Goal: Task Accomplishment & Management: Use online tool/utility

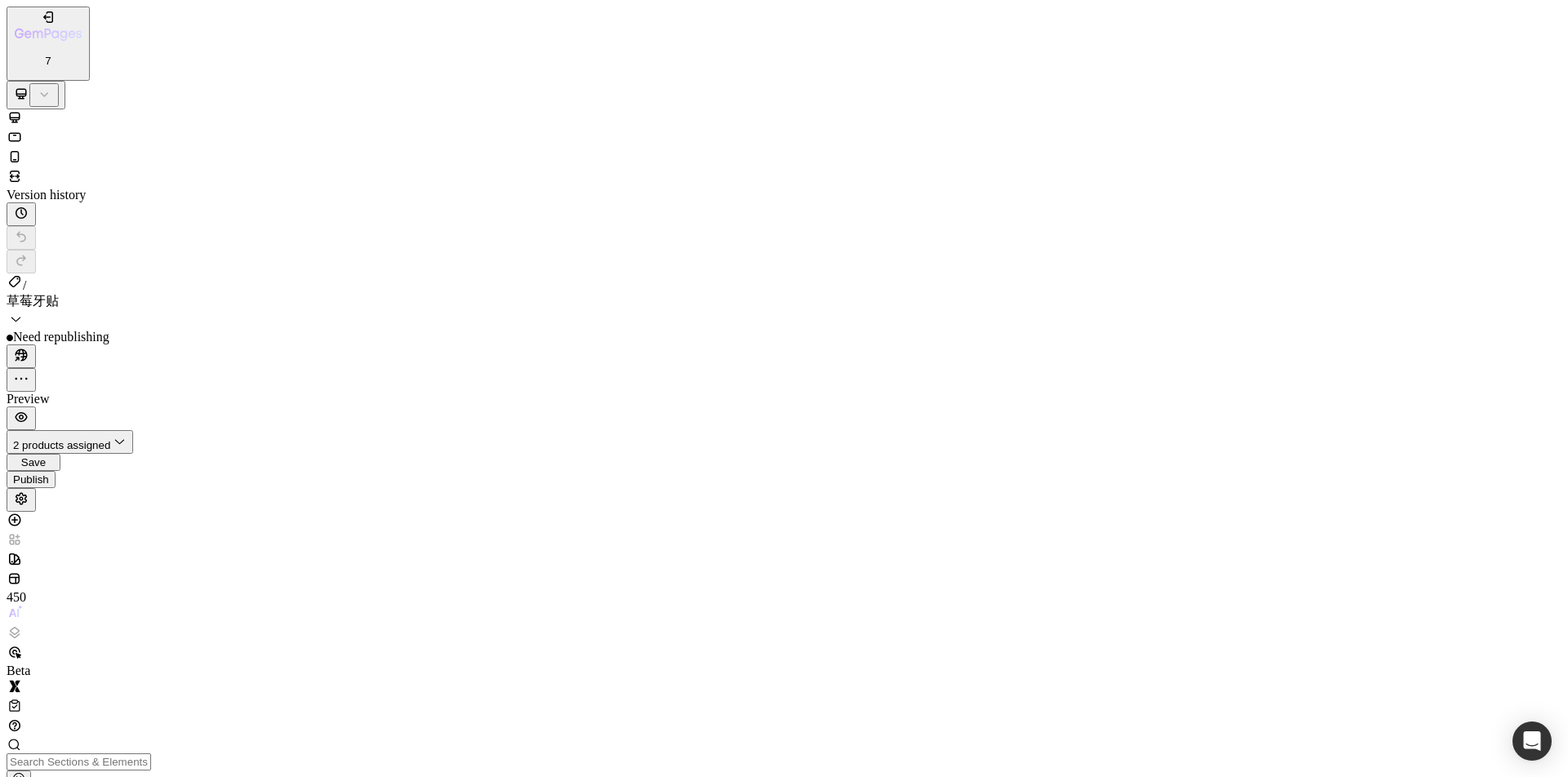
scroll to position [306, 0]
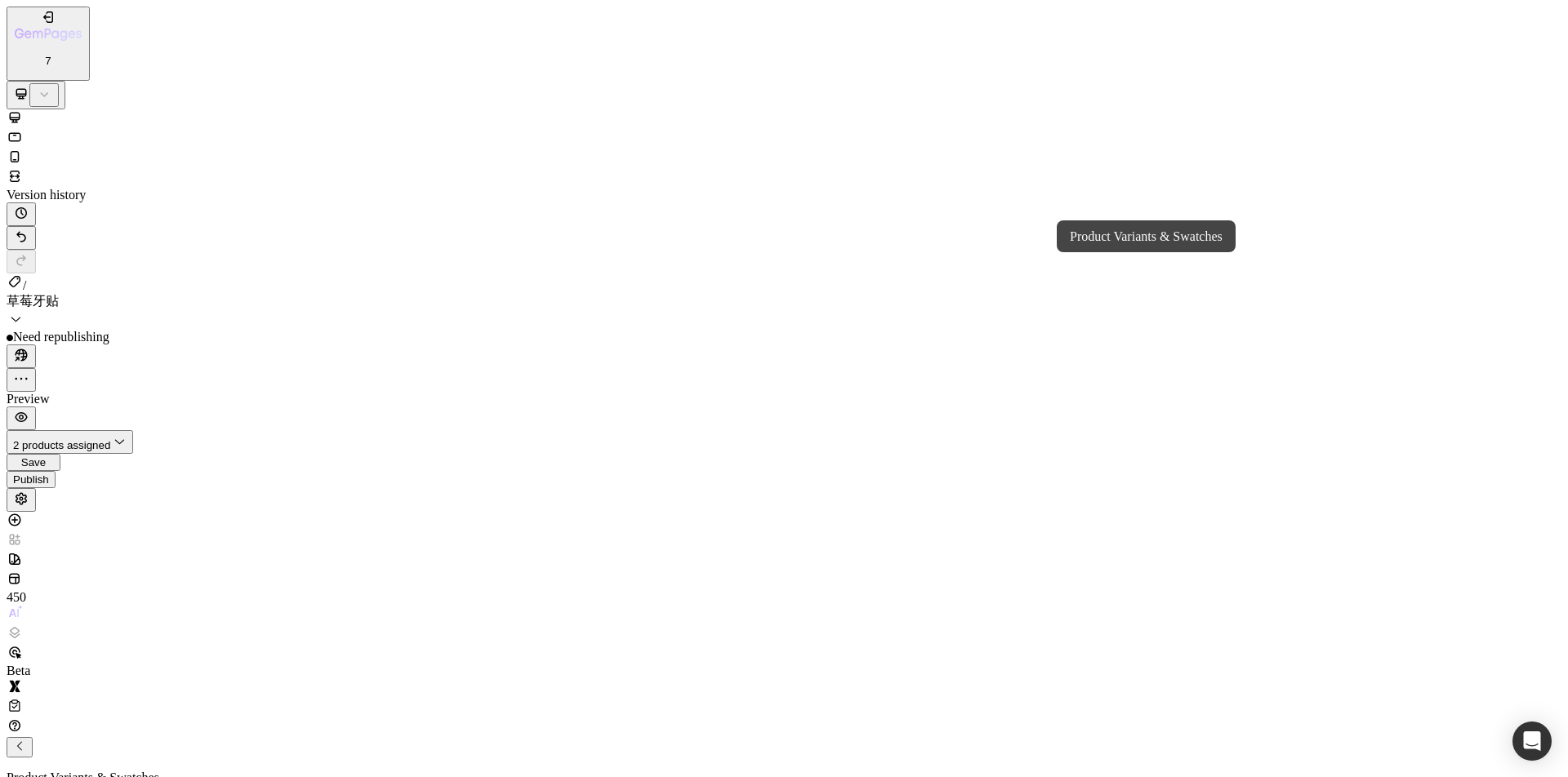
drag, startPoint x: 834, startPoint y: 21878, endPoint x: 788, endPoint y: 21955, distance: 89.7
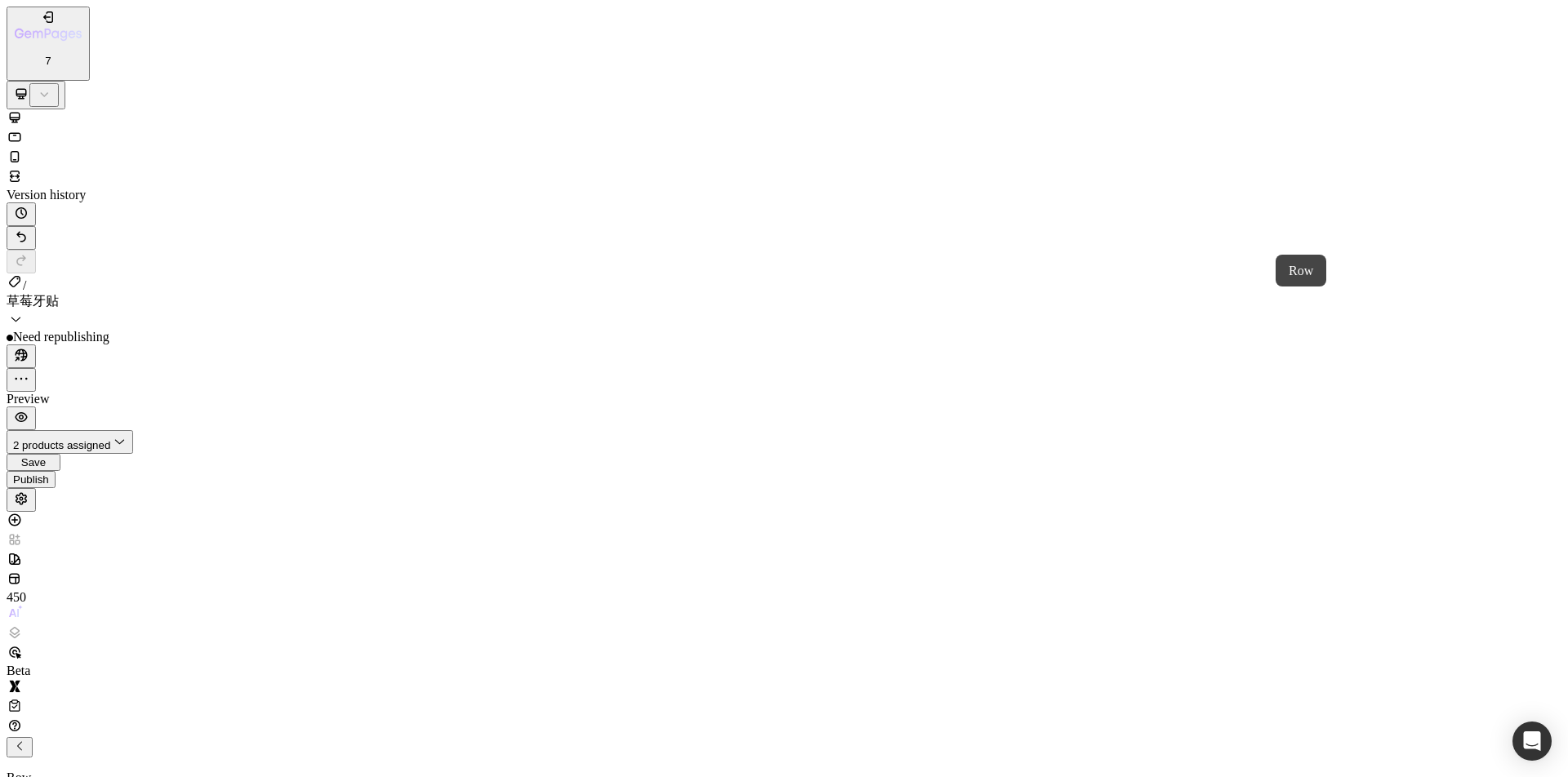
drag, startPoint x: 846, startPoint y: 16368, endPoint x: 1007, endPoint y: 16402, distance: 164.6
drag, startPoint x: 697, startPoint y: 36209, endPoint x: 889, endPoint y: 36161, distance: 197.9
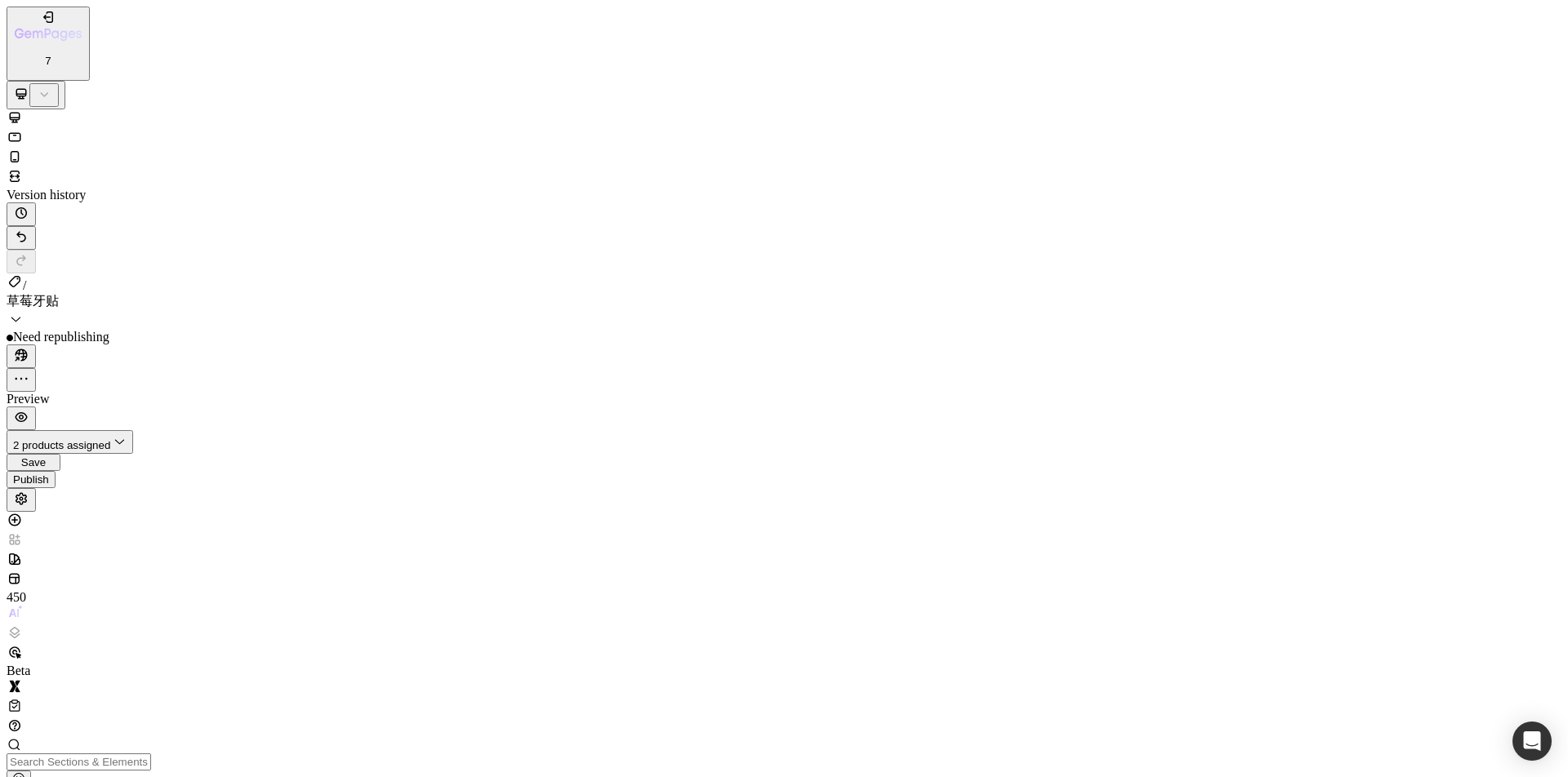
scroll to position [306, 0]
click at [56, 471] on button "Publish" at bounding box center [31, 480] width 49 height 17
click at [30, 347] on icon "button" at bounding box center [21, 355] width 17 height 17
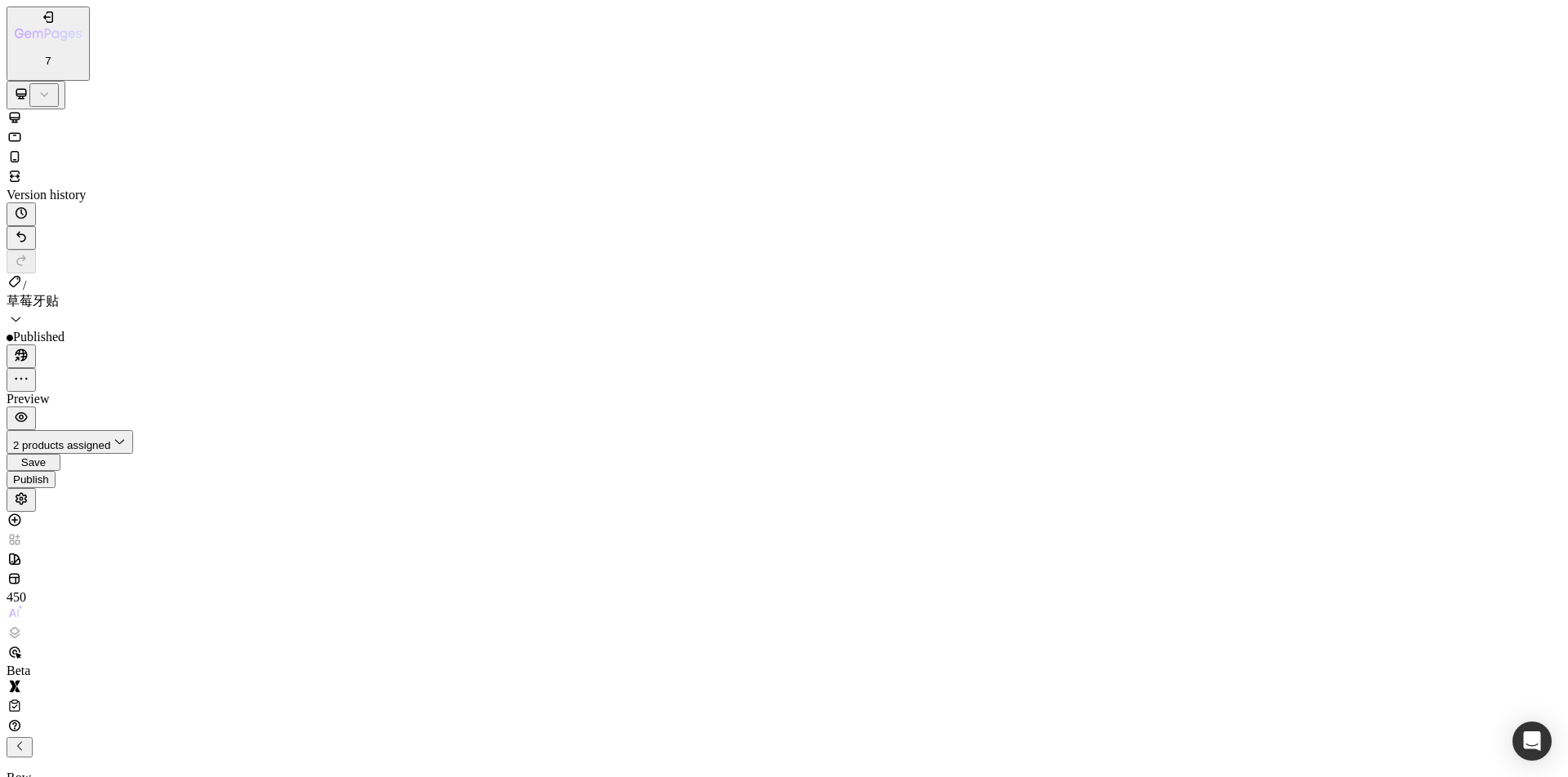
drag, startPoint x: 731, startPoint y: 146, endPoint x: 749, endPoint y: 146, distance: 18.0
drag, startPoint x: 735, startPoint y: 146, endPoint x: 793, endPoint y: 146, distance: 58.0
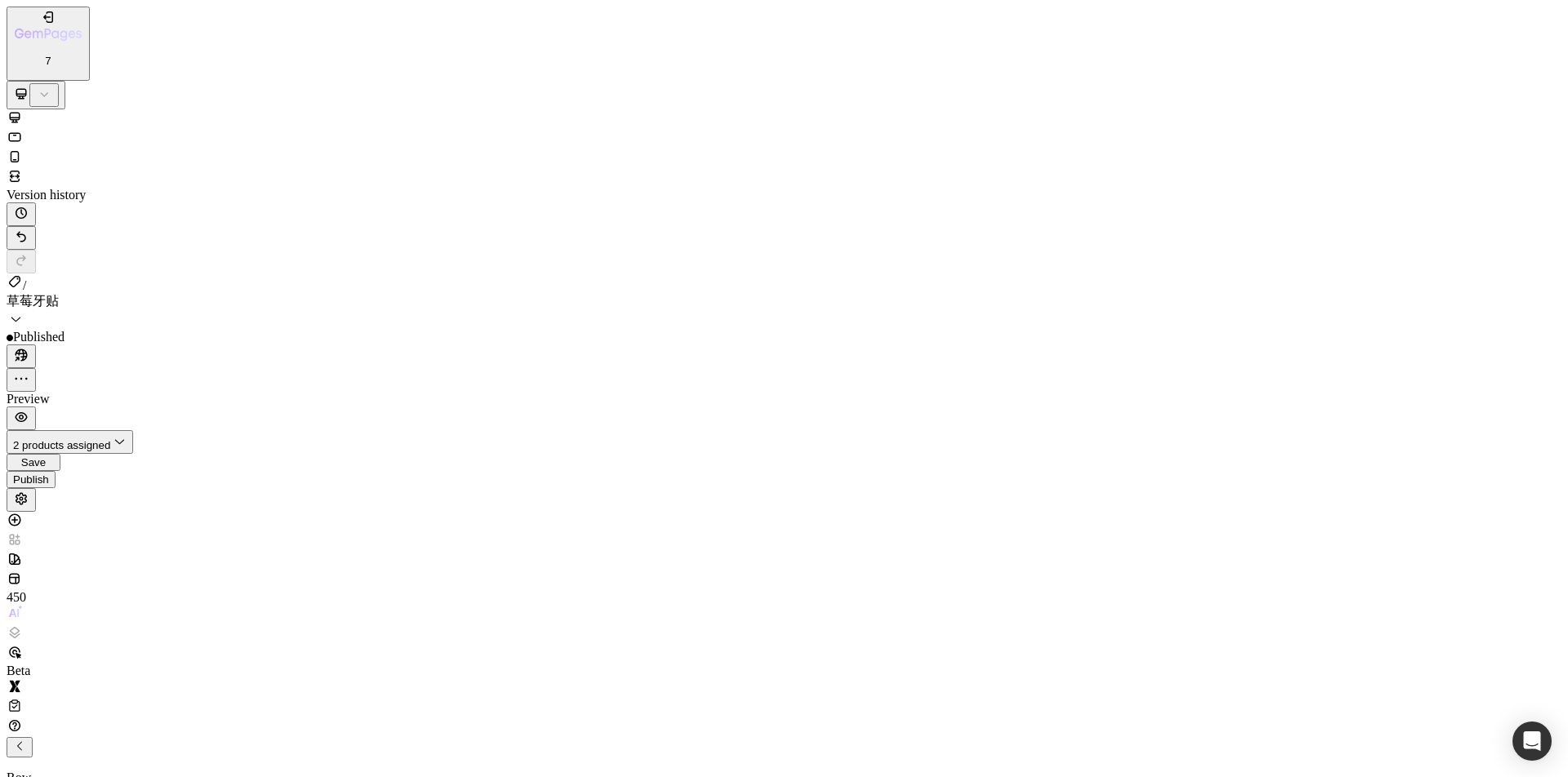
paste textarea "ya3Ql6IN5"
type textarea "var lstOption = variantOption[INDEX_OPTION - 1].querySelectorAll('label.option-…"
click at [49, 474] on div "Publish" at bounding box center [31, 480] width 36 height 12
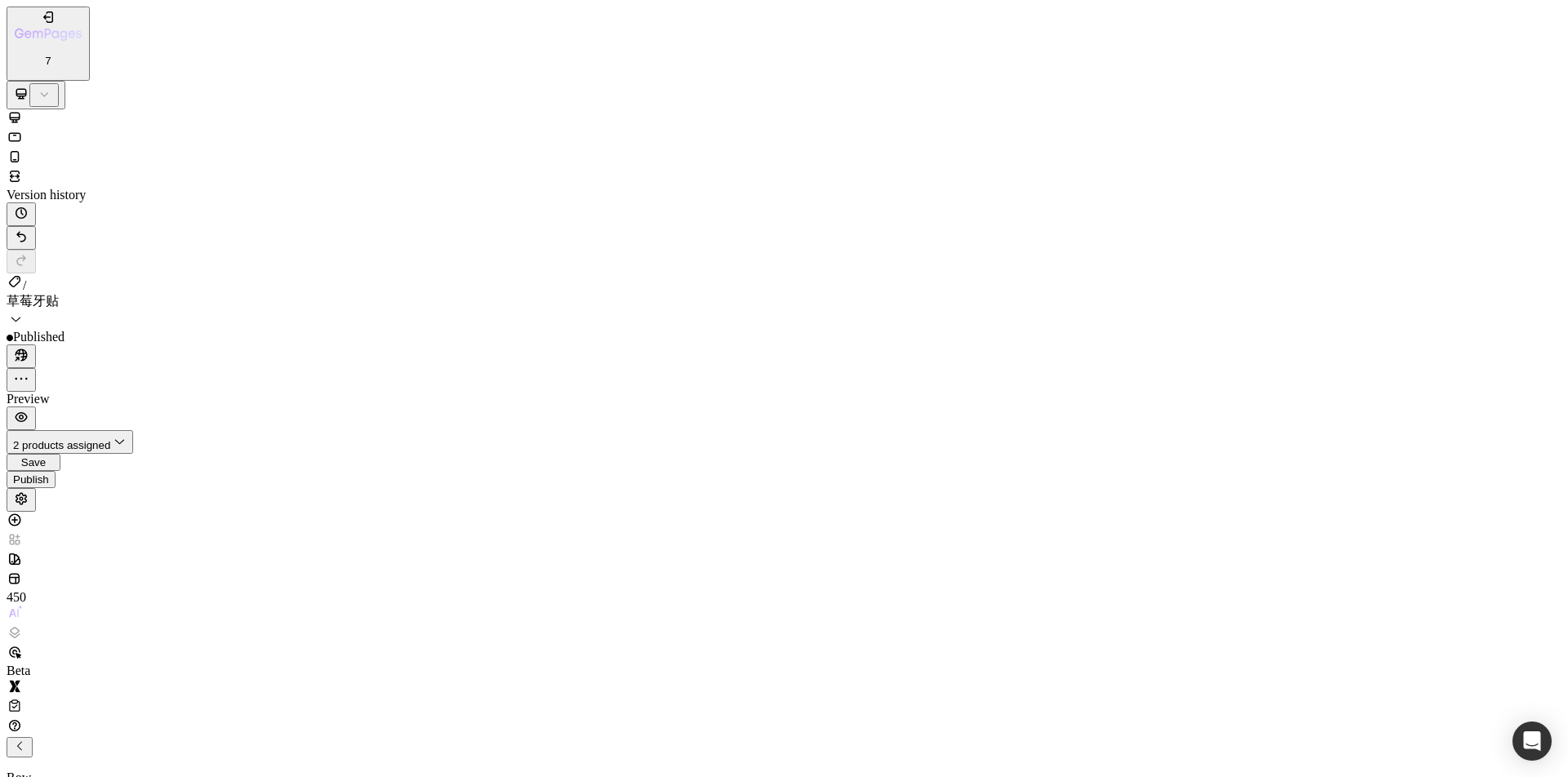
drag, startPoint x: 132, startPoint y: 359, endPoint x: 193, endPoint y: 368, distance: 61.7
drag, startPoint x: 203, startPoint y: 371, endPoint x: 216, endPoint y: 373, distance: 13.2
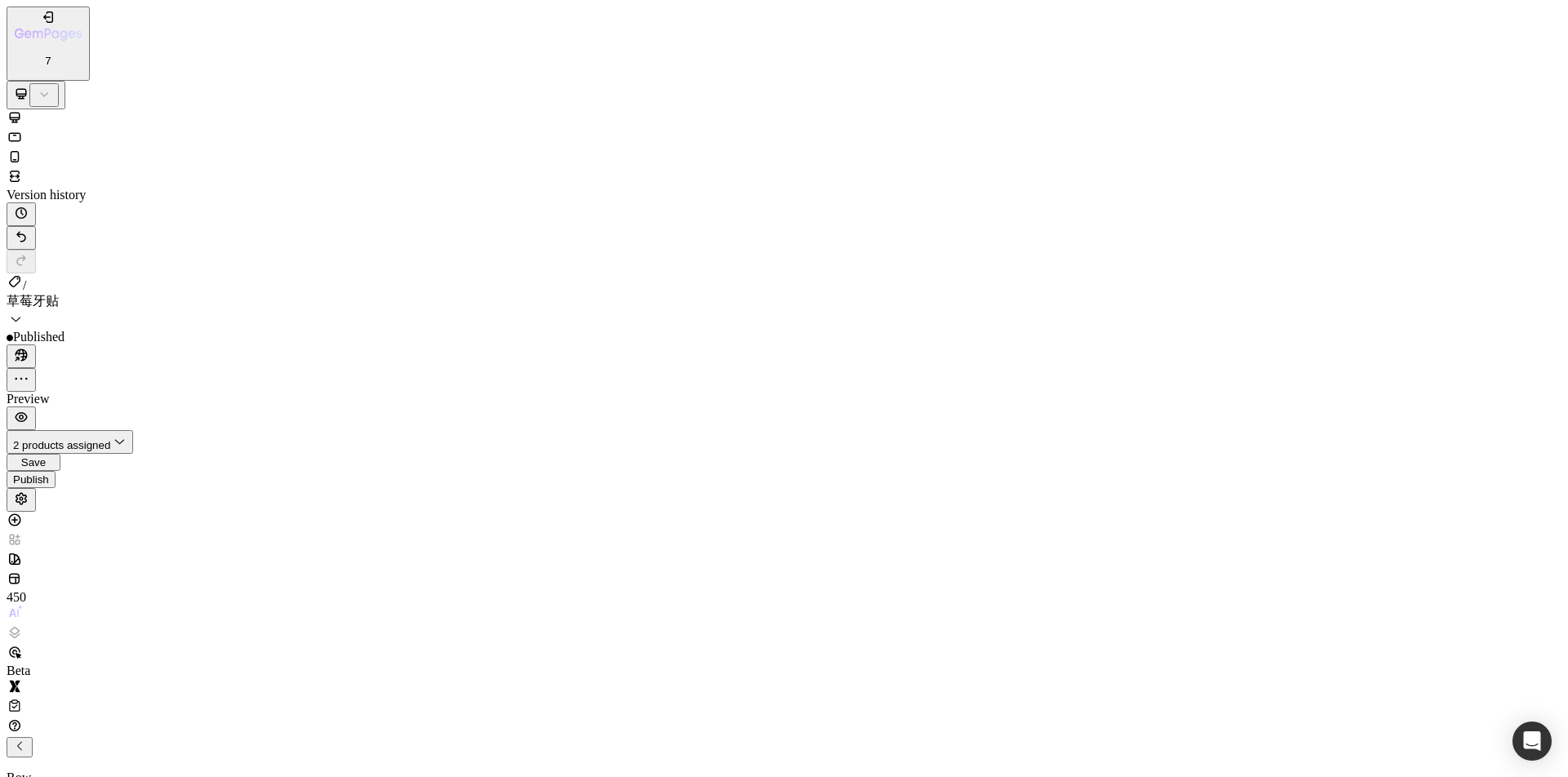
drag, startPoint x: 1471, startPoint y: 27, endPoint x: 1466, endPoint y: 33, distance: 7.8
click at [56, 471] on button "Publish" at bounding box center [31, 480] width 49 height 17
click at [209, 148] on div at bounding box center [784, 158] width 1555 height 19
type input "0"
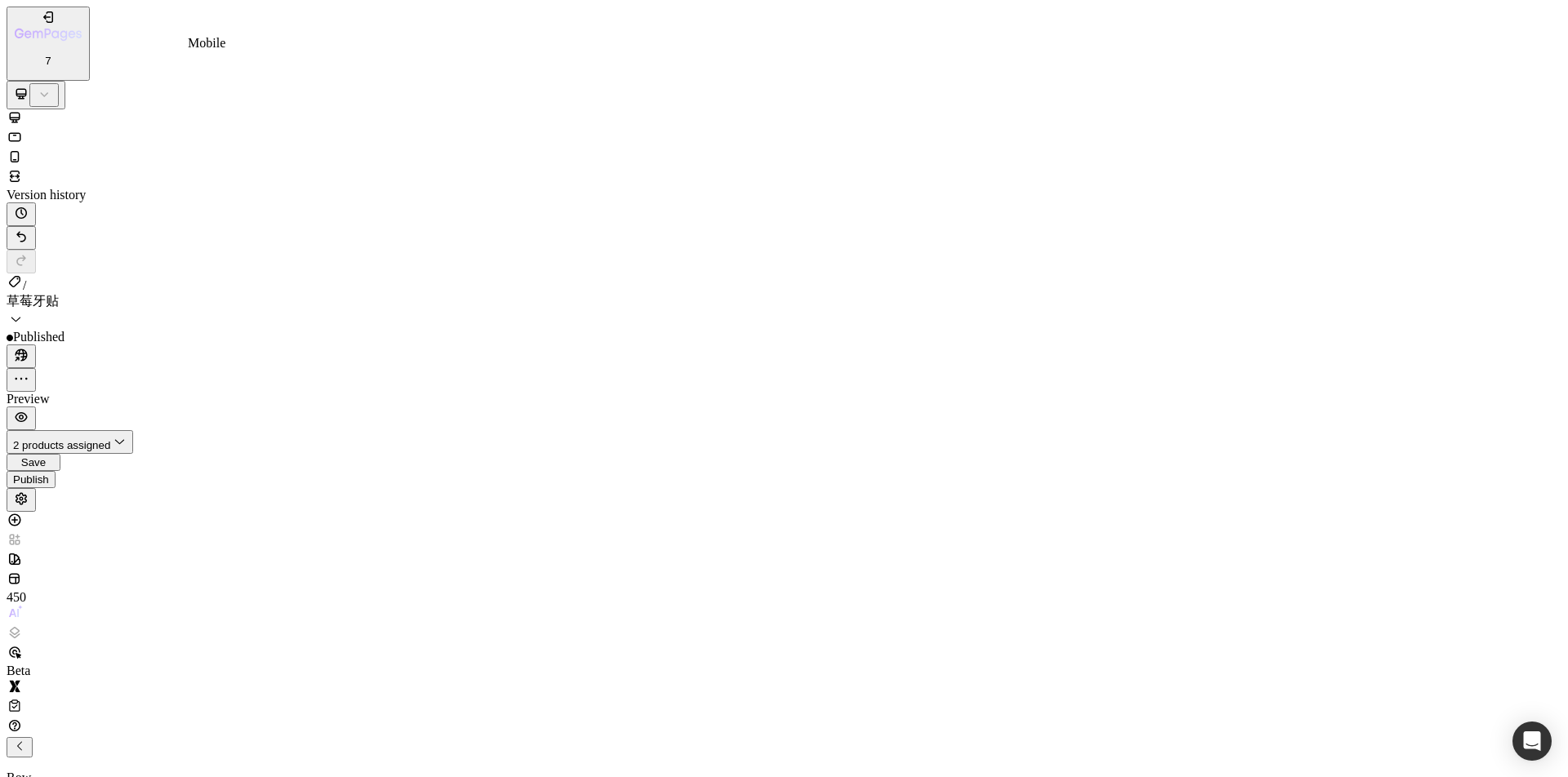
type input "100%"
type input "16"
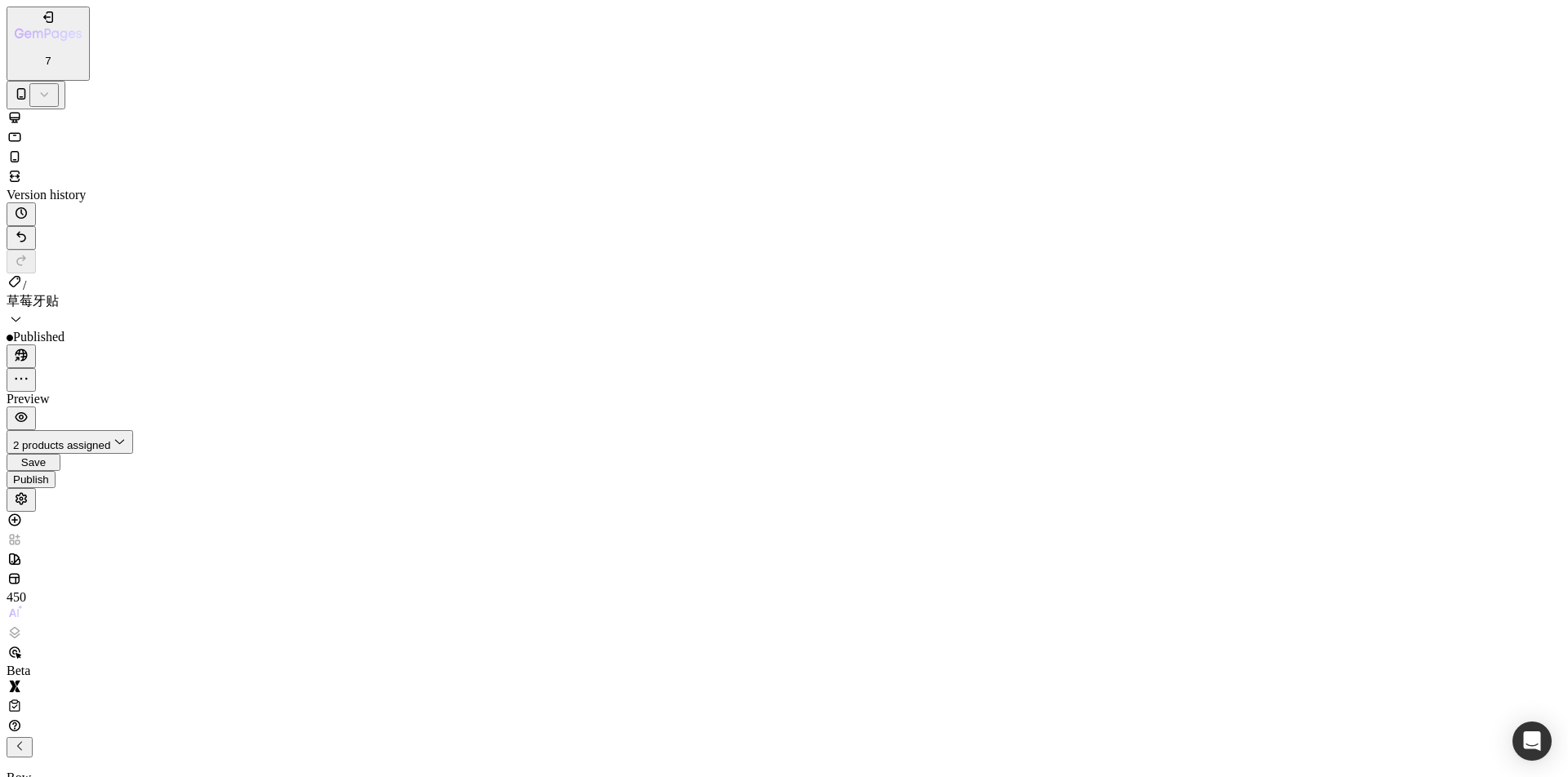
type input "16"
drag, startPoint x: 195, startPoint y: 327, endPoint x: 207, endPoint y: 327, distance: 12.0
drag, startPoint x: 124, startPoint y: 324, endPoint x: 166, endPoint y: 327, distance: 42.1
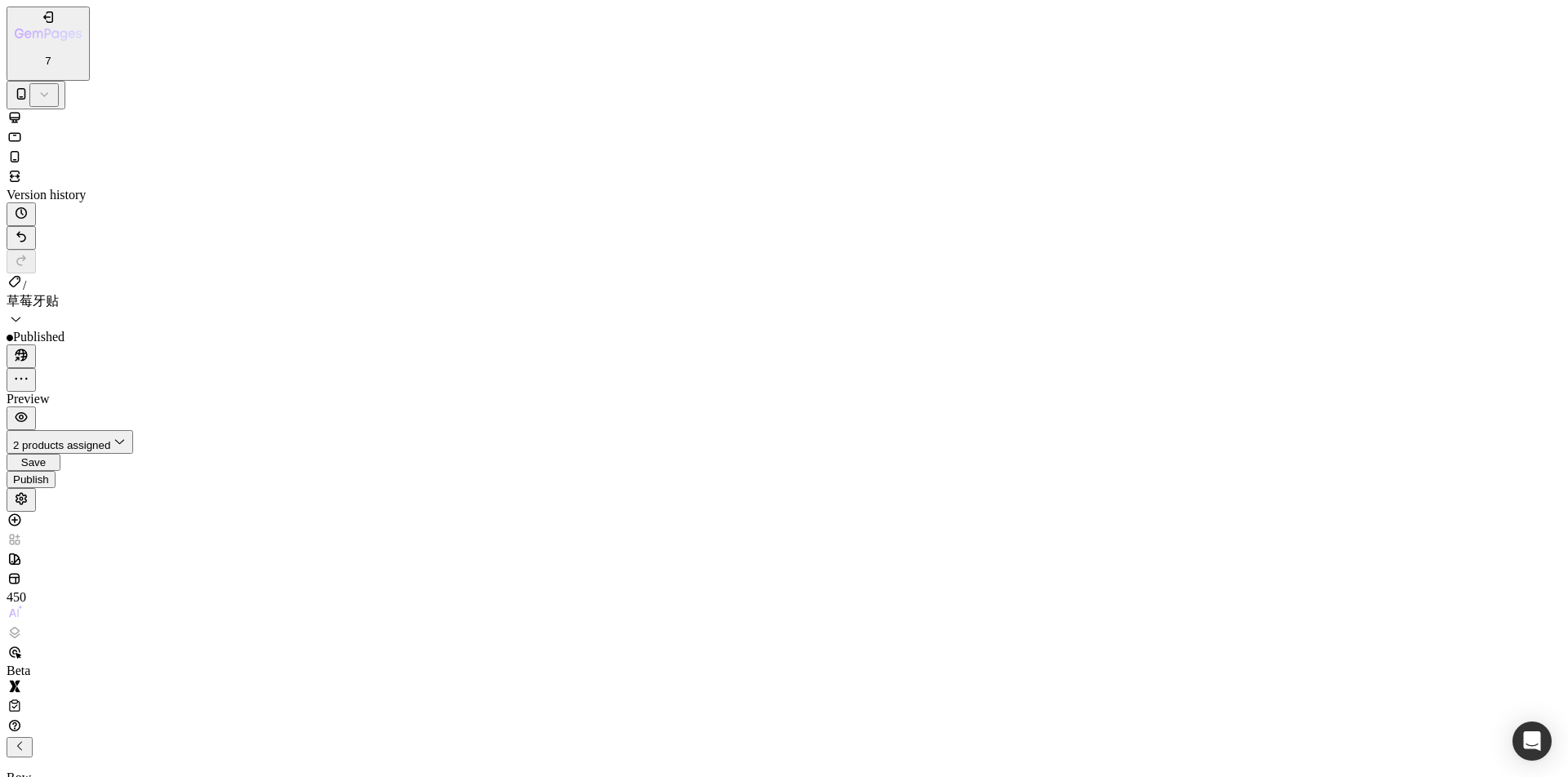
click at [197, 664] on span "Auto" at bounding box center [184, 671] width 26 height 14
type input "Auto"
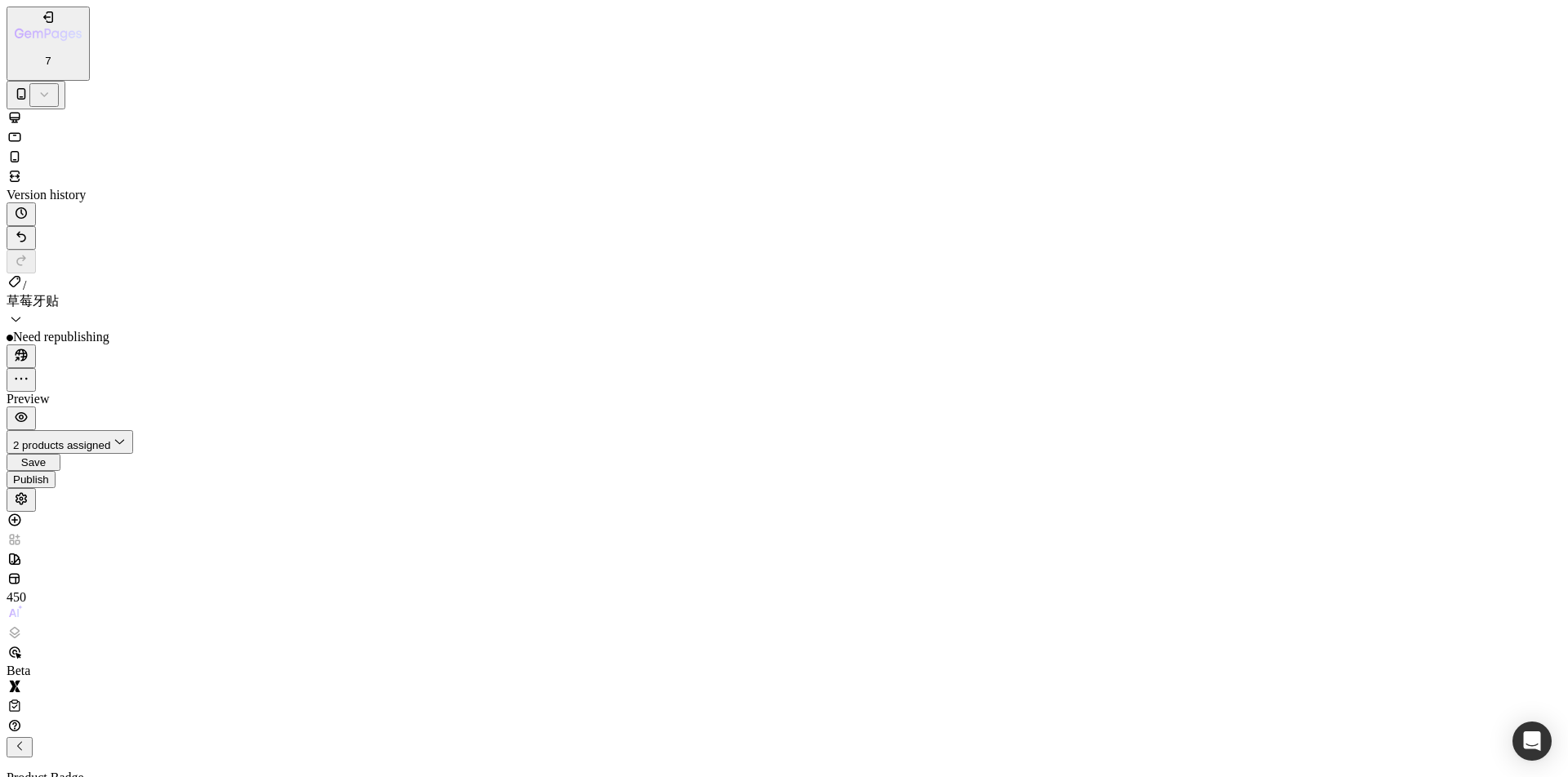
click at [223, 707] on p "Fit content Auto" at bounding box center [236, 714] width 245 height 15
type input "30"
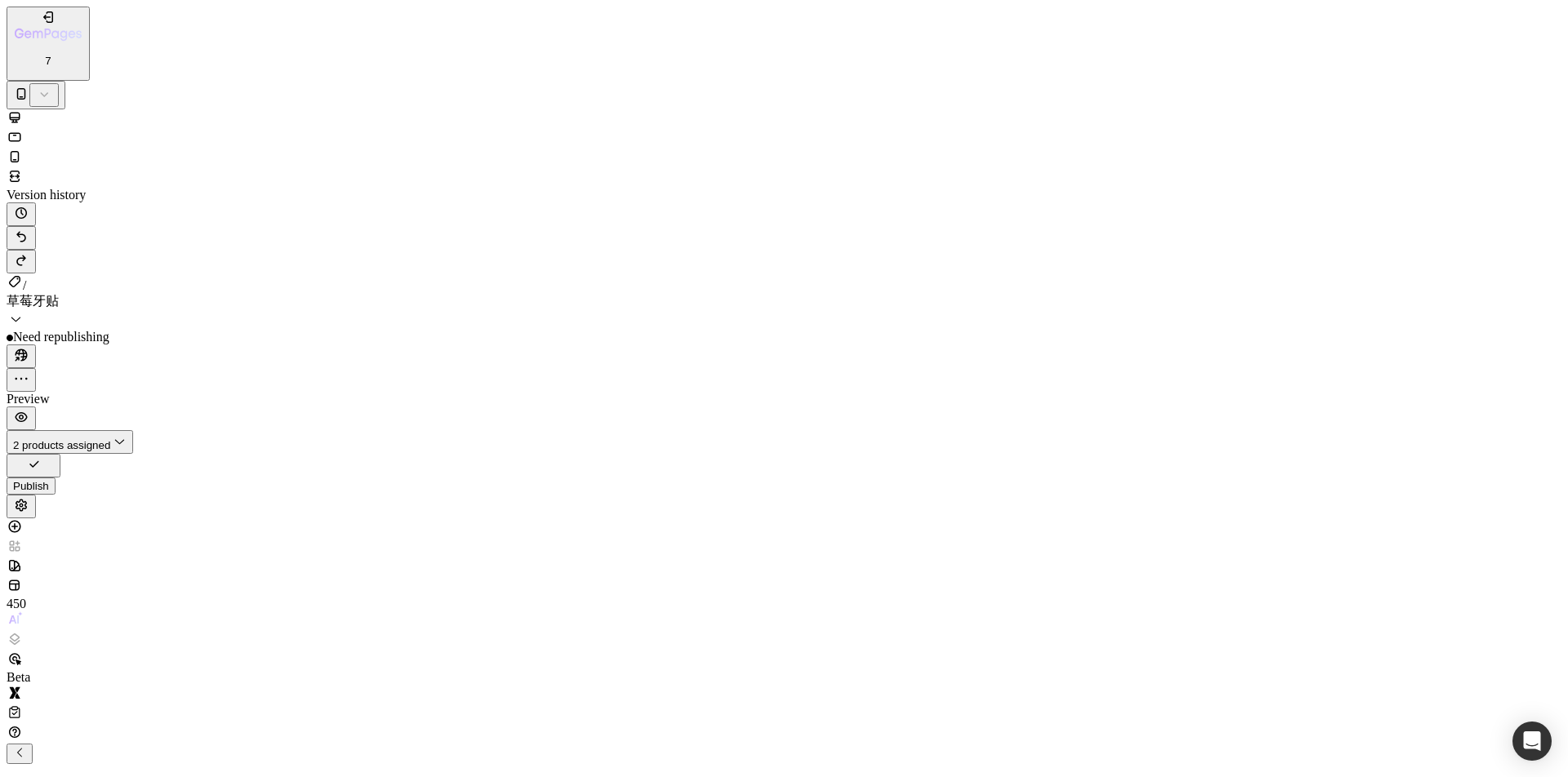
click at [49, 480] on div "Publish" at bounding box center [31, 486] width 36 height 12
click at [159, 109] on div at bounding box center [784, 148] width 1555 height 78
click at [23, 109] on icon at bounding box center [14, 117] width 17 height 17
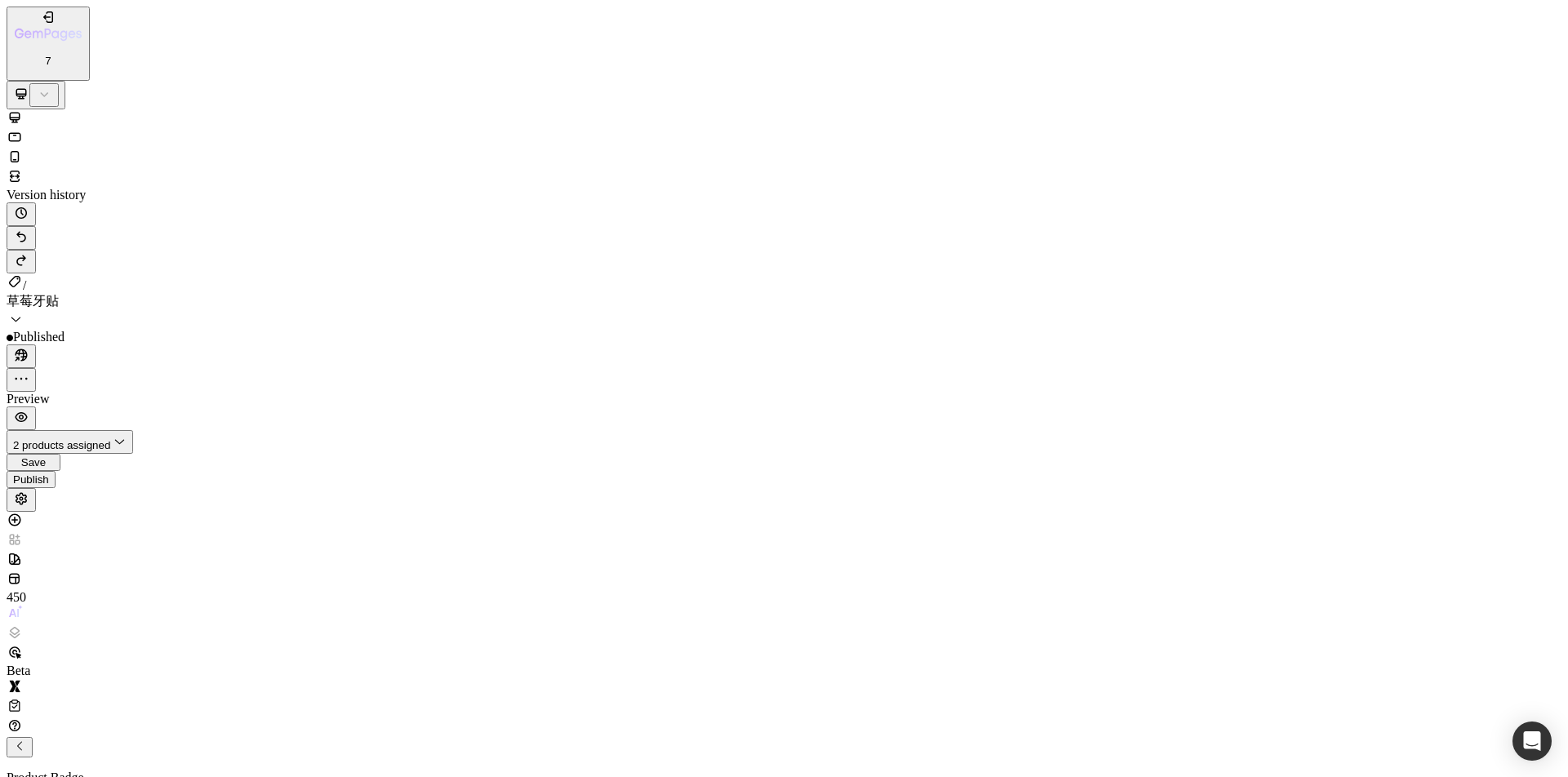
click at [237, 413] on div "Fit content Auto" at bounding box center [236, 540] width 245 height 276
type input "Auto"
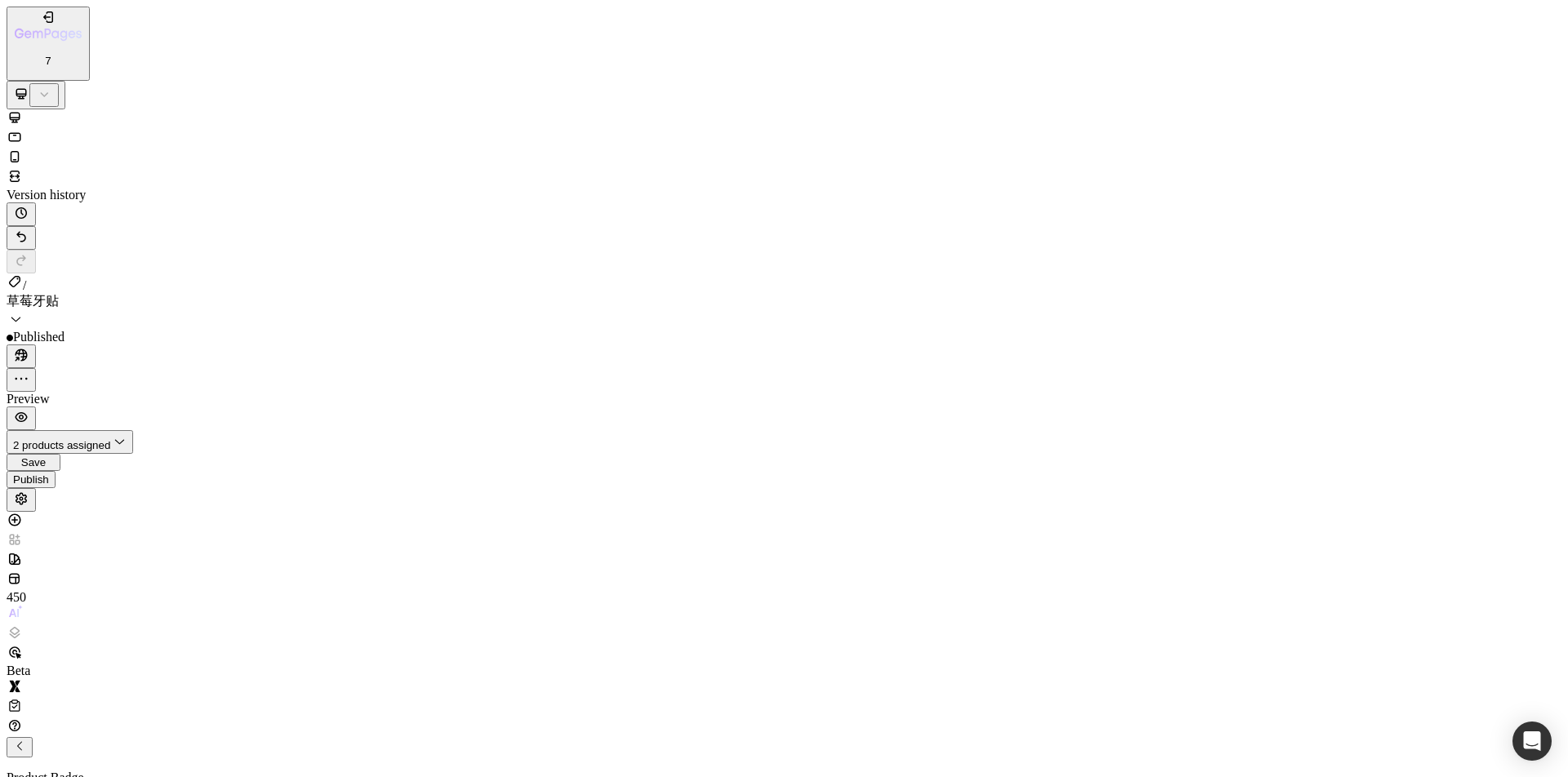
scroll to position [0, 0]
drag, startPoint x: 208, startPoint y: 365, endPoint x: 323, endPoint y: 283, distance: 141.2
click at [49, 474] on div "Publish" at bounding box center [31, 480] width 36 height 12
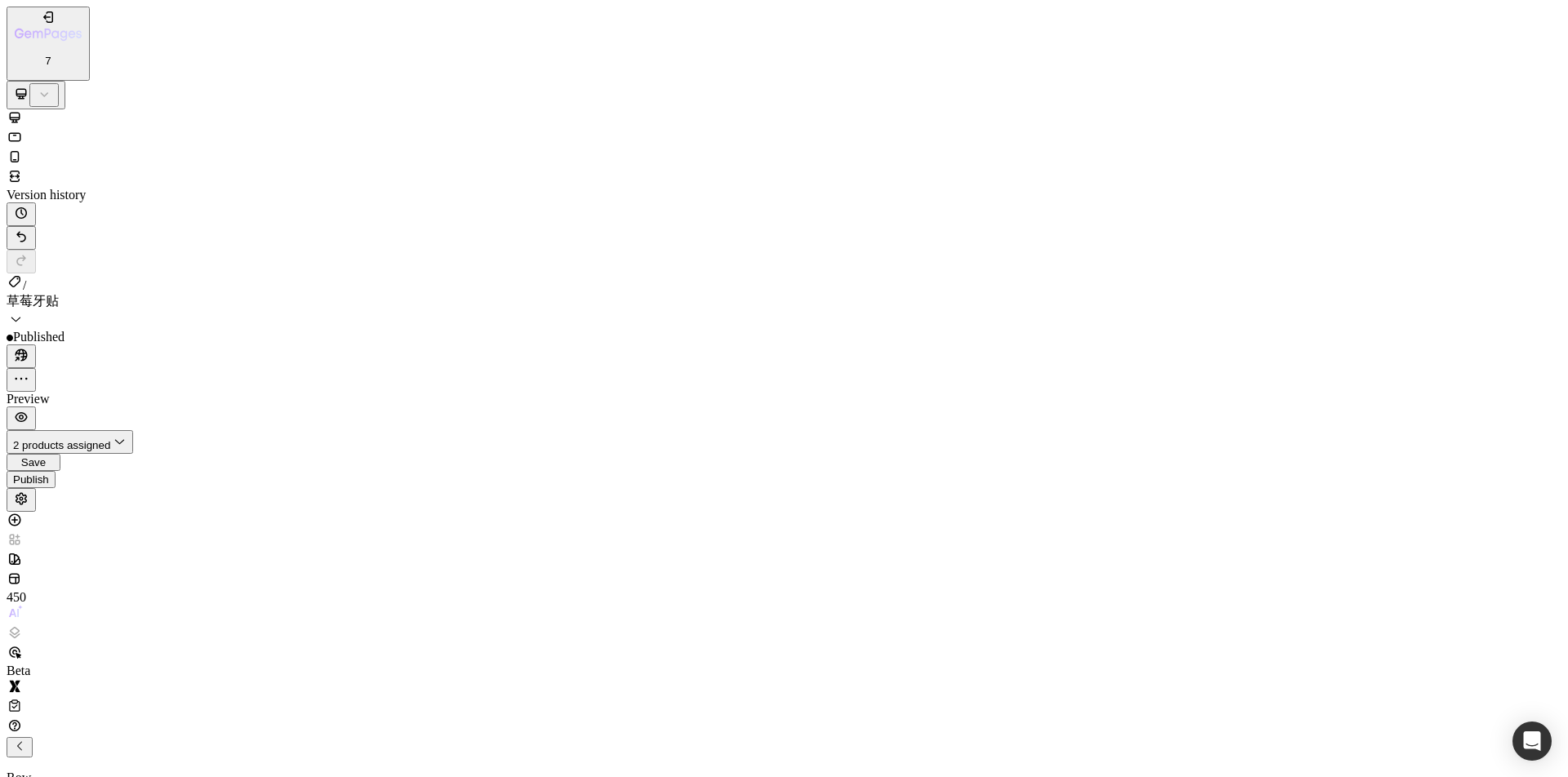
click at [23, 148] on icon at bounding box center [14, 156] width 17 height 17
type input "100%"
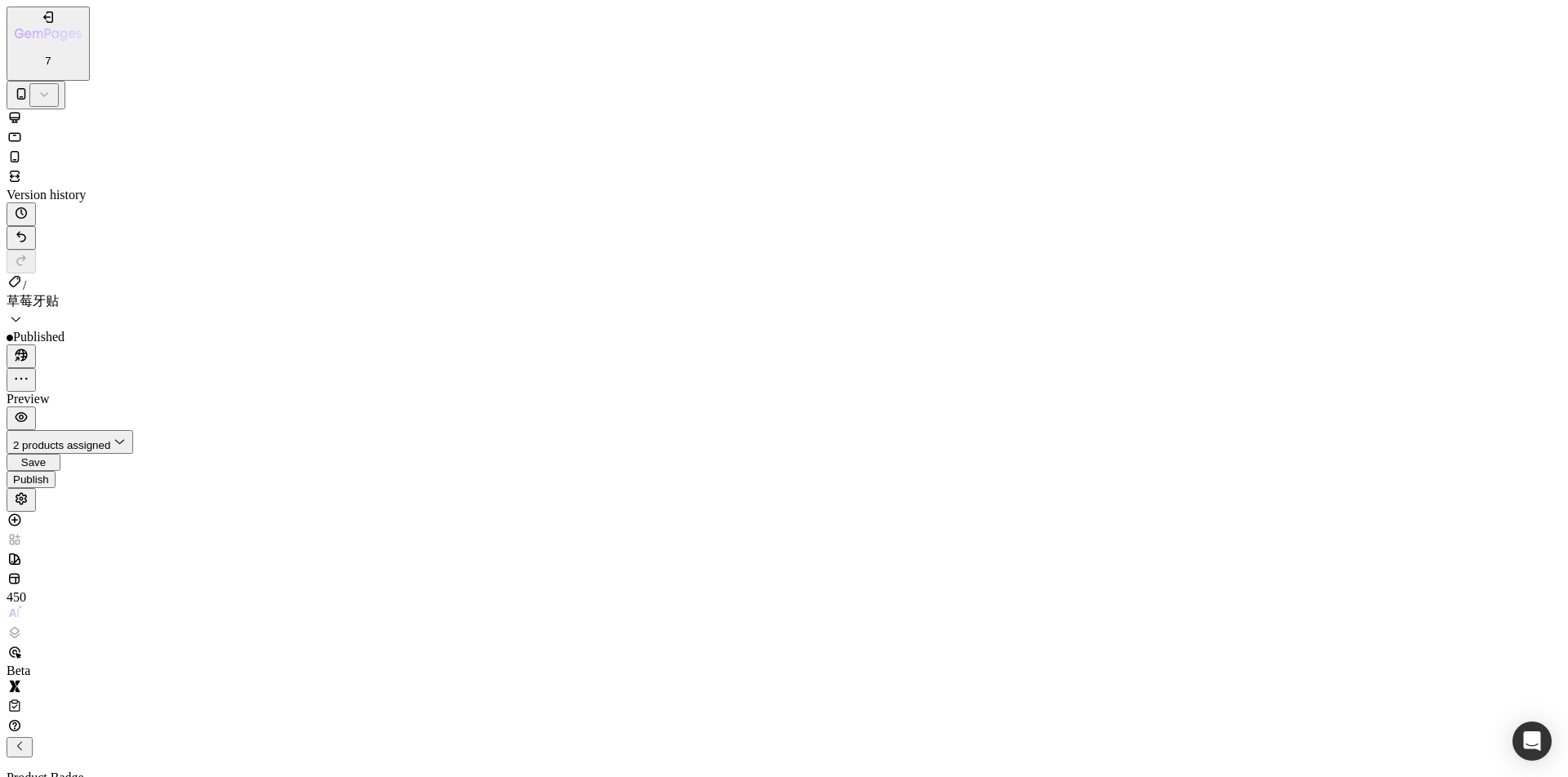
scroll to position [710, 0]
click at [171, 565] on span "Fit content" at bounding box center [142, 572] width 57 height 14
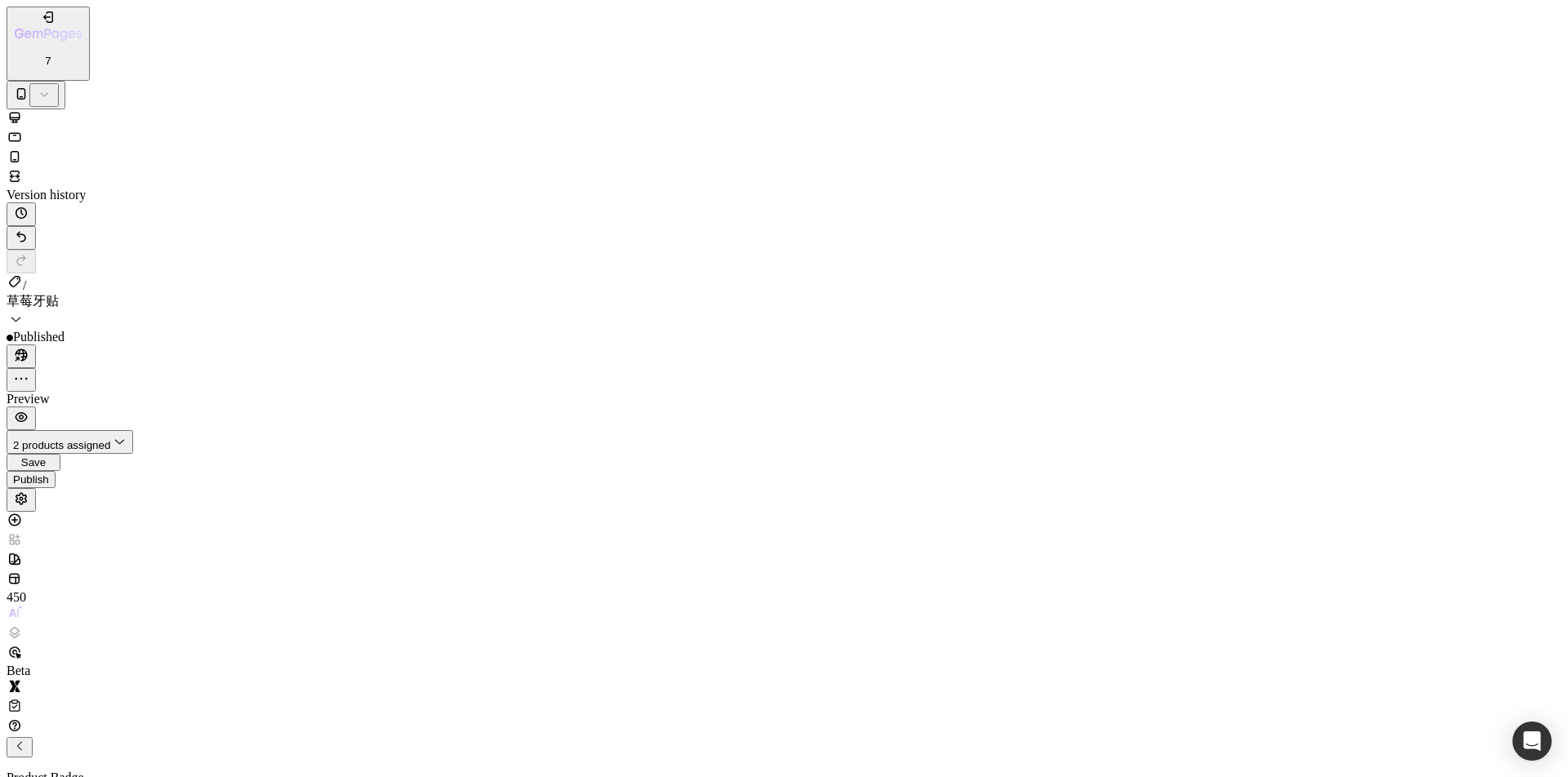
click at [197, 565] on span "Auto" at bounding box center [184, 572] width 26 height 14
type input "Auto"
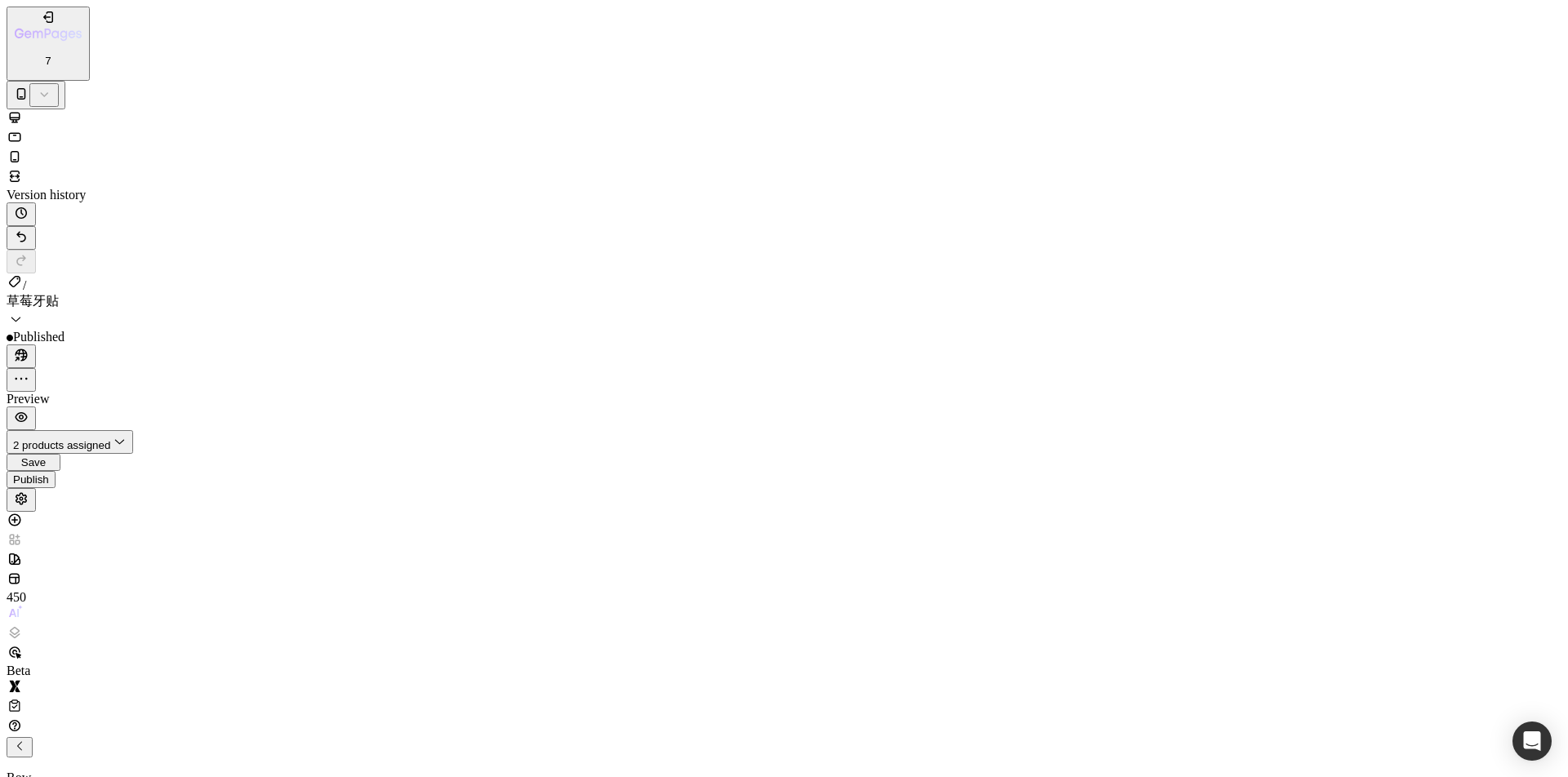
drag, startPoint x: 217, startPoint y: 317, endPoint x: 227, endPoint y: 318, distance: 10.0
drag, startPoint x: 146, startPoint y: 324, endPoint x: 157, endPoint y: 324, distance: 11.0
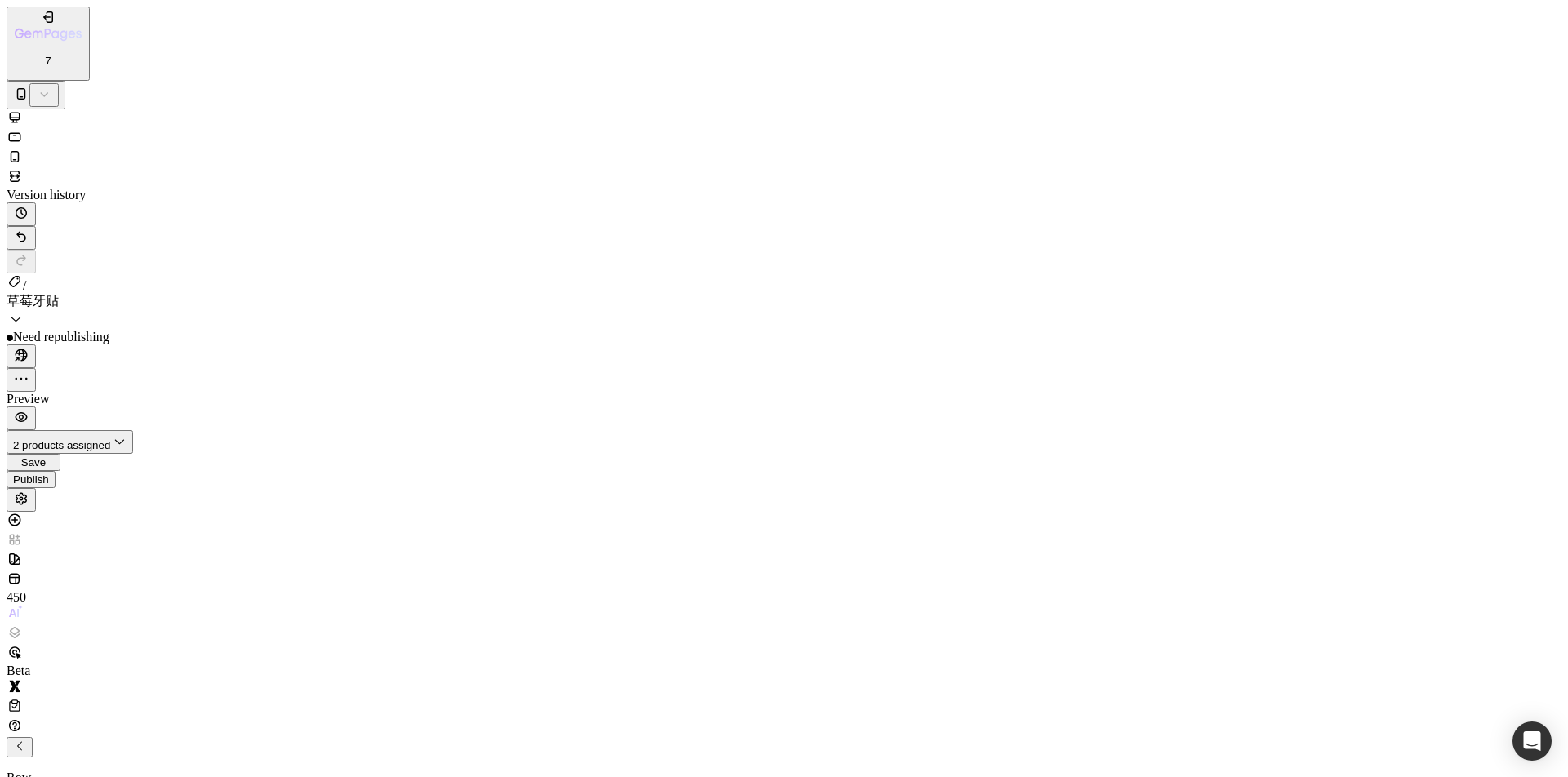
drag, startPoint x: 197, startPoint y: 328, endPoint x: 224, endPoint y: 332, distance: 27.3
click at [49, 474] on div "Publish" at bounding box center [31, 480] width 36 height 12
drag, startPoint x: 216, startPoint y: 330, endPoint x: 207, endPoint y: 329, distance: 9.1
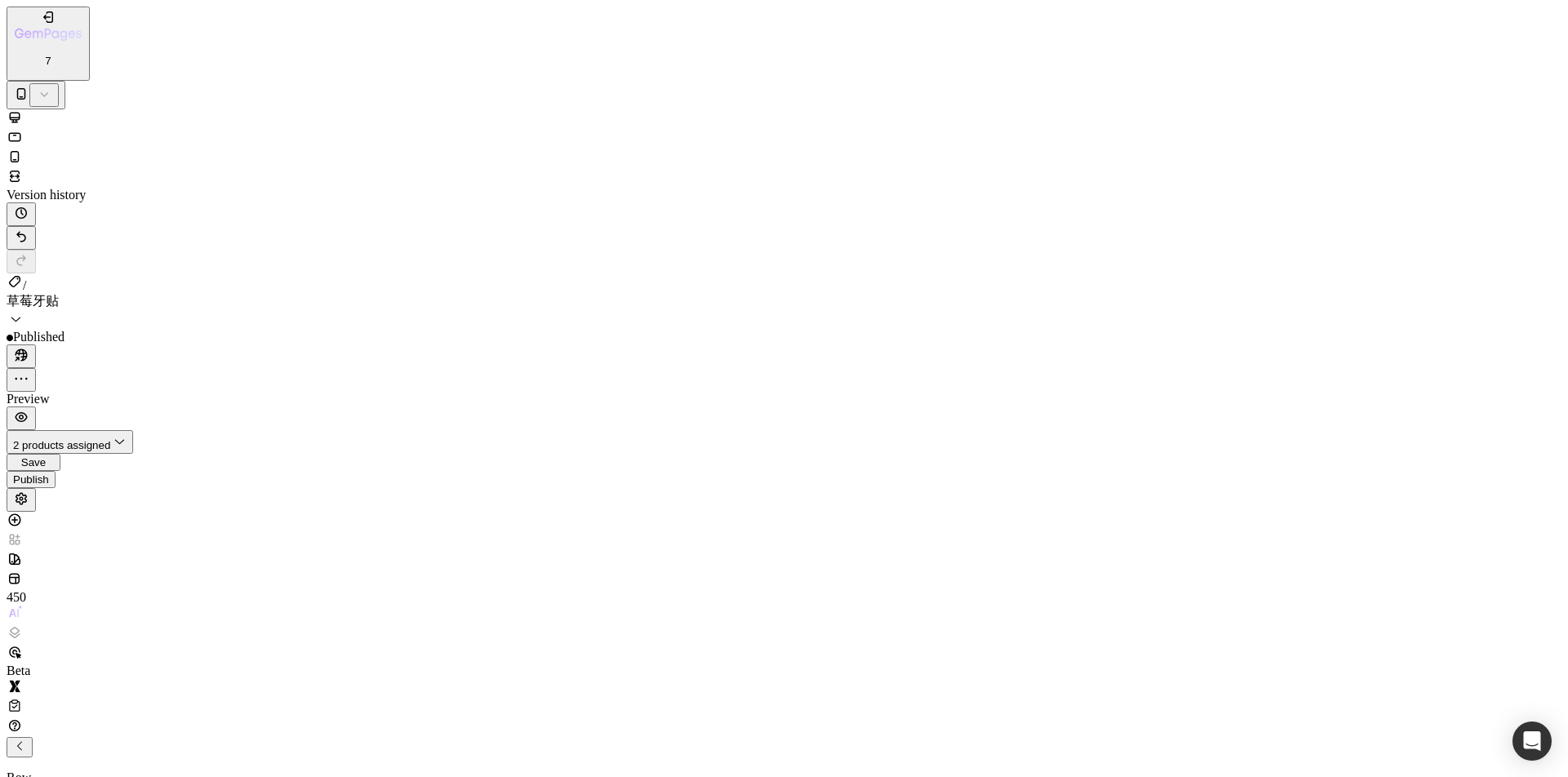
drag, startPoint x: 241, startPoint y: 23844, endPoint x: 226, endPoint y: 23851, distance: 16.6
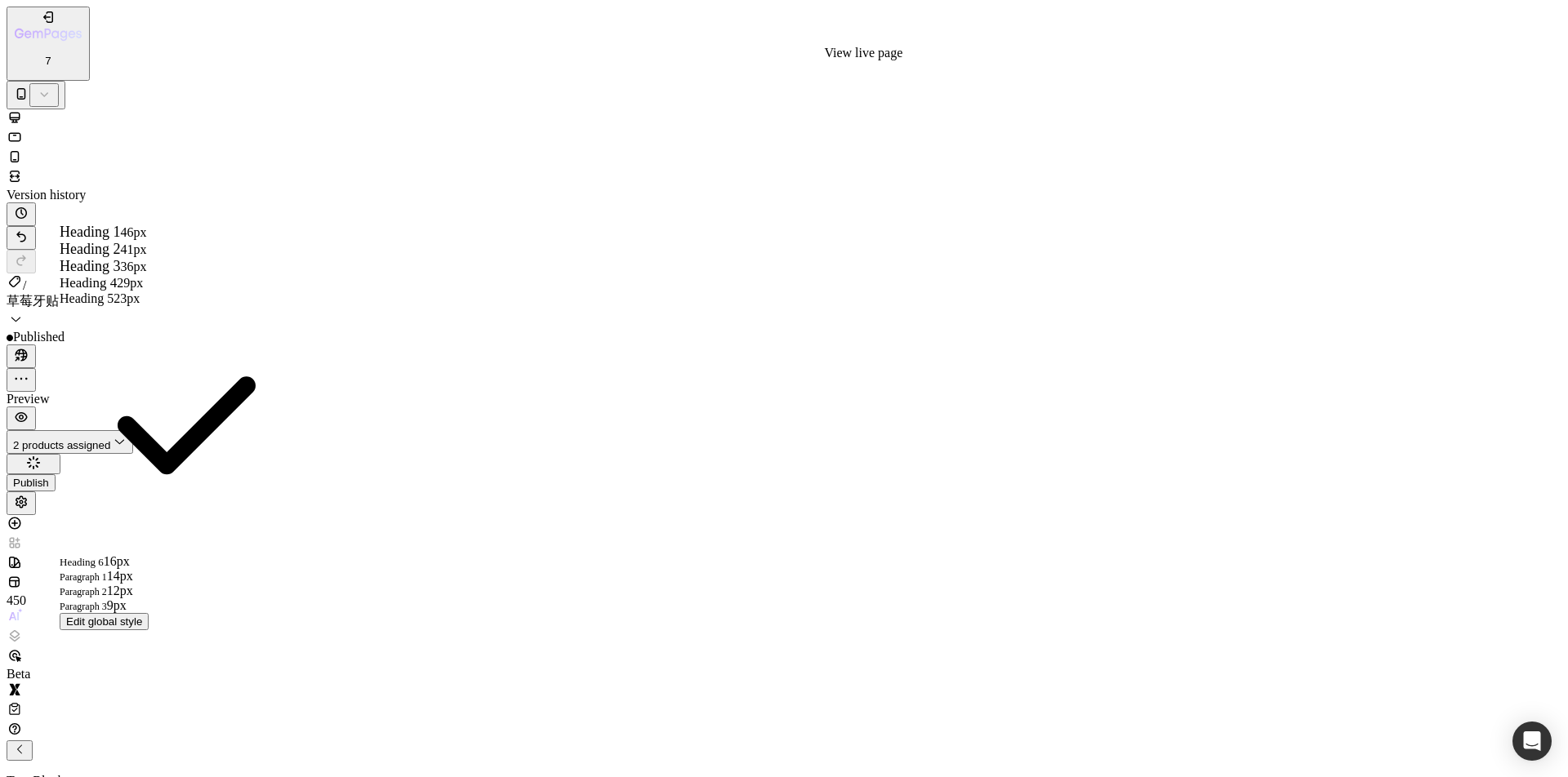
click at [19, 357] on icon "button" at bounding box center [17, 358] width 4 height 4
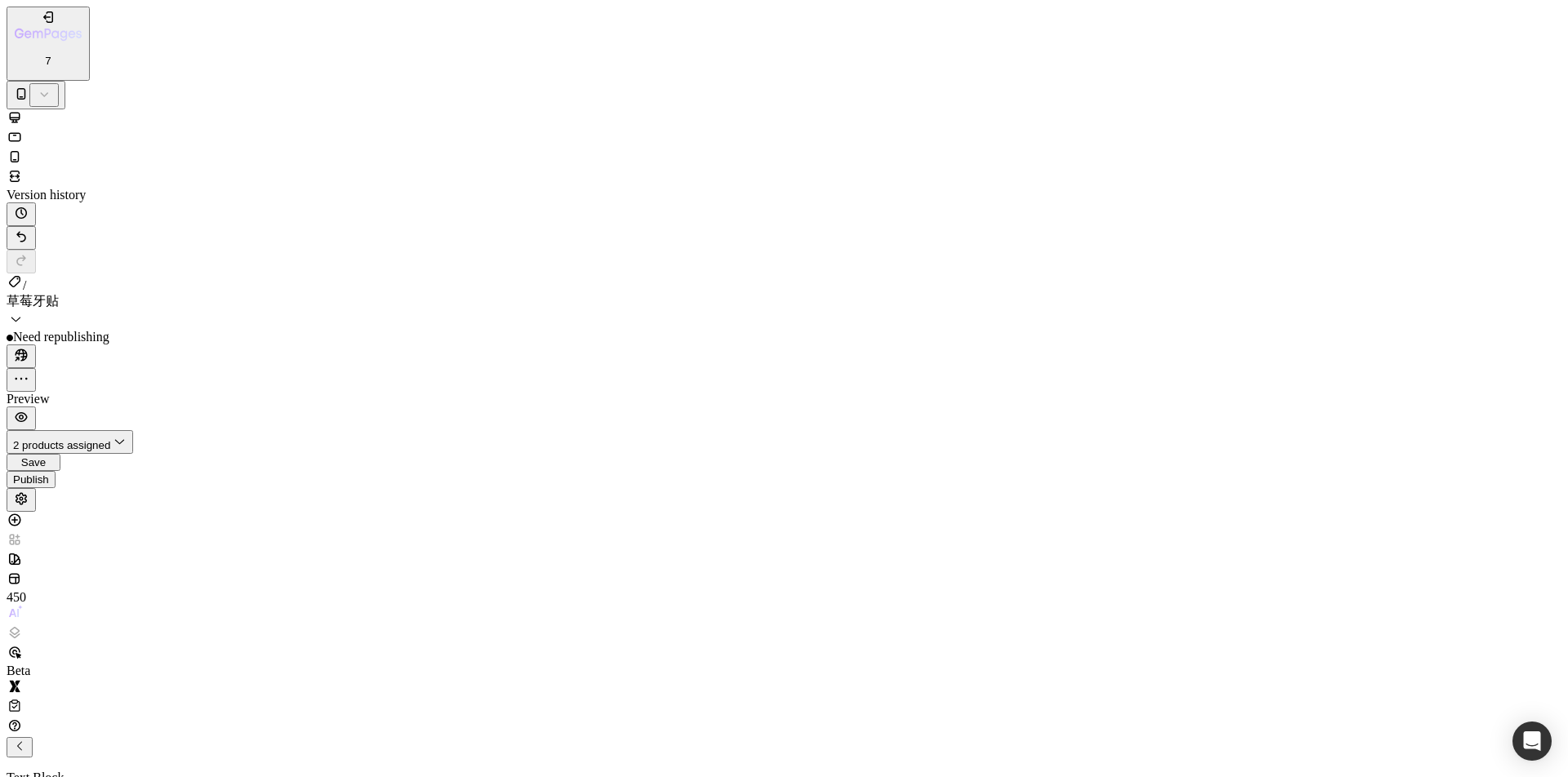
click at [56, 471] on button "Publish" at bounding box center [31, 480] width 49 height 17
type input "14"
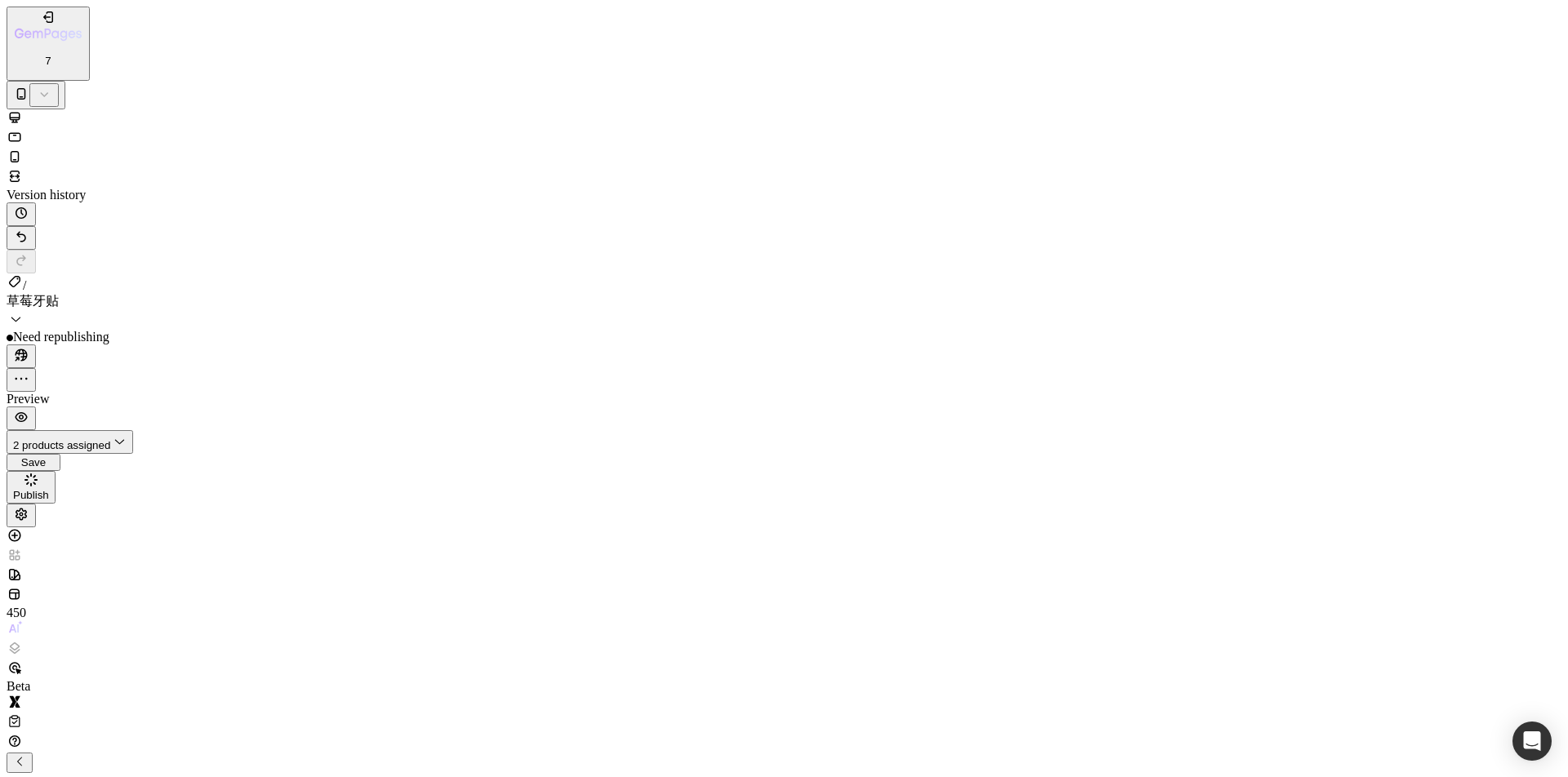
type input "14"
click at [49, 474] on div "Publish" at bounding box center [31, 480] width 36 height 12
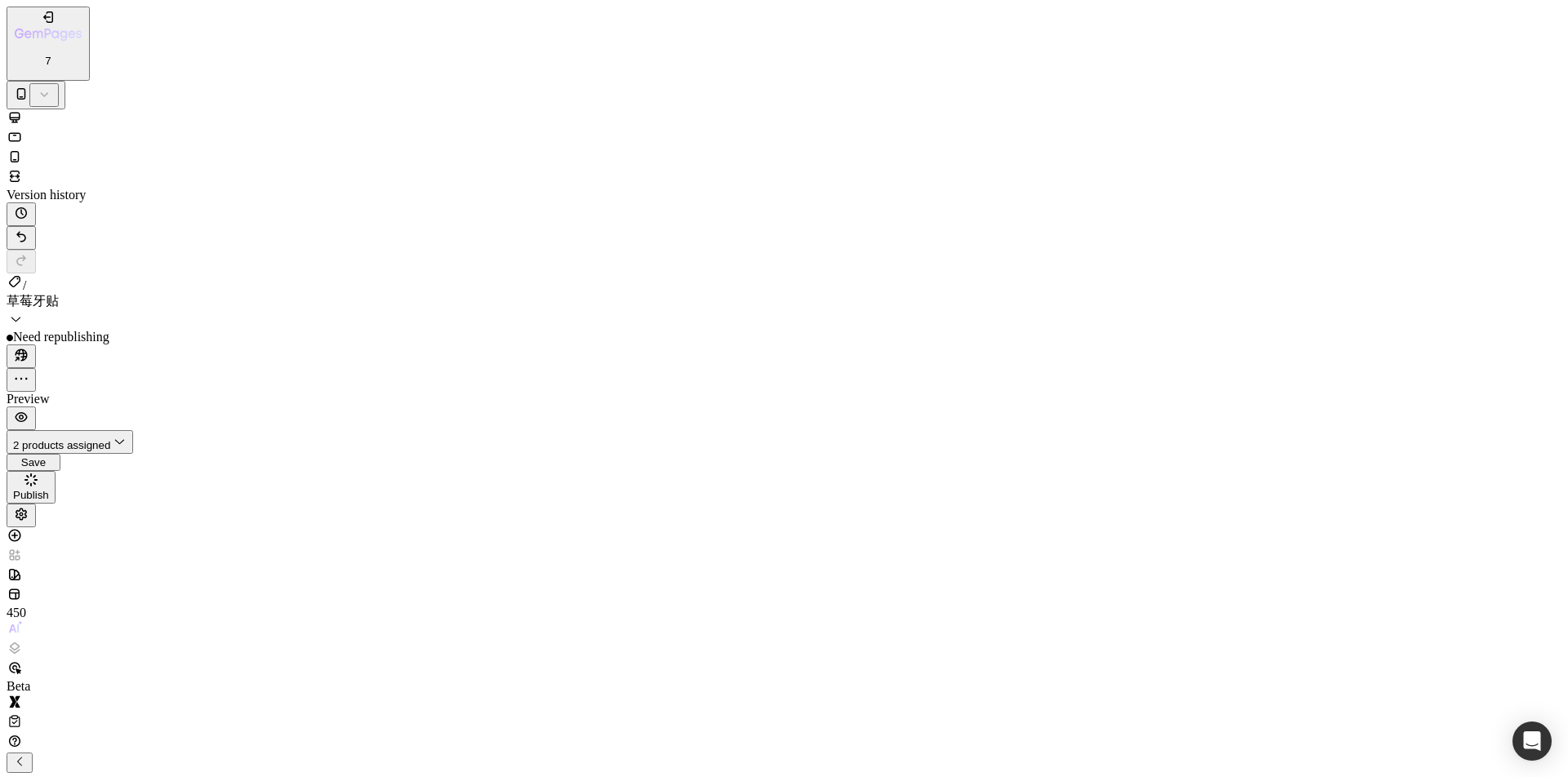
scroll to position [1193, 0]
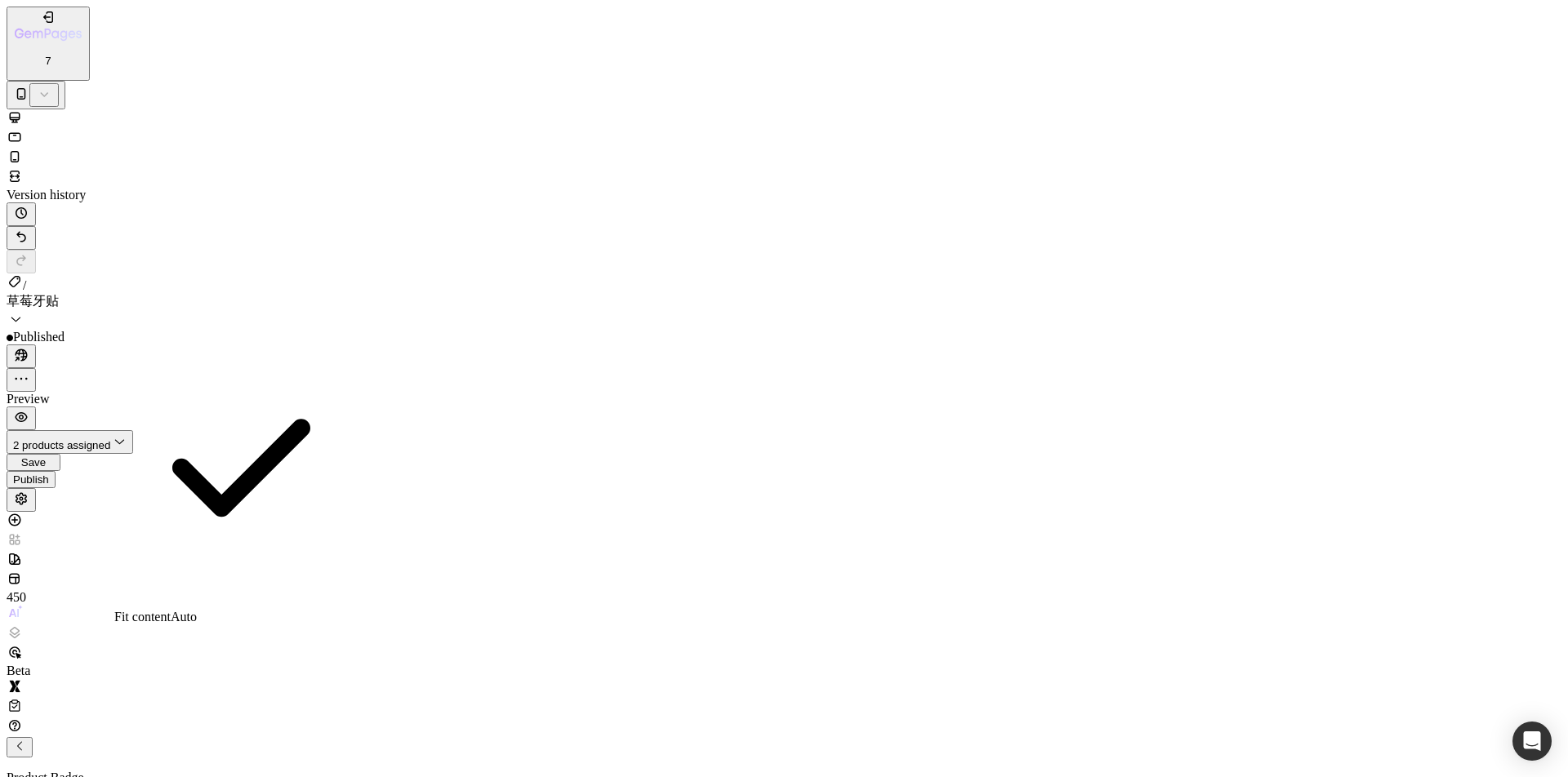
click at [197, 610] on span "Auto" at bounding box center [184, 617] width 26 height 14
type input "Auto"
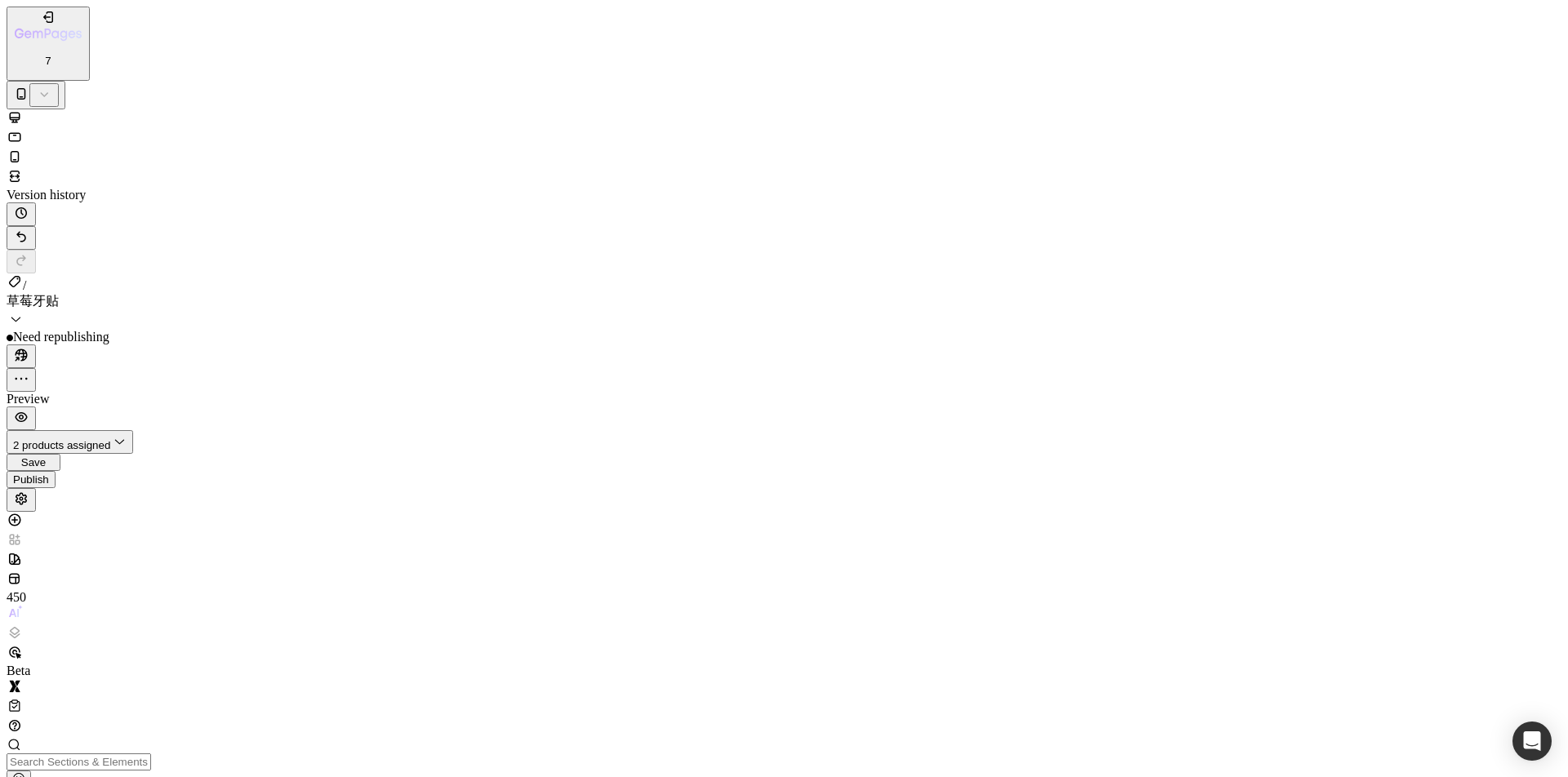
drag, startPoint x: 212, startPoint y: 2658, endPoint x: 176, endPoint y: 2566, distance: 98.8
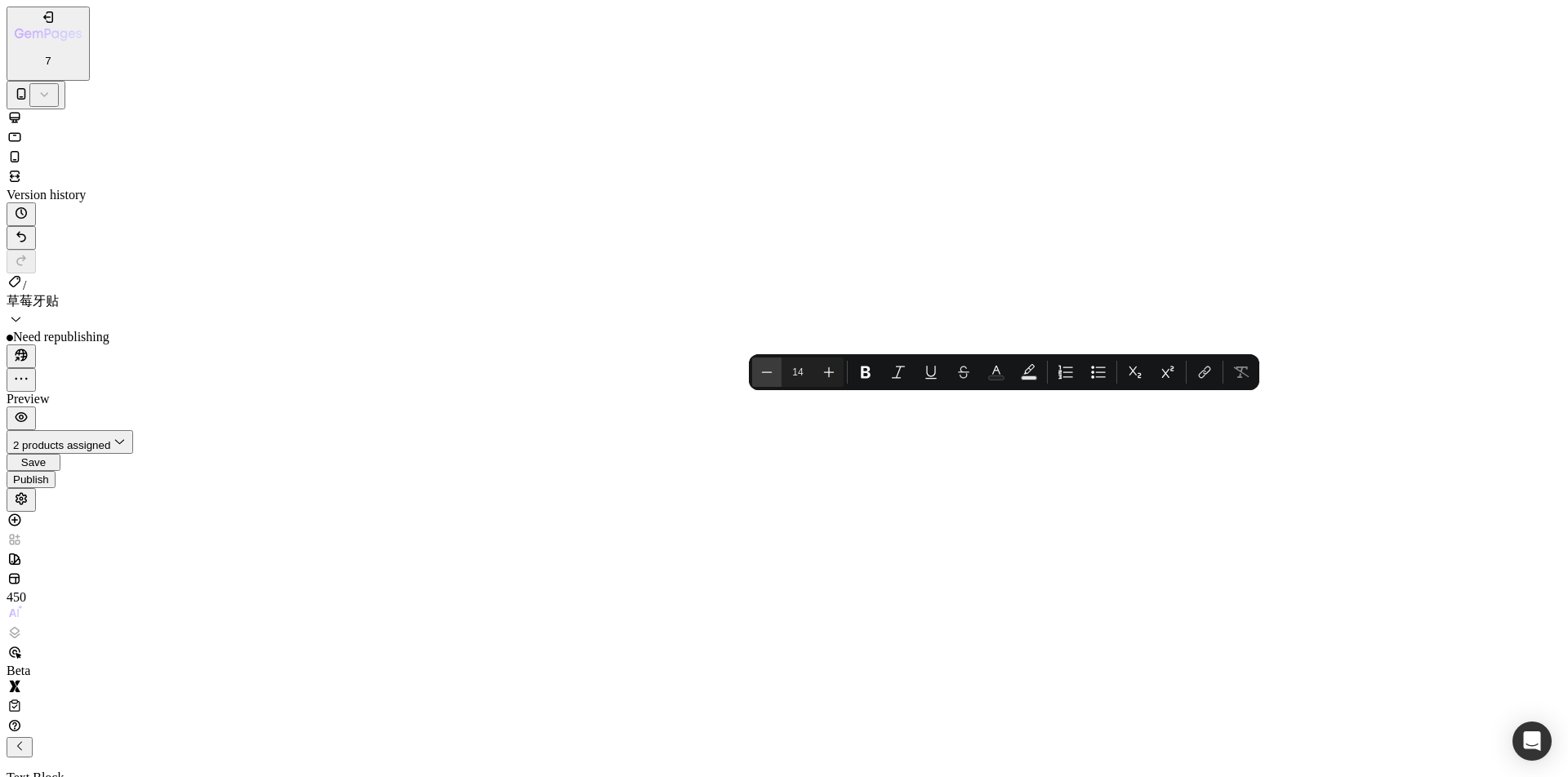
click at [756, 376] on button "Minus" at bounding box center [767, 372] width 30 height 30
type input "13"
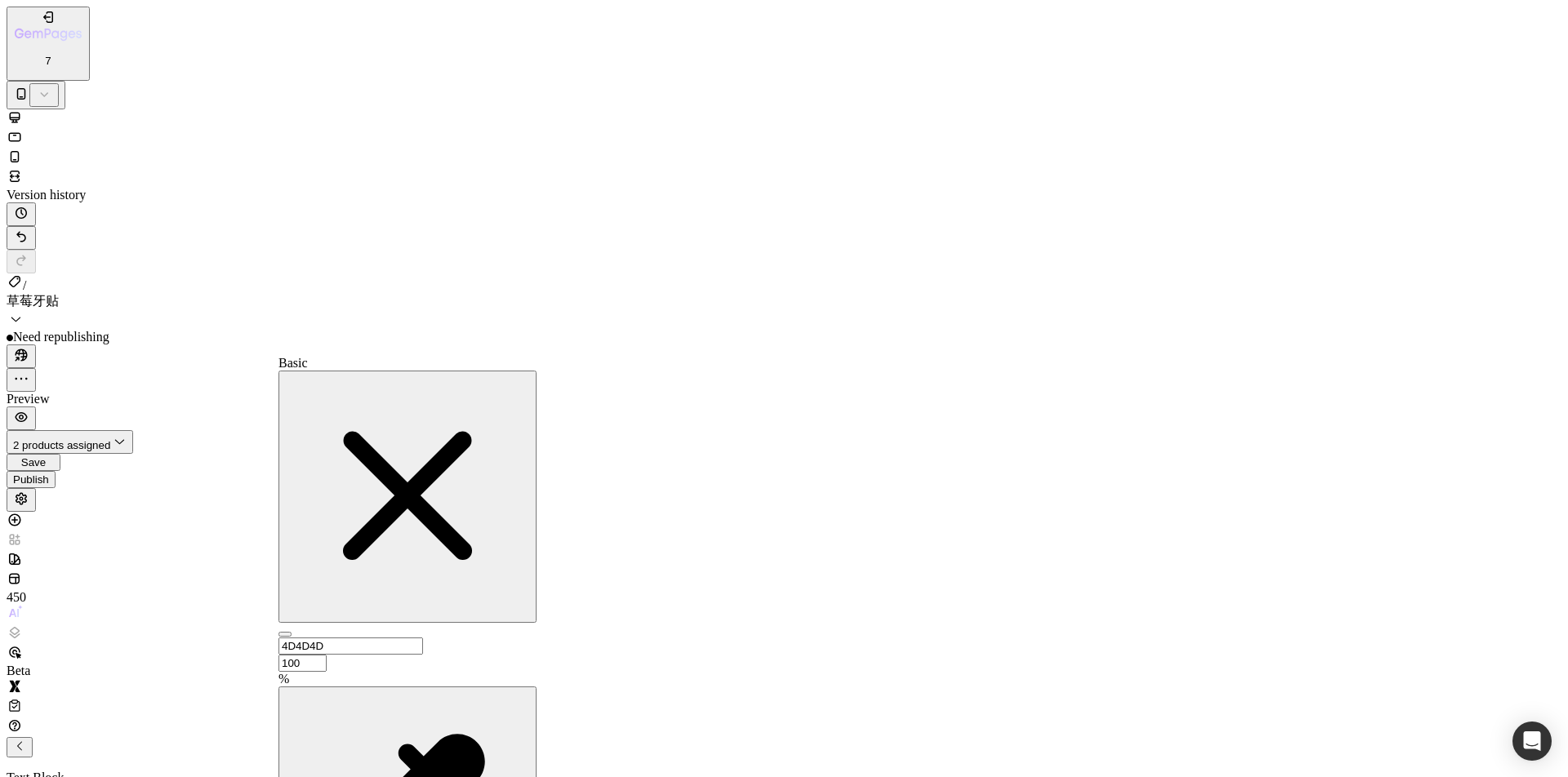
type input "FF0000"
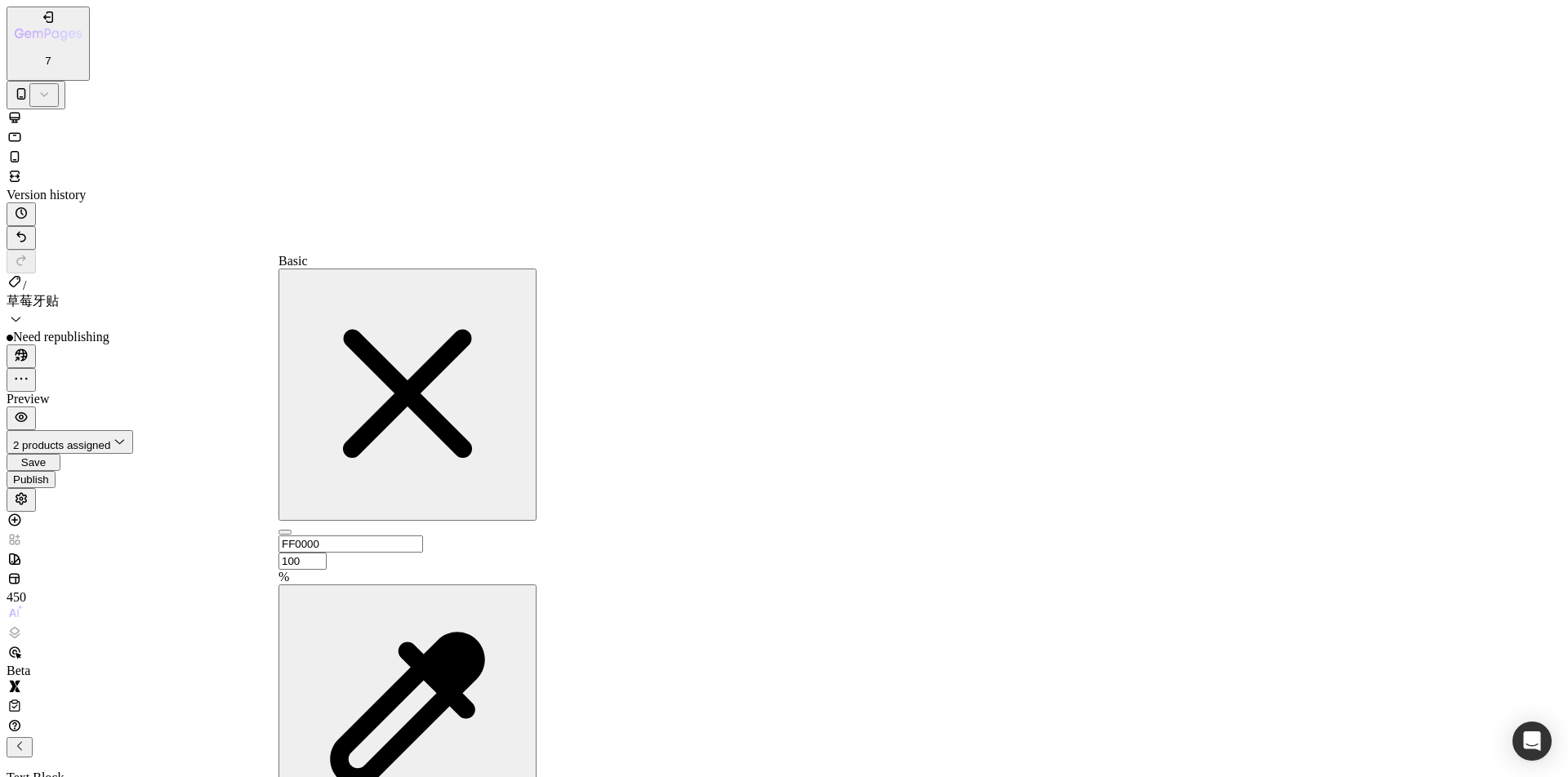
scroll to position [283, 0]
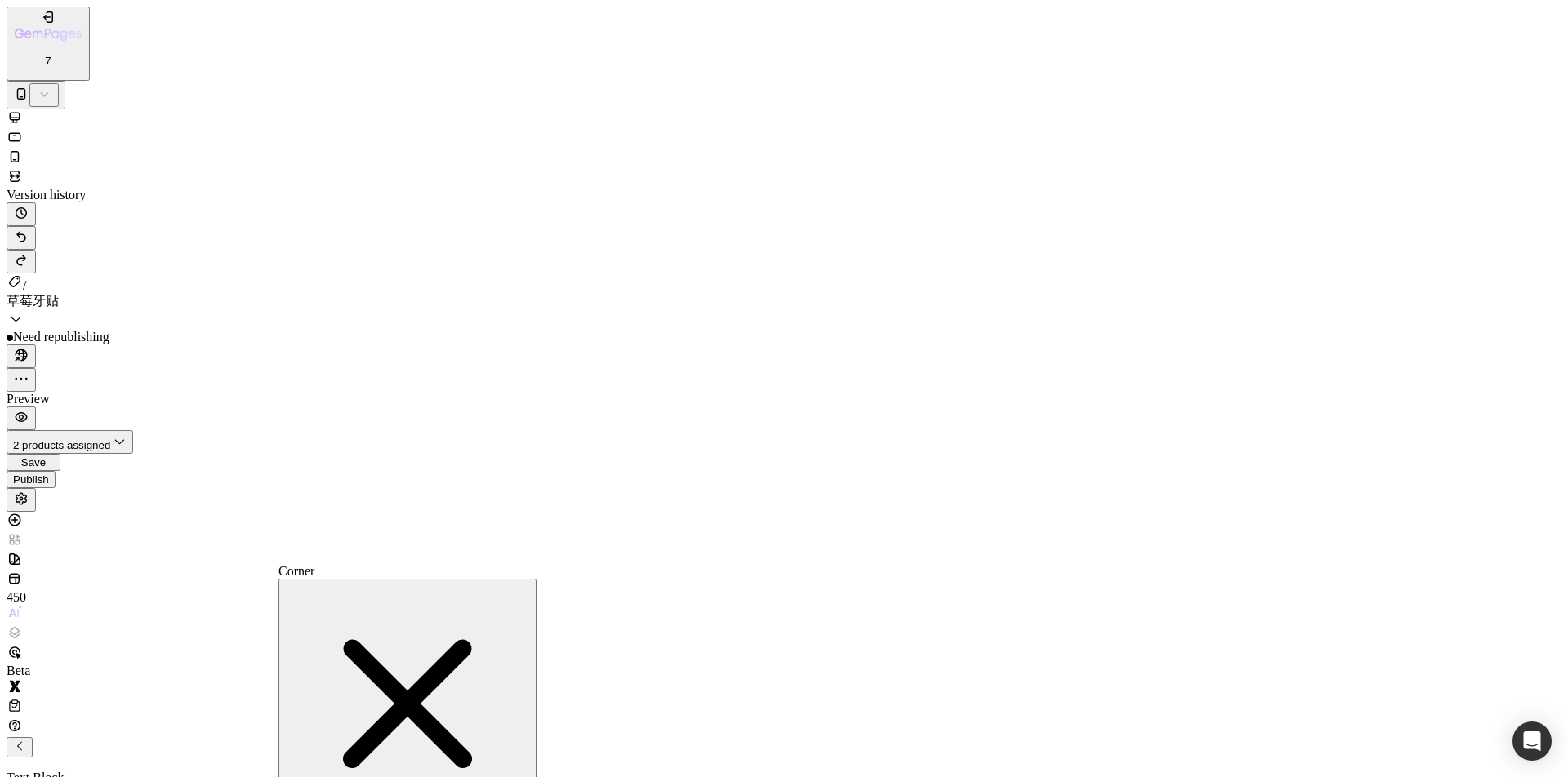
type input "0"
type input "8"
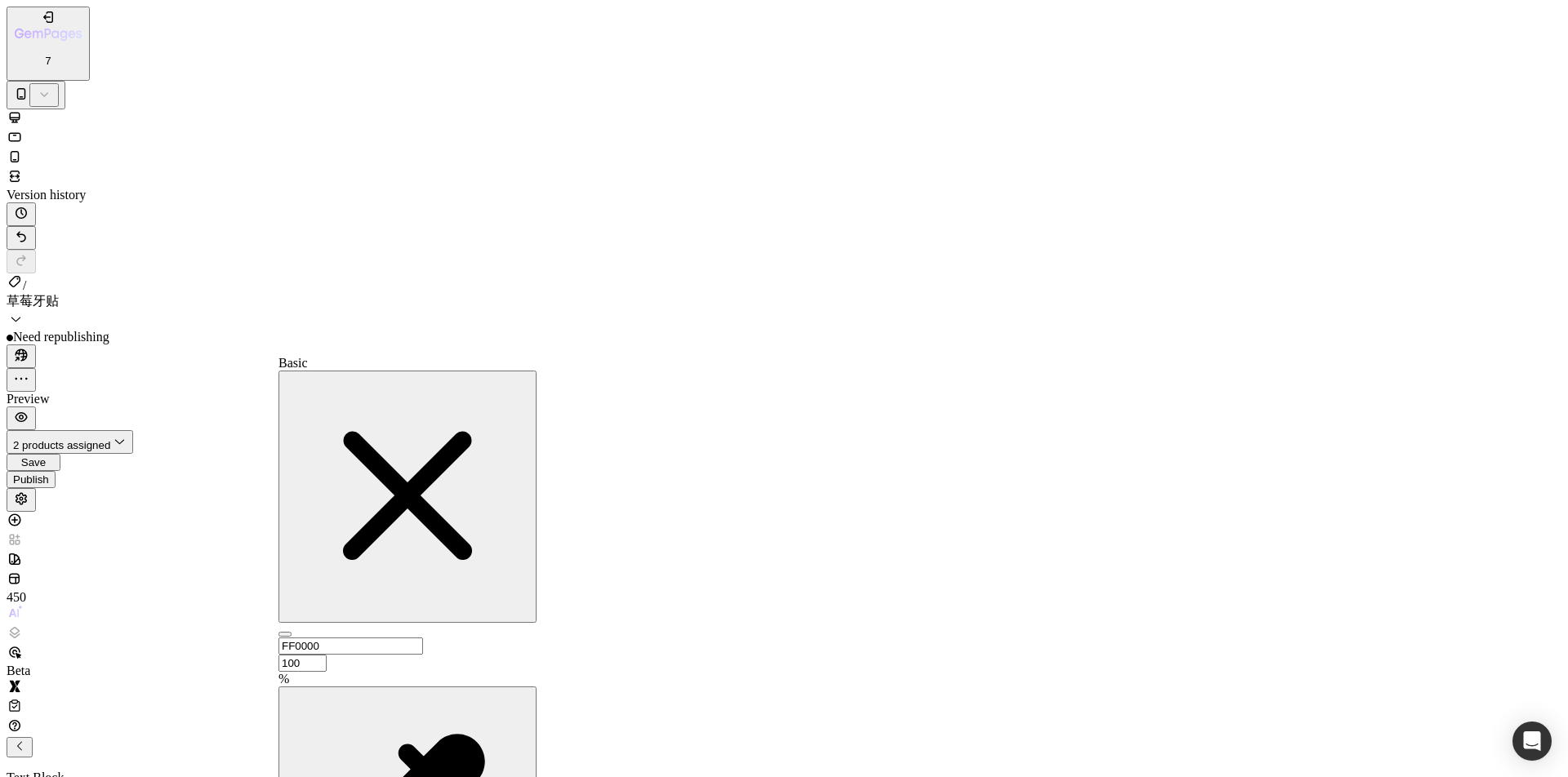
type input "C5453F"
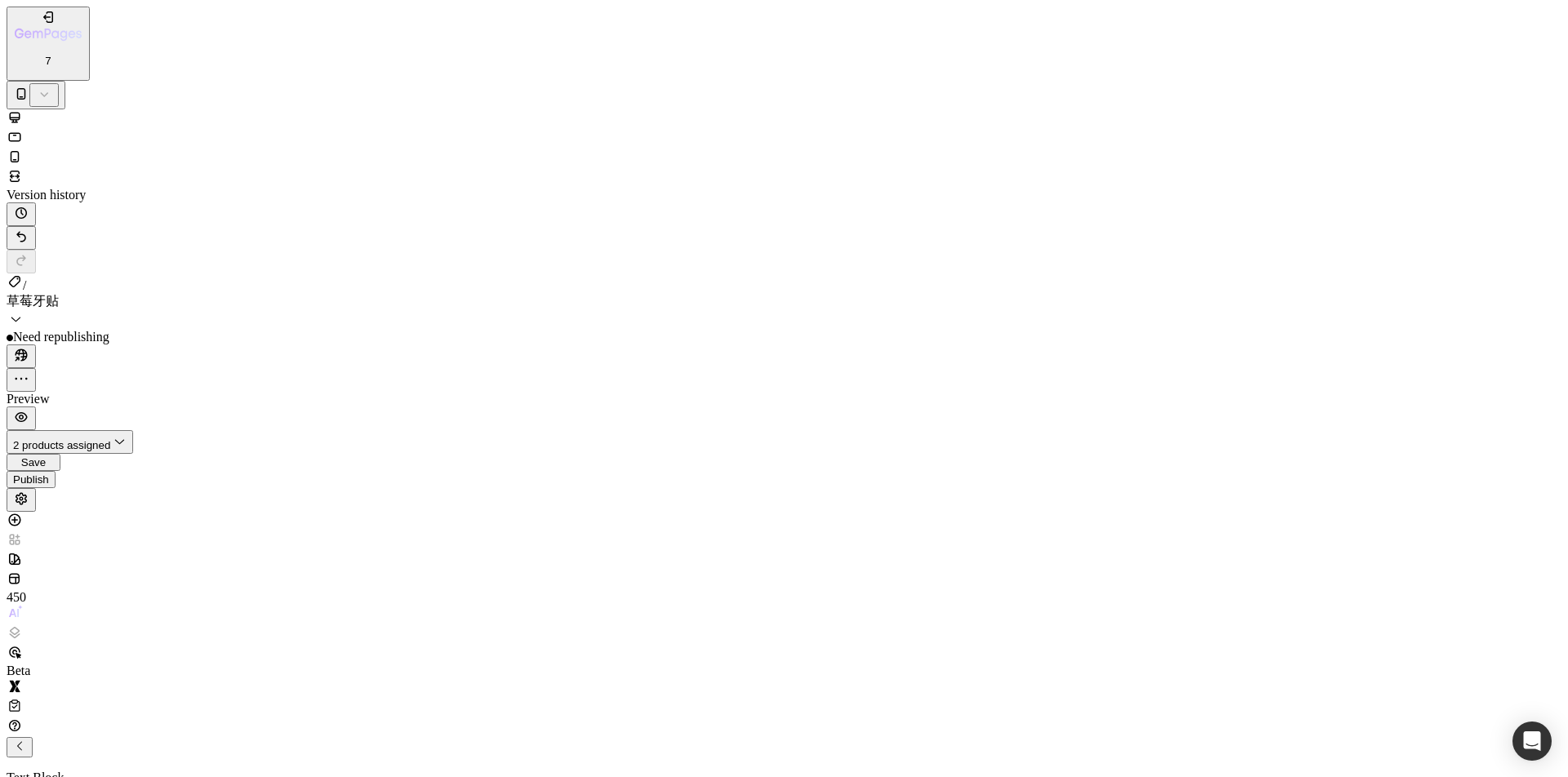
click at [49, 474] on div "Publish" at bounding box center [31, 480] width 36 height 12
click at [20, 112] on icon at bounding box center [15, 117] width 10 height 10
type input "16"
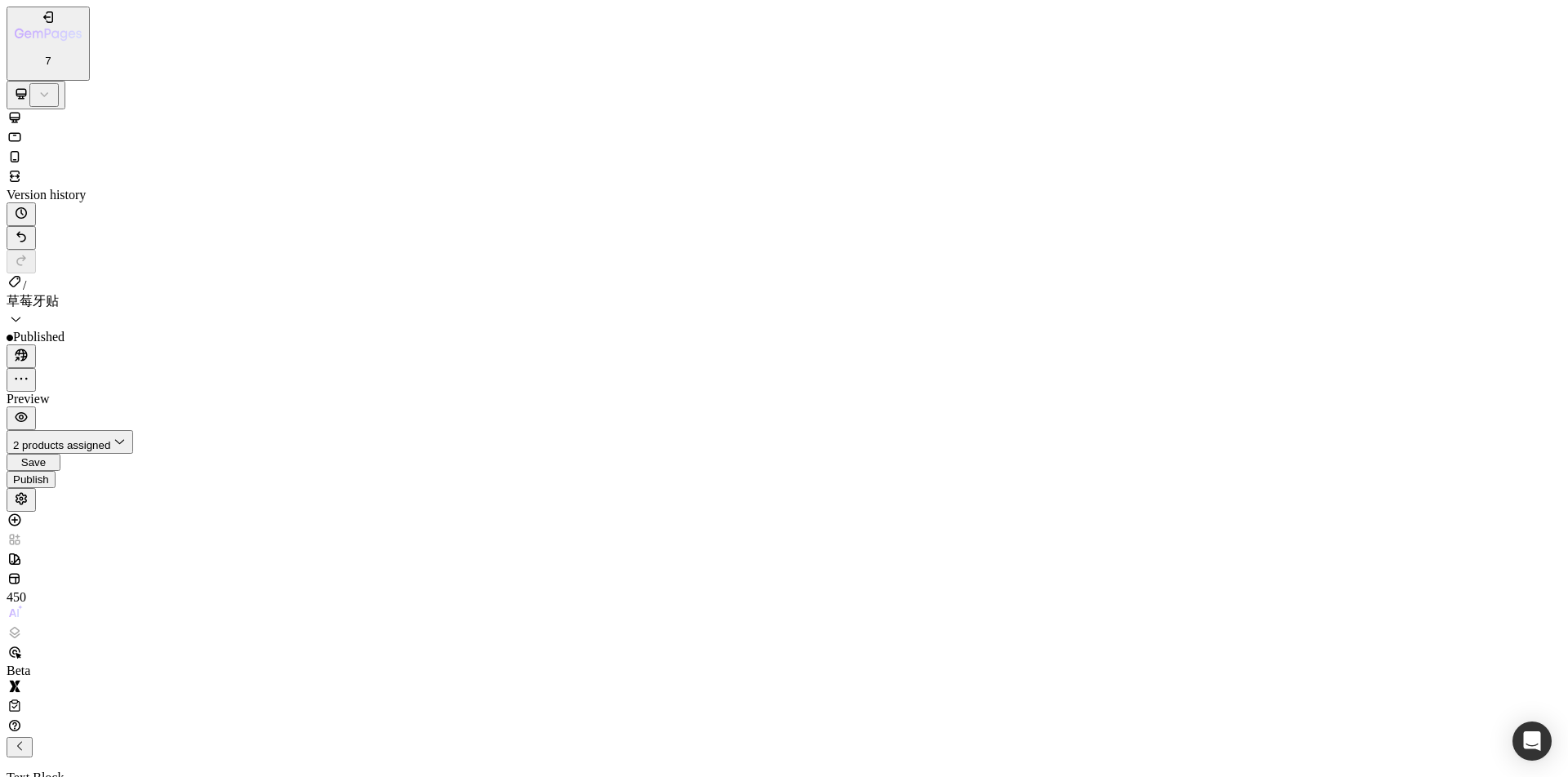
scroll to position [611, 0]
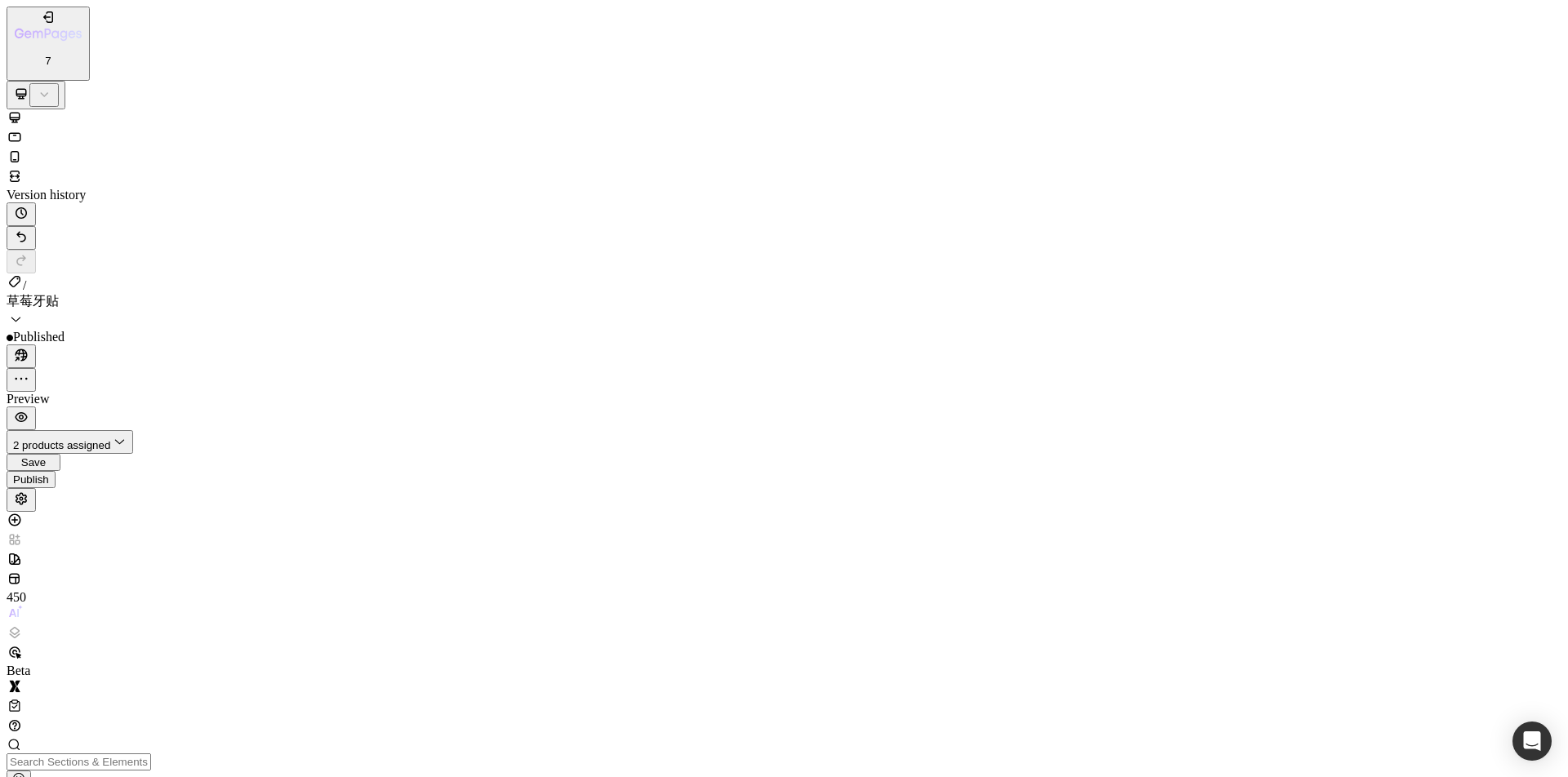
click at [49, 474] on div "Publish" at bounding box center [31, 480] width 36 height 12
click at [216, 148] on div at bounding box center [784, 158] width 1555 height 19
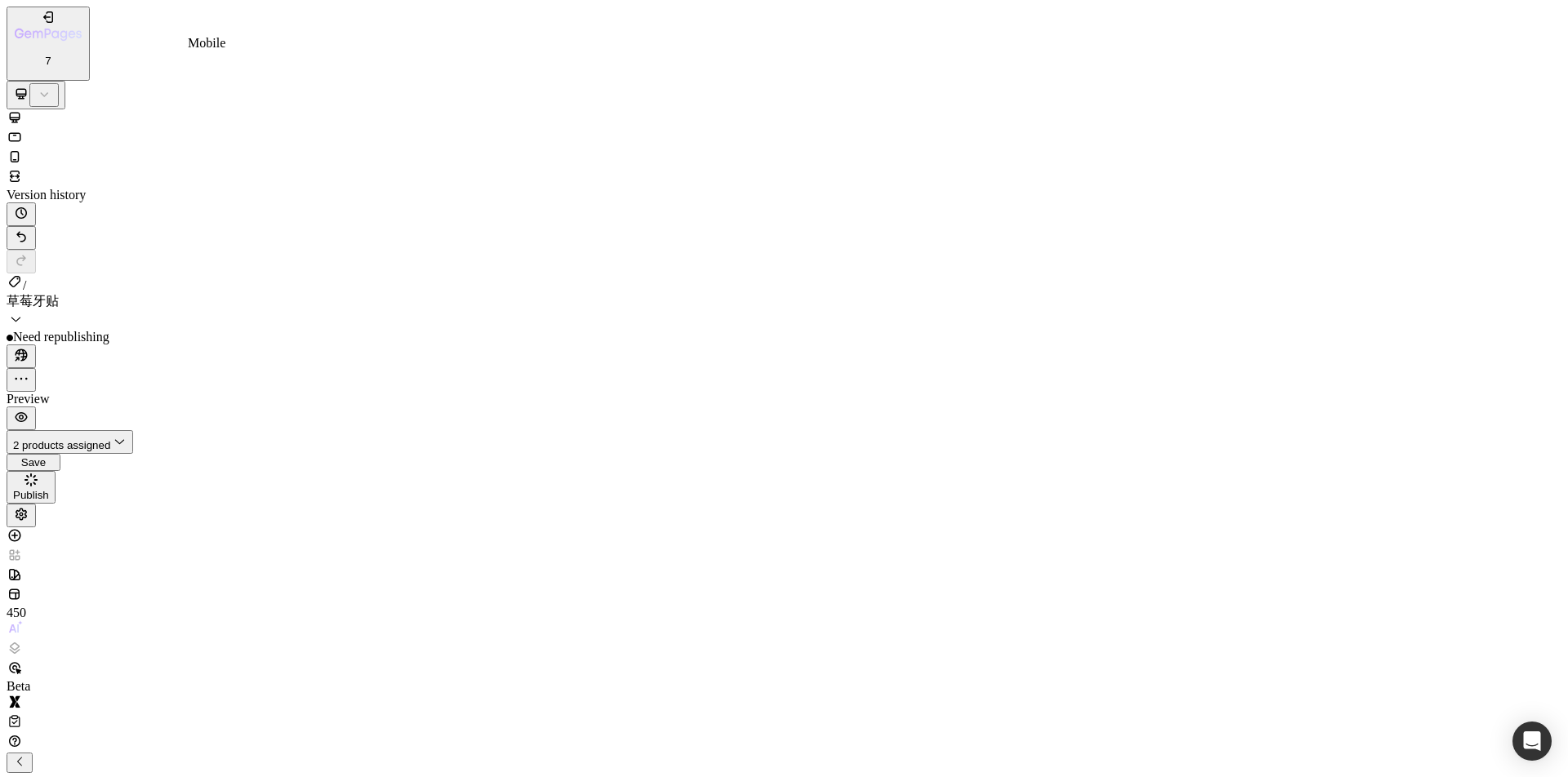
type input "100%"
click at [23, 310] on icon at bounding box center [14, 318] width 17 height 17
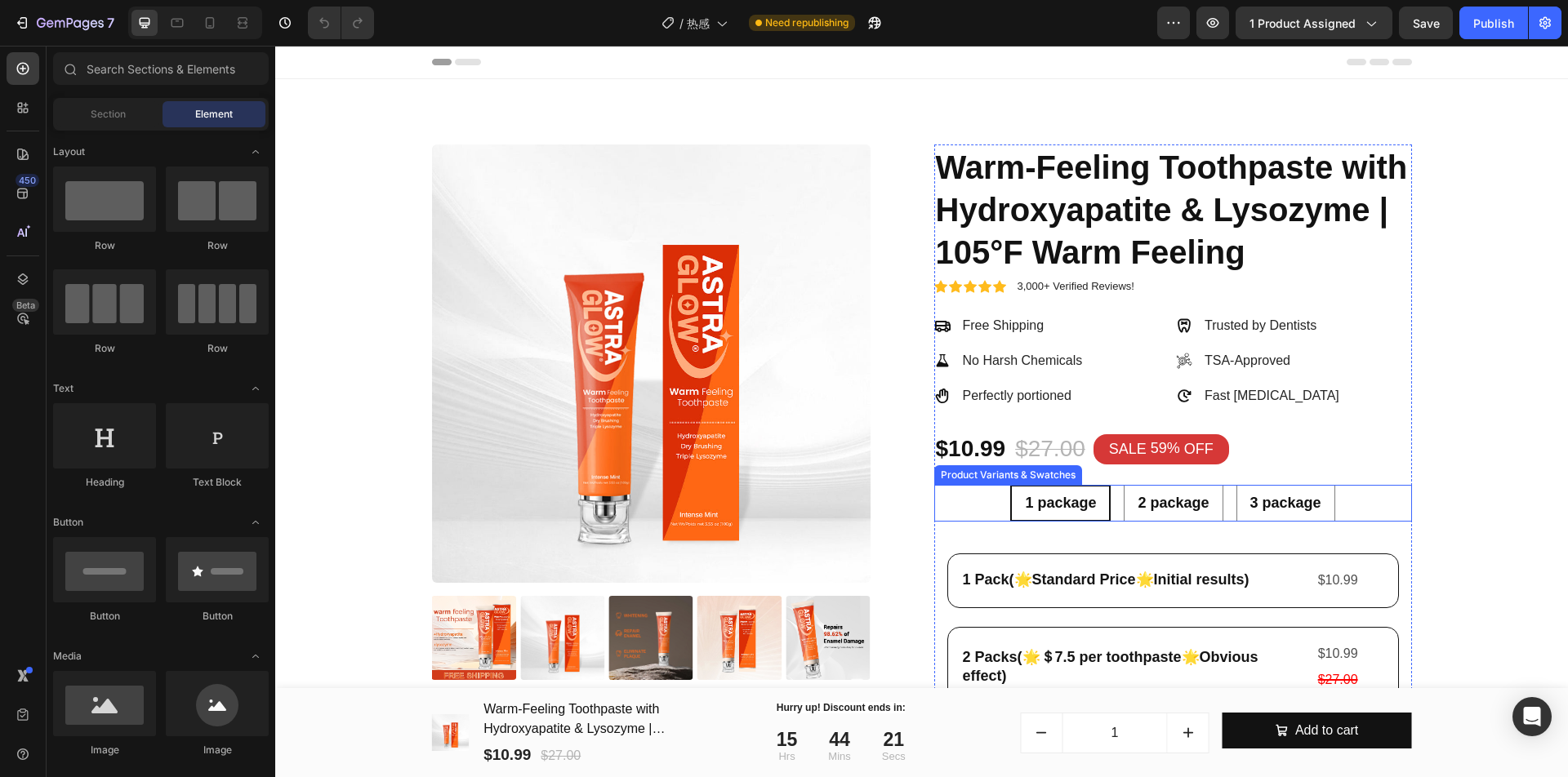
click at [1340, 521] on div "1 package 1 package 1 package 2 package 2 package 2 package 3 package 3 package…" at bounding box center [1172, 503] width 477 height 37
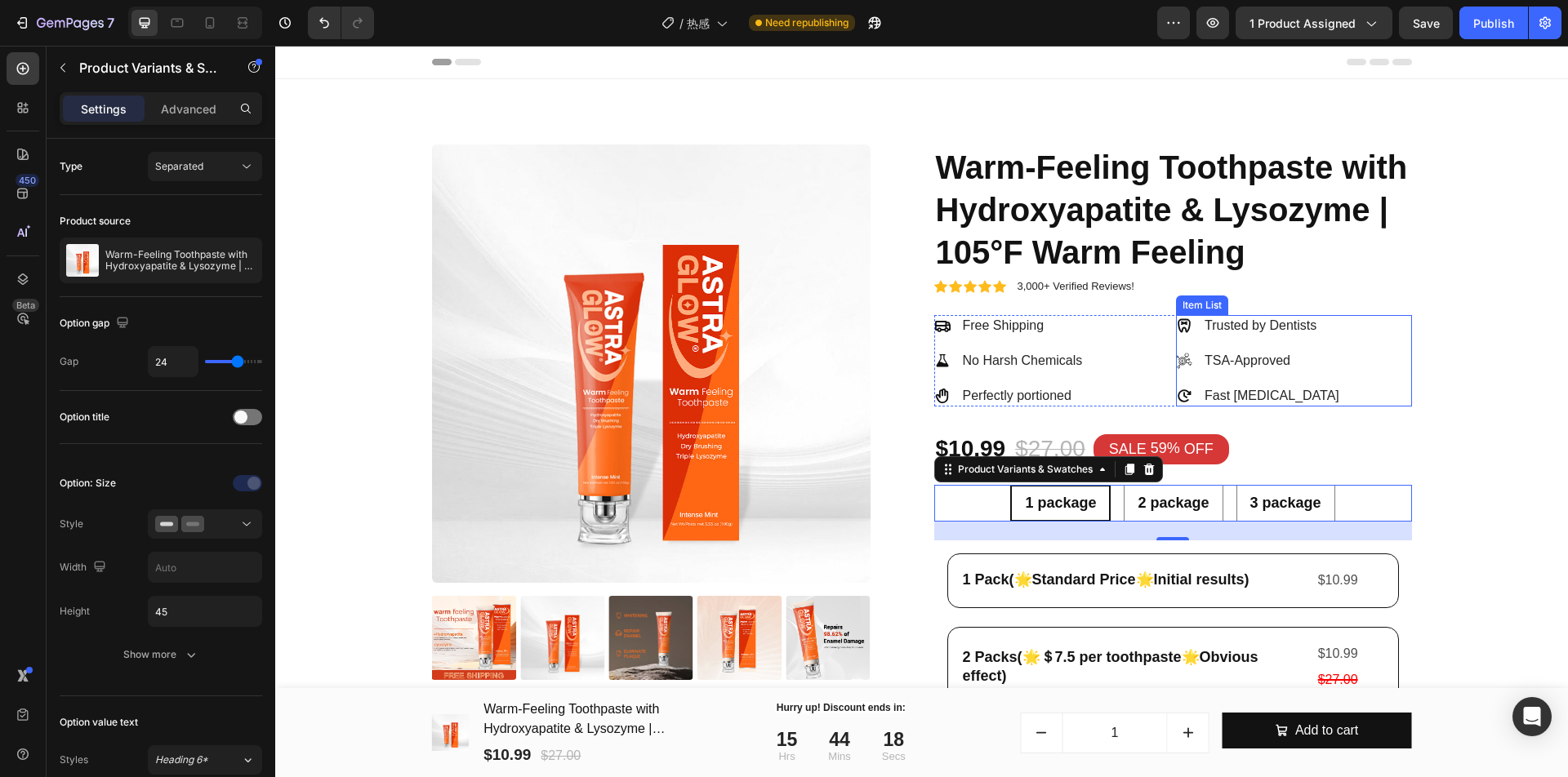
scroll to position [204, 0]
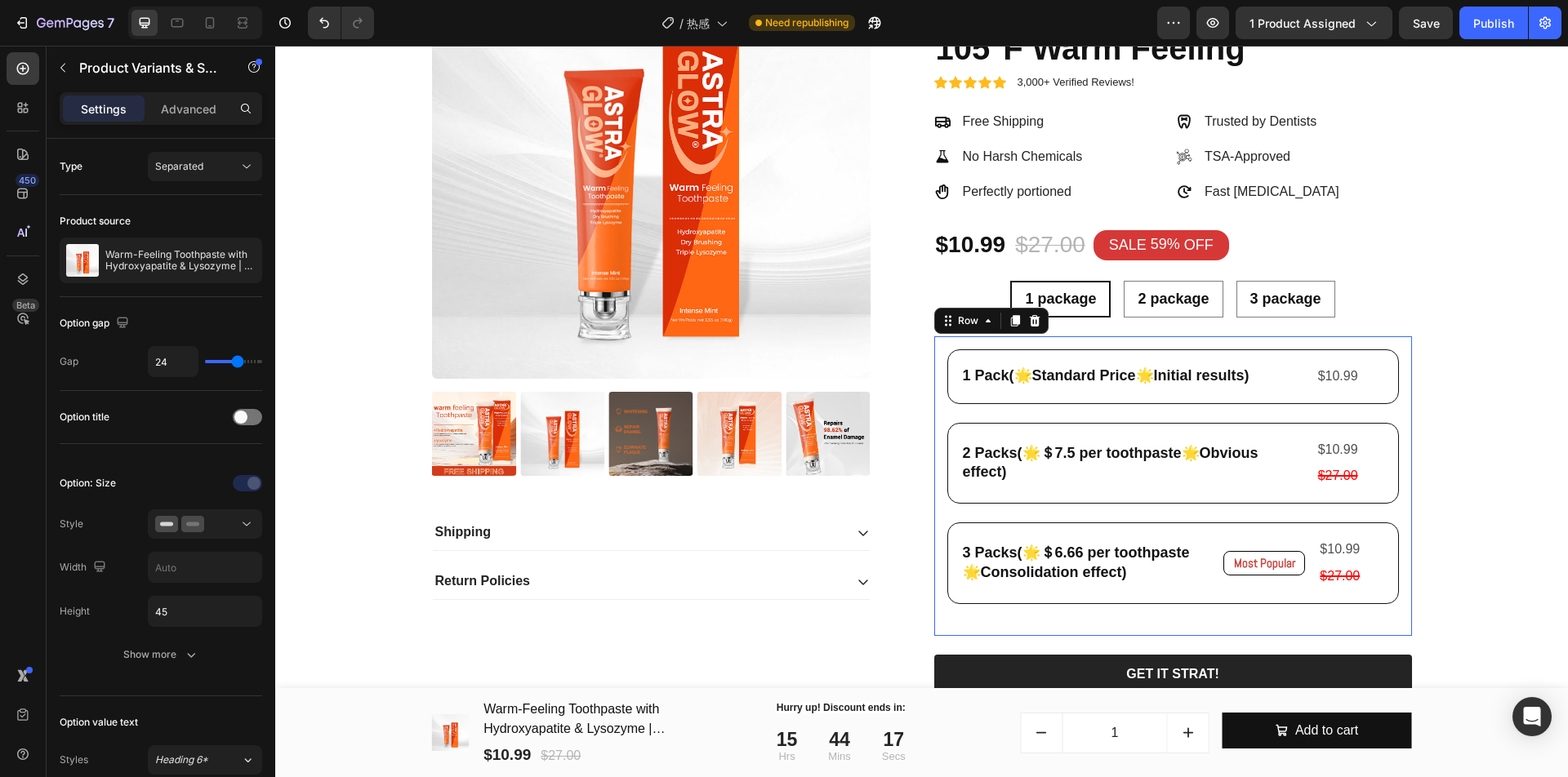
click at [1299, 459] on div "1 Pack(🌟Standard Price🌟Initial results) Text Block $10.99 Product Price Product…" at bounding box center [1172, 485] width 451 height 273
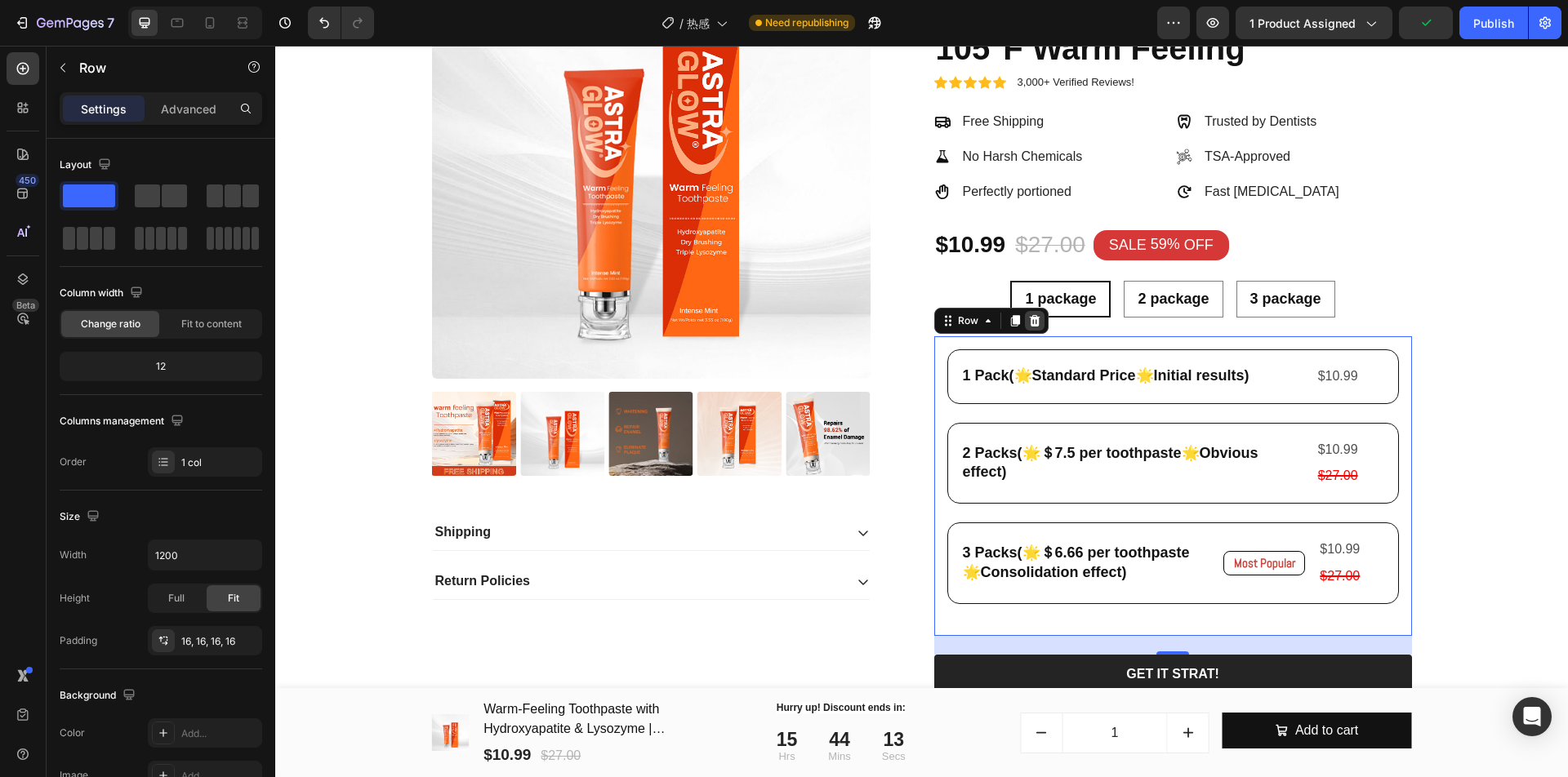
click at [1024, 331] on div at bounding box center [1034, 321] width 19 height 19
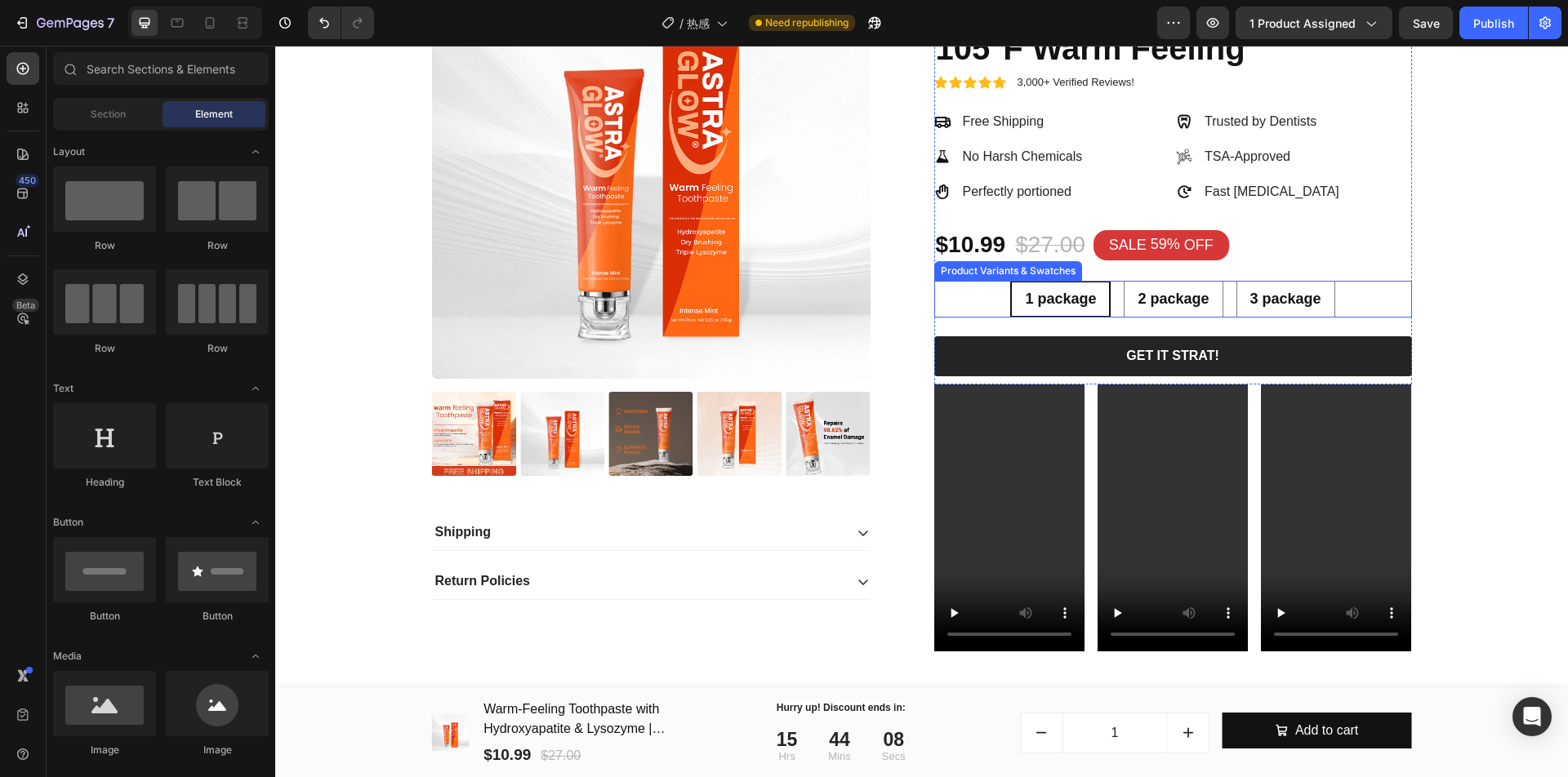
click at [1353, 317] on div "1 package 1 package 1 package 2 package 2 package 2 package 3 package 3 package…" at bounding box center [1172, 299] width 477 height 37
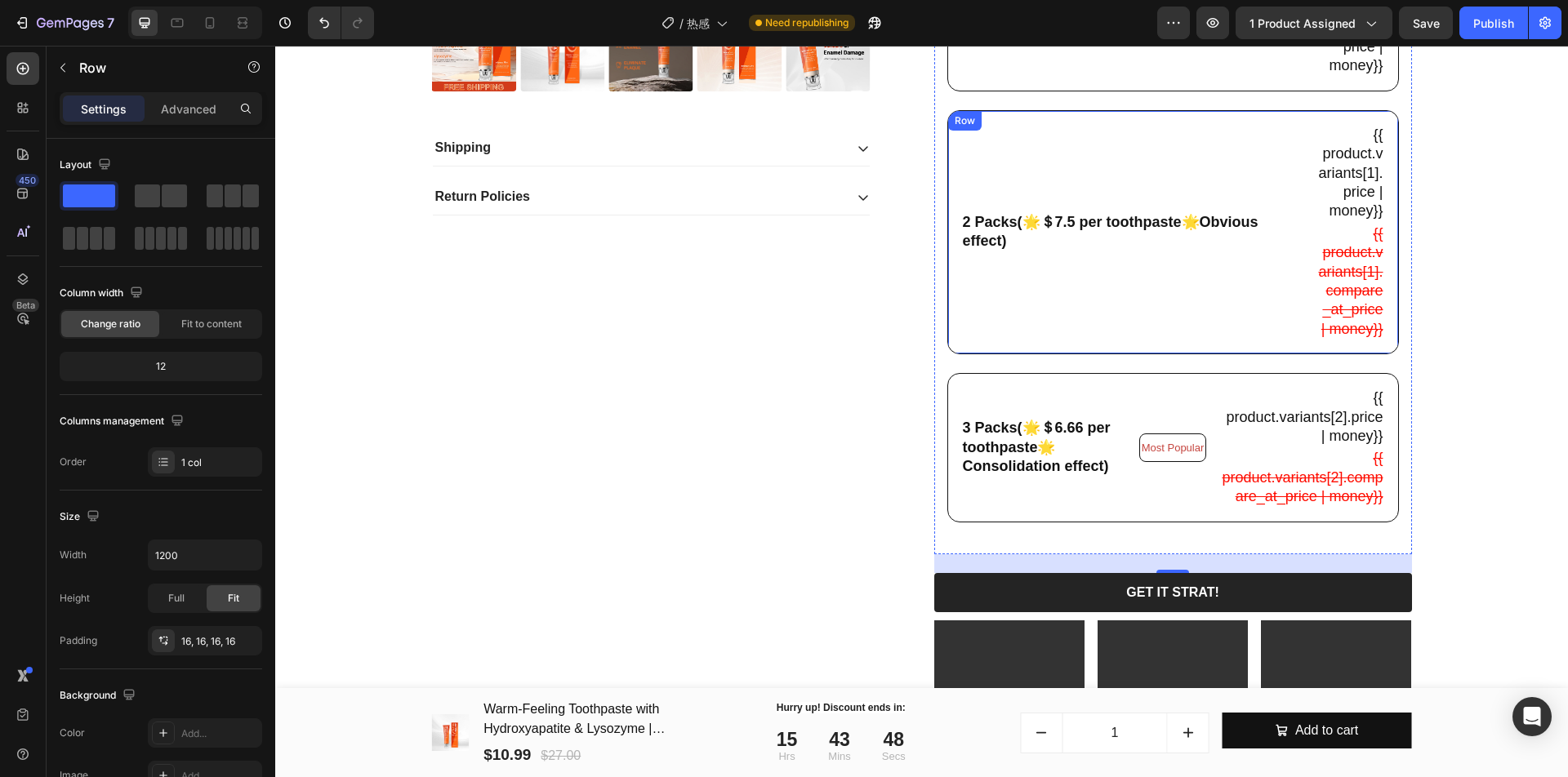
scroll to position [683, 0]
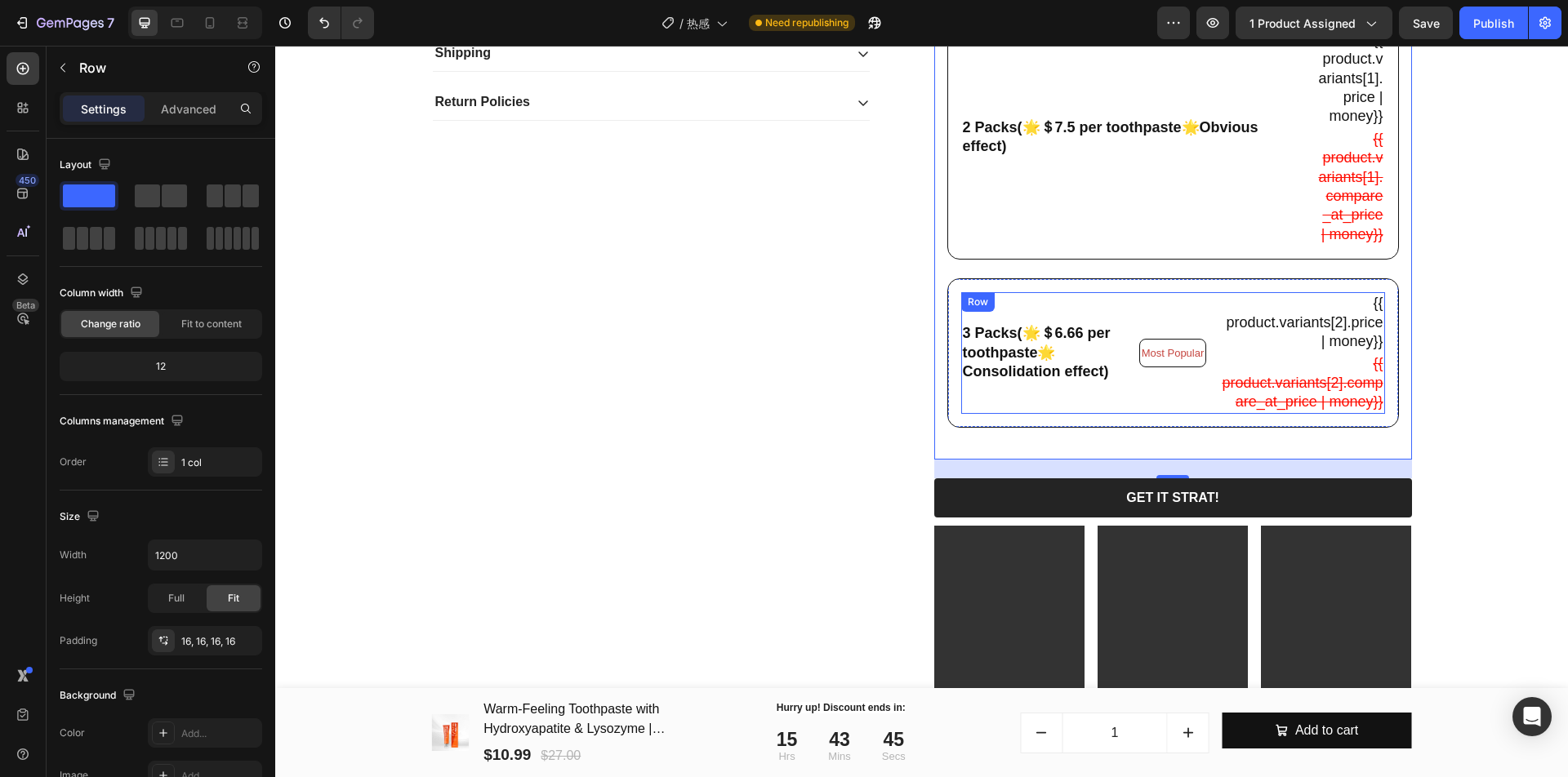
click at [1204, 412] on div "3 Packs(🌟＄6.66 per toothpaste🌟Consolidation effect) Text Block Most Popular Tex…" at bounding box center [1173, 352] width 424 height 120
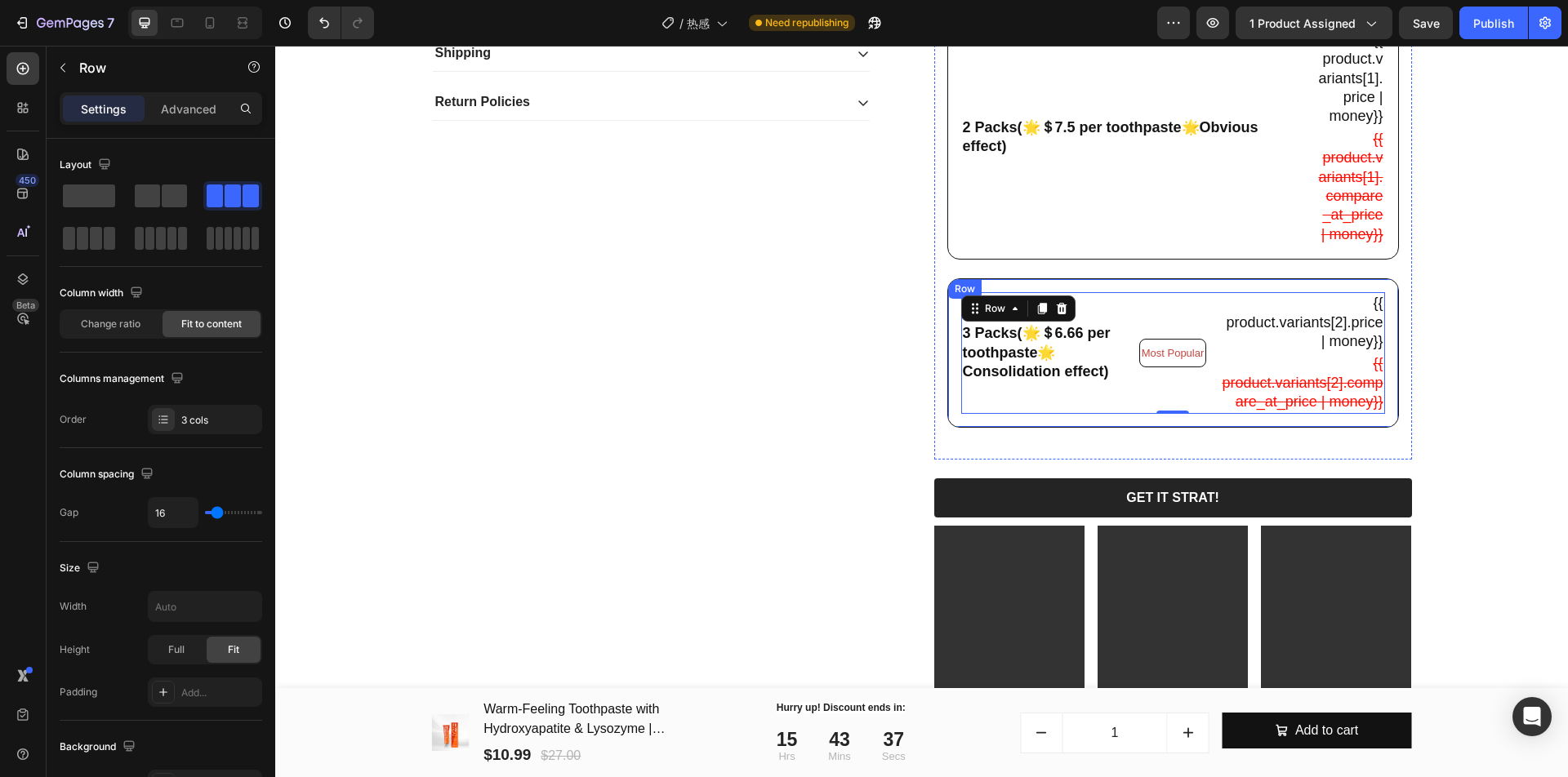
click at [1180, 348] on div "3 Packs(🌟＄6.66 per toothpaste🌟Consolidation effect) Text Block Most Popular Tex…" at bounding box center [1172, 352] width 451 height 148
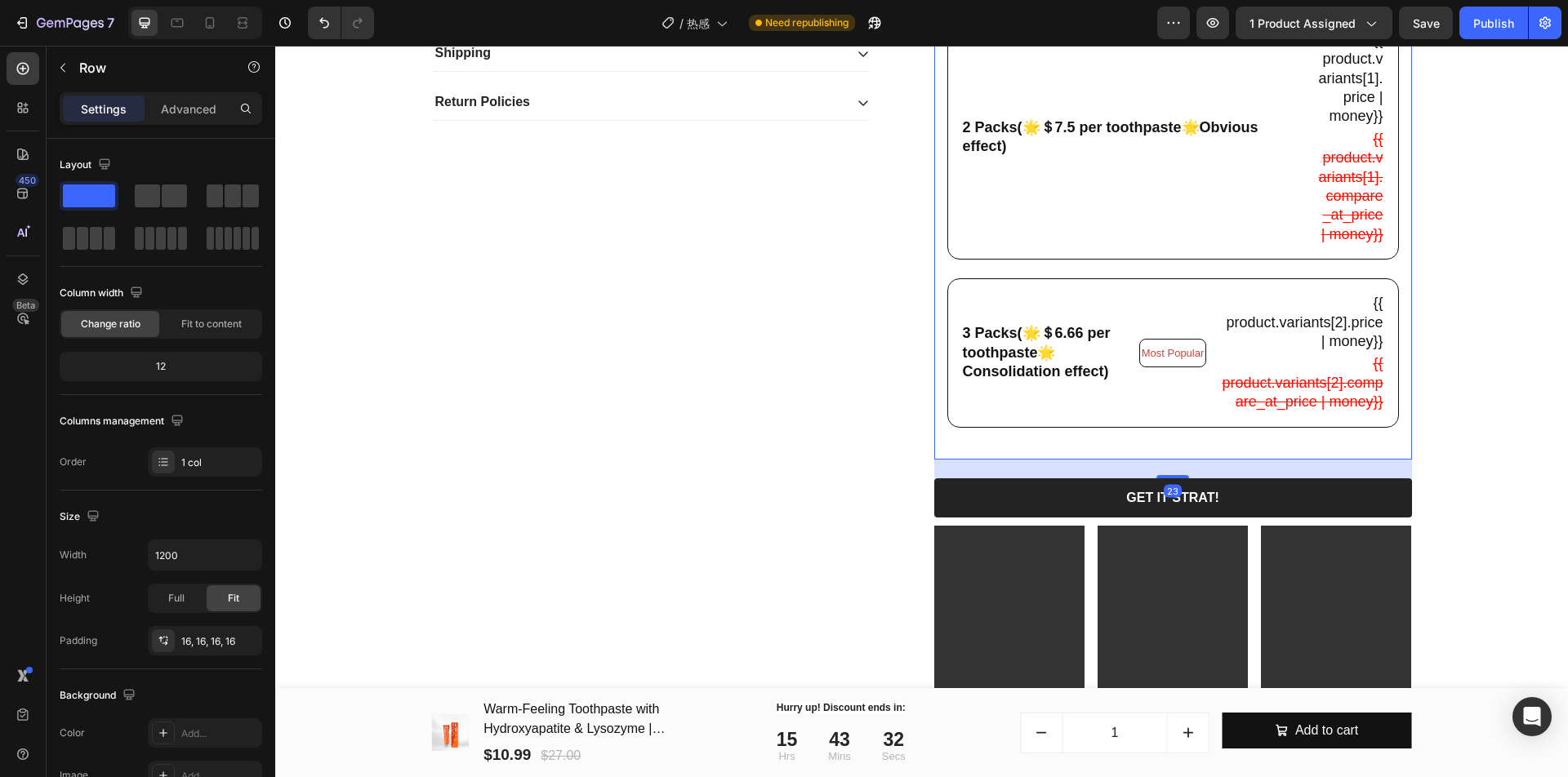
click at [1185, 332] on div "1 Pack(🌟Standard Price🌟Initial results) Text Block {{ product.variants[0].price…" at bounding box center [1172, 158] width 451 height 576
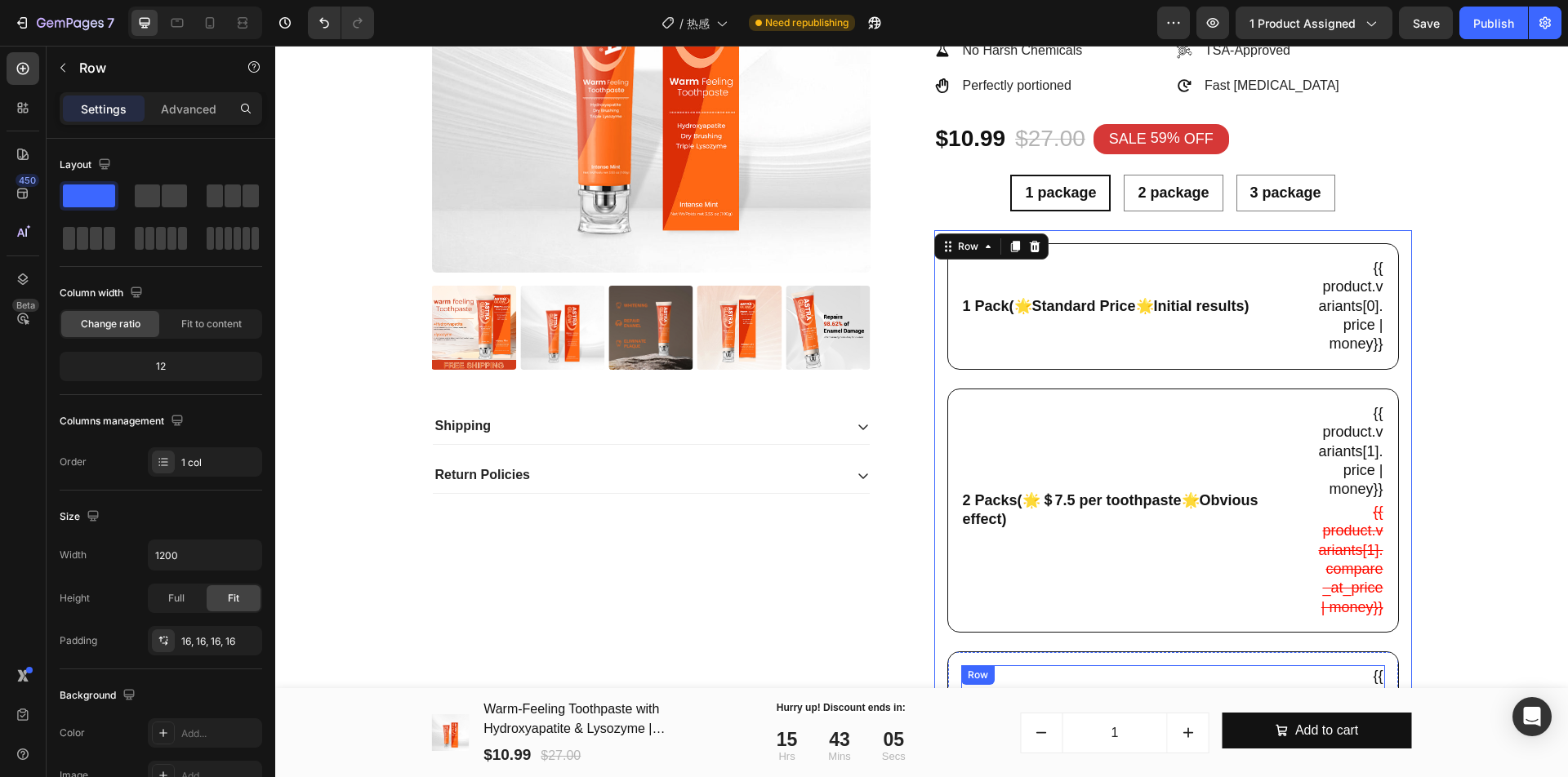
scroll to position [275, 0]
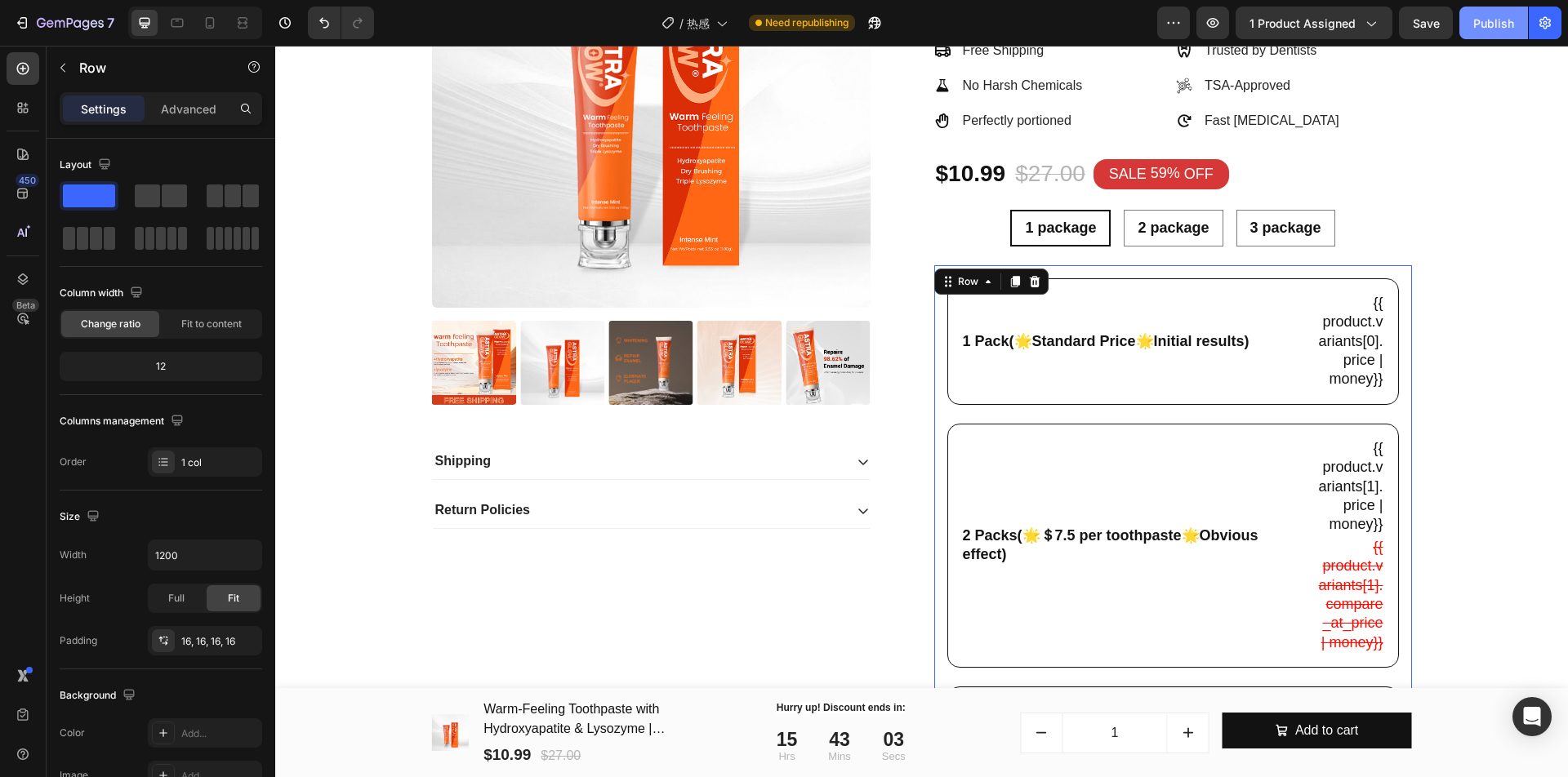
click at [1478, 34] on button "Publish" at bounding box center [1493, 22] width 69 height 32
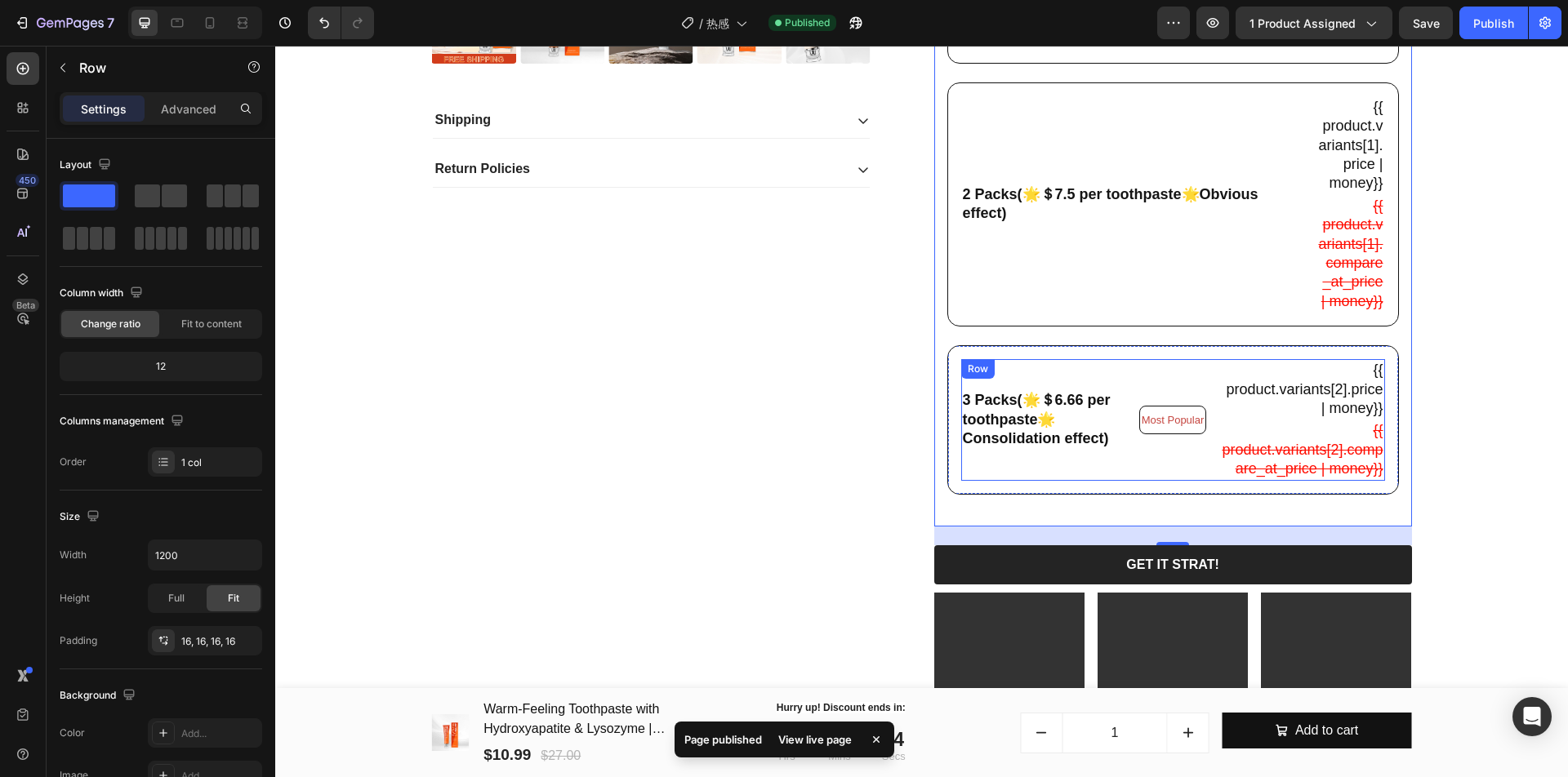
scroll to position [581, 0]
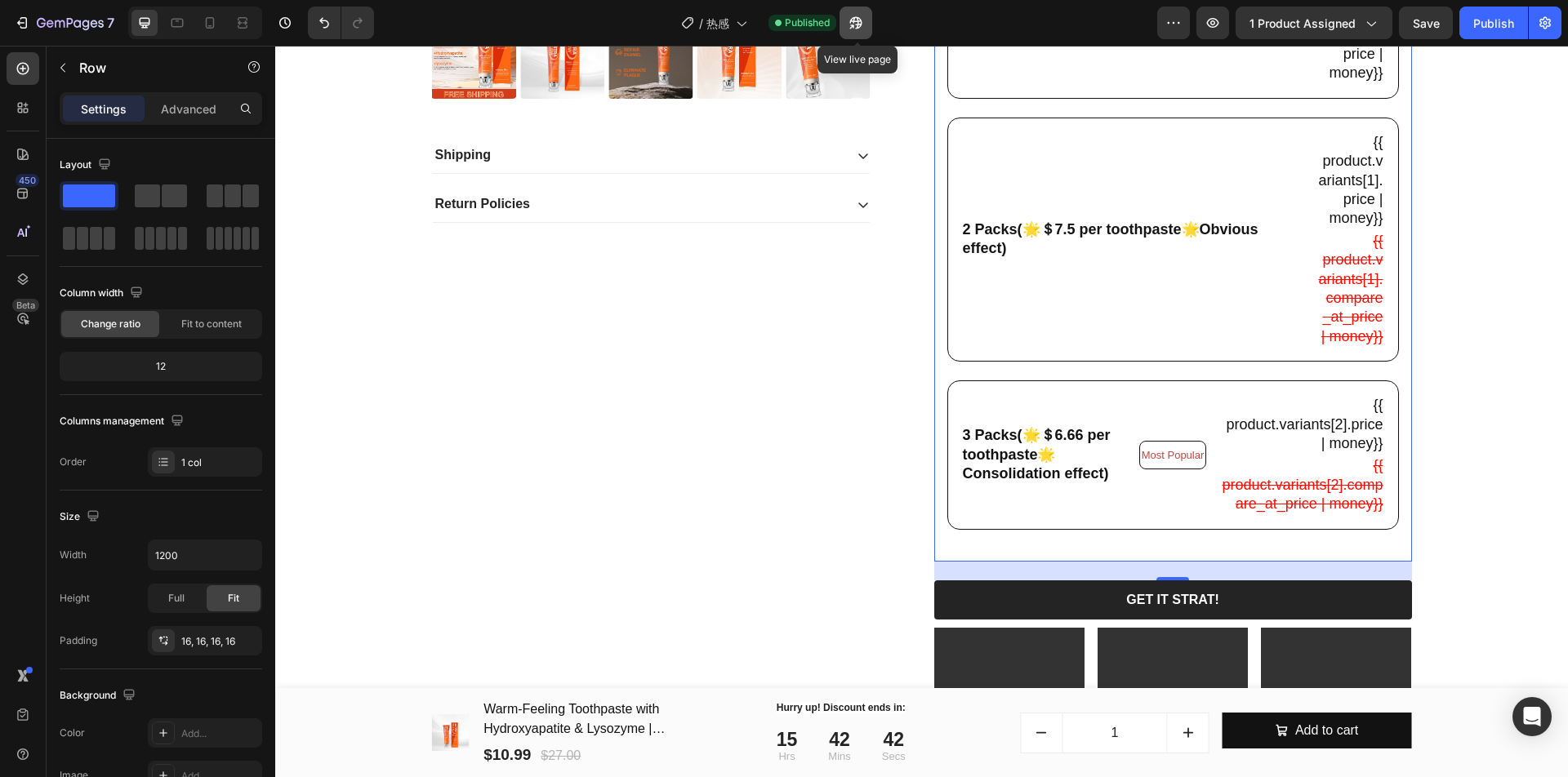
click at [860, 30] on icon "button" at bounding box center [855, 23] width 17 height 17
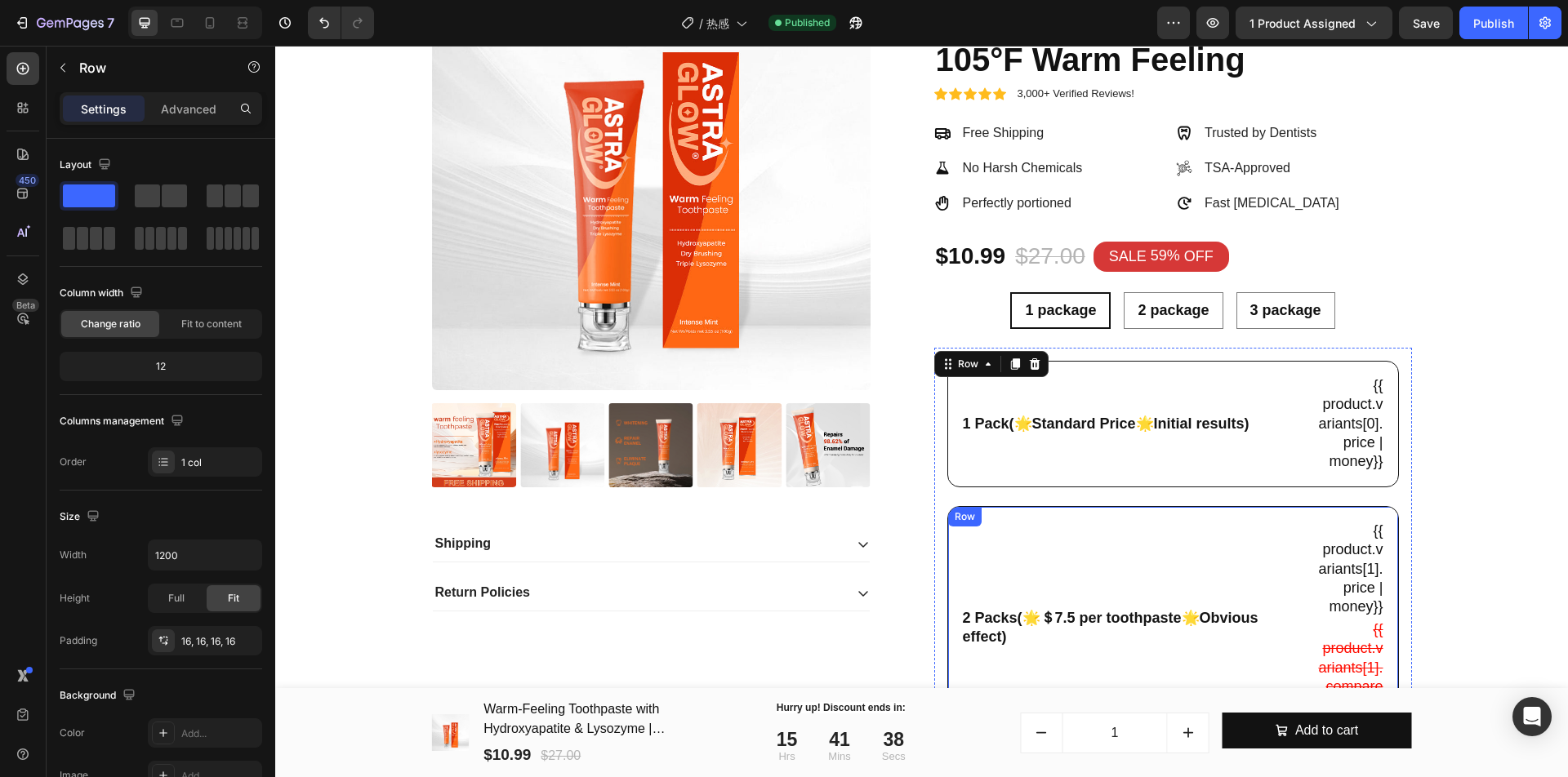
scroll to position [173, 0]
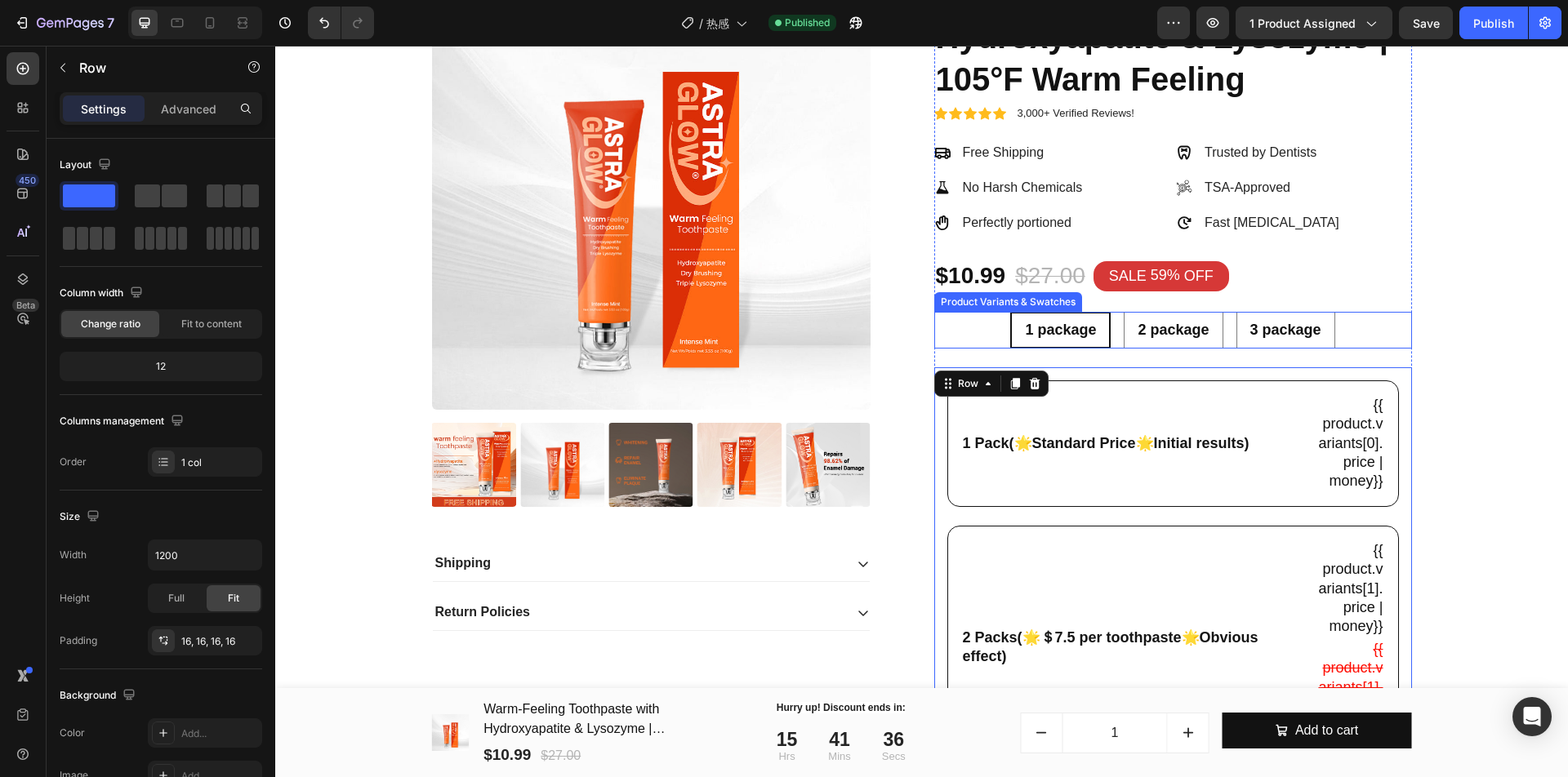
click at [1110, 349] on div "1 package 1 package 1 package 2 package 2 package 2 package 3 package 3 package…" at bounding box center [1172, 330] width 477 height 37
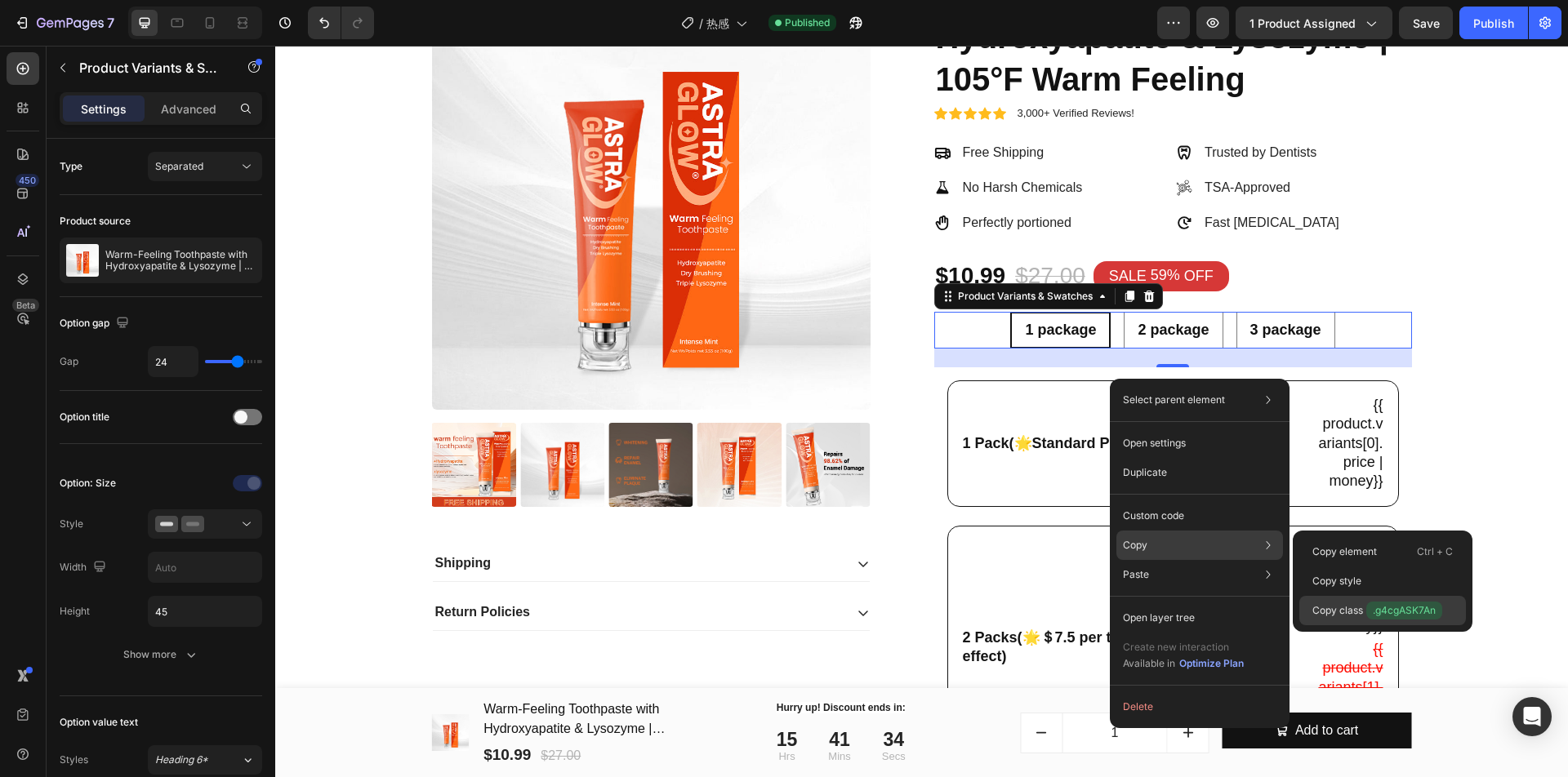
click at [1352, 603] on p "Copy class .g4cgASK7An" at bounding box center [1377, 610] width 130 height 18
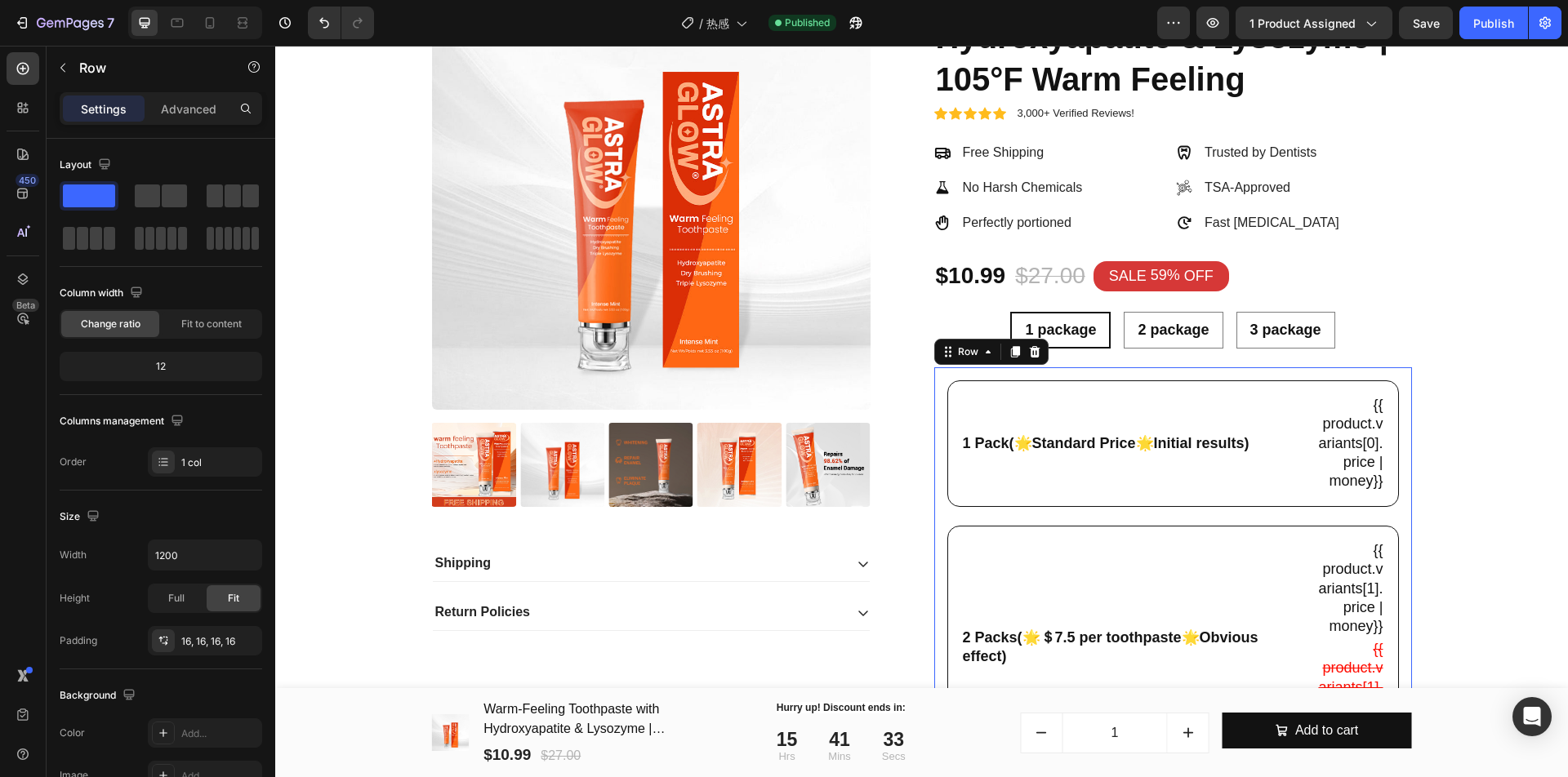
click at [1086, 564] on div "1 Pack(🌟Standard Price🌟Initial results) Text Block {{ product.variants[0].price…" at bounding box center [1172, 668] width 451 height 576
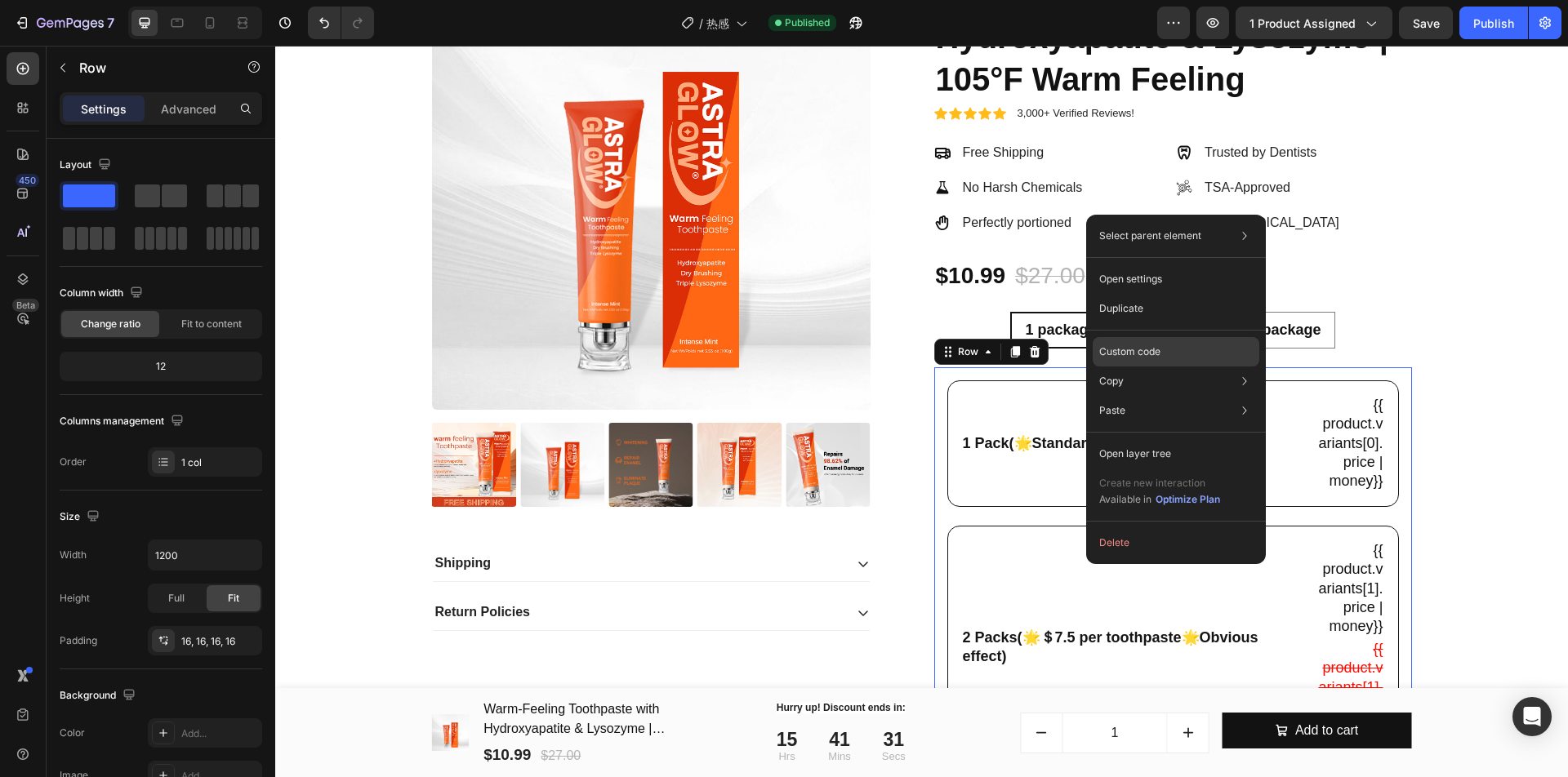
click at [1134, 352] on p "Custom code" at bounding box center [1130, 351] width 61 height 15
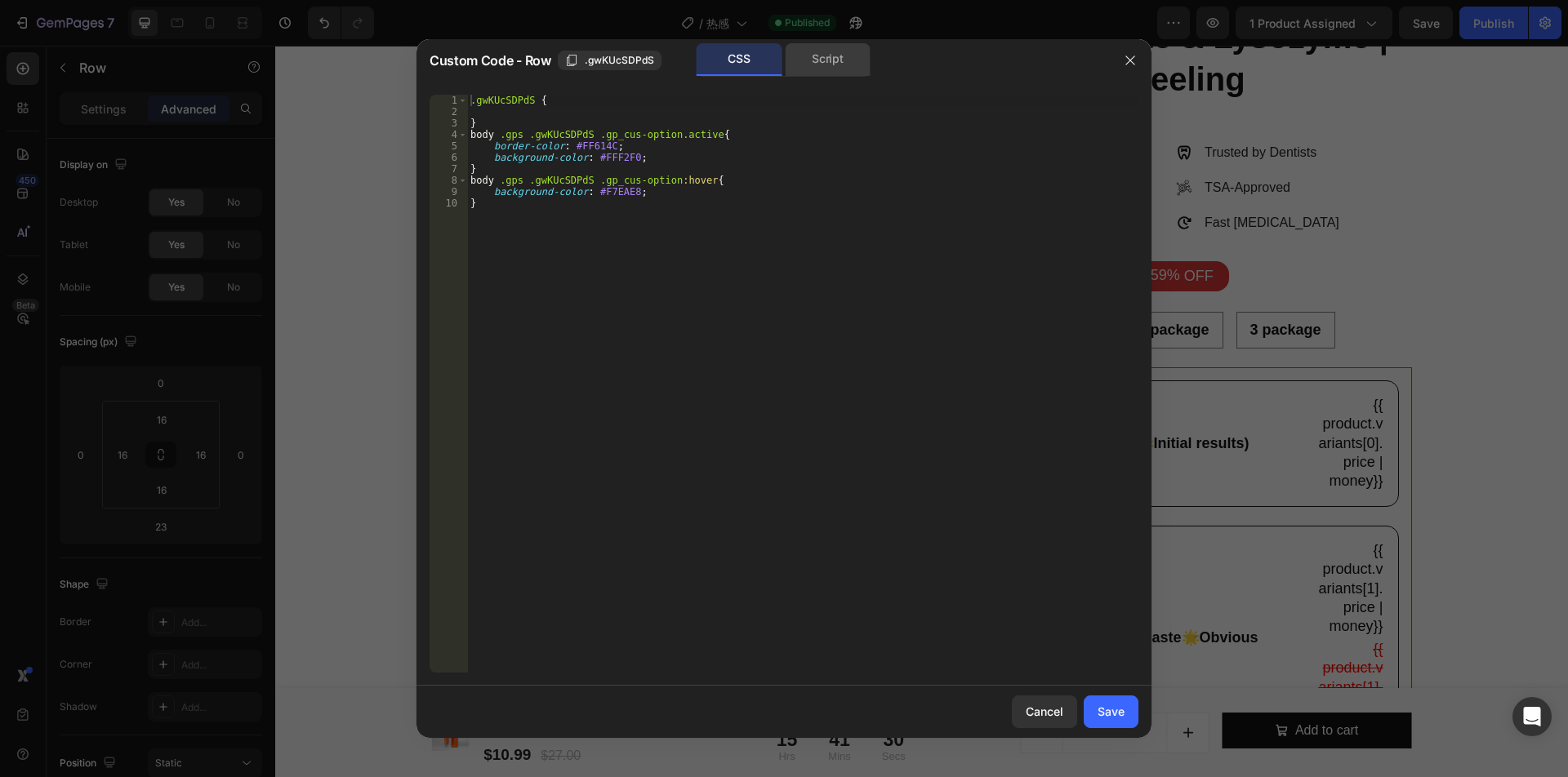
click at [800, 58] on div "Script" at bounding box center [827, 59] width 86 height 32
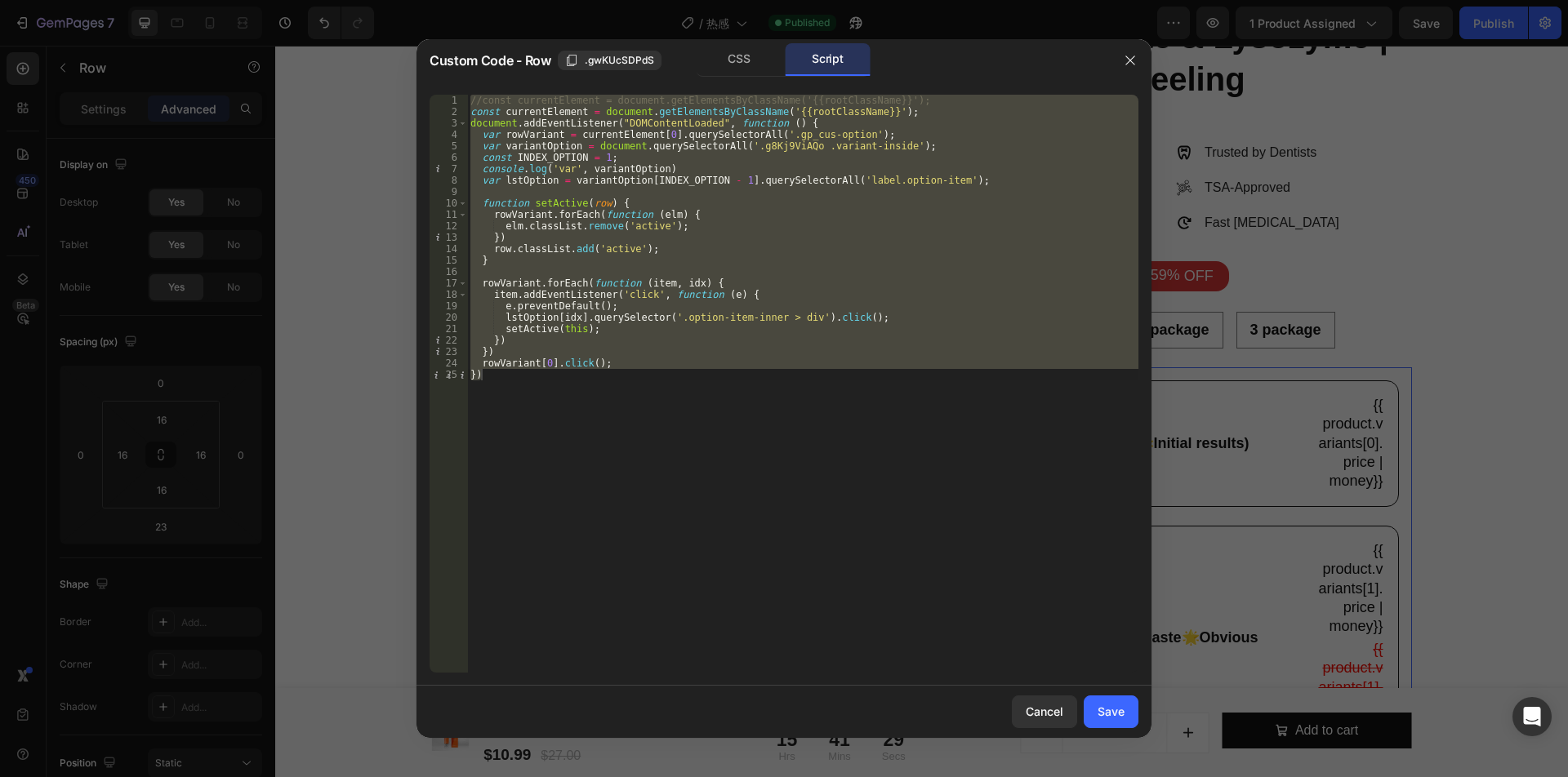
click at [753, 150] on div "//const currentElement = document.getElementsByClassName('{{rootClassName}}'); …" at bounding box center [802, 384] width 671 height 578
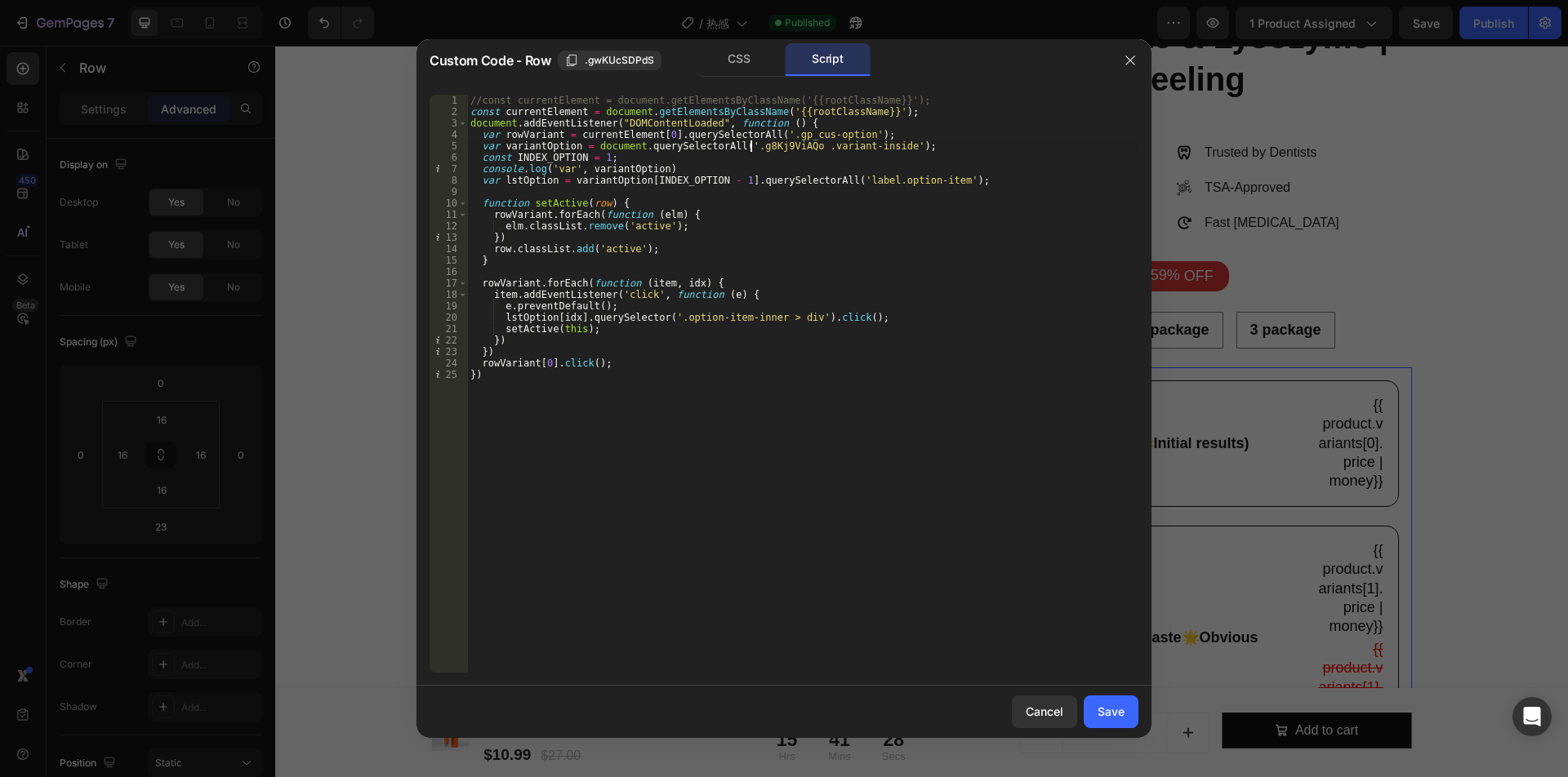
click at [733, 147] on div "//const currentElement = document.getElementsByClassName('{{rootClassName}}'); …" at bounding box center [802, 395] width 671 height 601
click at [733, 147] on div "//const currentElement = document.getElementsByClassName('{{rootClassName}}'); …" at bounding box center [802, 384] width 671 height 578
drag, startPoint x: 736, startPoint y: 147, endPoint x: 792, endPoint y: 149, distance: 56.0
click at [792, 149] on div "//const currentElement = document.getElementsByClassName('{{rootClassName}}'); …" at bounding box center [802, 395] width 671 height 601
paste textarea "4cgASK7An"
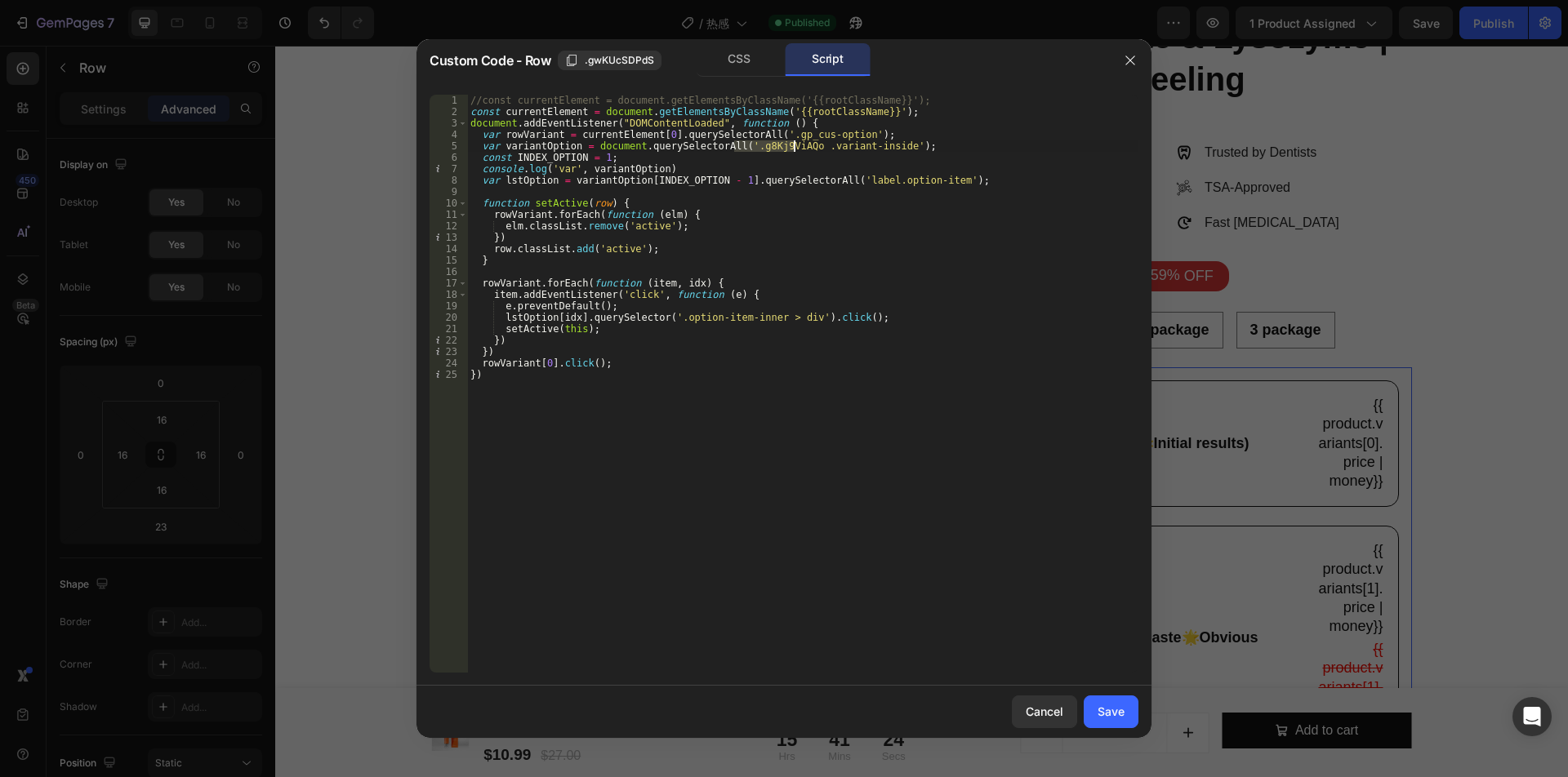
type textarea "var variantOption = document.querySelectorAll('.g4cgASK7An .variant-inside');"
click at [1112, 719] on button "Save" at bounding box center [1111, 711] width 55 height 32
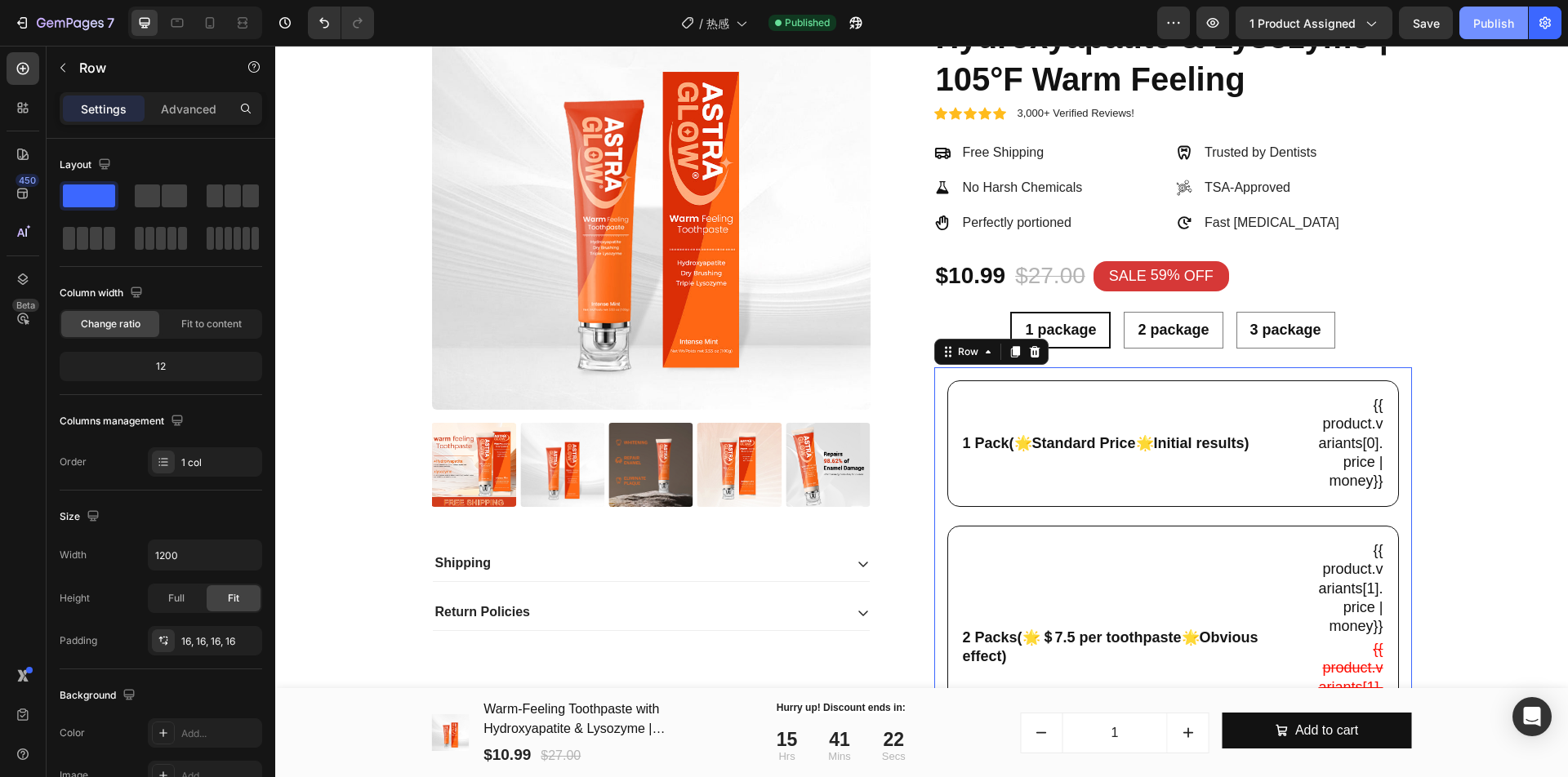
click at [1467, 28] on button "Publish" at bounding box center [1493, 22] width 69 height 32
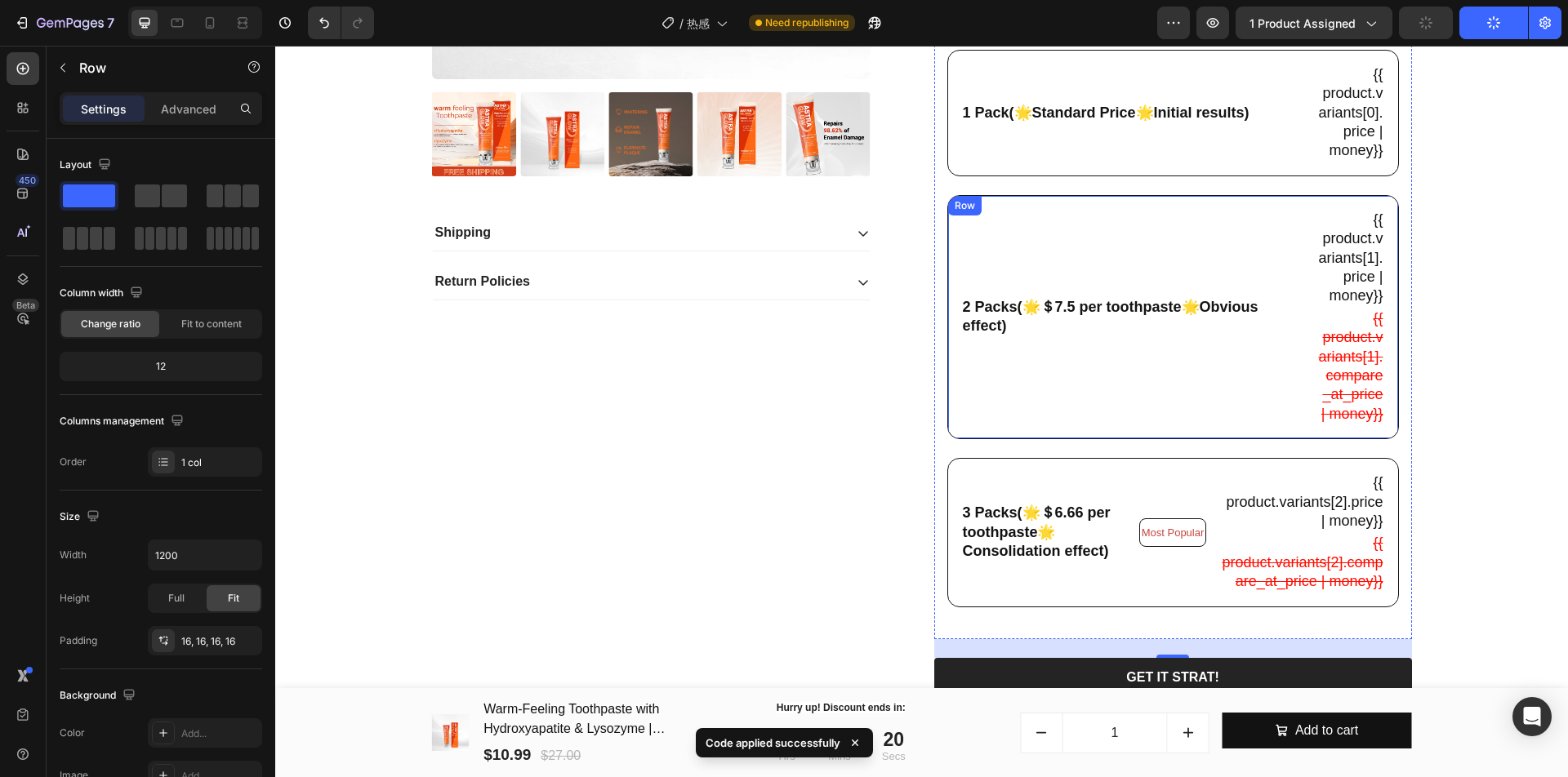
scroll to position [581, 0]
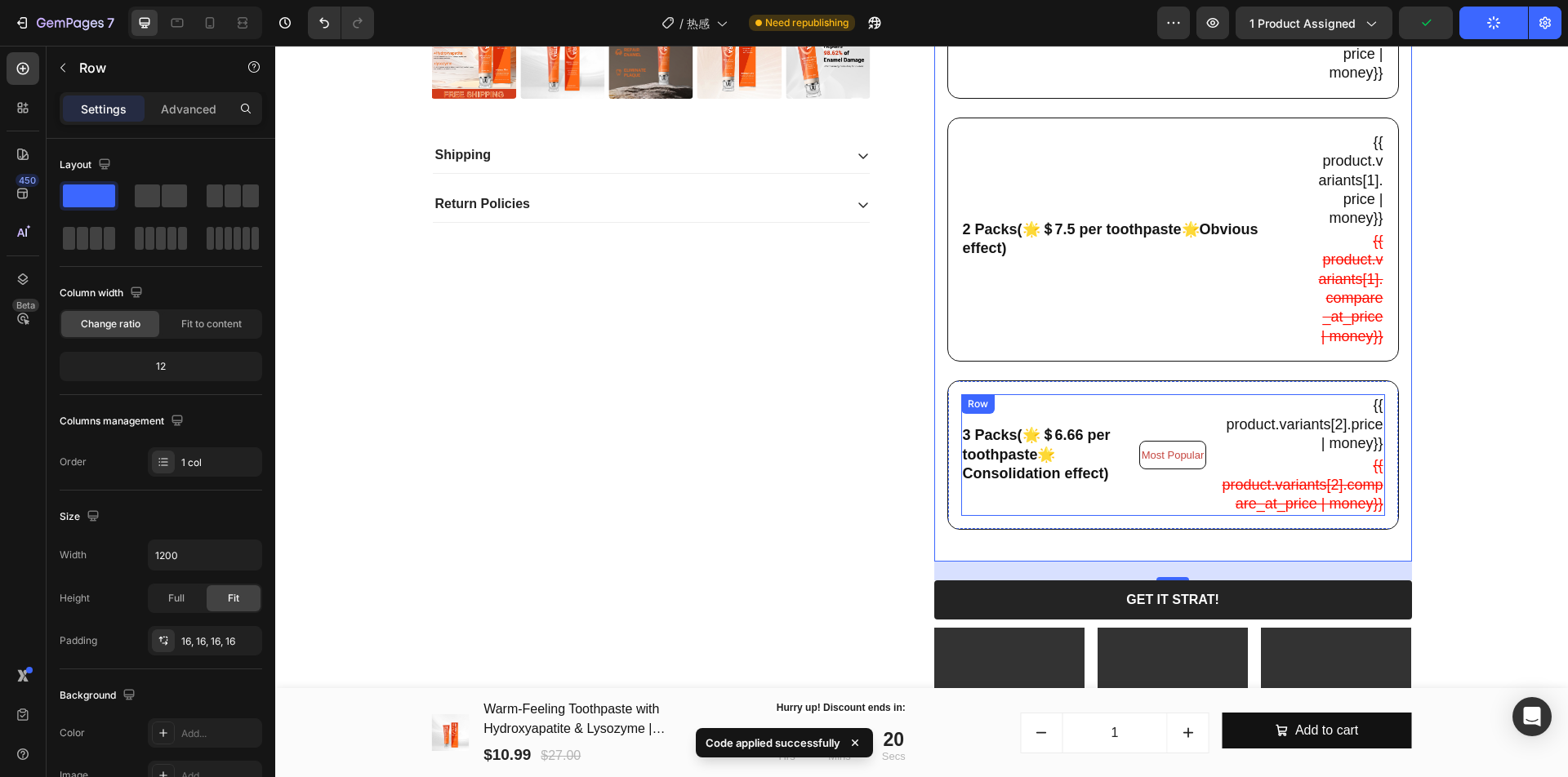
click at [1162, 515] on div "Most Popular Text Block" at bounding box center [1173, 454] width 68 height 120
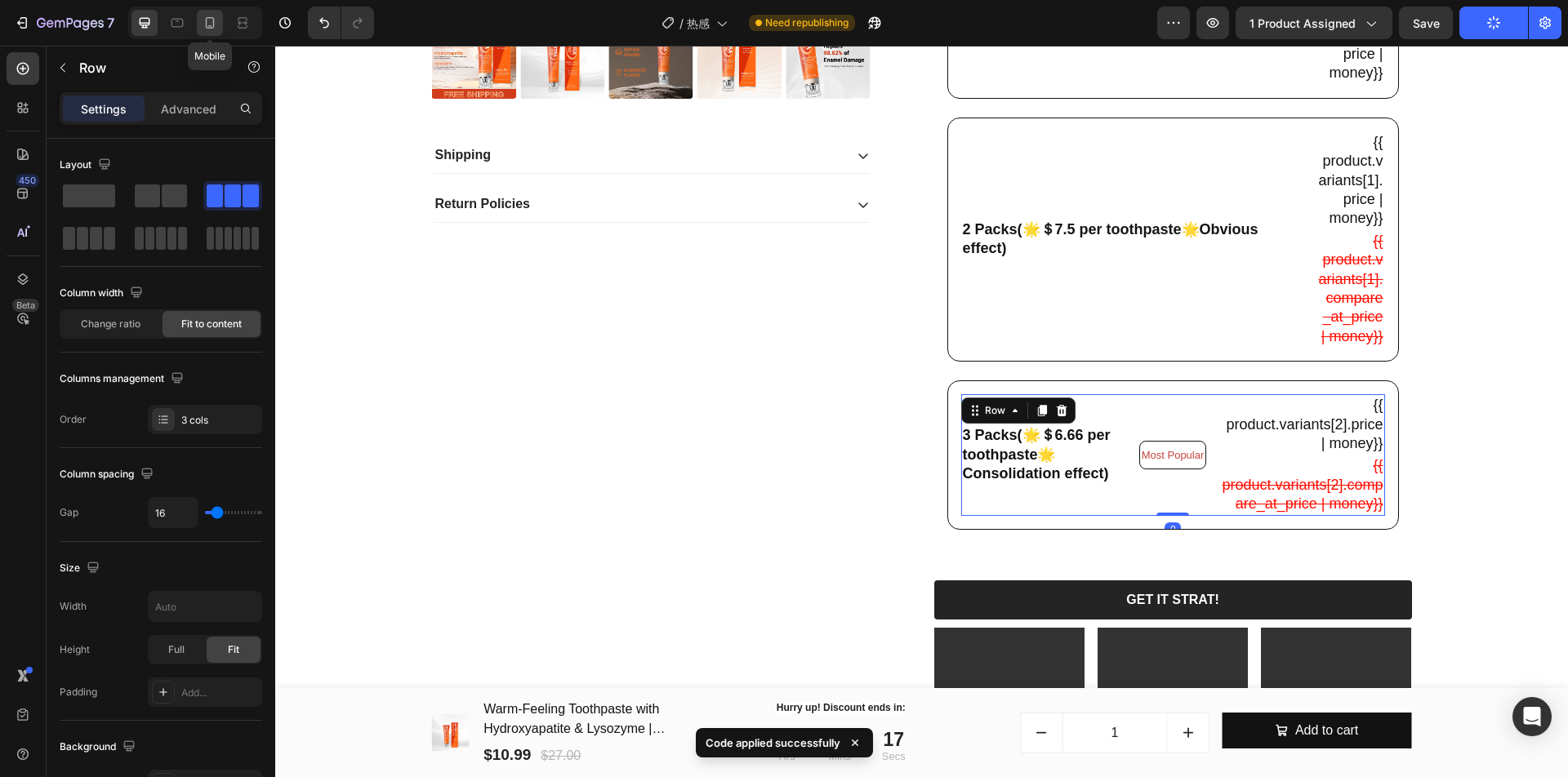
click at [203, 30] on icon at bounding box center [209, 23] width 17 height 17
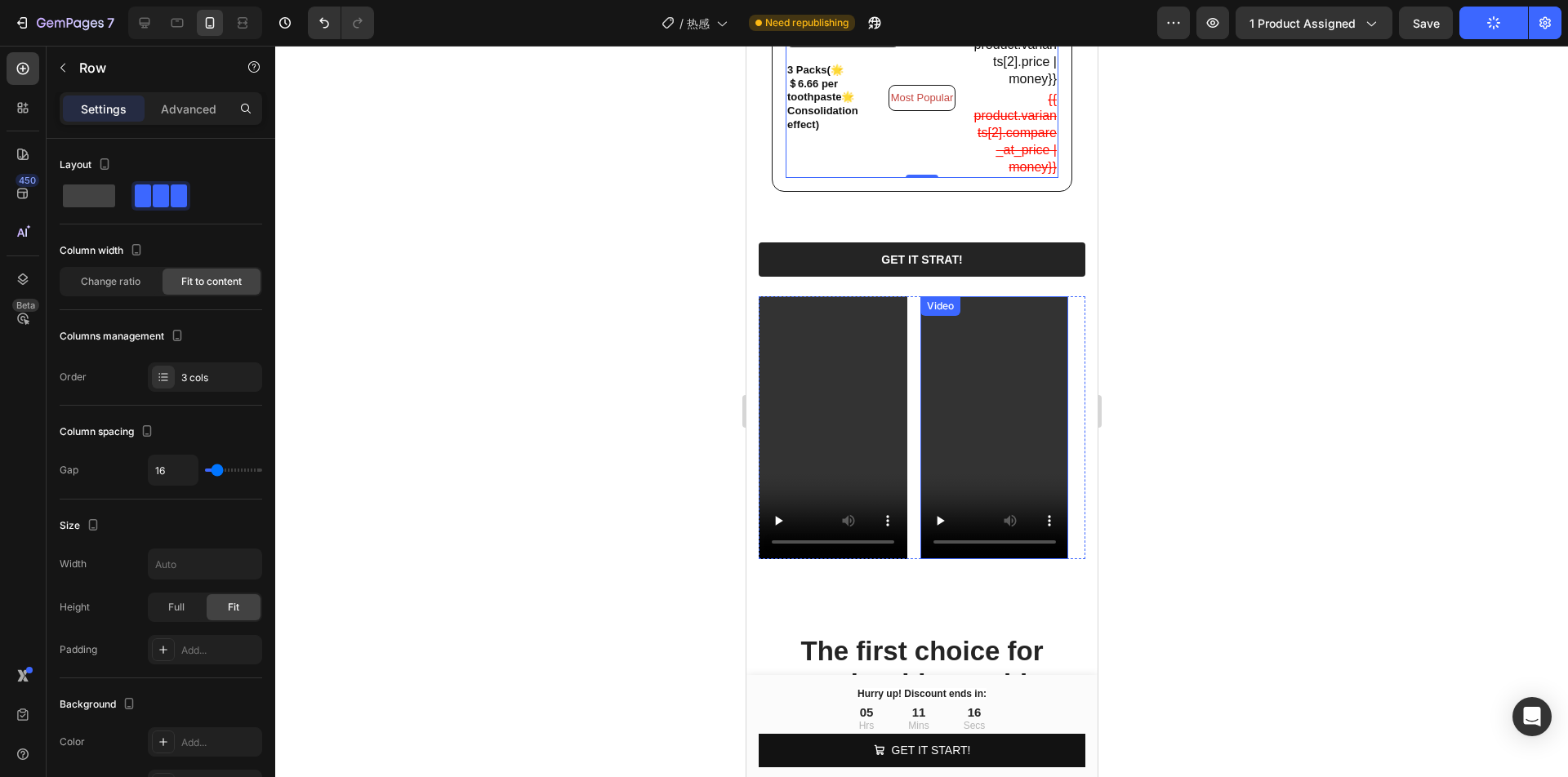
scroll to position [937, 0]
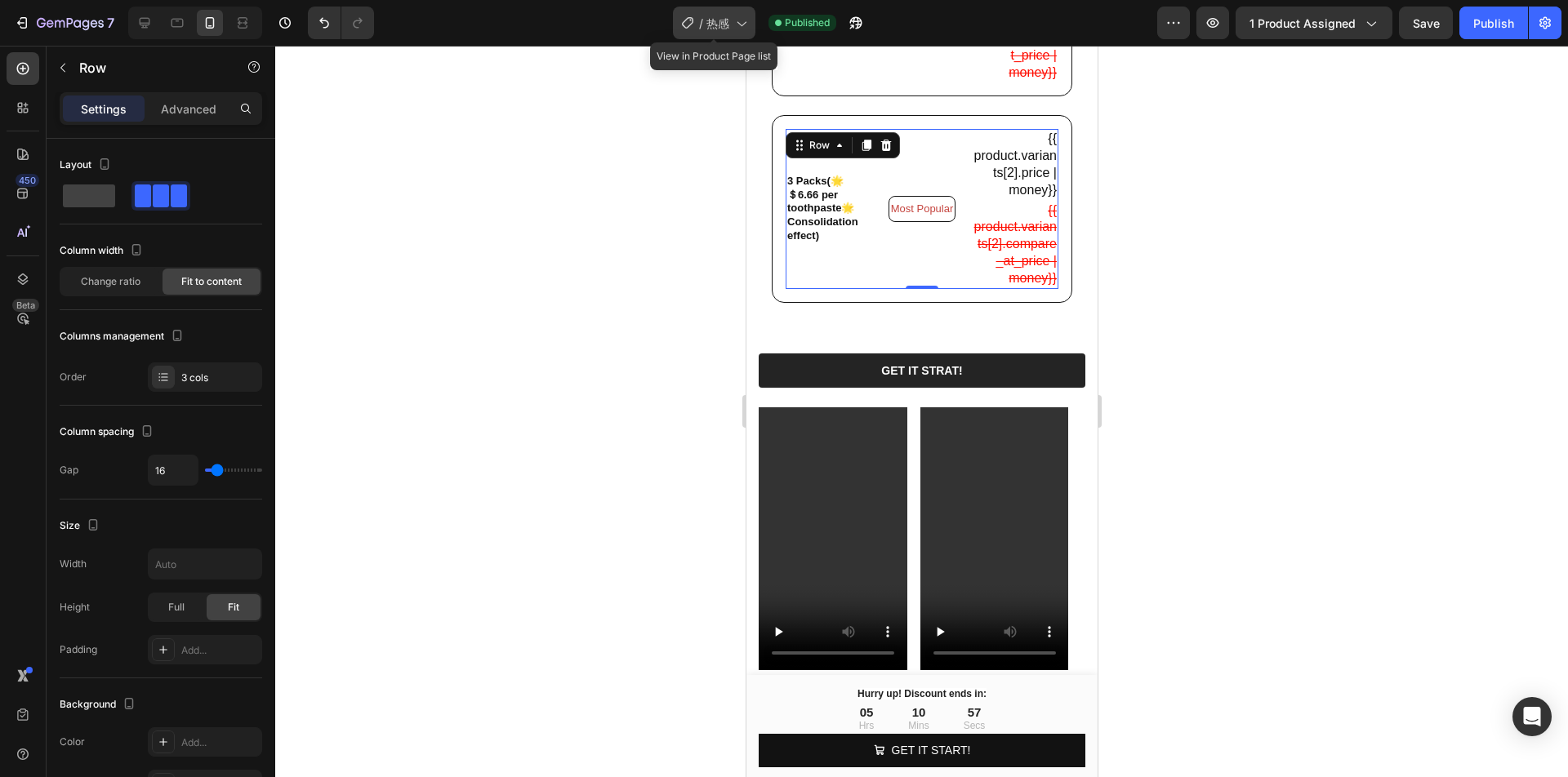
click at [709, 31] on div "/ 热感" at bounding box center [714, 22] width 83 height 32
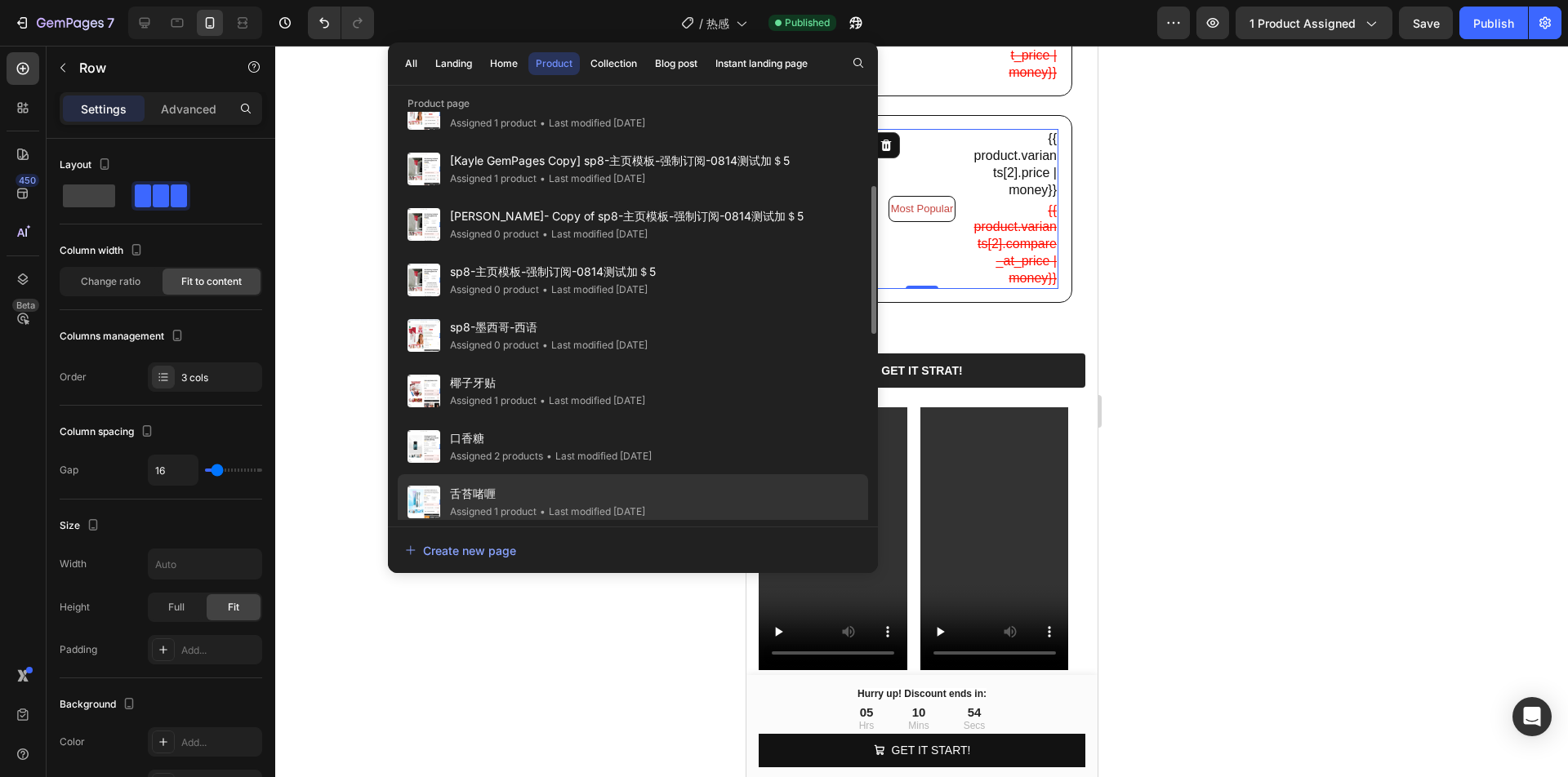
scroll to position [306, 0]
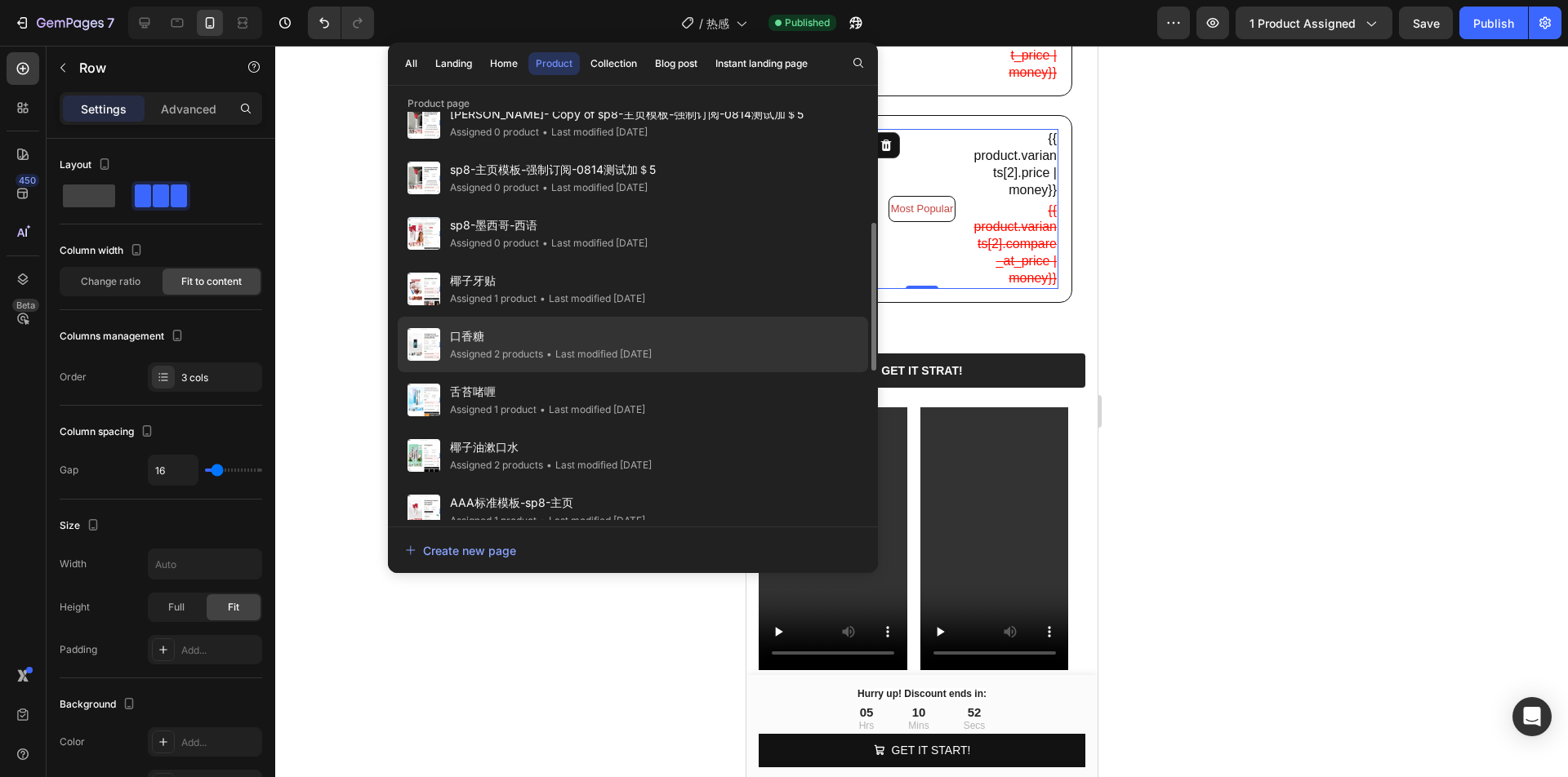
click at [591, 353] on div "• Last modified 17 days ago" at bounding box center [597, 354] width 108 height 17
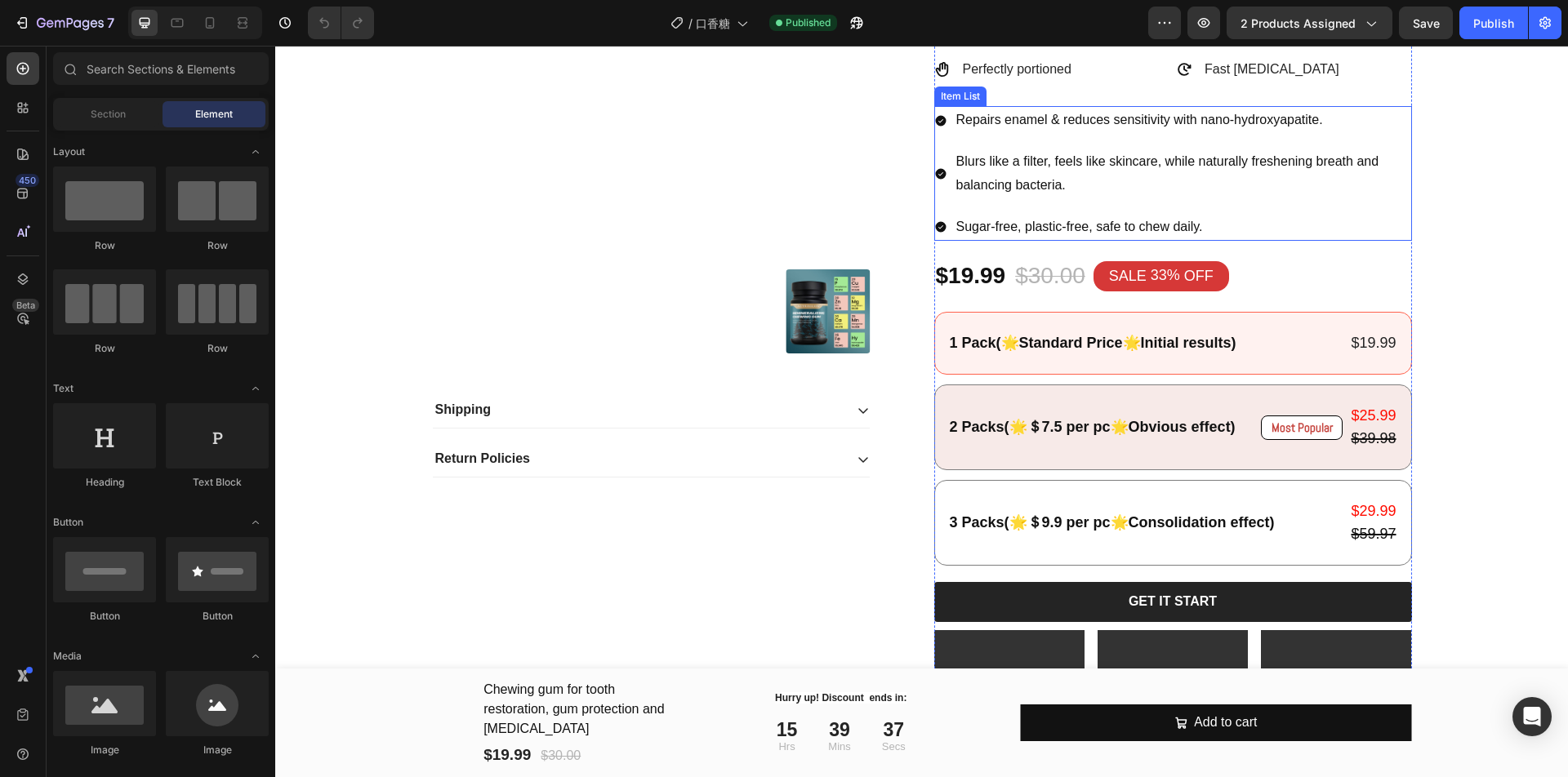
scroll to position [408, 0]
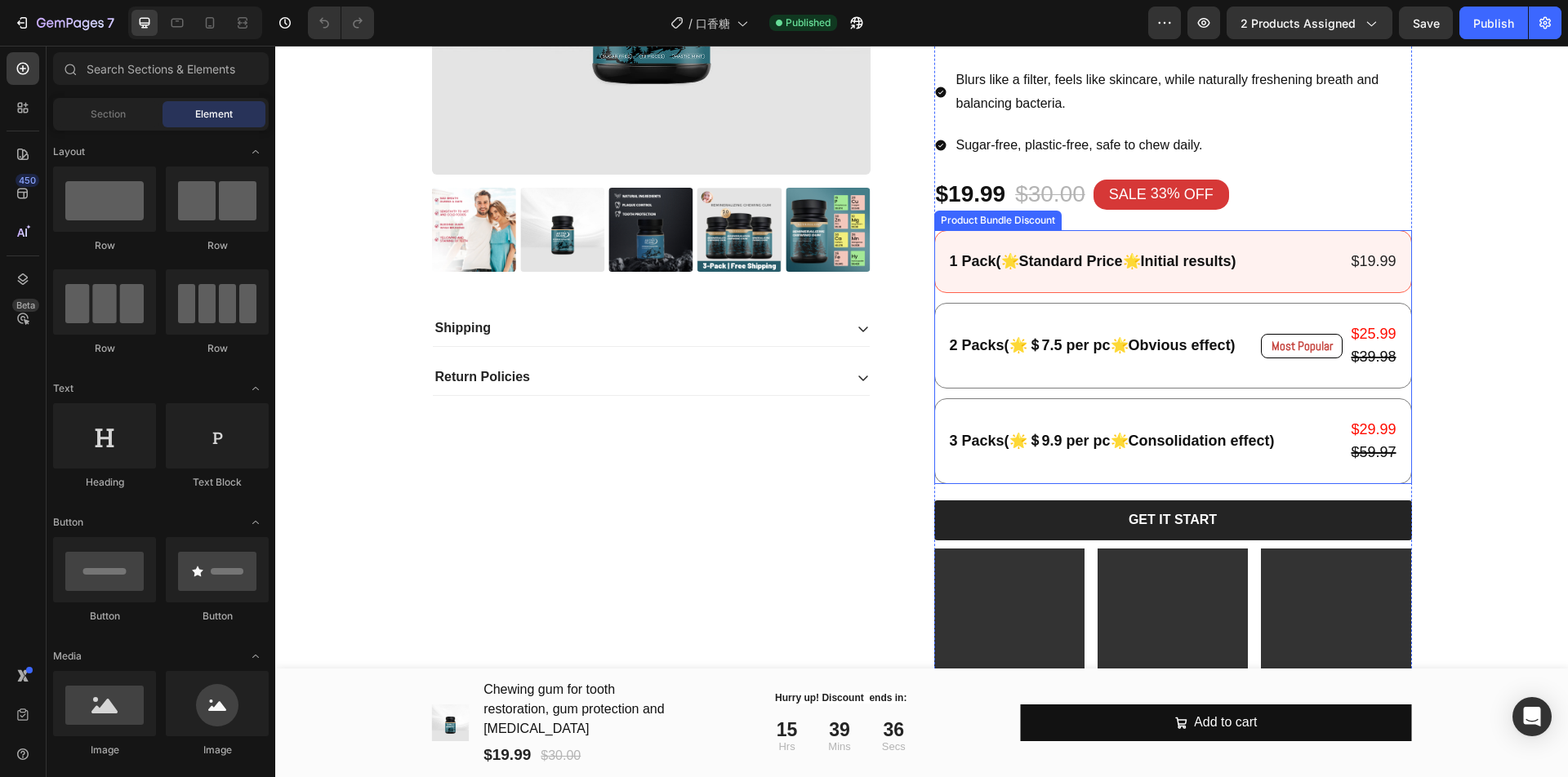
click at [1066, 296] on div "1 Pack(🌟Standard Price🌟Initial results) Text Block $19.99 Product Price Product…" at bounding box center [1172, 357] width 477 height 254
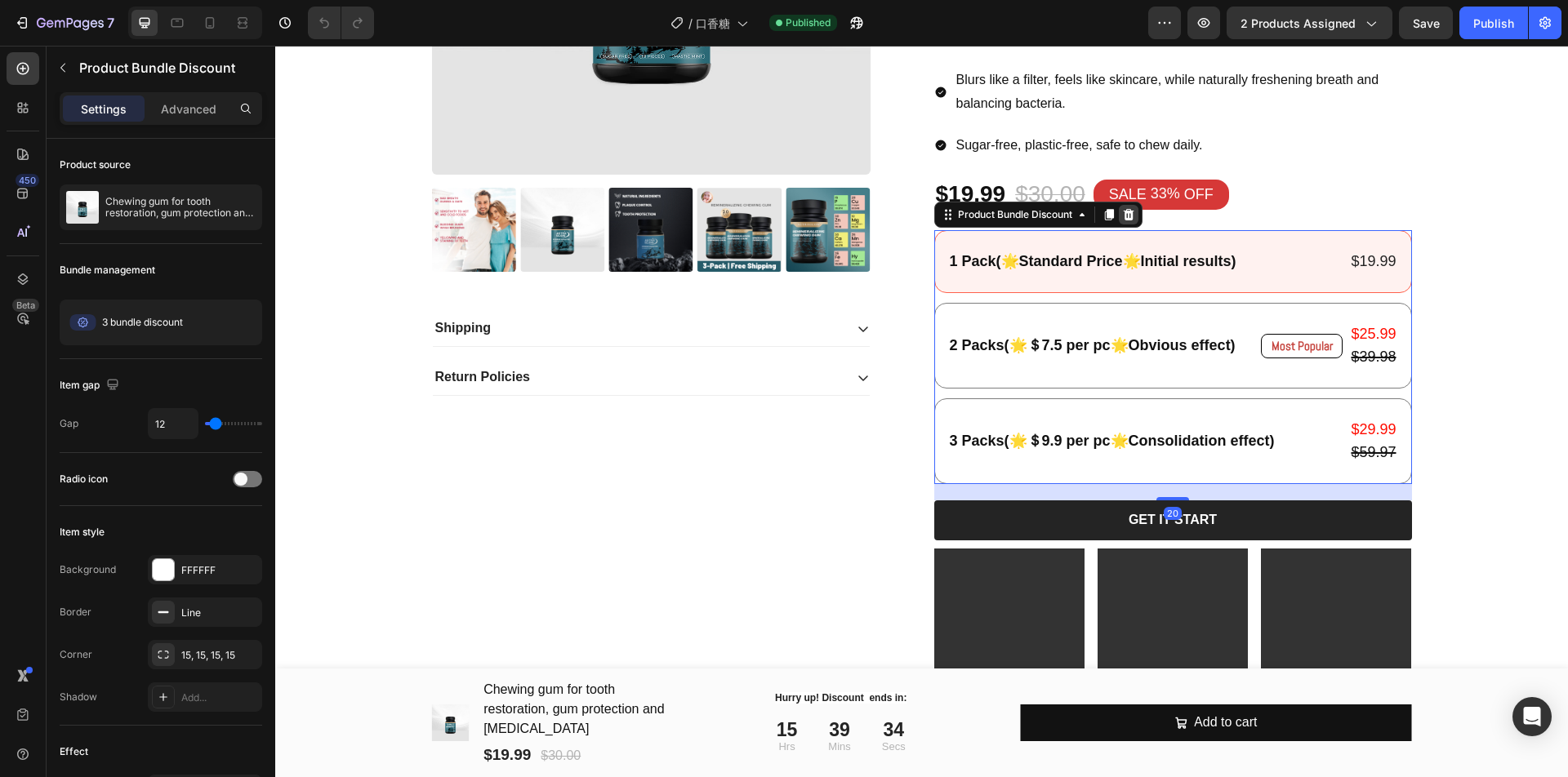
click at [1126, 213] on icon at bounding box center [1128, 215] width 13 height 13
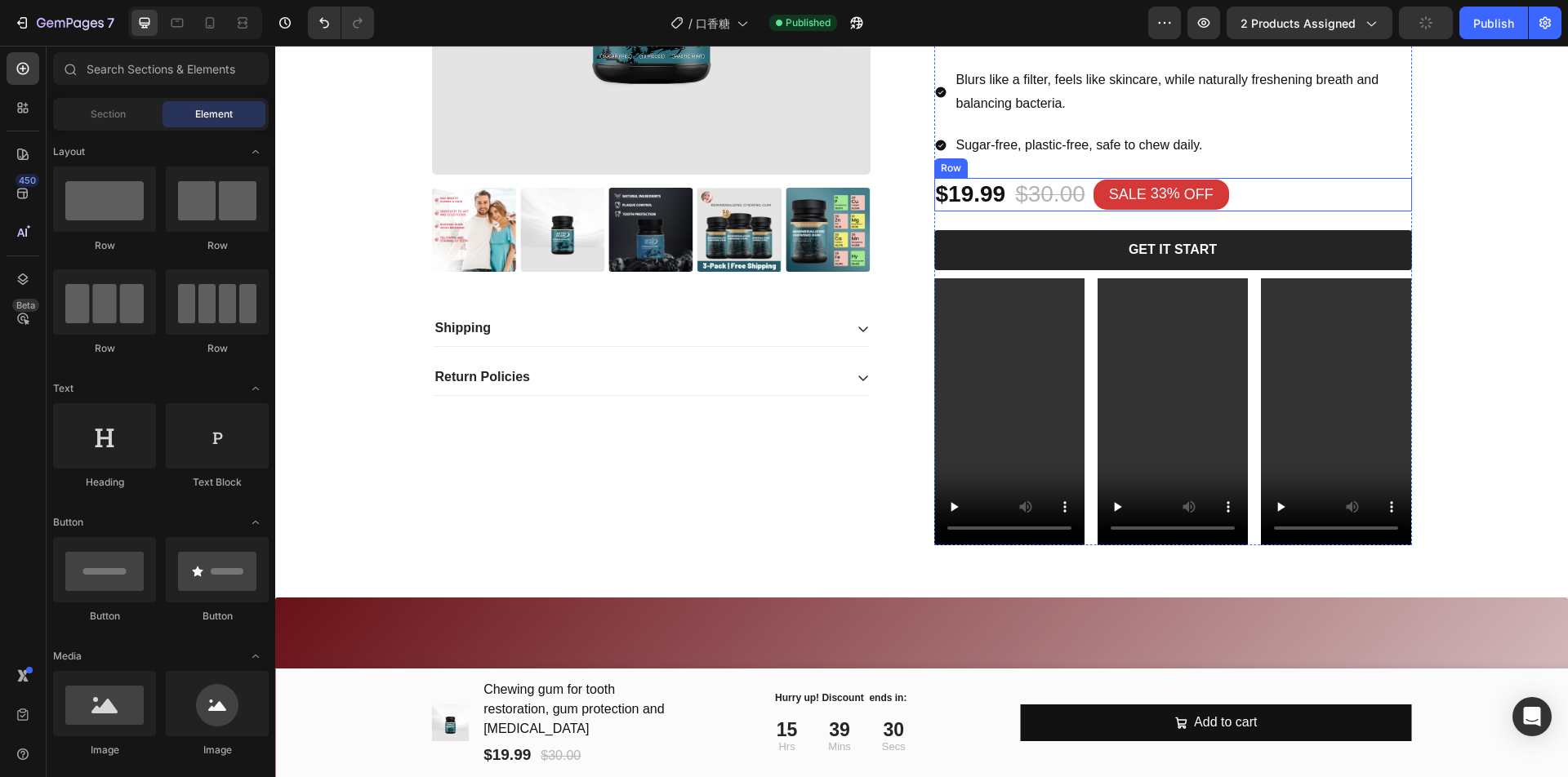
click at [1289, 208] on div "$19.99 Product Price Product Price $30.00 Product Price Product Price SALE 33% …" at bounding box center [1172, 194] width 477 height 32
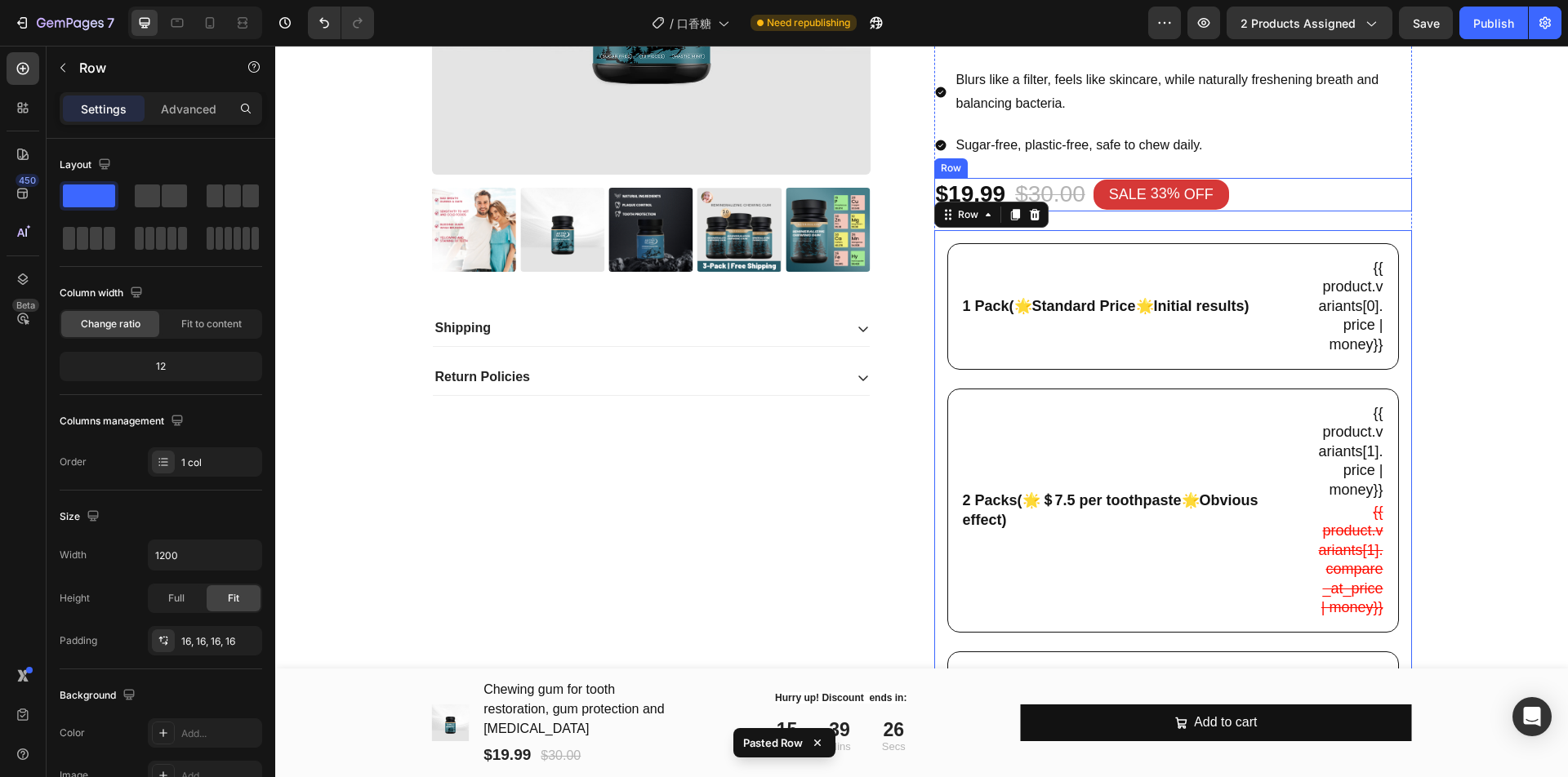
click at [1311, 207] on div "$19.99 Product Price Product Price $30.00 Product Price Product Price SALE 33% …" at bounding box center [1172, 194] width 477 height 32
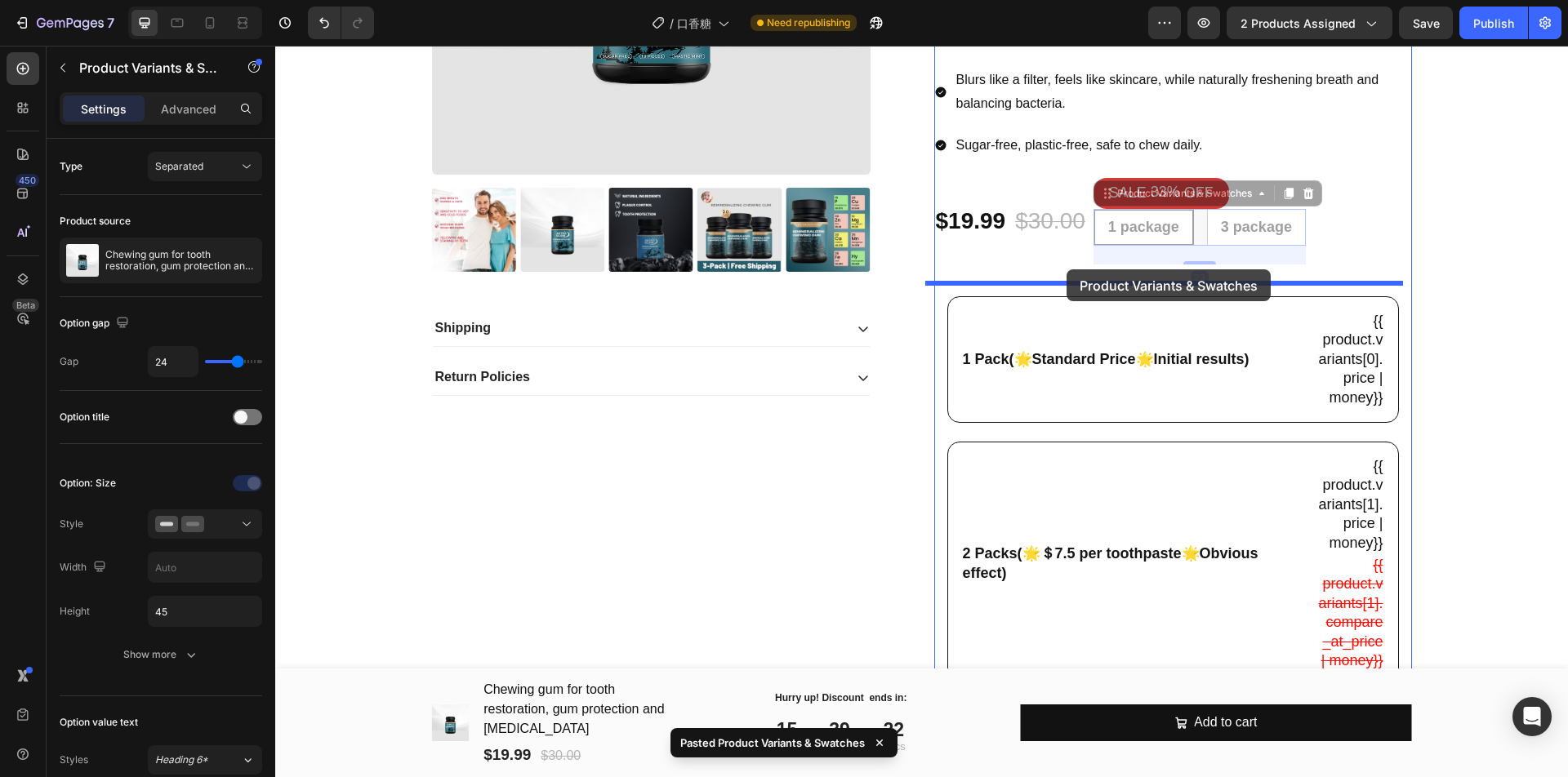
drag, startPoint x: 1108, startPoint y: 194, endPoint x: 1066, endPoint y: 269, distance: 86.0
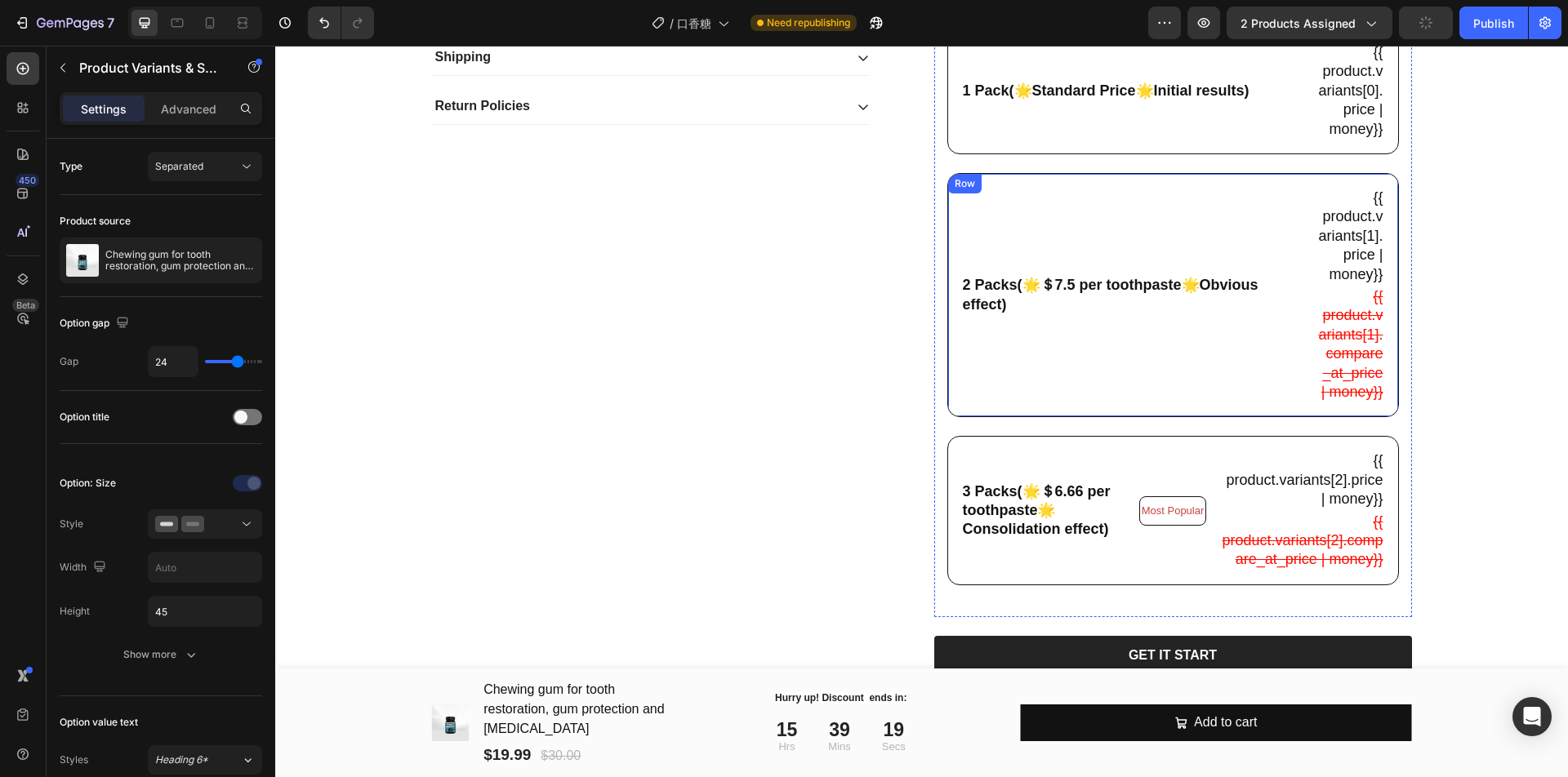
scroll to position [714, 0]
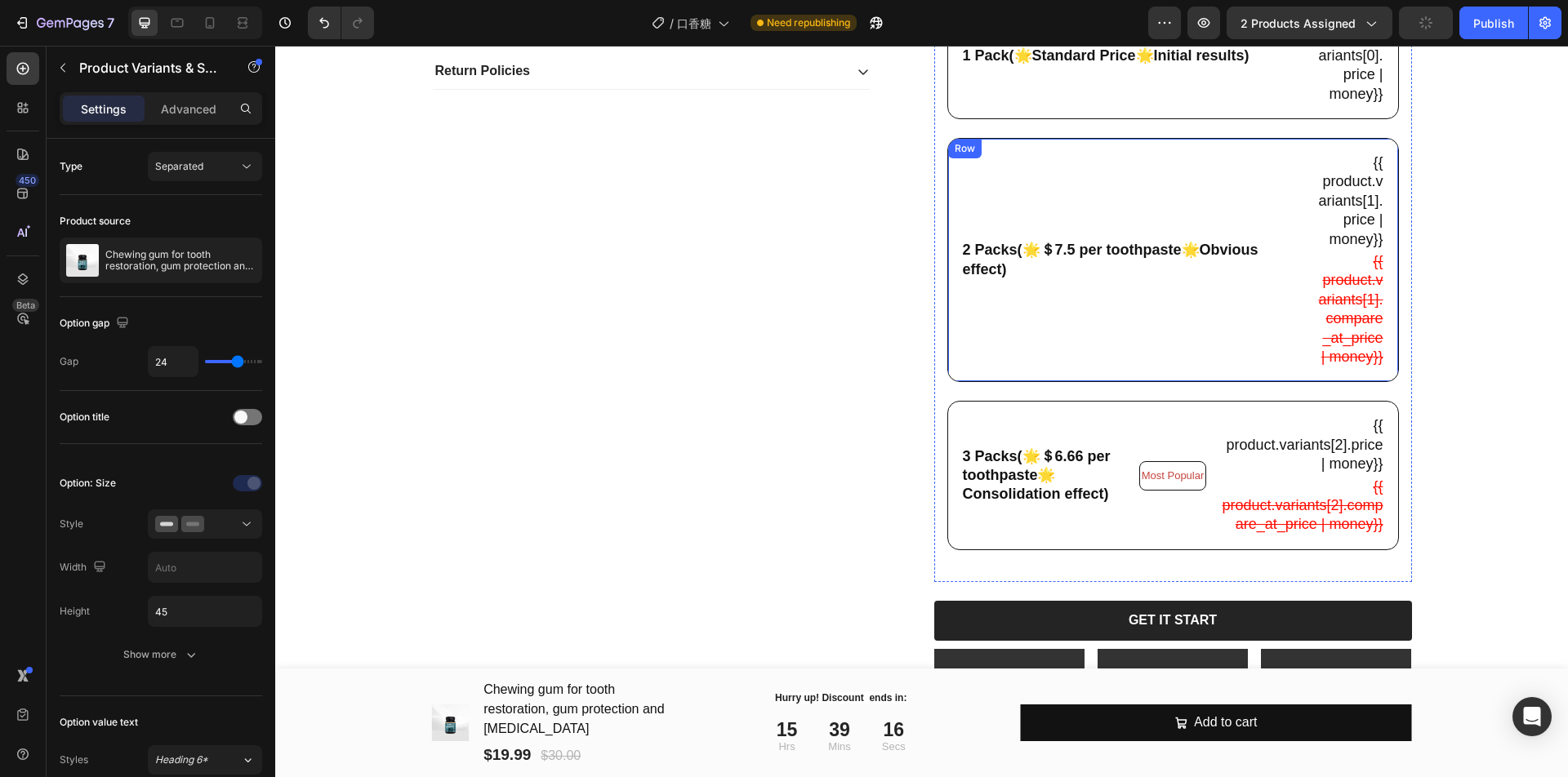
click at [1210, 345] on div "2 Packs(🌟＄7.5 per toothpaste🌟Obvious effect) Text Block" at bounding box center [1132, 260] width 342 height 216
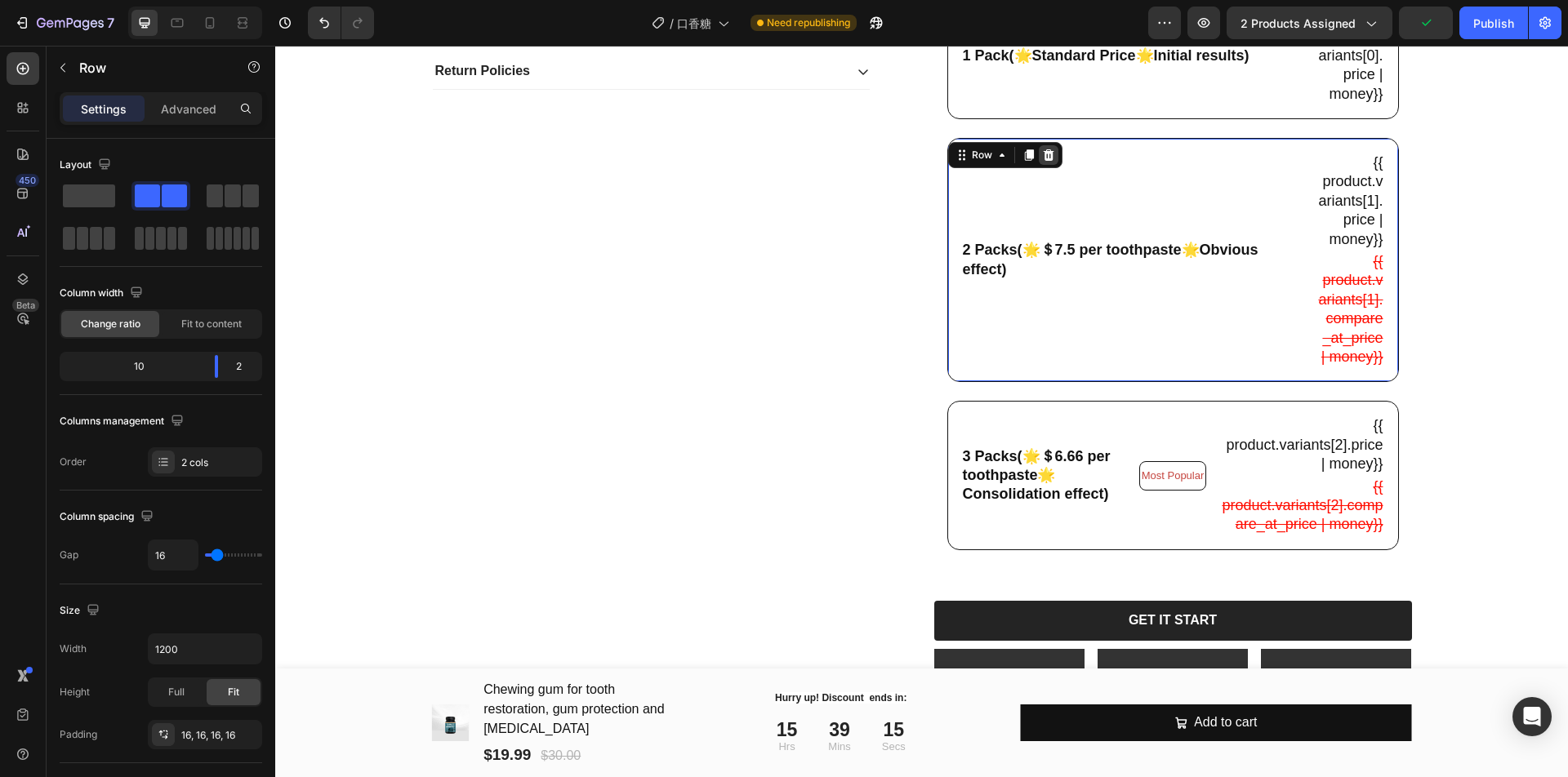
click at [1047, 159] on div at bounding box center [1048, 155] width 19 height 19
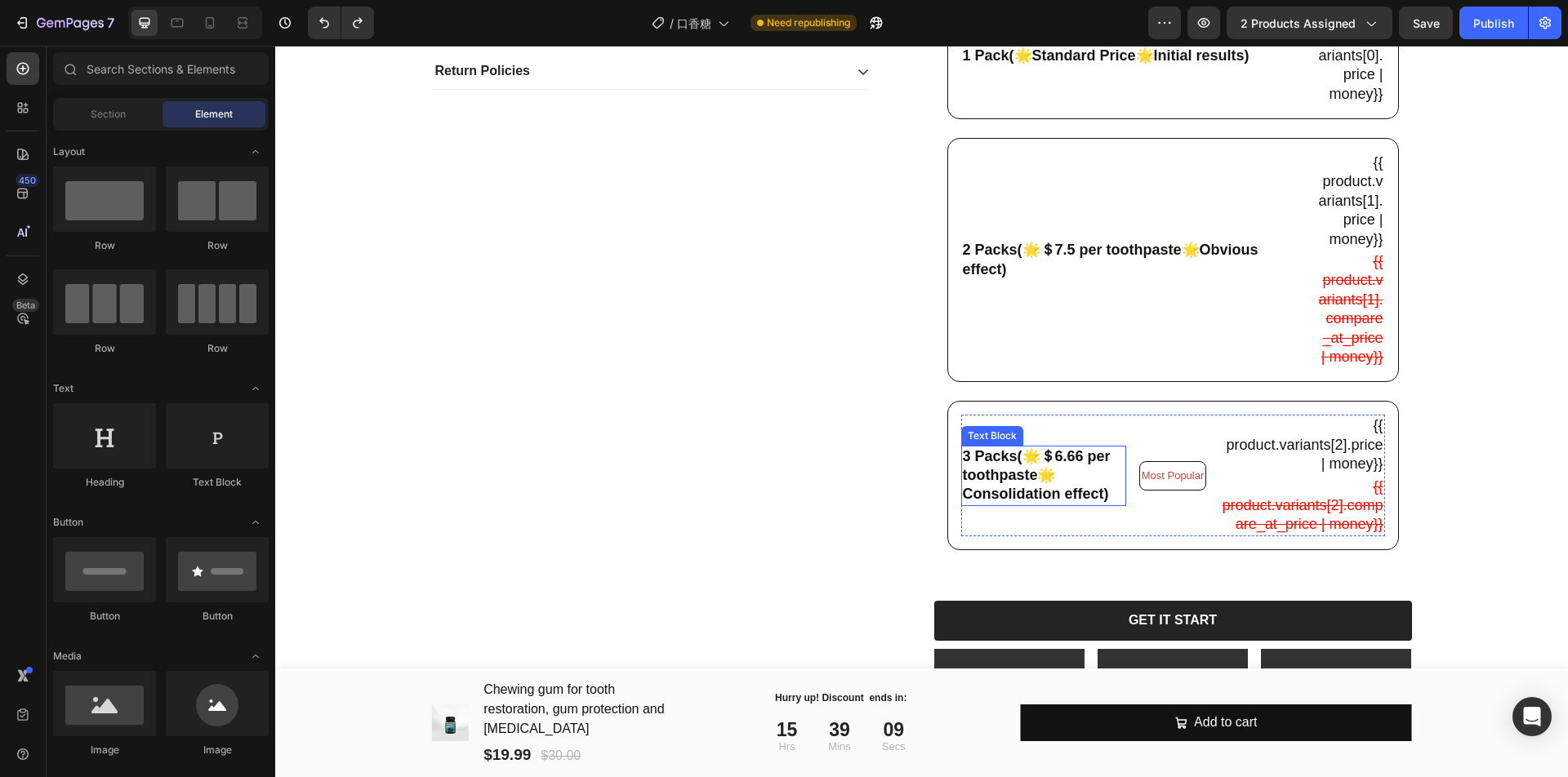
click at [1036, 476] on p "3 Packs(🌟＄6.66 per toothpaste🌟Consolidation effect)" at bounding box center [1043, 476] width 161 height 58
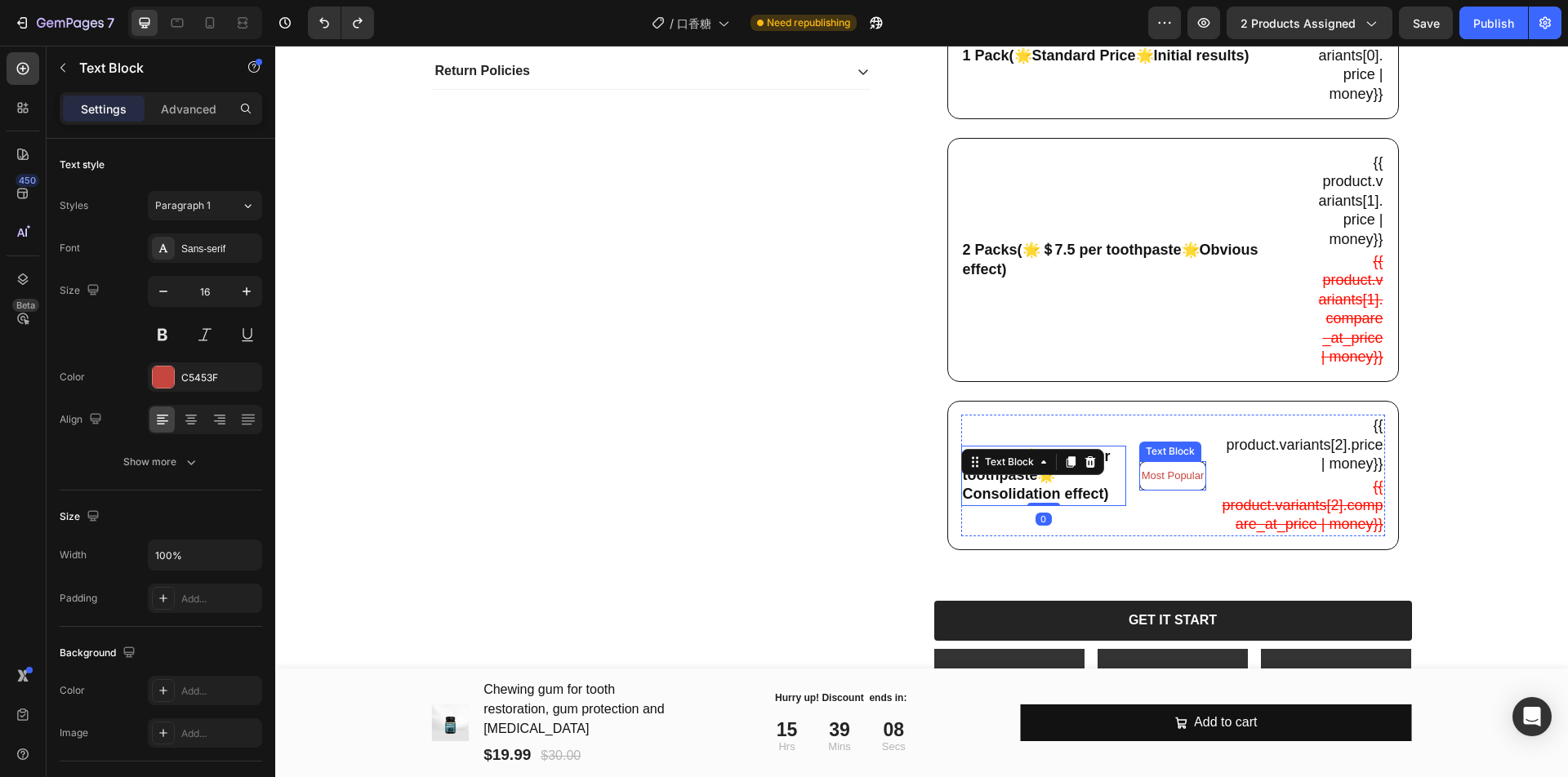
click at [1162, 481] on span "Most Popular" at bounding box center [1173, 475] width 63 height 12
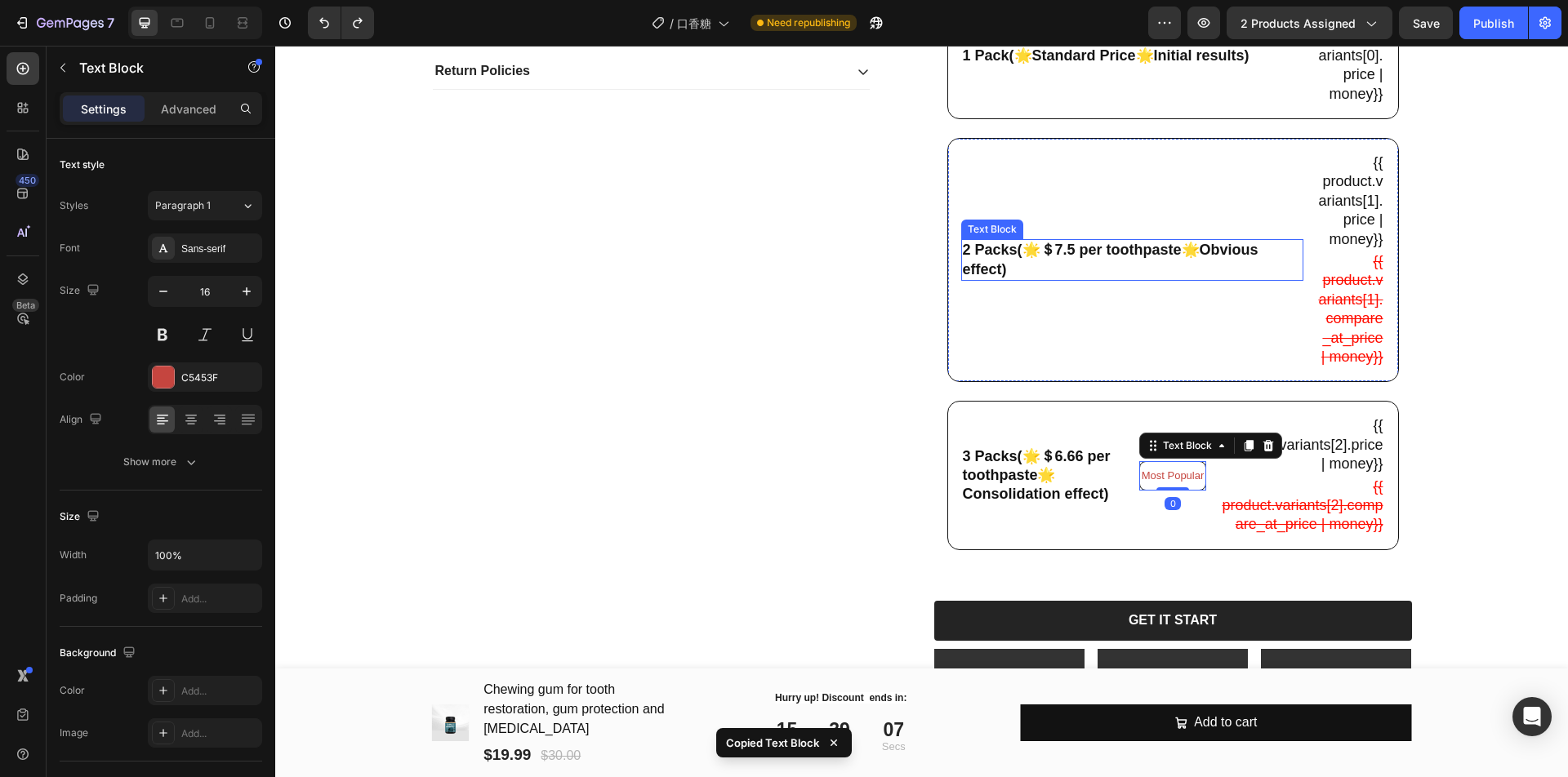
click at [1209, 324] on div "2 Packs(🌟＄7.5 per toothpaste🌟Obvious effect) Text Block" at bounding box center [1132, 260] width 342 height 216
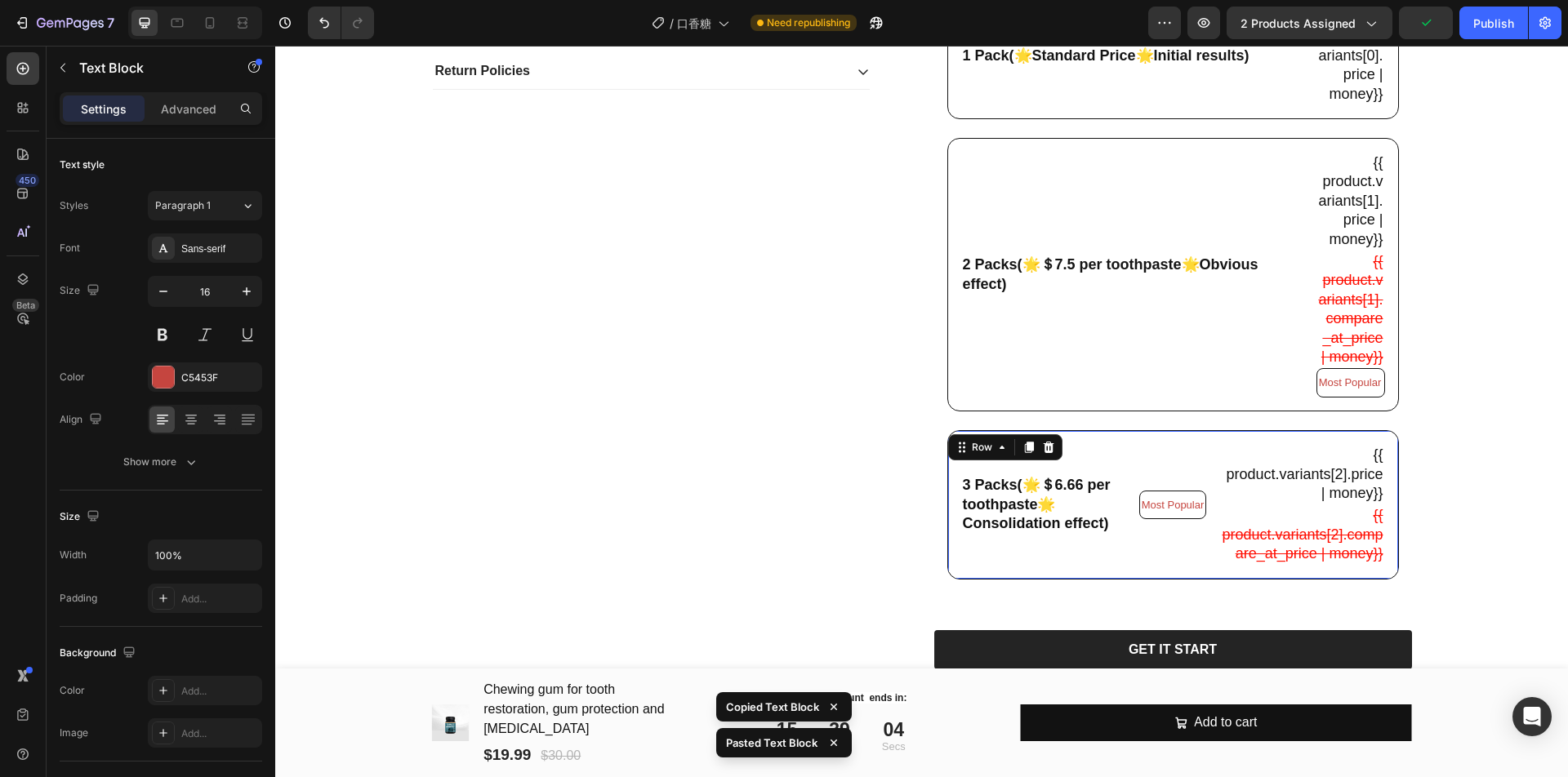
click at [1127, 486] on div "3 Packs(🌟＄6.66 per toothpaste🌟Consolidation effect) Text Block Most Popular Tex…" at bounding box center [1172, 504] width 451 height 148
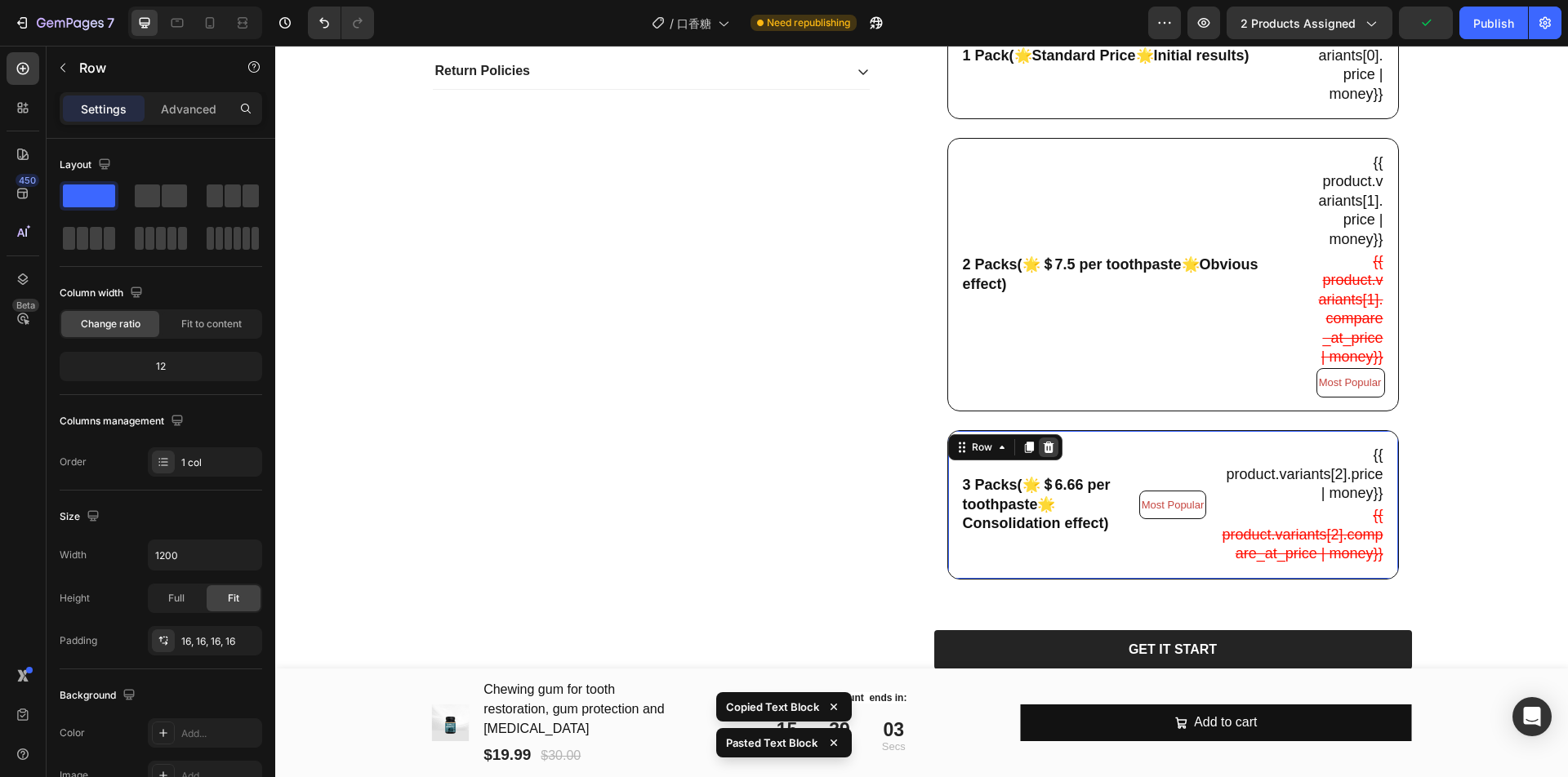
click at [1043, 453] on icon at bounding box center [1048, 446] width 10 height 11
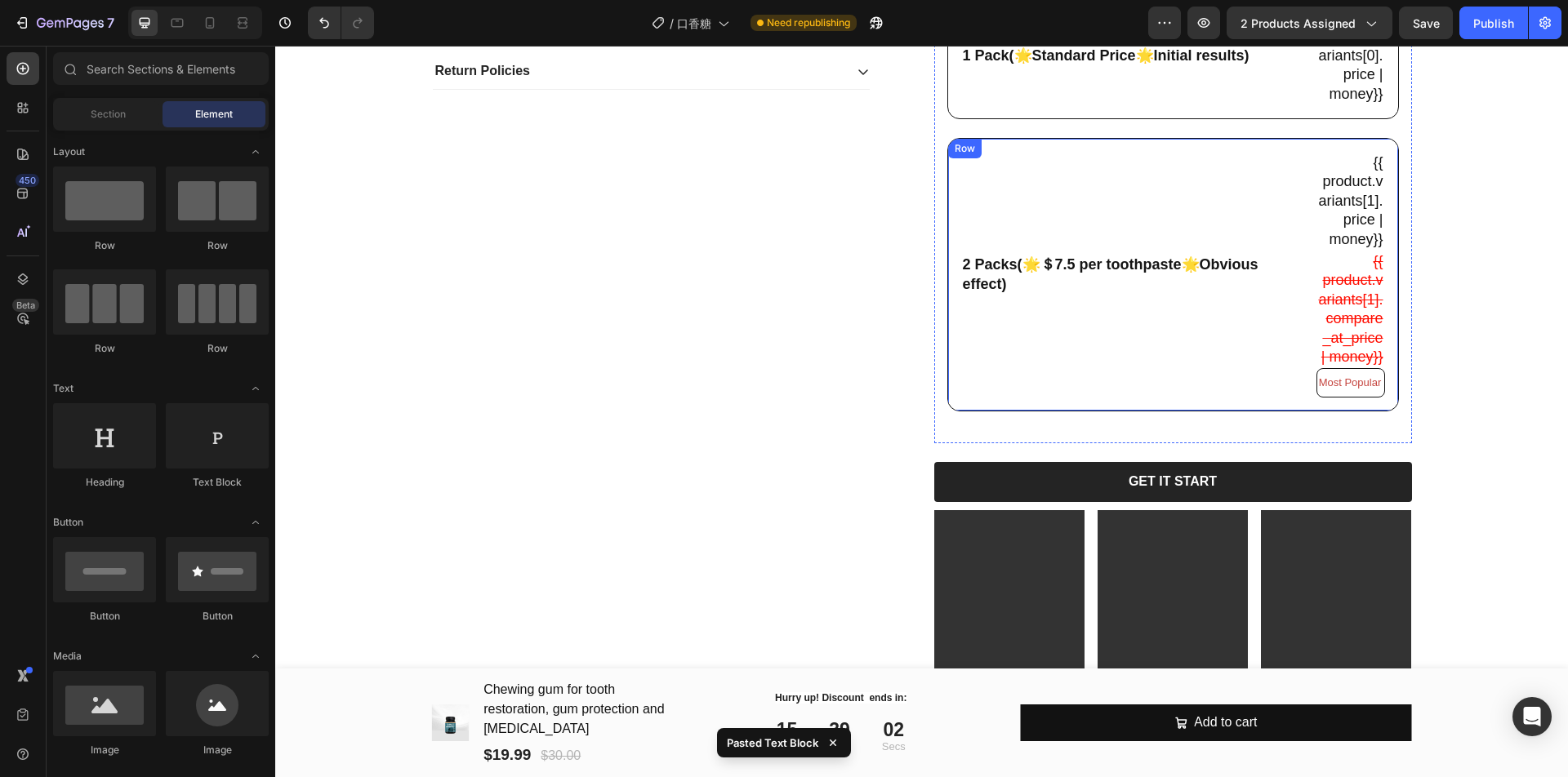
click at [1215, 379] on div "2 Packs(🌟＄7.5 per toothpaste🌟Obvious effect) Text Block" at bounding box center [1132, 275] width 342 height 246
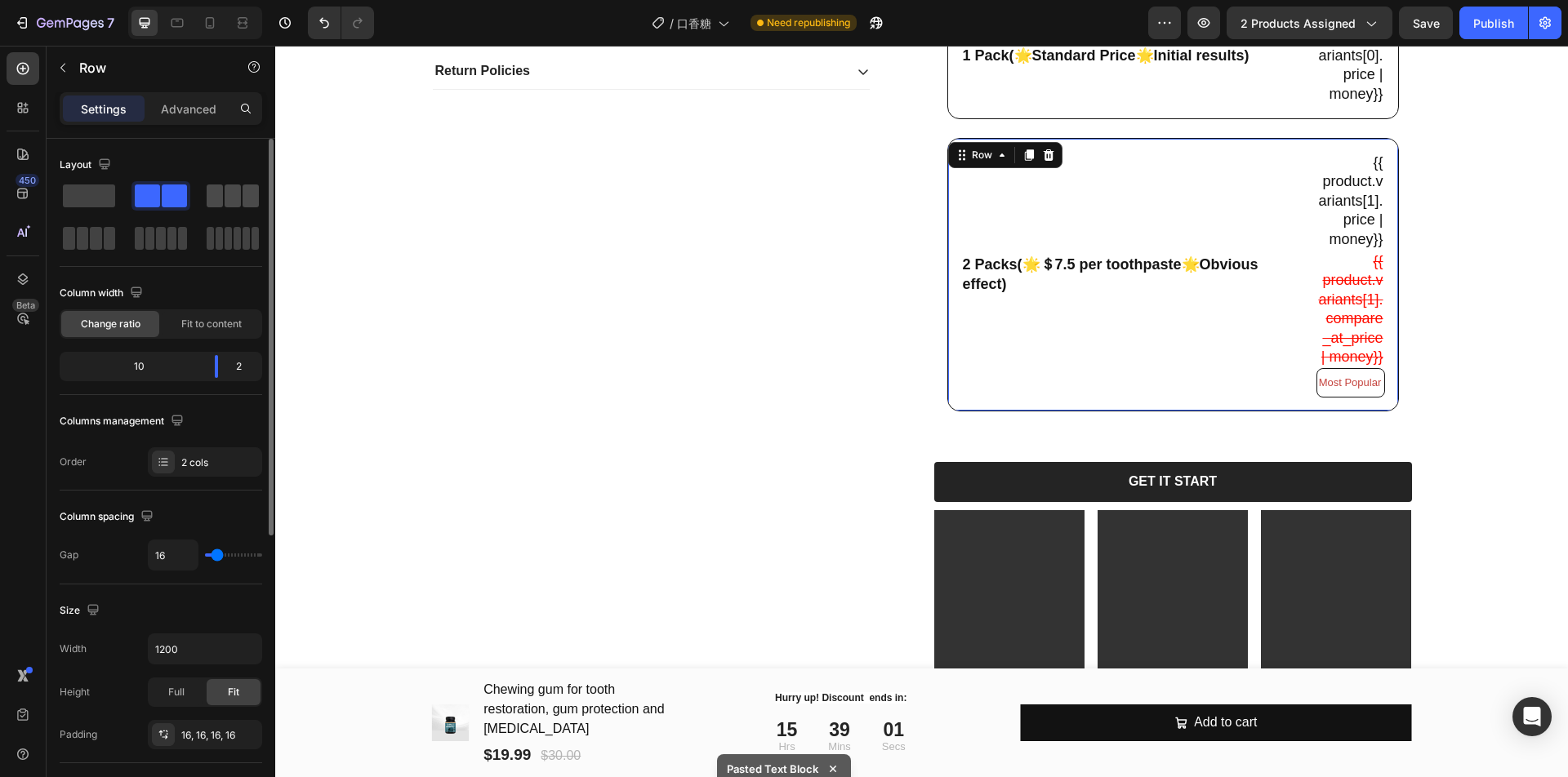
drag, startPoint x: 254, startPoint y: 207, endPoint x: 841, endPoint y: 338, distance: 601.4
click at [254, 207] on span at bounding box center [250, 195] width 17 height 23
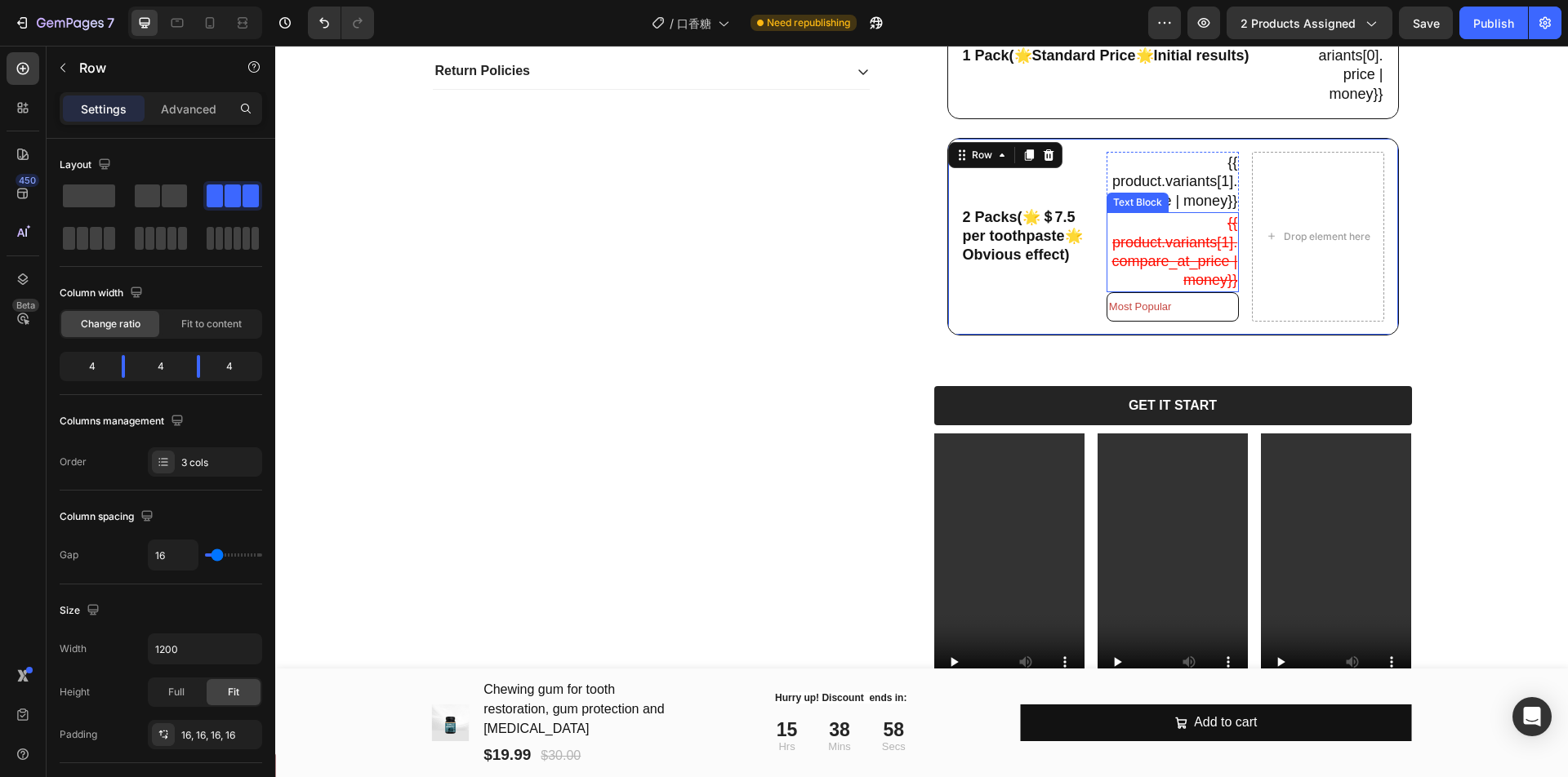
click at [1112, 228] on p "{{ product.variants[1].compare_at_price | money}}" at bounding box center [1173, 252] width 129 height 77
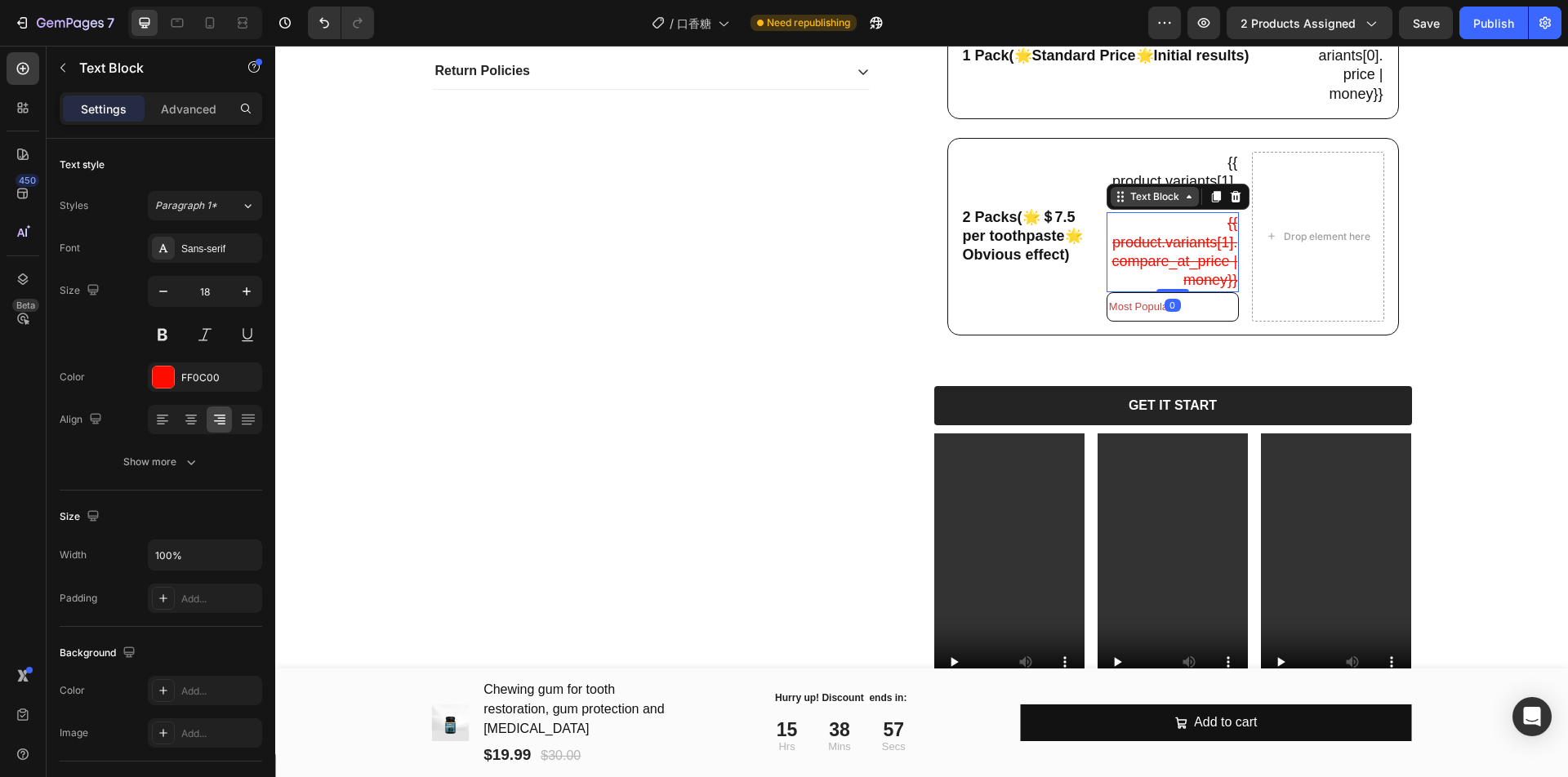
click at [1134, 201] on div "Text Block" at bounding box center [1154, 196] width 56 height 15
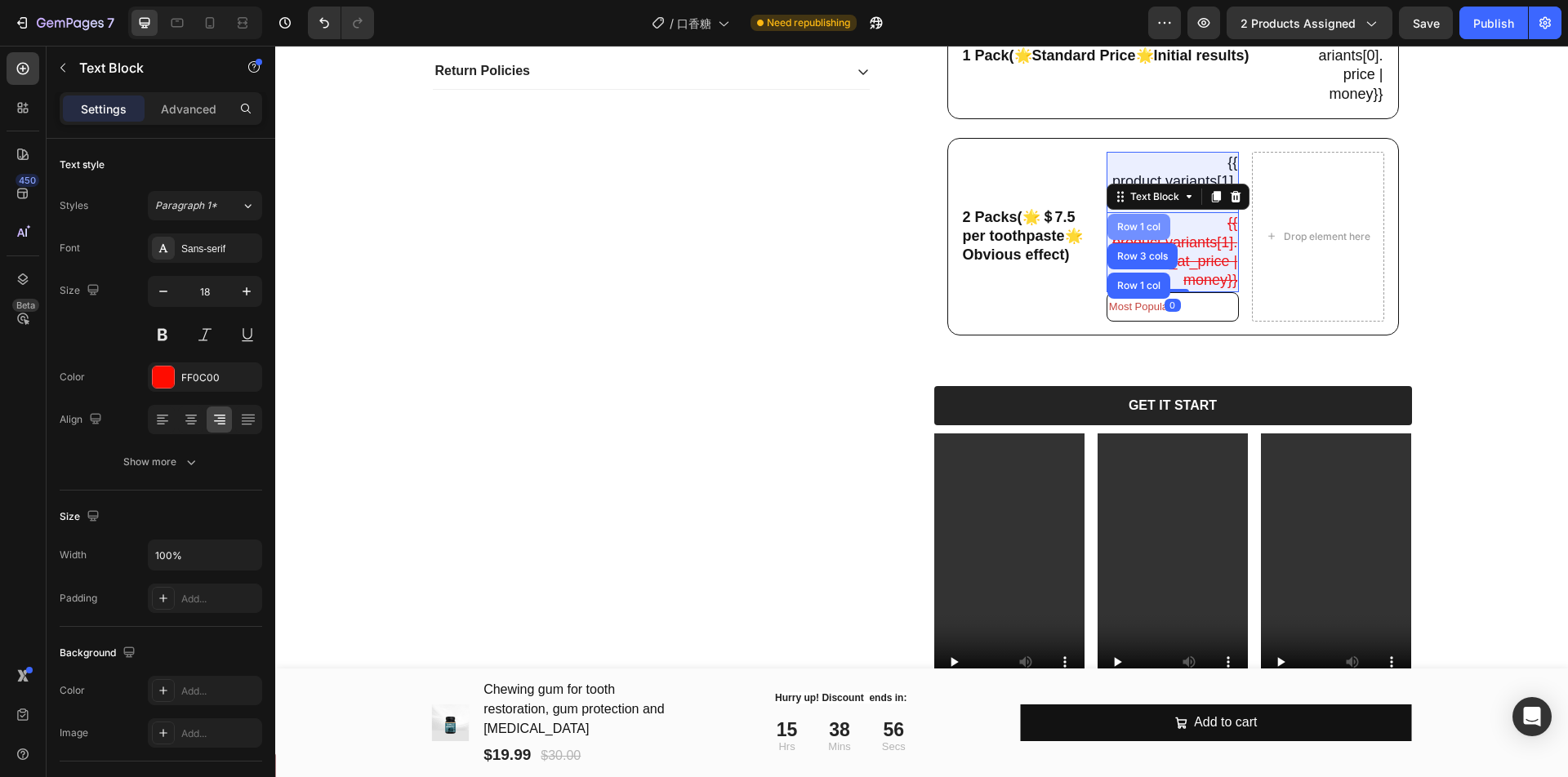
click at [1131, 222] on div "Row 1 col" at bounding box center [1138, 227] width 50 height 10
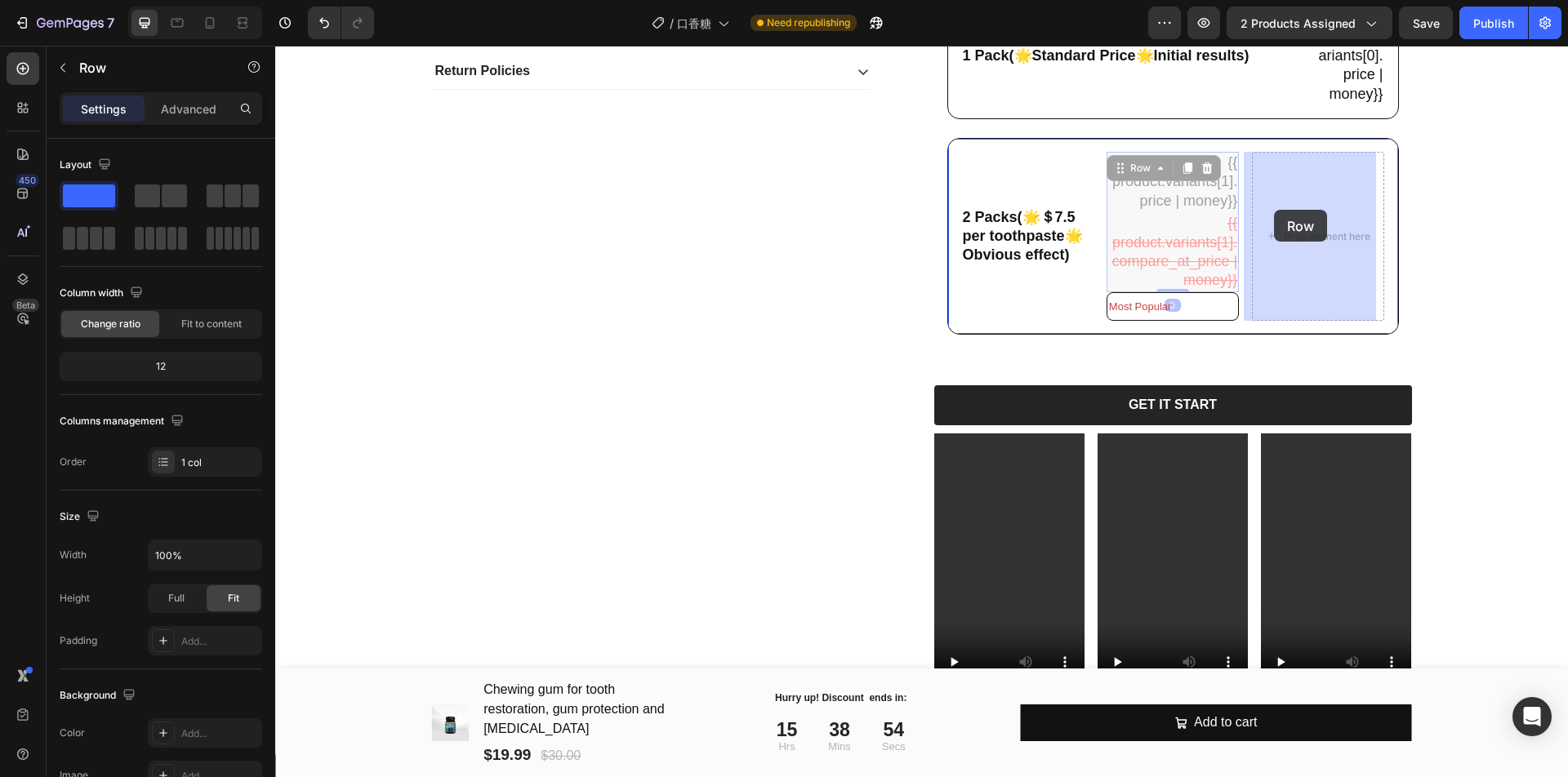
drag, startPoint x: 1105, startPoint y: 172, endPoint x: 1274, endPoint y: 209, distance: 173.0
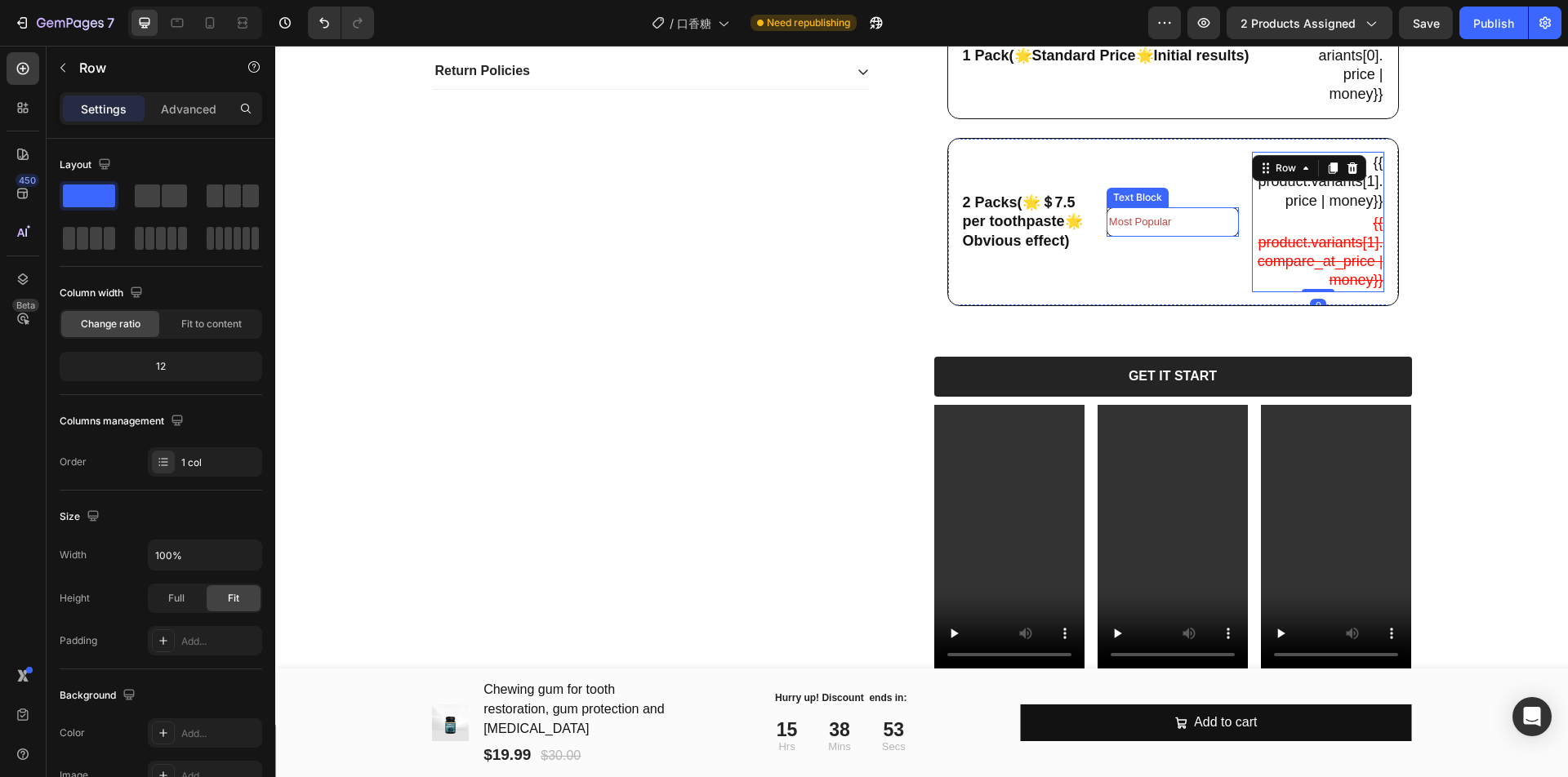
click at [1151, 232] on p "Most Popular" at bounding box center [1173, 222] width 127 height 24
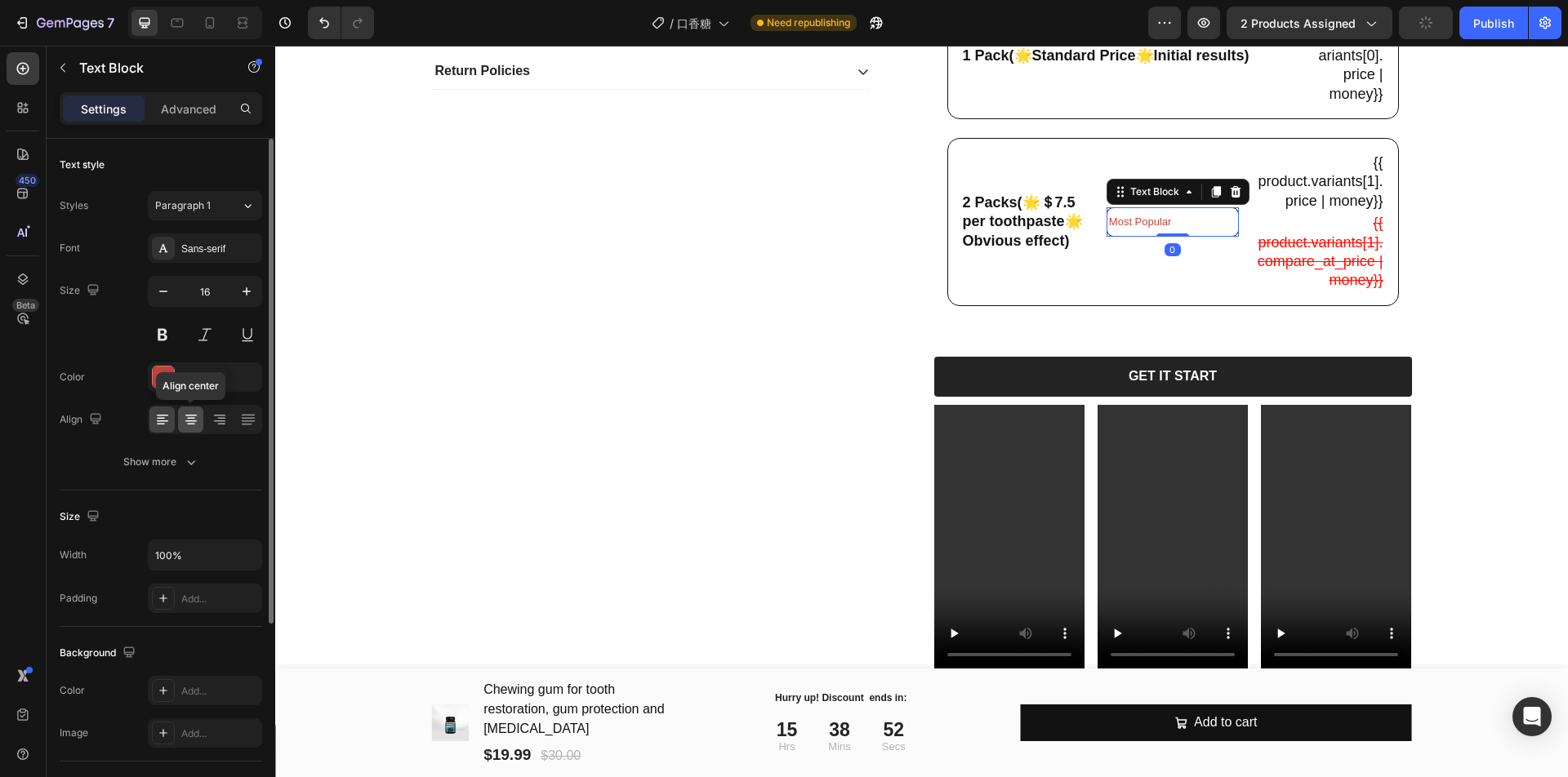
click at [185, 416] on icon at bounding box center [191, 419] width 17 height 17
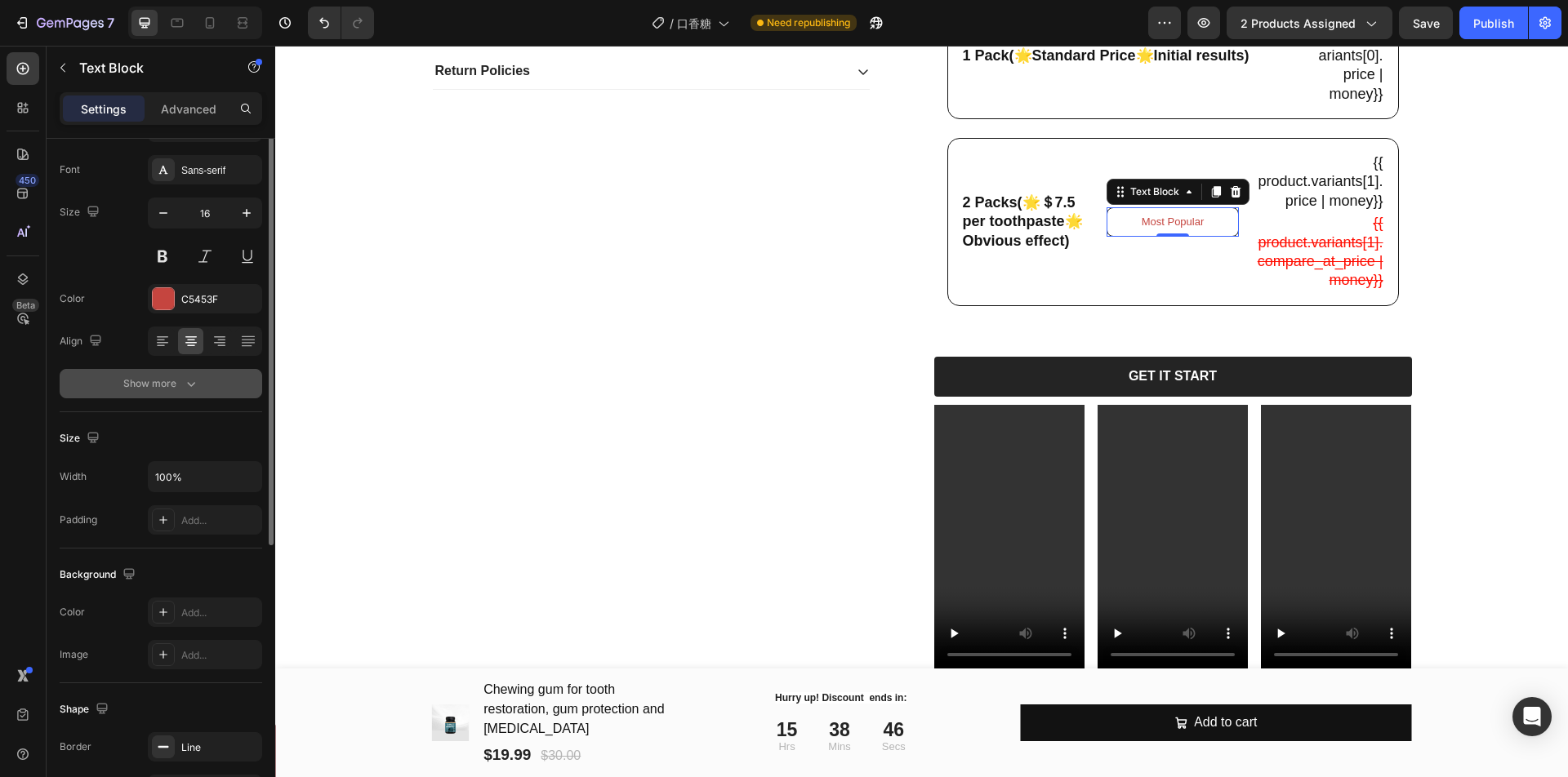
scroll to position [0, 0]
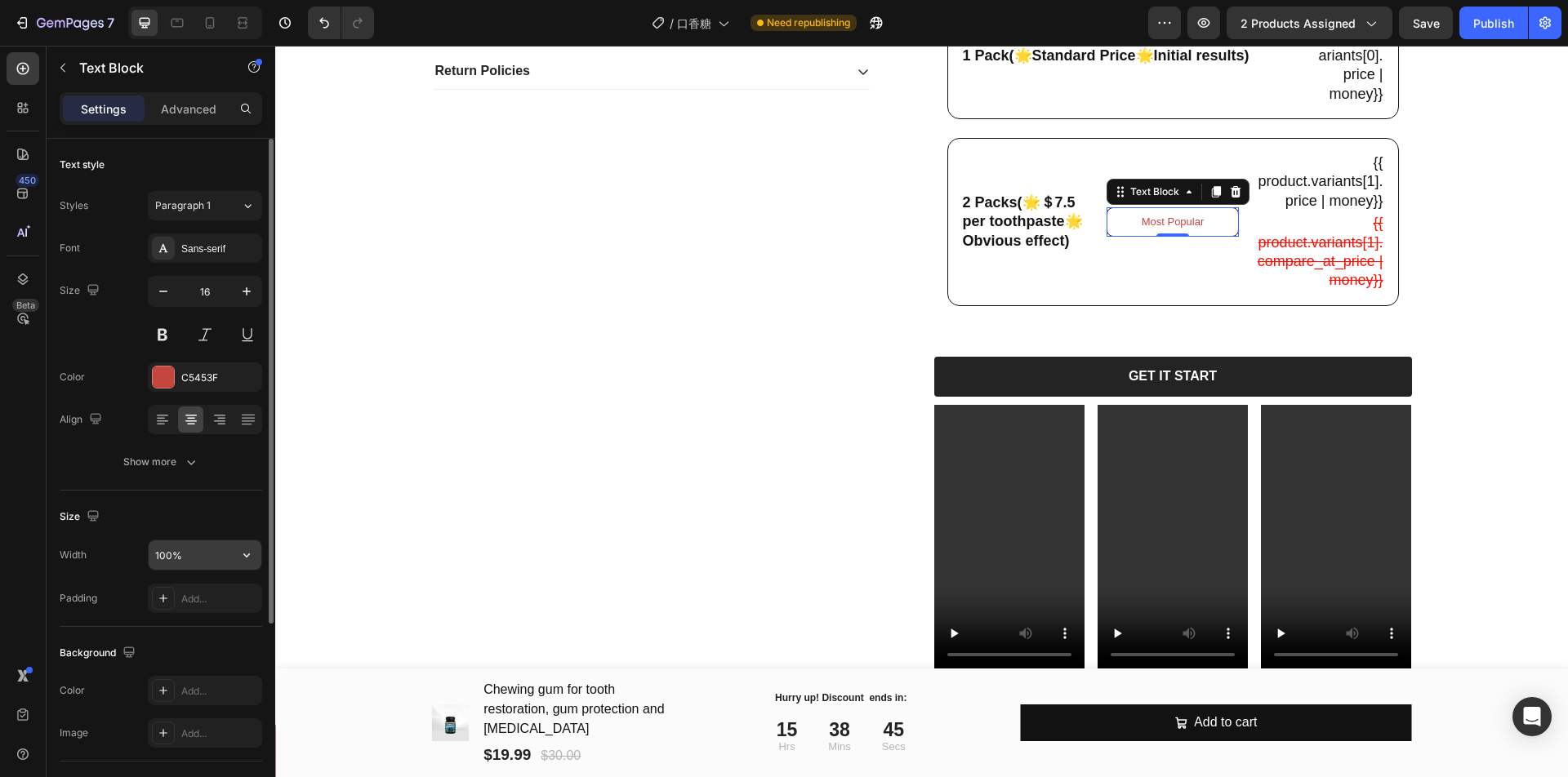
click at [202, 548] on input "100%" at bounding box center [204, 555] width 113 height 30
click at [238, 552] on icon "button" at bounding box center [246, 555] width 17 height 17
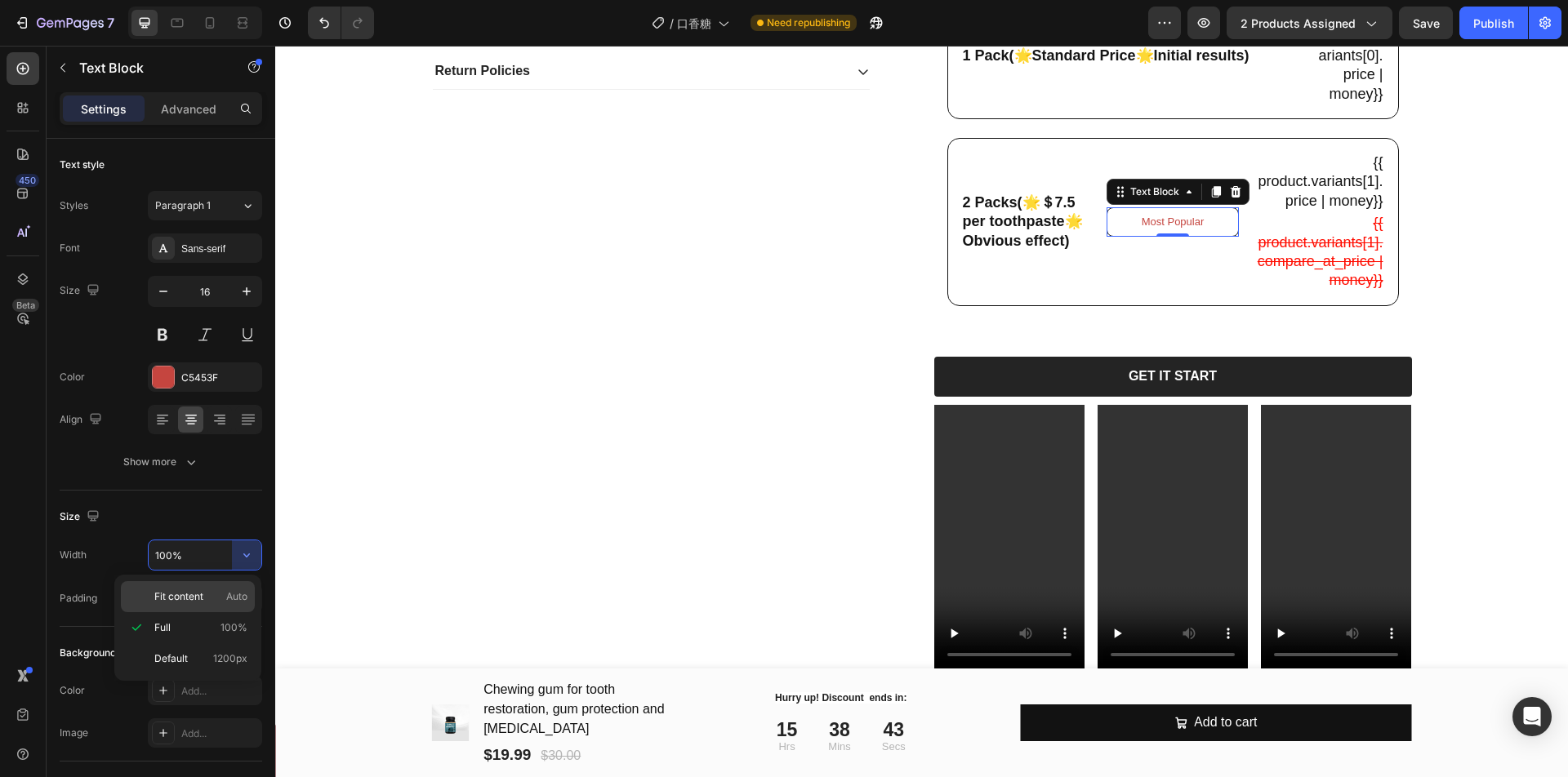
click at [216, 595] on p "Fit content Auto" at bounding box center [201, 596] width 93 height 15
type input "Auto"
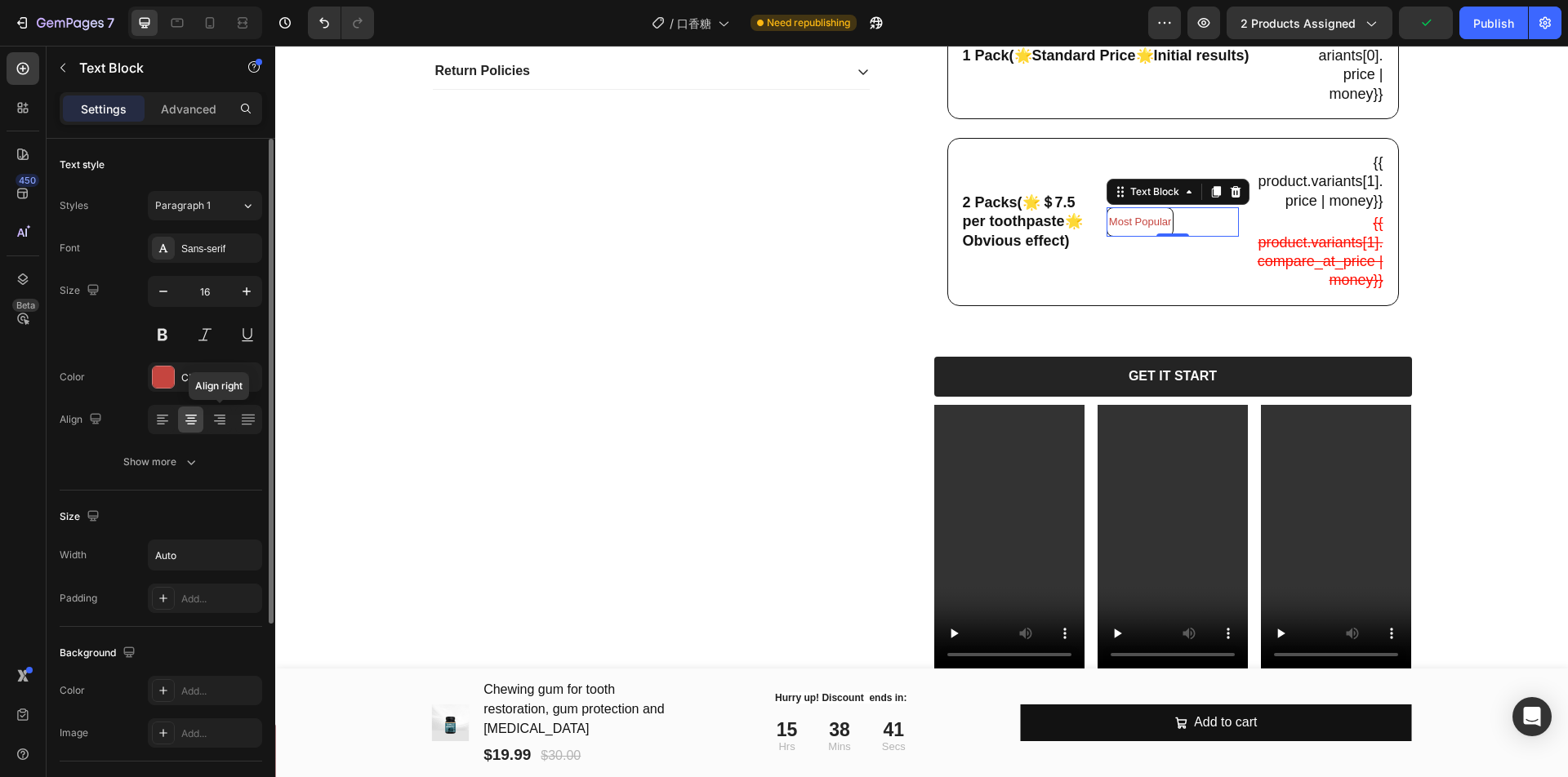
scroll to position [283, 0]
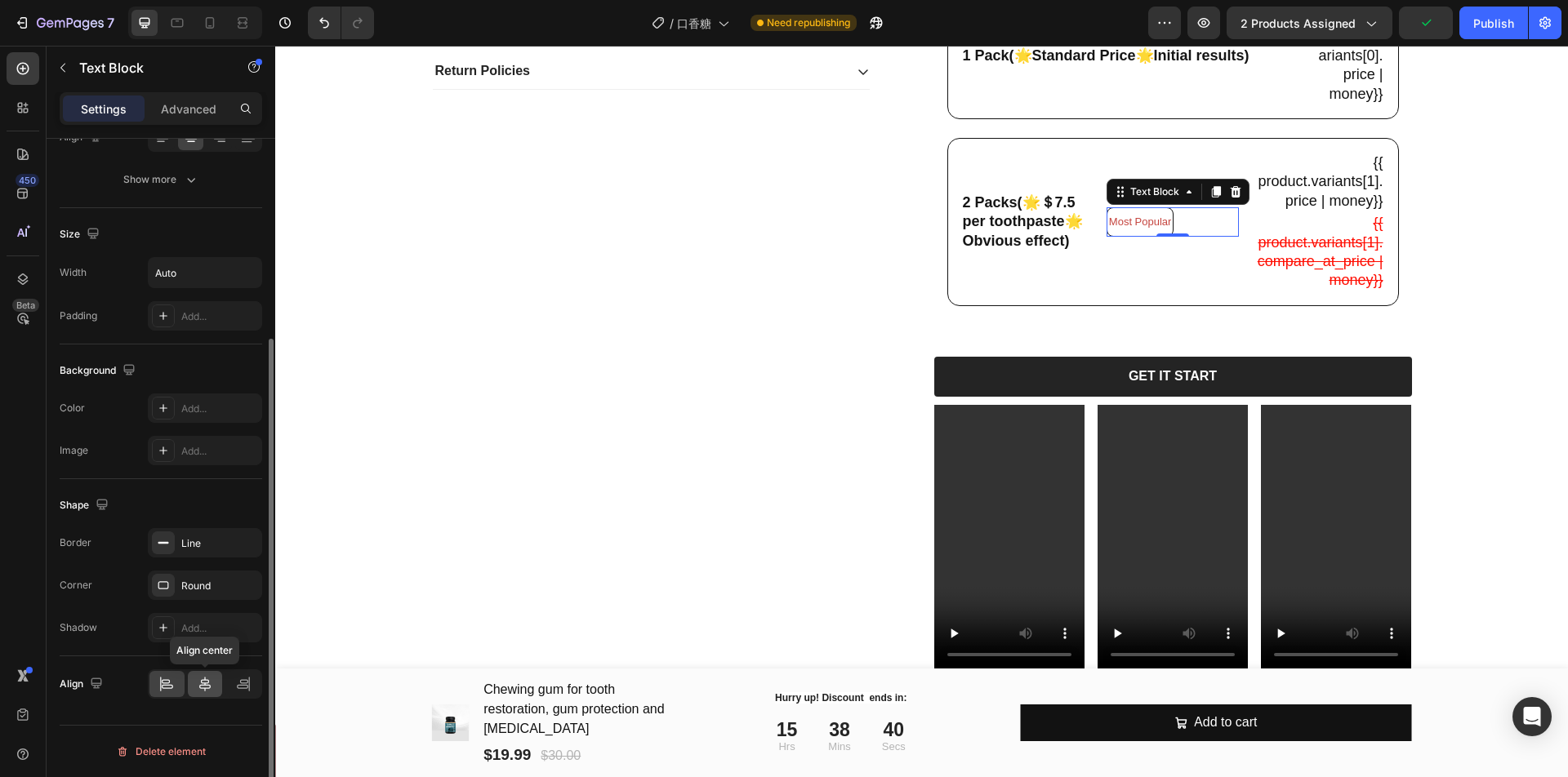
click at [197, 688] on icon at bounding box center [205, 684] width 17 height 17
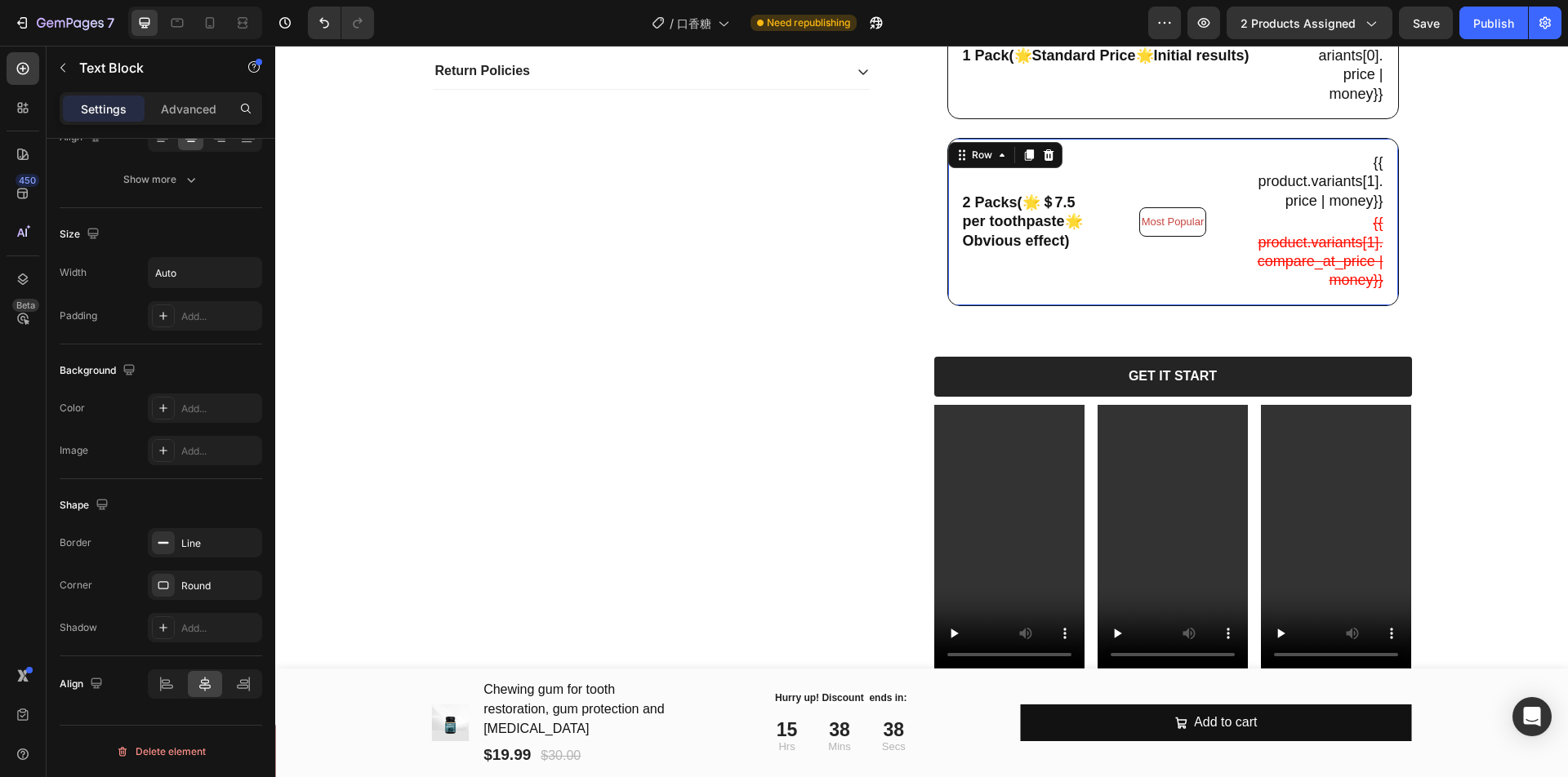
click at [1109, 257] on div "Most Popular Text Block" at bounding box center [1173, 222] width 133 height 140
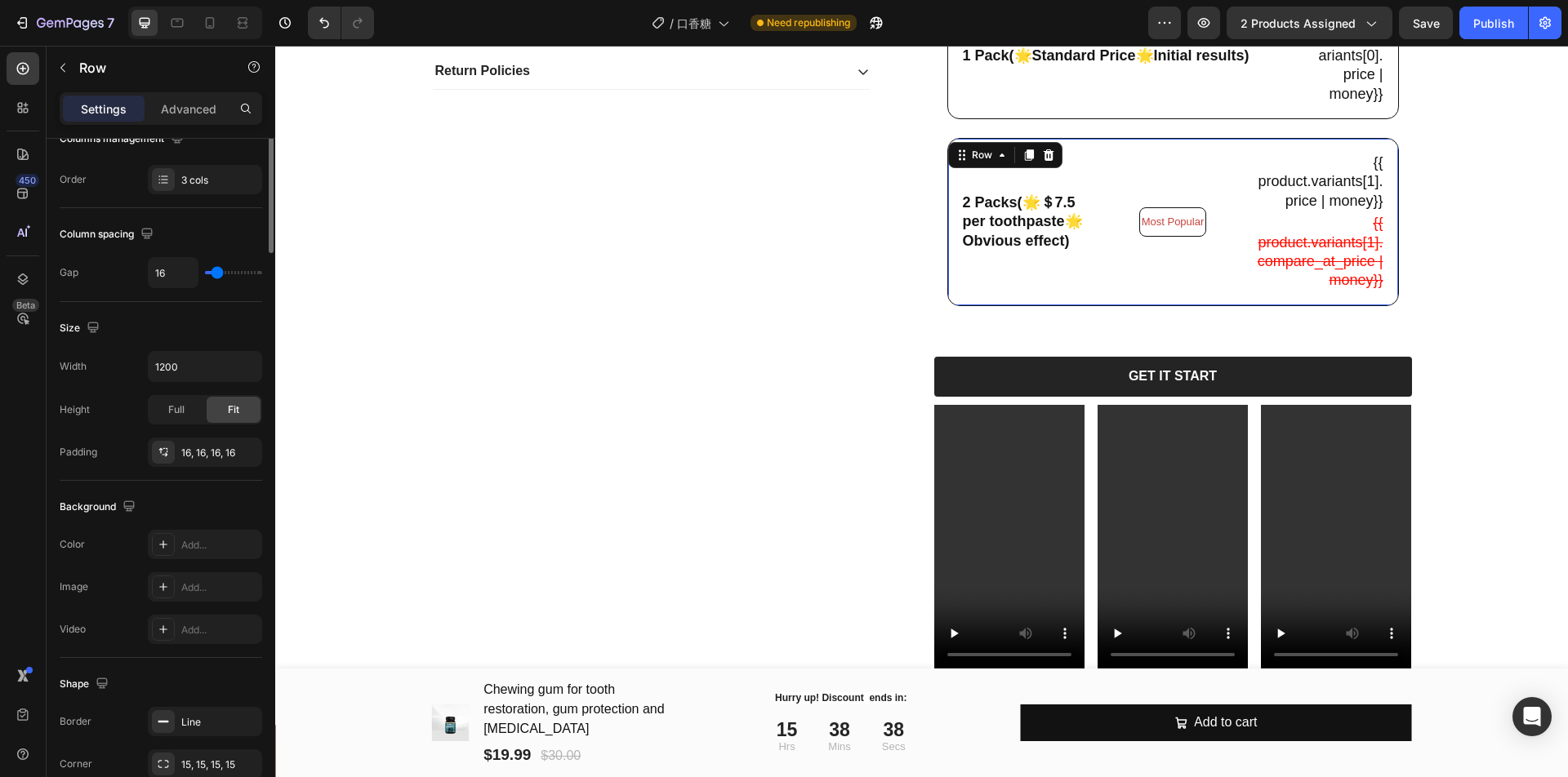
scroll to position [0, 0]
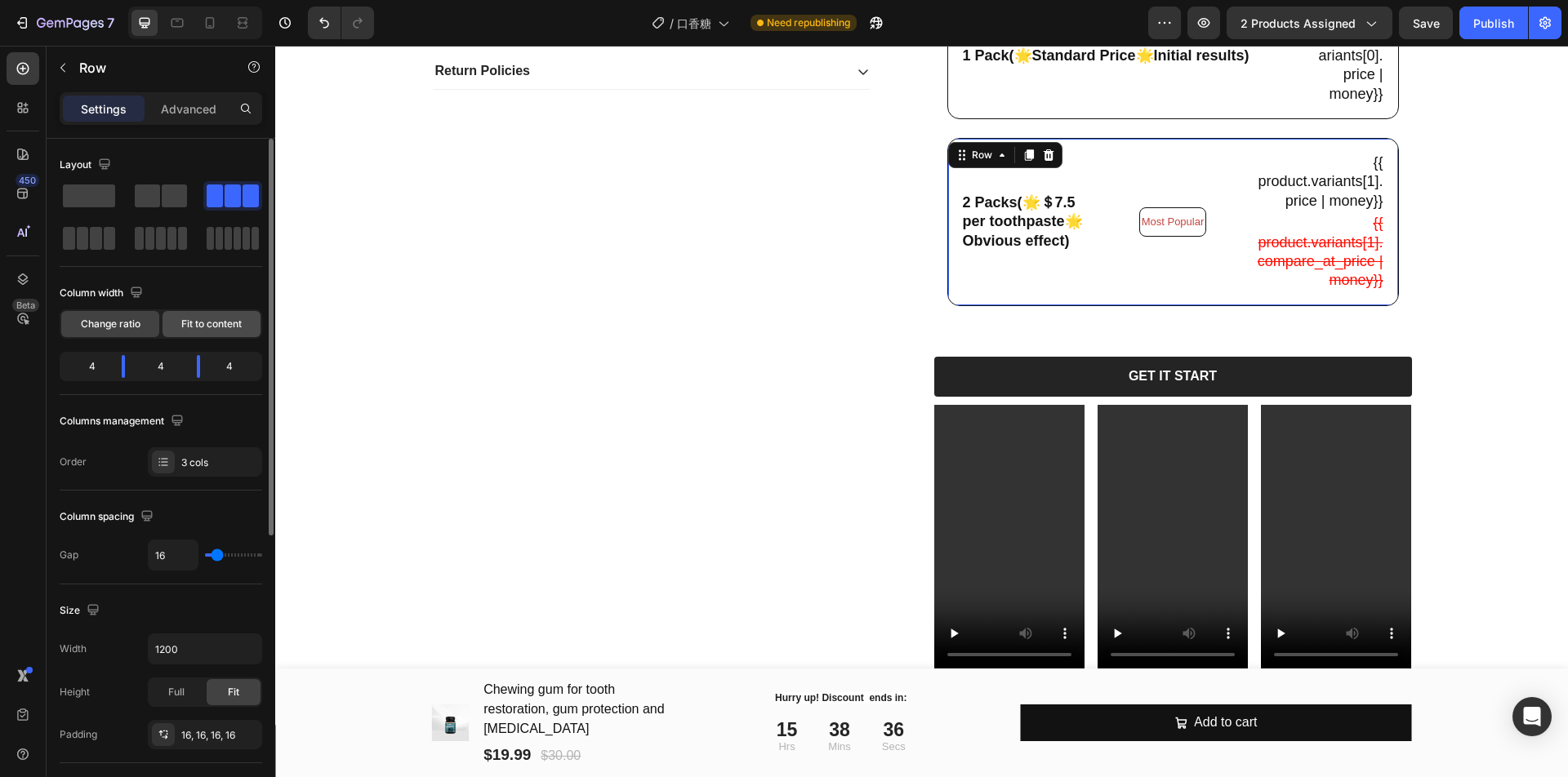
drag, startPoint x: 222, startPoint y: 332, endPoint x: 293, endPoint y: 268, distance: 95.6
click at [222, 331] on div "Fit to content" at bounding box center [211, 324] width 98 height 26
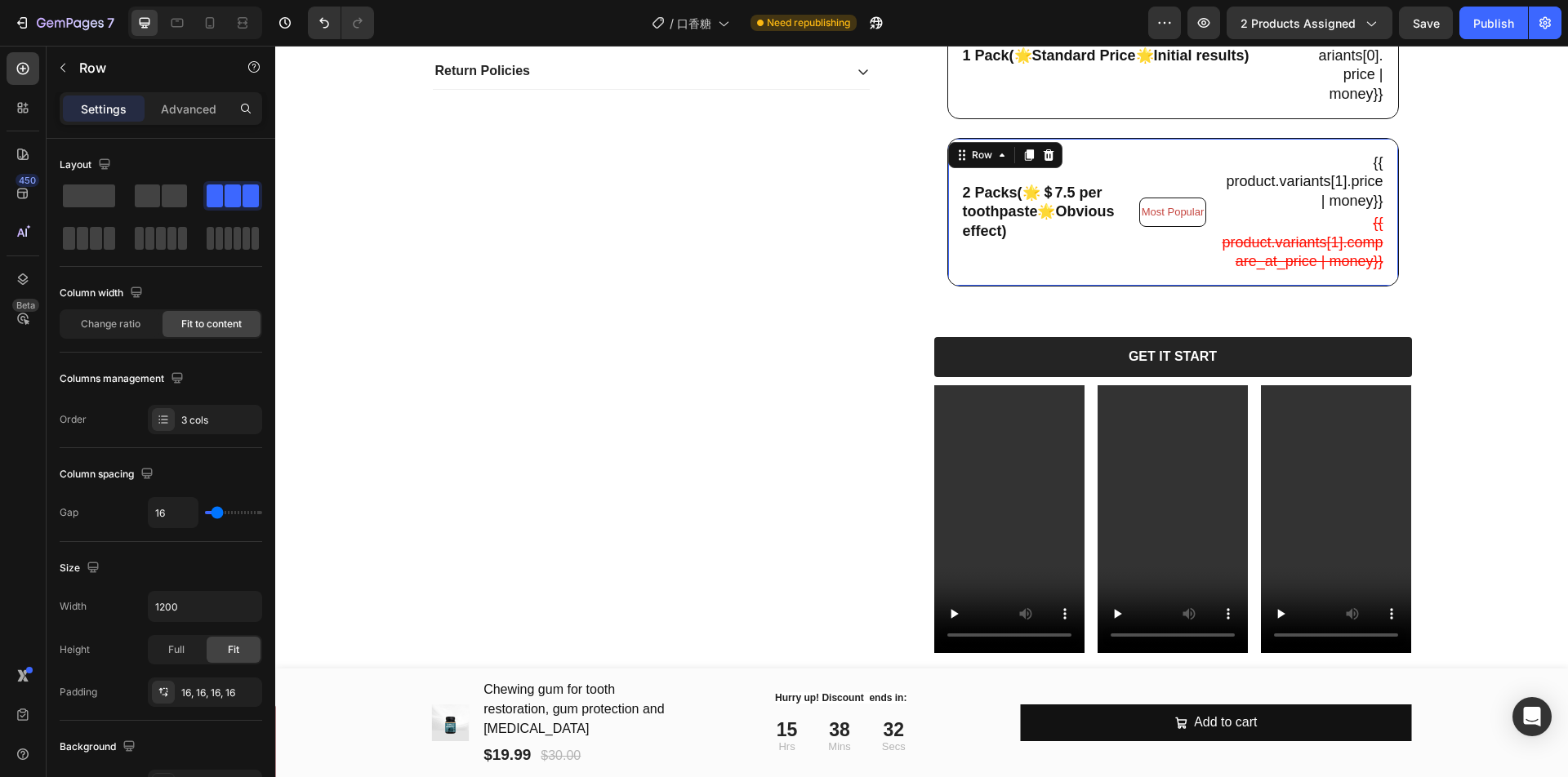
scroll to position [510, 0]
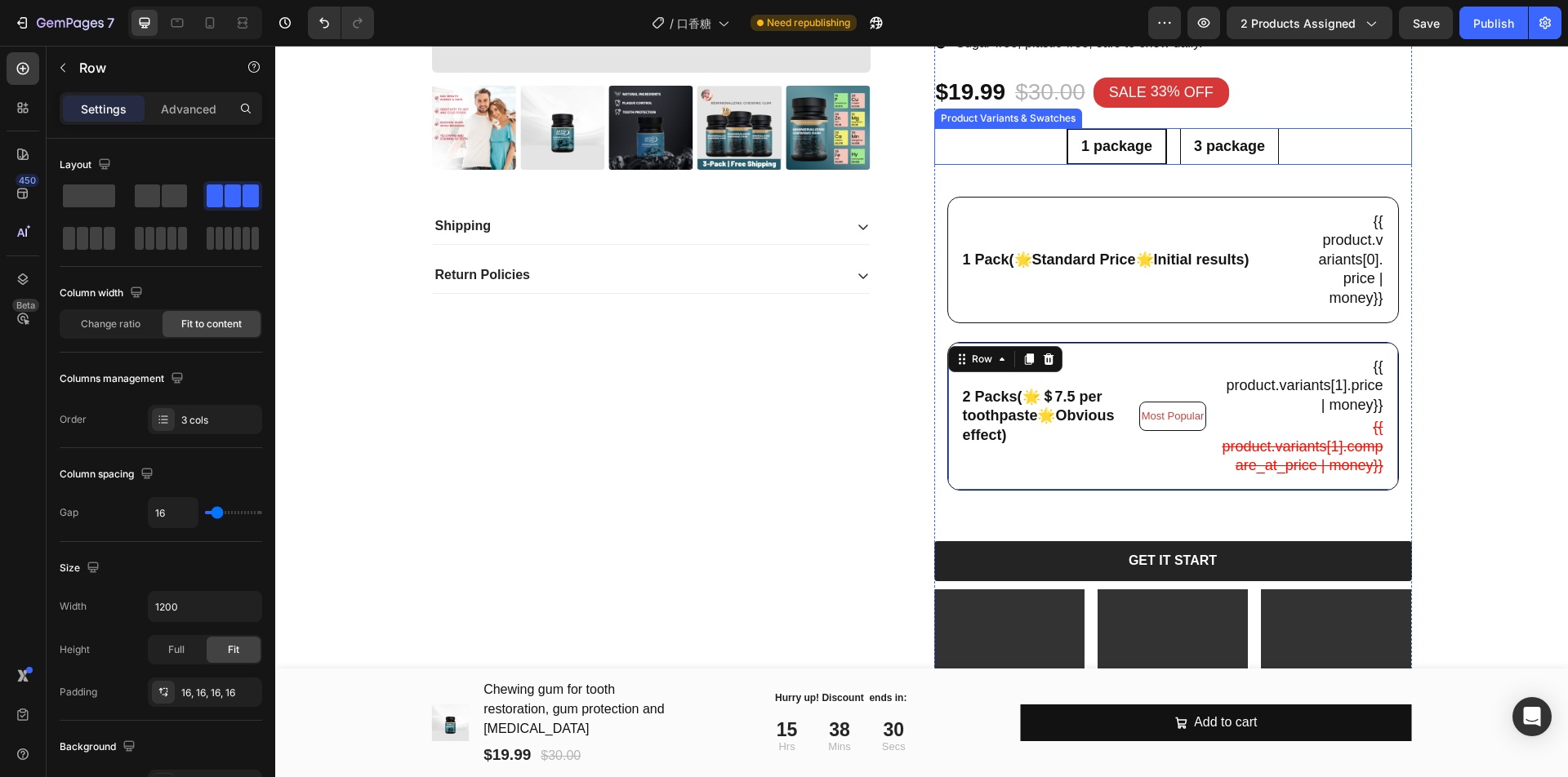
click at [1205, 149] on span "3 package" at bounding box center [1229, 146] width 71 height 17
click at [1229, 128] on input "3 package 3 package 3 package" at bounding box center [1229, 127] width 1 height 1
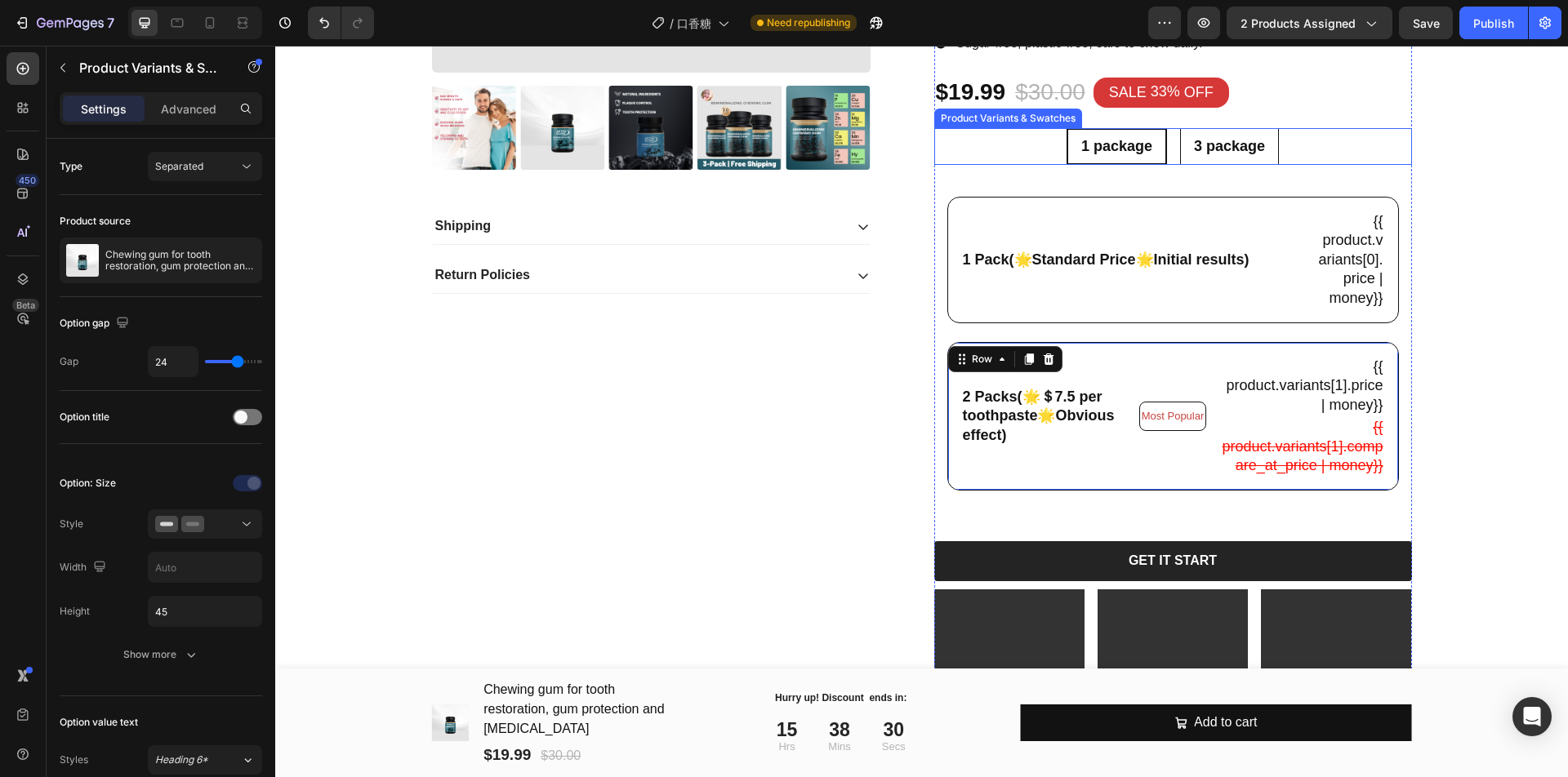
radio input "false"
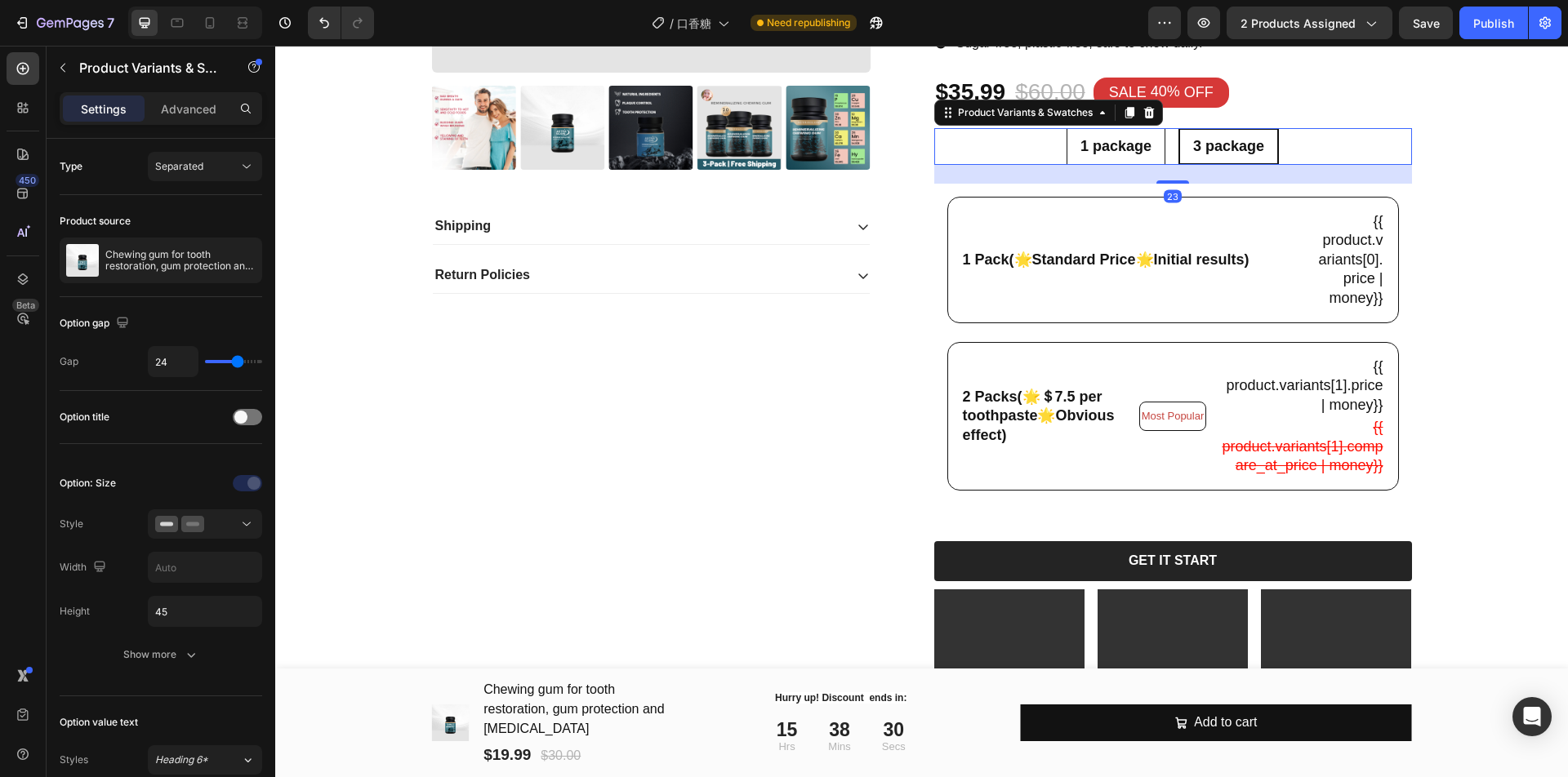
click at [1113, 156] on div "1 package" at bounding box center [1115, 147] width 97 height 31
click at [1114, 128] on input "1 package 1 package 1 package" at bounding box center [1114, 127] width 1 height 1
radio input "false"
click at [1181, 154] on div "3 package" at bounding box center [1229, 147] width 97 height 31
click at [1229, 128] on input "3 package 3 package 3 package" at bounding box center [1229, 127] width 1 height 1
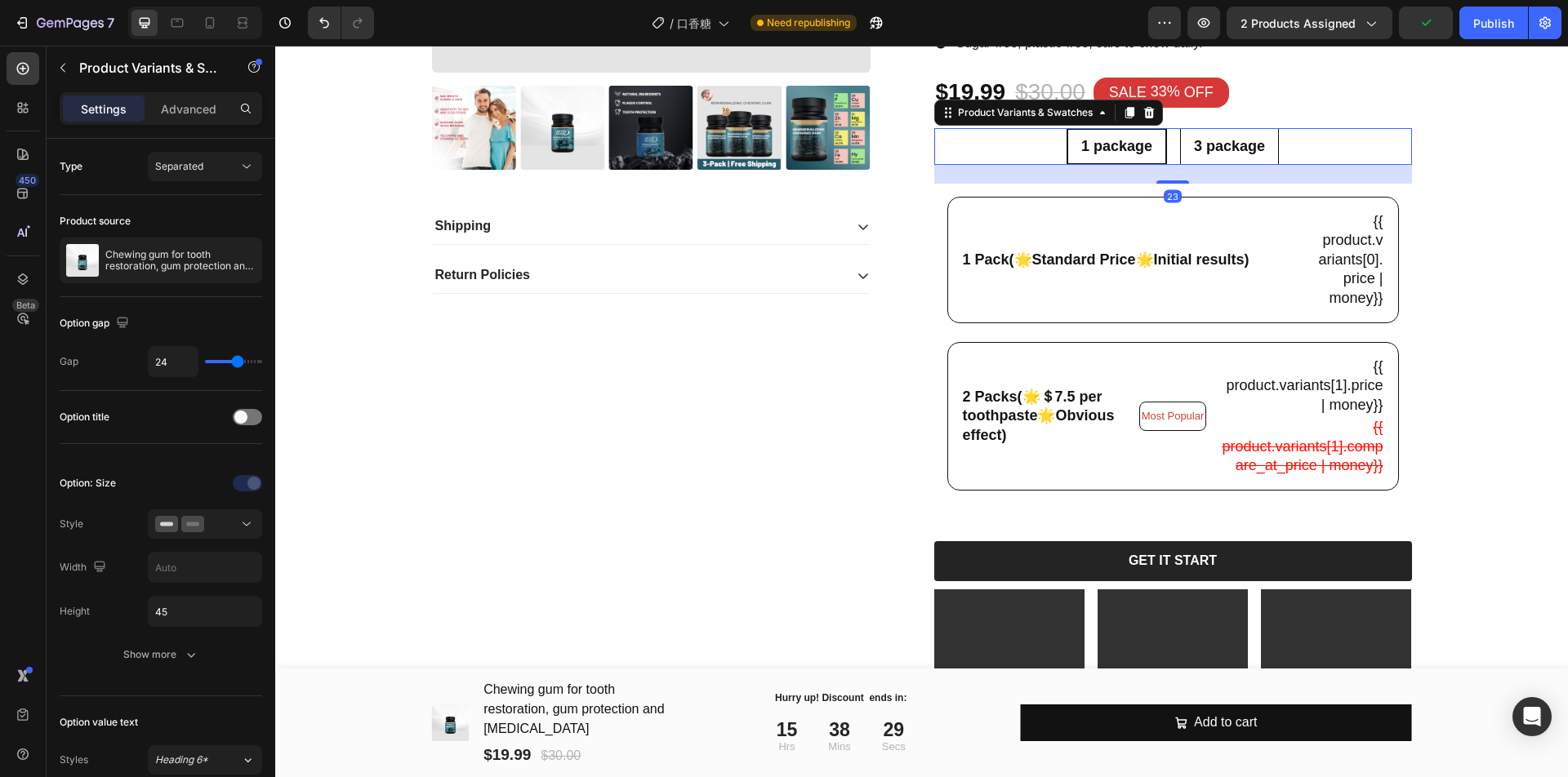
radio input "false"
click at [1113, 146] on span "1 package" at bounding box center [1115, 146] width 71 height 17
click at [1114, 128] on input "1 package 1 package 1 package" at bounding box center [1114, 127] width 1 height 1
radio input "false"
click at [989, 152] on div "1 package 1 package 1 package 3 package 3 package 3 package" at bounding box center [1172, 147] width 477 height 37
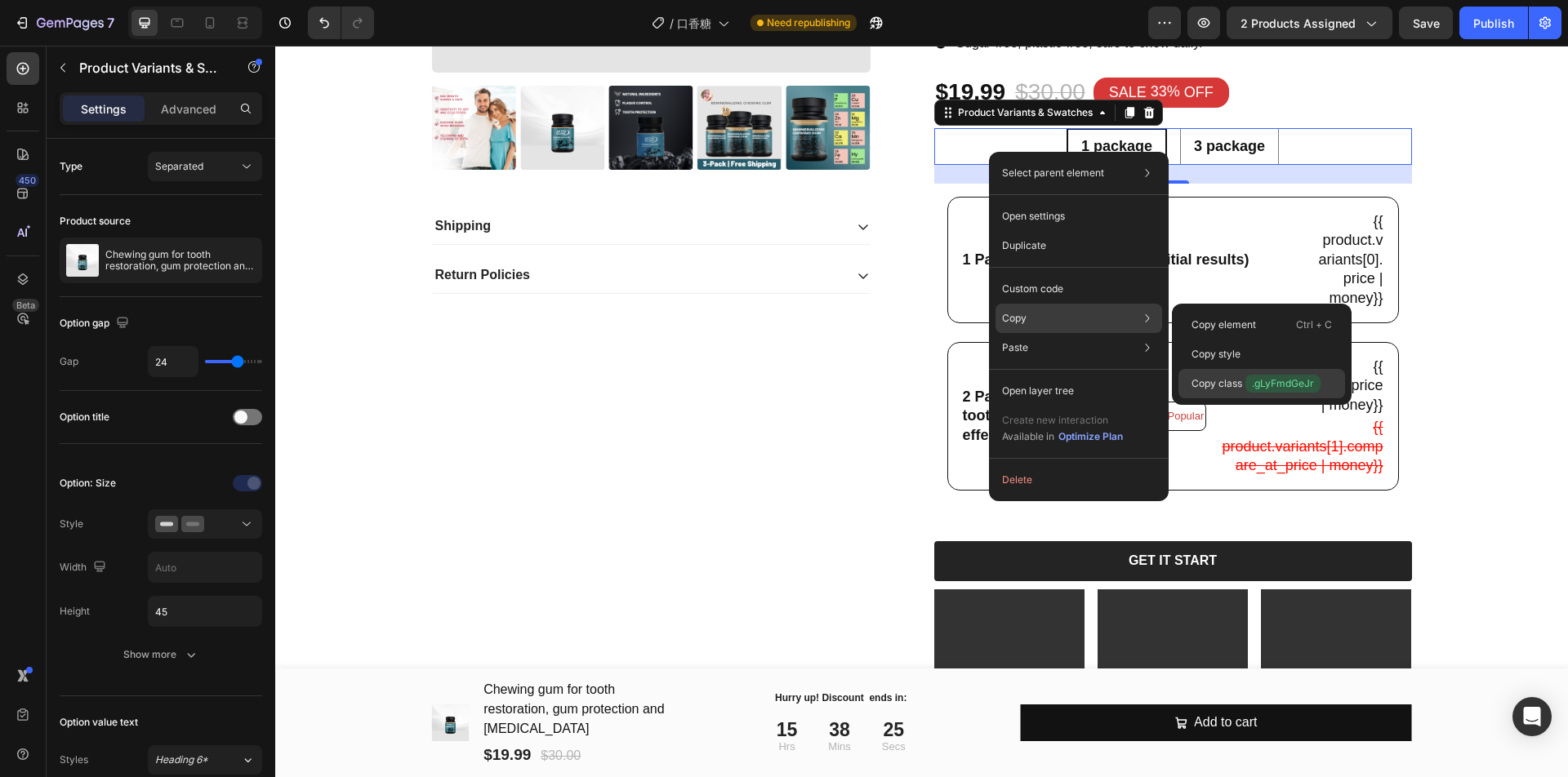
click at [1236, 372] on div "Copy class .gLyFmdGeJr" at bounding box center [1261, 384] width 167 height 30
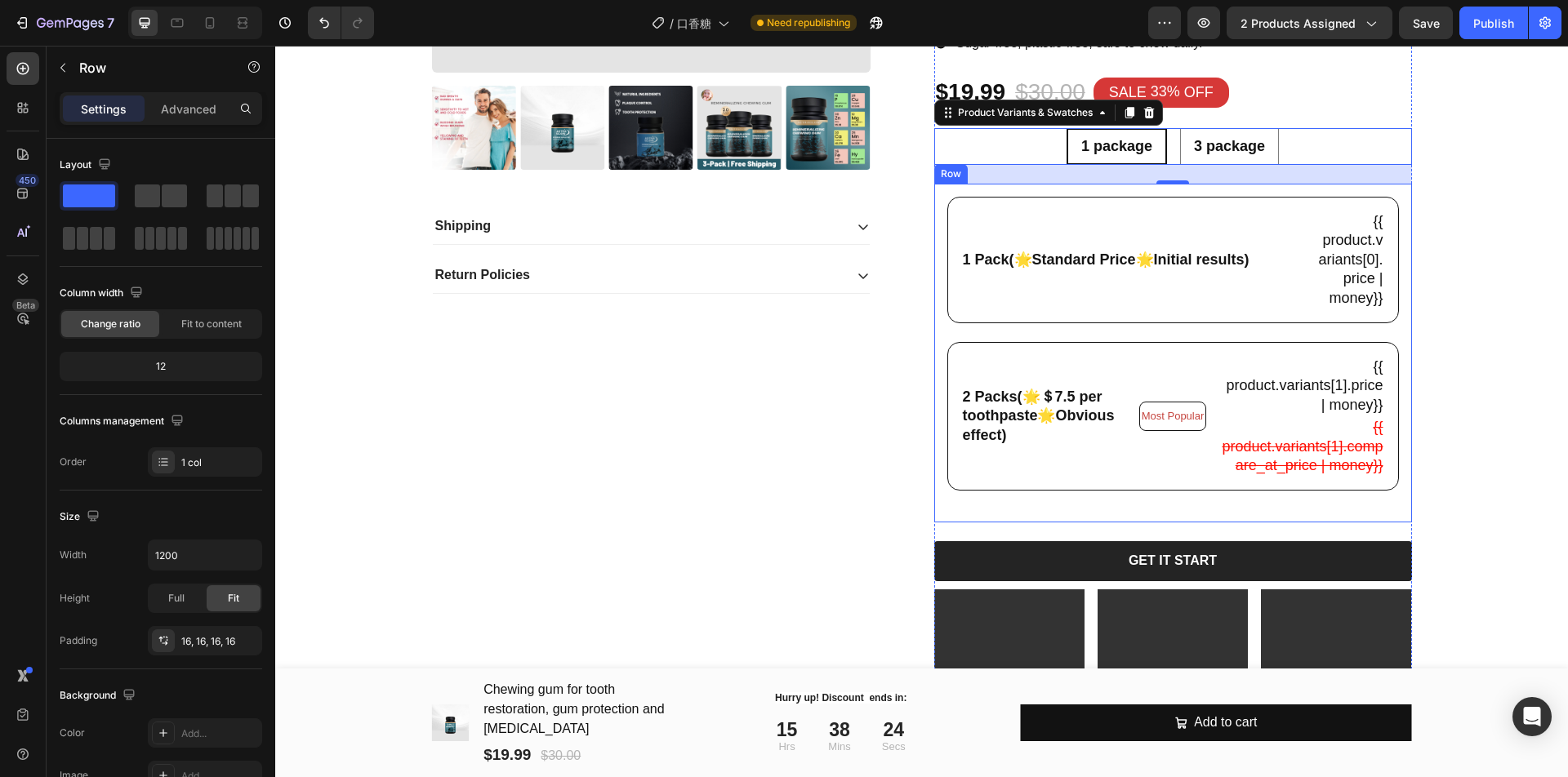
click at [1226, 333] on div "1 Pack(🌟Standard Price🌟Initial results) Text Block {{ product.variants[0].price…" at bounding box center [1172, 353] width 451 height 312
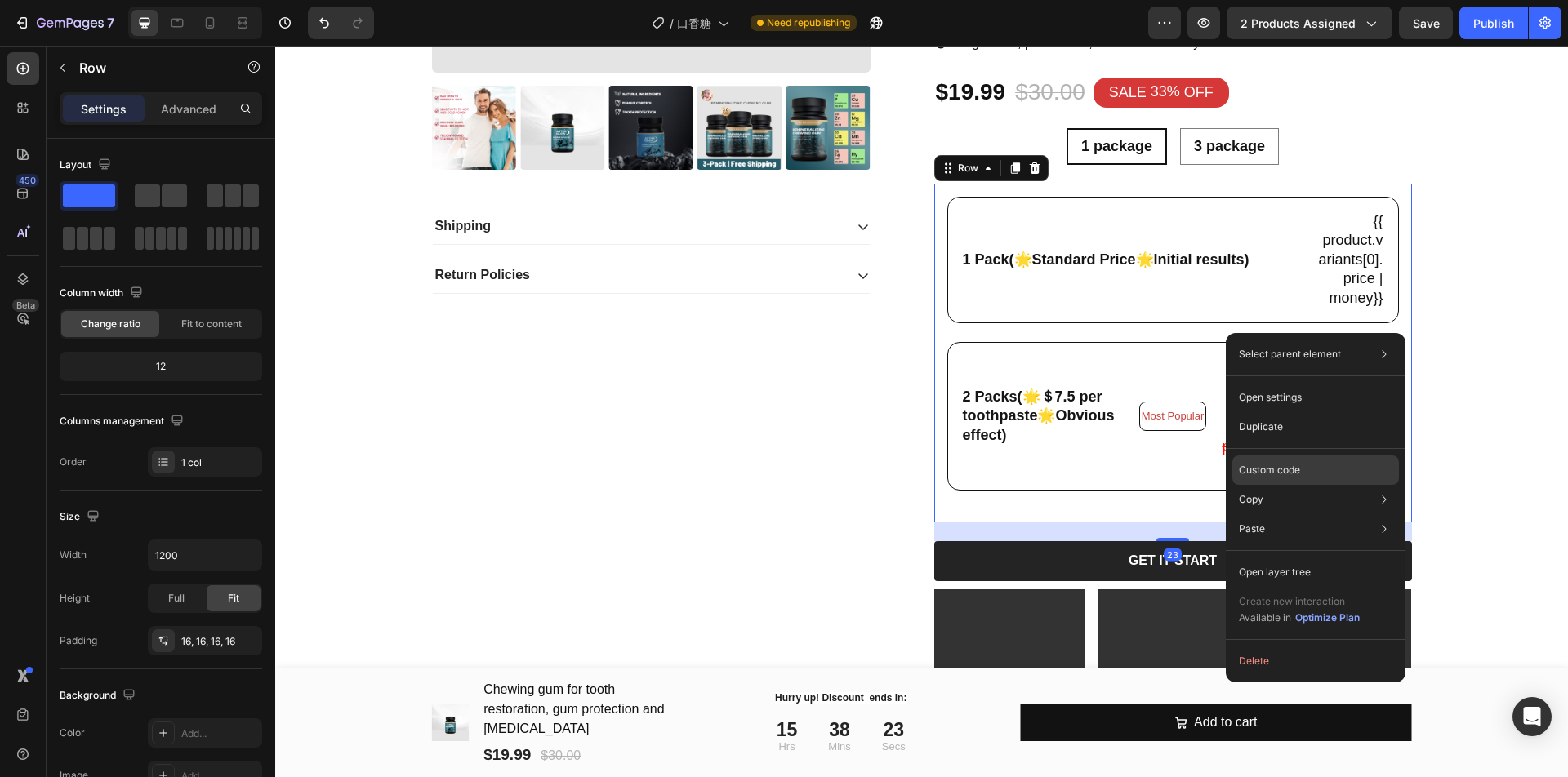
click at [1260, 515] on div "Custom code" at bounding box center [1315, 529] width 167 height 30
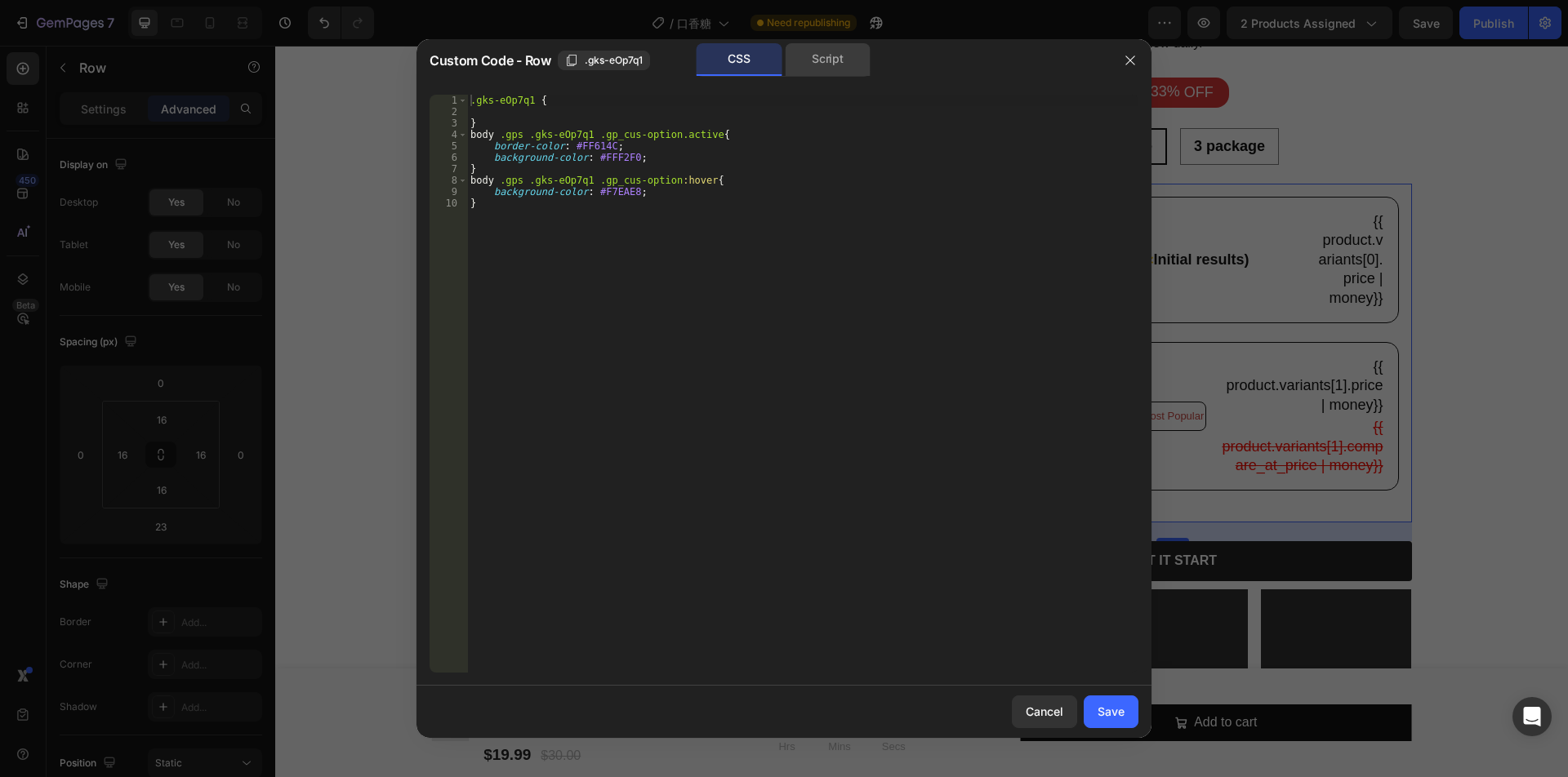
click at [802, 73] on div "Script" at bounding box center [827, 59] width 86 height 32
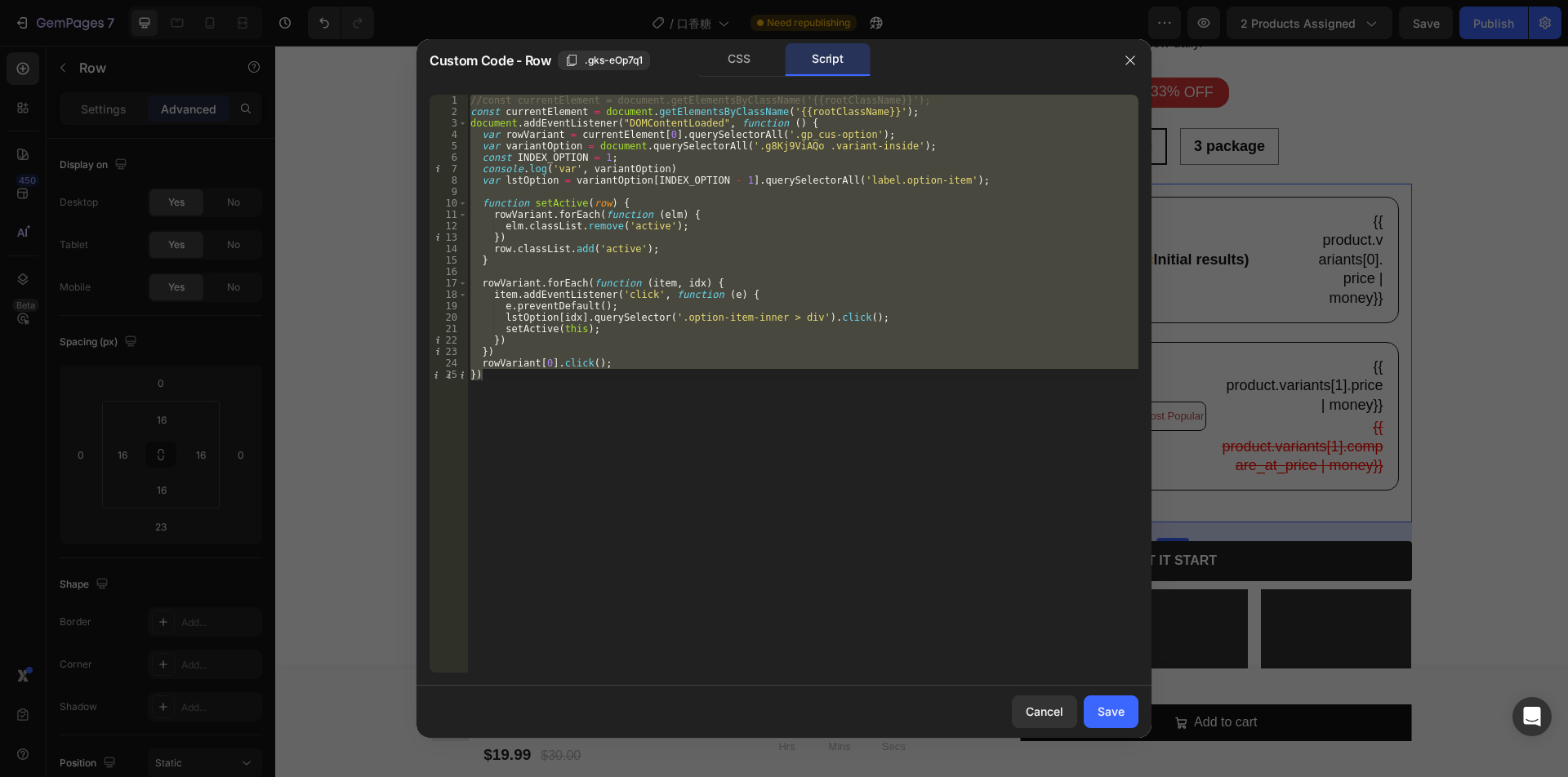
click at [728, 153] on div "//const currentElement = document.getElementsByClassName('{{rootClassName}}'); …" at bounding box center [802, 384] width 671 height 578
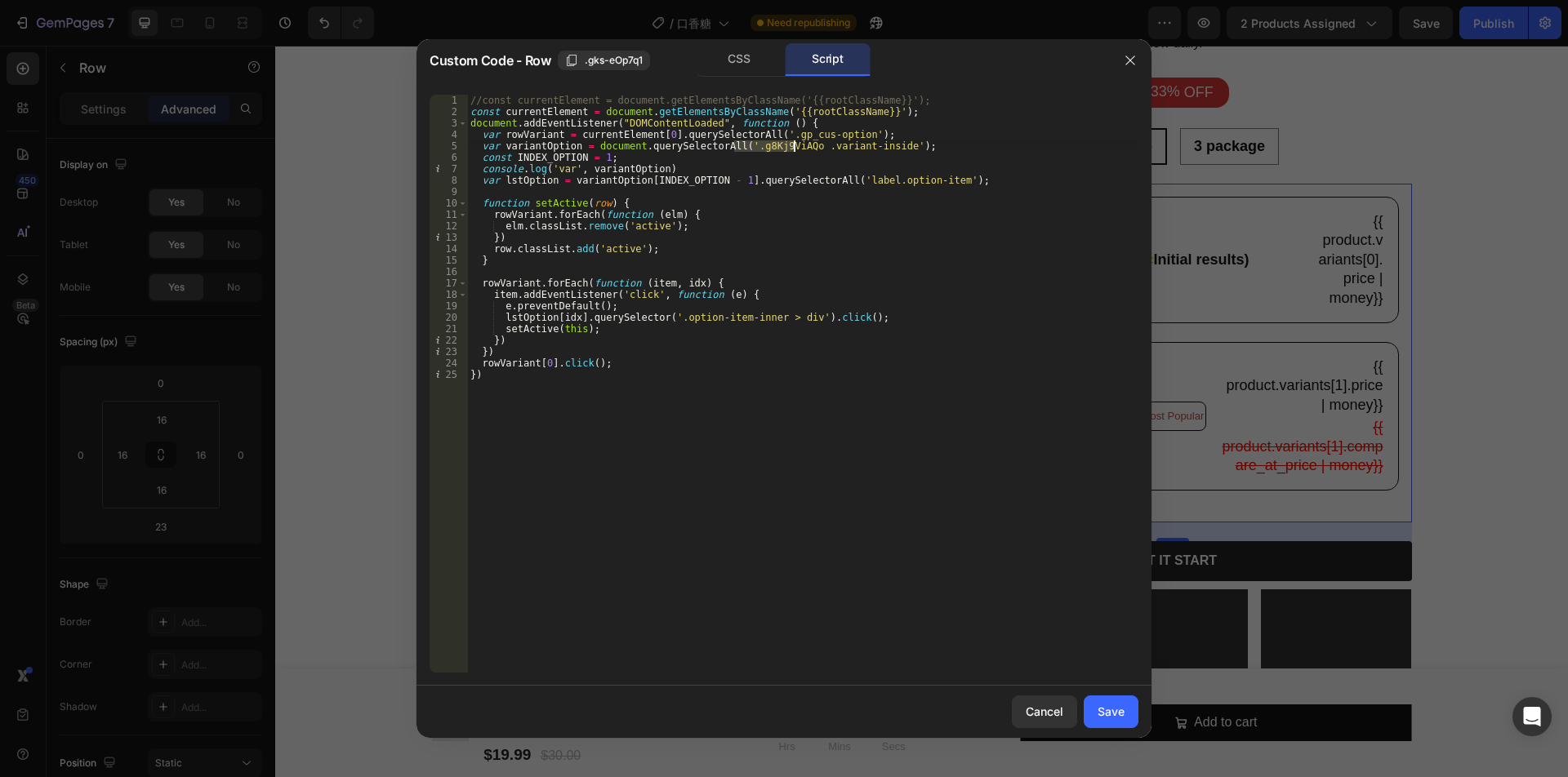
drag, startPoint x: 734, startPoint y: 147, endPoint x: 793, endPoint y: 148, distance: 59.0
click at [793, 148] on div "//const currentElement = document.getElementsByClassName('{{rootClassName}}'); …" at bounding box center [802, 395] width 671 height 601
paste textarea "LyFmdGeJr"
type textarea "var variantOption = document.querySelectorAll('.gLyFmdGeJr .variant-inside');"
click at [1105, 718] on div "Save" at bounding box center [1111, 712] width 27 height 17
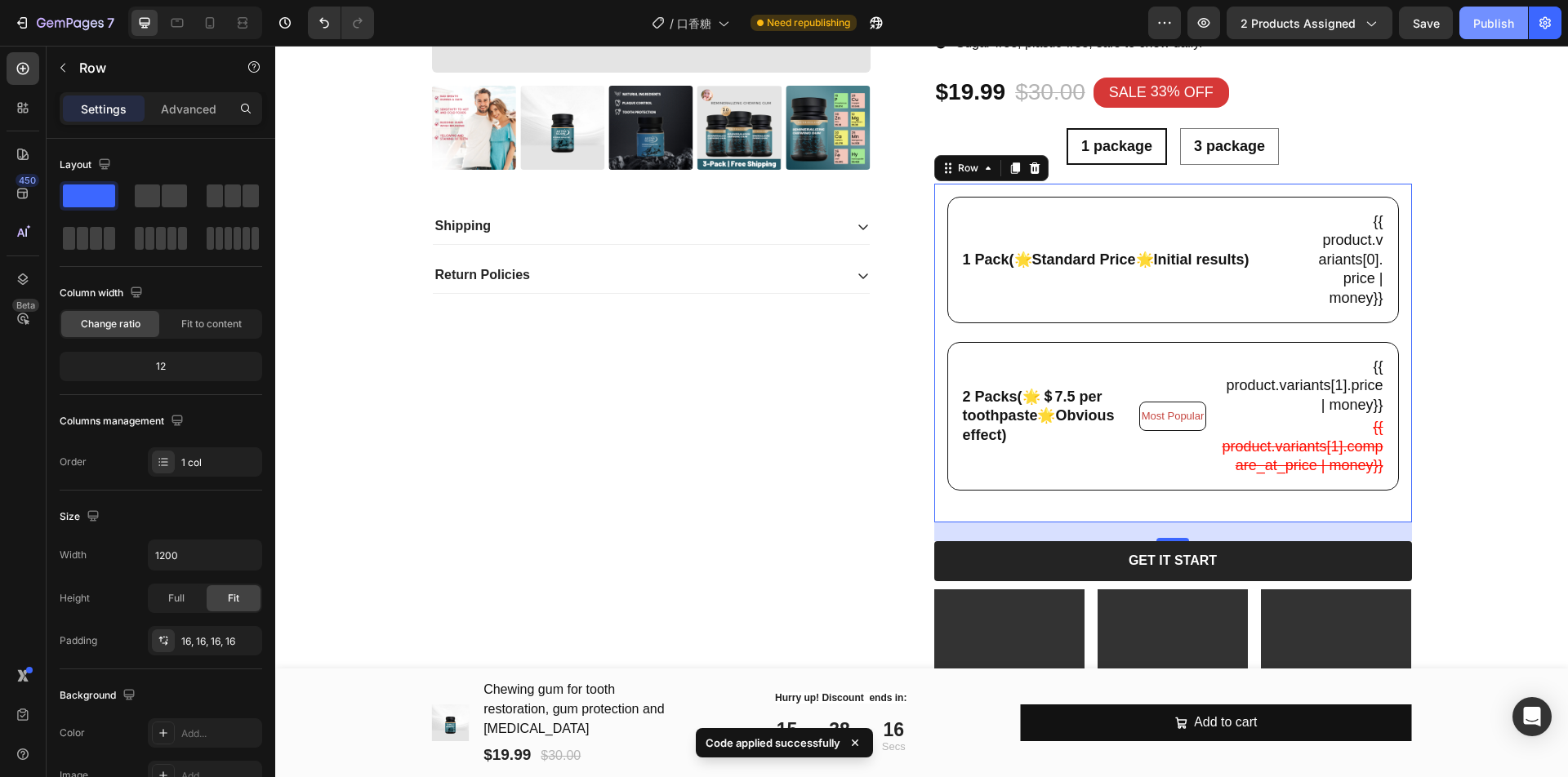
click at [1479, 24] on div "Publish" at bounding box center [1493, 24] width 41 height 17
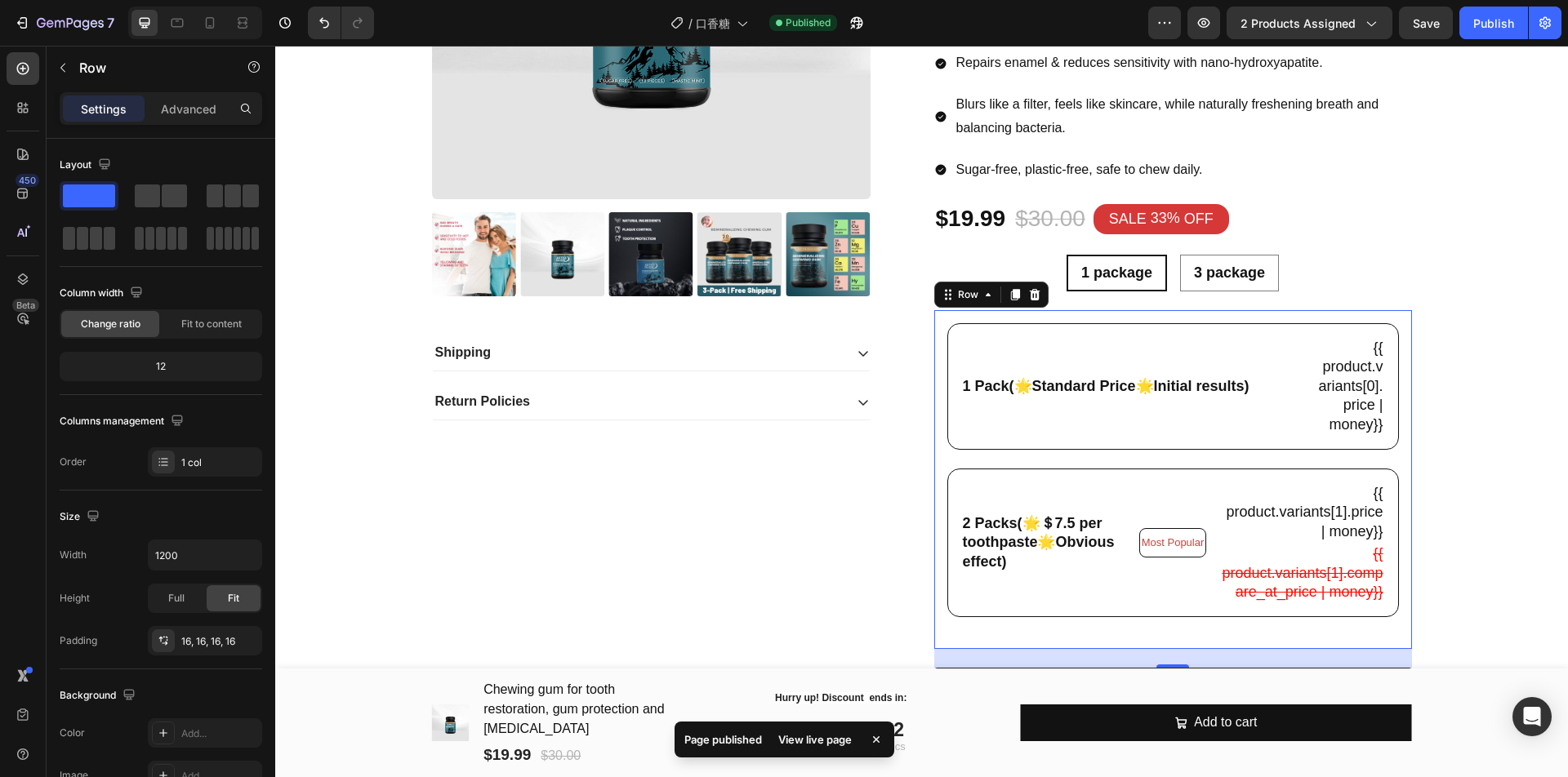
scroll to position [408, 0]
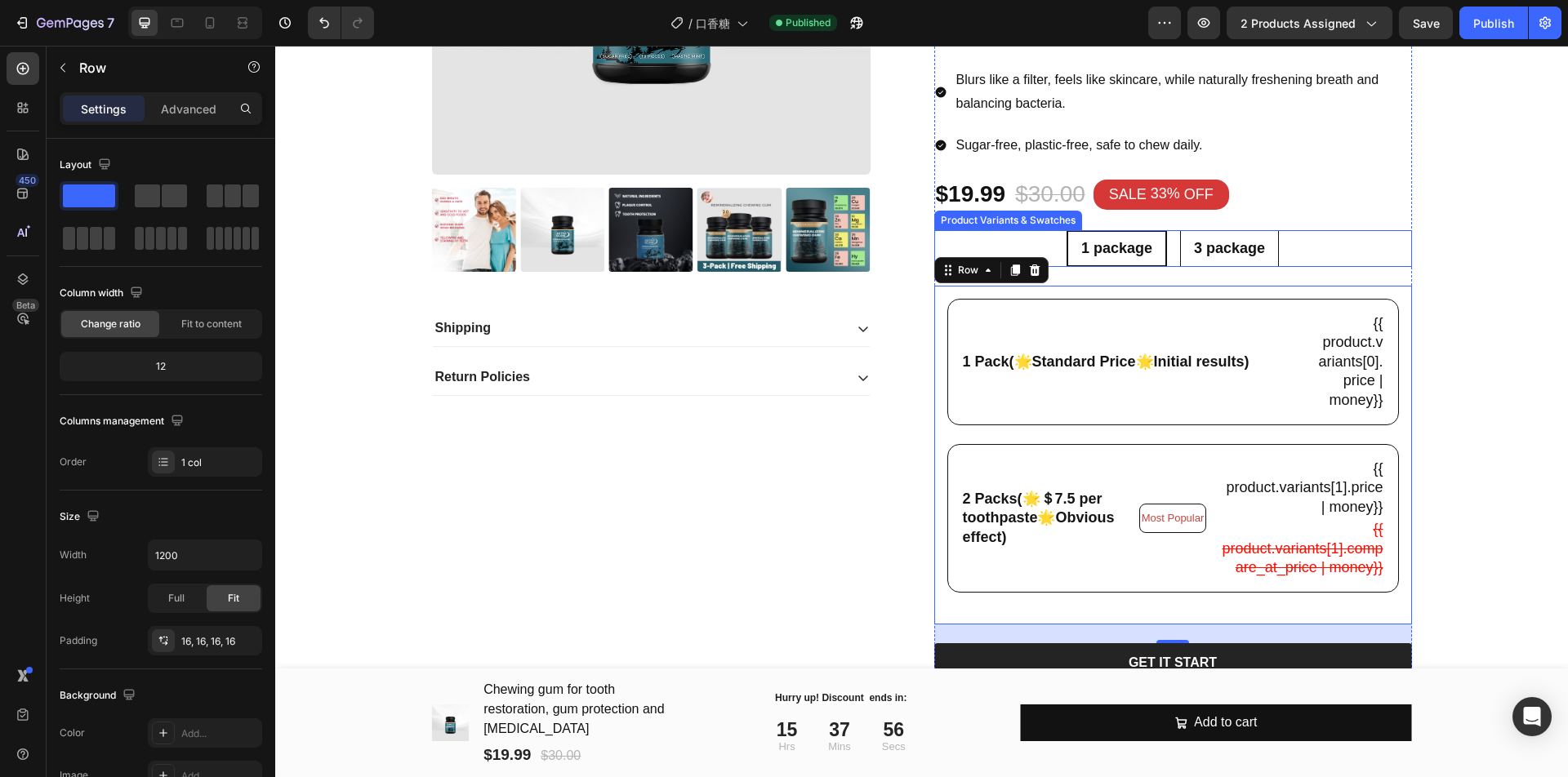
click at [1202, 250] on span "3 package" at bounding box center [1229, 248] width 71 height 17
click at [1229, 230] on input "3 package 3 package 3 package" at bounding box center [1229, 229] width 1 height 1
radio input "false"
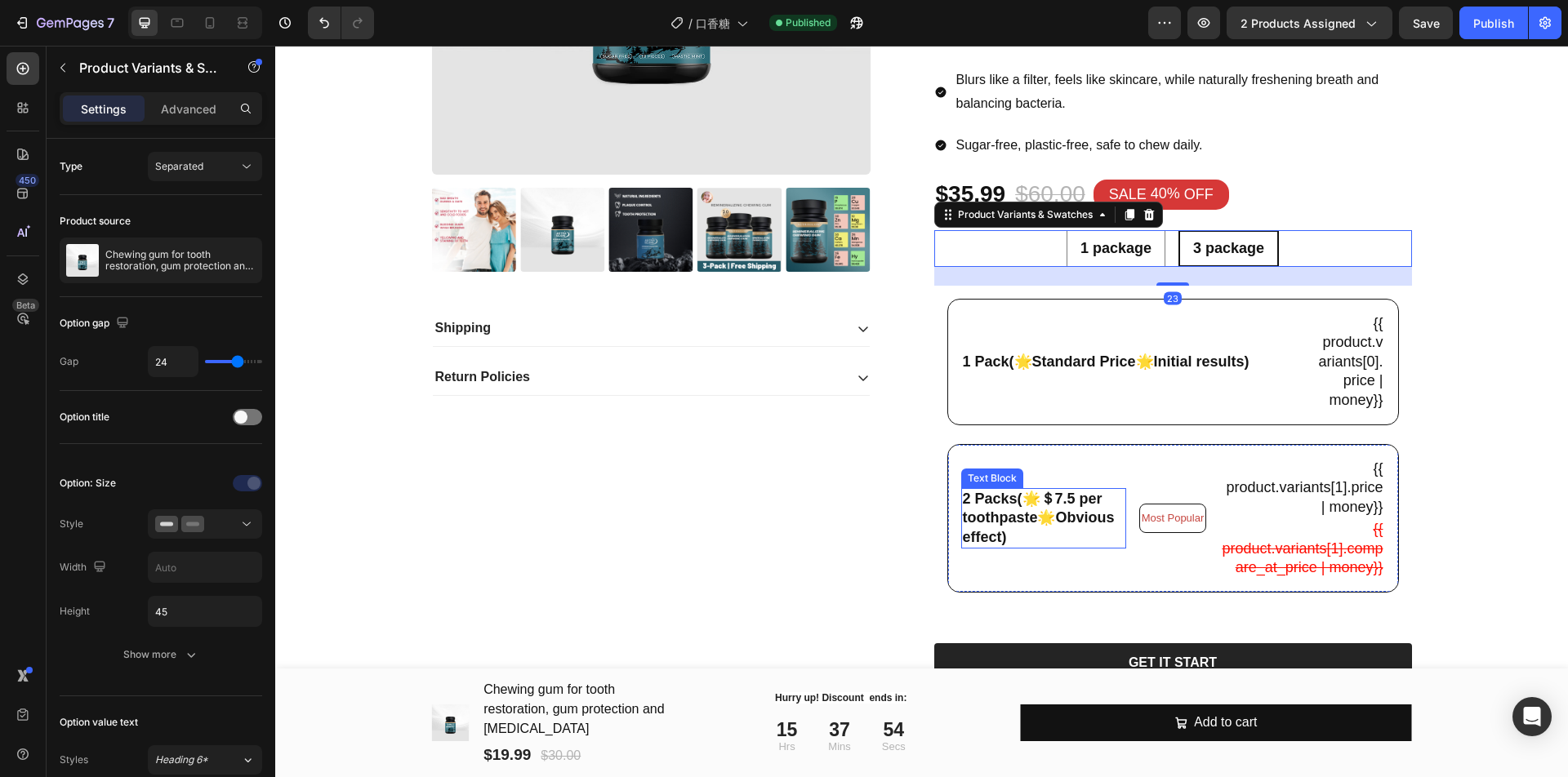
click at [962, 501] on div "2 Packs(🌟＄7.5 per toothpaste🌟Obvious effect) Text Block" at bounding box center [1043, 518] width 165 height 60
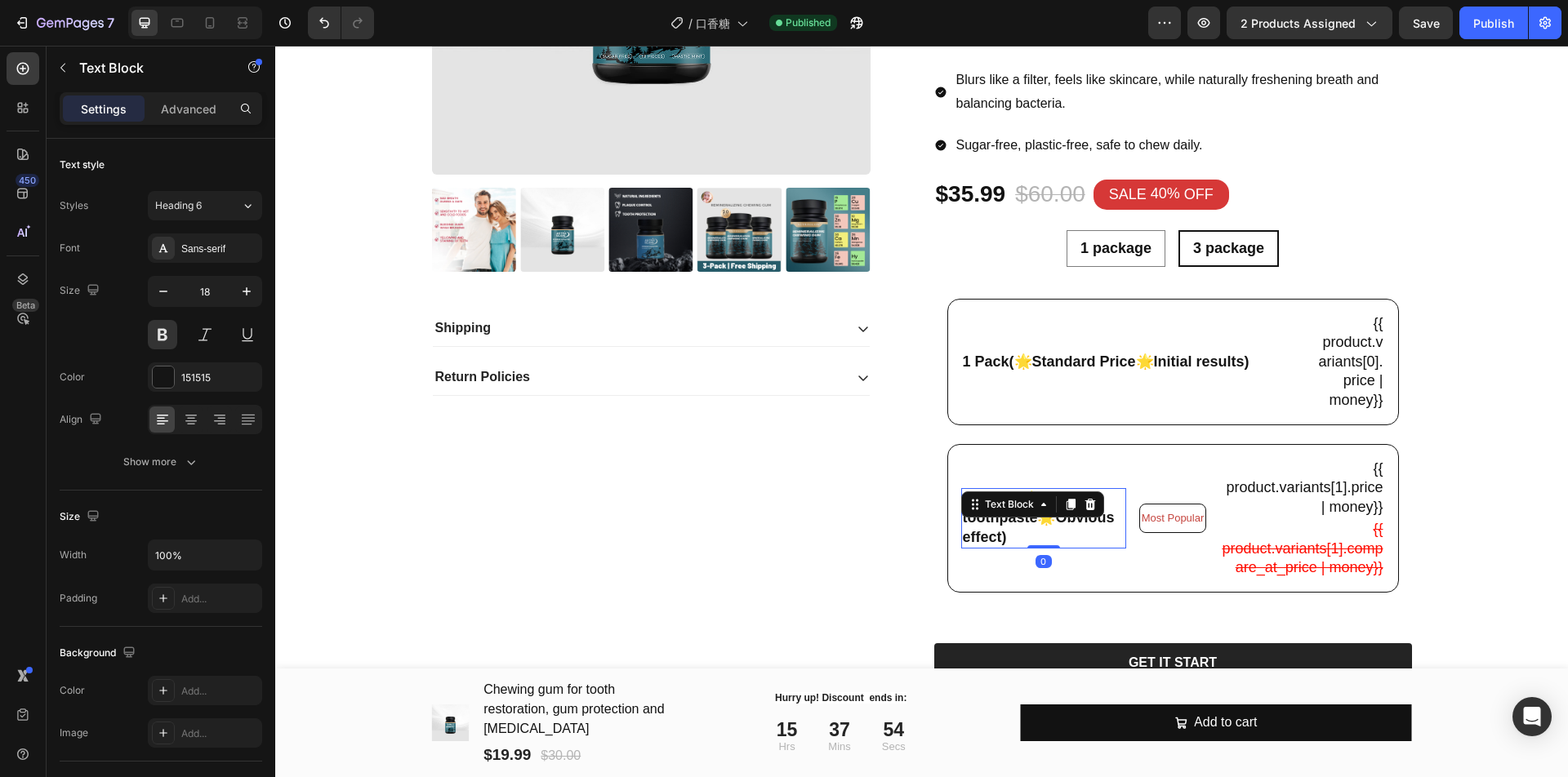
click at [962, 501] on div "Text Block" at bounding box center [1032, 504] width 143 height 26
click at [1000, 478] on div "2 Packs(🌟＄7.5 per toothpaste🌟Obvious effect) Text Block 0" at bounding box center [1043, 518] width 165 height 120
click at [962, 502] on div "2 Packs(🌟＄7.5 per toothpaste🌟Obvious effect) Text Block" at bounding box center [1043, 518] width 165 height 60
click at [964, 540] on p "2 Packs(🌟＄7.5 per toothpaste🌟Obvious effect)" at bounding box center [1043, 518] width 161 height 58
click at [964, 541] on p "2 Packs(🌟＄7.5 per toothpaste🌟Obvious effect)" at bounding box center [1043, 518] width 161 height 58
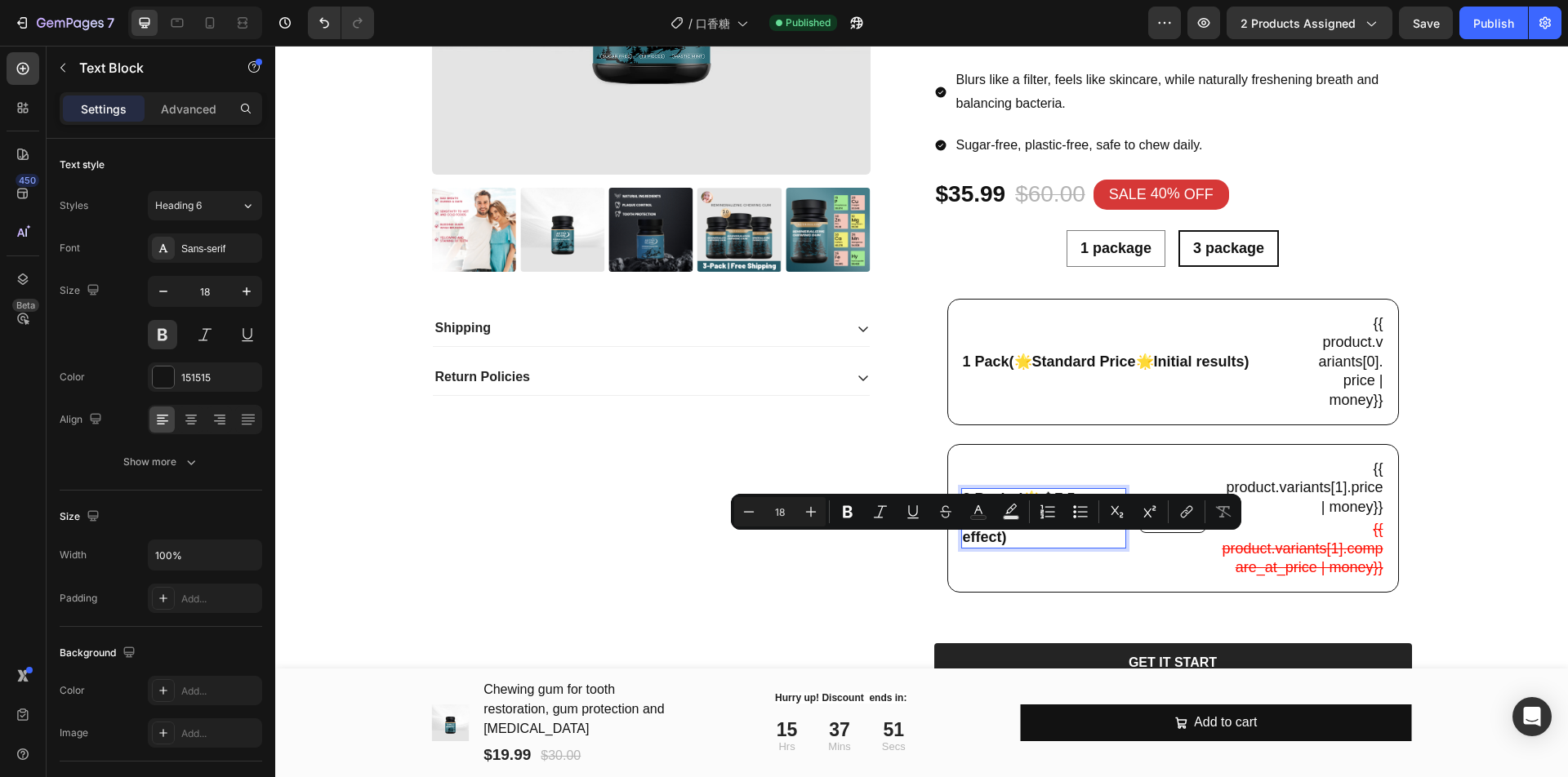
click at [962, 532] on p "2 Packs(🌟＄7.5 per toothpaste🌟Obvious effect)" at bounding box center [1043, 518] width 161 height 58
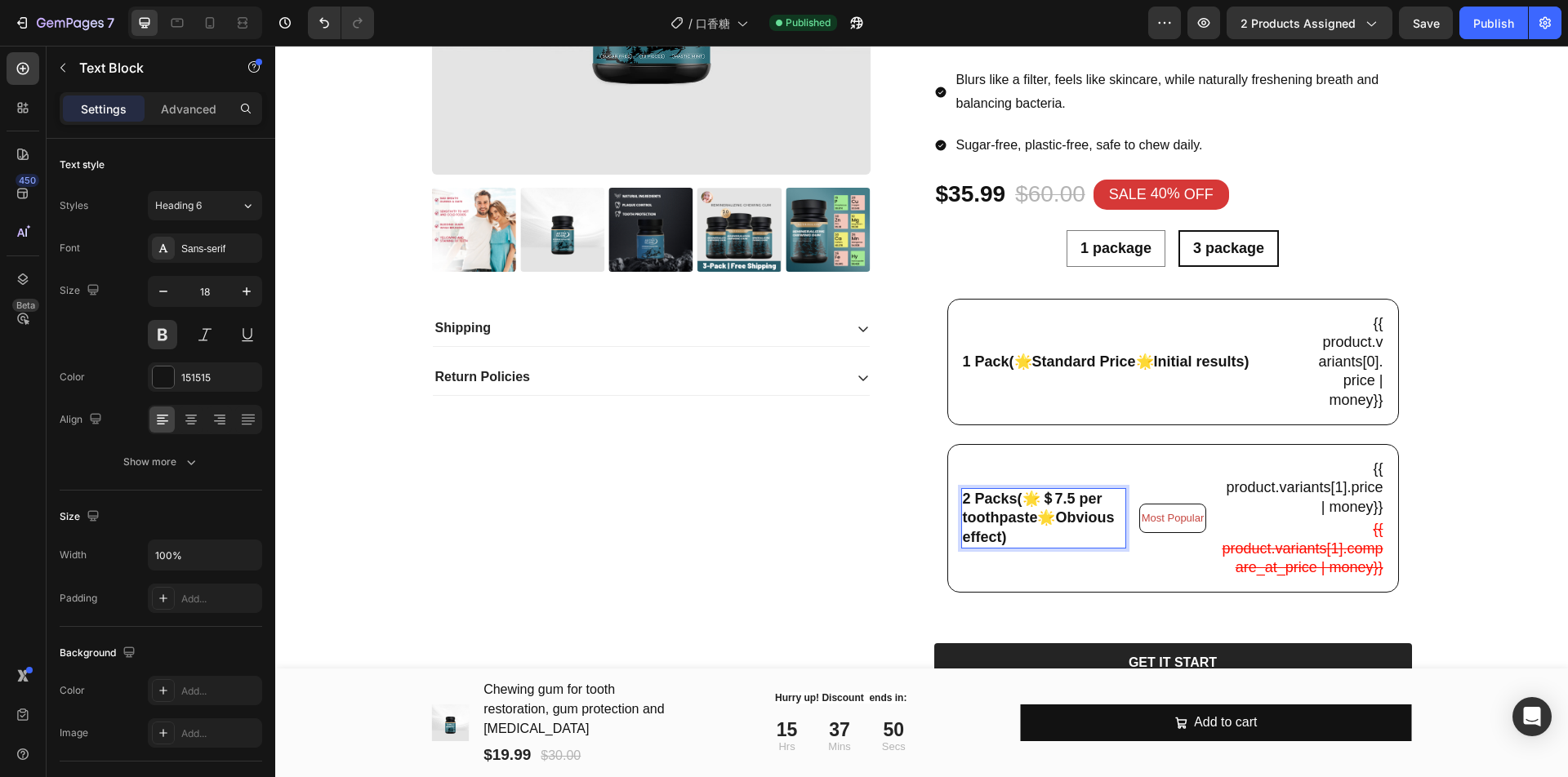
click at [962, 506] on p "2 Packs(🌟＄7.5 per toothpaste🌟Obvious effect)" at bounding box center [1043, 518] width 161 height 58
click at [1070, 512] on p "3 Packs(🌟＄7.5 per toothpaste🌟Obvious effect)" at bounding box center [1043, 518] width 161 height 58
click at [1065, 512] on p "3 Packs(🌟＄7.5 per toothpaste🌟Obvious effect)" at bounding box center [1043, 518] width 161 height 58
click at [1036, 540] on p "3 Packs(🌟＄7.5 per toothpaste🌟Obvious effect)" at bounding box center [1043, 518] width 161 height 58
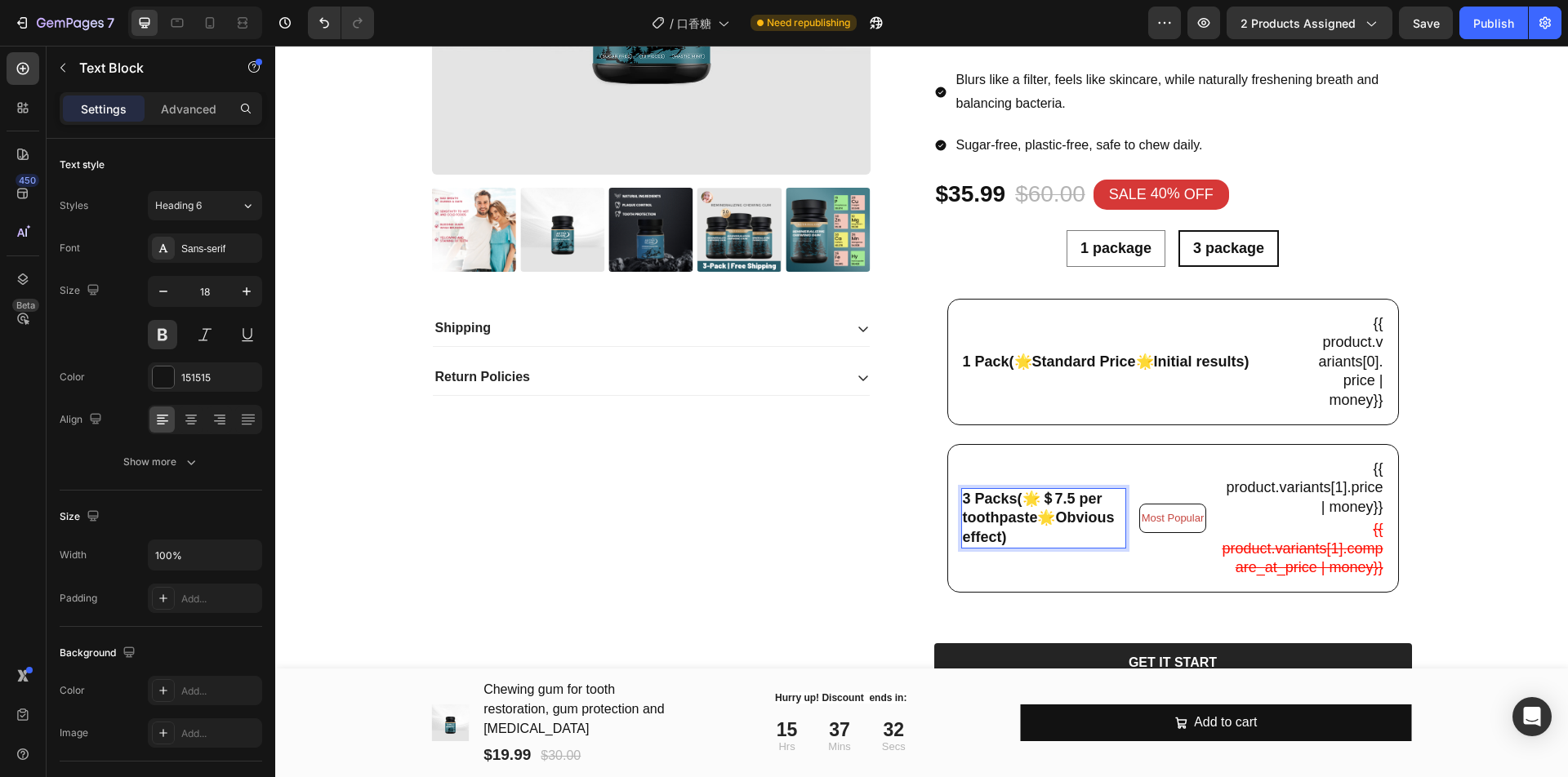
click at [1070, 507] on p "3 Packs(🌟＄7.5 per toothpaste🌟Obvious effect)" at bounding box center [1043, 518] width 161 height 58
click at [1175, 578] on div "Most Popular Text Block" at bounding box center [1173, 518] width 68 height 120
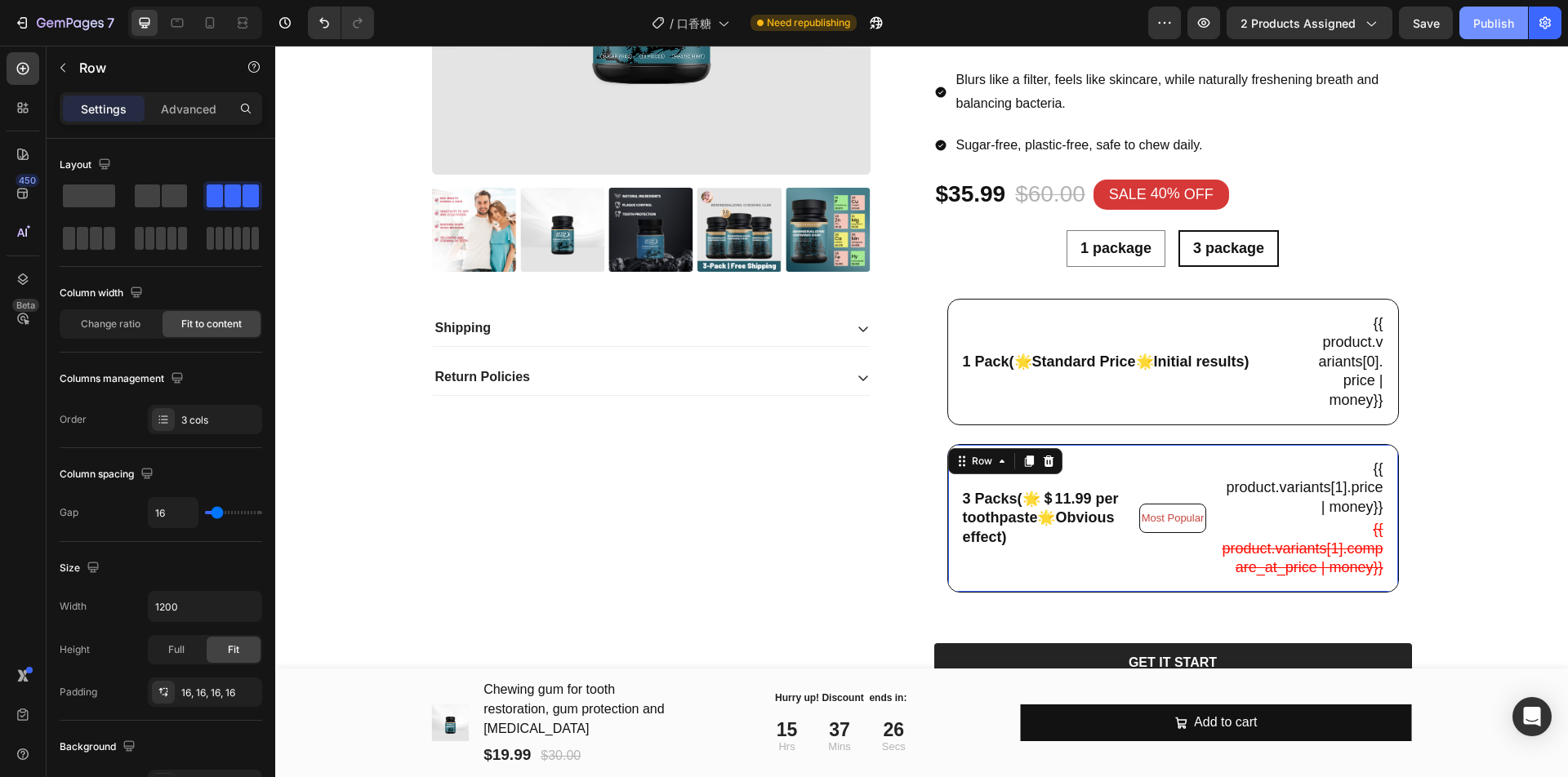
click at [1486, 30] on div "Publish" at bounding box center [1493, 24] width 41 height 17
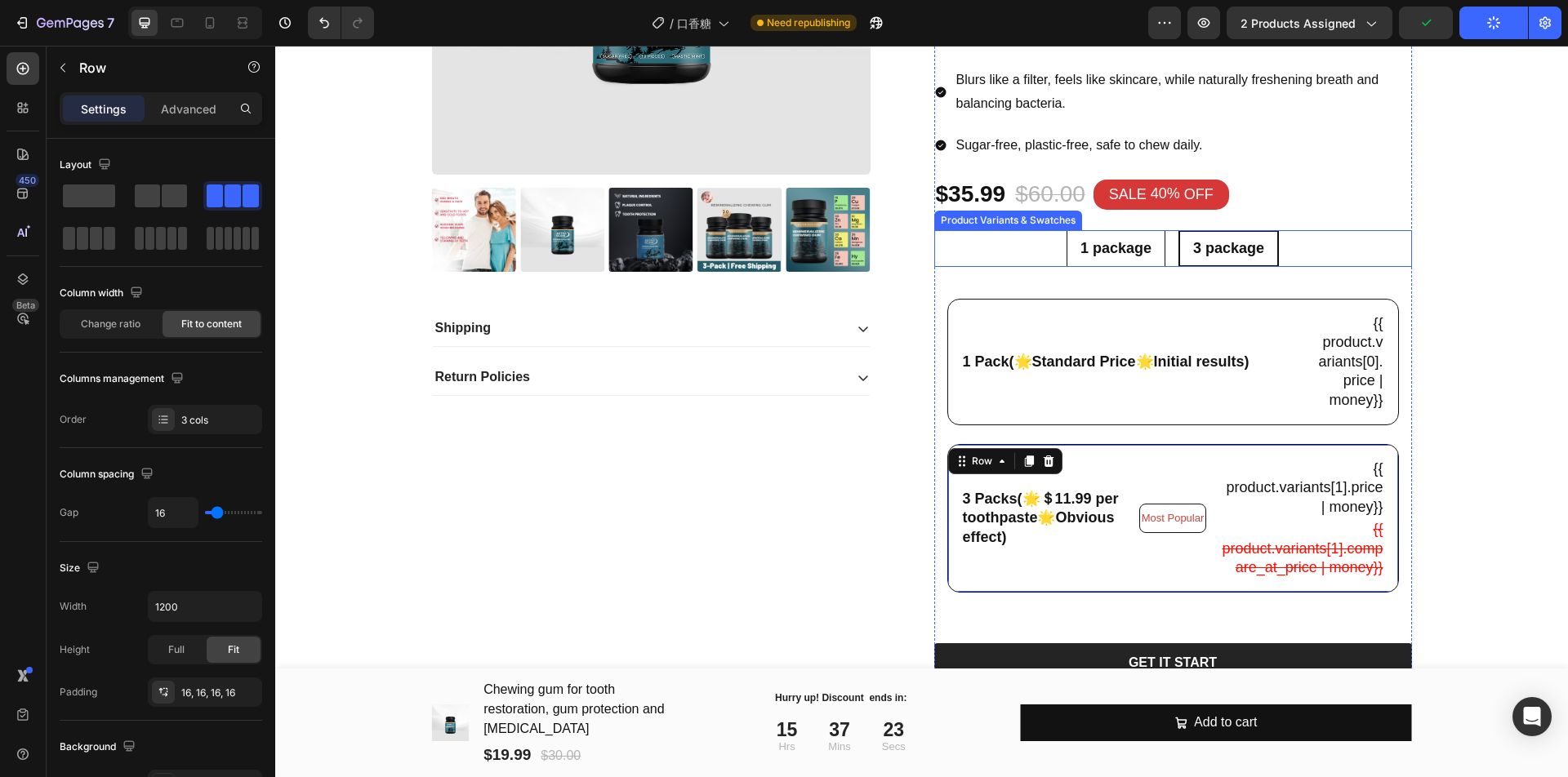
click at [1082, 256] on span "1 package" at bounding box center [1115, 248] width 71 height 17
click at [1114, 230] on input "1 package 1 package 1 package" at bounding box center [1114, 229] width 1 height 1
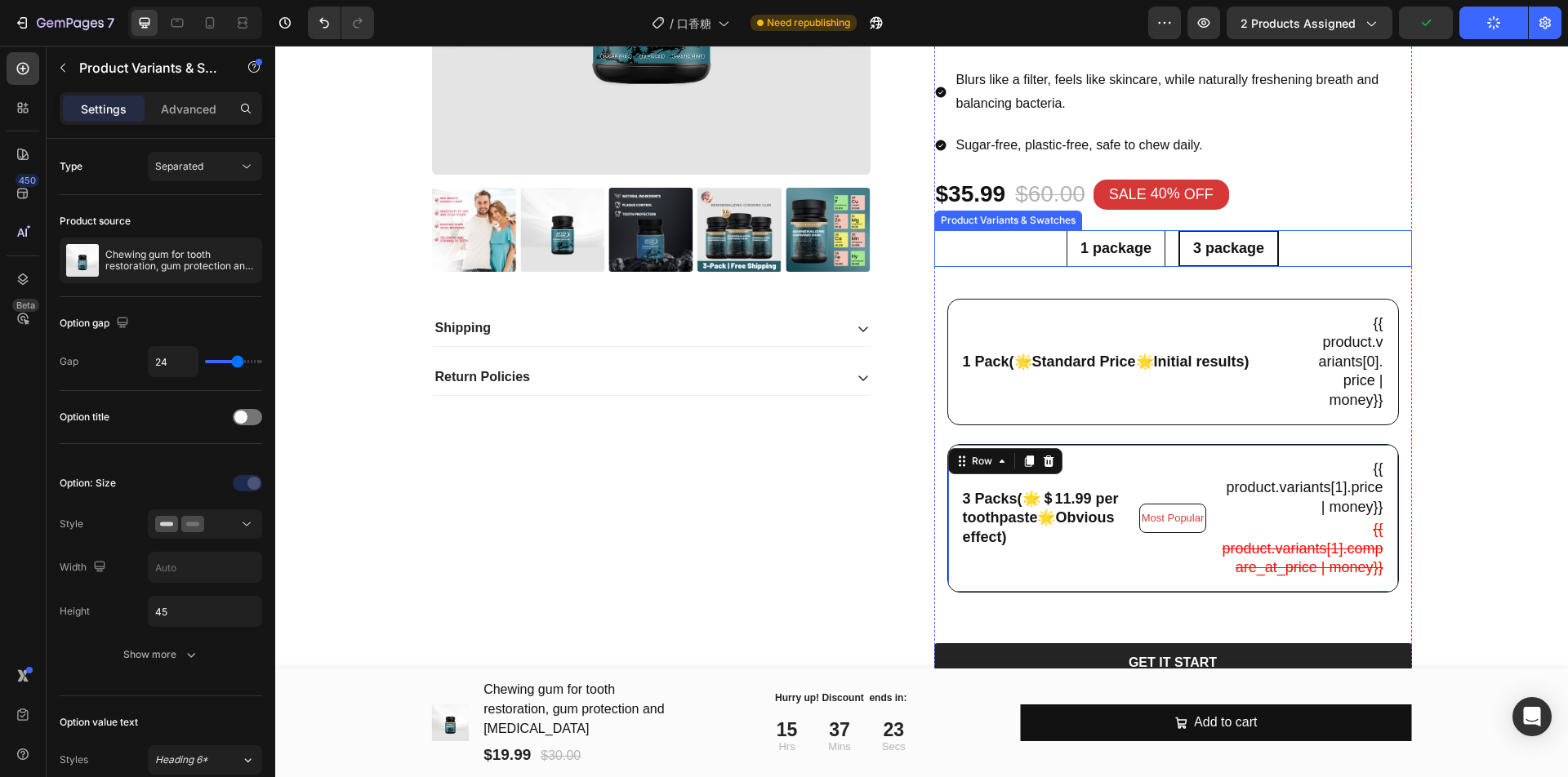
radio input "false"
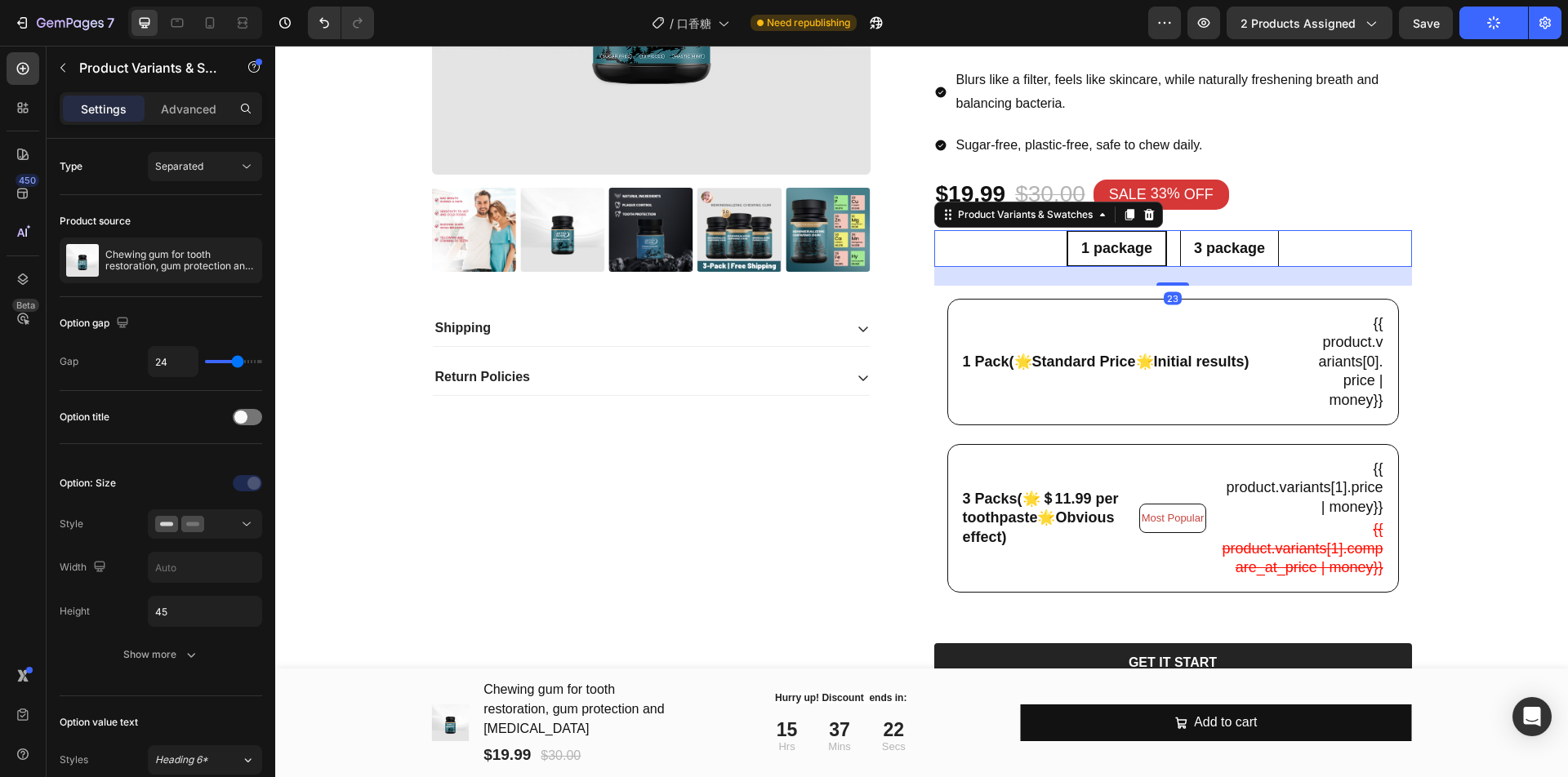
click at [1204, 245] on span "3 package" at bounding box center [1229, 248] width 71 height 17
click at [1229, 230] on input "3 package 3 package 3 package" at bounding box center [1229, 229] width 1 height 1
radio input "false"
click at [1089, 244] on span "1 package" at bounding box center [1115, 248] width 71 height 17
click at [1114, 230] on input "1 package 1 package 1 package" at bounding box center [1114, 229] width 1 height 1
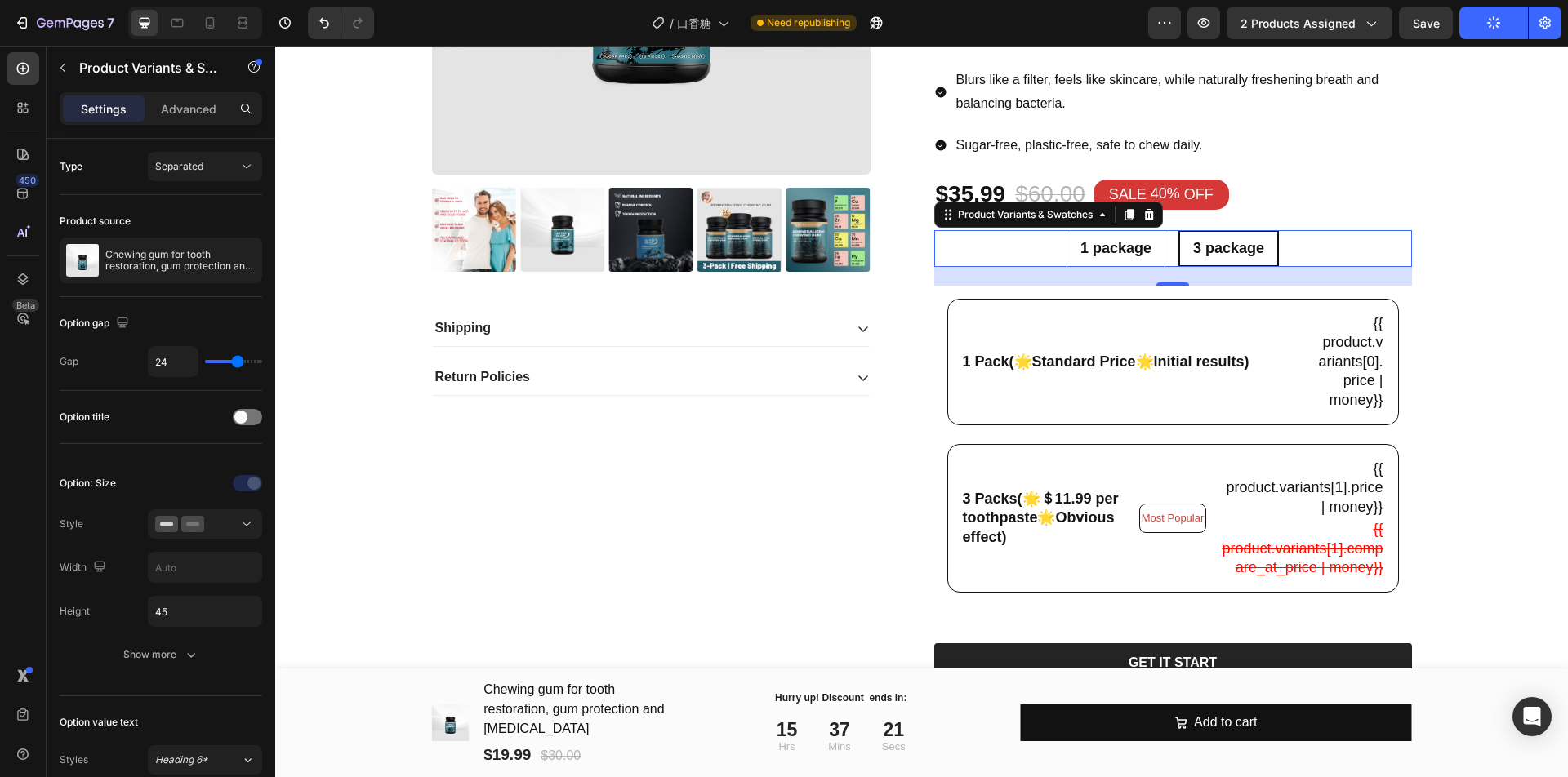
radio input "false"
click at [718, 24] on icon at bounding box center [722, 23] width 17 height 17
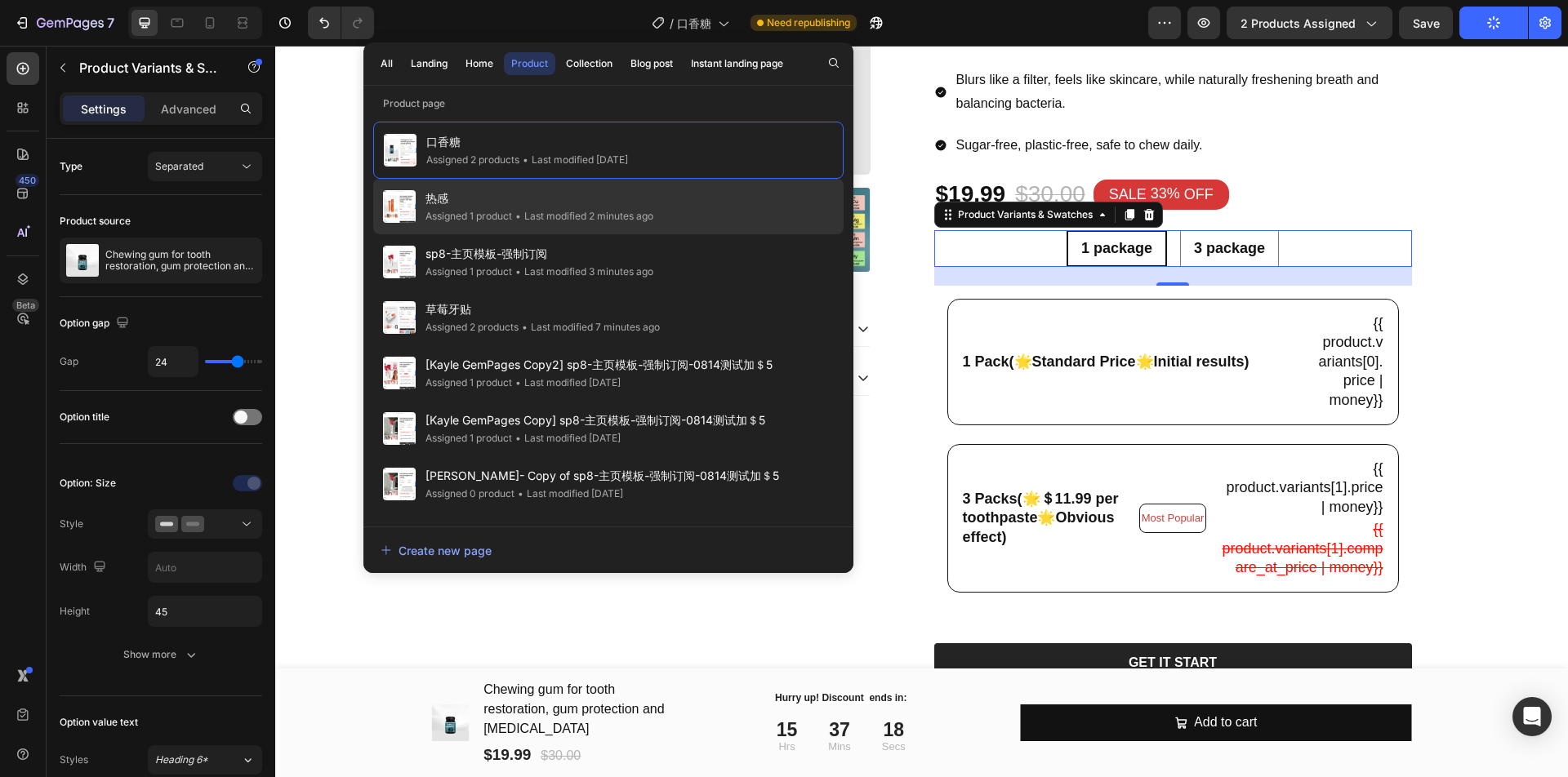
click at [649, 197] on span "热感" at bounding box center [539, 198] width 228 height 19
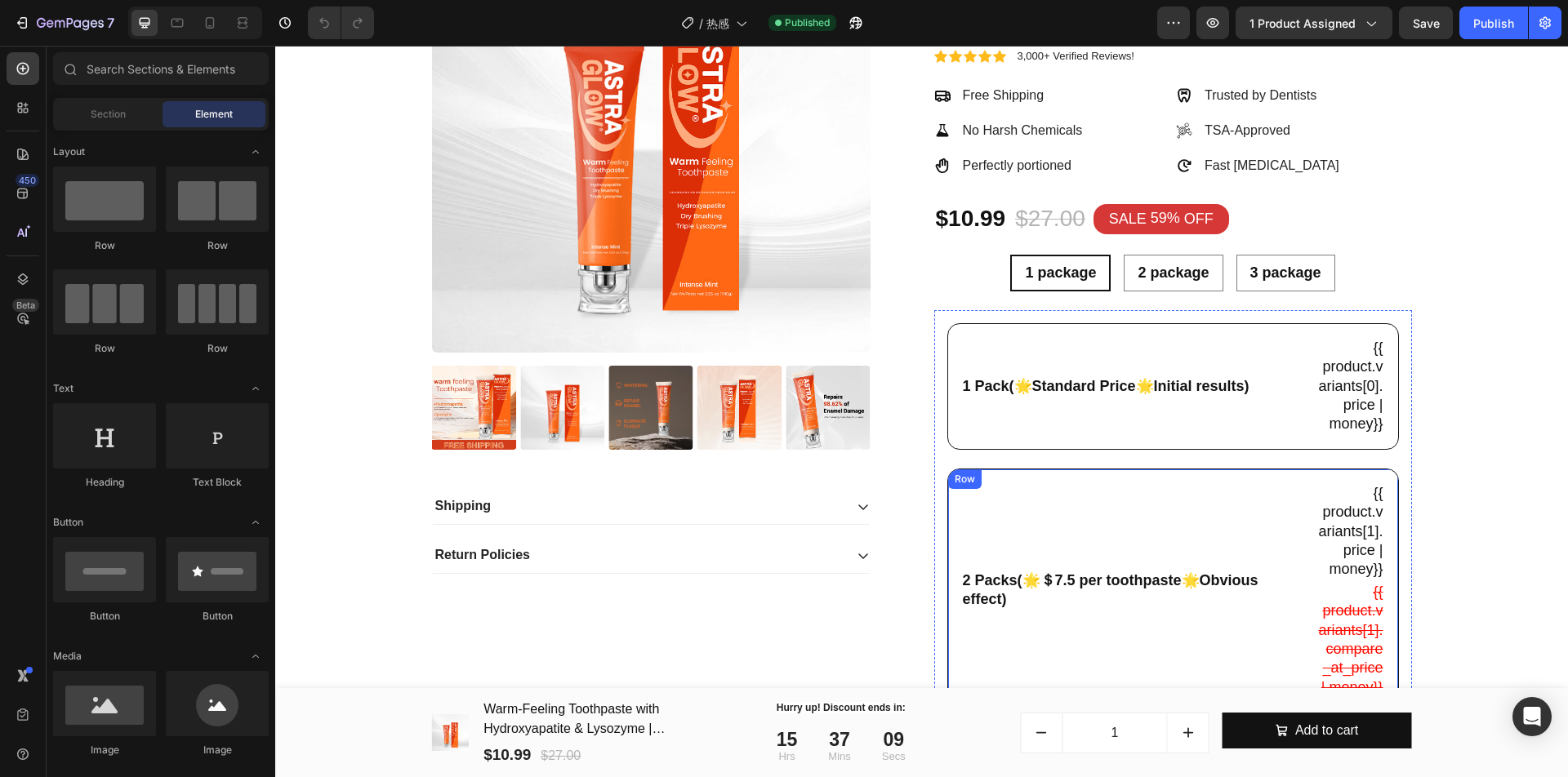
scroll to position [204, 0]
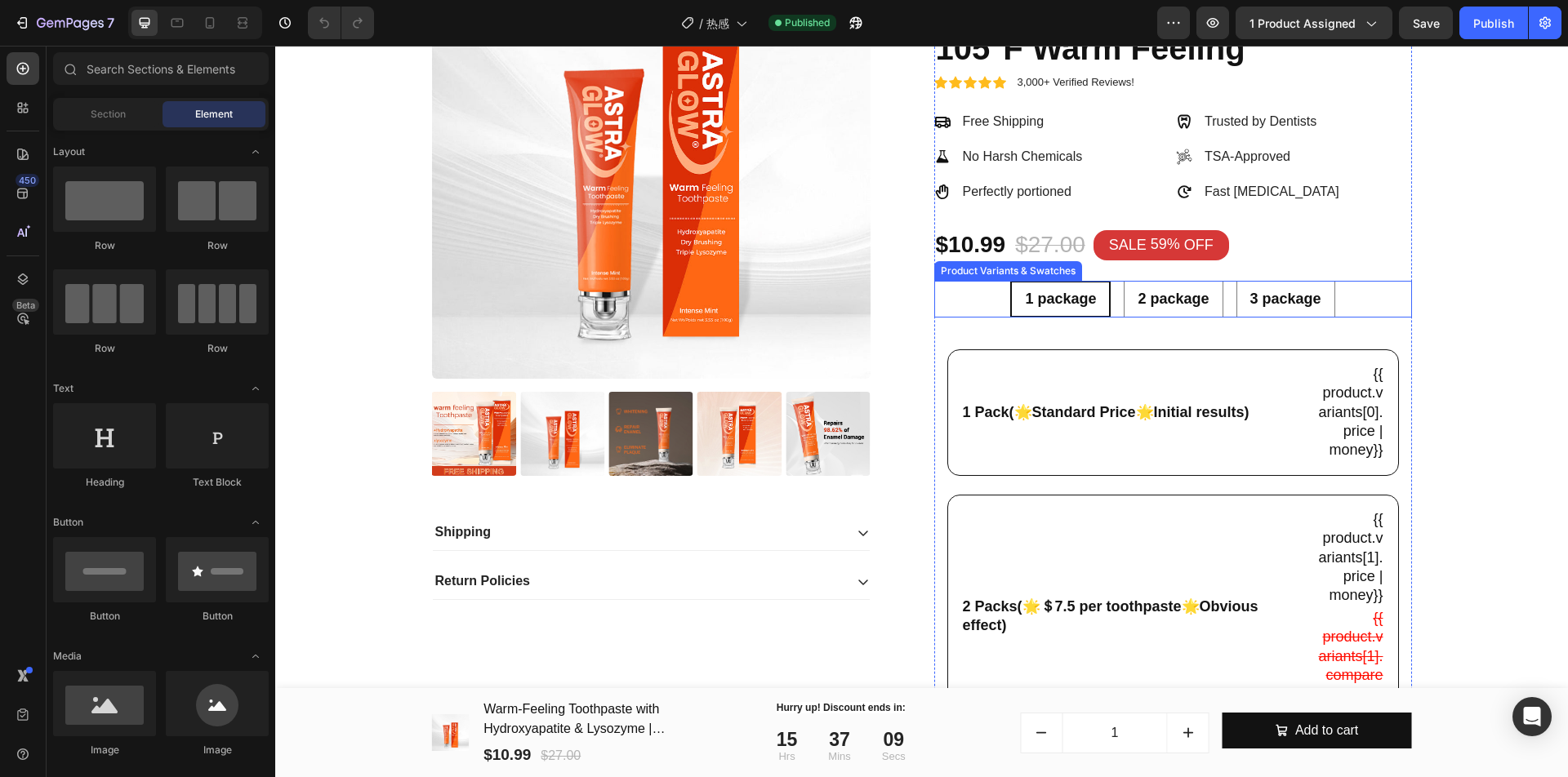
click at [1048, 307] on span "1 package" at bounding box center [1059, 298] width 71 height 17
click at [1060, 281] on input "1 package 1 package 1 package" at bounding box center [1060, 280] width 1 height 1
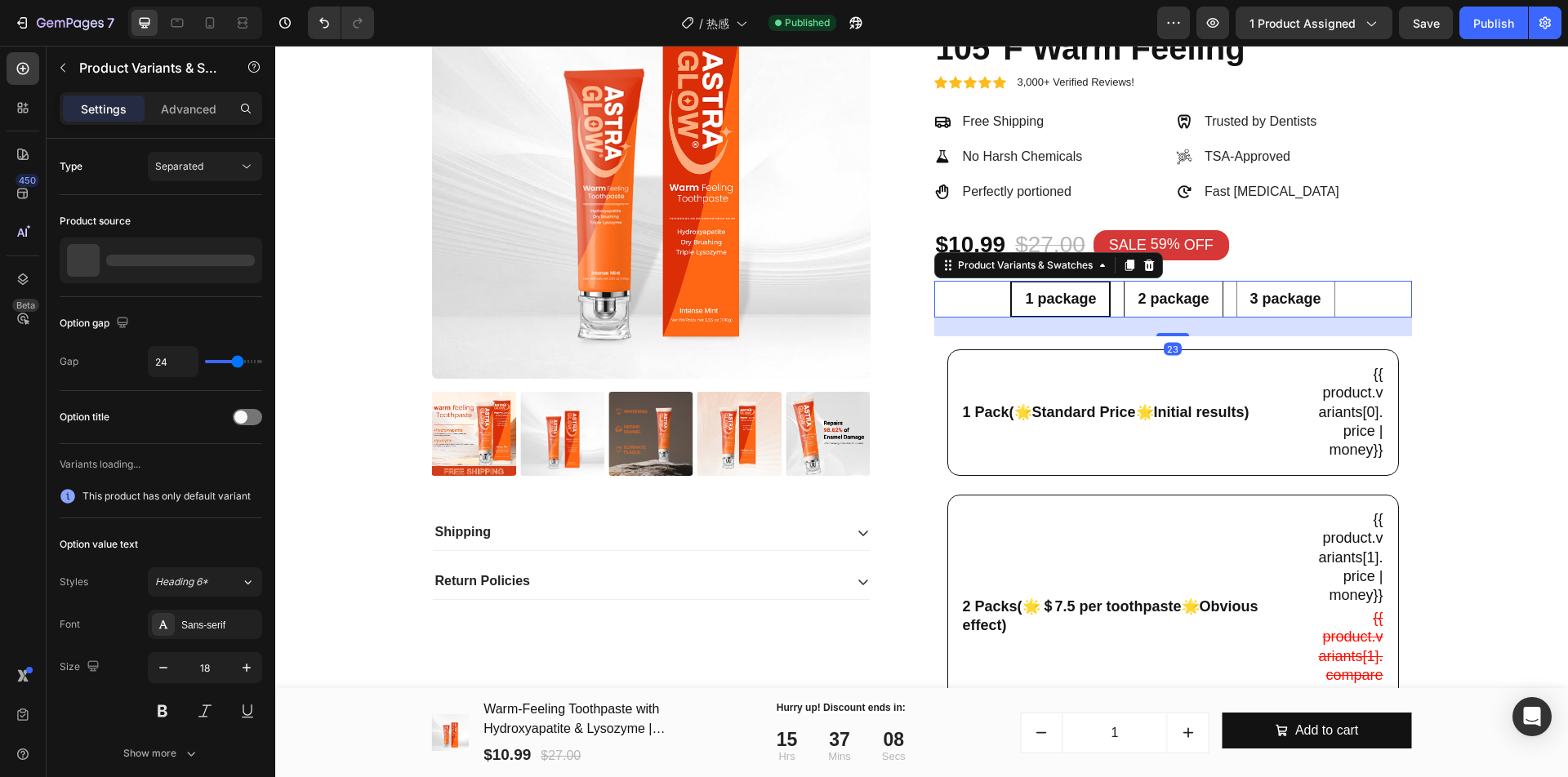
click at [1162, 307] on span "2 package" at bounding box center [1172, 298] width 71 height 17
click at [1173, 281] on input "2 package 2 package 2 package" at bounding box center [1173, 280] width 1 height 1
radio input "true"
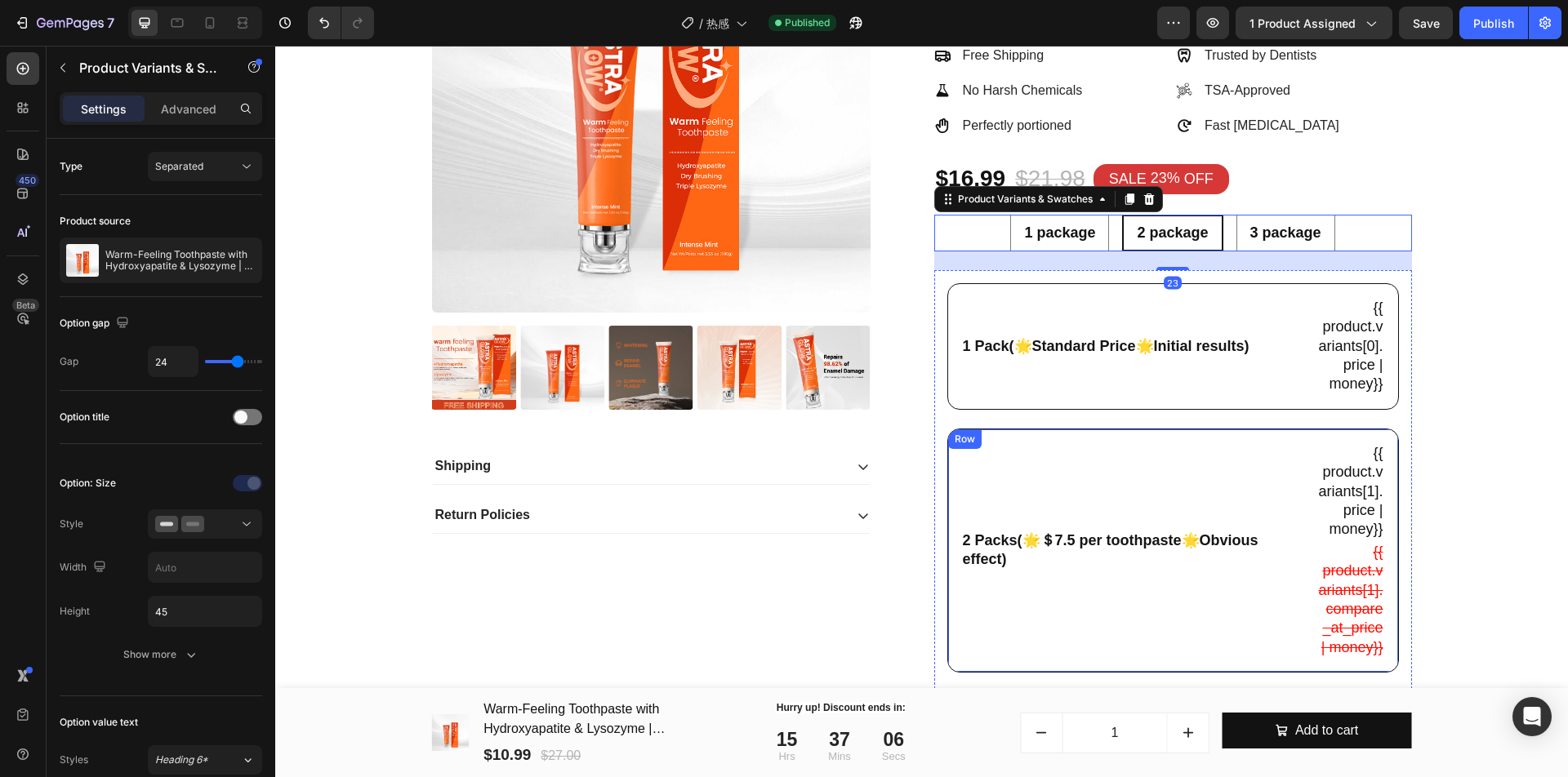
scroll to position [306, 0]
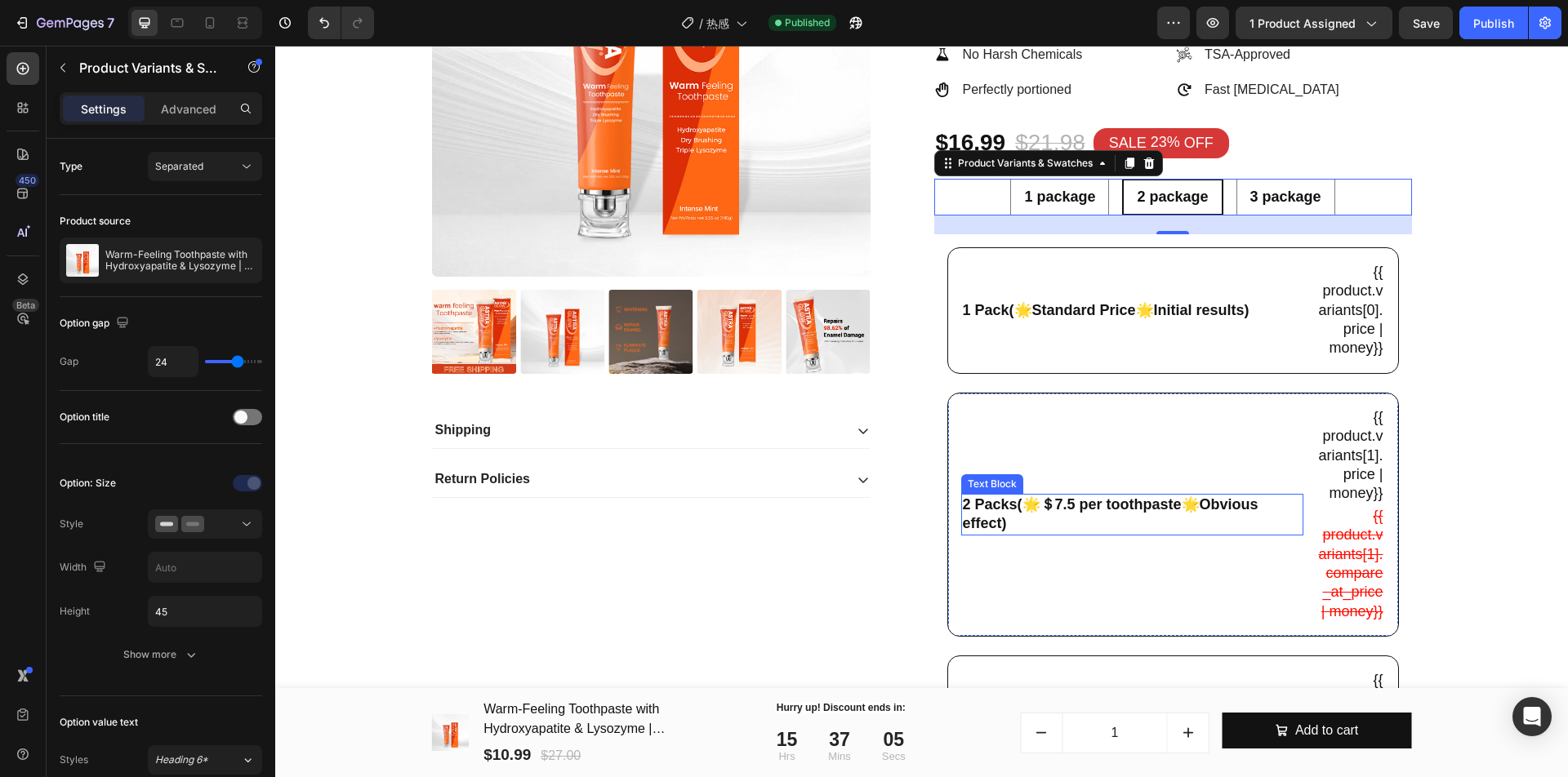
click at [1055, 534] on p "2 Packs(🌟＄7.5 per toothpaste🌟Obvious effect)" at bounding box center [1132, 515] width 339 height 38
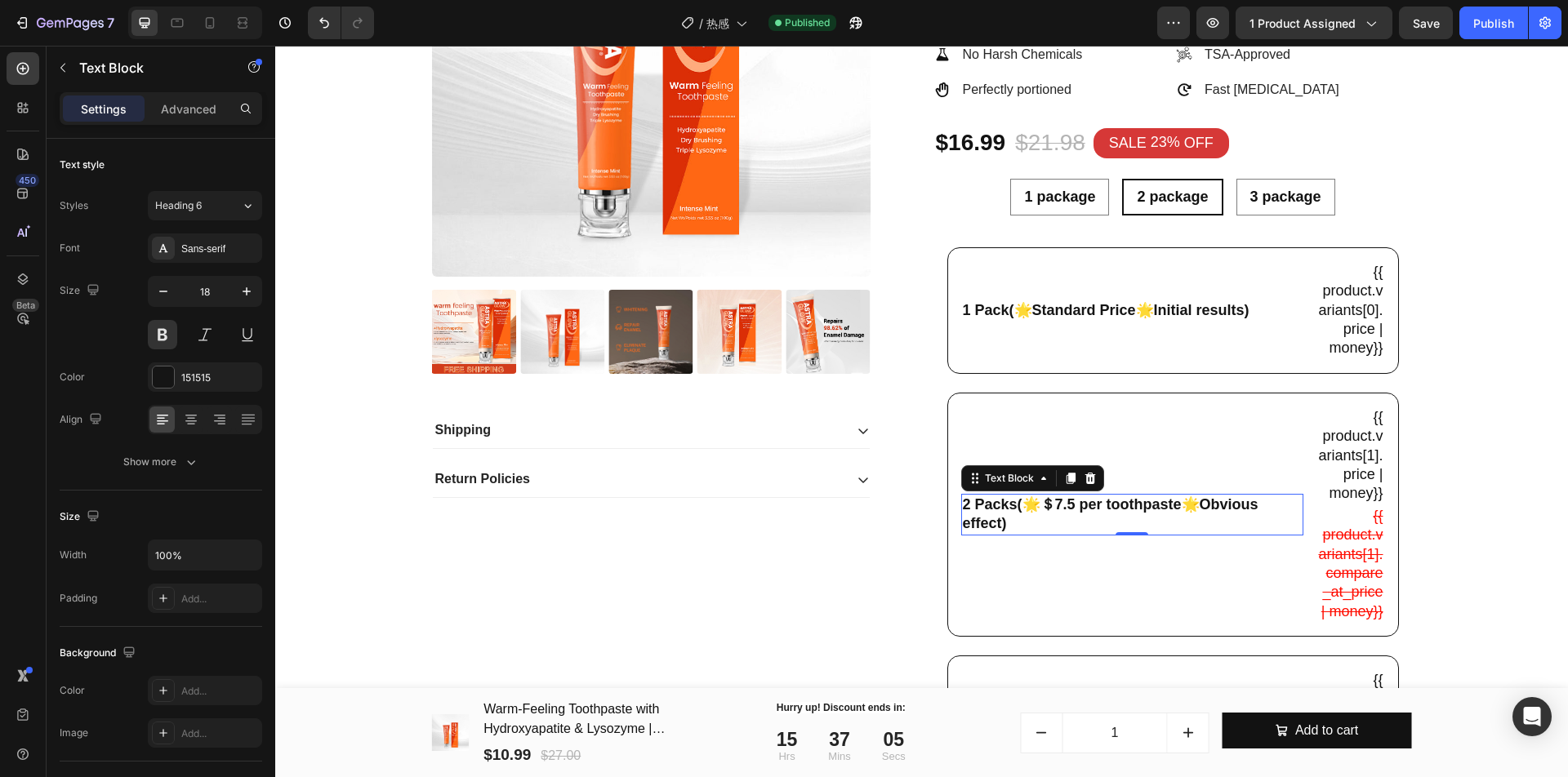
click at [1055, 534] on p "2 Packs(🌟＄7.5 per toothpaste🌟Obvious effect)" at bounding box center [1132, 515] width 339 height 38
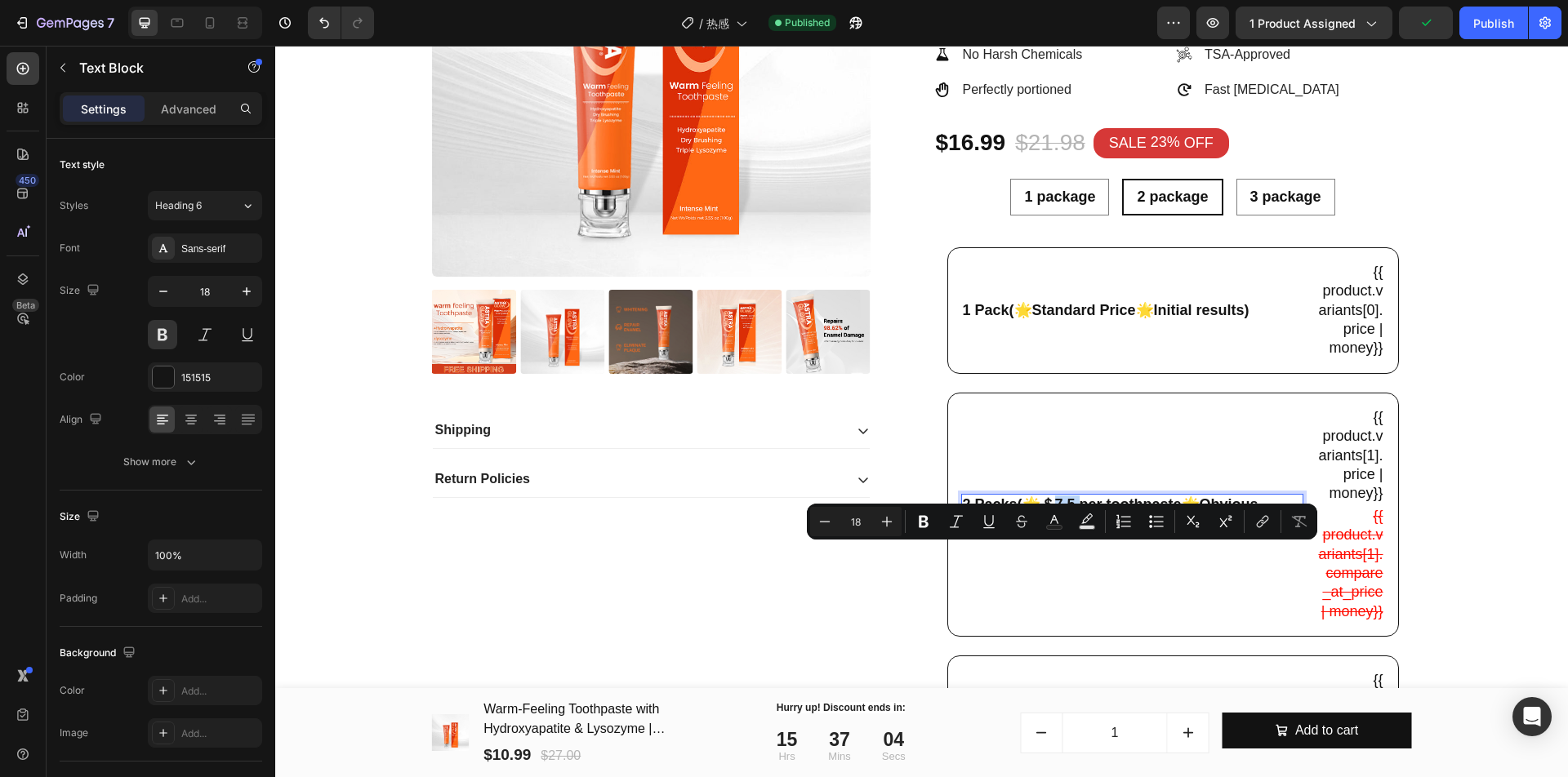
click at [1055, 534] on p "2 Packs(🌟＄7.5 per toothpaste🌟Obvious effect)" at bounding box center [1132, 515] width 339 height 38
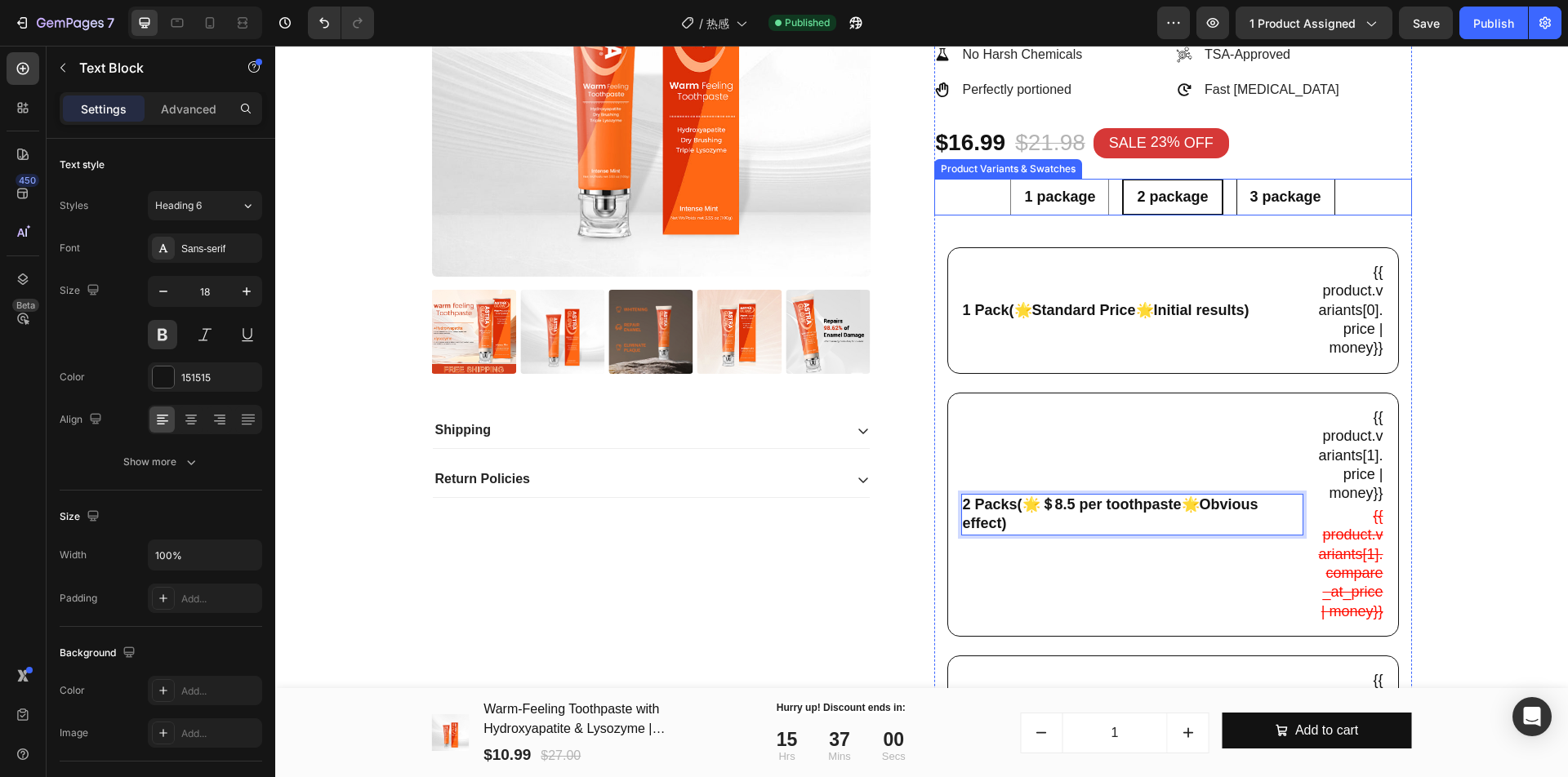
click at [1237, 213] on div "3 package" at bounding box center [1285, 197] width 97 height 31
click at [1284, 179] on input "3 package 3 package 3 package" at bounding box center [1284, 178] width 1 height 1
radio input "true"
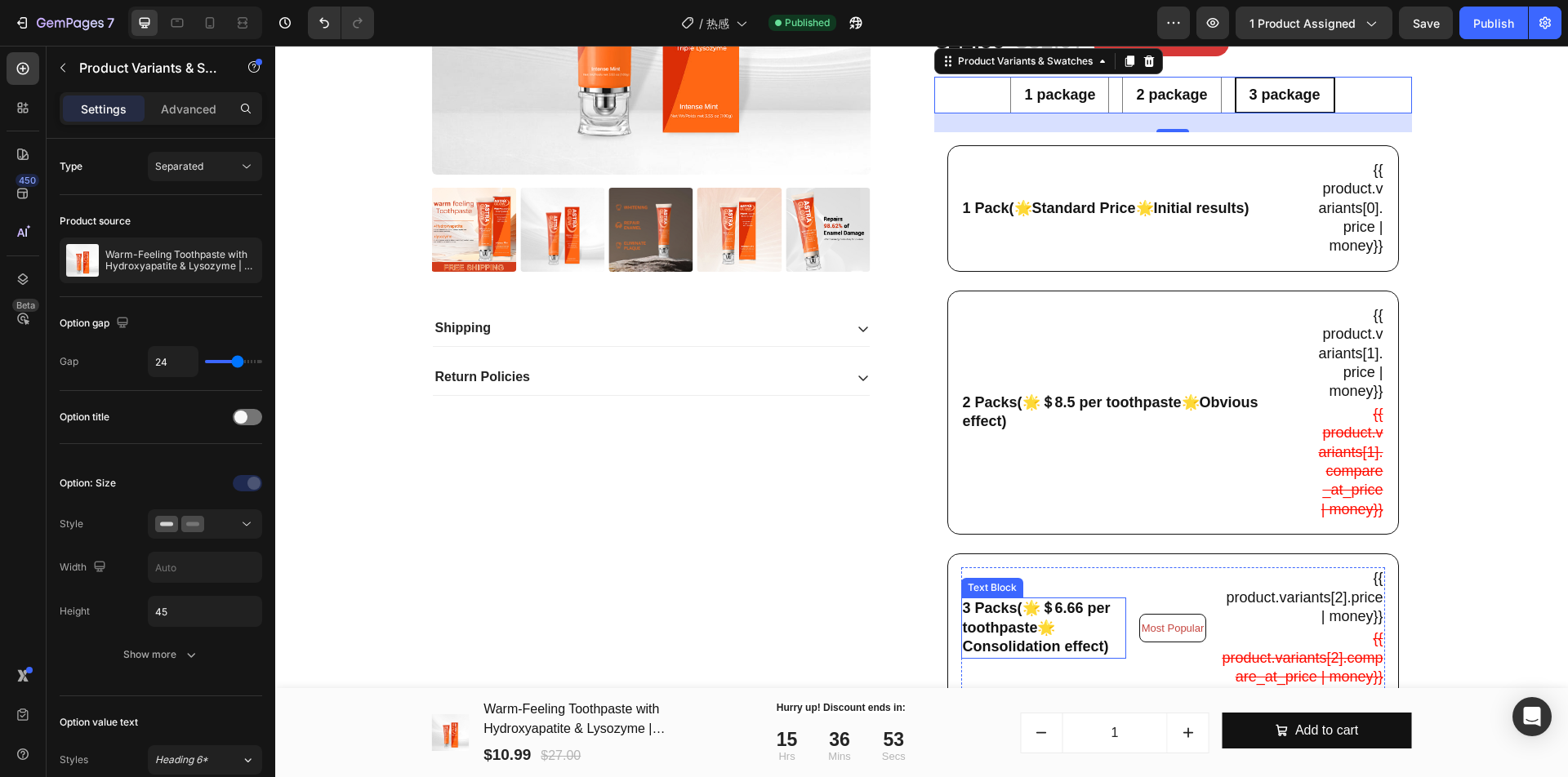
scroll to position [510, 0]
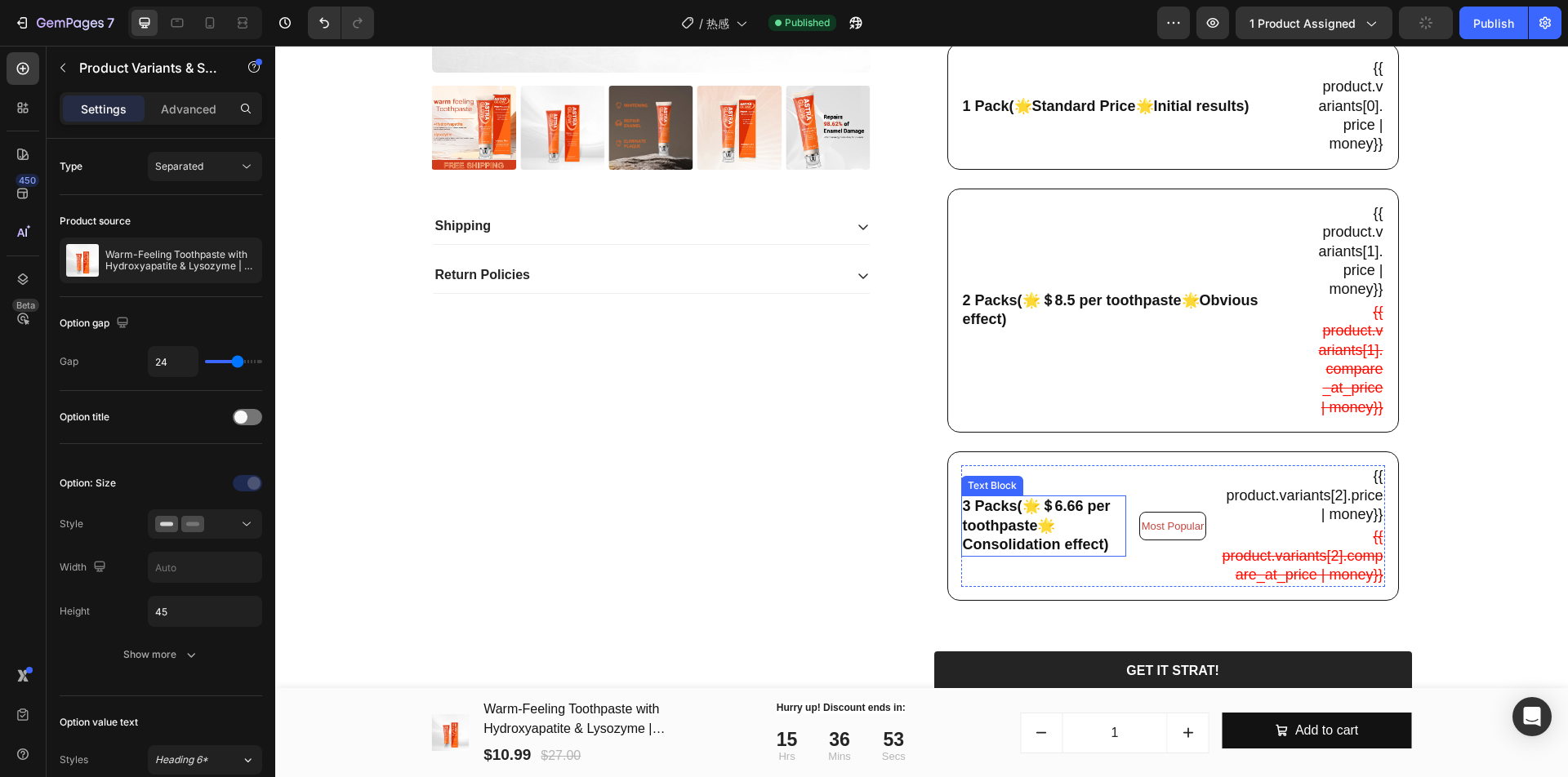
click at [1053, 555] on div "3 Packs(🌟＄6.66 per toothpaste🌟Consolidation effect) Text Block" at bounding box center [1043, 525] width 165 height 60
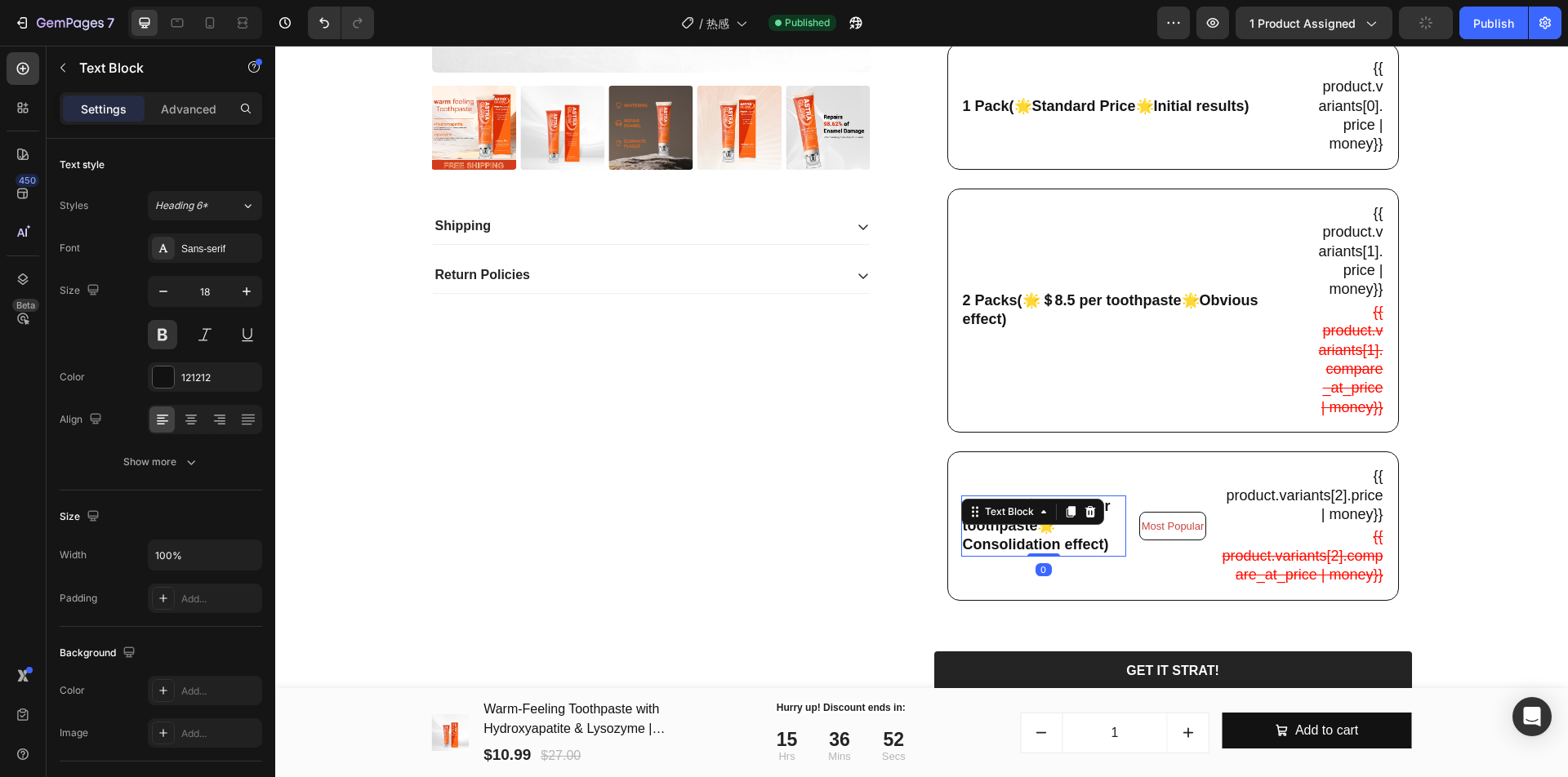
click at [1061, 521] on div at bounding box center [1071, 511] width 19 height 19
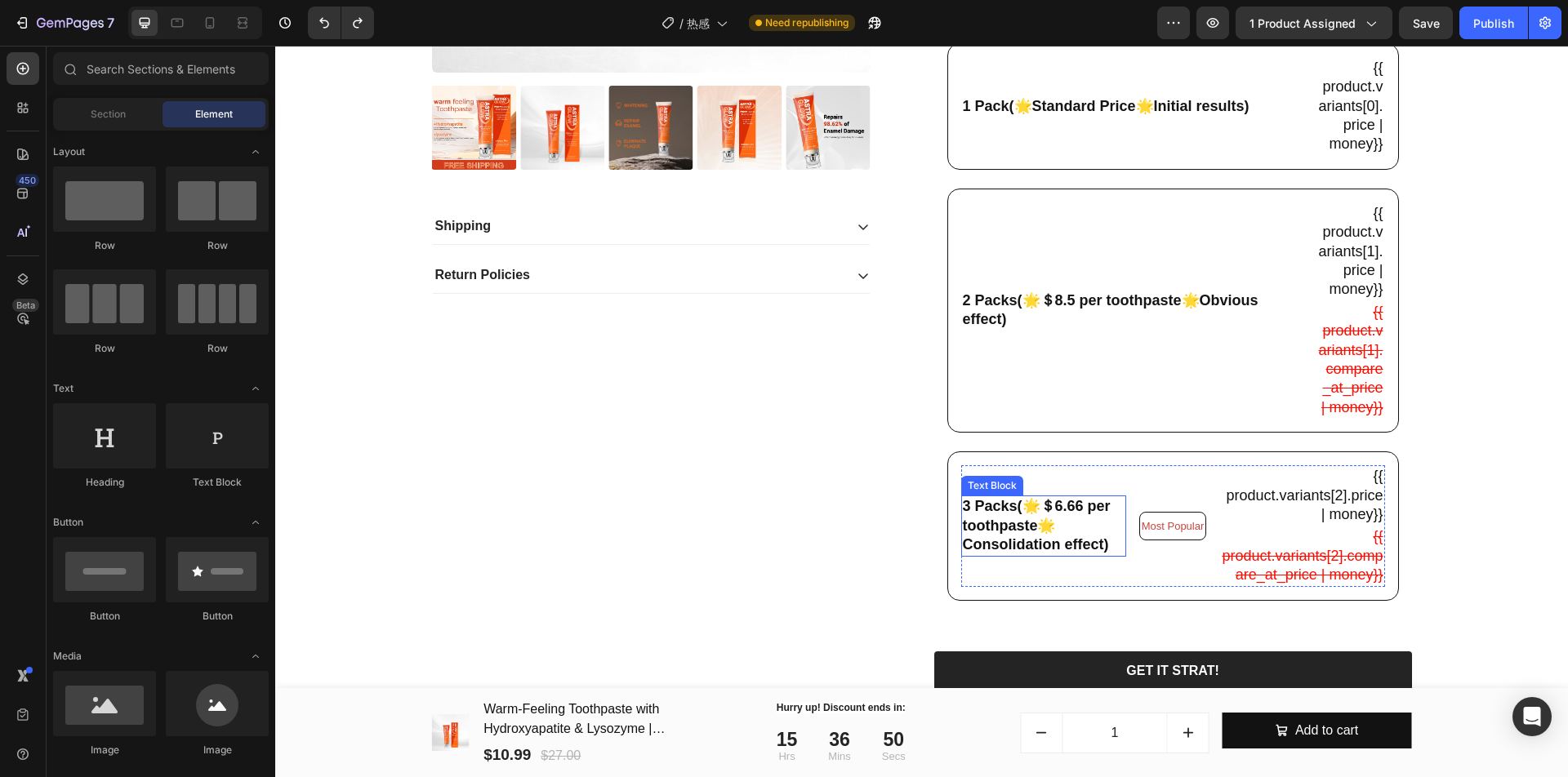
drag, startPoint x: 1065, startPoint y: 578, endPoint x: 1057, endPoint y: 579, distance: 8.1
click at [1065, 554] on p "3 Packs(🌟＄6.66 per toothpaste🌟Consolidation effect)" at bounding box center [1043, 526] width 161 height 58
click at [1059, 554] on p "3 Packs(🌟＄6.66 per toothpaste🌟Consolidation effect)" at bounding box center [1043, 526] width 161 height 58
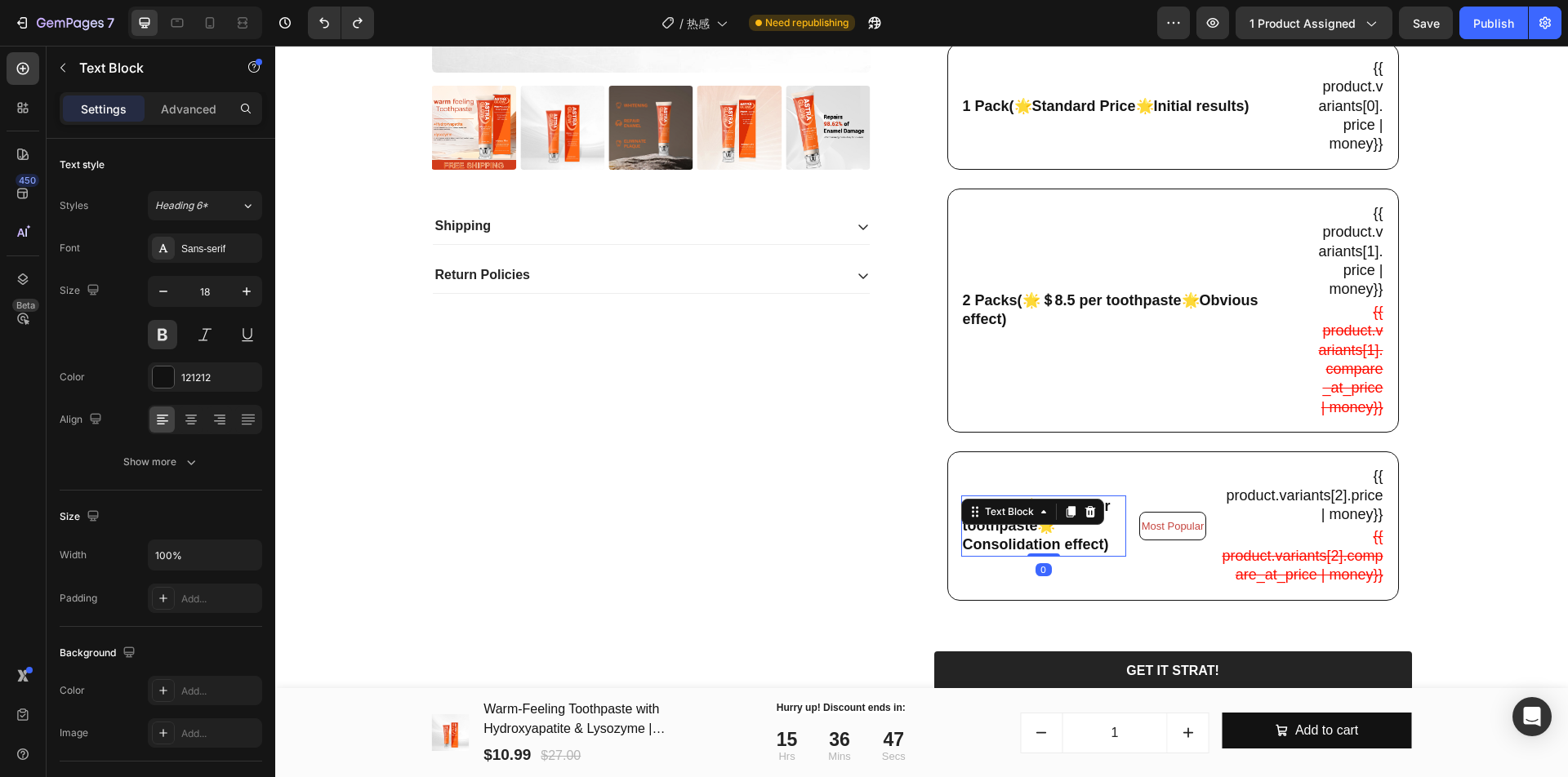
click at [1024, 554] on p "3 Packs(🌟＄6.66 per toothpaste🌟Consolidation effect)" at bounding box center [1043, 526] width 161 height 58
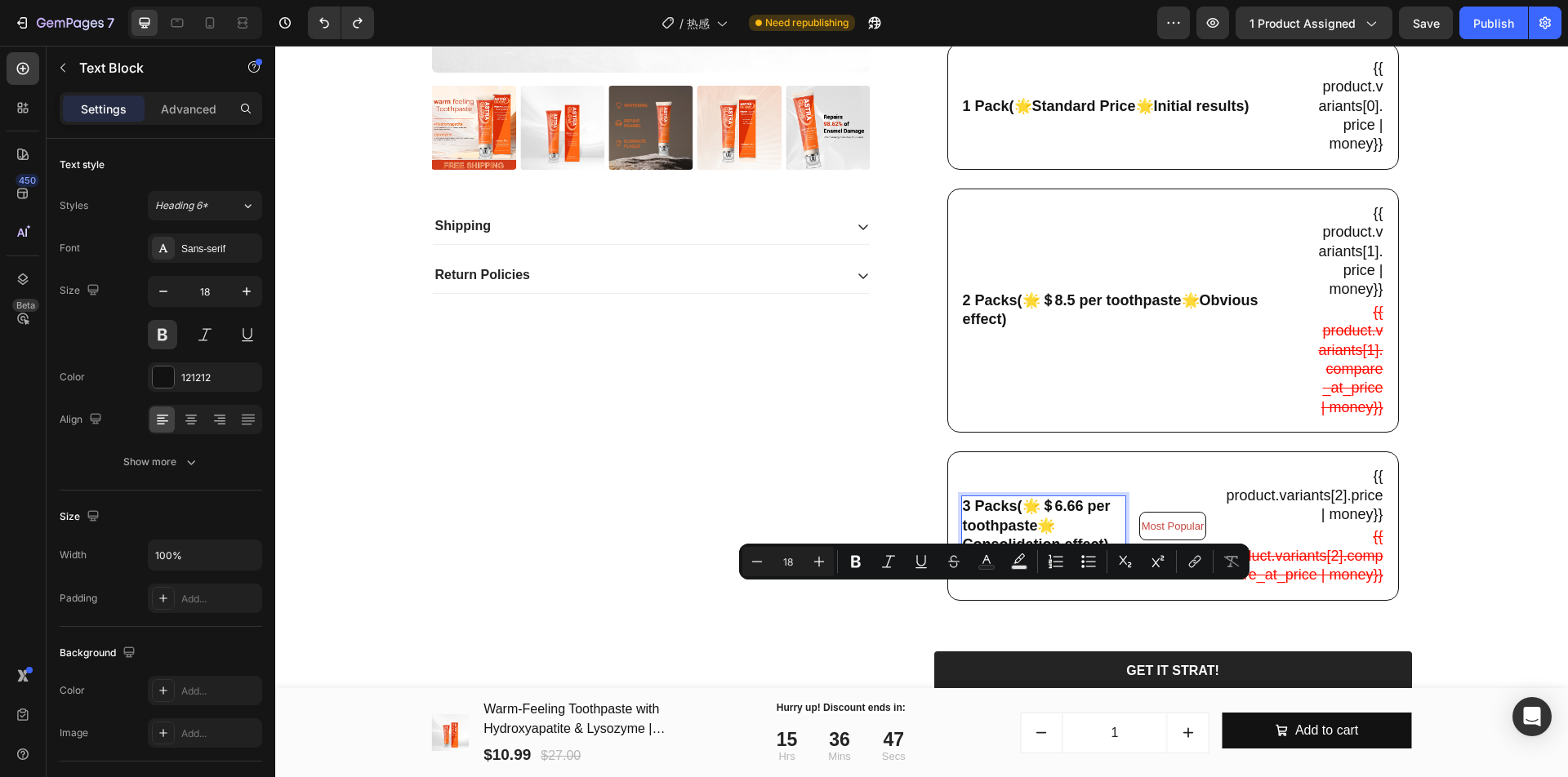
click at [1058, 554] on p "3 Packs(🌟＄6.66 per toothpaste🌟Consolidation effect)" at bounding box center [1043, 526] width 161 height 58
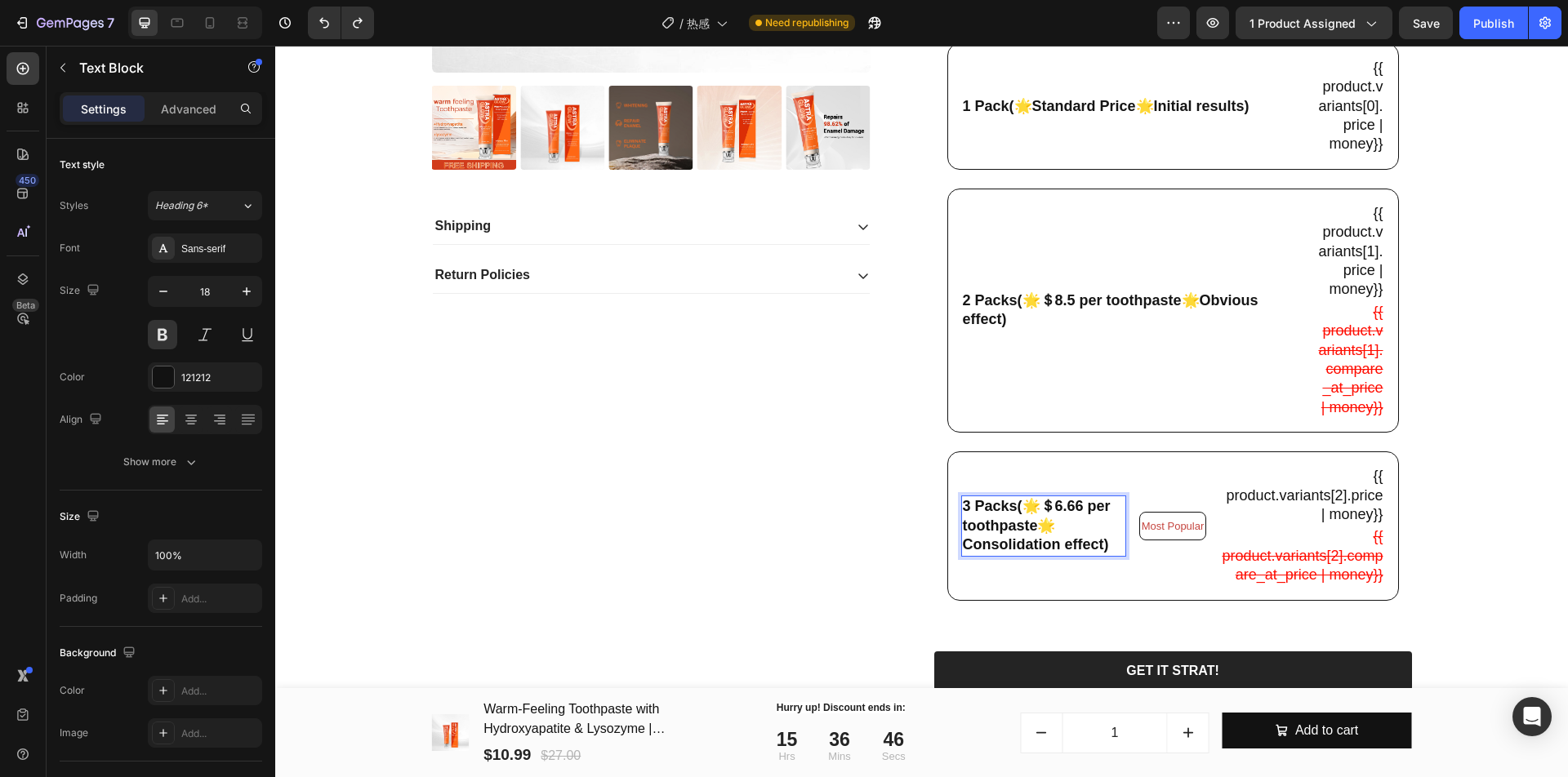
click at [1055, 554] on p "3 Packs(🌟＄6.66 per toothpaste🌟Consolidation effect)" at bounding box center [1043, 526] width 161 height 58
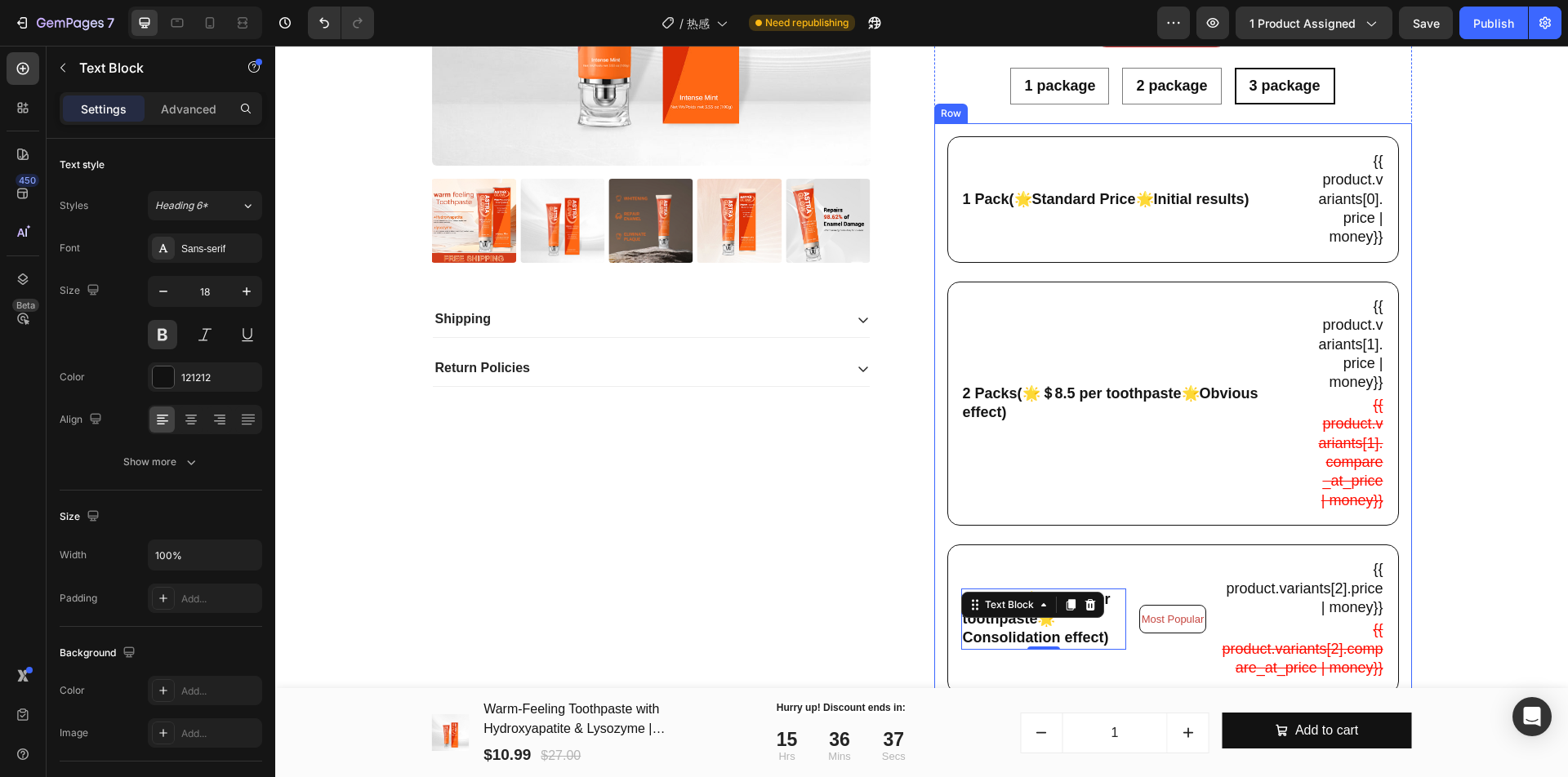
scroll to position [714, 0]
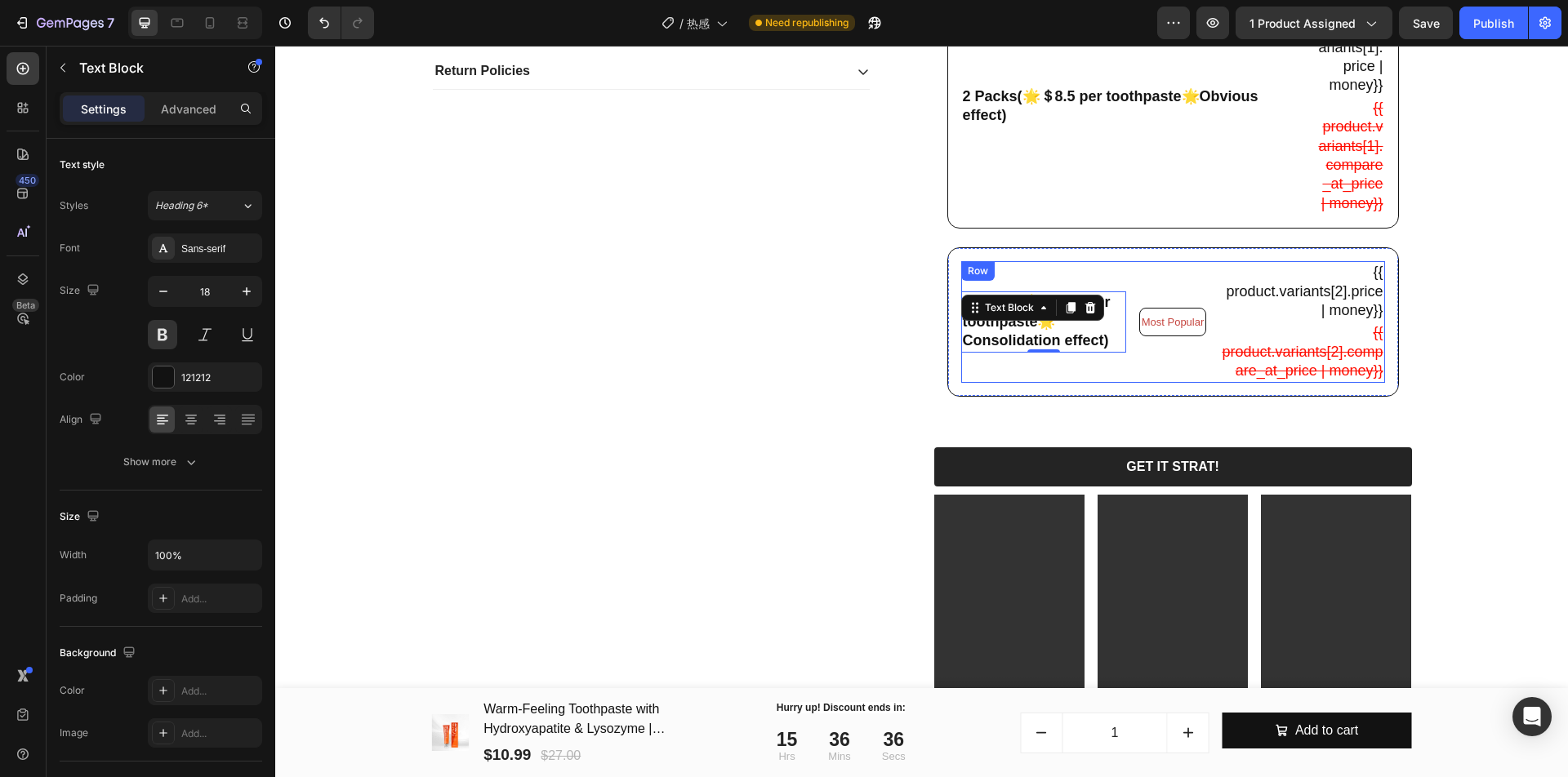
click at [1108, 382] on div "3 Packs(🌟＄7.66 per toothpaste🌟Consolidation effect) Text Block 0" at bounding box center [1043, 321] width 165 height 120
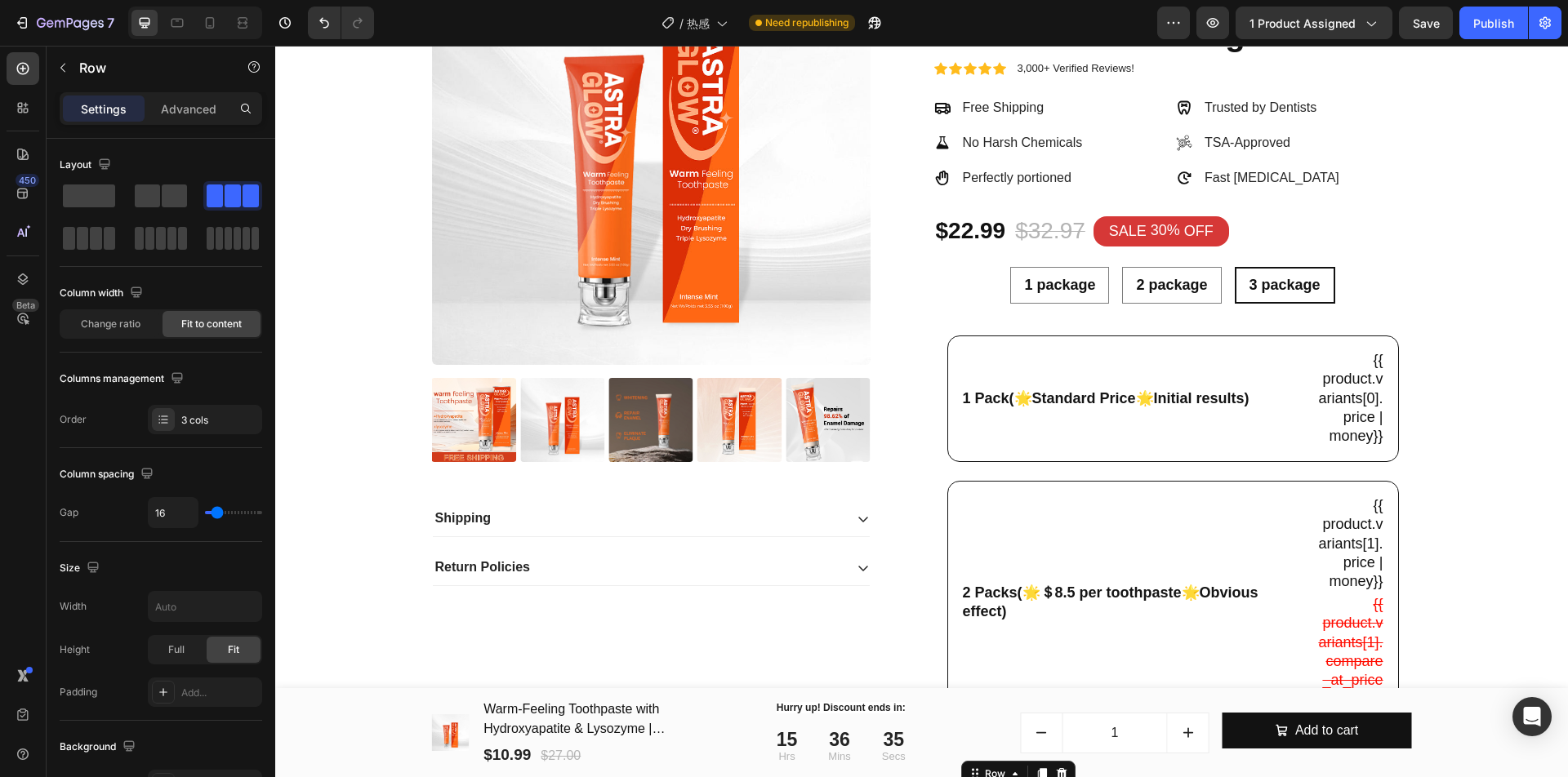
scroll to position [204, 0]
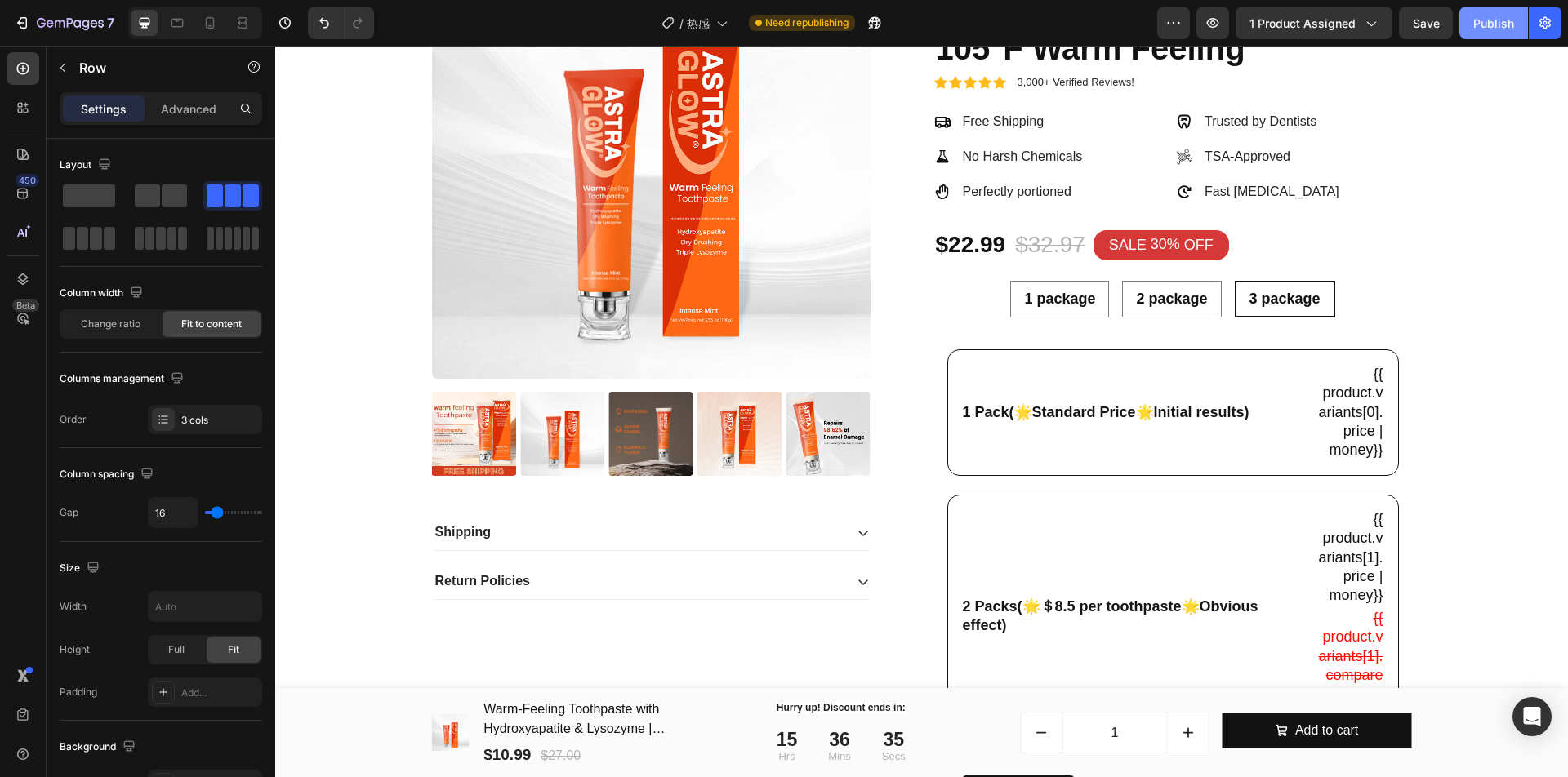
click at [1490, 32] on button "Publish" at bounding box center [1493, 22] width 69 height 32
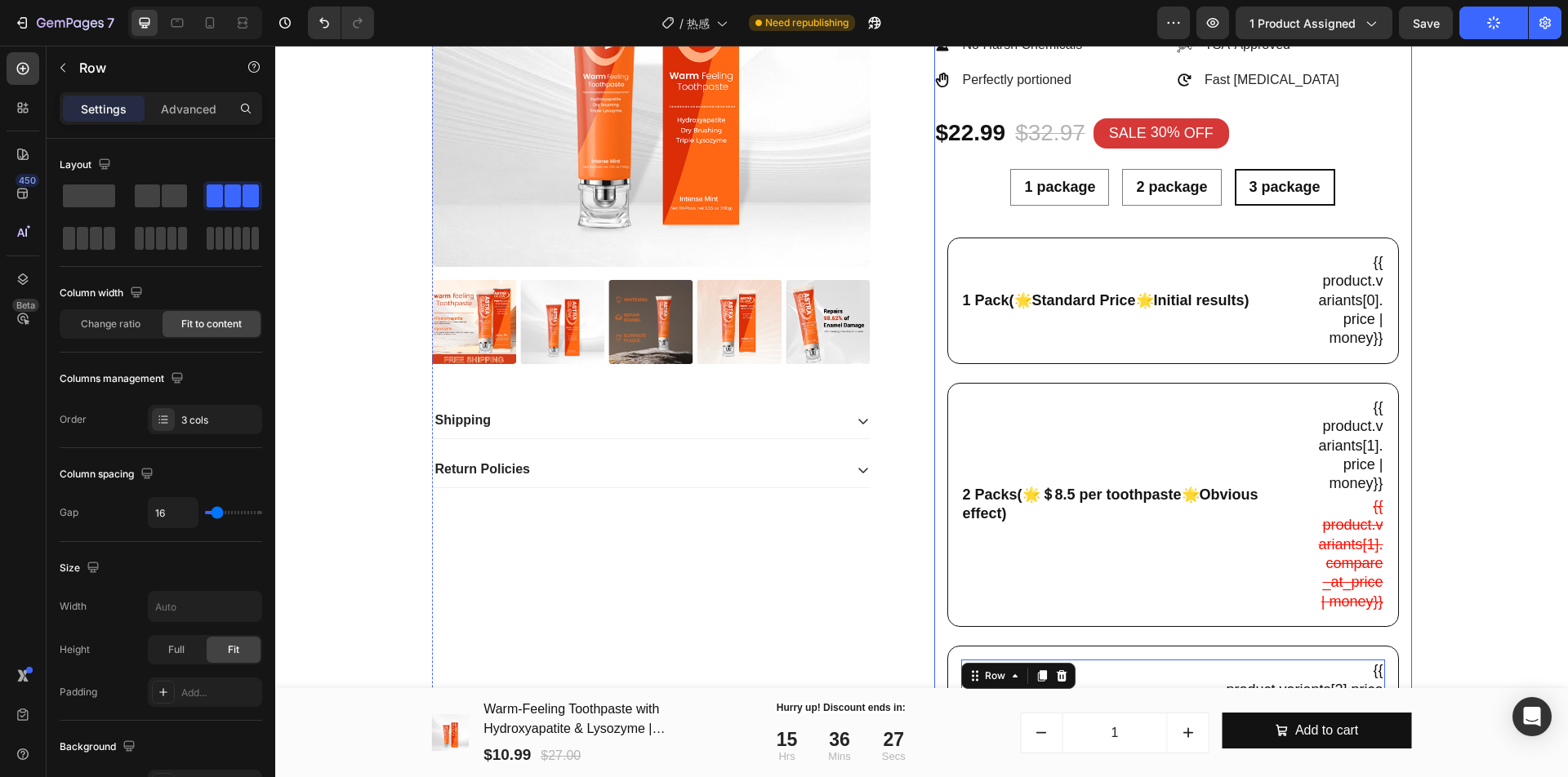
scroll to position [612, 0]
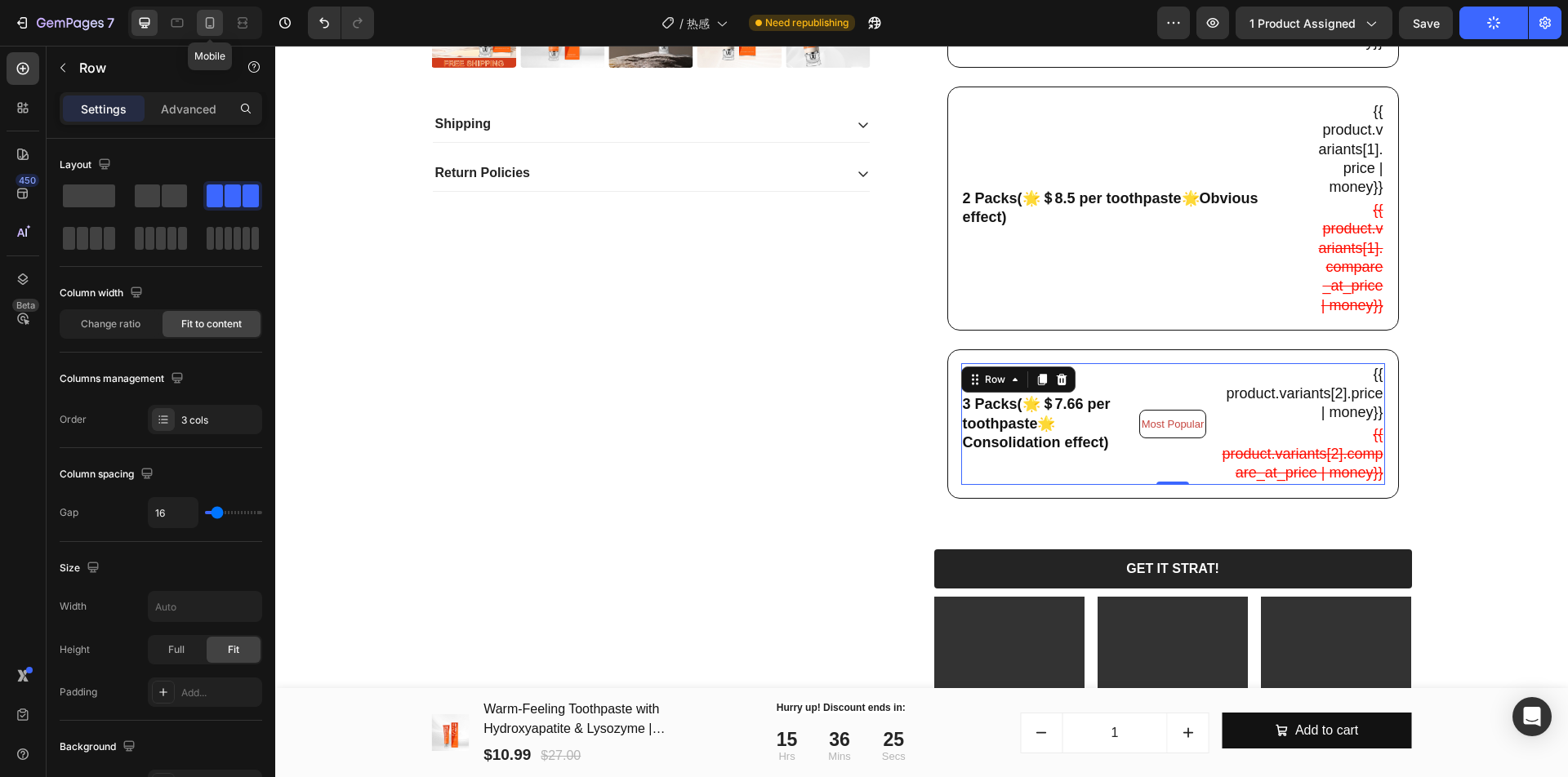
click at [215, 32] on div at bounding box center [210, 23] width 26 height 26
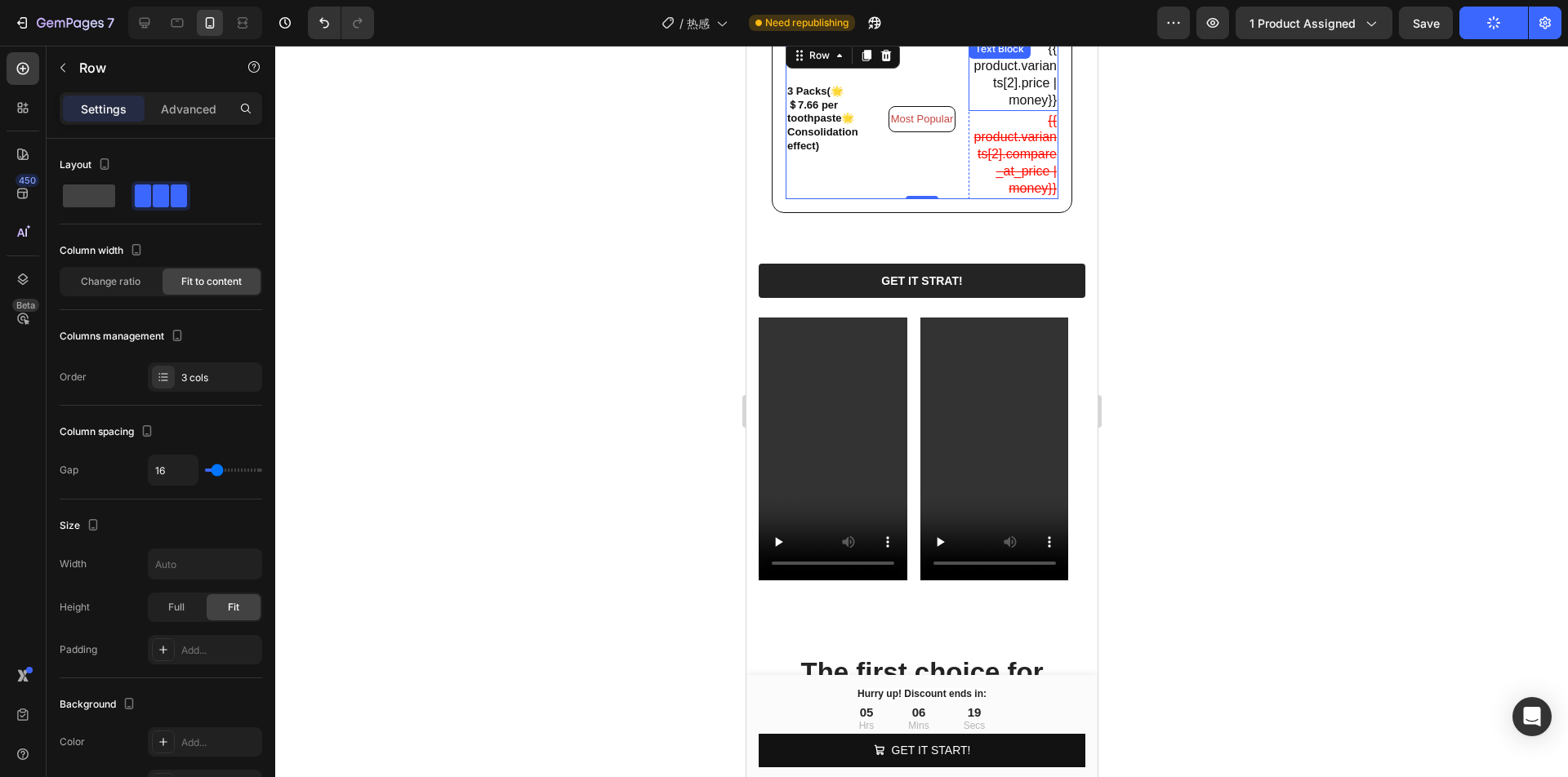
scroll to position [720, 0]
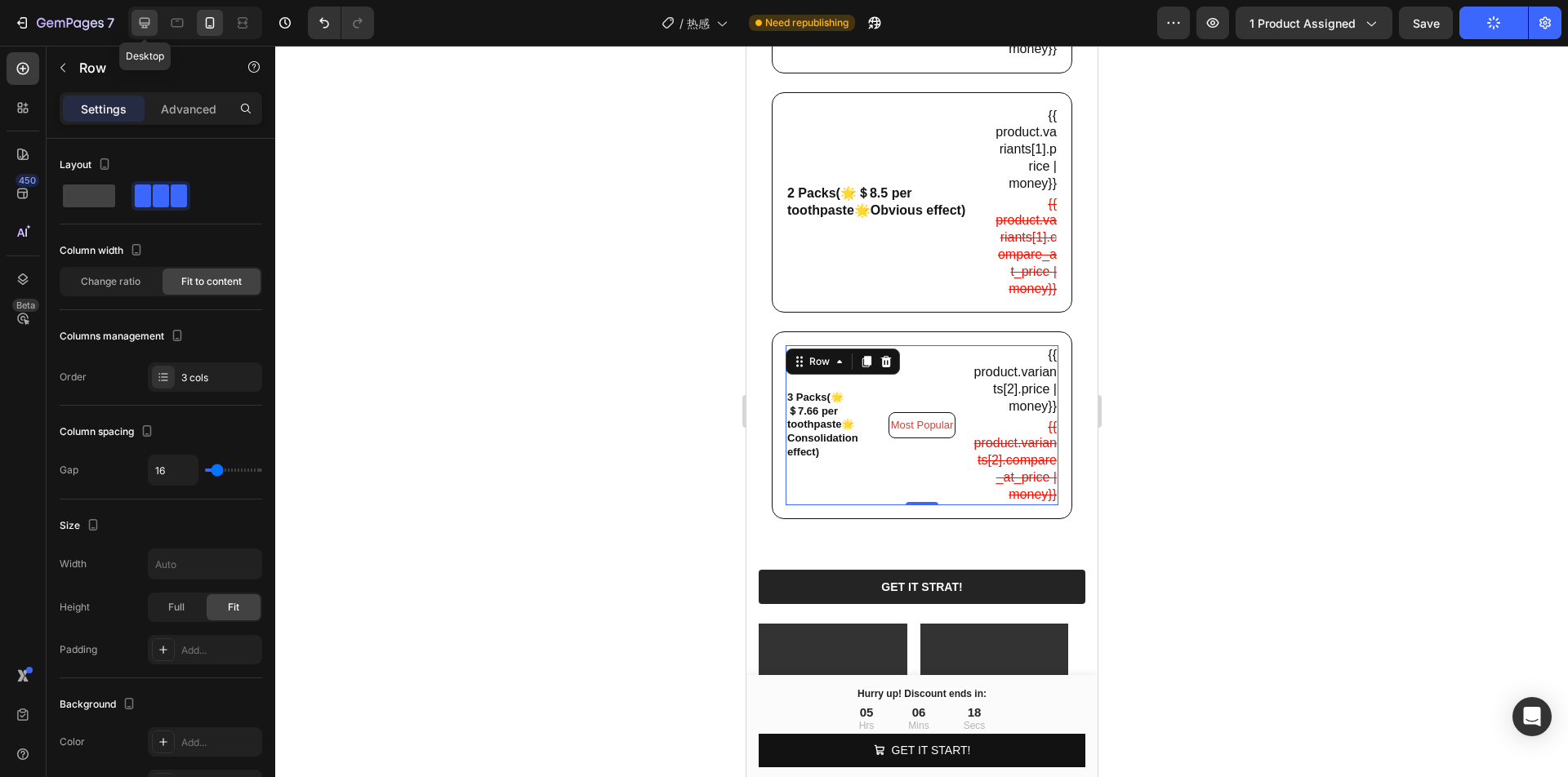
click at [151, 23] on icon at bounding box center [144, 23] width 17 height 17
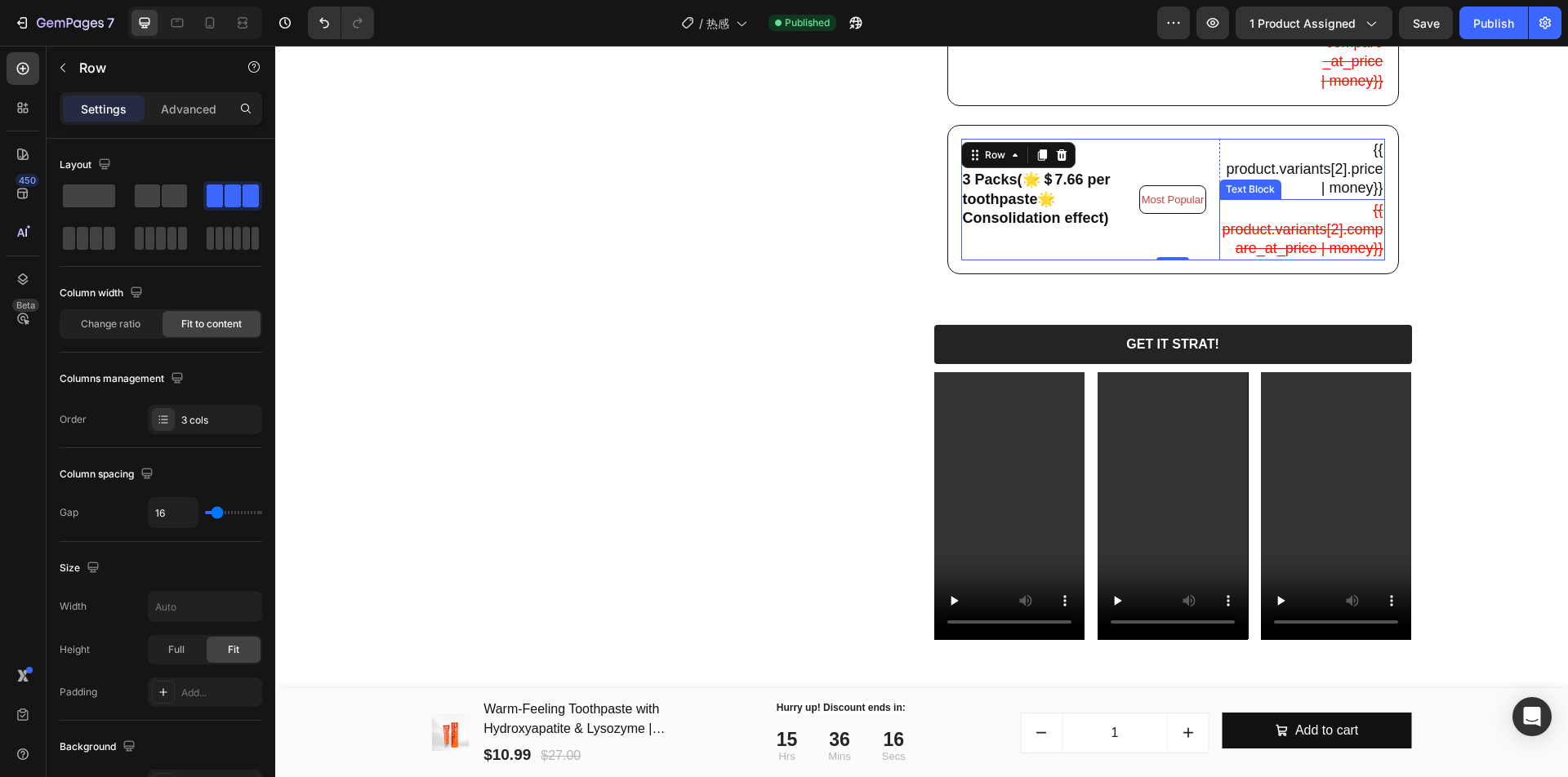
scroll to position [730, 0]
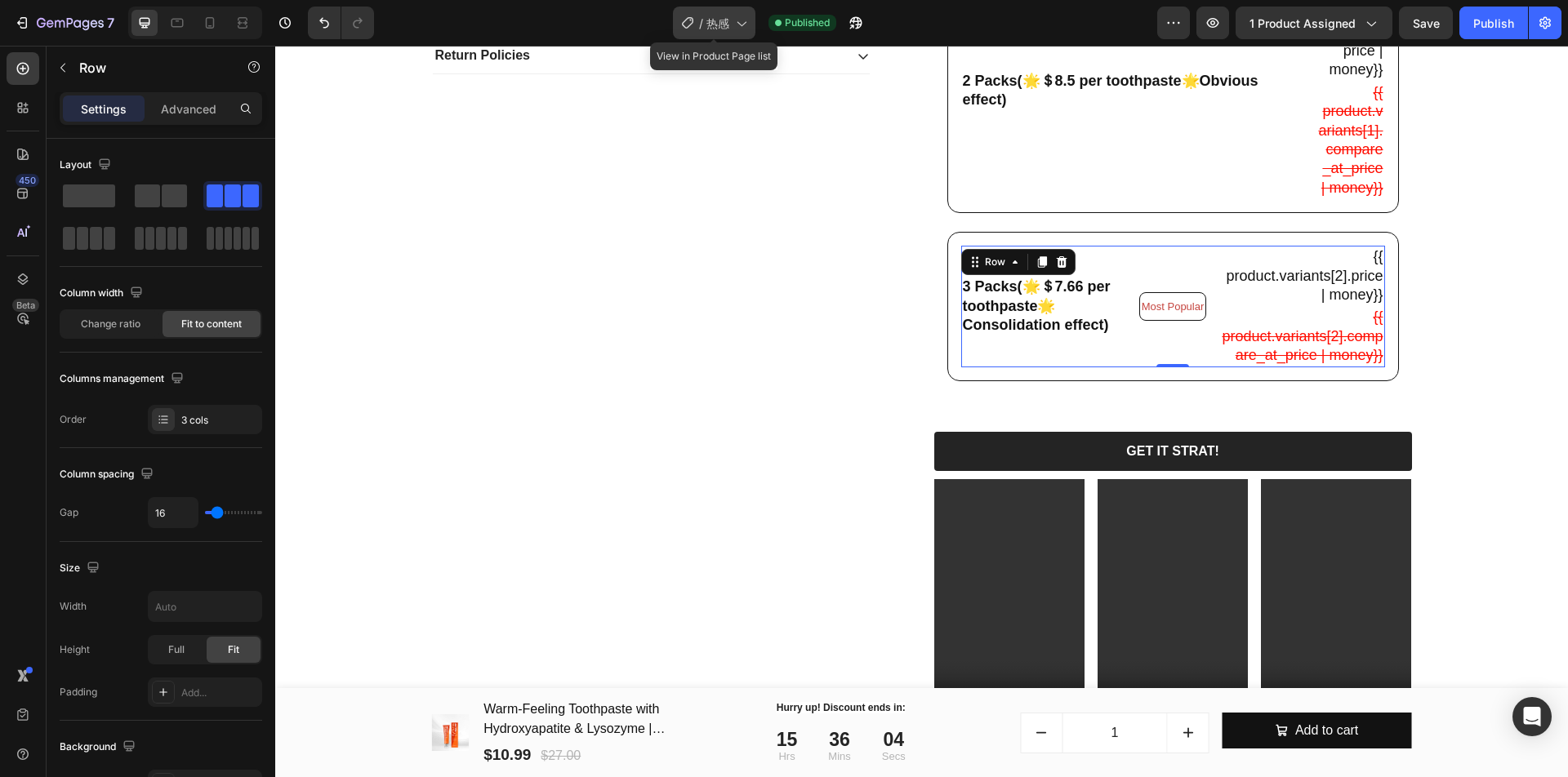
click at [748, 26] on icon at bounding box center [740, 23] width 17 height 17
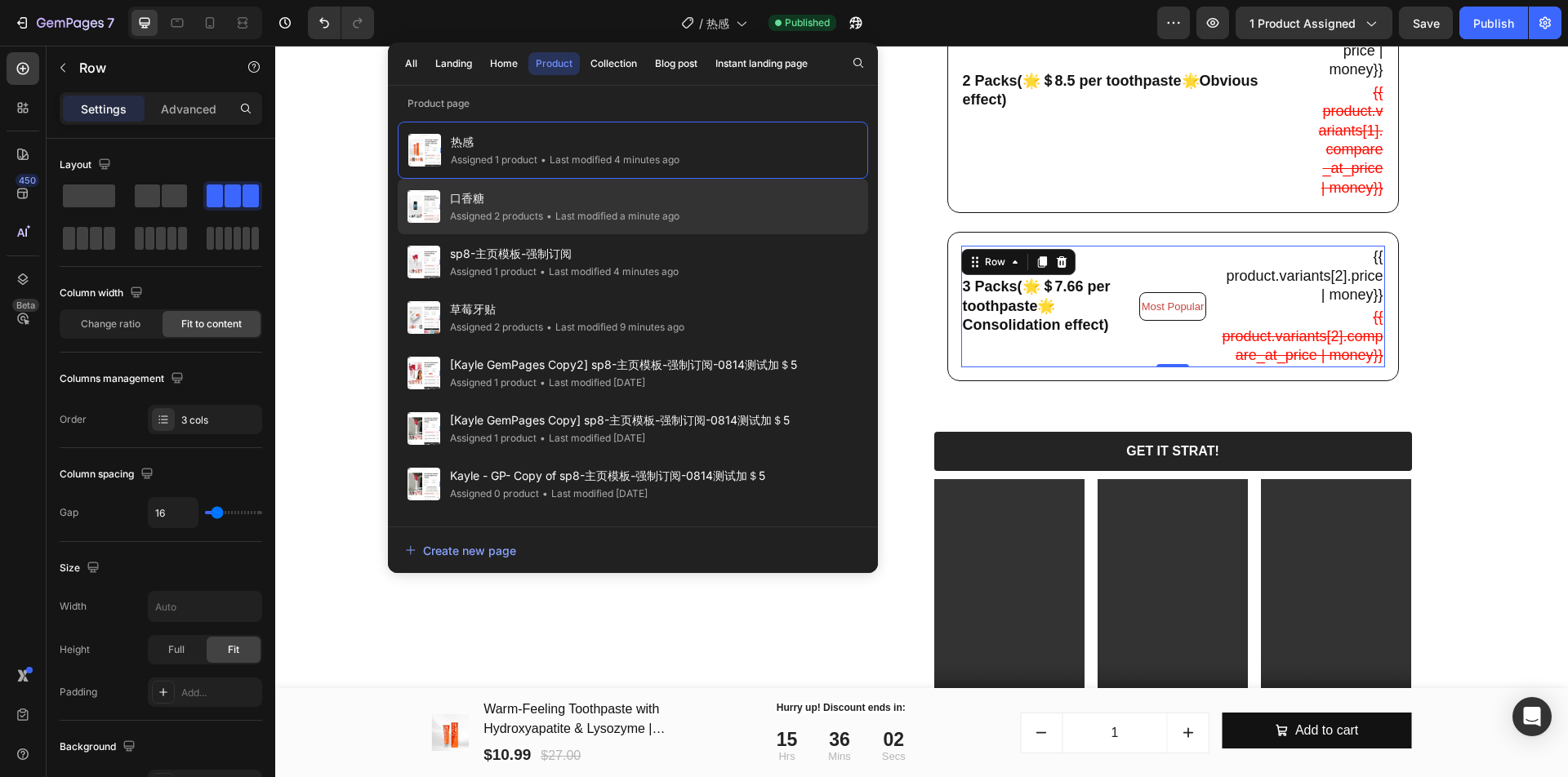
click at [584, 222] on div "• Last modified a minute ago" at bounding box center [611, 216] width 136 height 17
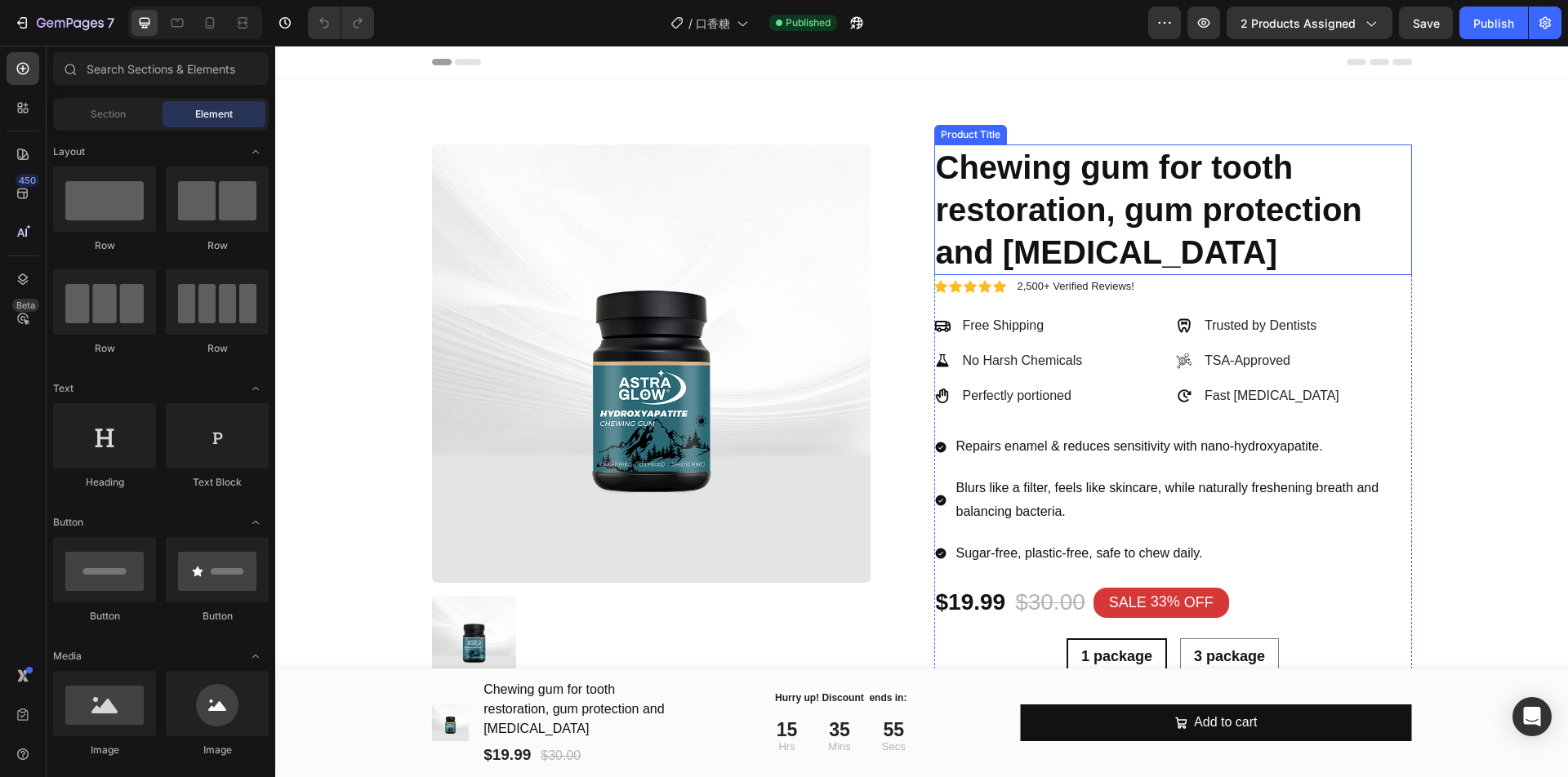
radio input "false"
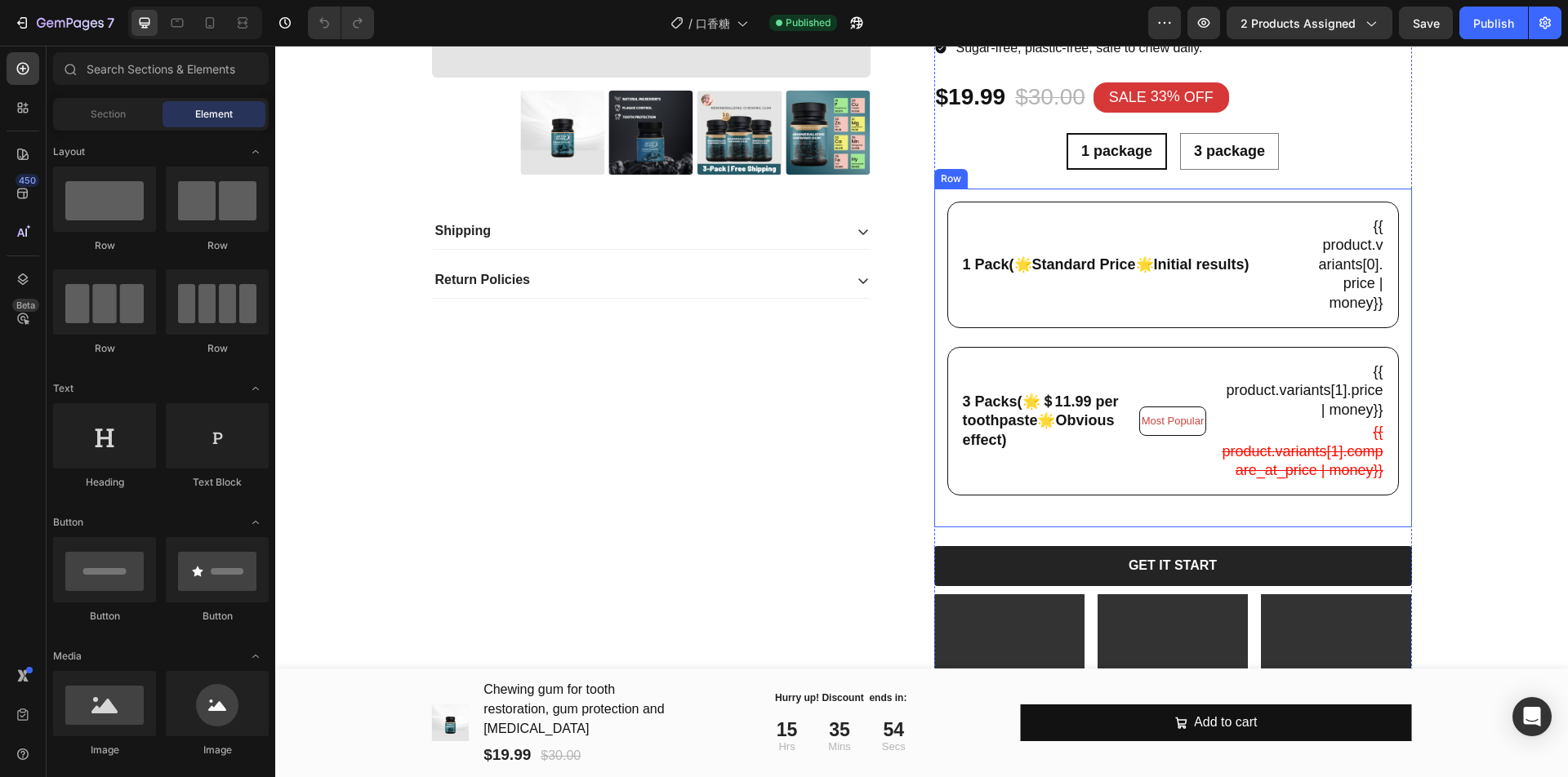
scroll to position [510, 0]
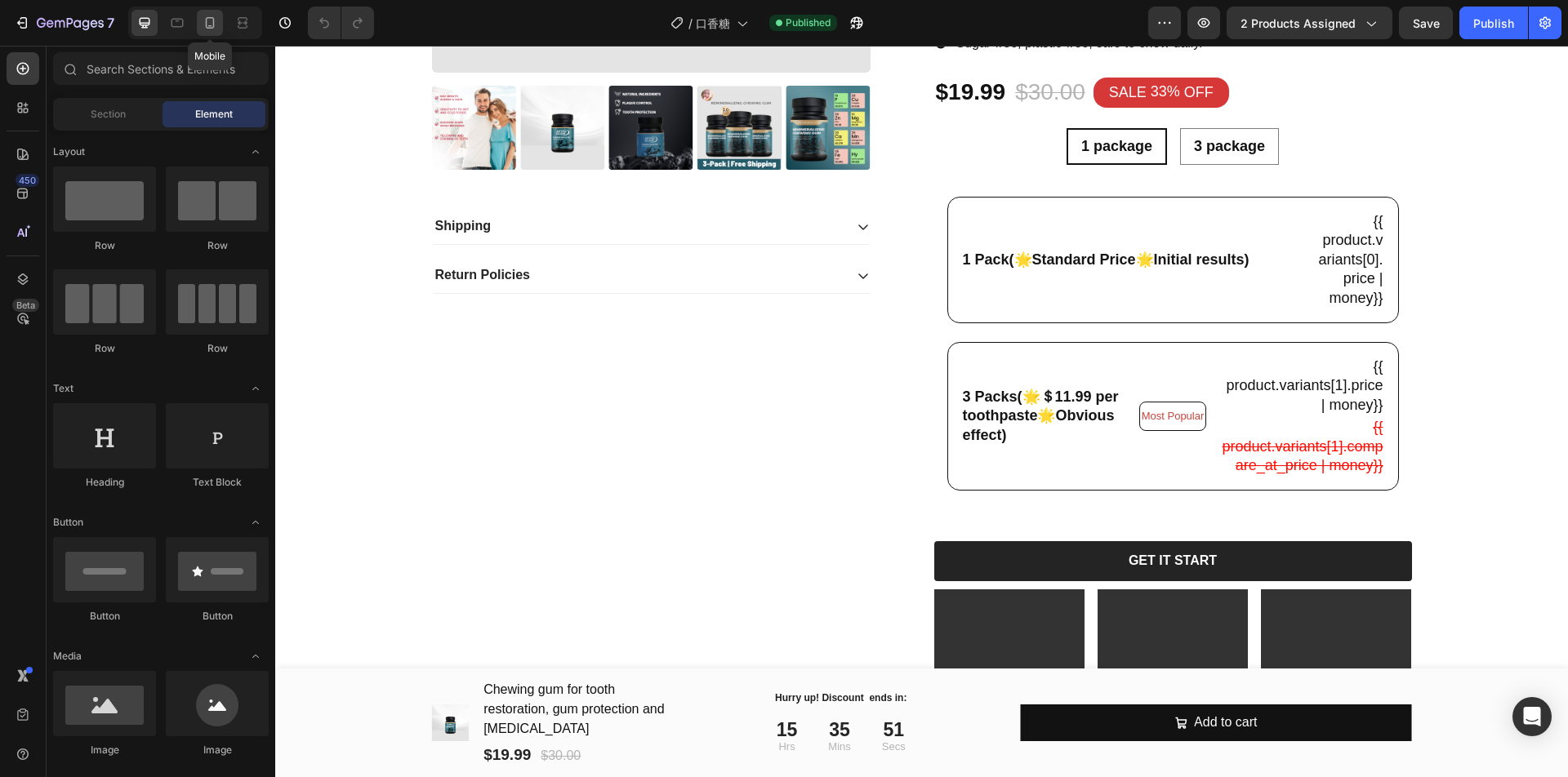
click at [217, 31] on div at bounding box center [210, 23] width 26 height 26
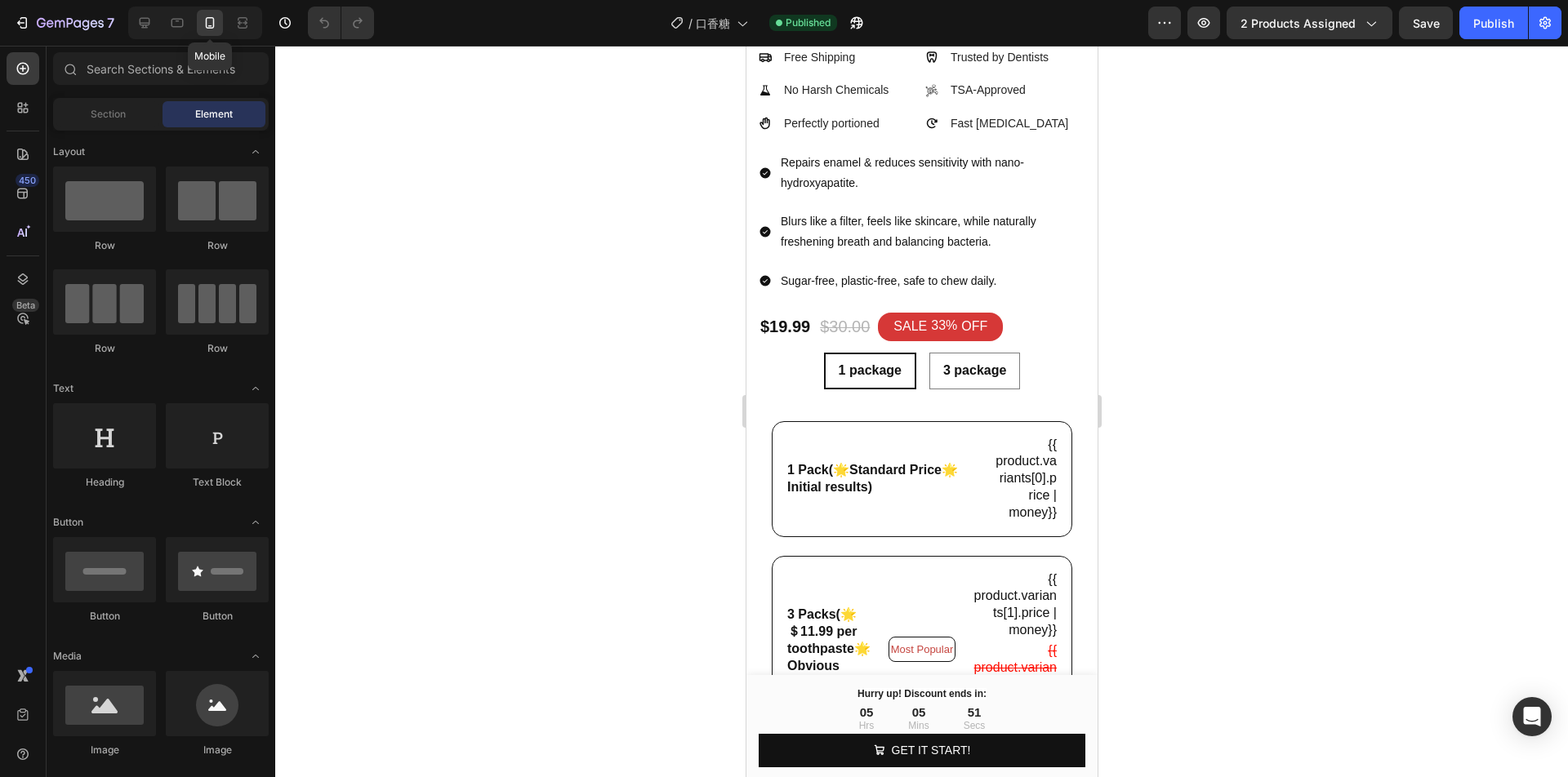
scroll to position [445, 0]
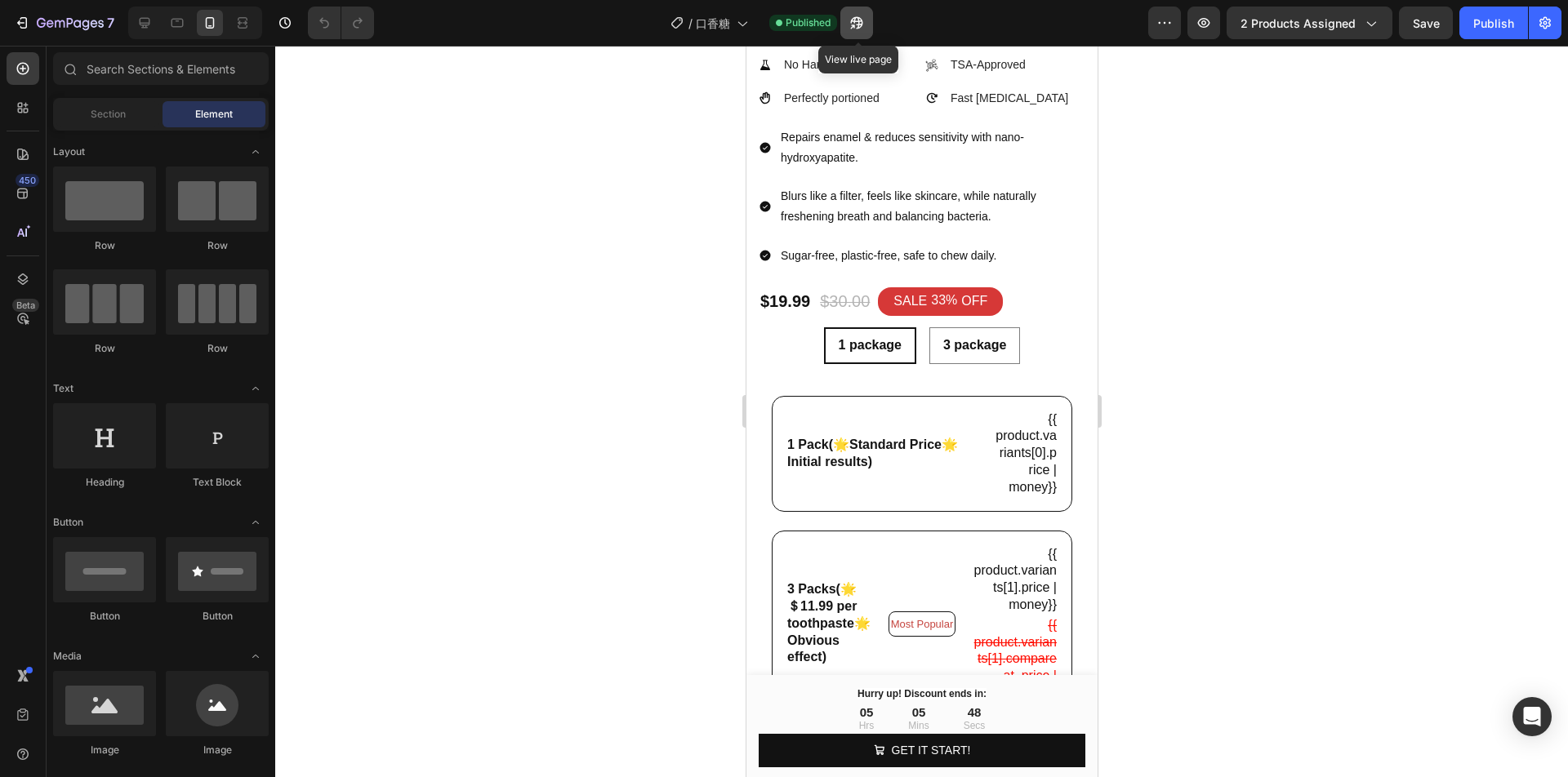
click at [859, 7] on button "button" at bounding box center [856, 22] width 32 height 32
click at [140, 32] on div at bounding box center [145, 23] width 26 height 26
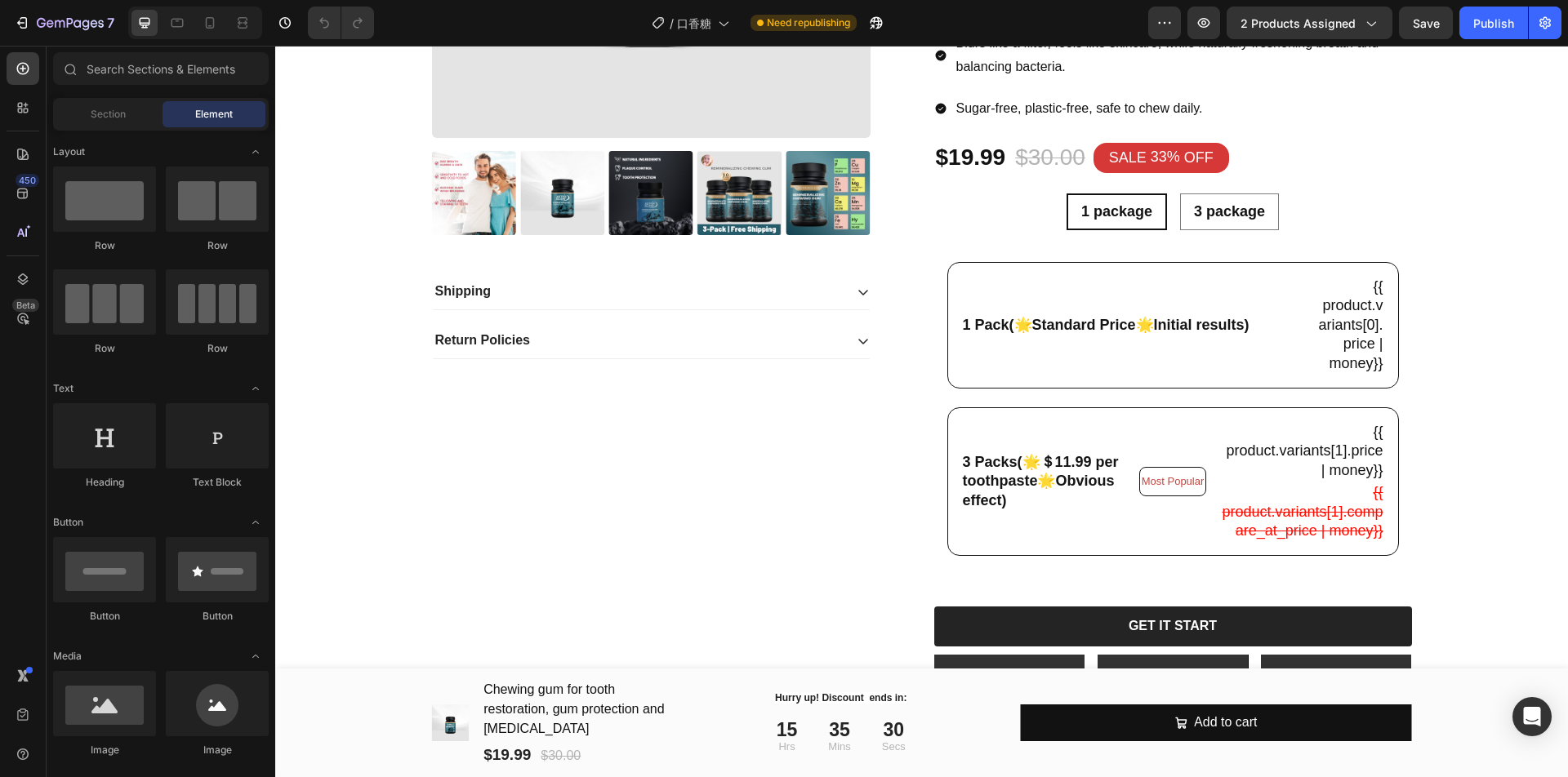
scroll to position [419, 0]
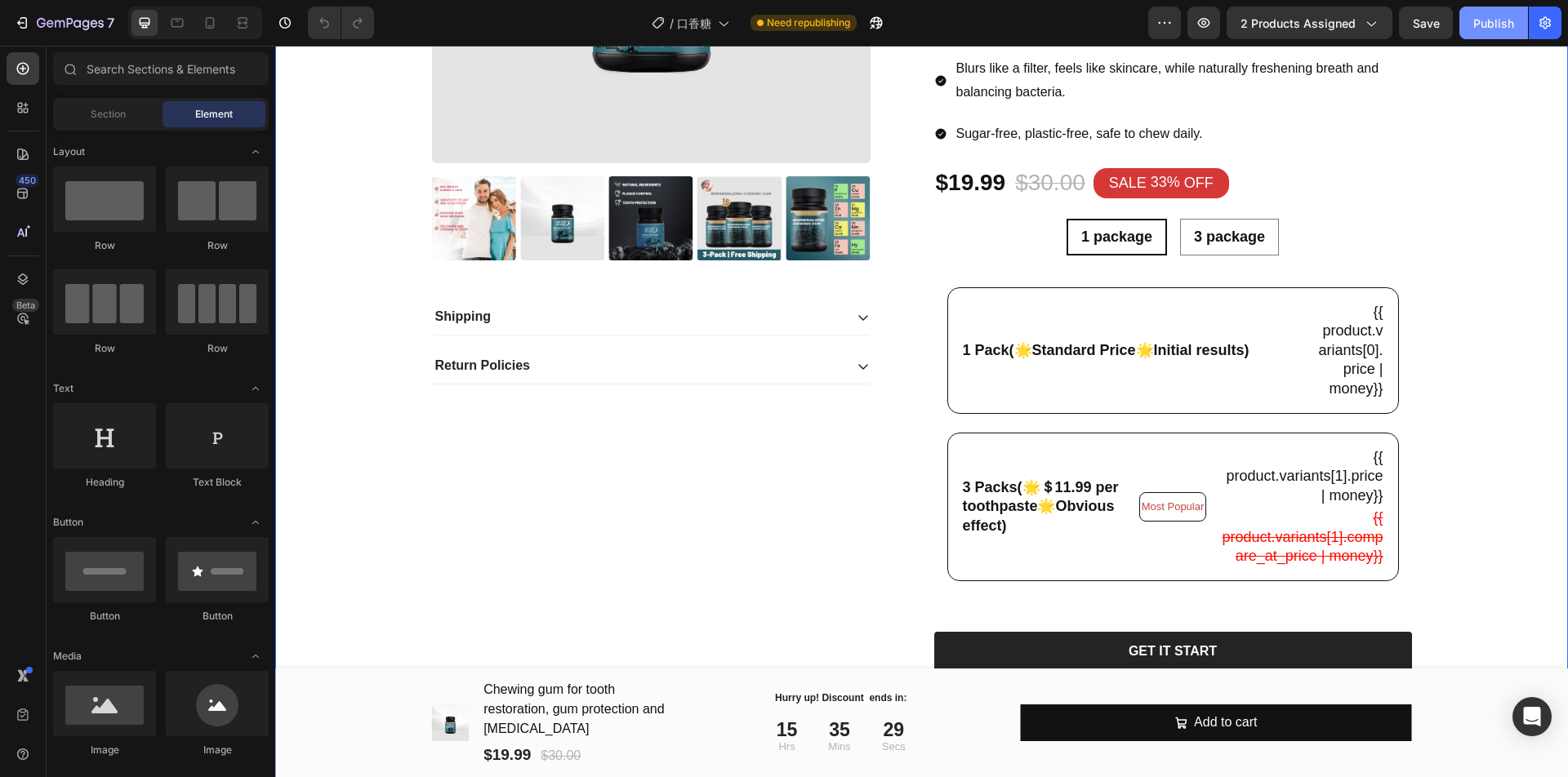
click at [1493, 32] on button "Publish" at bounding box center [1493, 22] width 69 height 32
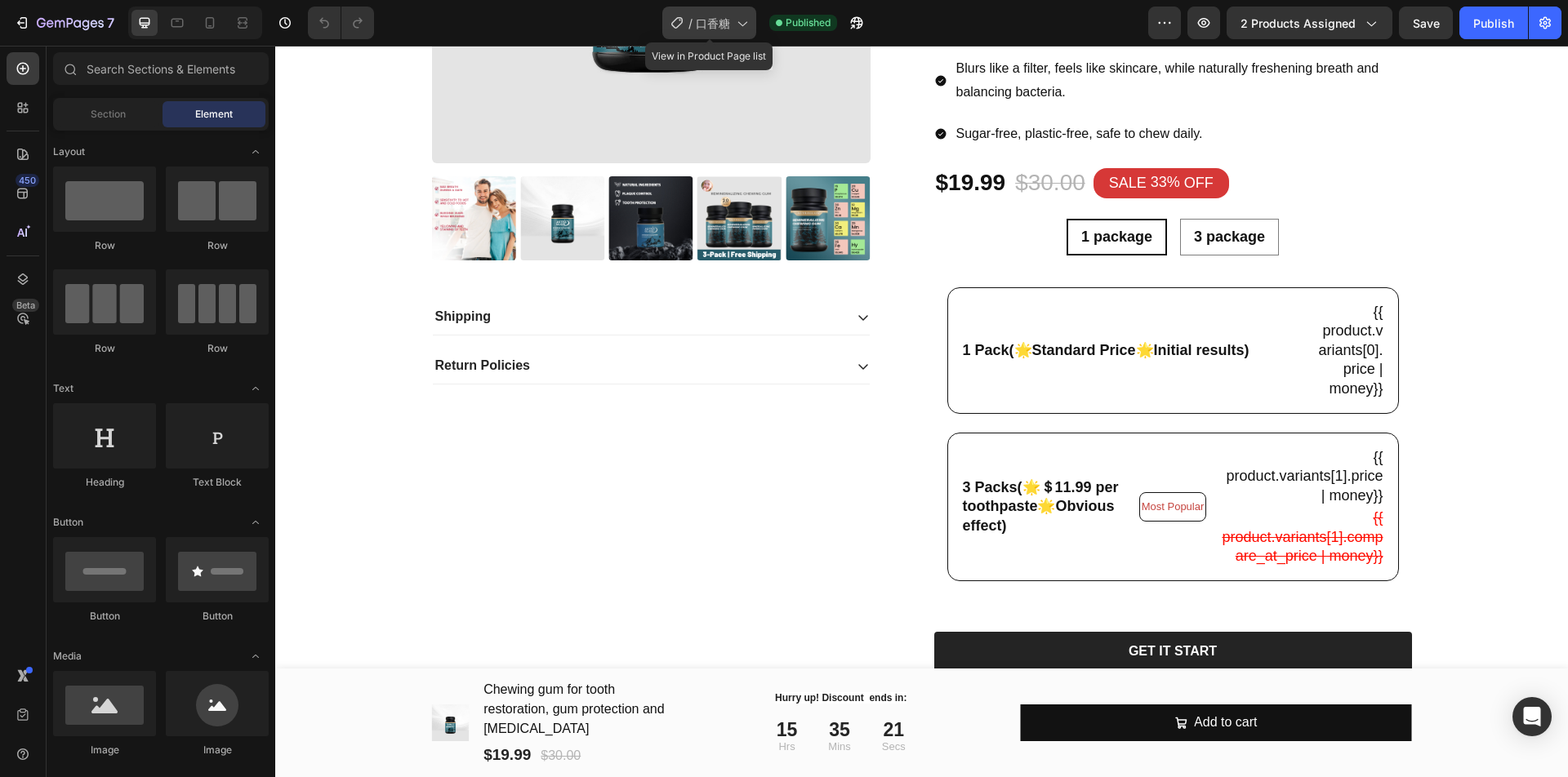
click at [714, 30] on span "口香糖" at bounding box center [712, 24] width 34 height 17
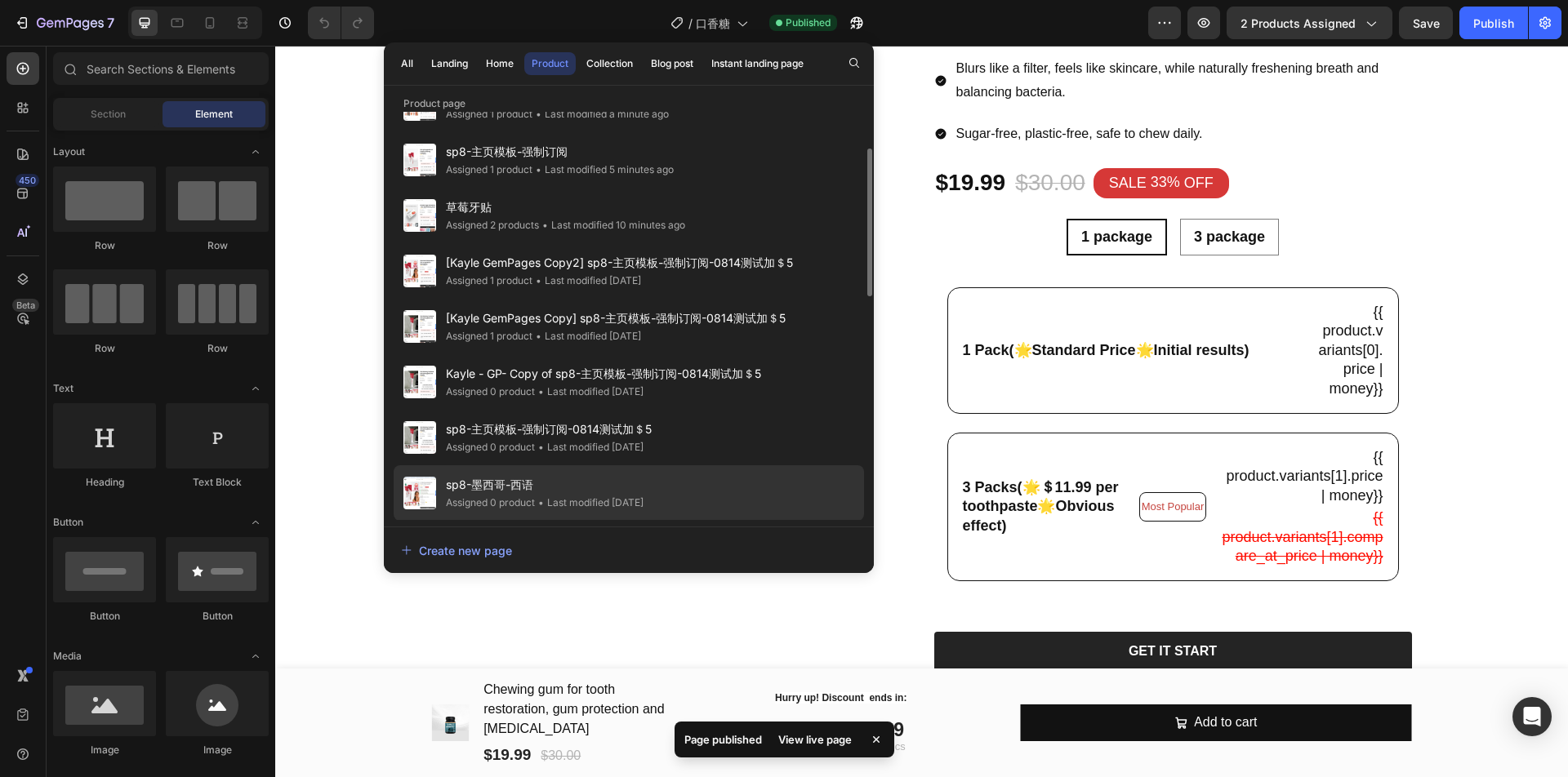
scroll to position [204, 0]
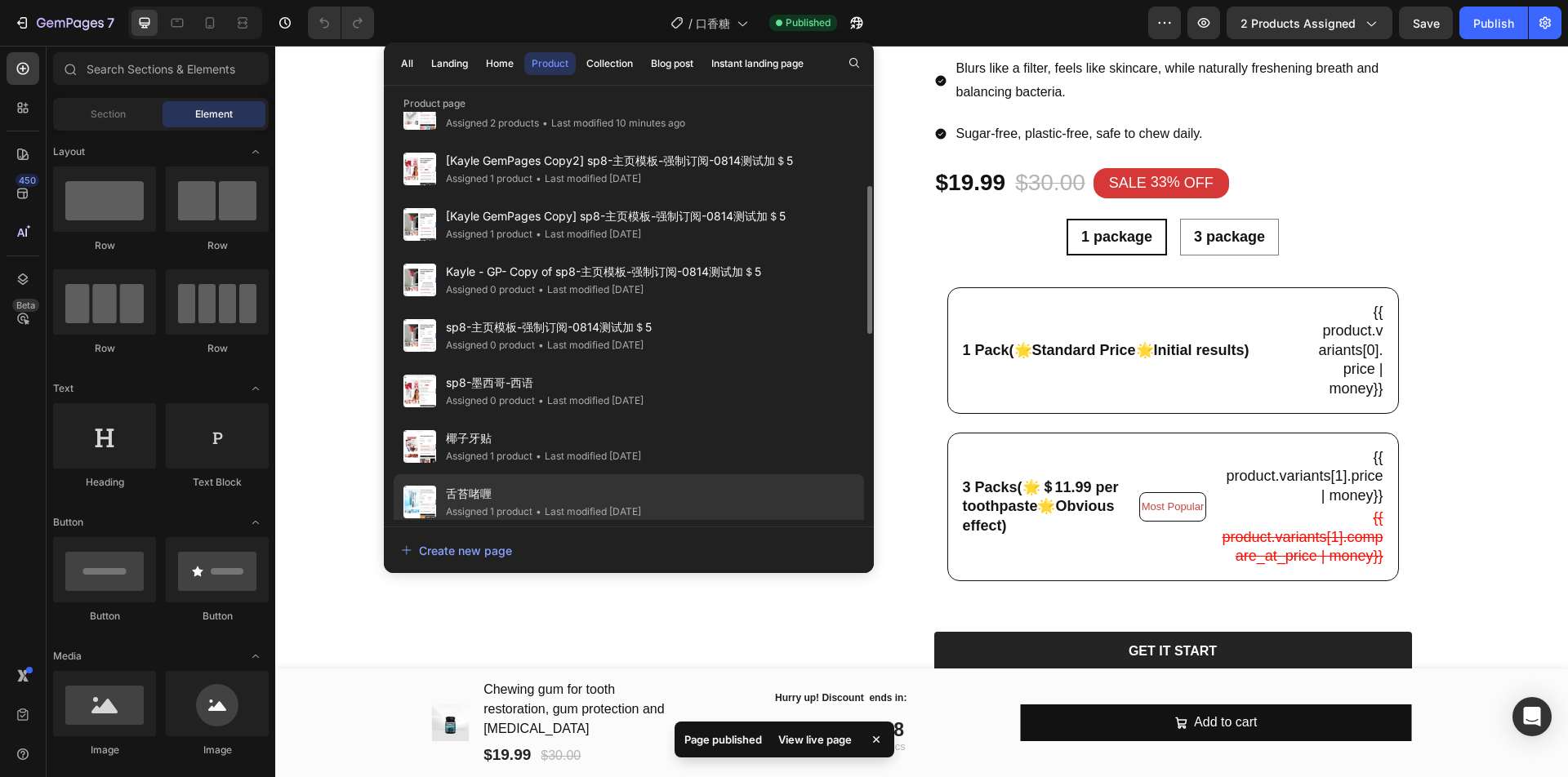
click at [596, 484] on span "舌苔啫喱" at bounding box center [544, 494] width 195 height 19
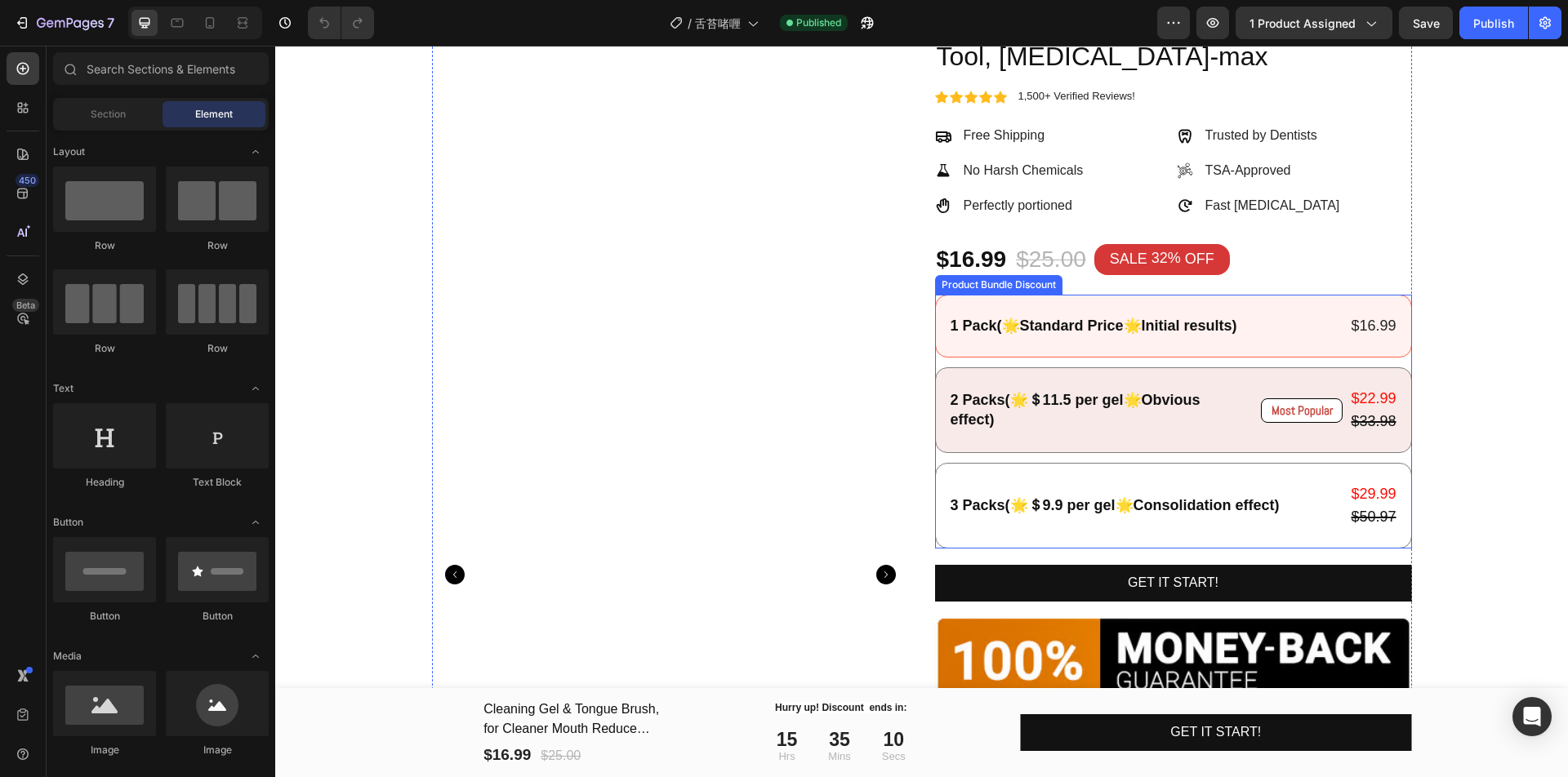
scroll to position [204, 0]
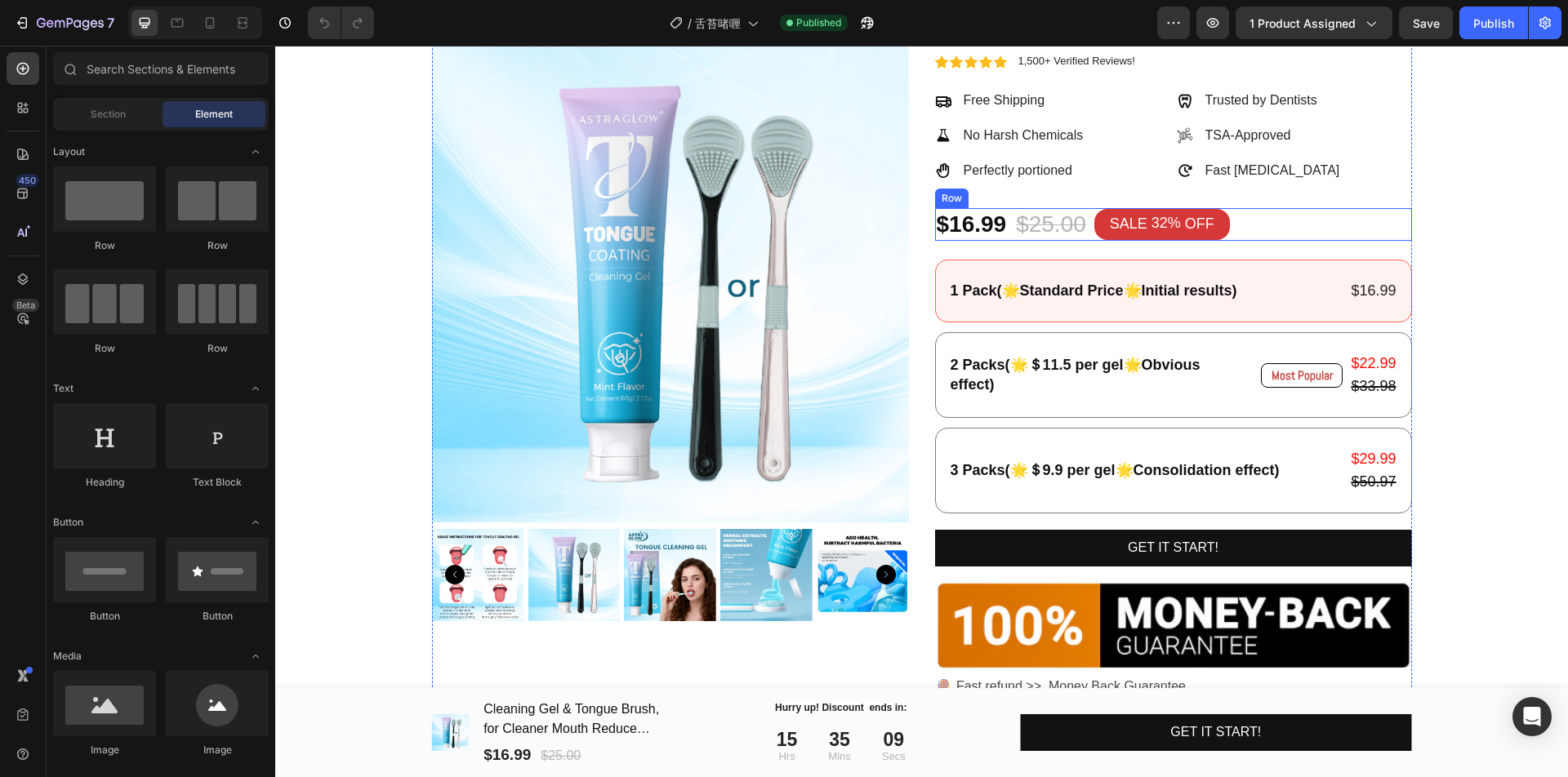
click at [1309, 233] on div "$16.99 Product Price Product Price $25.00 Product Price Product Price SALE 32% …" at bounding box center [1173, 224] width 476 height 32
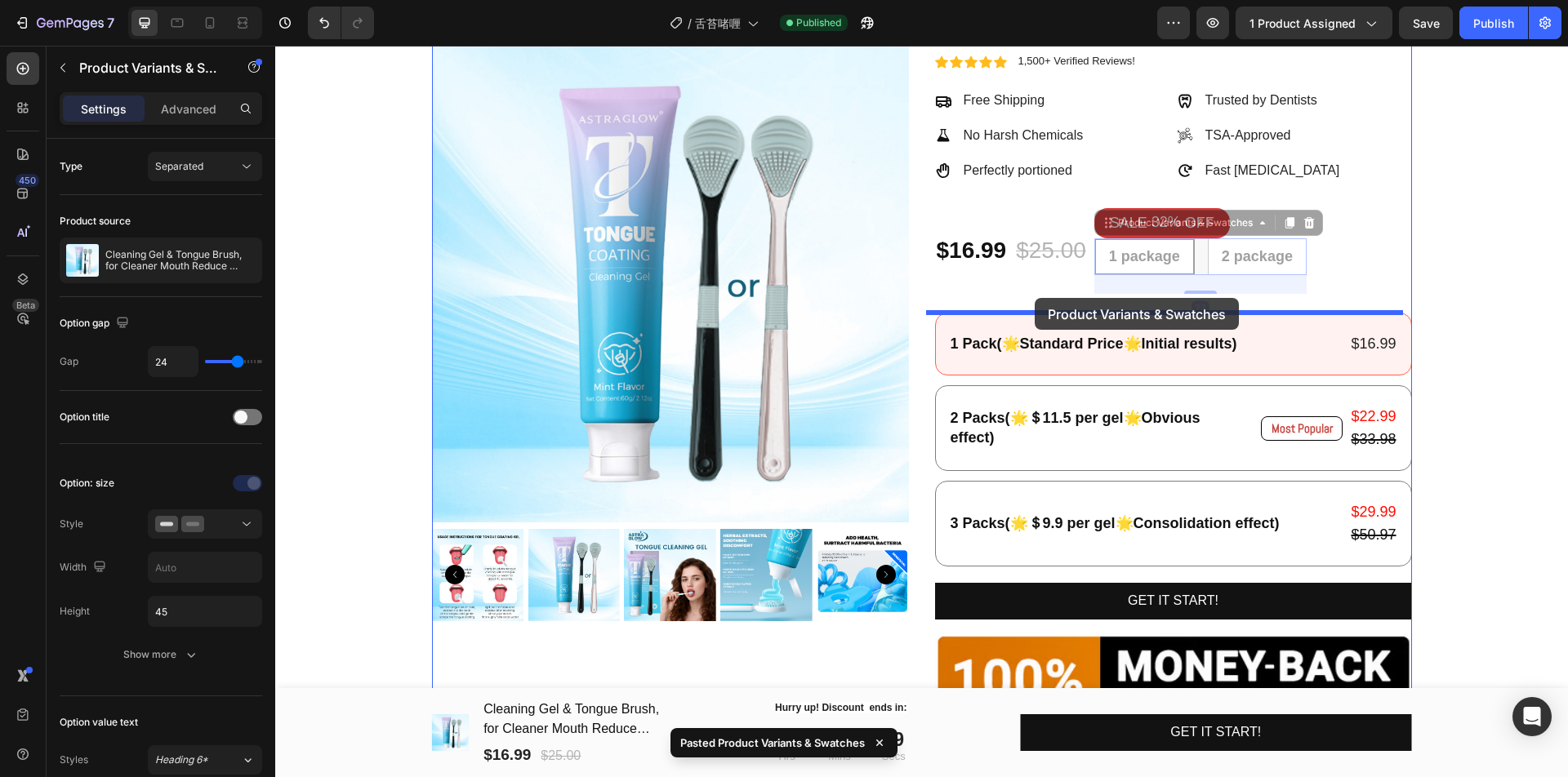
drag, startPoint x: 1108, startPoint y: 221, endPoint x: 1035, endPoint y: 298, distance: 106.1
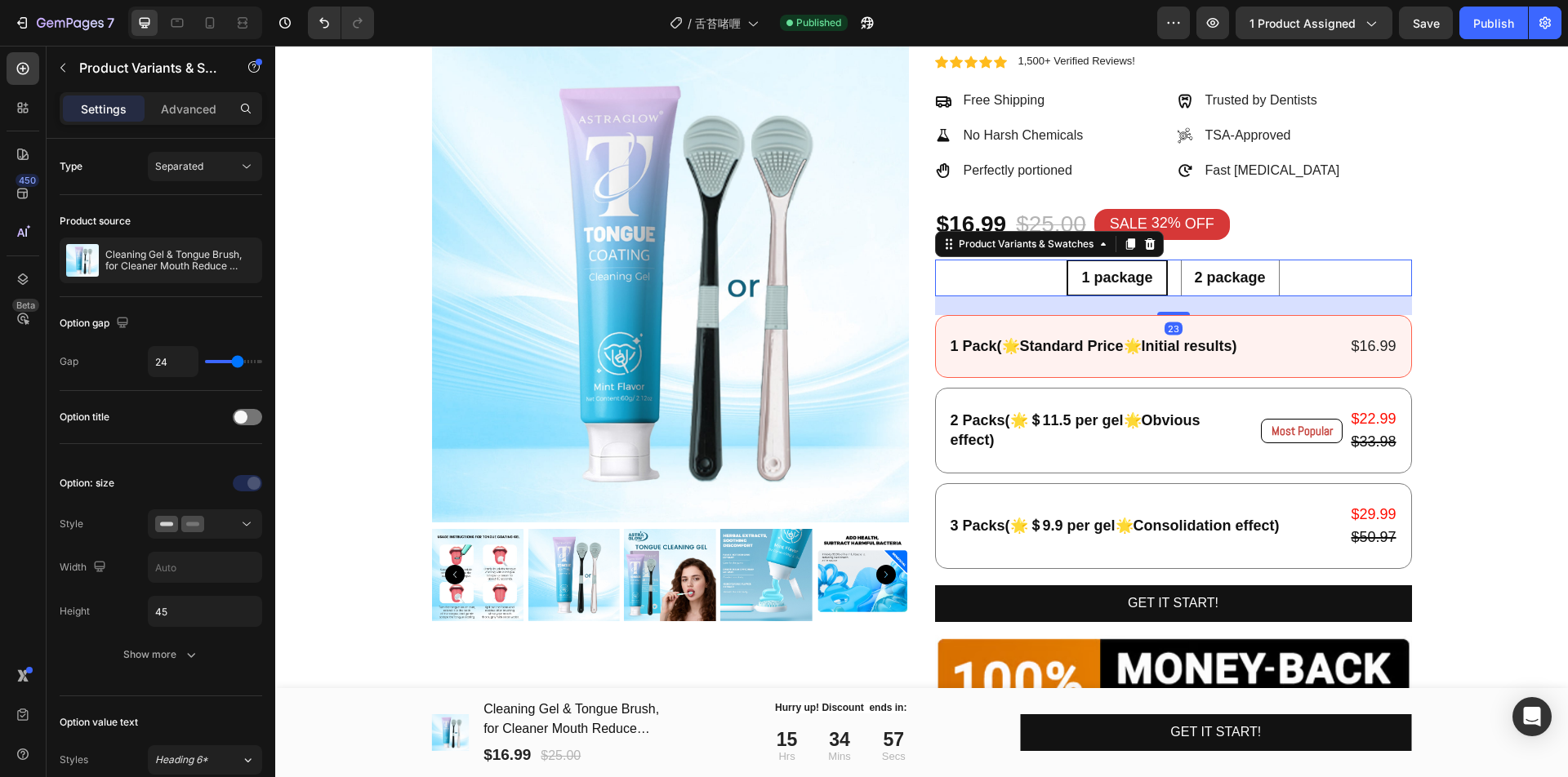
click at [1335, 273] on div "1 package 1 package 1 package 2 package 2 package 2 package" at bounding box center [1173, 278] width 476 height 37
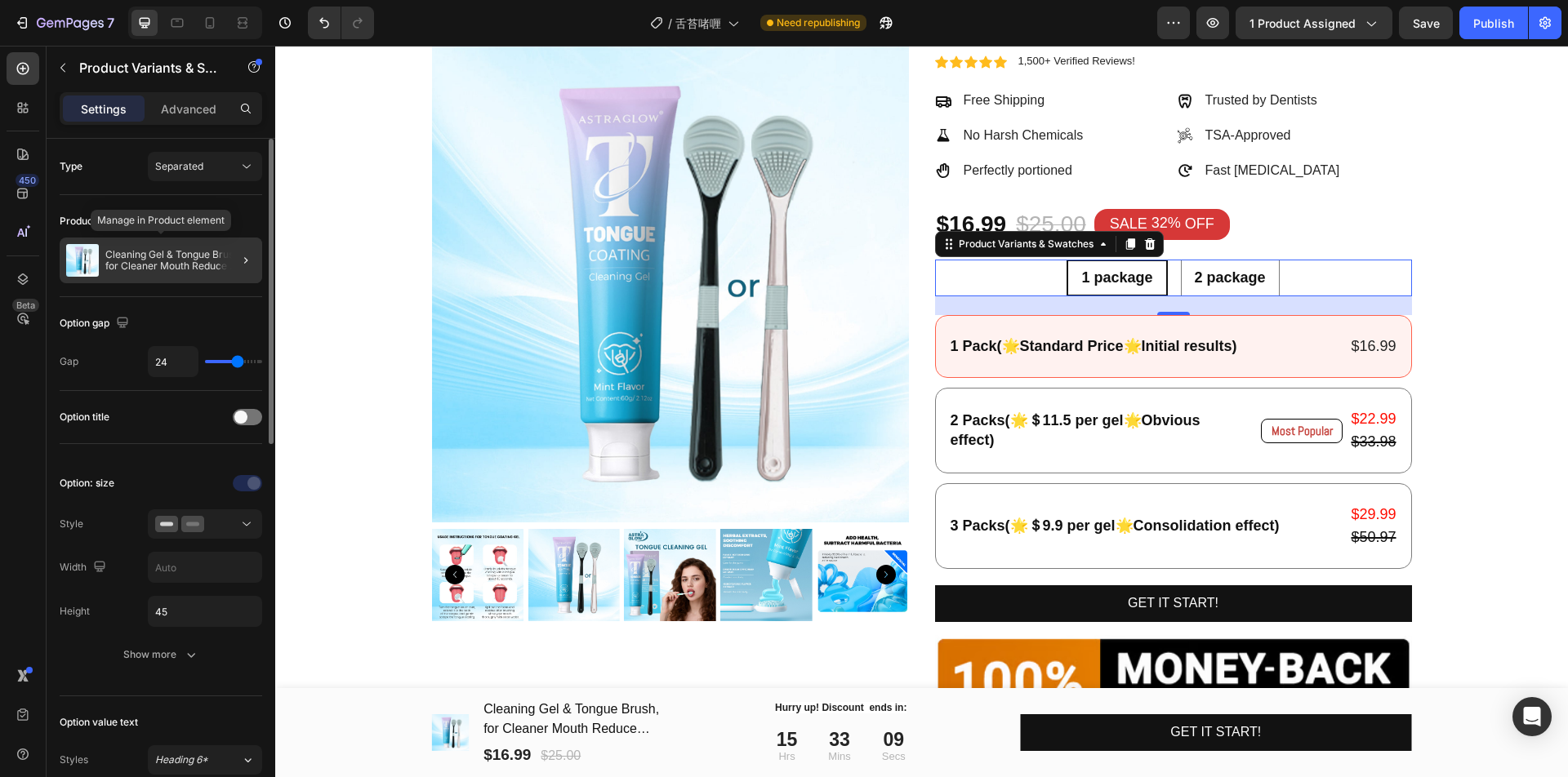
click at [164, 261] on p "Cleaning Gel & Tongue Brush, for Cleaner Mouth Reduce [MEDICAL_DATA], Gentle Or…" at bounding box center [181, 260] width 150 height 23
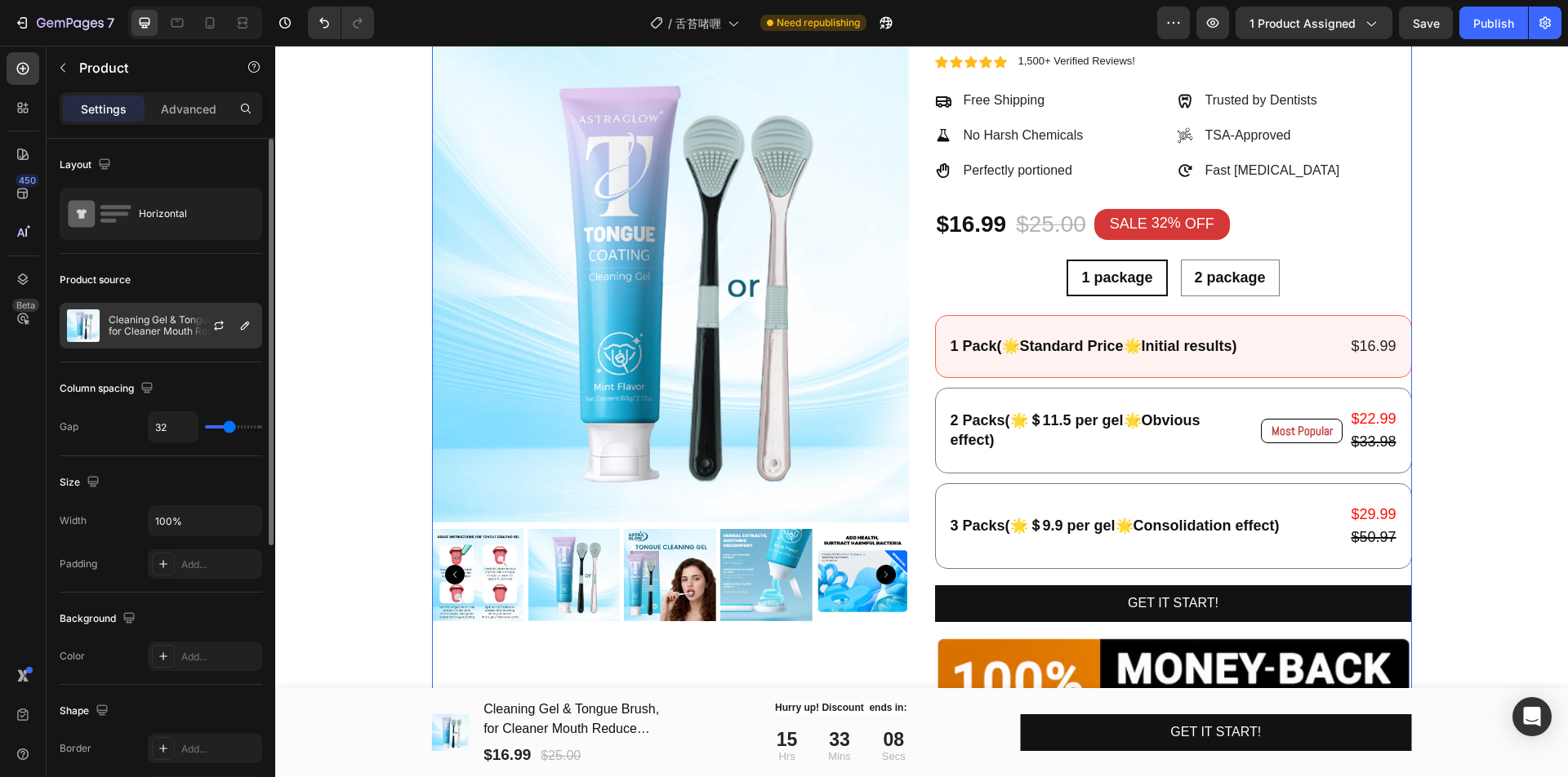
click at [168, 320] on p "Cleaning Gel & Tongue Brush, for Cleaner Mouth Reduce [MEDICAL_DATA], Gentle Or…" at bounding box center [181, 325] width 146 height 23
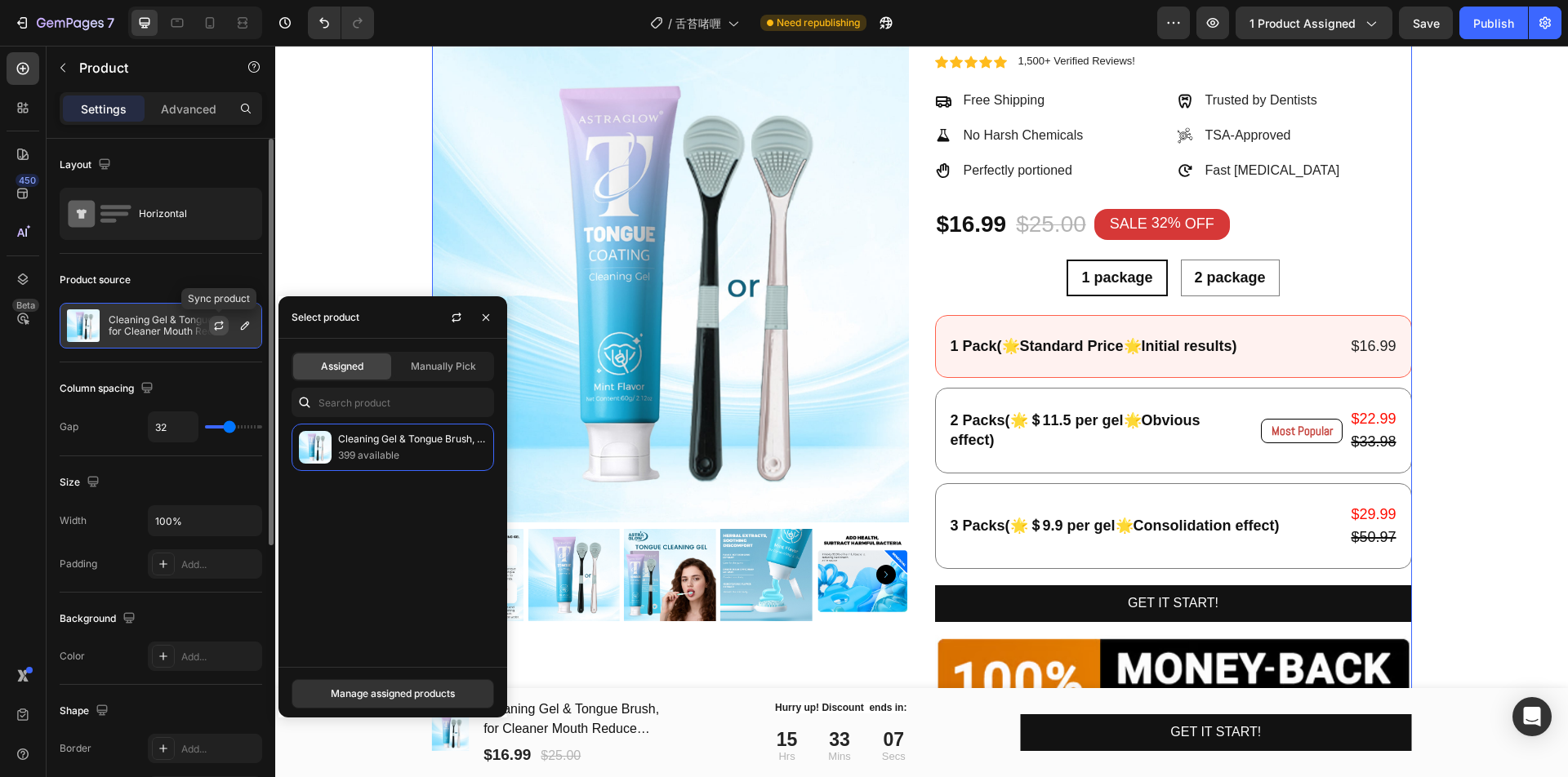
click at [213, 325] on icon "button" at bounding box center [218, 325] width 13 height 13
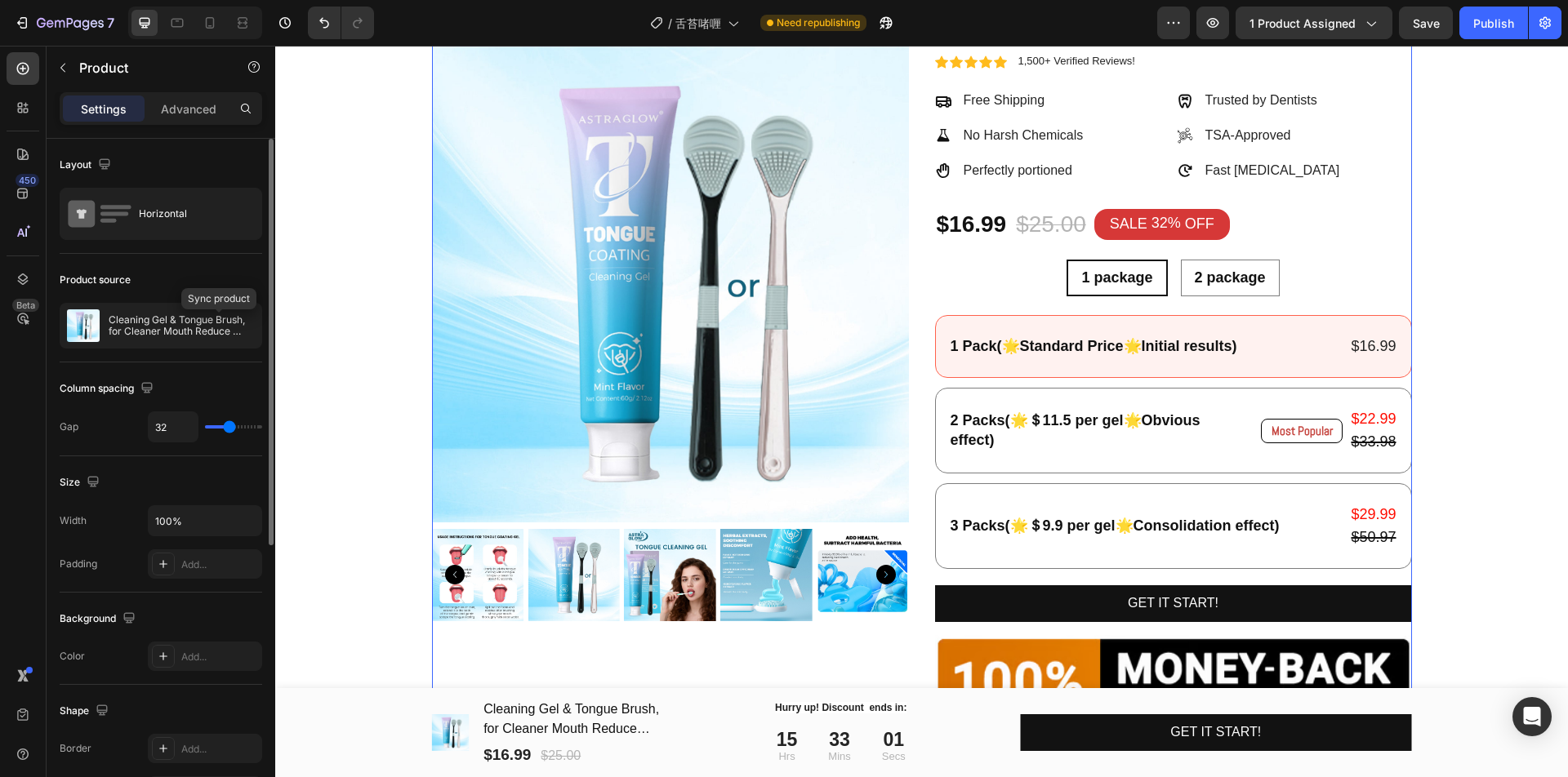
click at [0, 0] on icon "button" at bounding box center [0, 0] width 0 height 0
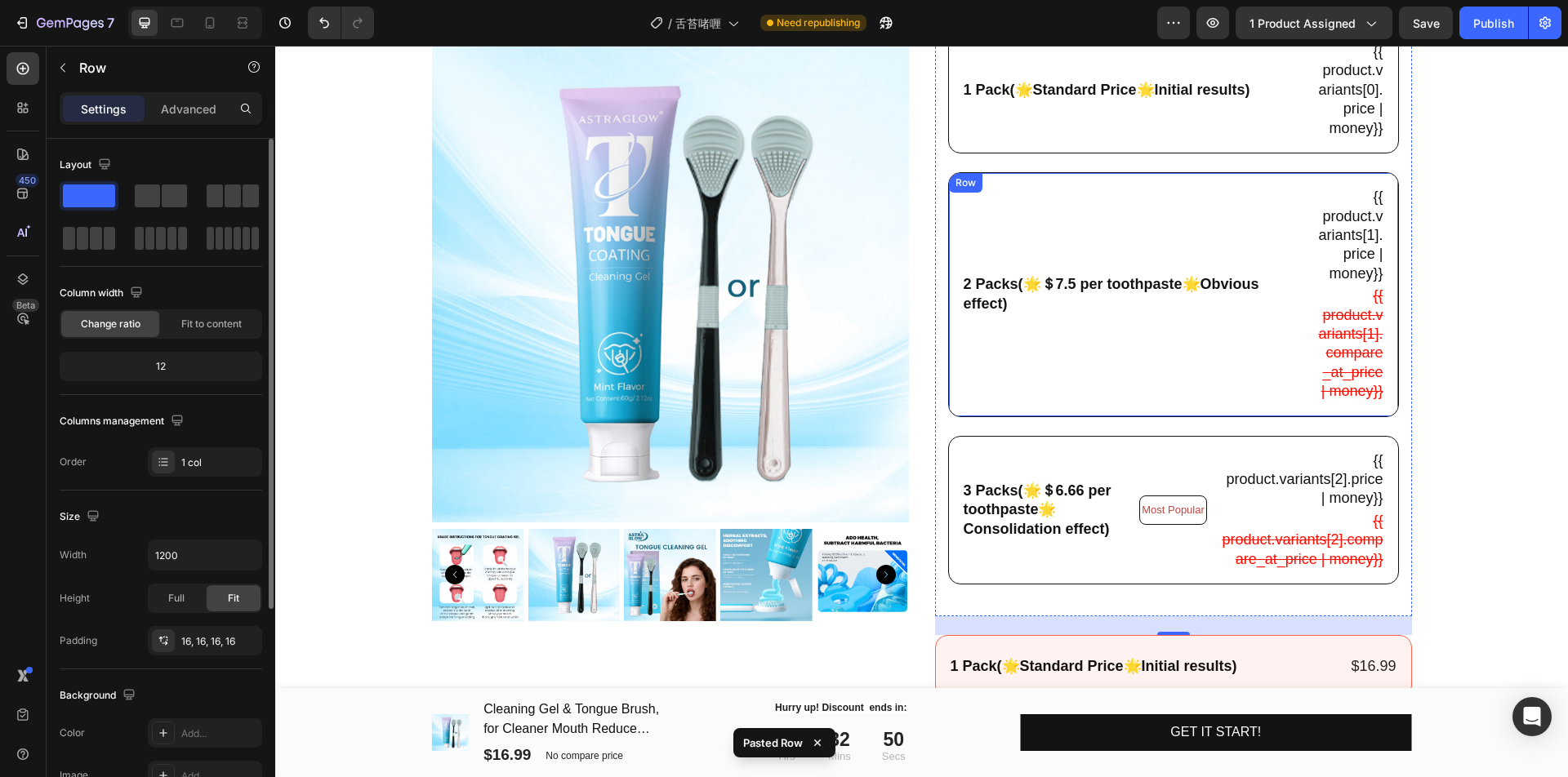
scroll to position [510, 0]
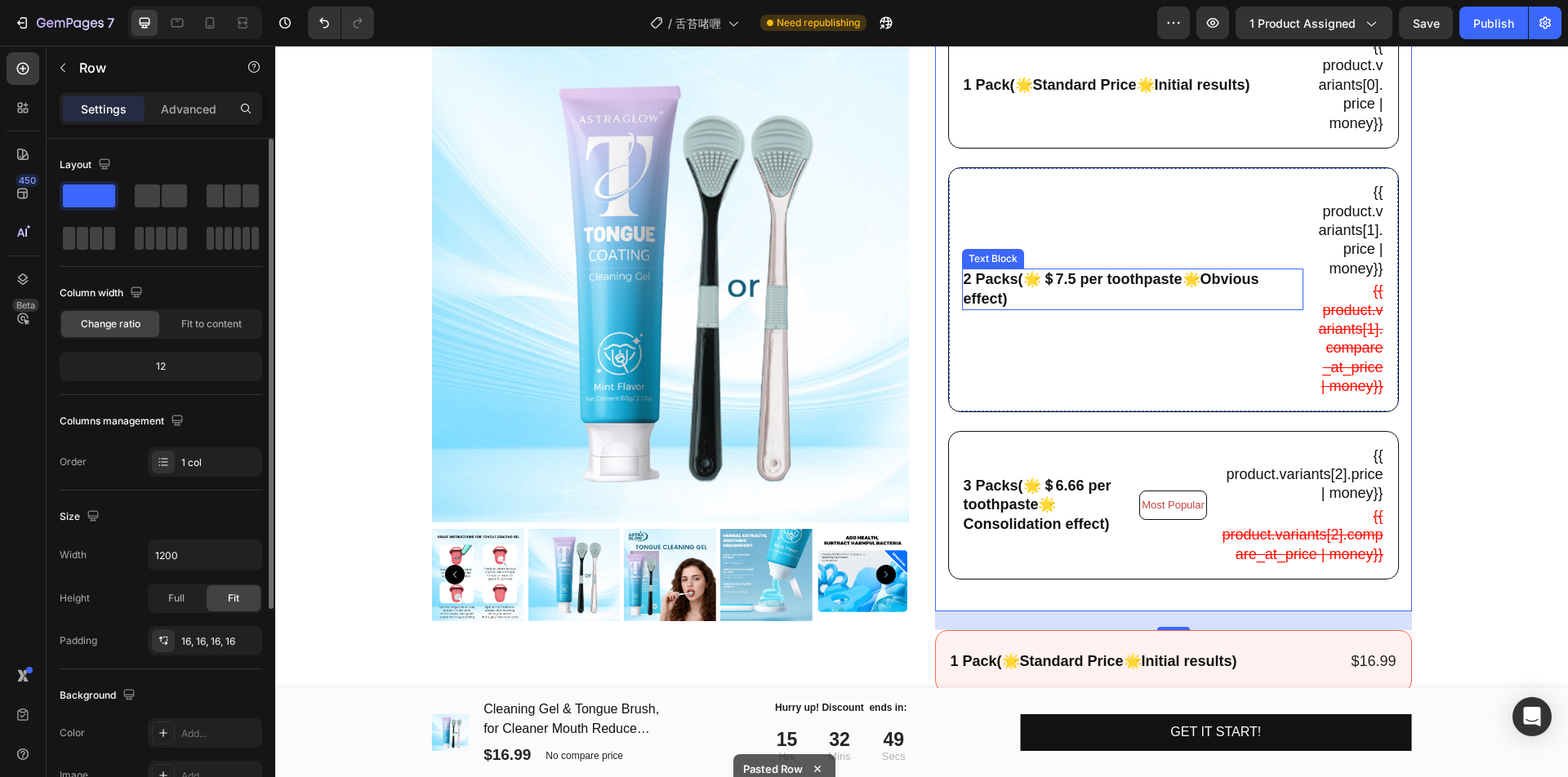
click at [1058, 283] on p "2 Packs(🌟＄7.5 per toothpaste🌟Obvious effect)" at bounding box center [1132, 290] width 338 height 38
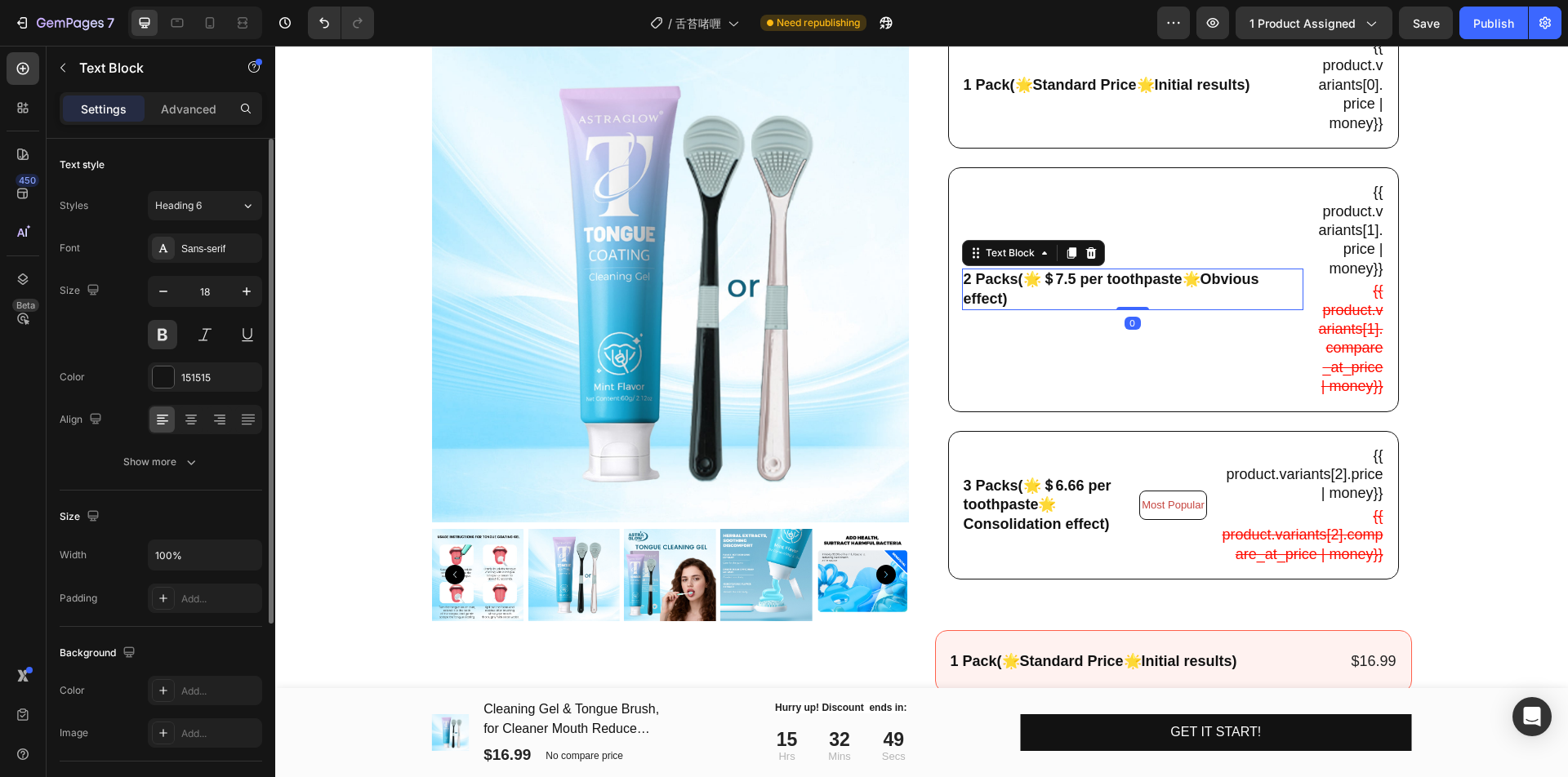
click at [1059, 284] on p "2 Packs(🌟＄7.5 per toothpaste🌟Obvious effect)" at bounding box center [1132, 290] width 338 height 38
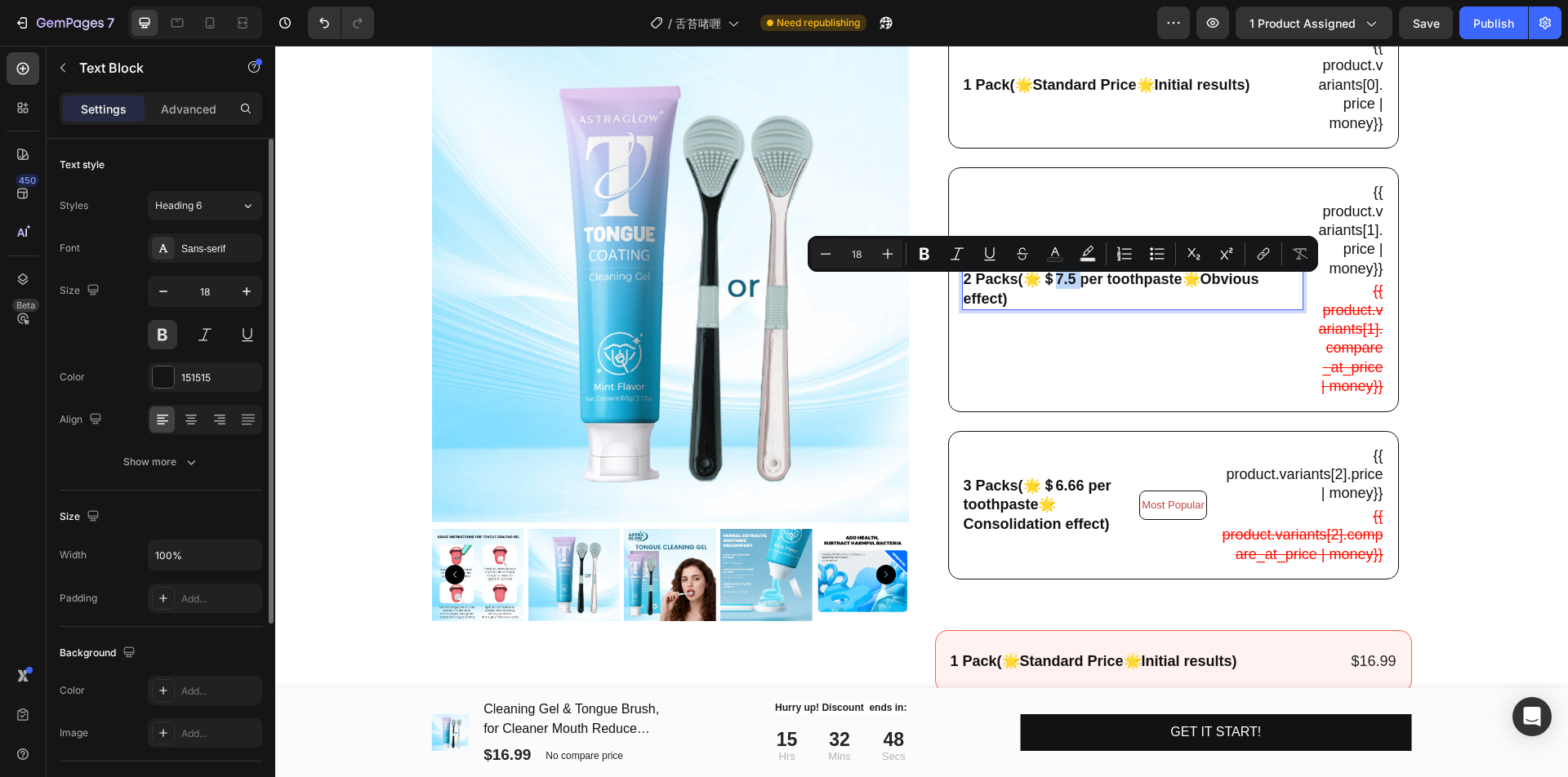
click at [1058, 294] on p "2 Packs(🌟＄7.5 per toothpaste🌟Obvious effect)" at bounding box center [1132, 290] width 338 height 38
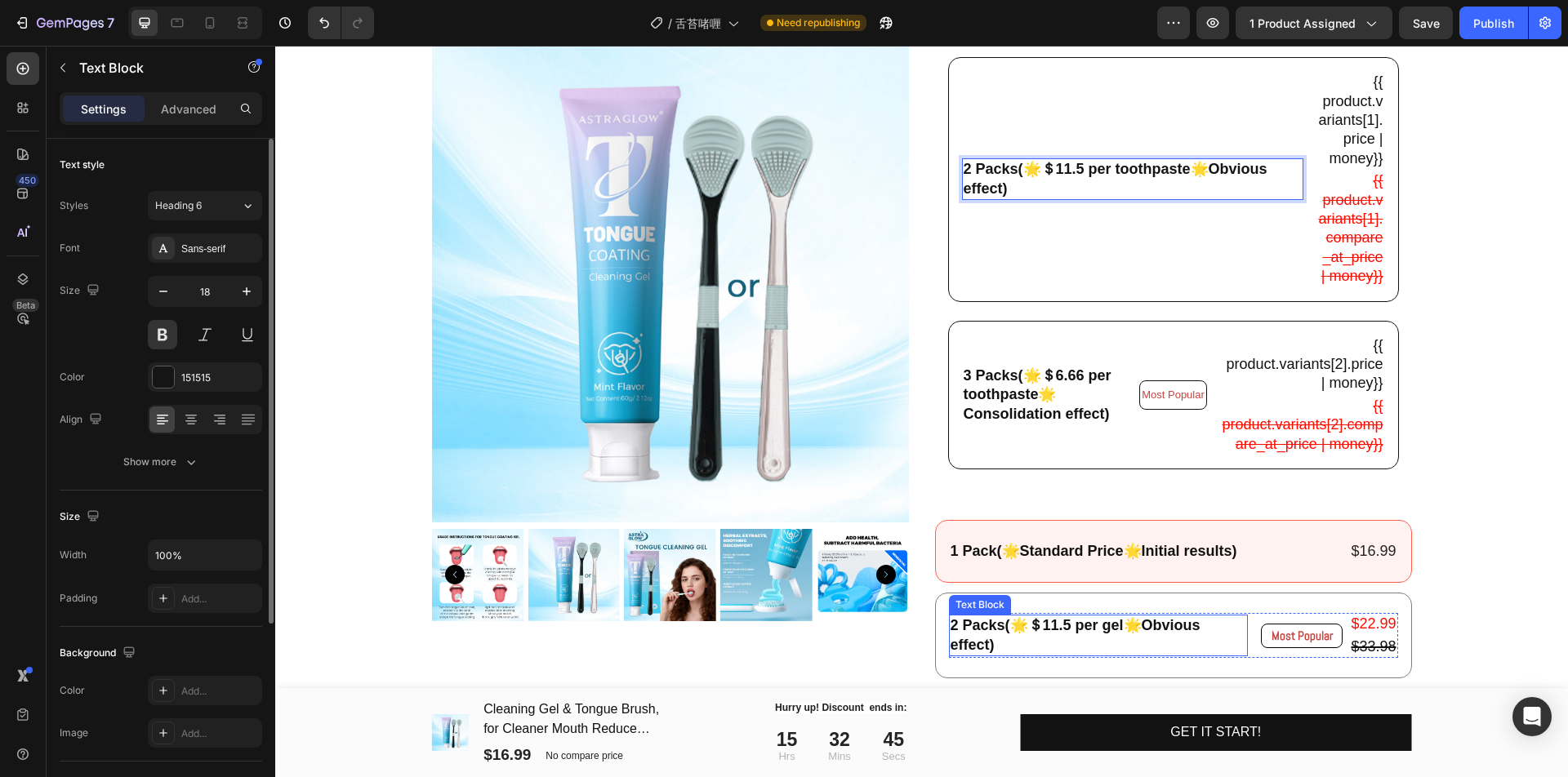
scroll to position [612, 0]
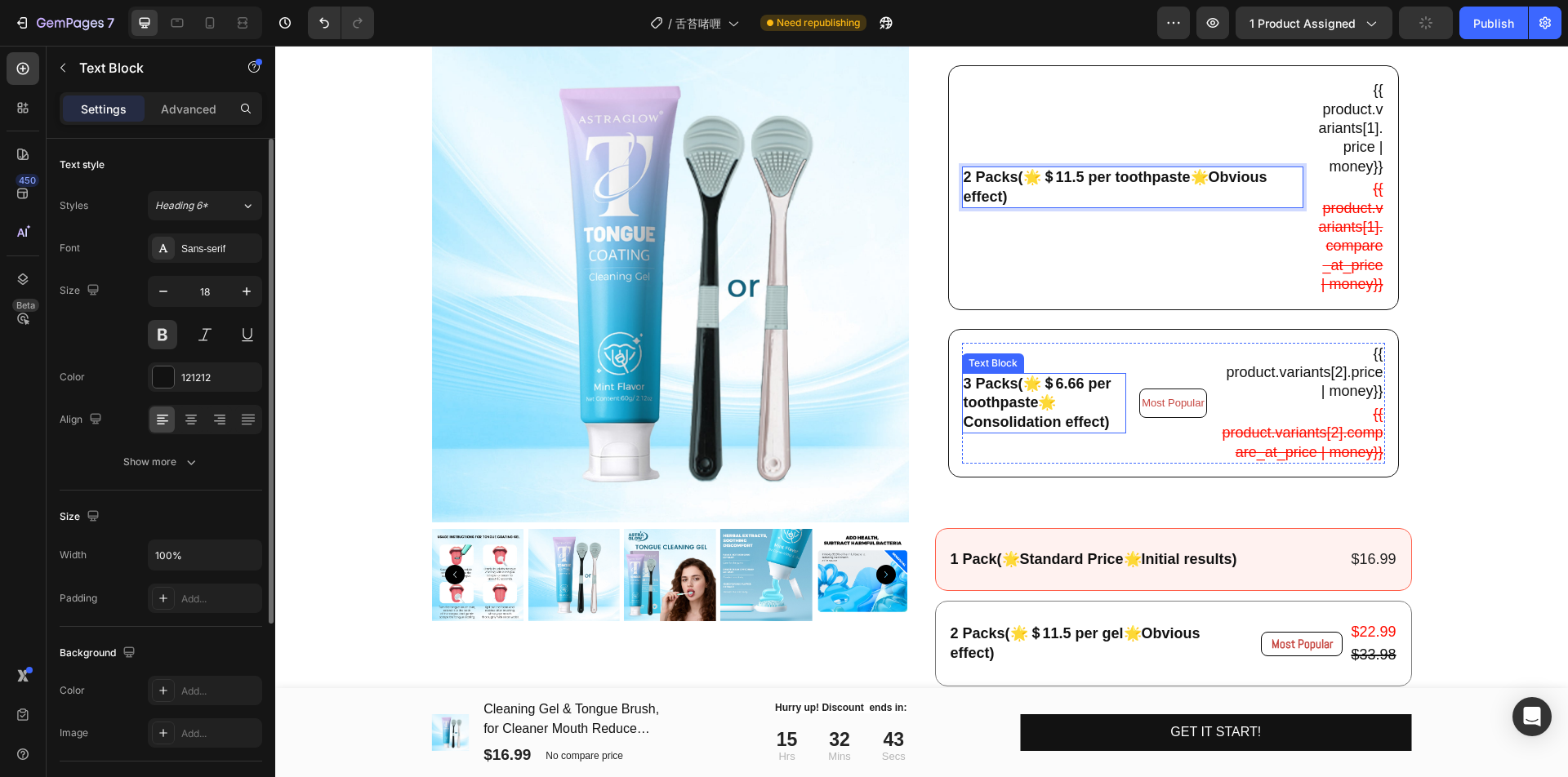
click at [1076, 410] on div "3 Packs(🌟＄6.66 per toothpaste🌟Consolidation effect) Text Block" at bounding box center [1044, 403] width 165 height 60
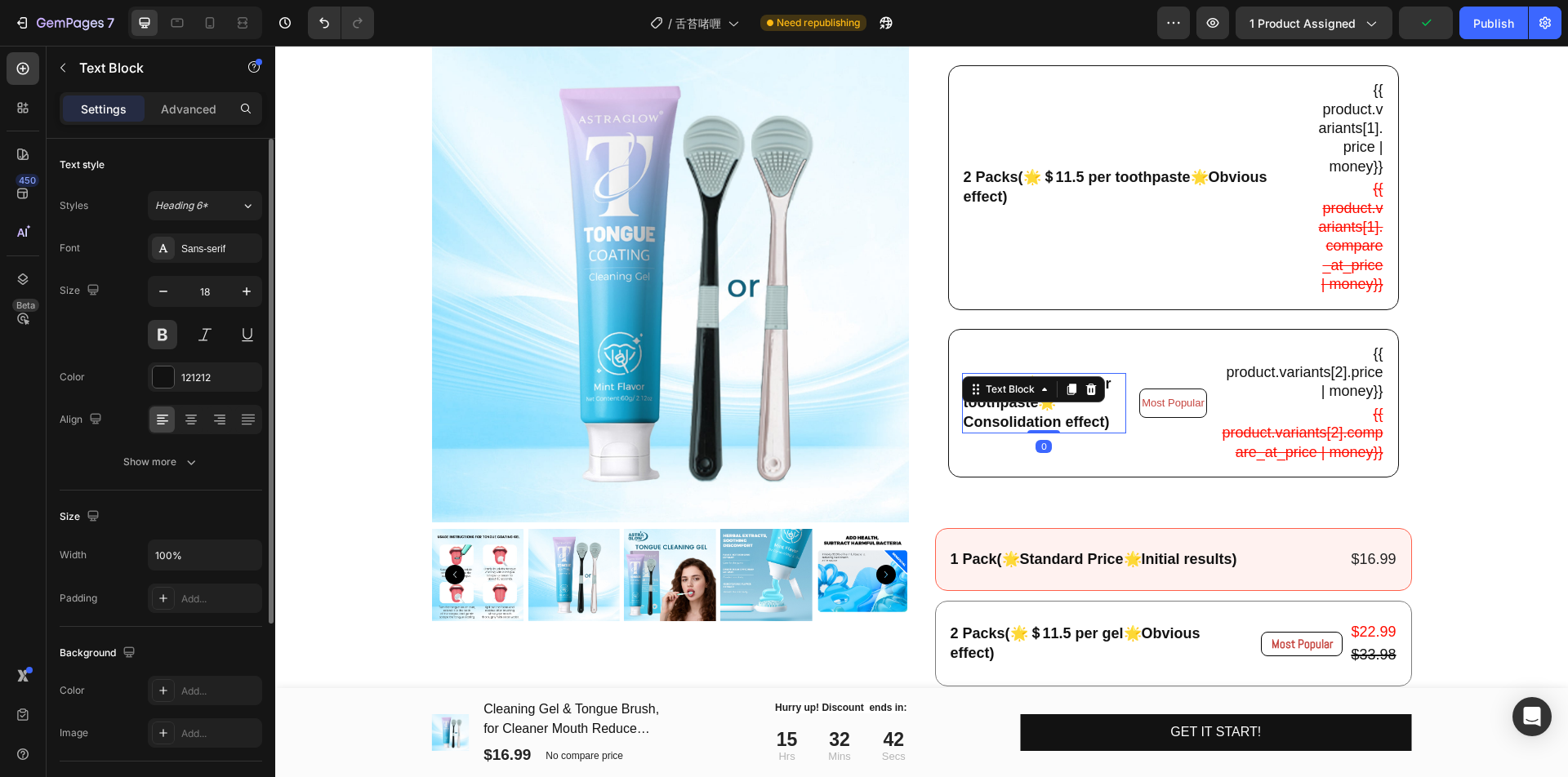
click at [1085, 432] on p "3 Packs(🌟＄6.66 per toothpaste🌟Consolidation effect)" at bounding box center [1044, 404] width 161 height 58
click at [1078, 412] on p "3 Packs(🌟＄6.66 per toothpaste🌟Consolidation effect)" at bounding box center [1044, 404] width 161 height 58
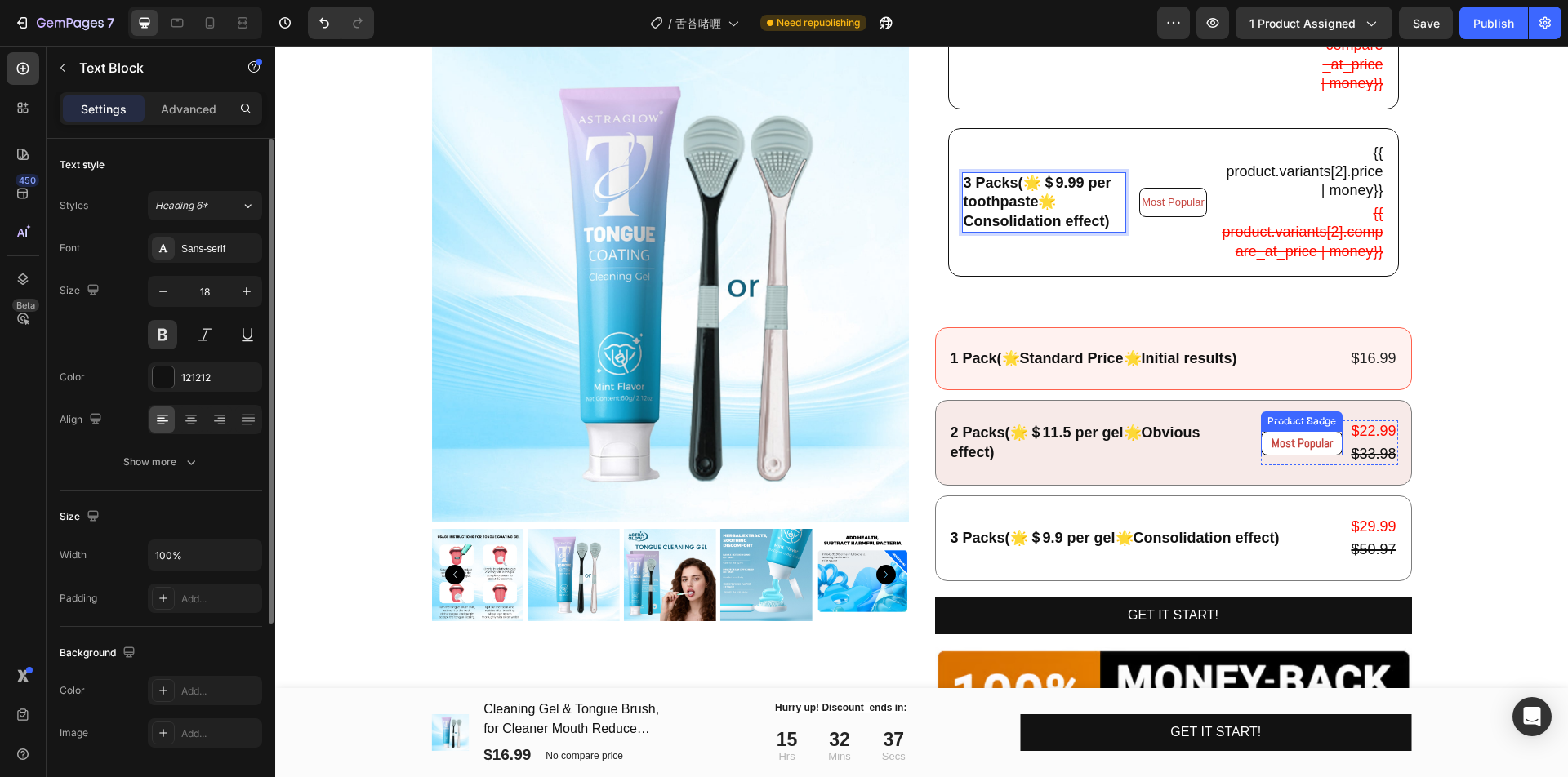
scroll to position [816, 0]
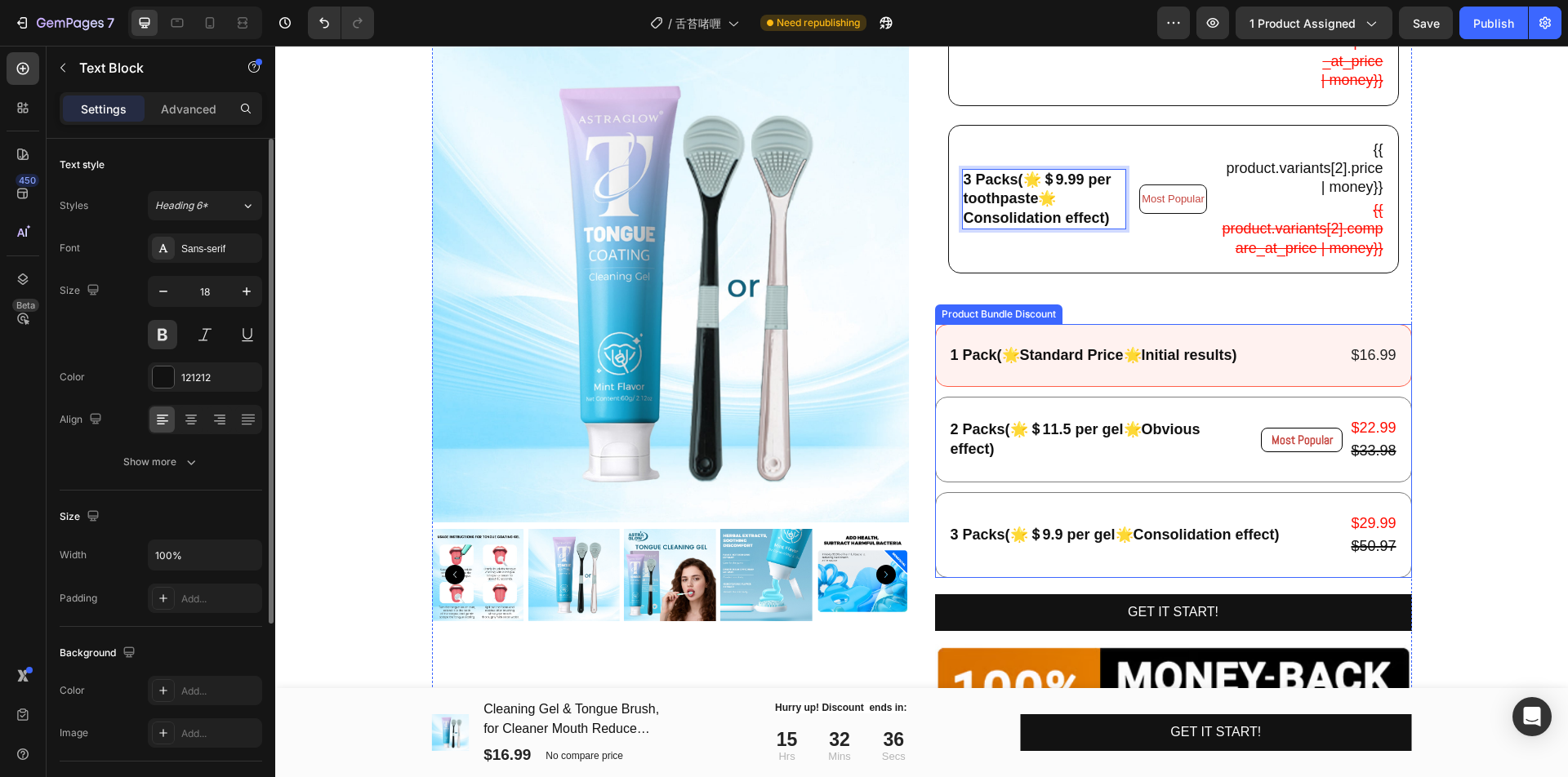
click at [1314, 426] on div "1 Pack(🌟Standard Price🌟Initial results) Text Block $16.99 Product Price Product…" at bounding box center [1173, 450] width 476 height 254
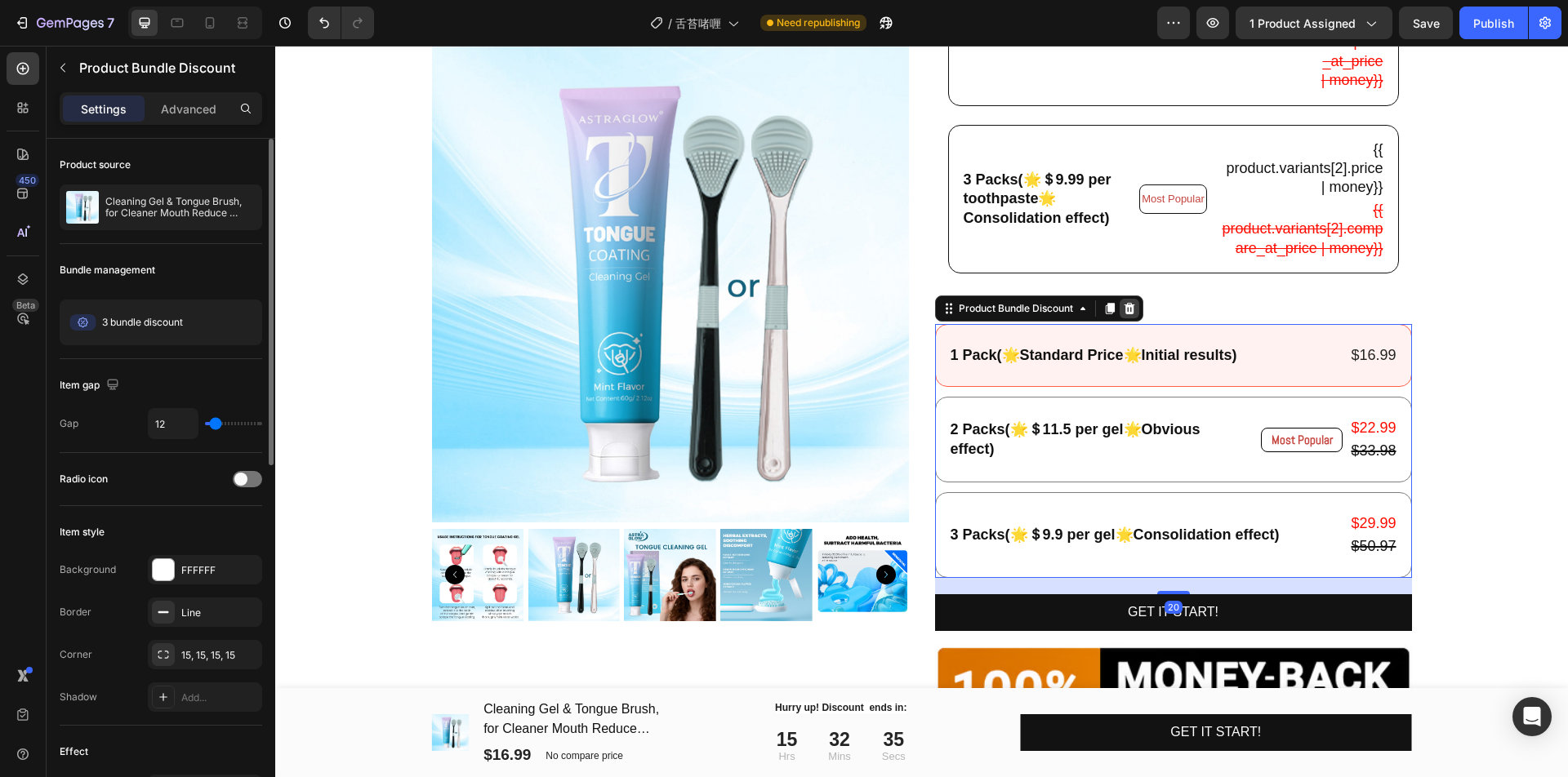
click at [1126, 314] on icon at bounding box center [1129, 308] width 10 height 11
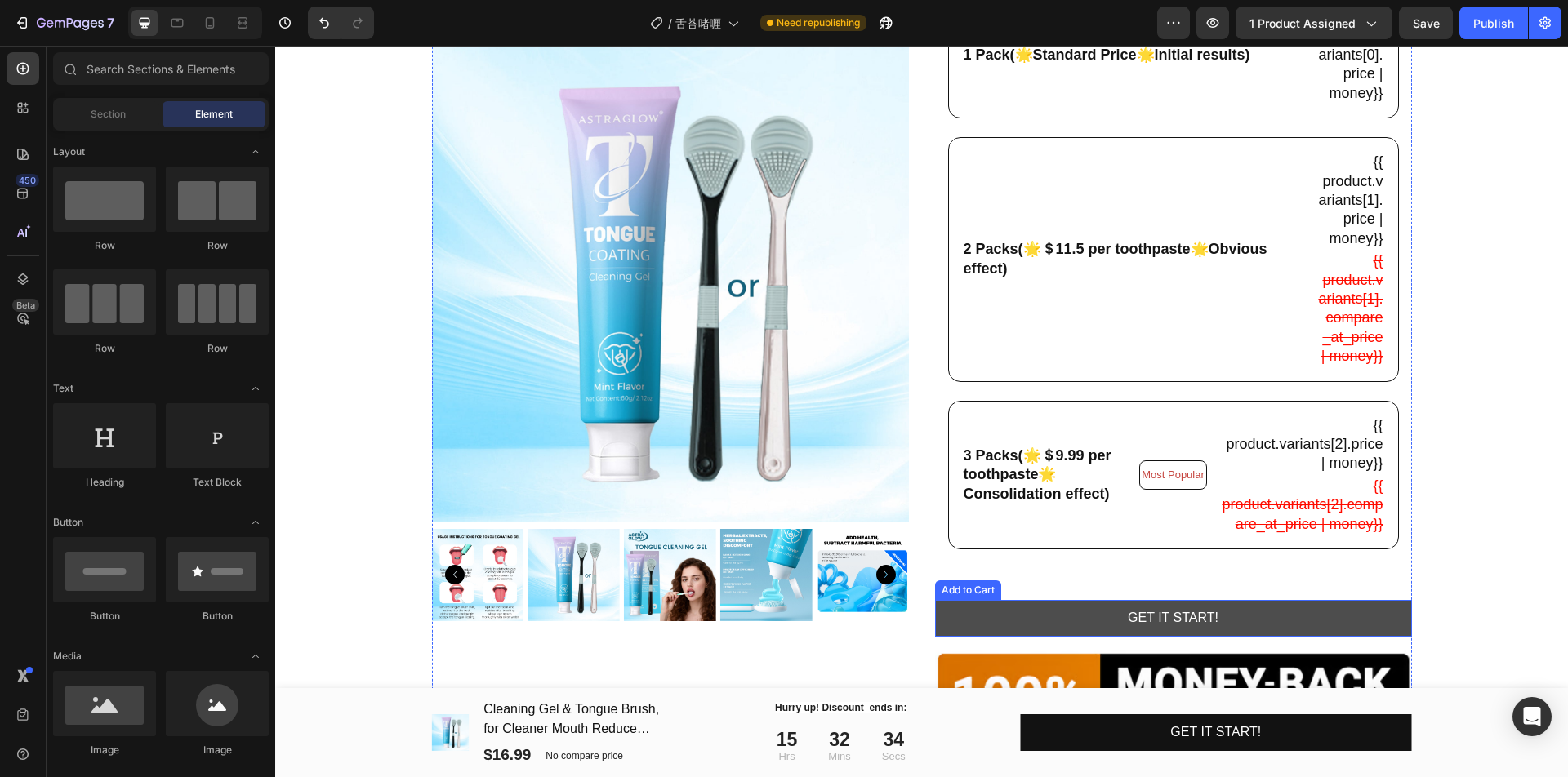
scroll to position [510, 0]
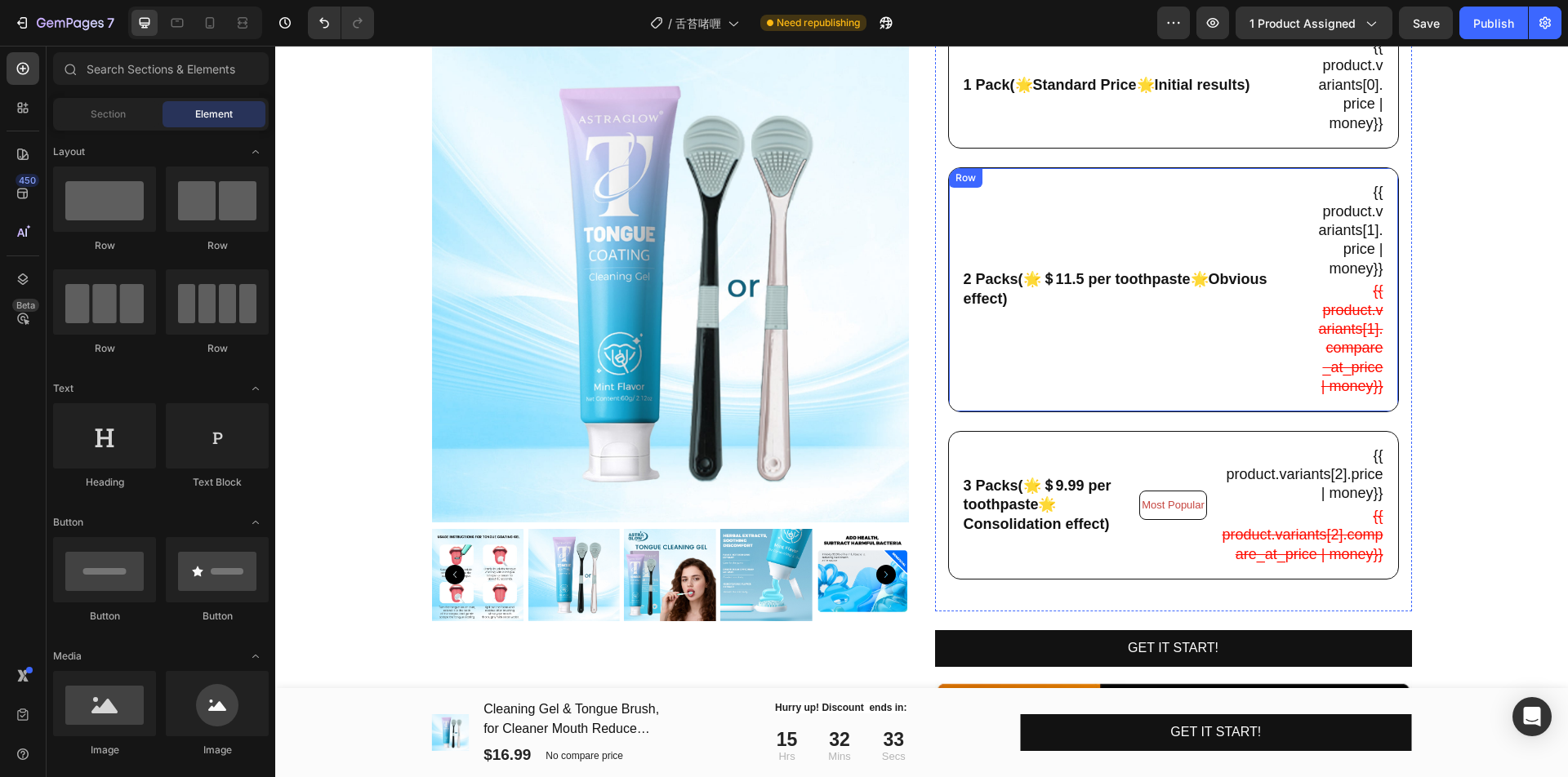
click at [1179, 395] on div "2 Packs(🌟＄11.5 per toothpaste🌟Obvious effect) Text Block" at bounding box center [1132, 290] width 341 height 216
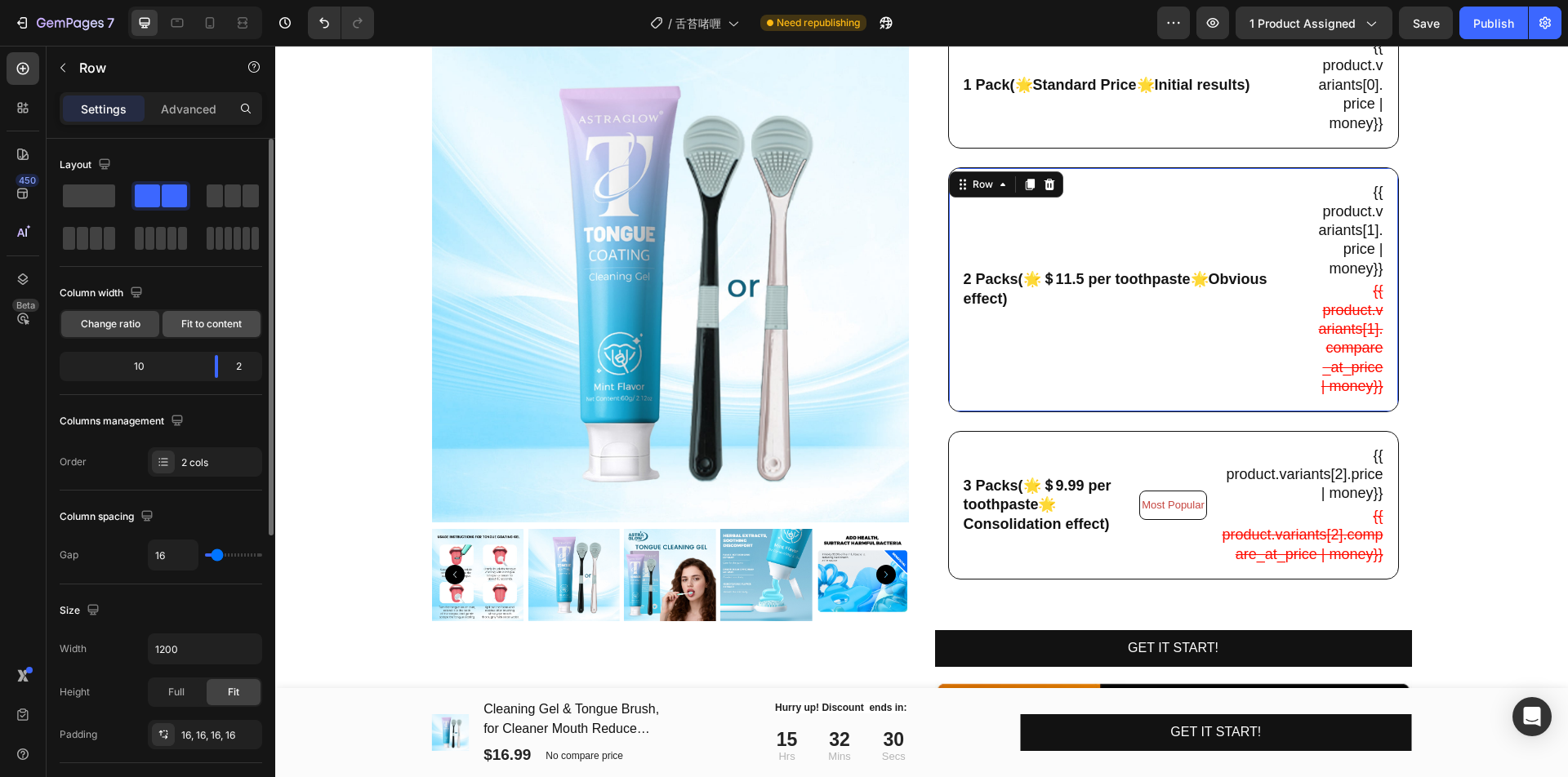
click at [223, 328] on span "Fit to content" at bounding box center [211, 324] width 60 height 15
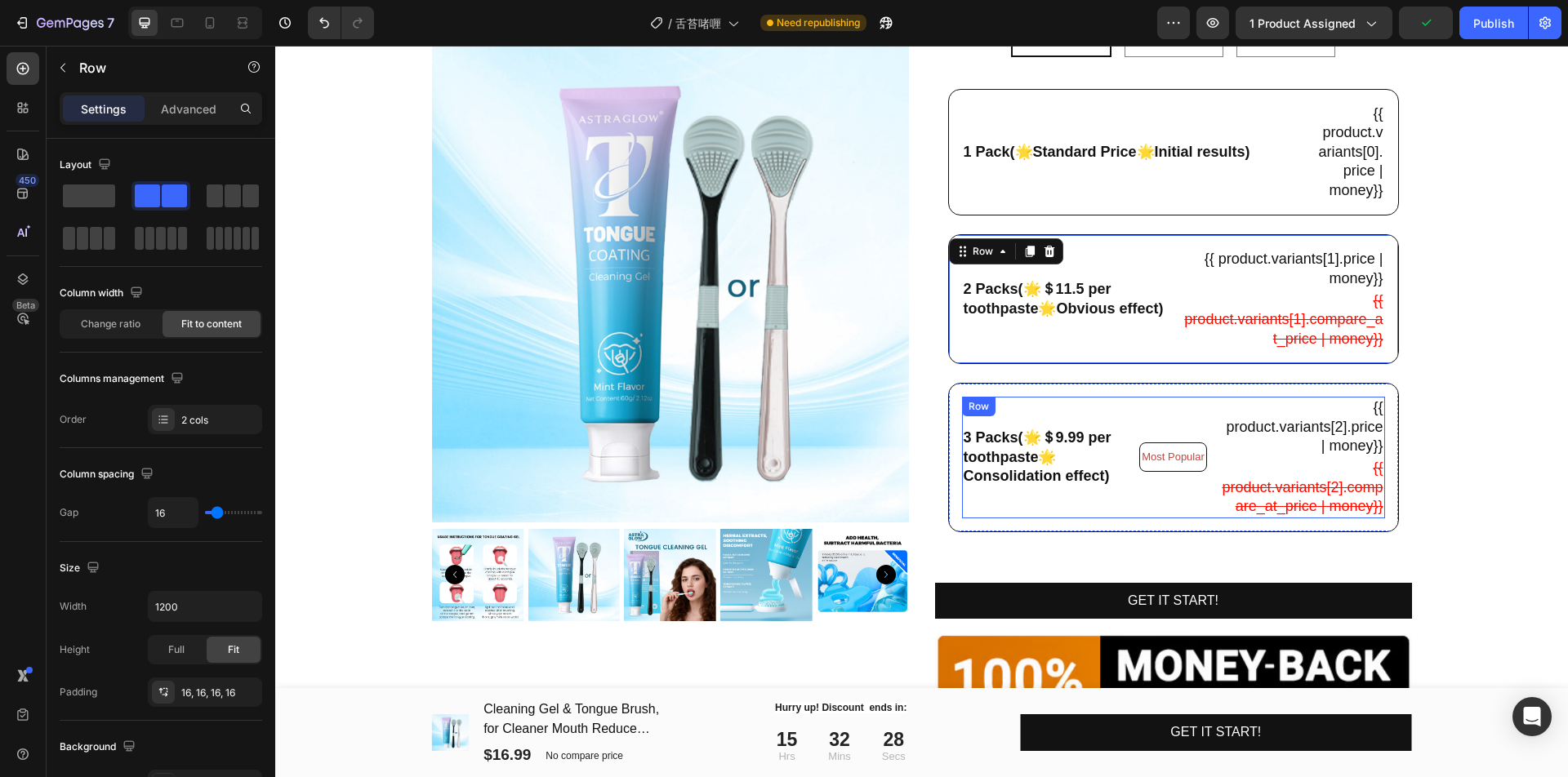
scroll to position [408, 0]
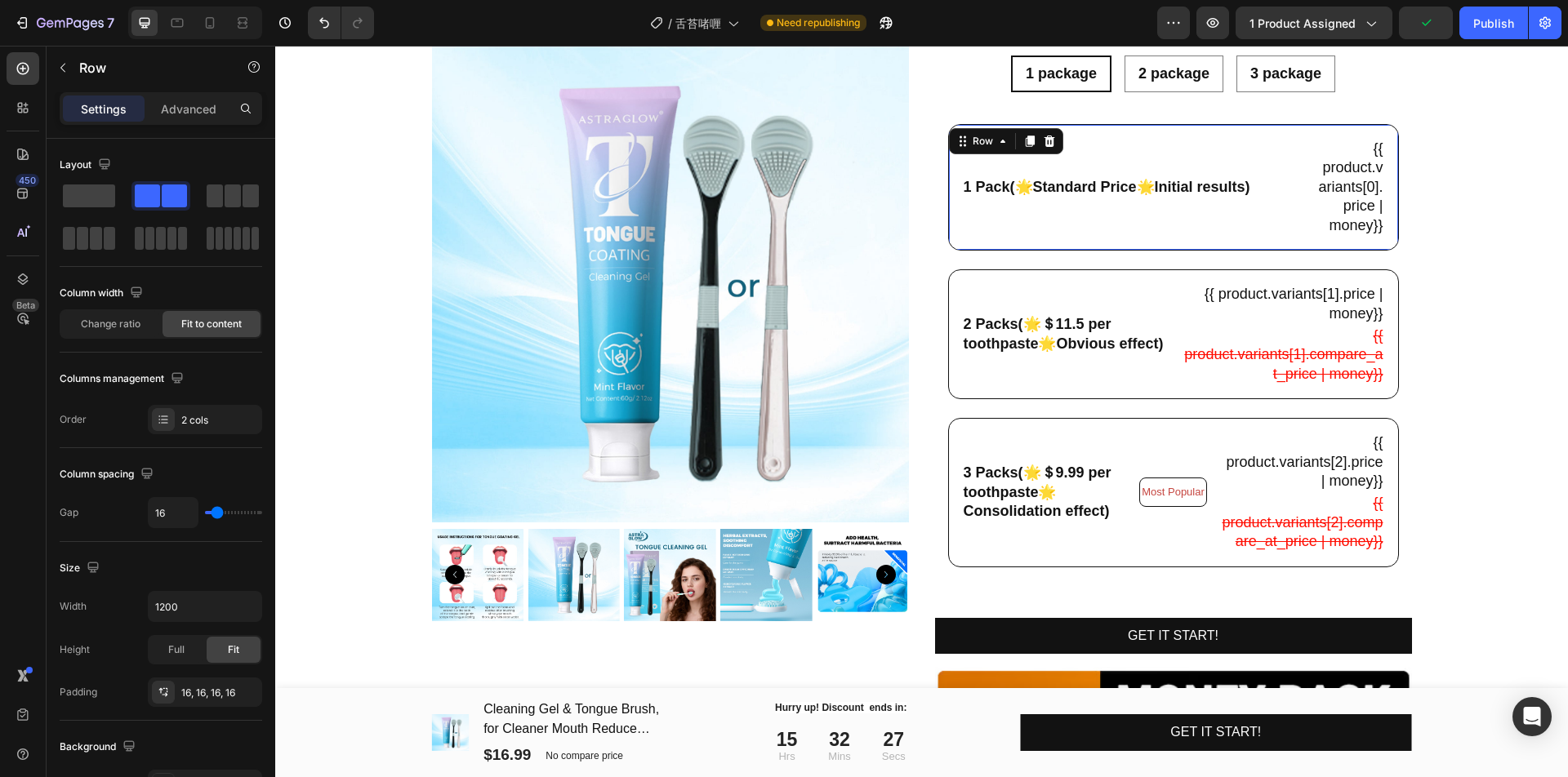
click at [1183, 229] on div "1 Pack(🌟Standard Price🌟Initial results) Text Block" at bounding box center [1132, 187] width 341 height 99
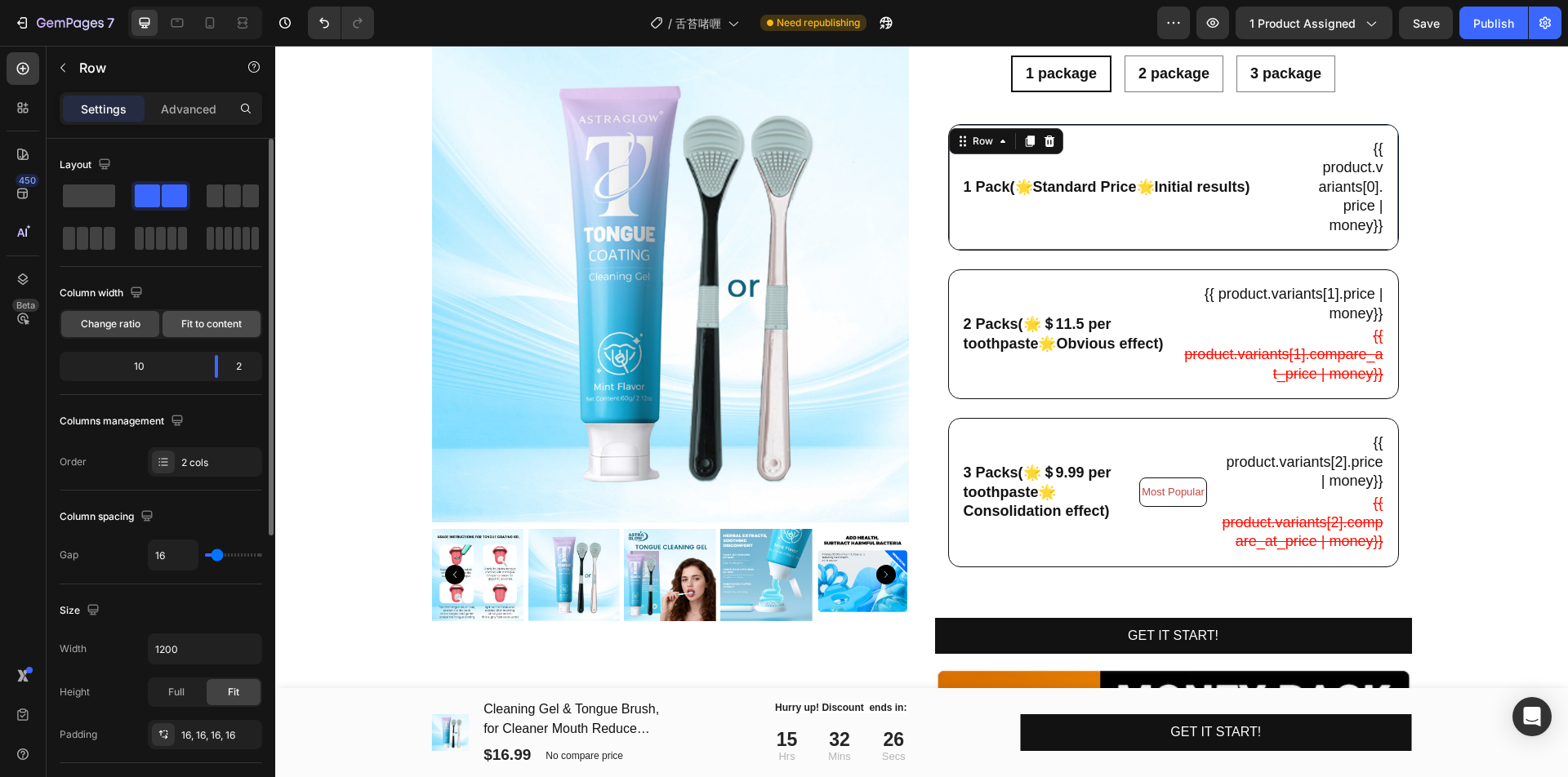
click at [223, 322] on span "Fit to content" at bounding box center [211, 324] width 60 height 15
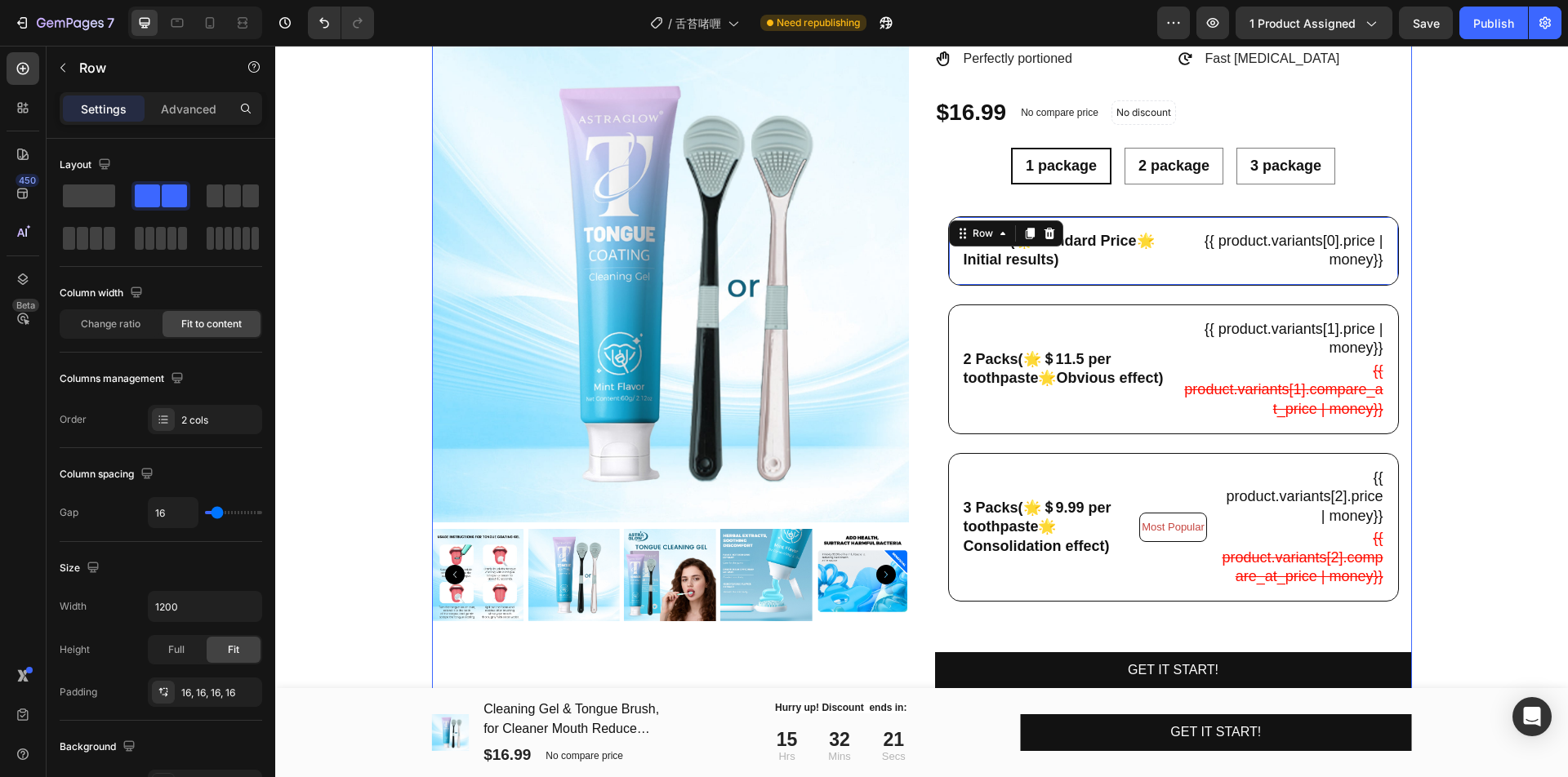
scroll to position [204, 0]
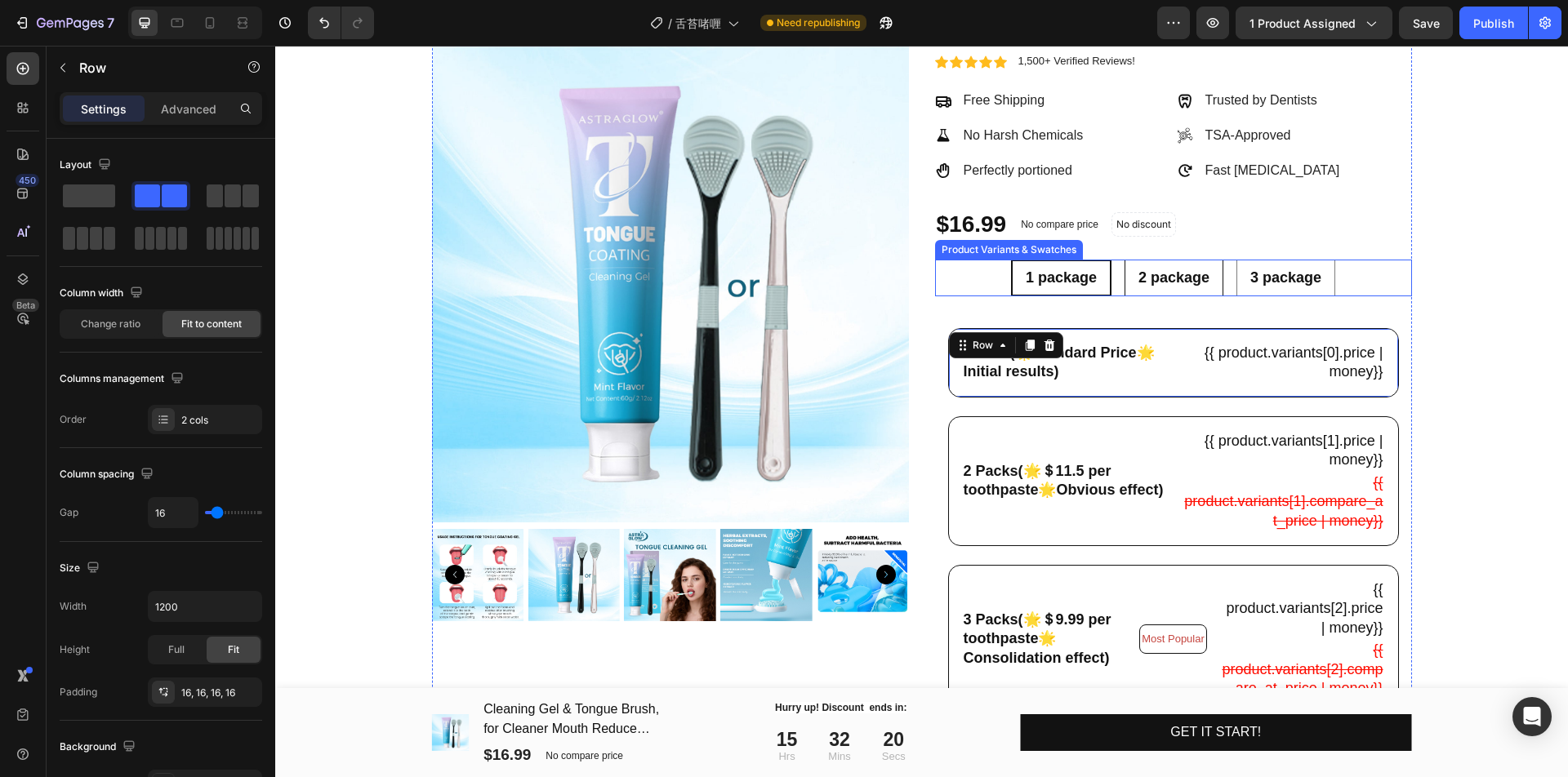
click at [1177, 291] on div "2 package" at bounding box center [1173, 277] width 97 height 31
click at [1174, 260] on input "2 package 2 package 2 package" at bounding box center [1174, 259] width 1 height 1
radio input "true"
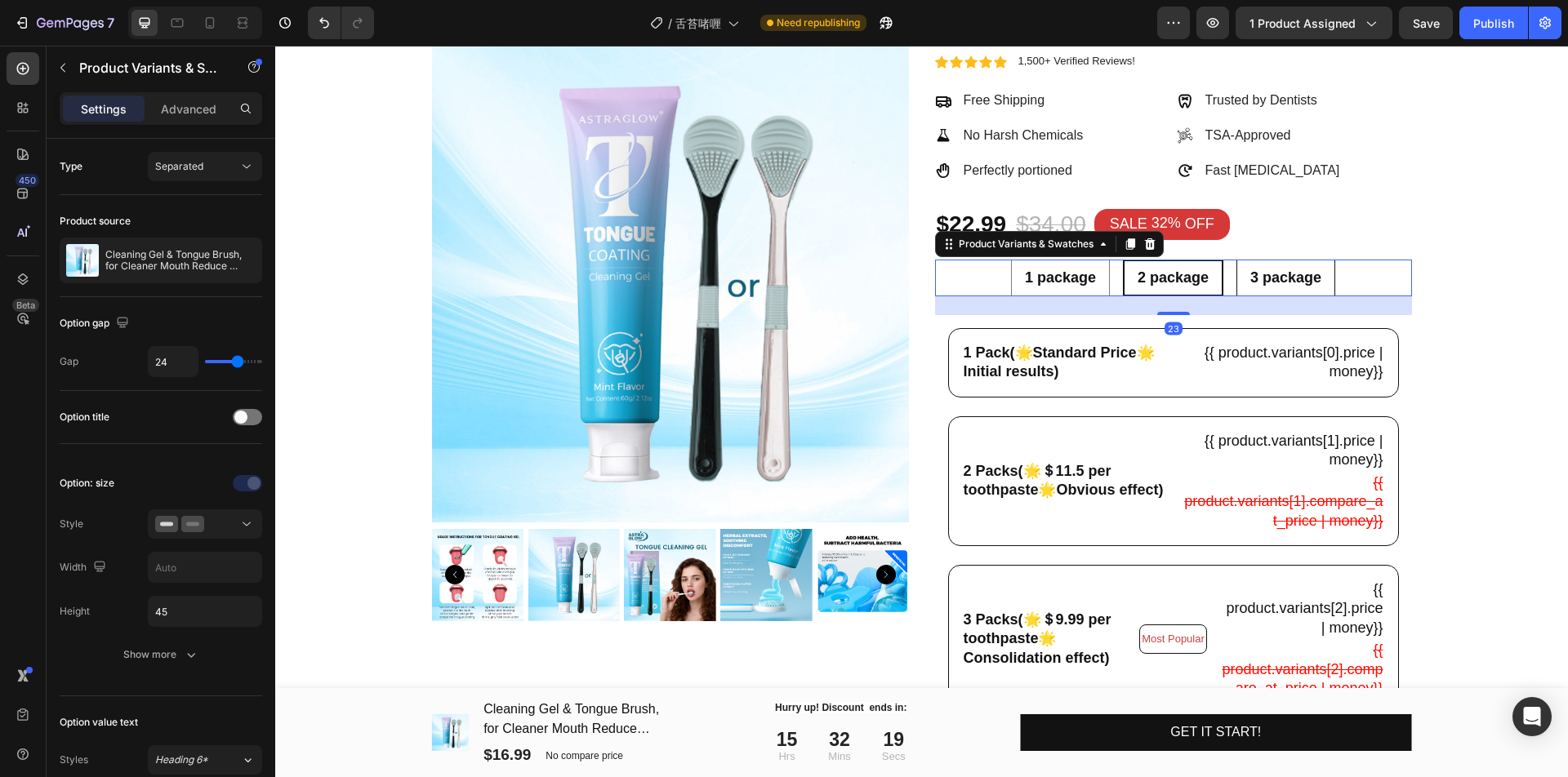
click at [1272, 285] on span "3 package" at bounding box center [1285, 277] width 71 height 17
click at [1285, 260] on input "3 package 3 package 3 package" at bounding box center [1285, 259] width 1 height 1
radio input "true"
click at [1154, 287] on div "2 package" at bounding box center [1172, 277] width 97 height 31
click at [1172, 260] on input "2 package 2 package 2 package" at bounding box center [1172, 259] width 1 height 1
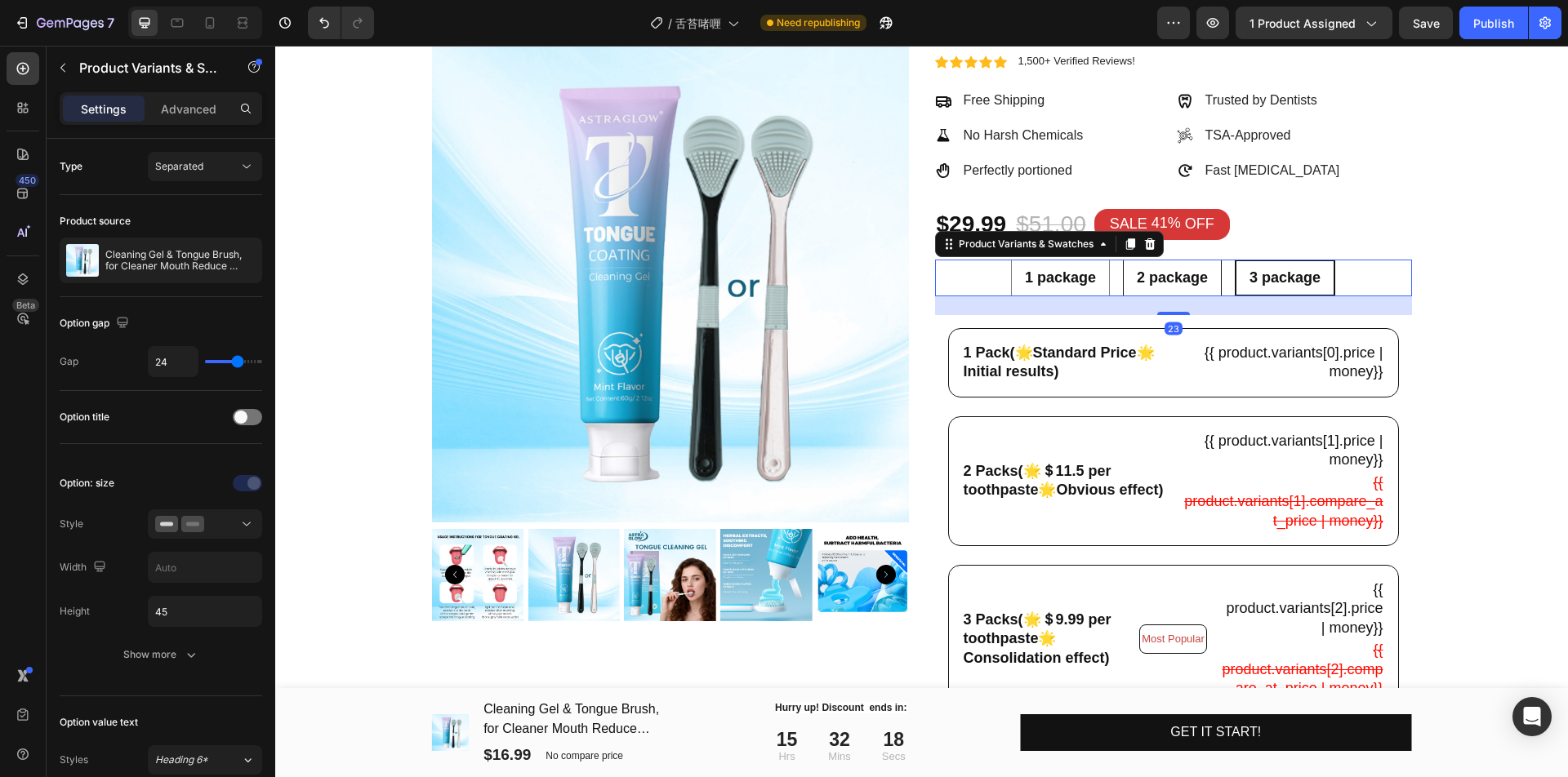
radio input "true"
click at [1070, 277] on span "1 package" at bounding box center [1059, 277] width 71 height 17
click at [1060, 260] on input "1 package 1 package 1 package" at bounding box center [1059, 259] width 1 height 1
radio input "true"
click at [1167, 273] on span "2 package" at bounding box center [1173, 277] width 71 height 17
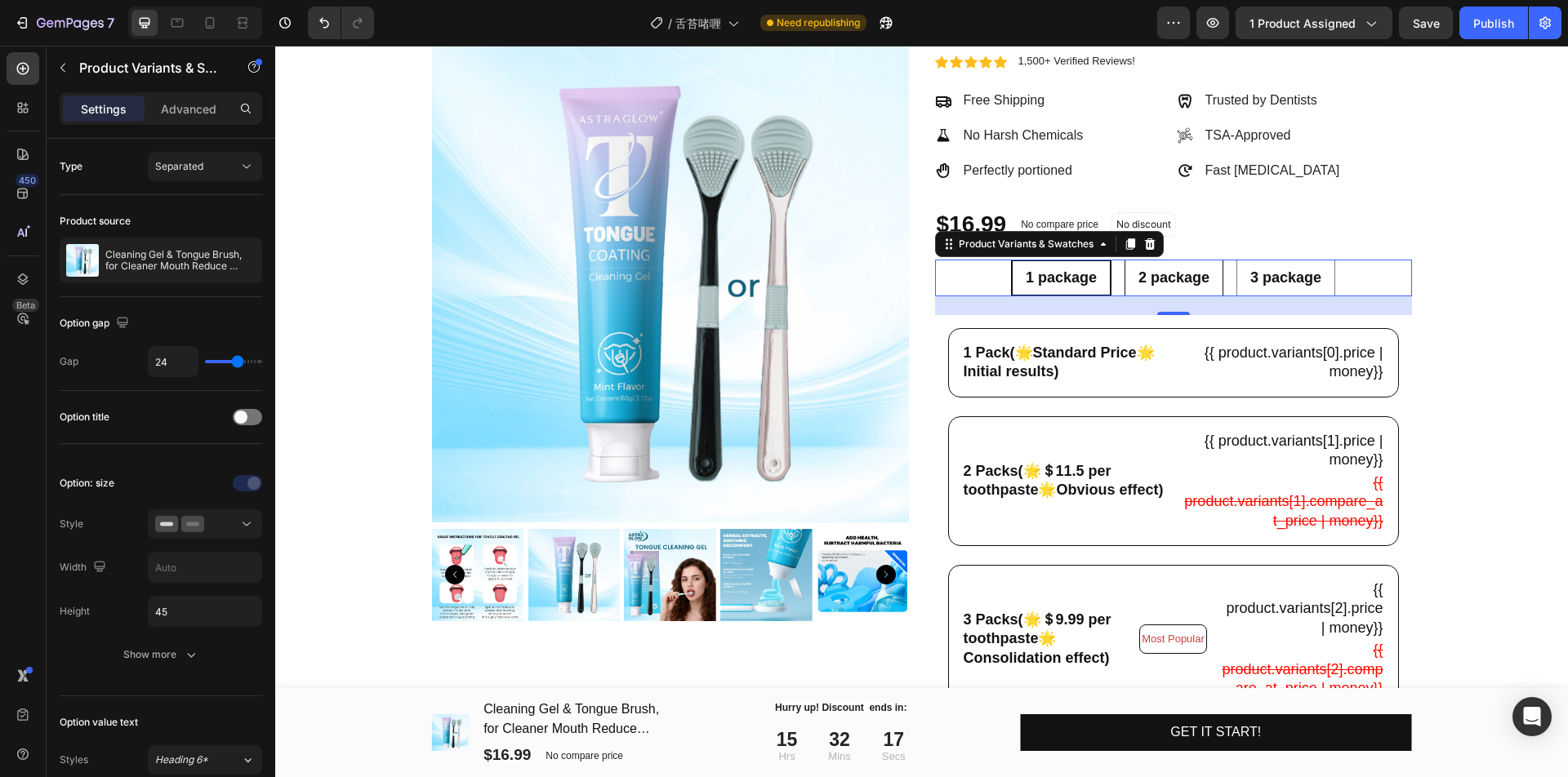
click at [1174, 260] on input "2 package 2 package 2 package" at bounding box center [1174, 259] width 1 height 1
radio input "true"
click at [1259, 271] on span "3 package" at bounding box center [1285, 277] width 71 height 17
click at [1285, 260] on input "3 package 3 package 3 package" at bounding box center [1285, 259] width 1 height 1
radio input "true"
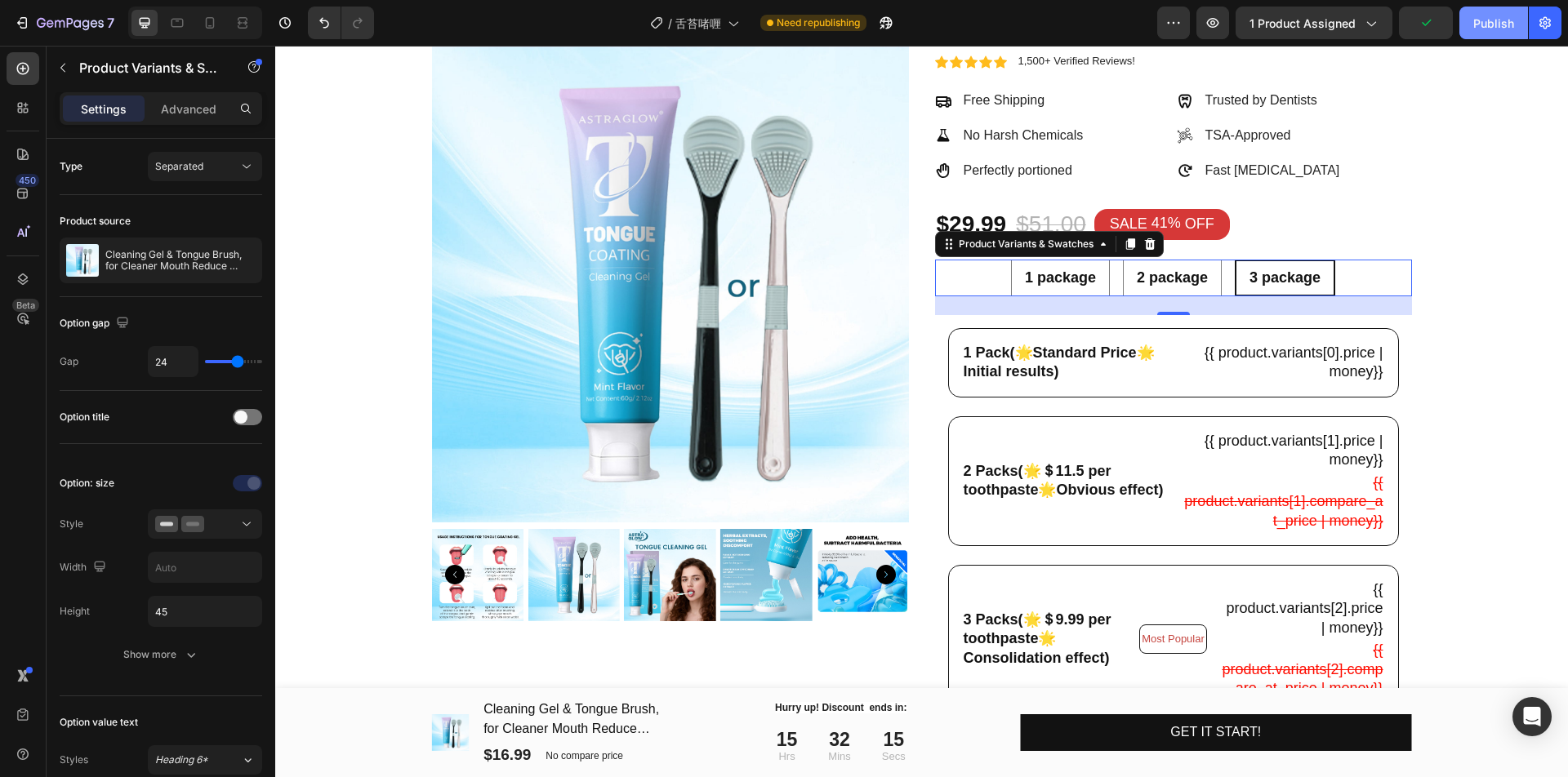
click at [1489, 36] on button "Publish" at bounding box center [1493, 22] width 69 height 32
click at [219, 24] on div at bounding box center [210, 23] width 26 height 26
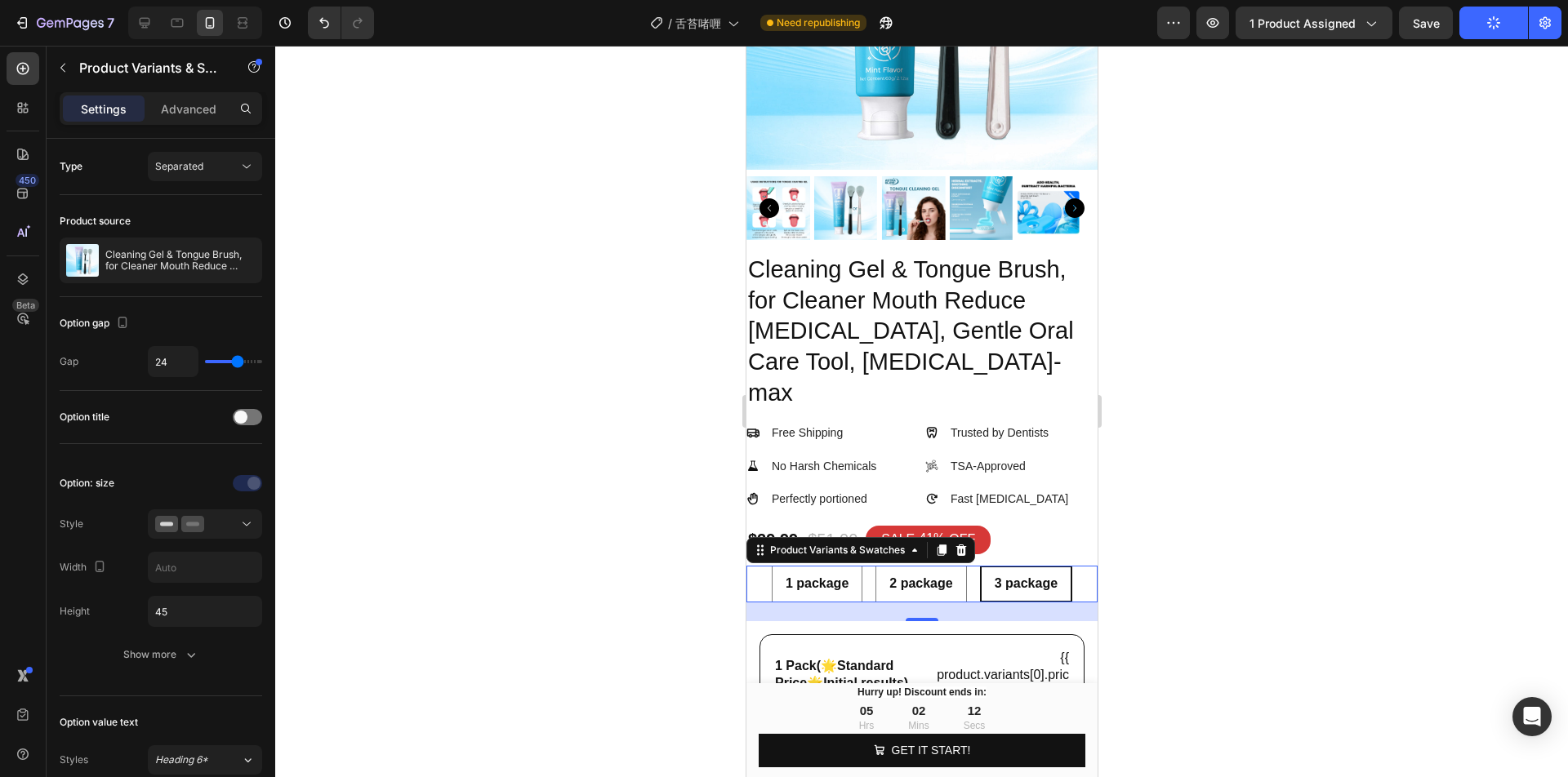
scroll to position [731, 0]
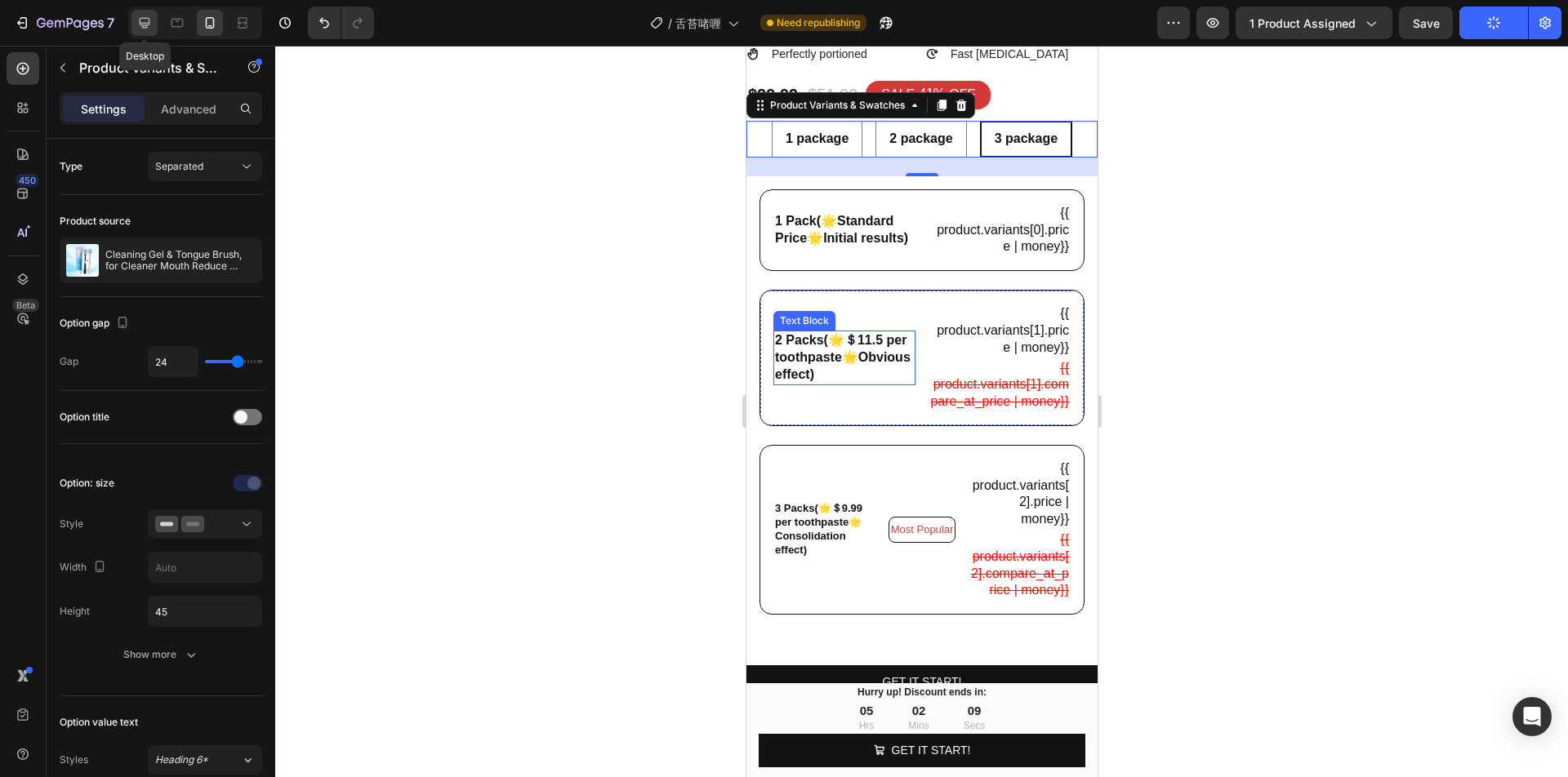
click at [151, 23] on icon at bounding box center [144, 23] width 17 height 17
type input "18"
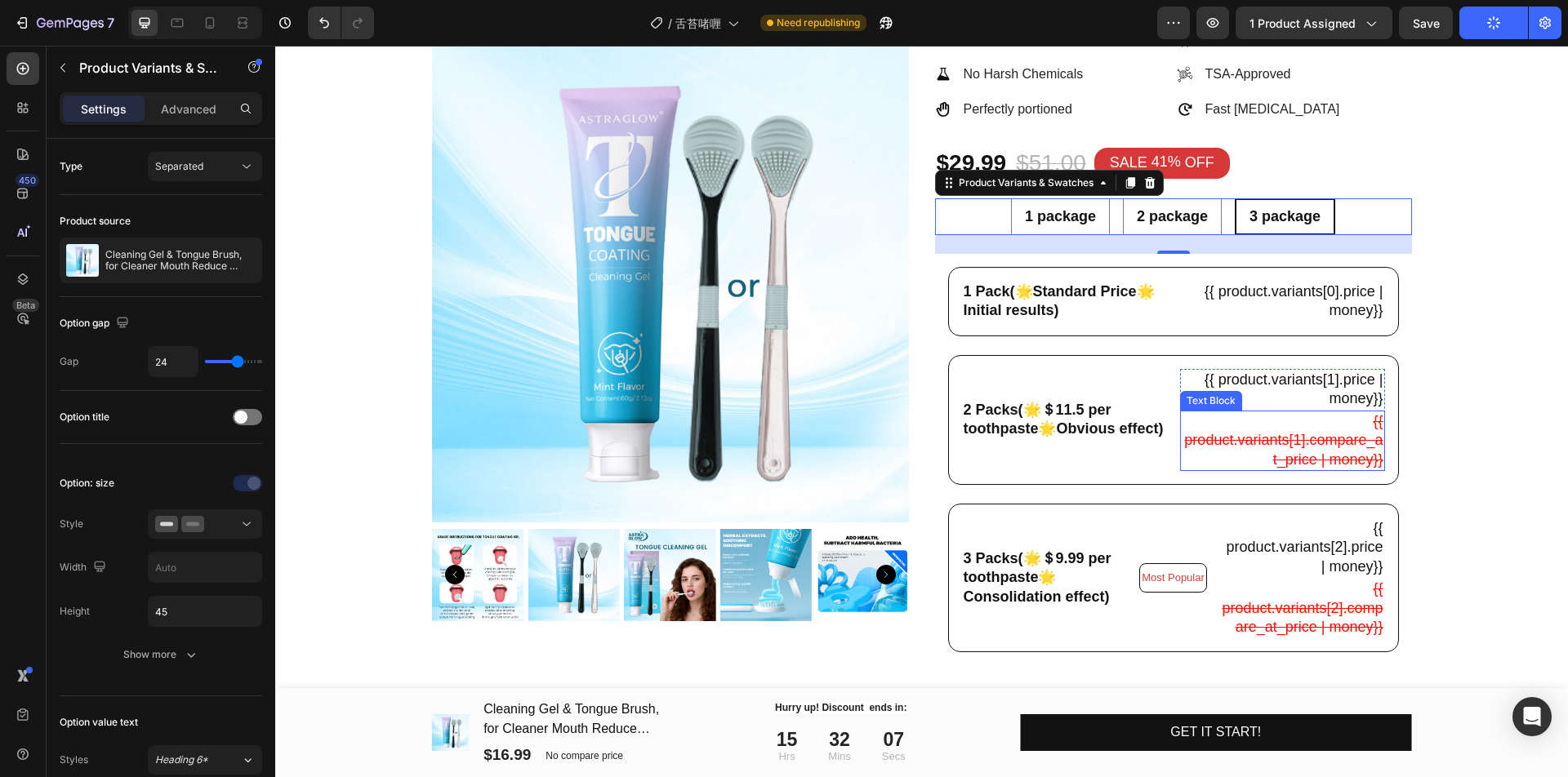
scroll to position [157, 0]
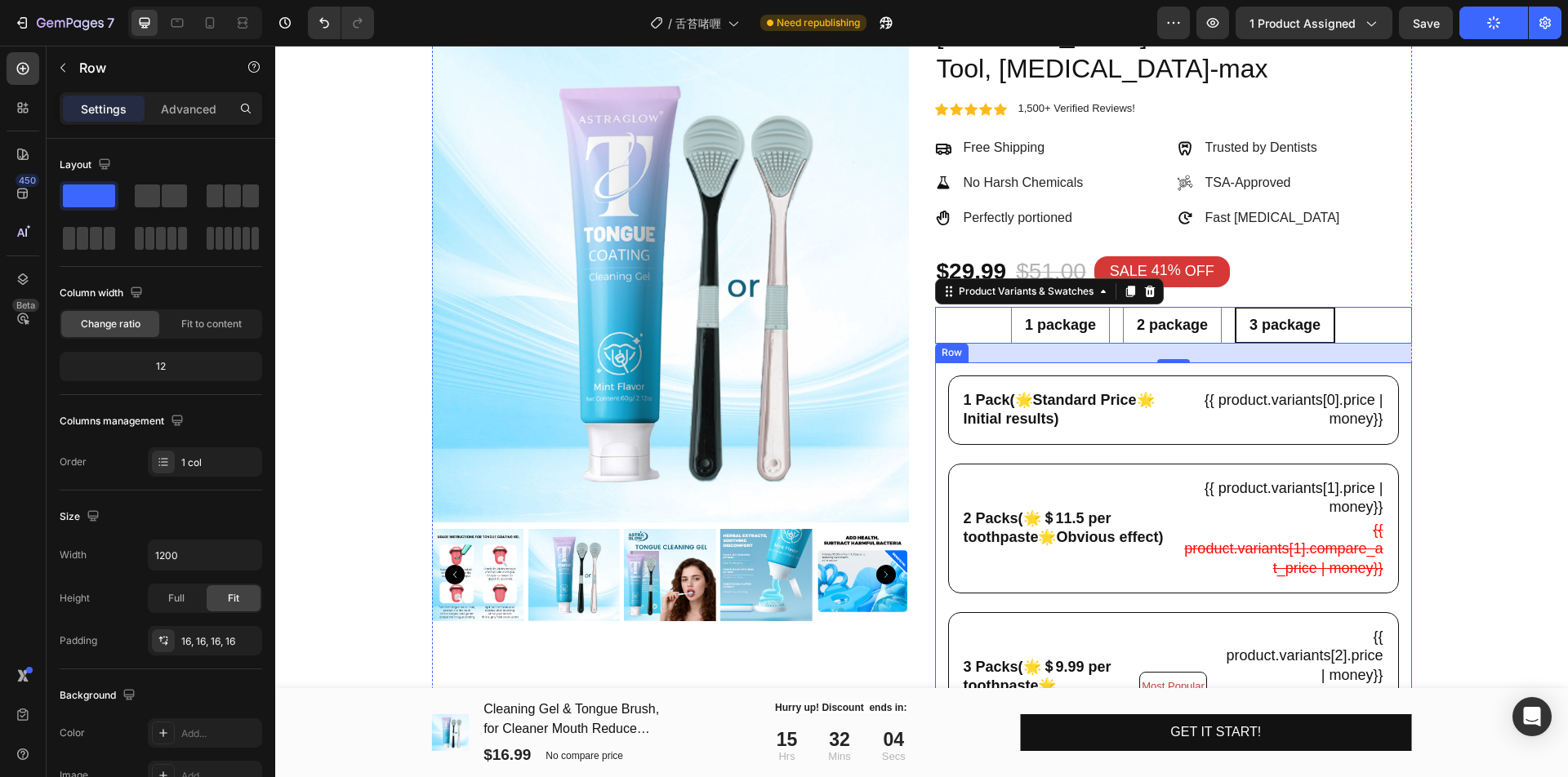
click at [1256, 454] on div "1 Pack(🌟Standard Price🌟Initial results) Text Block {{ product.variants[0].price…" at bounding box center [1173, 576] width 451 height 404
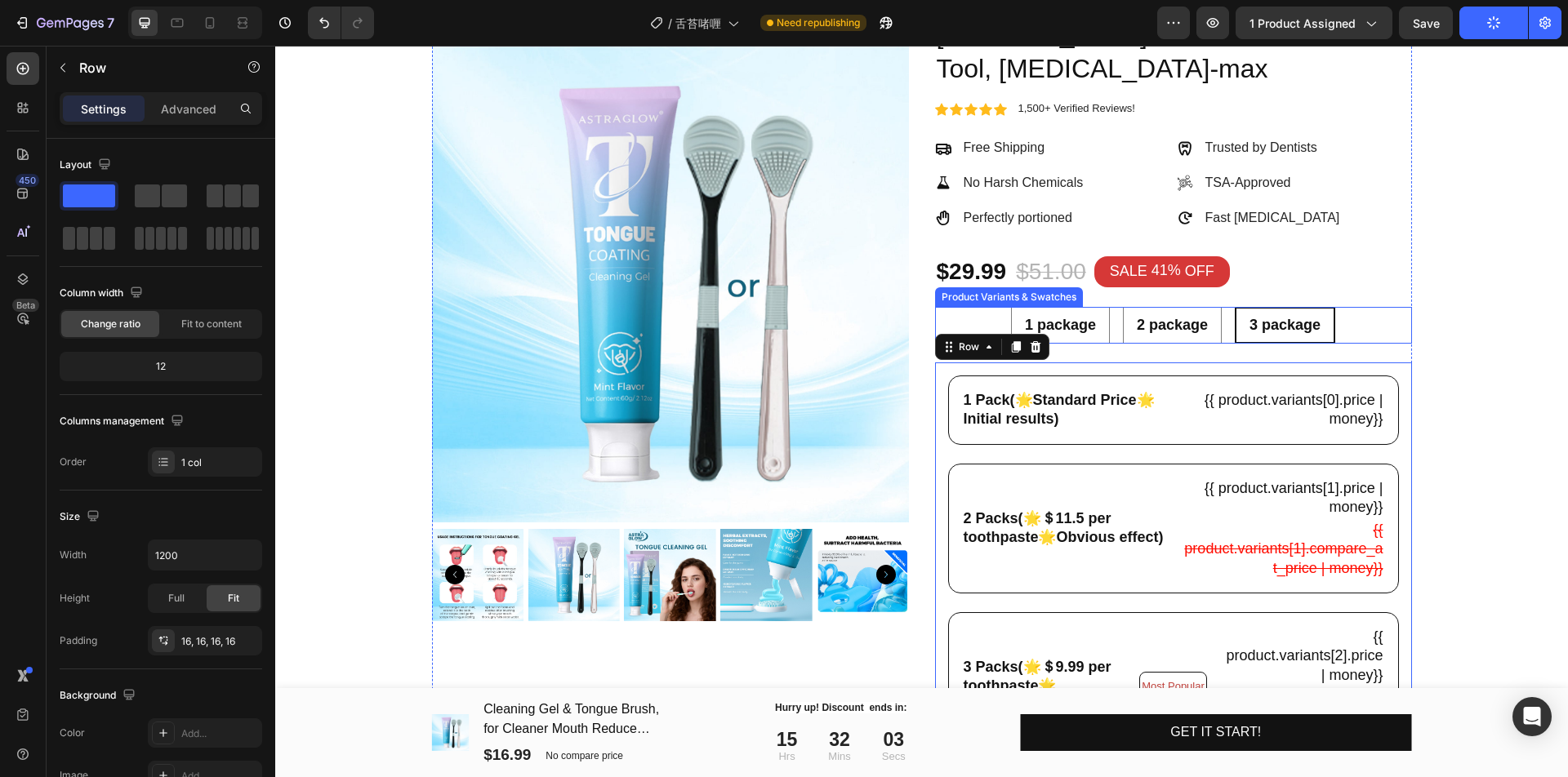
click at [1352, 331] on div "1 package 1 package 1 package 2 package 2 package 2 package 3 package 3 package…" at bounding box center [1173, 325] width 476 height 37
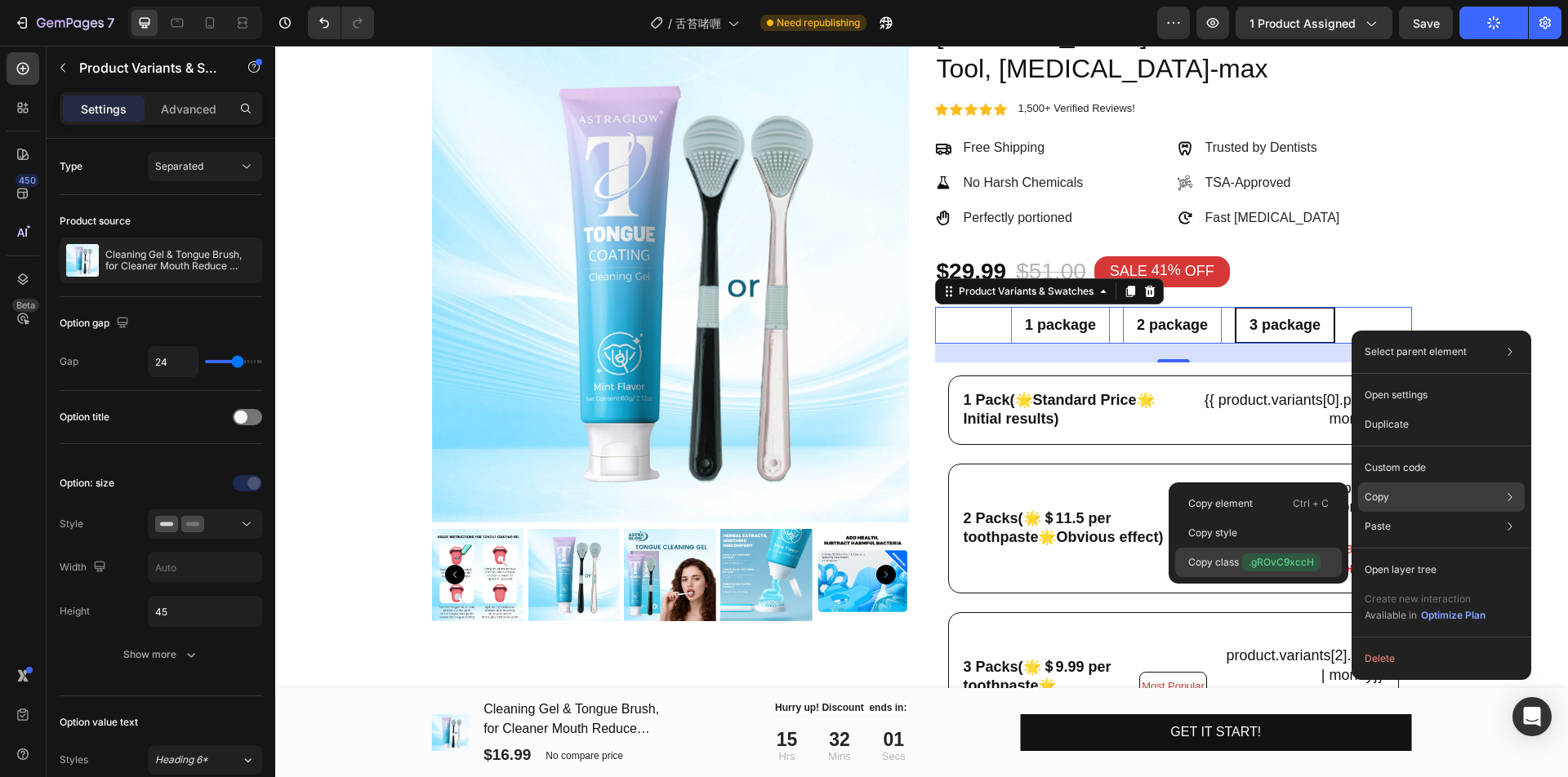
click at [1232, 553] on p "Copy class .gROvC9xccH" at bounding box center [1254, 562] width 133 height 18
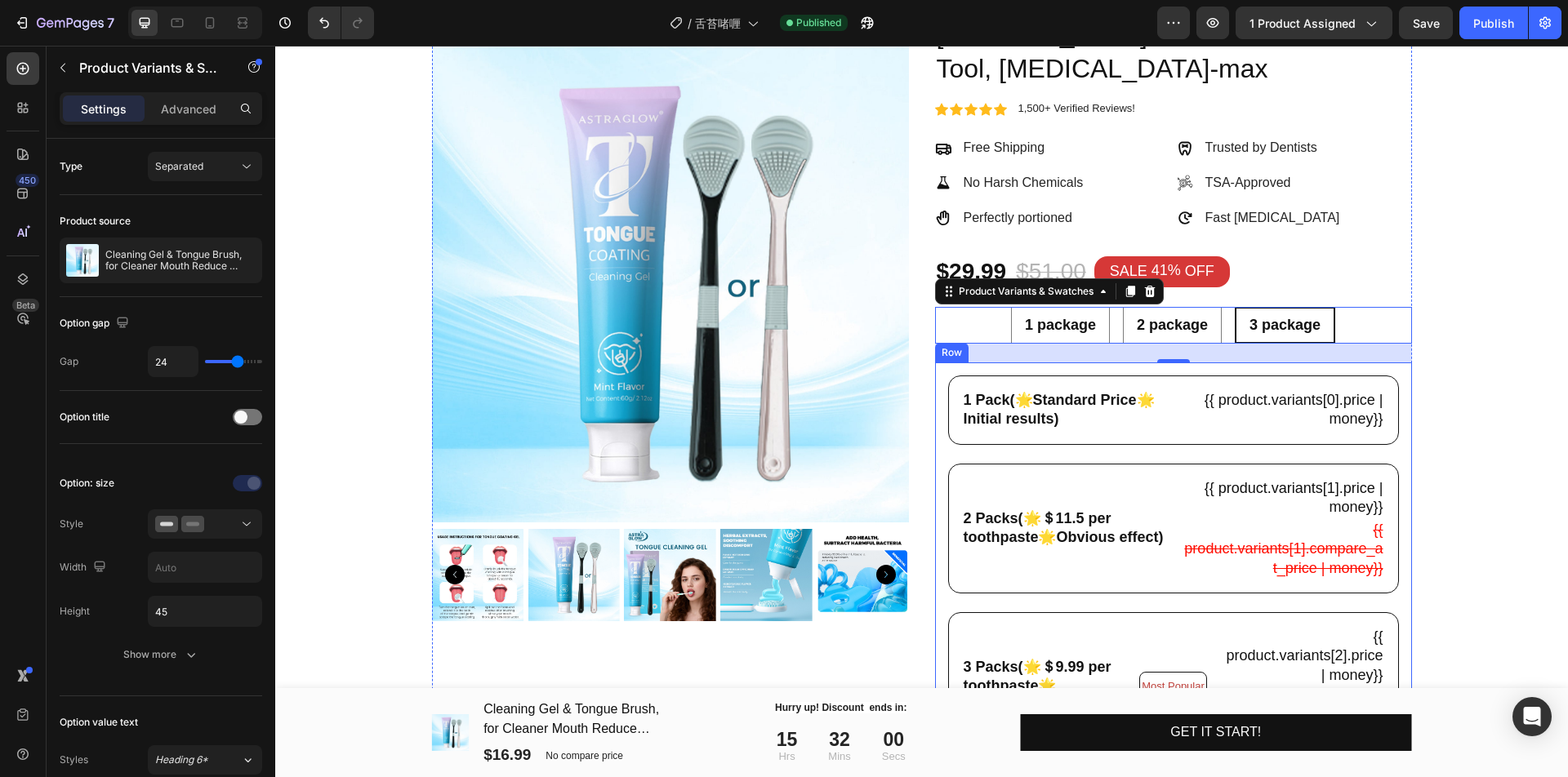
click at [1107, 456] on div "1 Pack(🌟Standard Price🌟Initial results) Text Block {{ product.variants[0].price…" at bounding box center [1173, 576] width 451 height 404
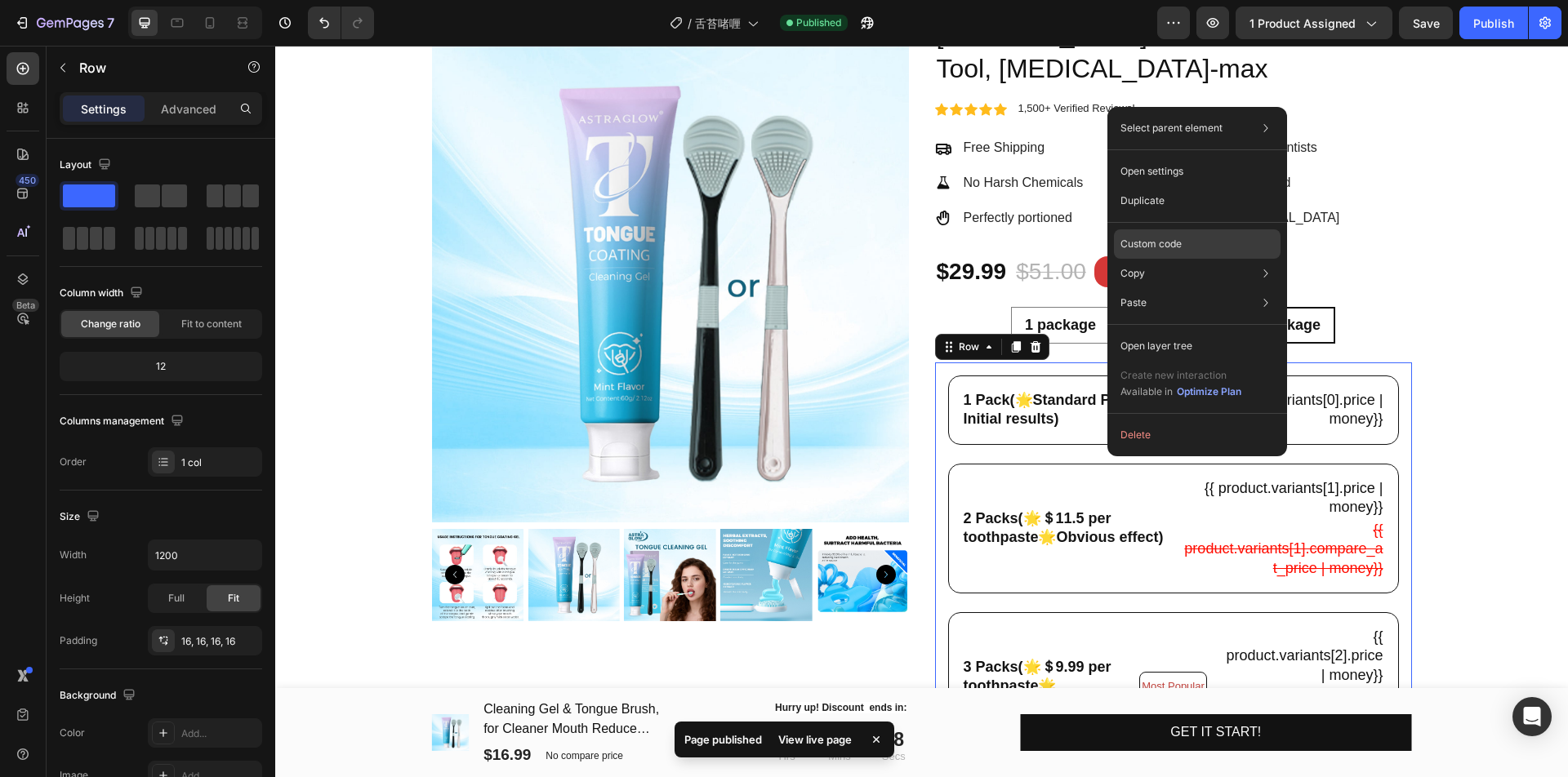
click at [1174, 243] on p "Custom code" at bounding box center [1151, 243] width 61 height 15
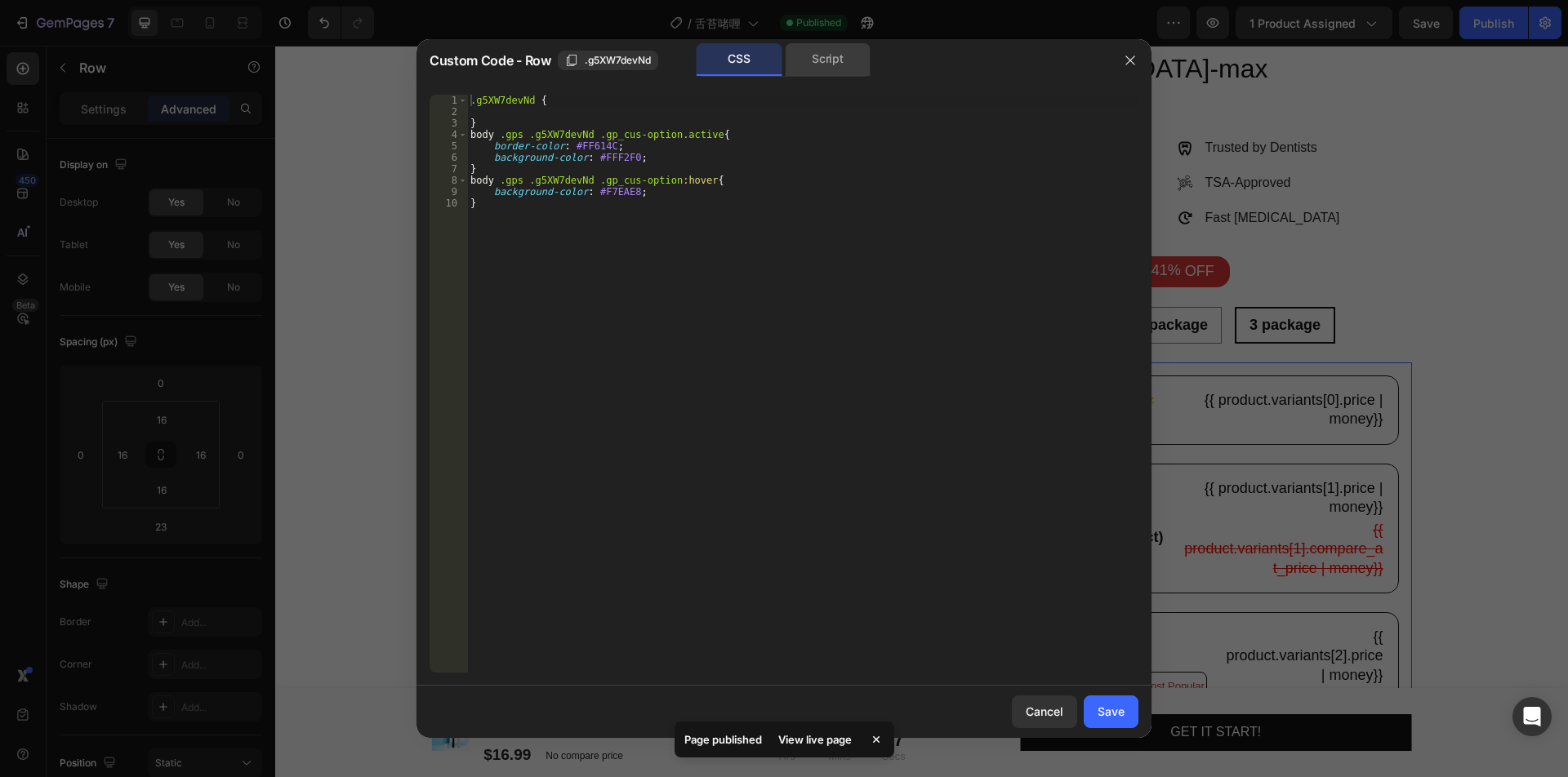
click at [804, 65] on div "Script" at bounding box center [827, 59] width 86 height 32
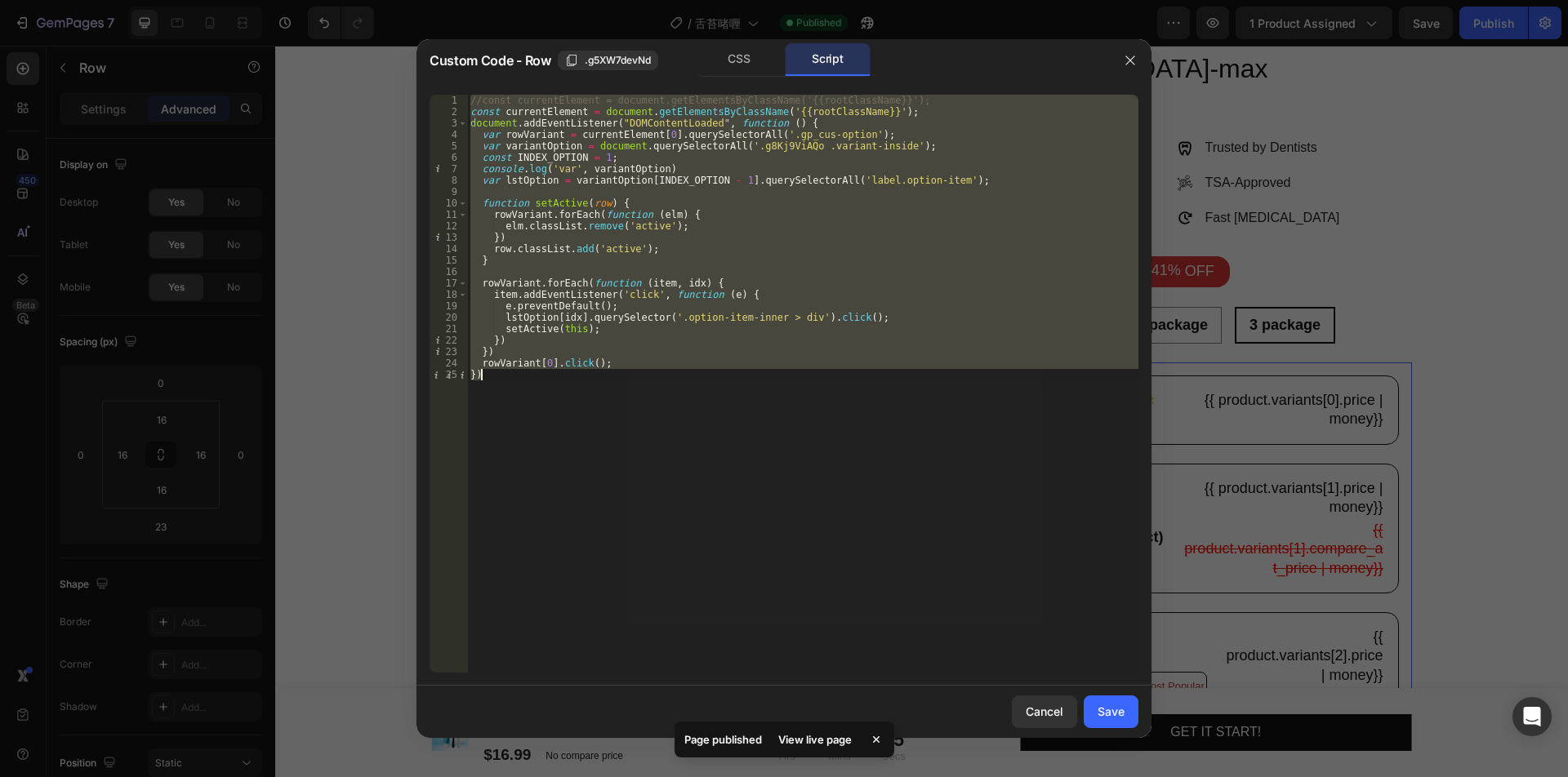
click at [754, 147] on div "//const currentElement = document.getElementsByClassName('{{rootClassName}}'); …" at bounding box center [802, 384] width 671 height 578
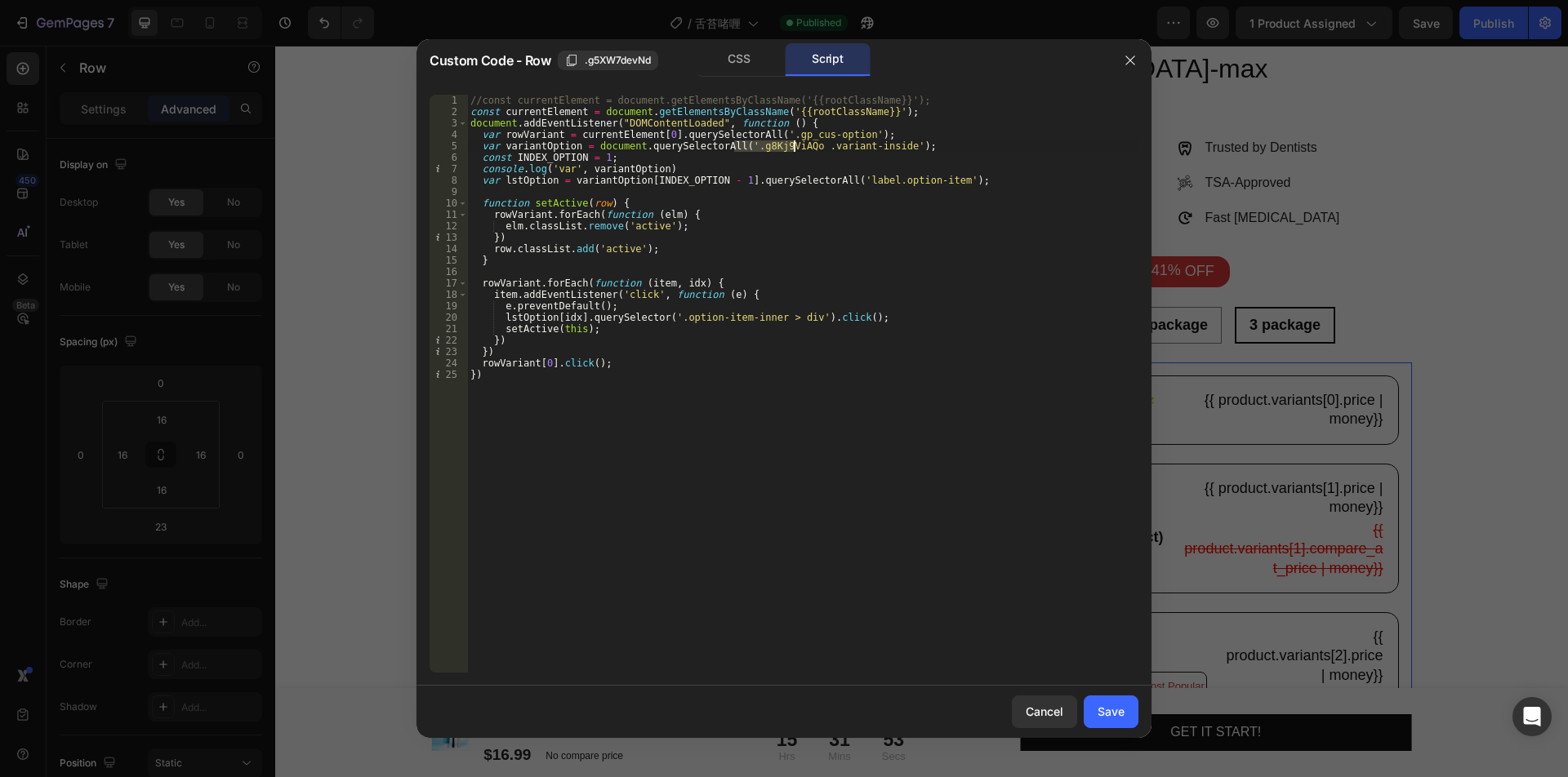
drag, startPoint x: 735, startPoint y: 148, endPoint x: 795, endPoint y: 147, distance: 60.0
click at [795, 147] on div "//const currentElement = document.getElementsByClassName('{{rootClassName}}'); …" at bounding box center [802, 395] width 671 height 601
paste textarea "ROvC9xccH"
type textarea "var variantOption = document.querySelectorAll('.gROvC9xccH .variant-inside');"
click at [1092, 701] on button "Save" at bounding box center [1111, 711] width 55 height 32
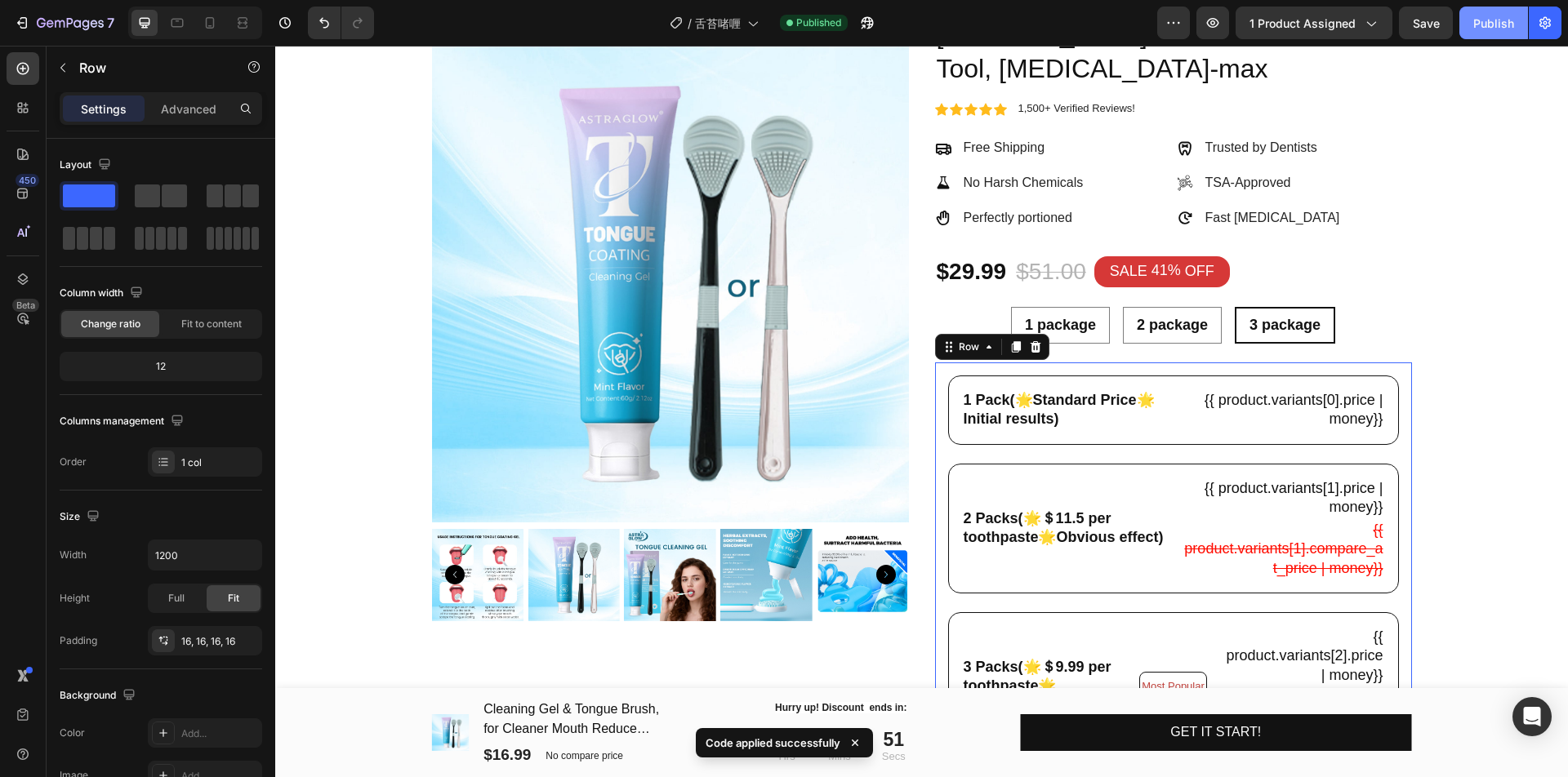
click at [1492, 33] on button "Publish" at bounding box center [1493, 22] width 69 height 32
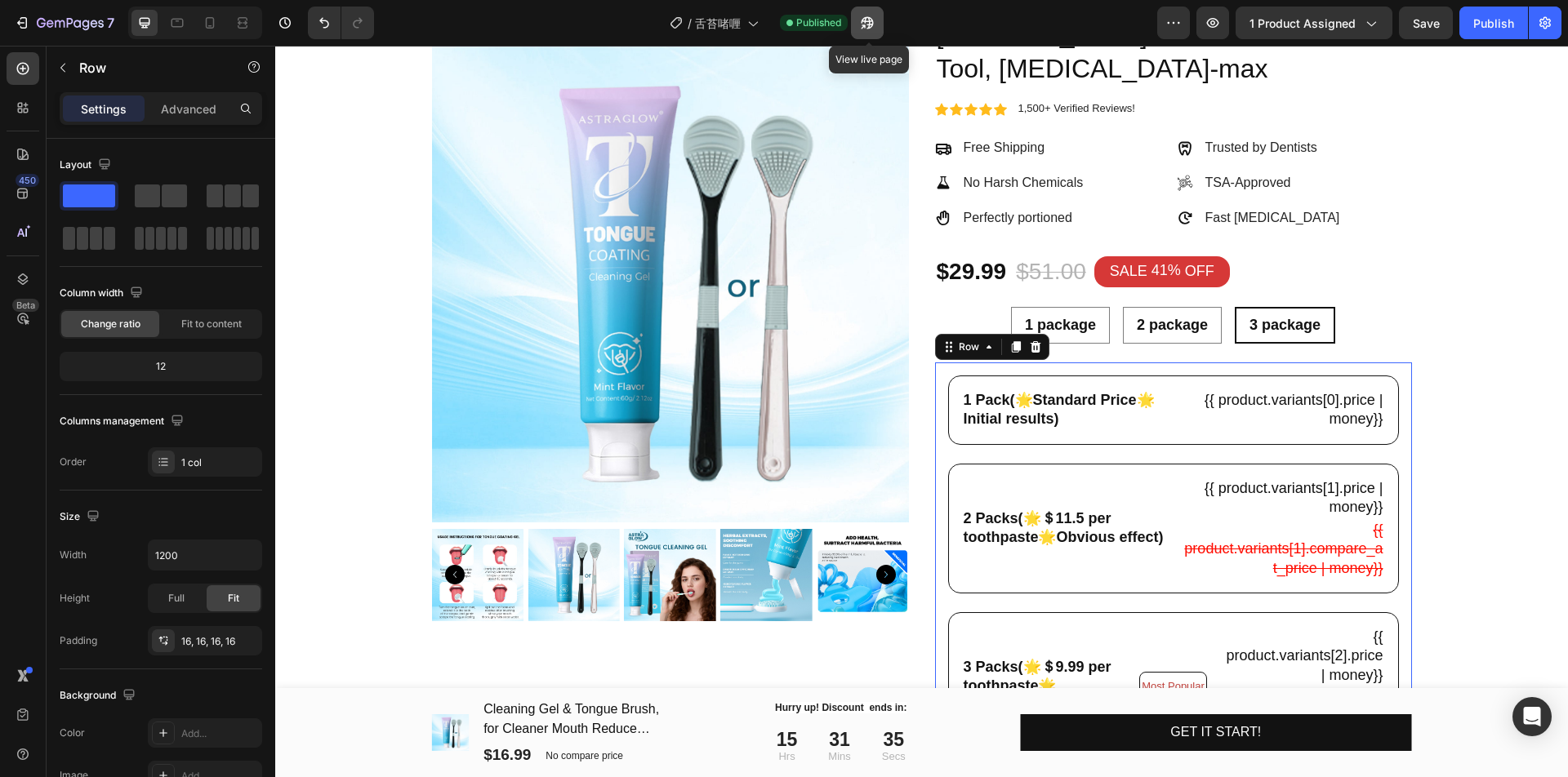
click at [856, 19] on button "button" at bounding box center [866, 22] width 32 height 32
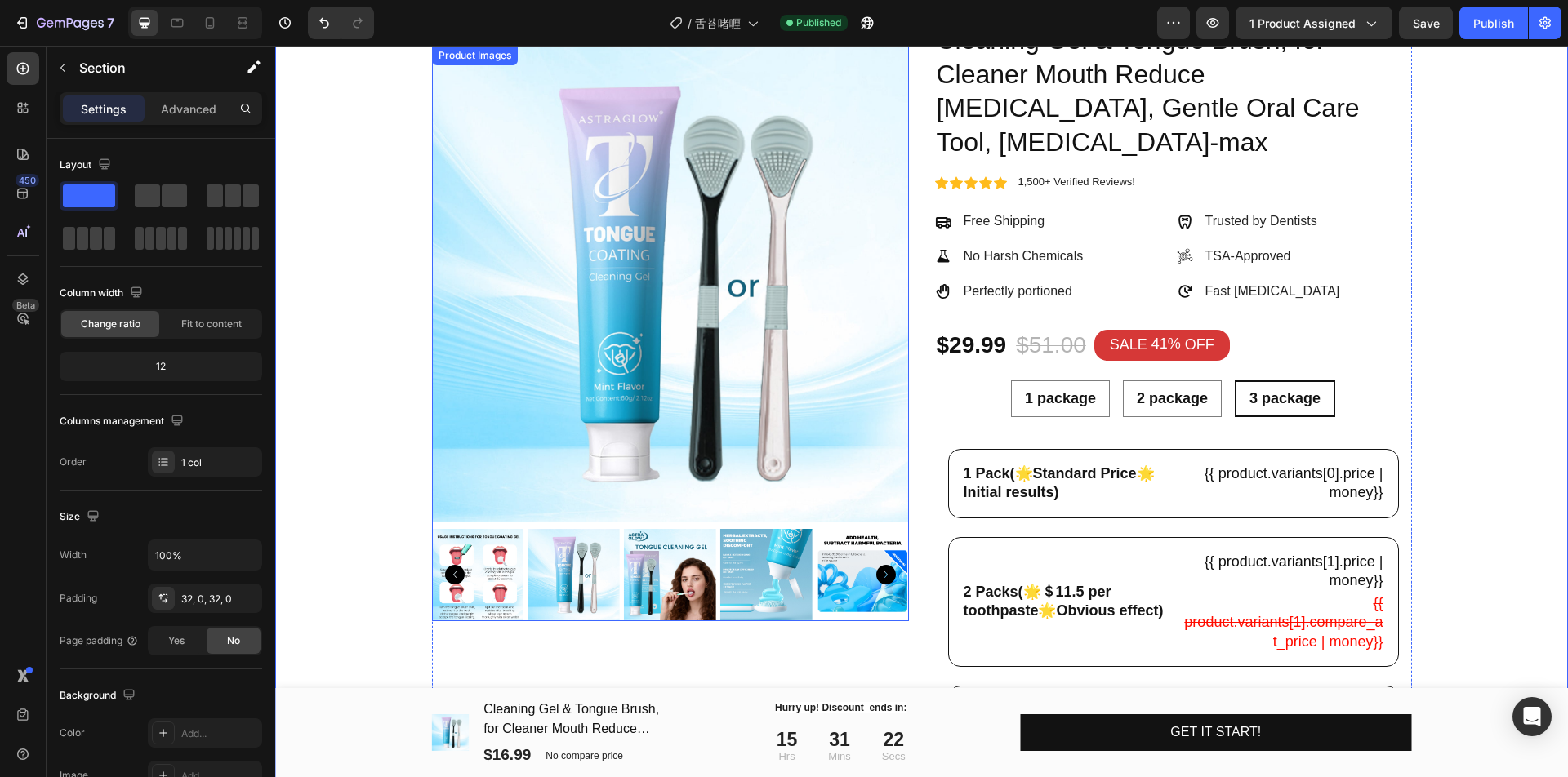
scroll to position [0, 0]
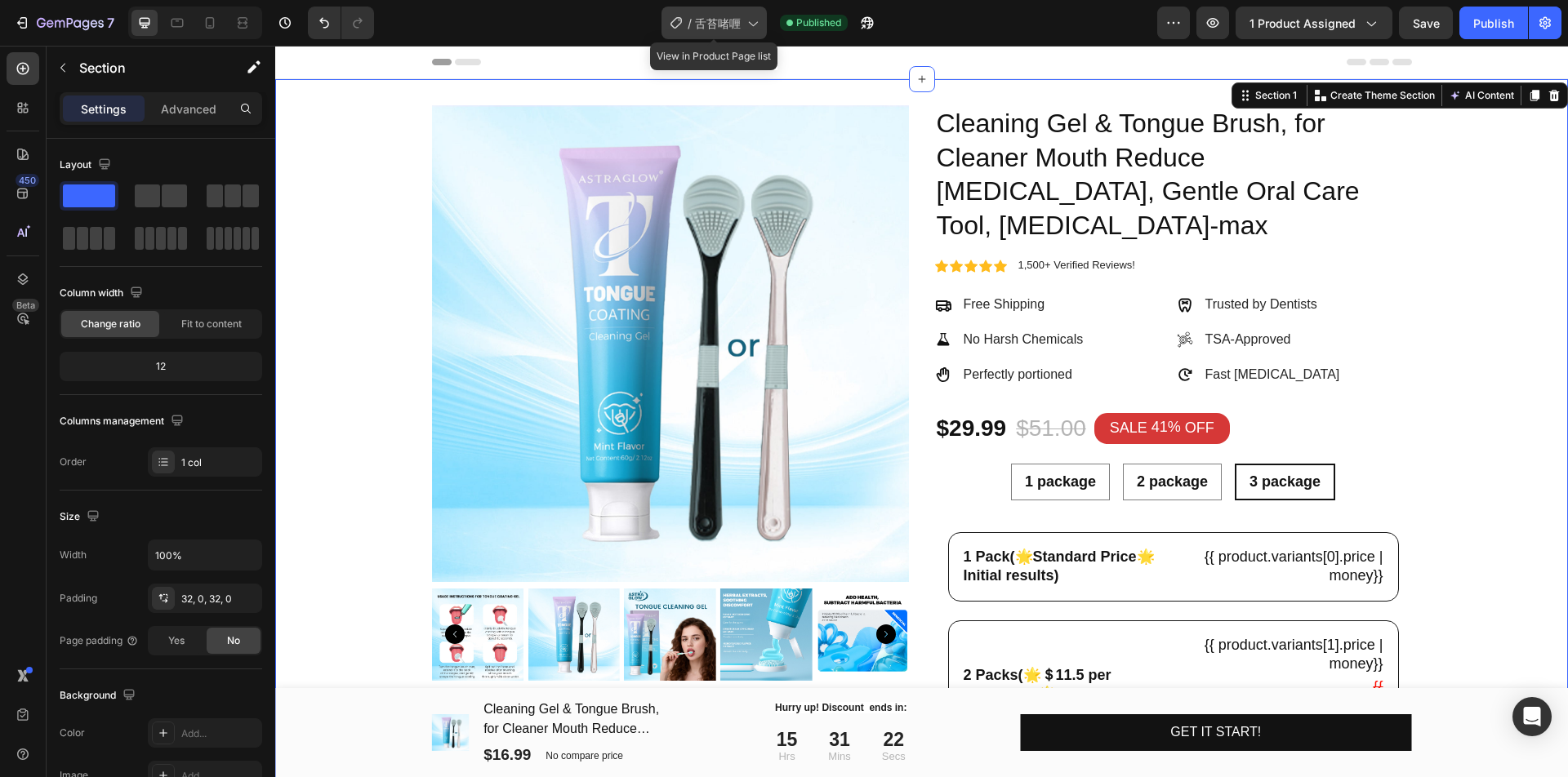
click at [704, 25] on span "舌苔啫喱" at bounding box center [717, 24] width 45 height 17
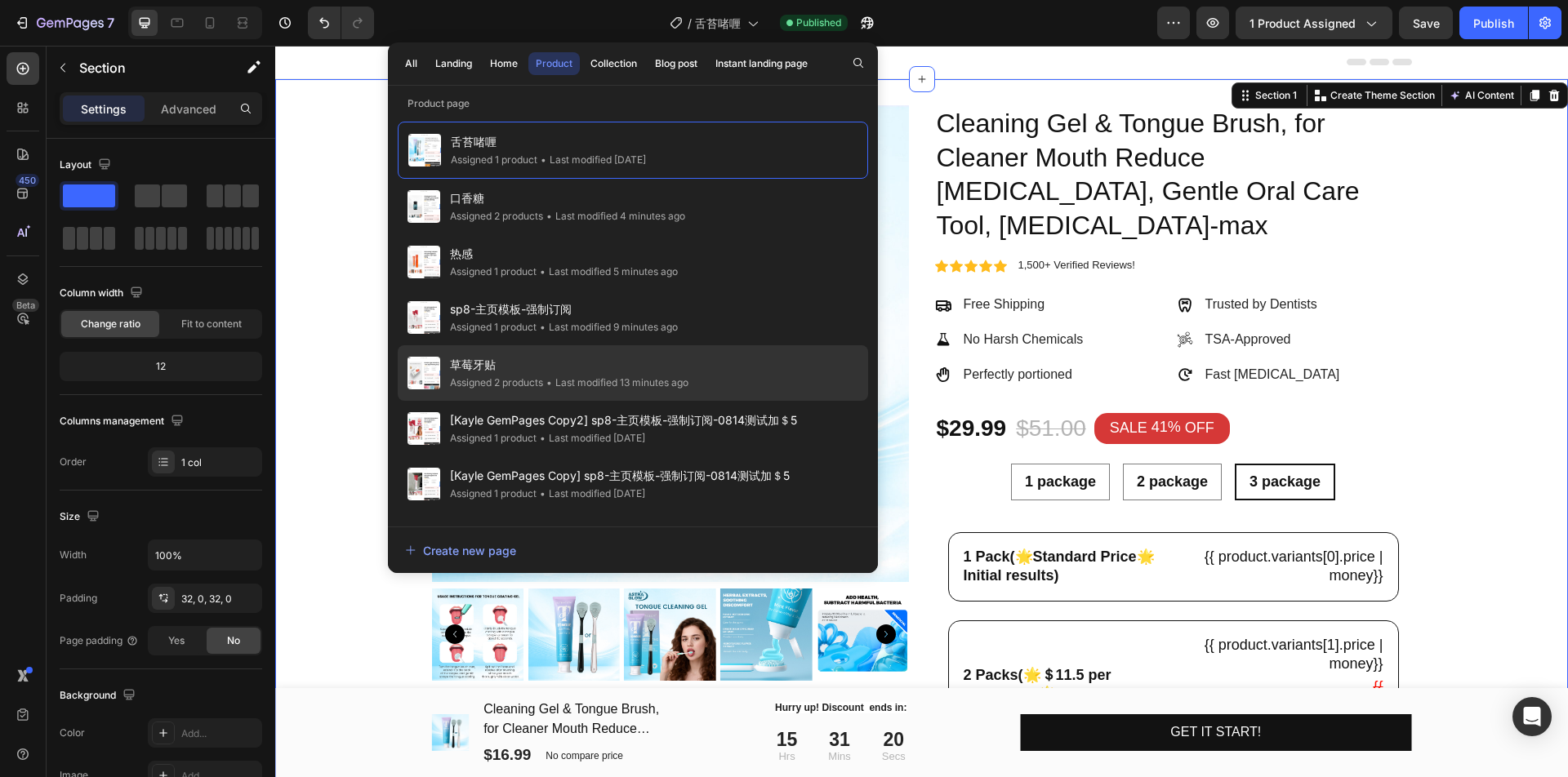
click at [635, 375] on div "• Last modified 13 minutes ago" at bounding box center [615, 383] width 146 height 17
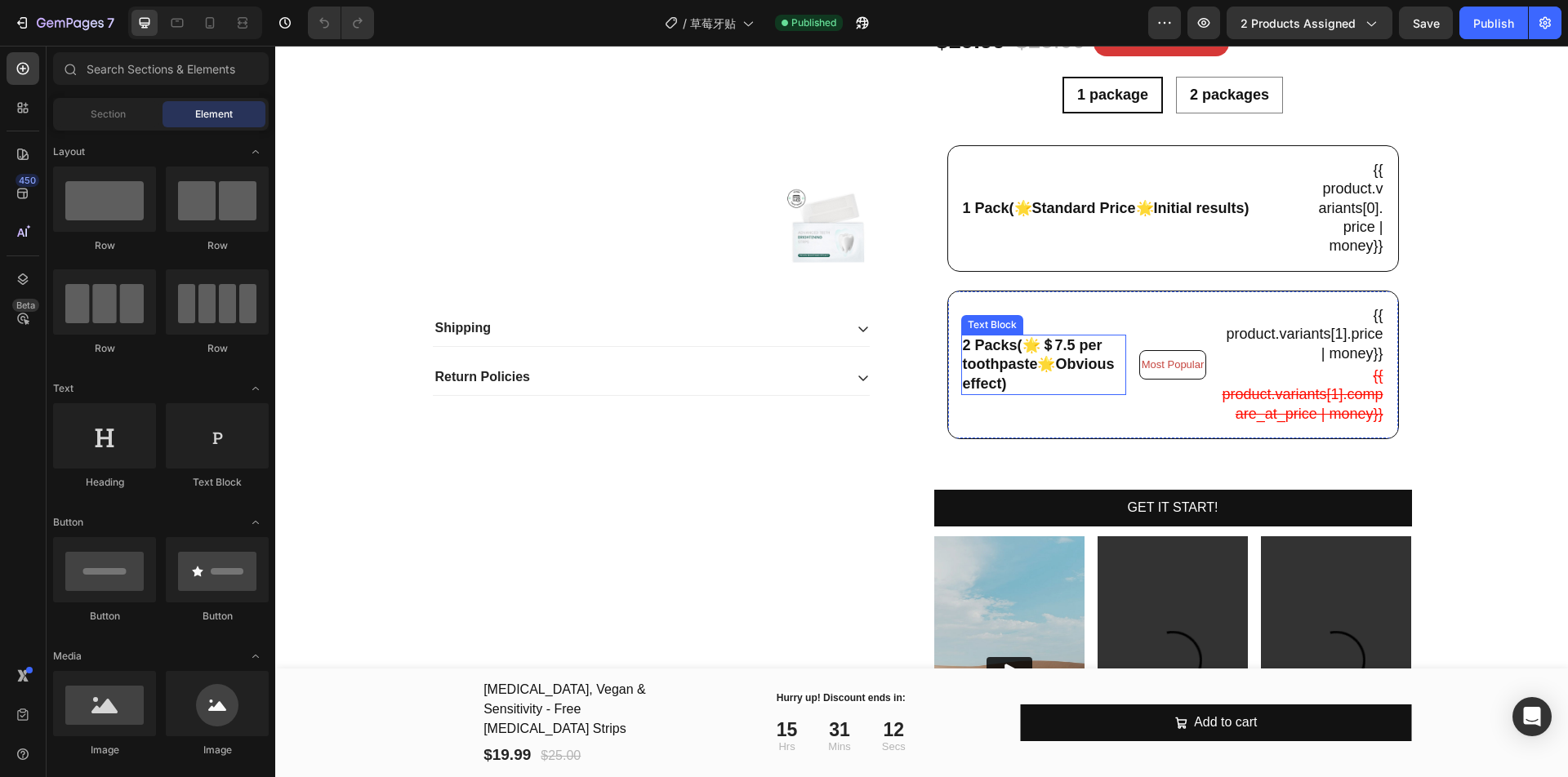
scroll to position [306, 0]
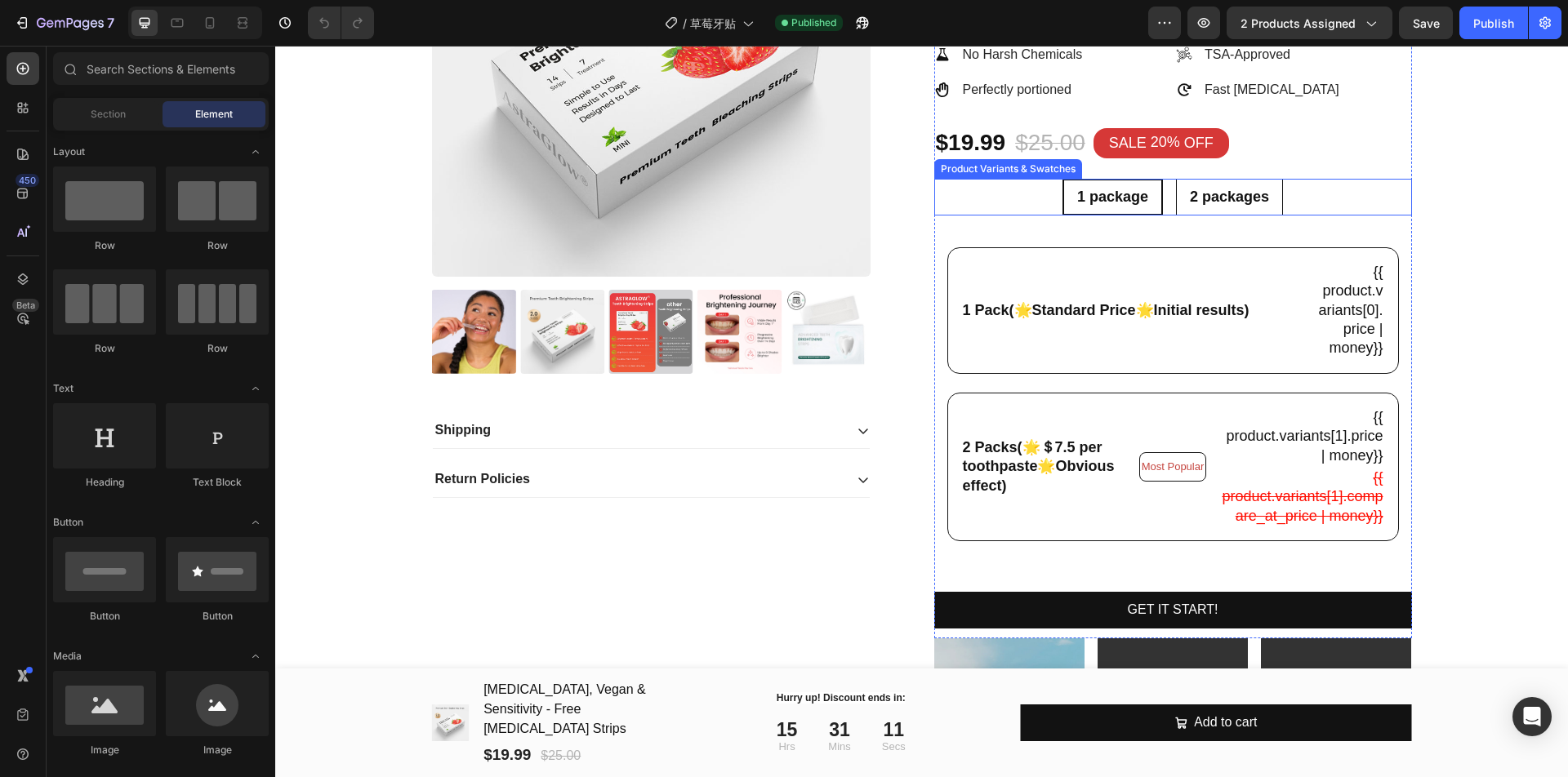
click at [1205, 195] on span "2 packages" at bounding box center [1229, 196] width 79 height 17
click at [1229, 179] on input "2 packages 2 packages 2 packages" at bounding box center [1229, 178] width 1 height 1
radio input "true"
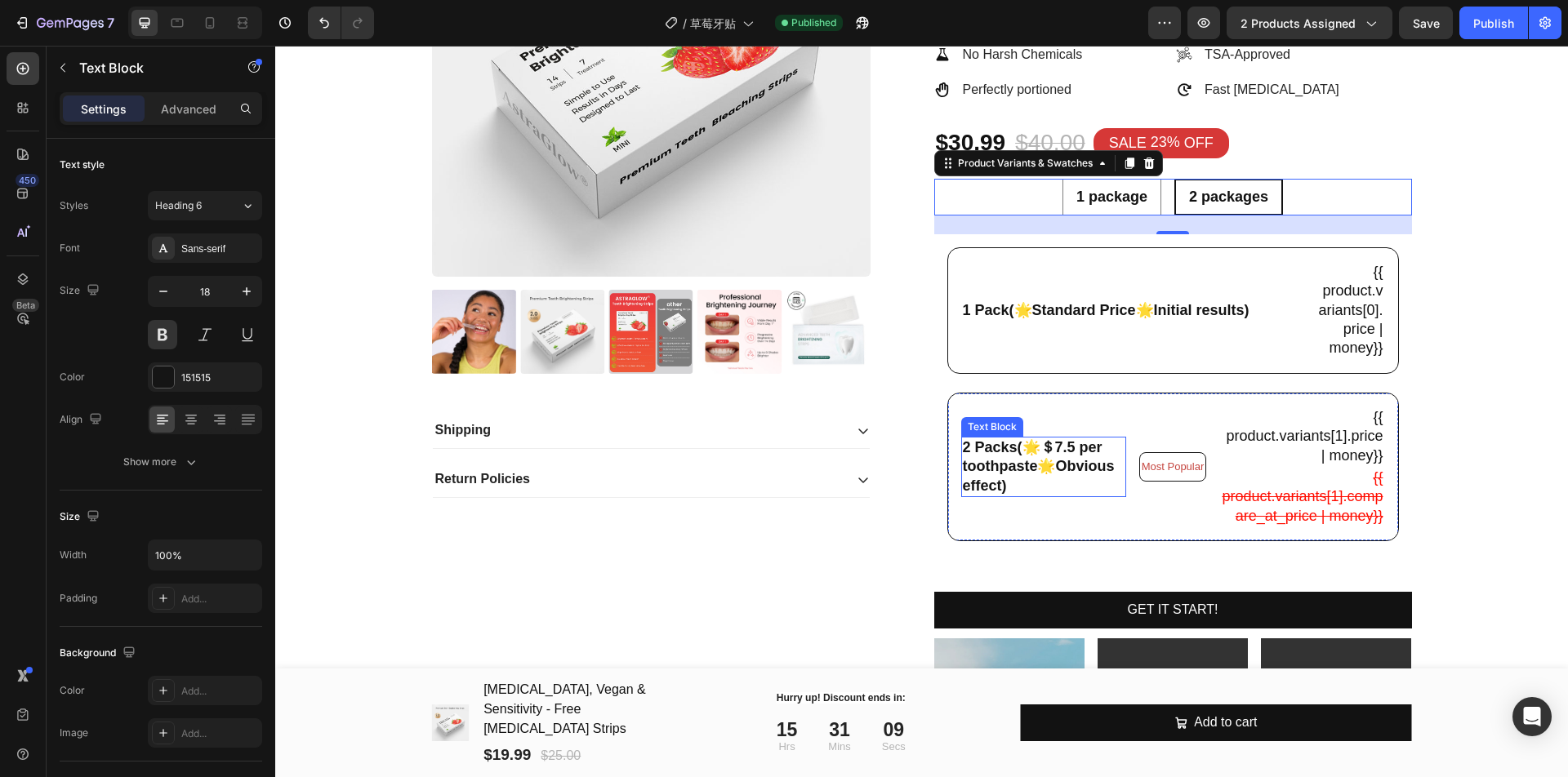
click at [1054, 457] on div "2 Packs(🌟＄7.5 per toothpaste🌟Obvious effect) Text Block" at bounding box center [1043, 467] width 165 height 60
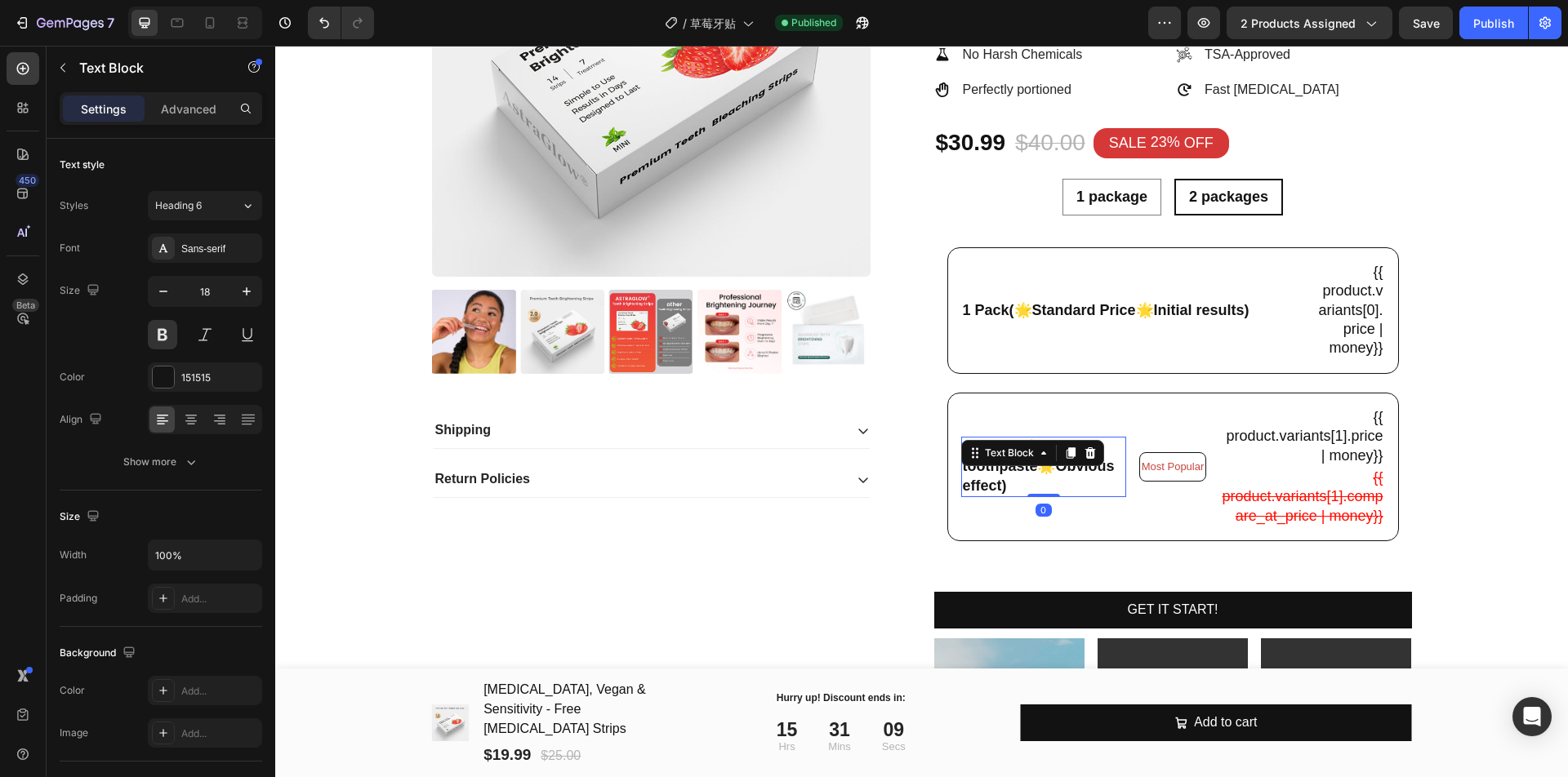
click at [1064, 457] on icon at bounding box center [1070, 453] width 13 height 13
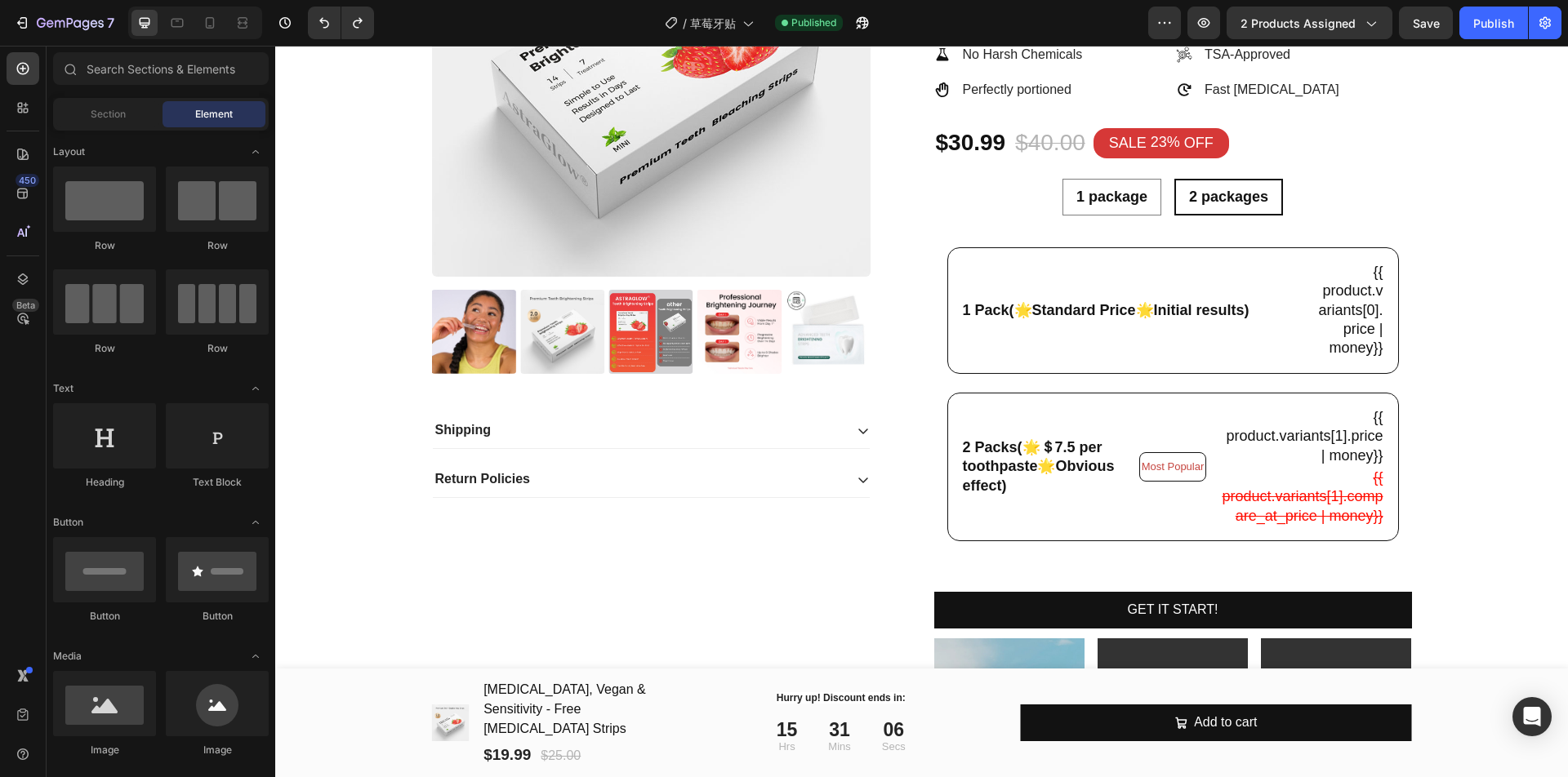
click at [1082, 472] on div "2 Packs(🌟＄7.5 per toothpaste🌟Obvious effect) Text Block" at bounding box center [1043, 467] width 165 height 60
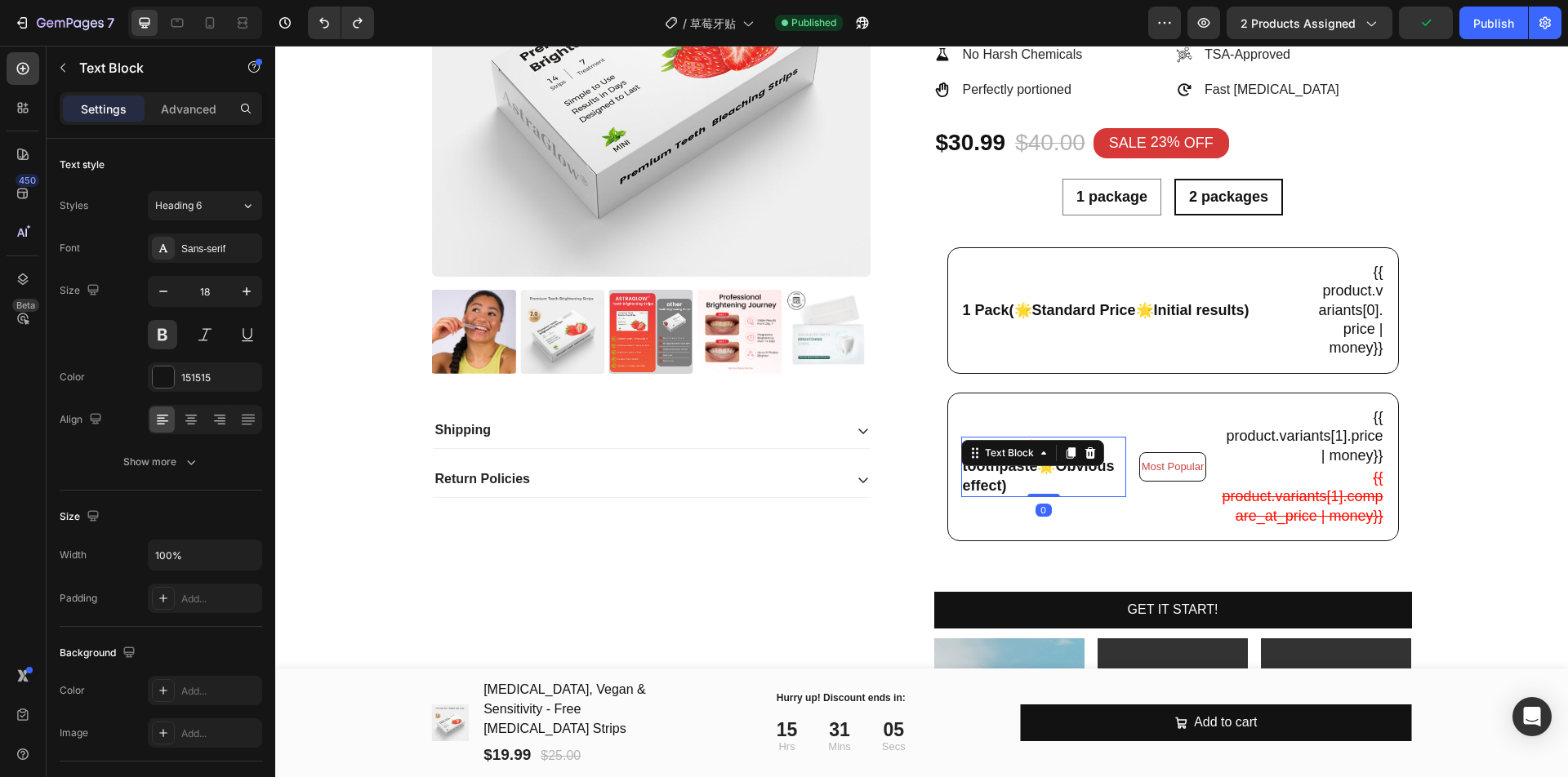
click at [1077, 487] on p "2 Packs(🌟＄7.5 per toothpaste🌟Obvious effect)" at bounding box center [1043, 467] width 161 height 58
click at [1054, 453] on p "2 Packs(🌟＄7.5 per toothpaste🌟Obvious effect)" at bounding box center [1043, 467] width 161 height 58
click at [1074, 476] on p "2 Packs(🌟＄15.5 per toothpaste🌟Obvious effect)" at bounding box center [1043, 467] width 161 height 58
click at [1116, 531] on div "2 Packs(🌟＄15.5 per toothpaste🌟Obvious effect) Text Block 0 Most Popular Text Bl…" at bounding box center [1172, 467] width 451 height 148
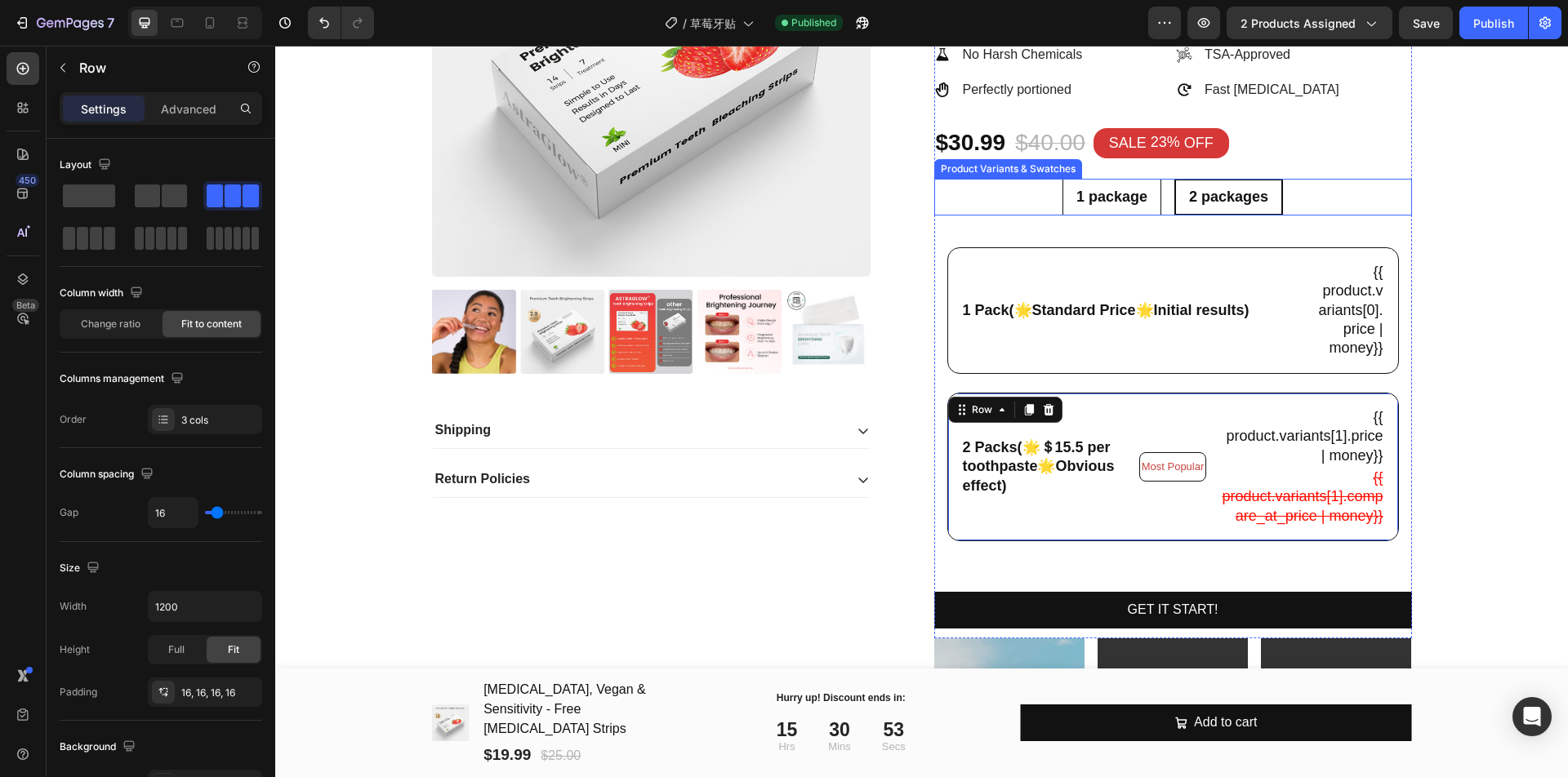
click at [1122, 201] on span "1 package" at bounding box center [1111, 196] width 71 height 17
click at [1112, 179] on input "1 package 1 package 1 package" at bounding box center [1111, 178] width 1 height 1
radio input "true"
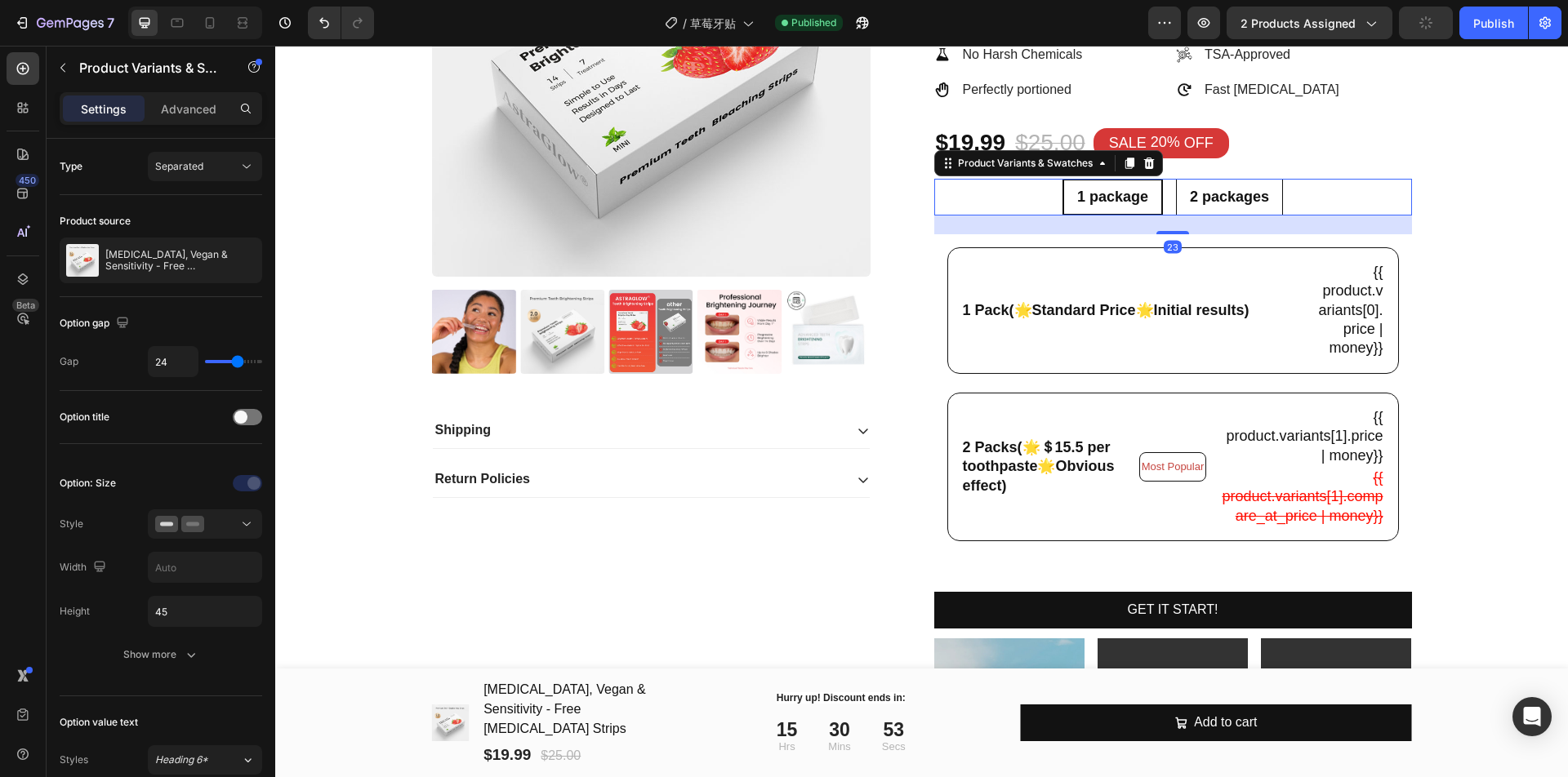
click at [1189, 197] on span "2 packages" at bounding box center [1229, 196] width 79 height 17
click at [1229, 179] on input "2 packages 2 packages 2 packages" at bounding box center [1229, 178] width 1 height 1
radio input "true"
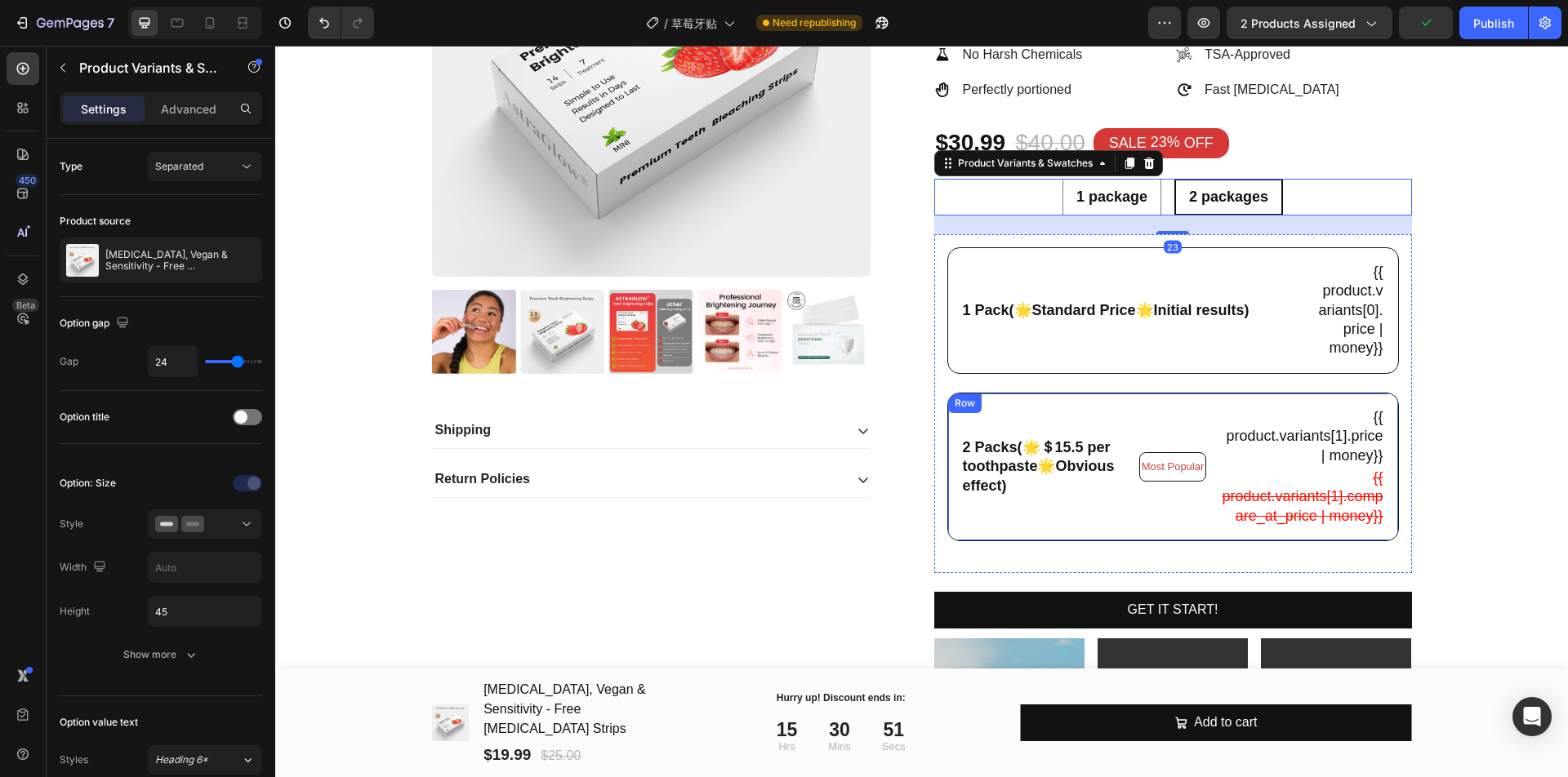
click at [1093, 427] on div "2 Packs(🌟＄15.5 per toothpaste🌟Obvious effect) Text Block" at bounding box center [1043, 467] width 165 height 120
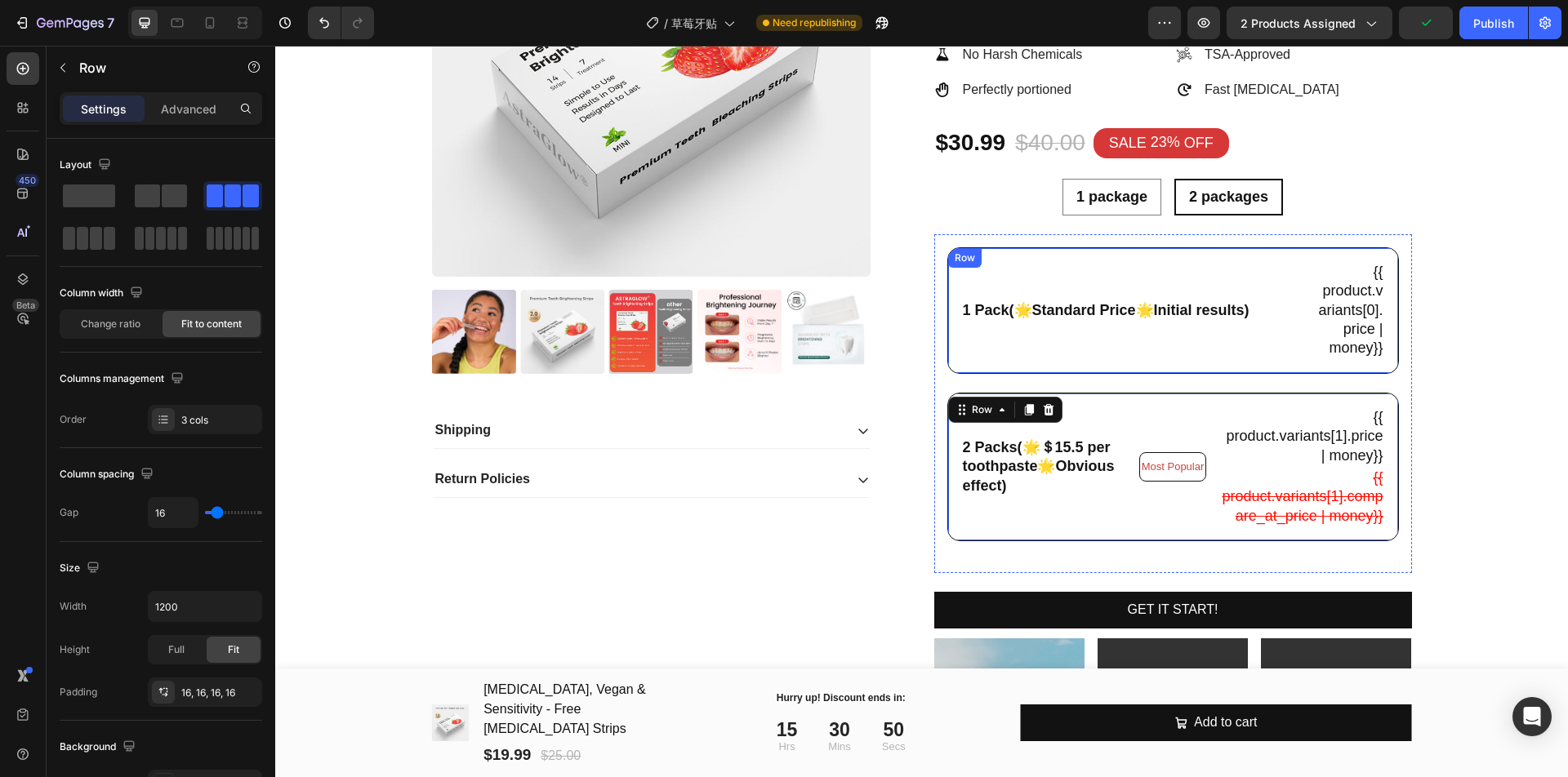
click at [1093, 335] on div "1 Pack(🌟Standard Price🌟Initial results) Text Block" at bounding box center [1132, 310] width 342 height 99
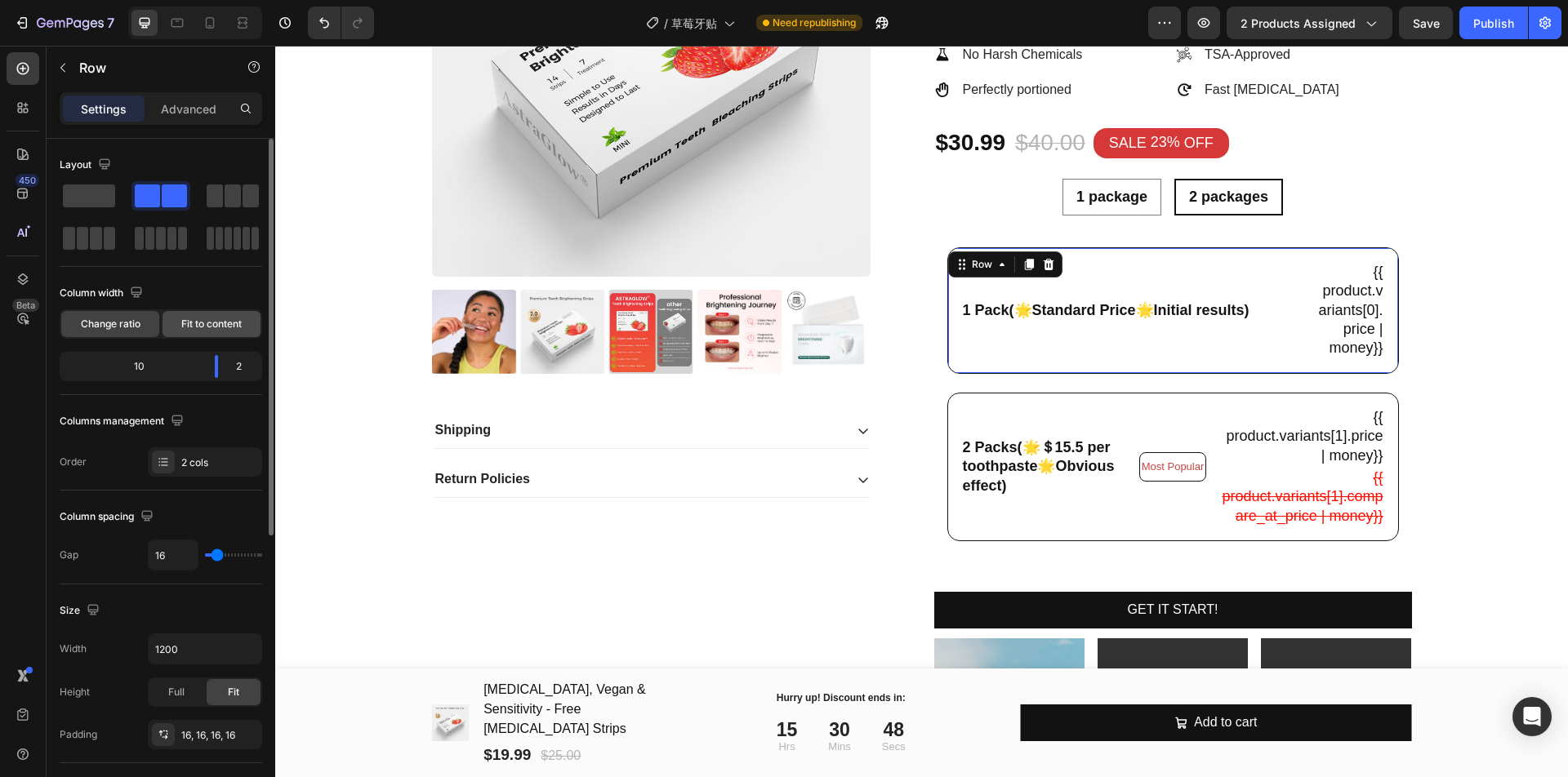
click at [225, 323] on span "Fit to content" at bounding box center [211, 324] width 60 height 15
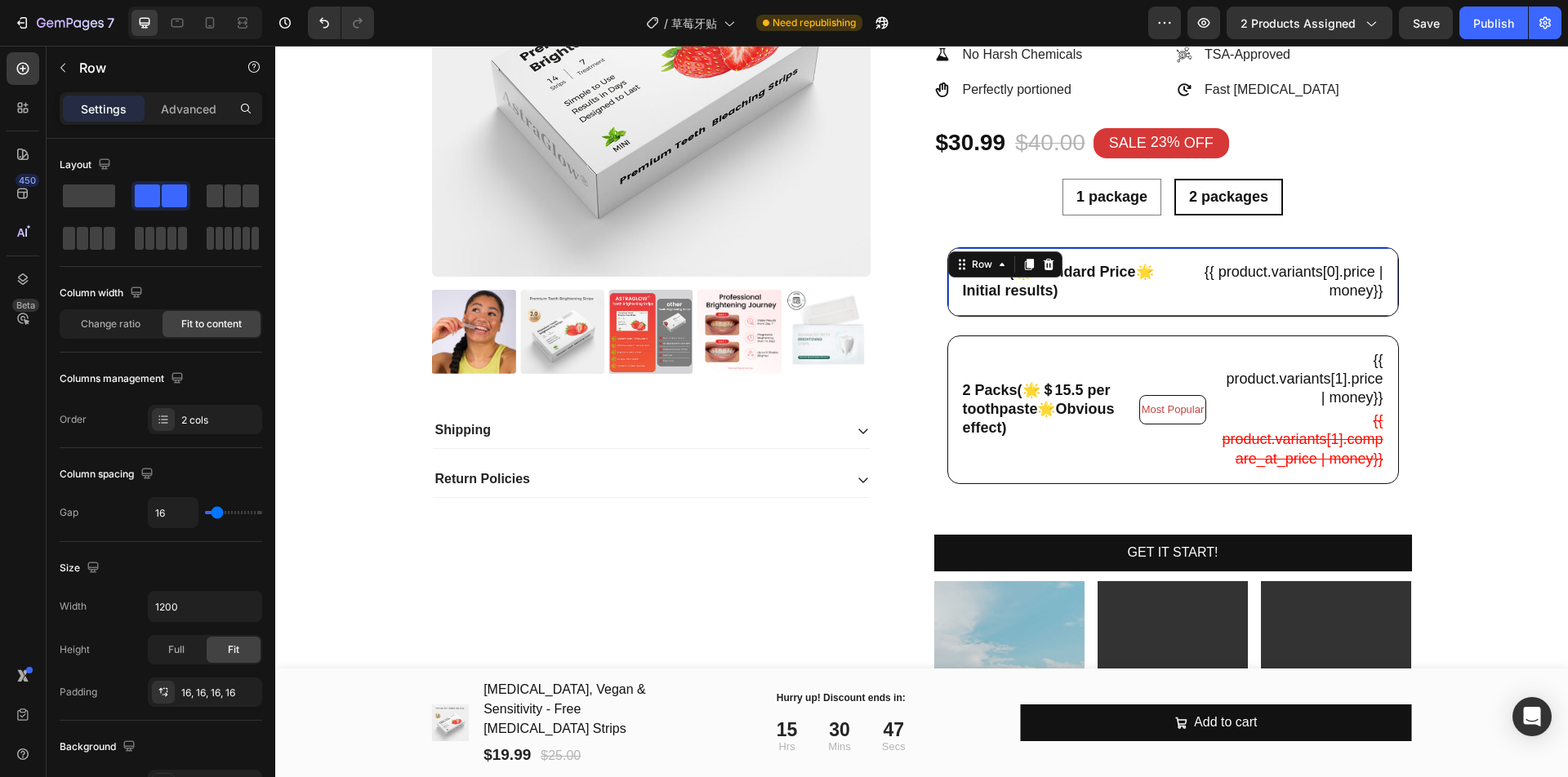
click at [1501, 5] on div "7 Version history / 草莓牙贴 Need republishing Preview 2 products assigned Save Pub…" at bounding box center [784, 23] width 1568 height 46
click at [1497, 25] on div "Publish" at bounding box center [1493, 24] width 41 height 17
click at [1159, 299] on div "1 Pack(🌟Standard Price🌟Initial results) Text Block {{ product.variants[0].price…" at bounding box center [1172, 283] width 451 height 70
click at [132, 330] on span "Change ratio" at bounding box center [111, 324] width 59 height 15
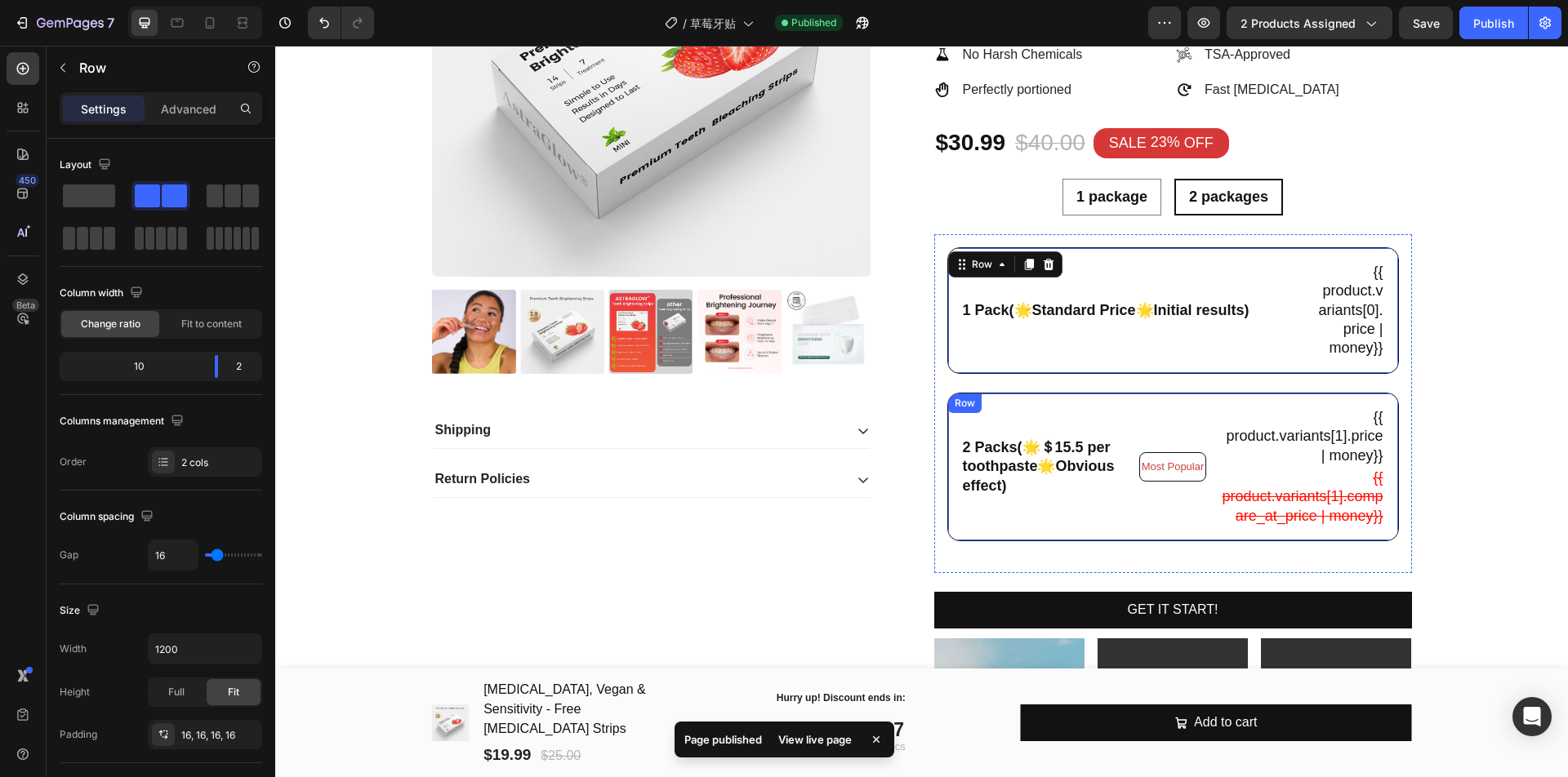
click at [1148, 434] on div "Most Popular Text Block" at bounding box center [1173, 467] width 68 height 120
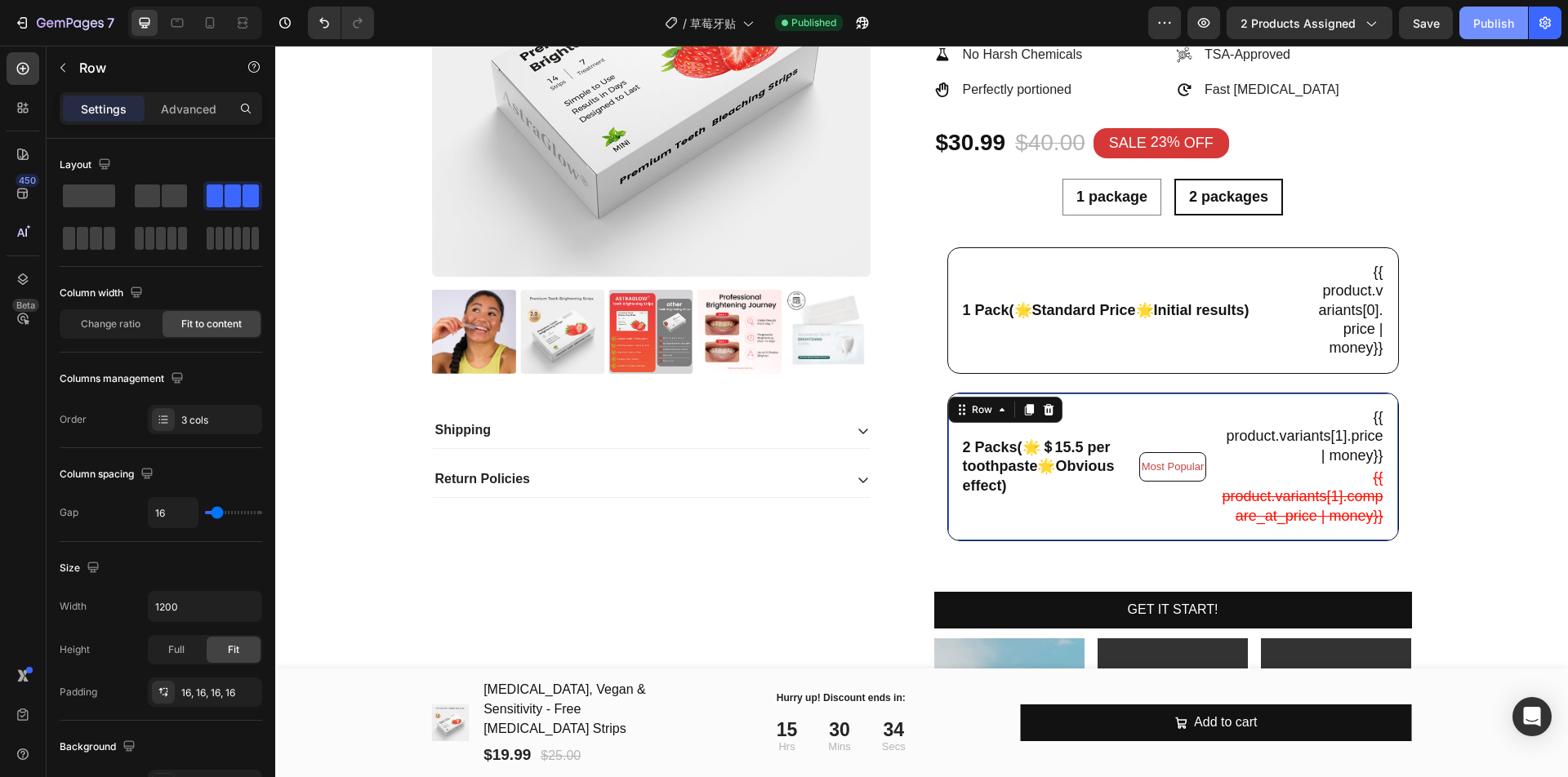
click at [1496, 17] on div "Publish" at bounding box center [1493, 24] width 41 height 17
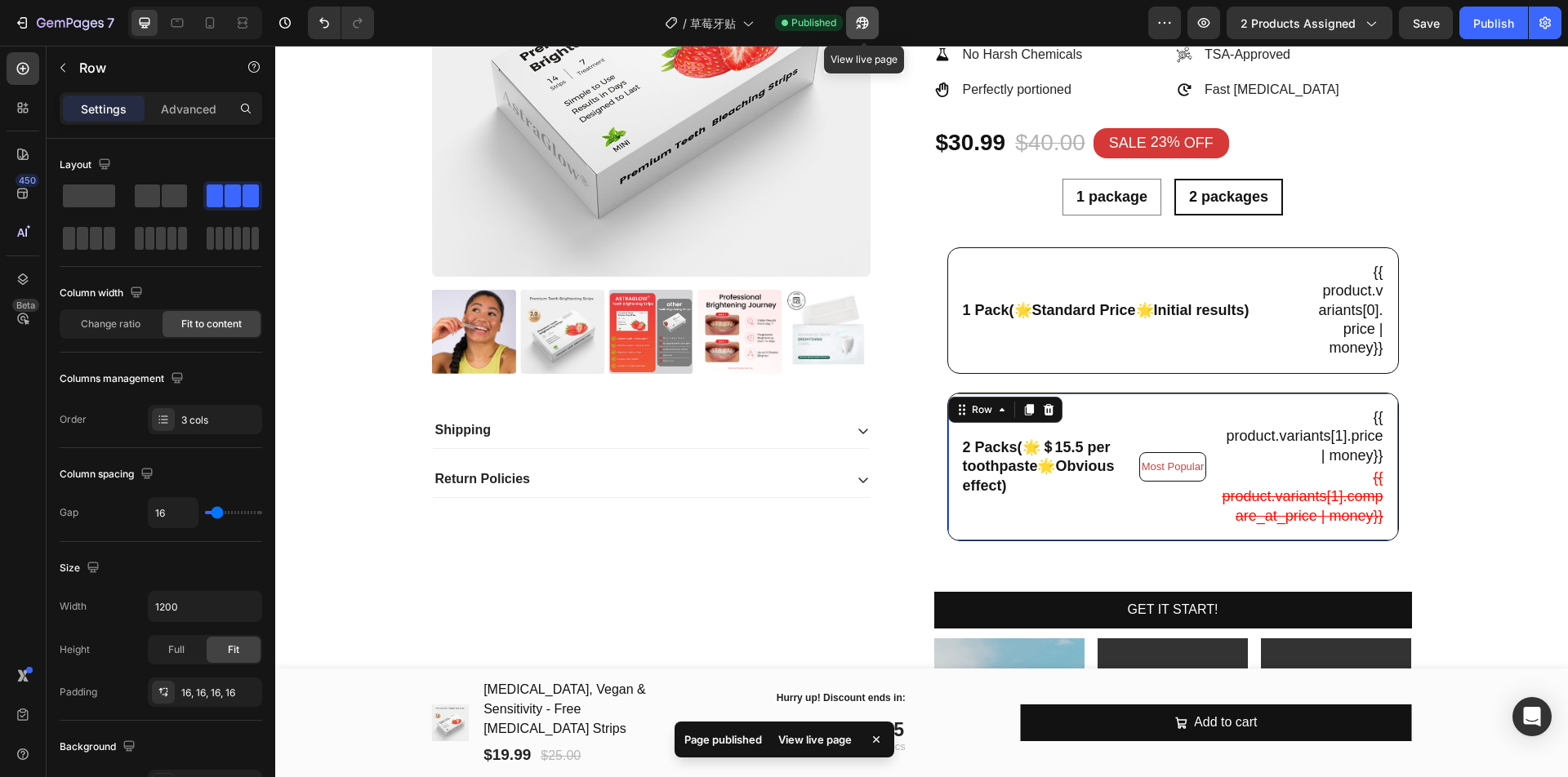
click at [864, 17] on icon "button" at bounding box center [862, 23] width 17 height 17
click at [676, 16] on icon at bounding box center [671, 23] width 17 height 17
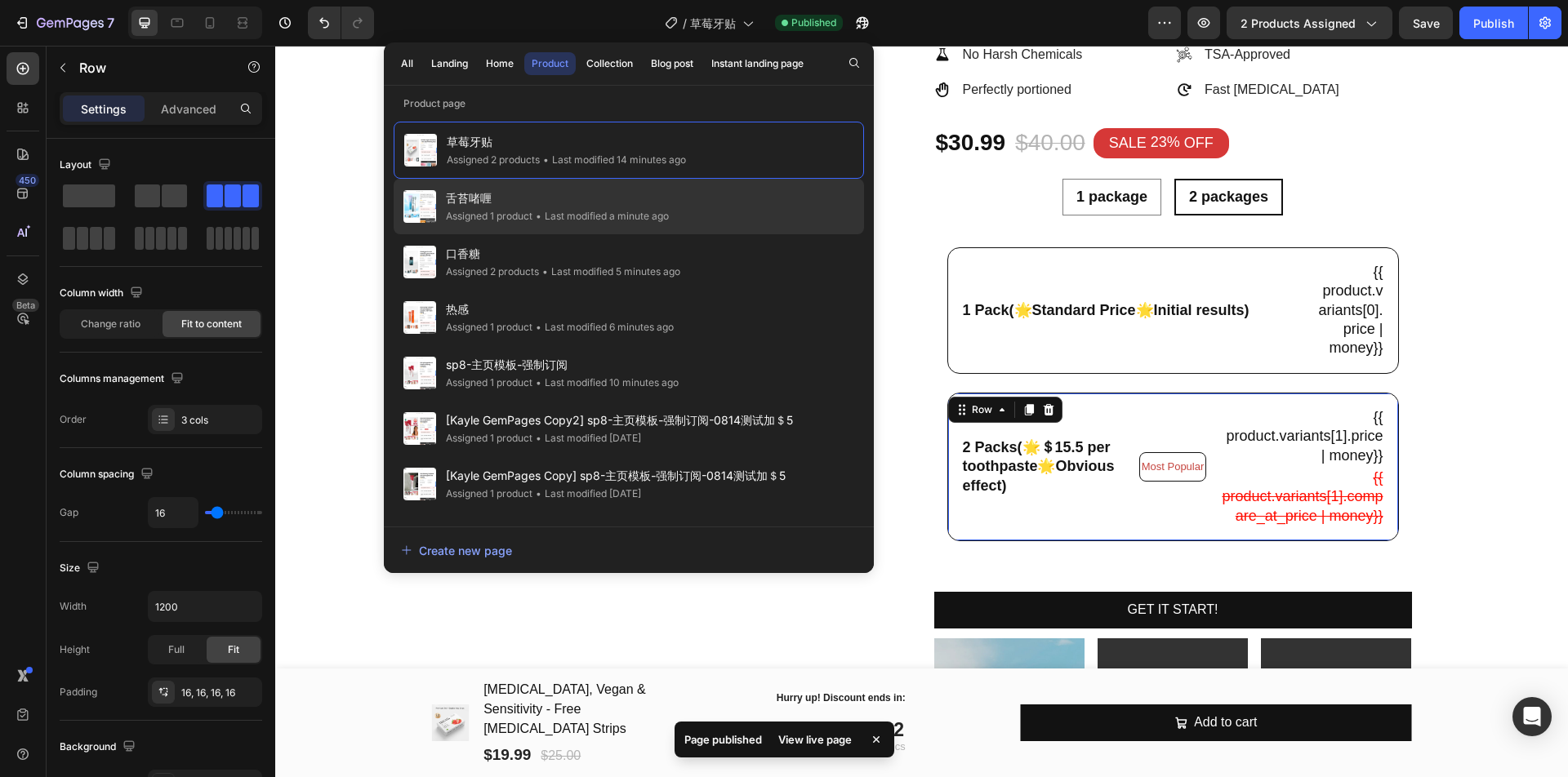
click at [668, 235] on div "舌苔啫喱 Assigned 1 product • Last modified a minute ago" at bounding box center [628, 262] width 470 height 56
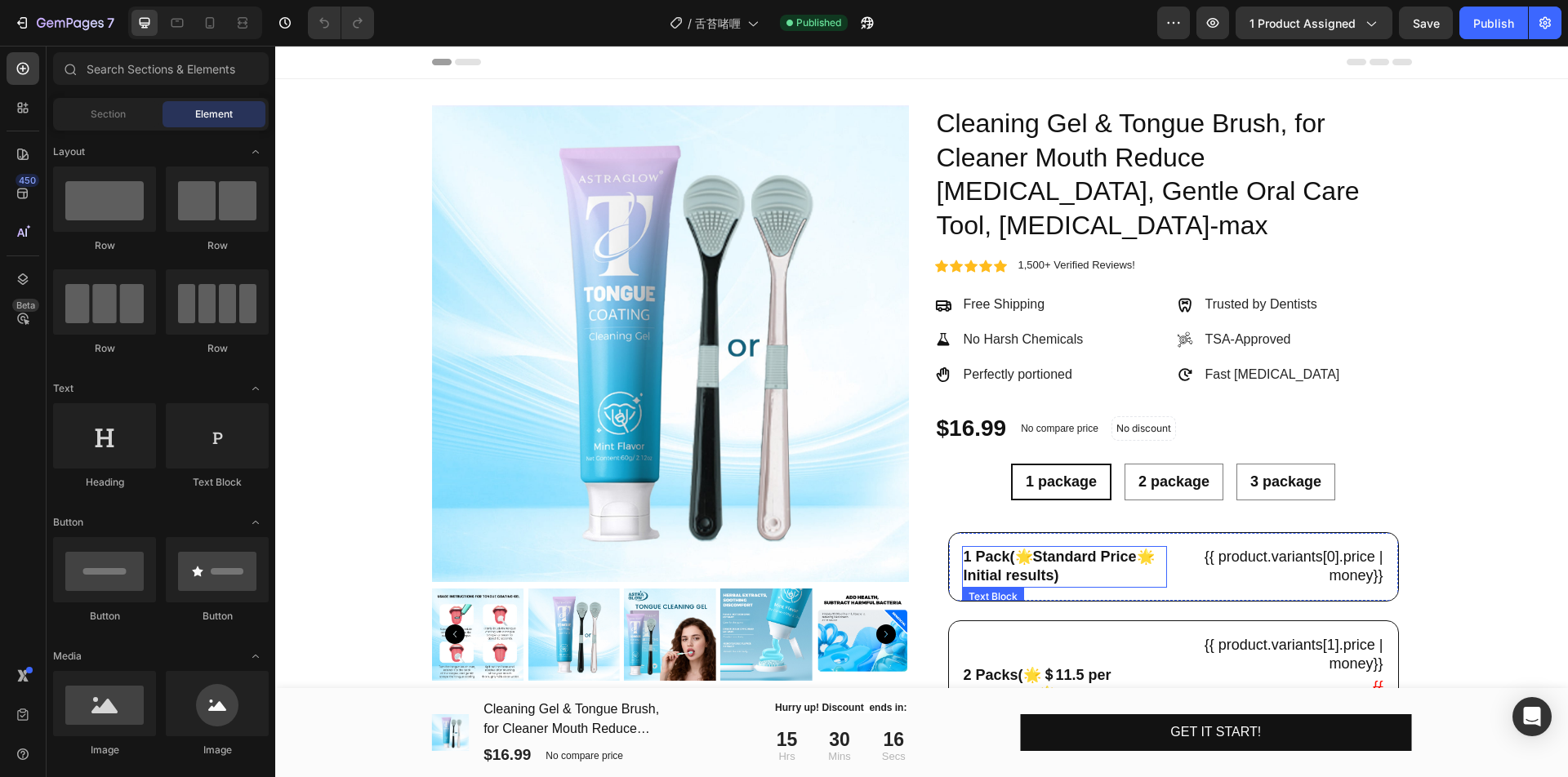
click at [1098, 576] on p "1 Pack(🌟Standard Price🌟Initial results)" at bounding box center [1064, 567] width 202 height 38
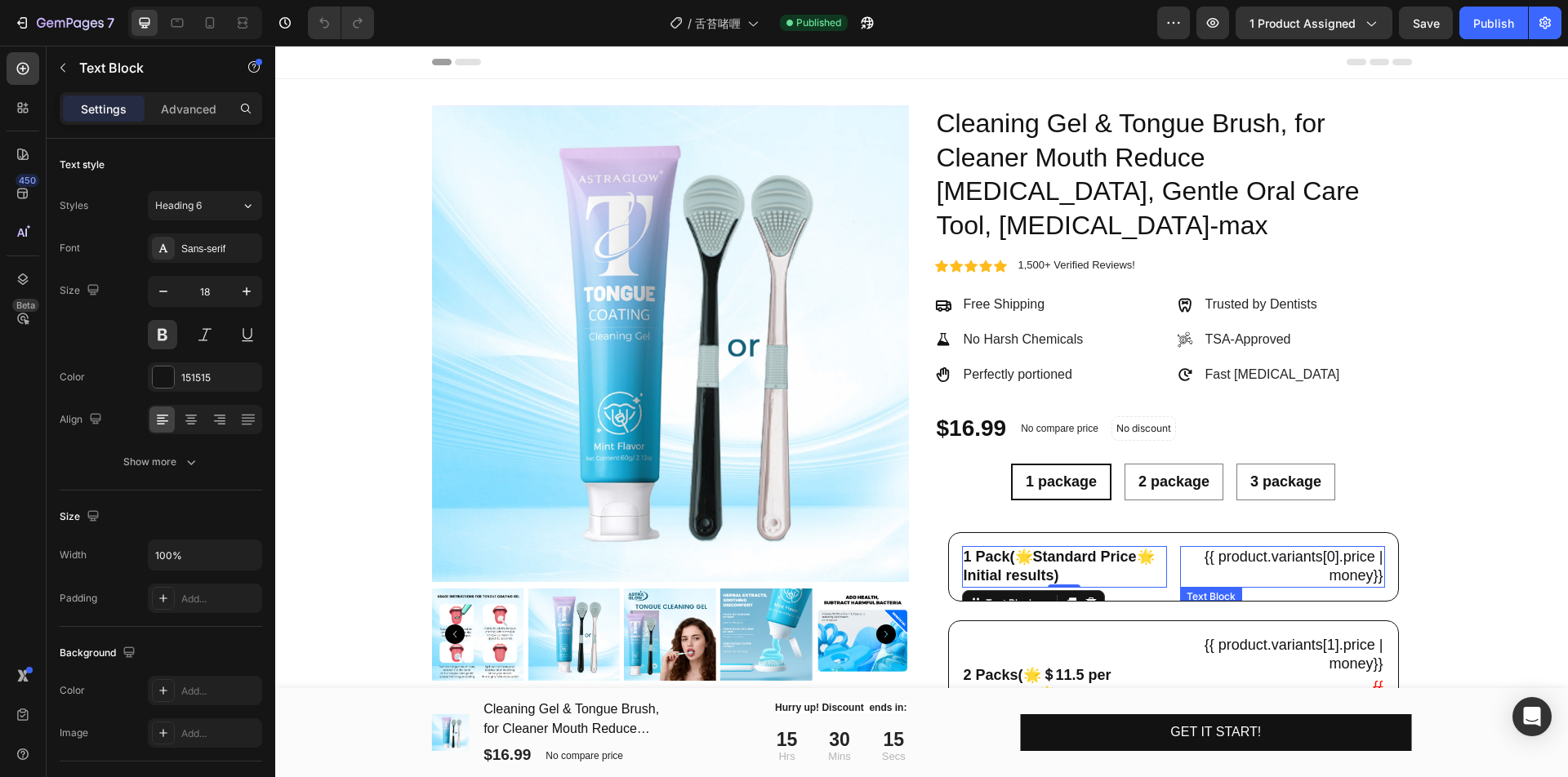
click at [1180, 586] on div "{{ product.variants[0].price | money}} Text Block" at bounding box center [1282, 567] width 205 height 42
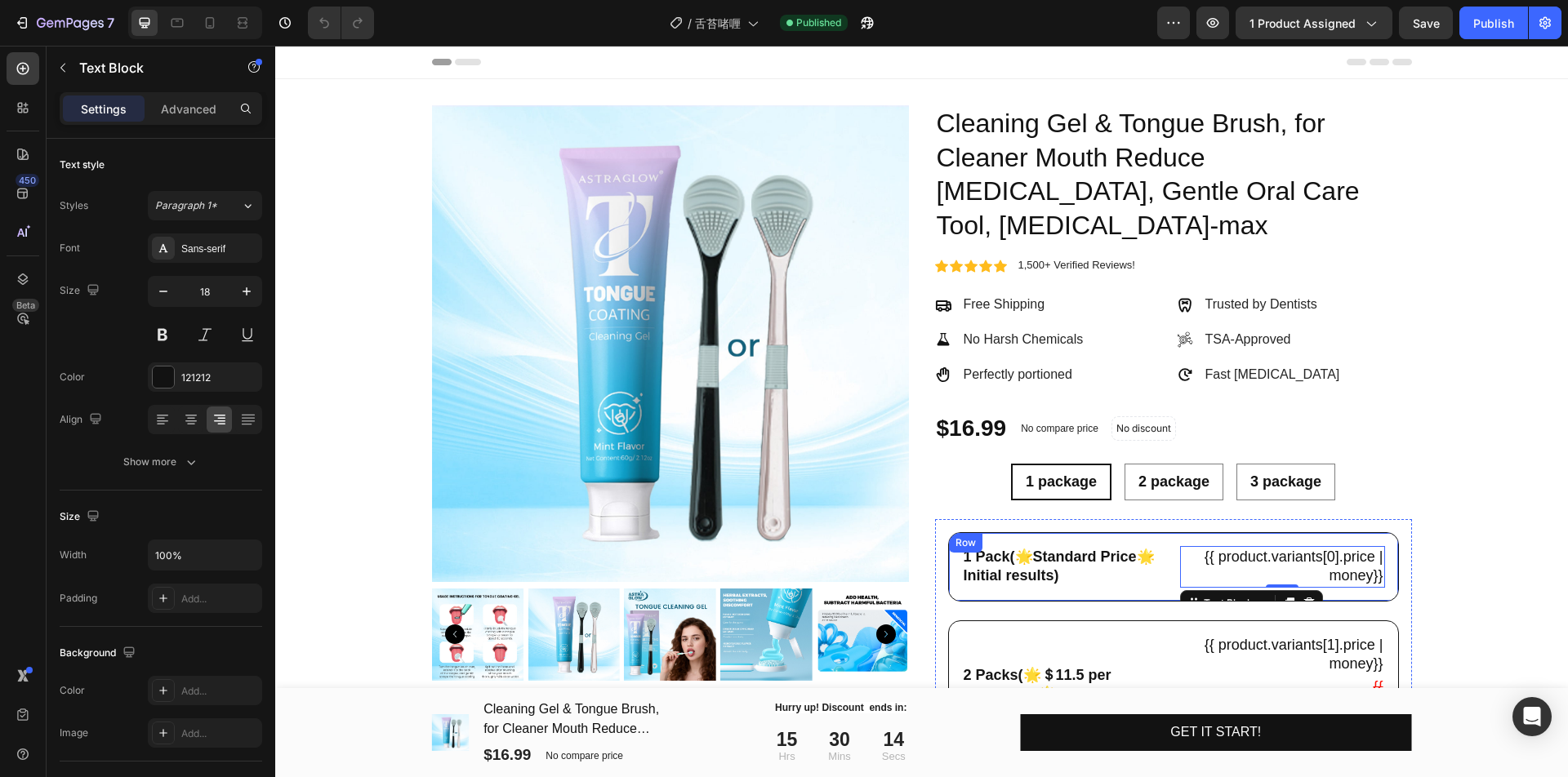
click at [1160, 590] on div "1 Pack(🌟Standard Price🌟Initial results) Text Block {{ product.variants[0].price…" at bounding box center [1173, 567] width 451 height 70
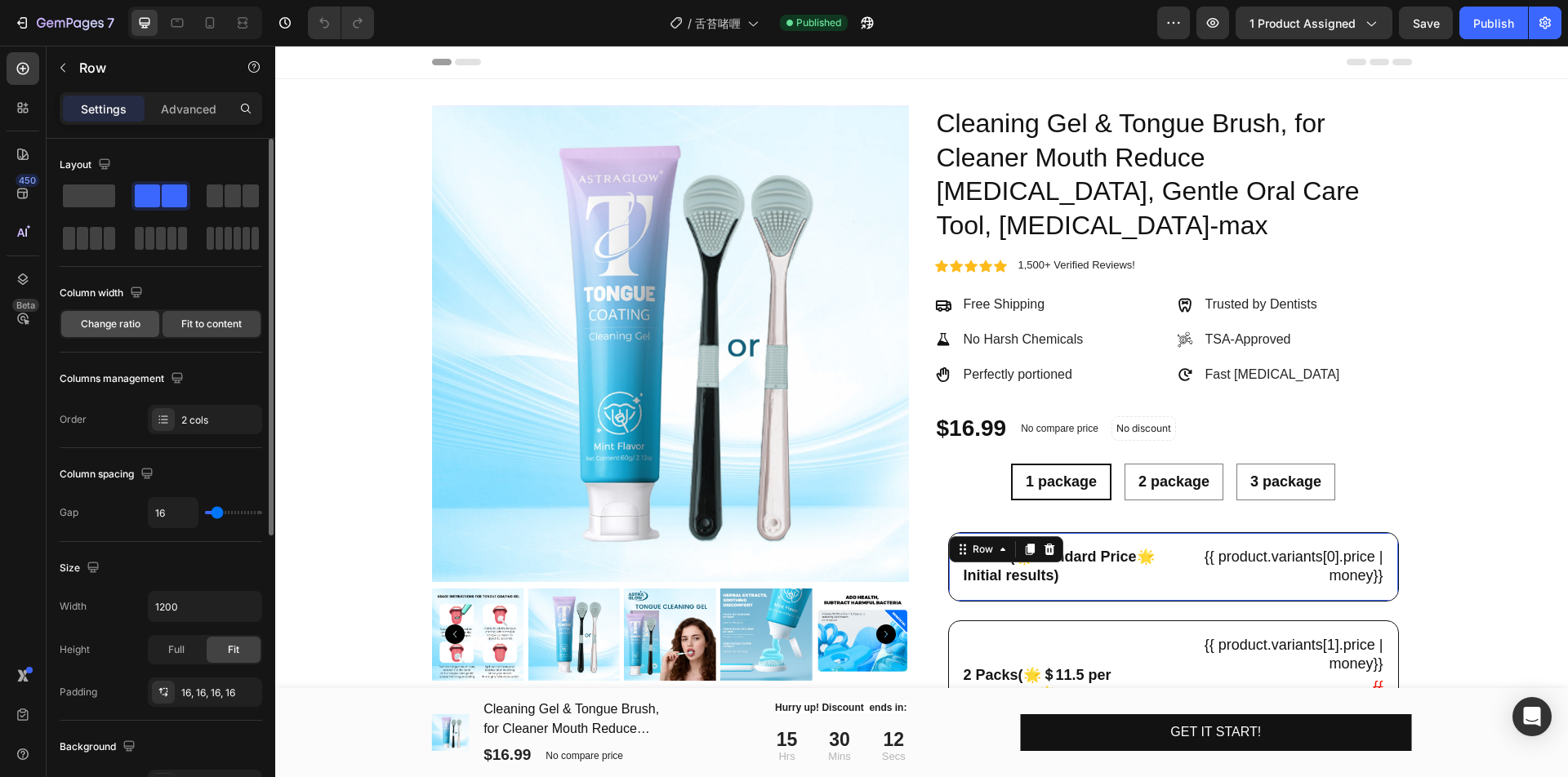
click at [127, 326] on span "Change ratio" at bounding box center [111, 324] width 59 height 15
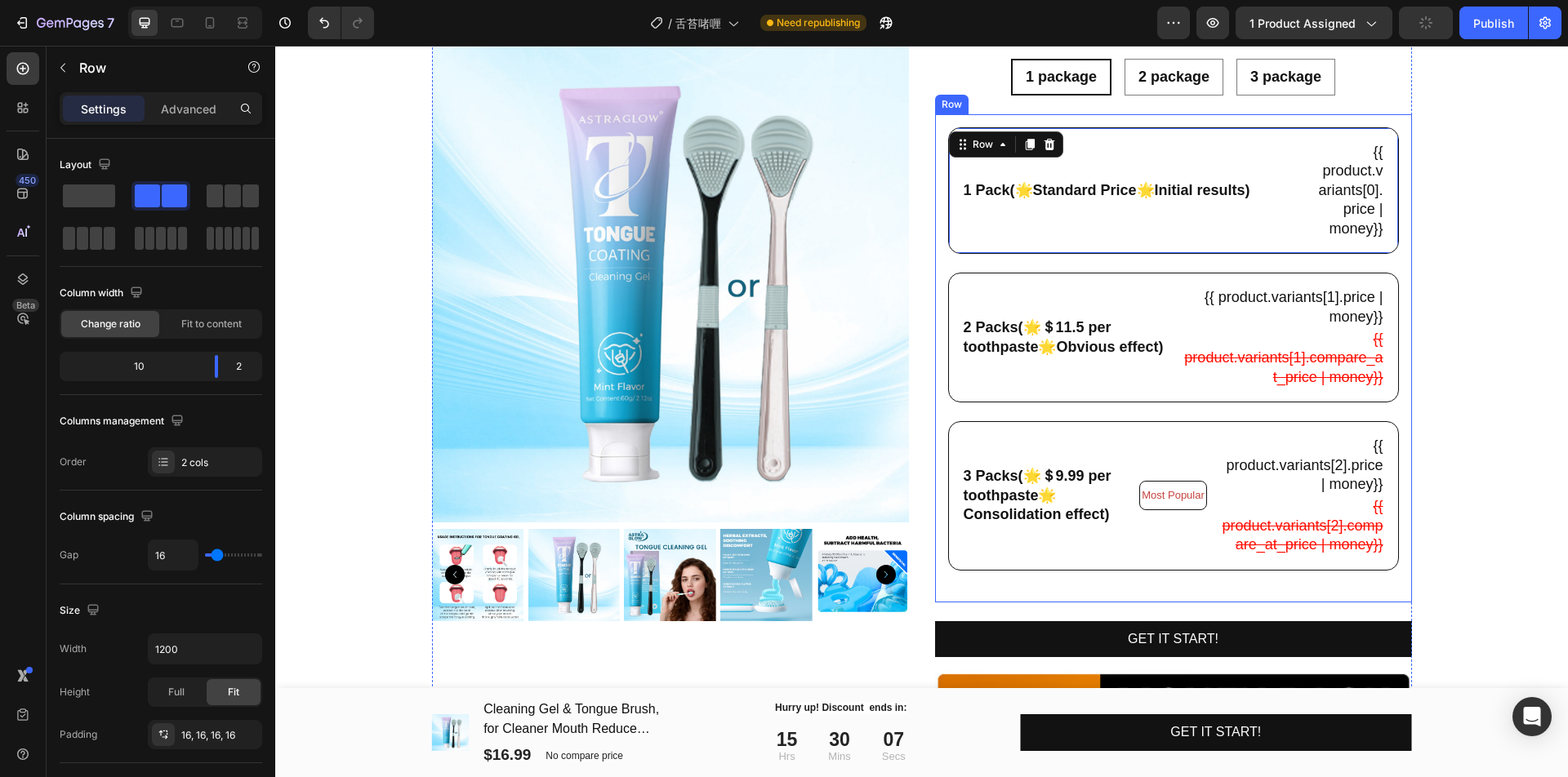
scroll to position [408, 0]
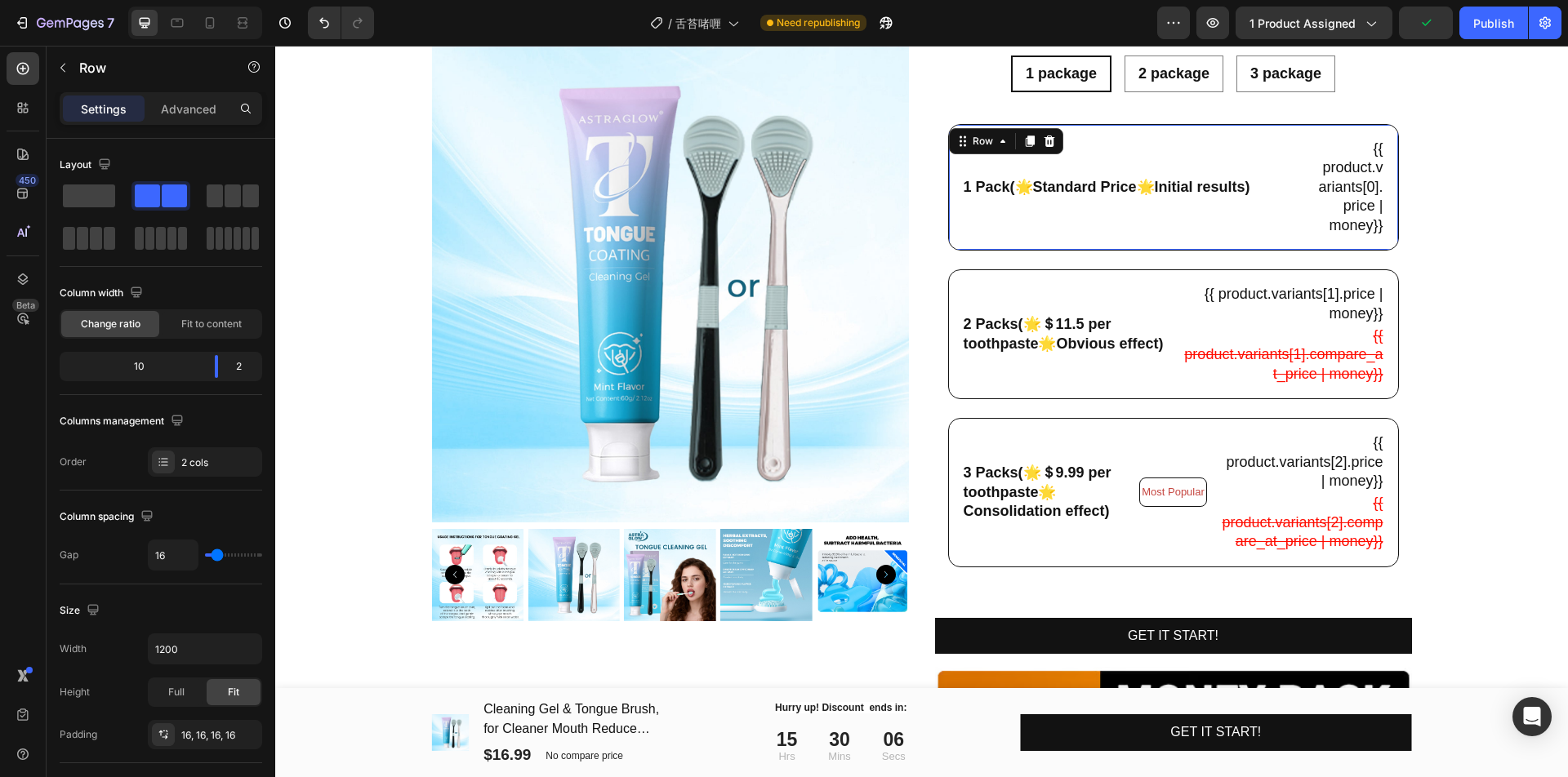
click at [1251, 223] on div "1 Pack(🌟Standard Price🌟Initial results) Text Block" at bounding box center [1132, 187] width 341 height 99
drag, startPoint x: 216, startPoint y: 371, endPoint x: 229, endPoint y: 375, distance: 13.6
click at [229, 0] on body "7 Version history / 舌苔啫喱 Need republishing Preview 1 product assigned Save Publ…" at bounding box center [784, 0] width 1568 height 0
click at [1490, 25] on div "Publish" at bounding box center [1493, 24] width 41 height 17
click at [1167, 393] on div "2 Packs(🌟＄11.5 per toothpaste🌟Obvious effect) Text Block {{ product.variants[1]…" at bounding box center [1173, 334] width 451 height 130
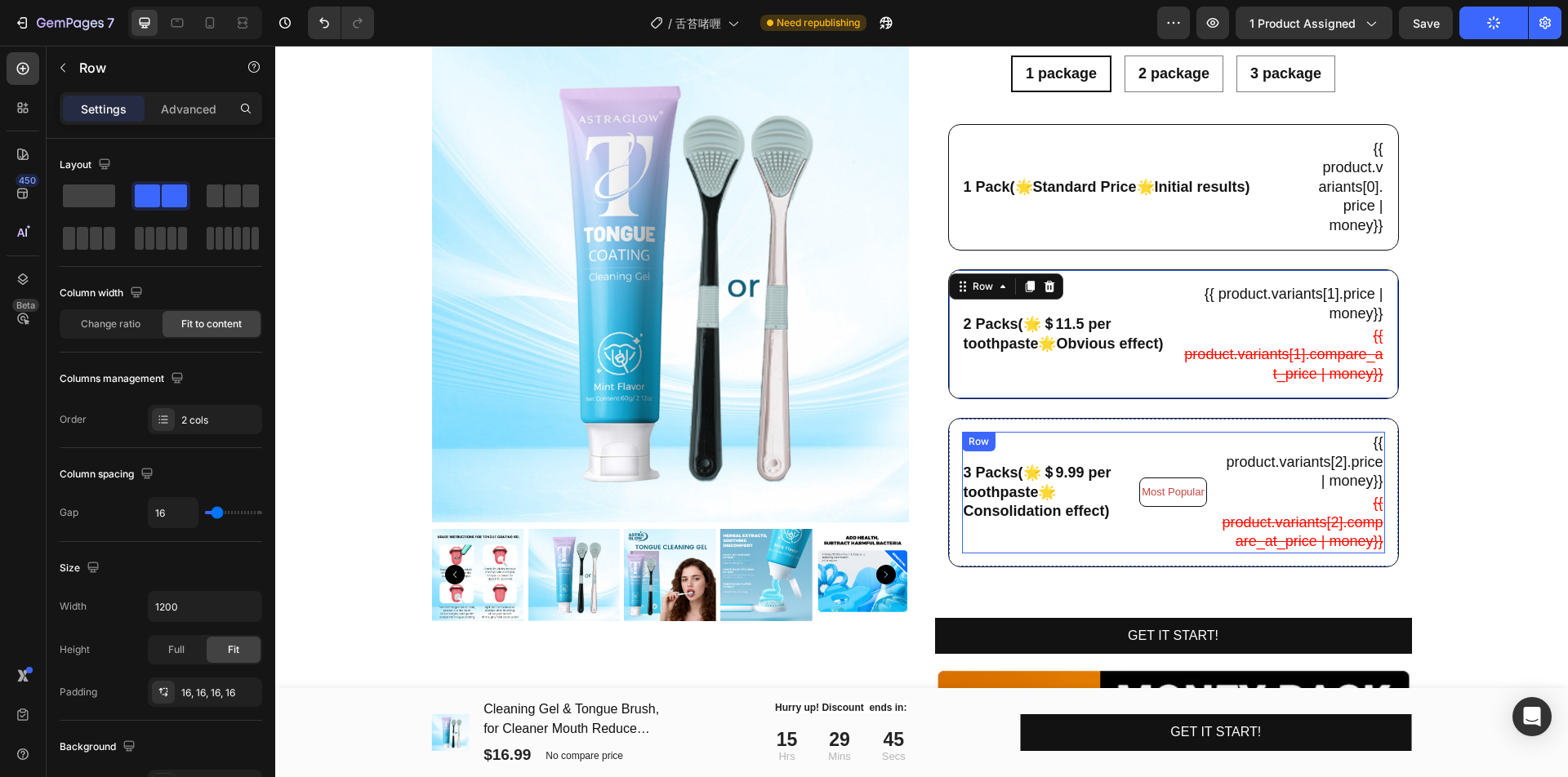
click at [1139, 552] on div "Most Popular Text Block" at bounding box center [1173, 492] width 68 height 120
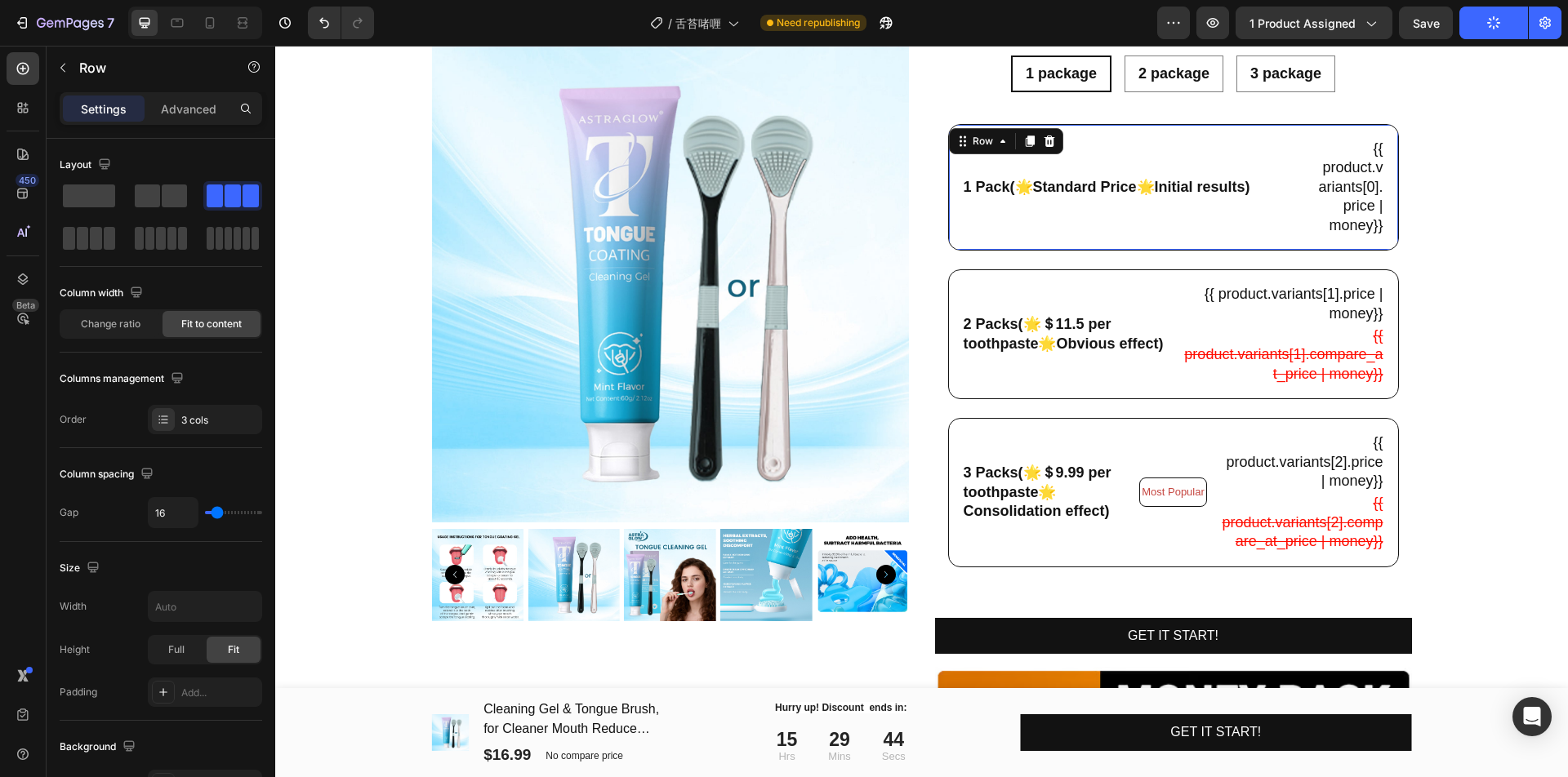
click at [1150, 215] on div "1 Pack(🌟Standard Price🌟Initial results) Text Block" at bounding box center [1132, 187] width 341 height 99
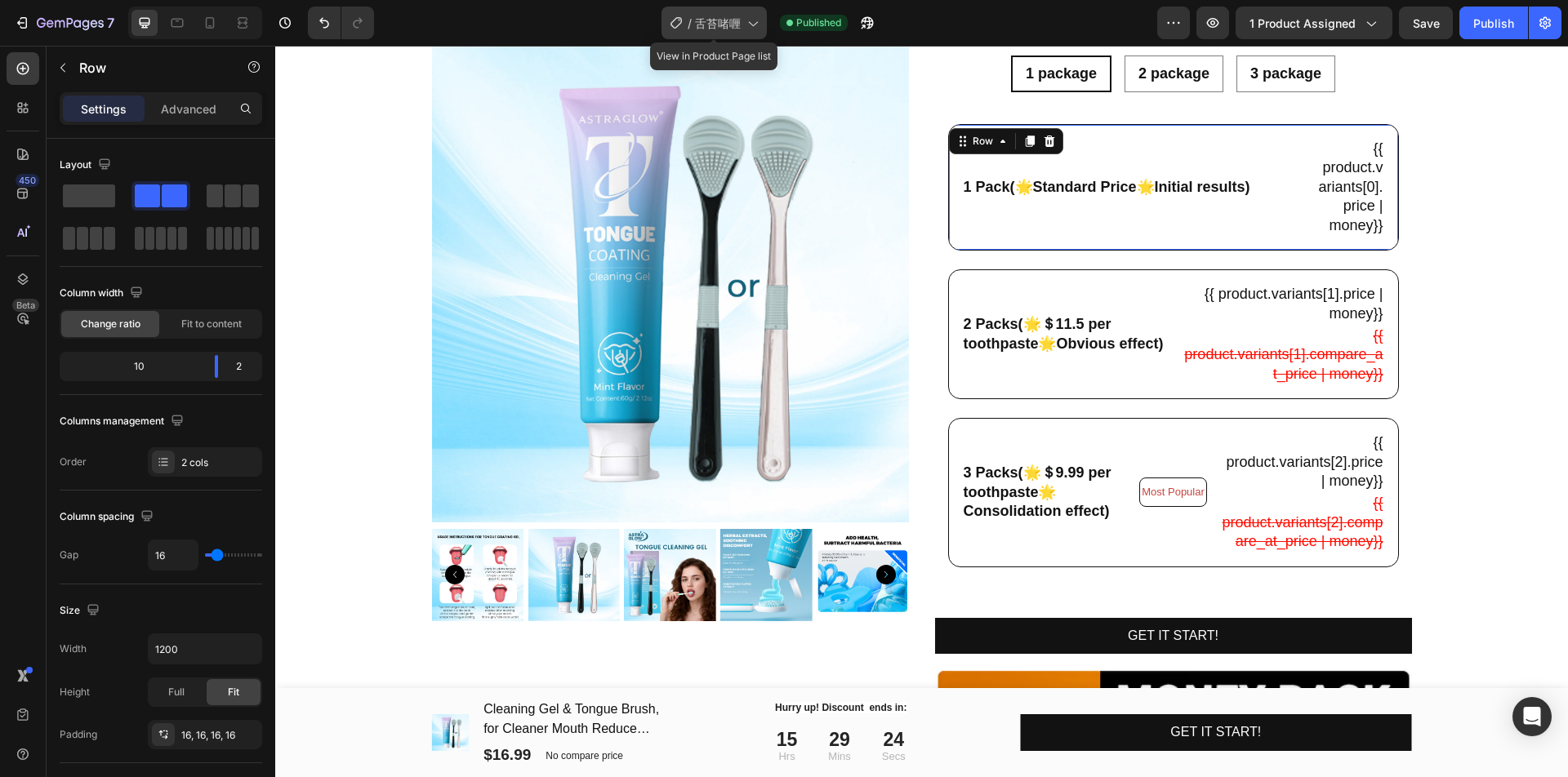
click at [698, 8] on div "/ 舌苔啫喱" at bounding box center [714, 22] width 106 height 32
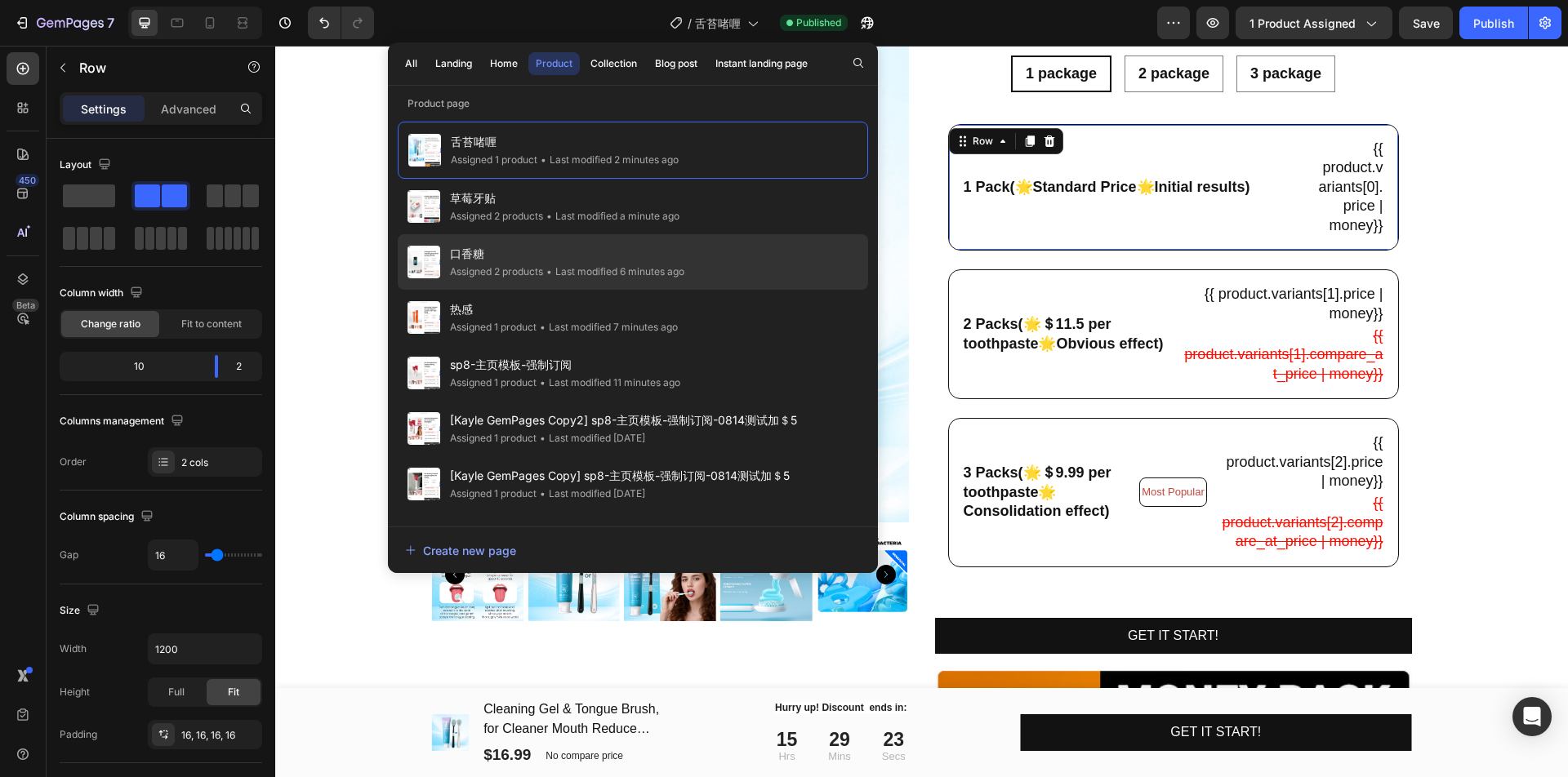
click at [656, 246] on span "口香糖" at bounding box center [567, 254] width 235 height 19
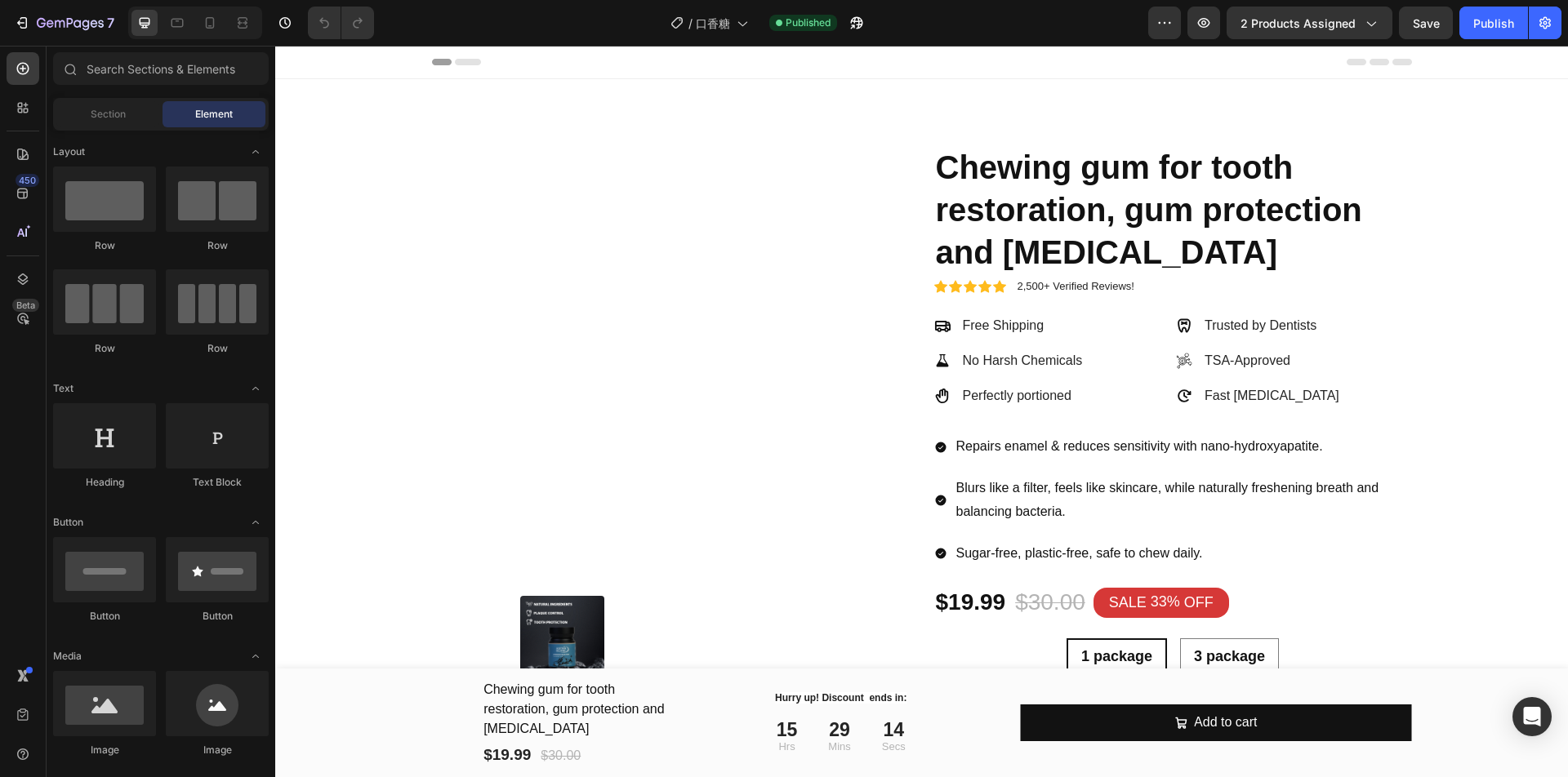
radio input "false"
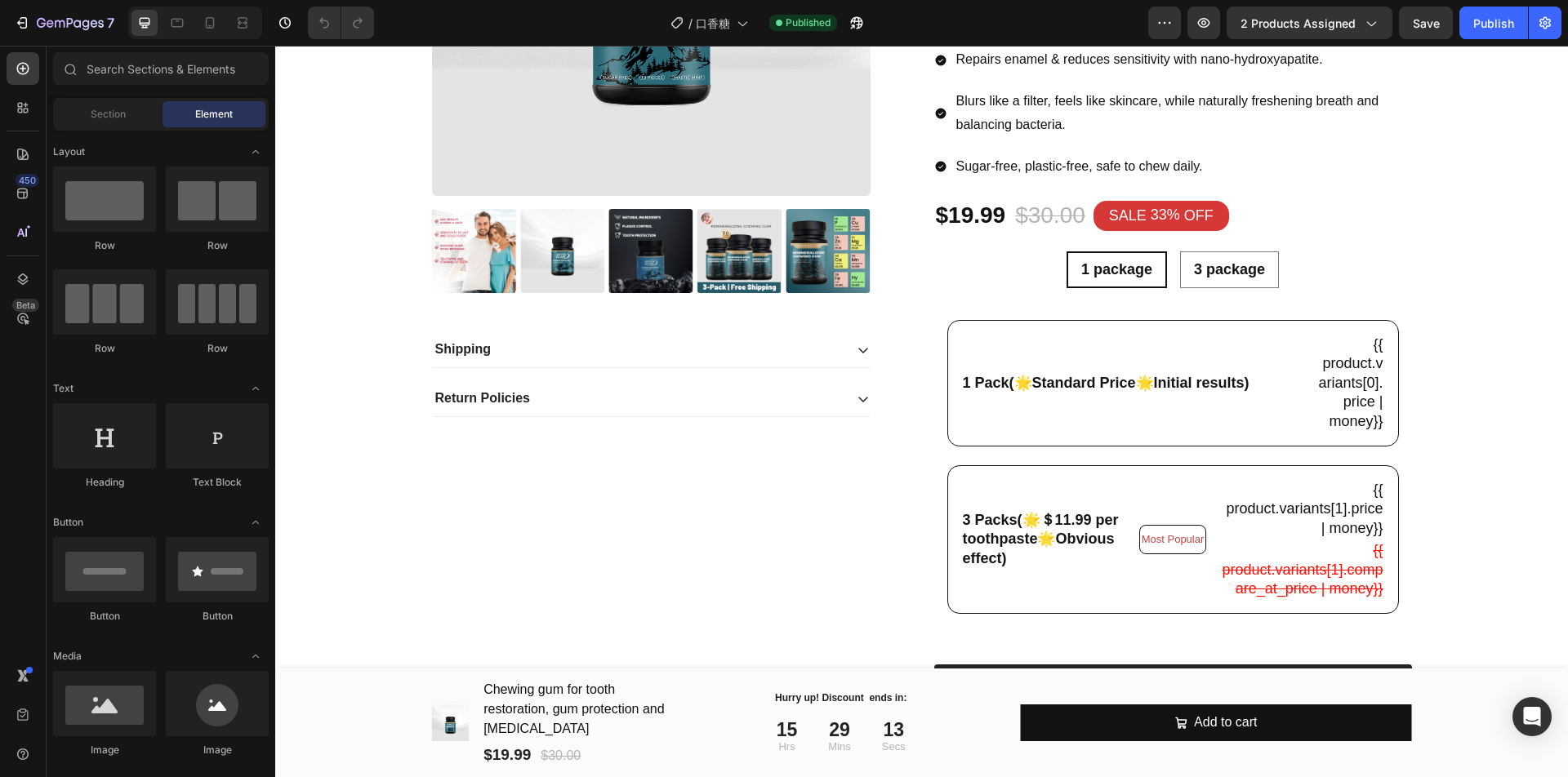
scroll to position [408, 0]
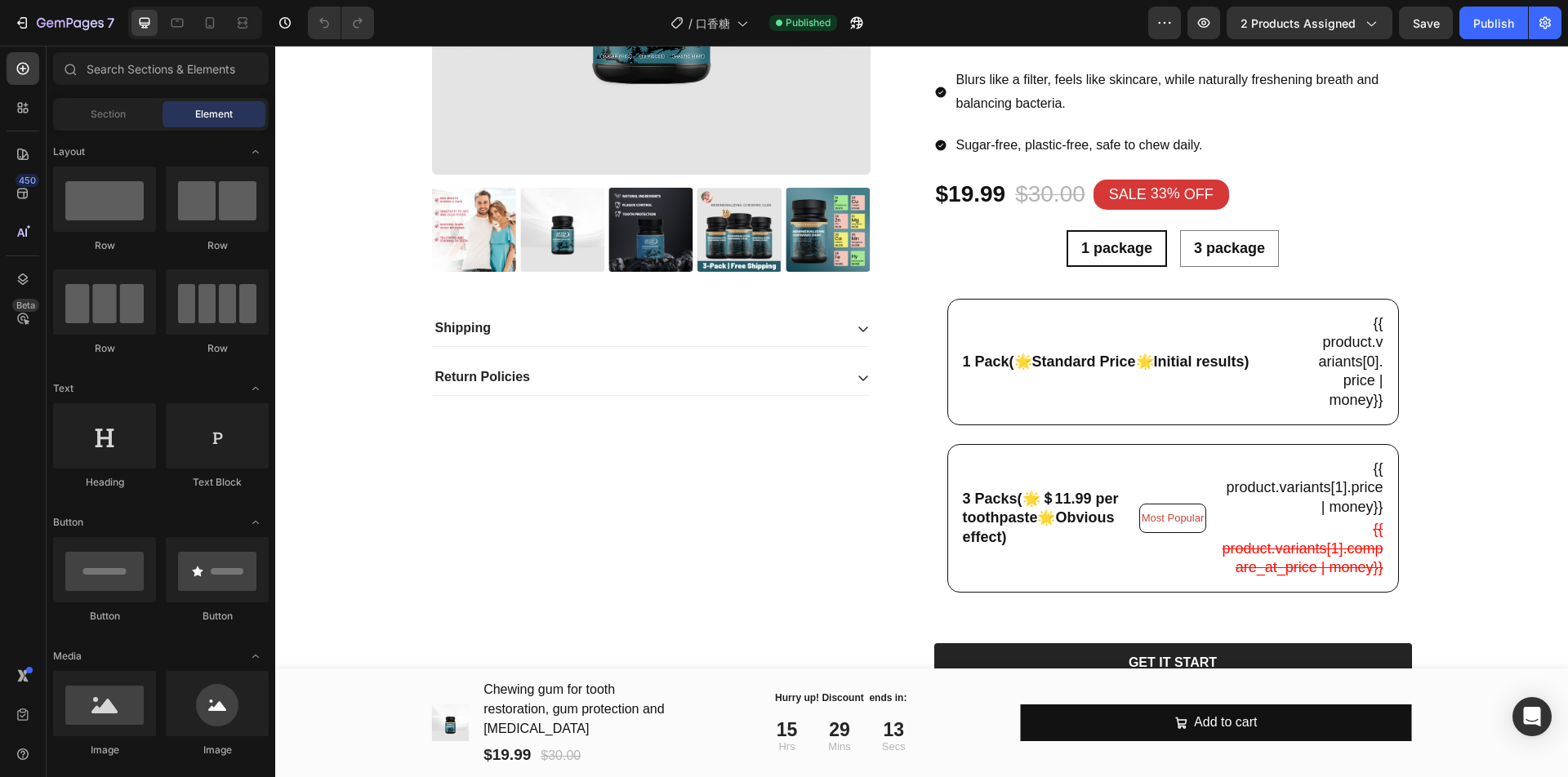
click at [1114, 318] on div "1 Pack(🌟Standard Price🌟Initial results) Text Block" at bounding box center [1132, 361] width 342 height 99
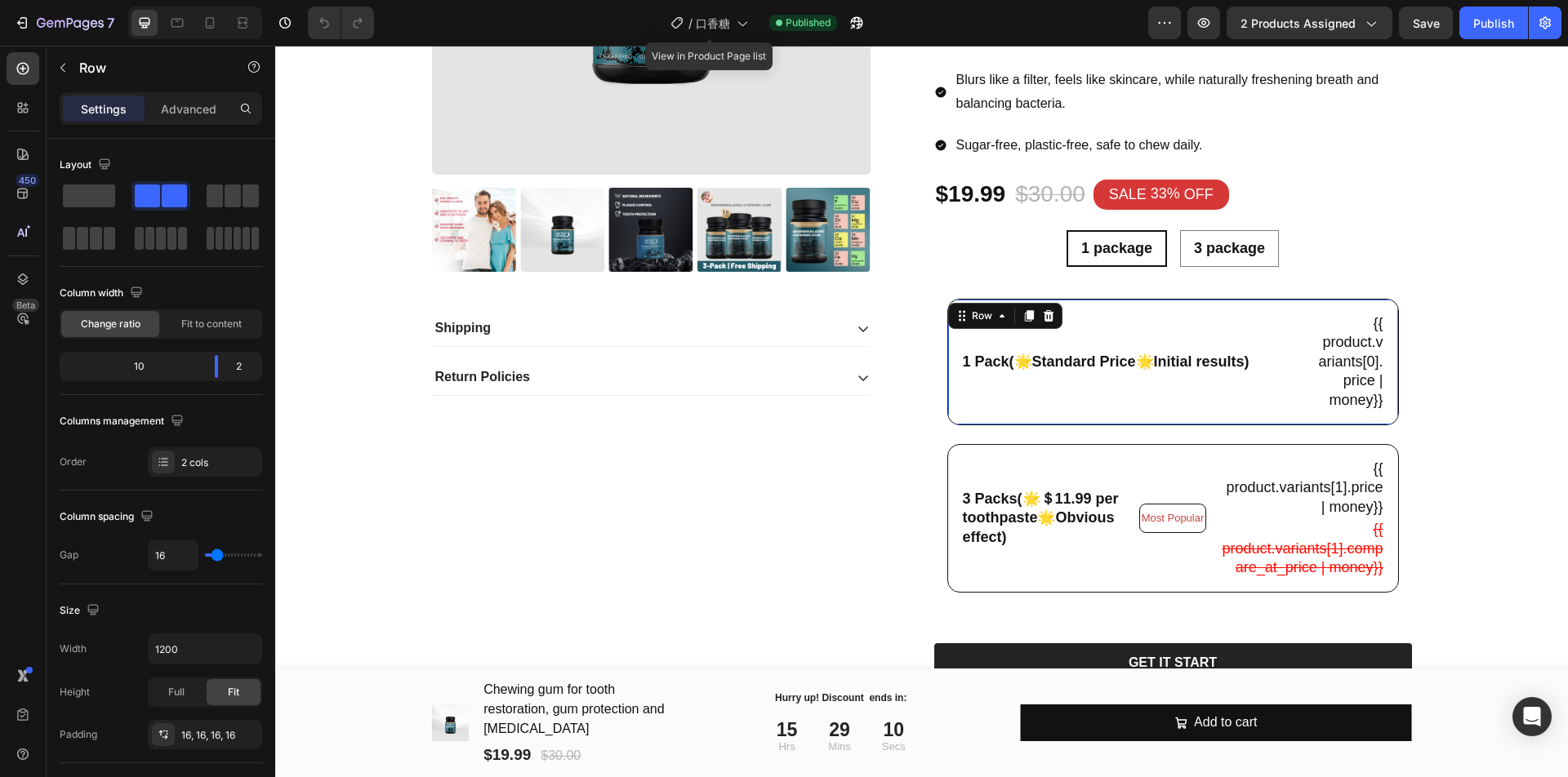
click at [725, 40] on div "/ 口香糖" at bounding box center [709, 23] width 94 height 39
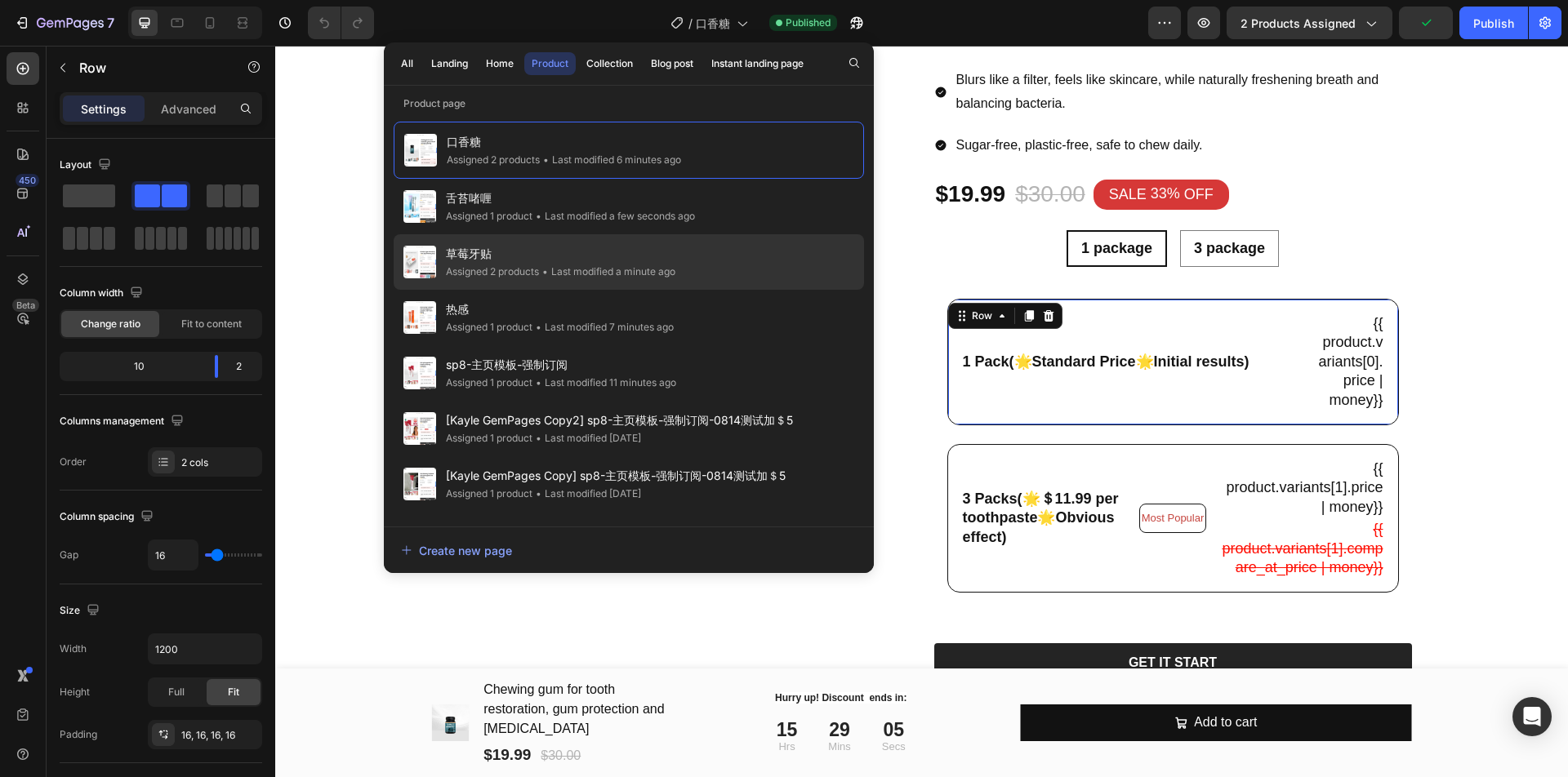
click at [633, 290] on div "草莓牙贴 Assigned 2 products • Last modified a minute ago" at bounding box center [628, 317] width 470 height 56
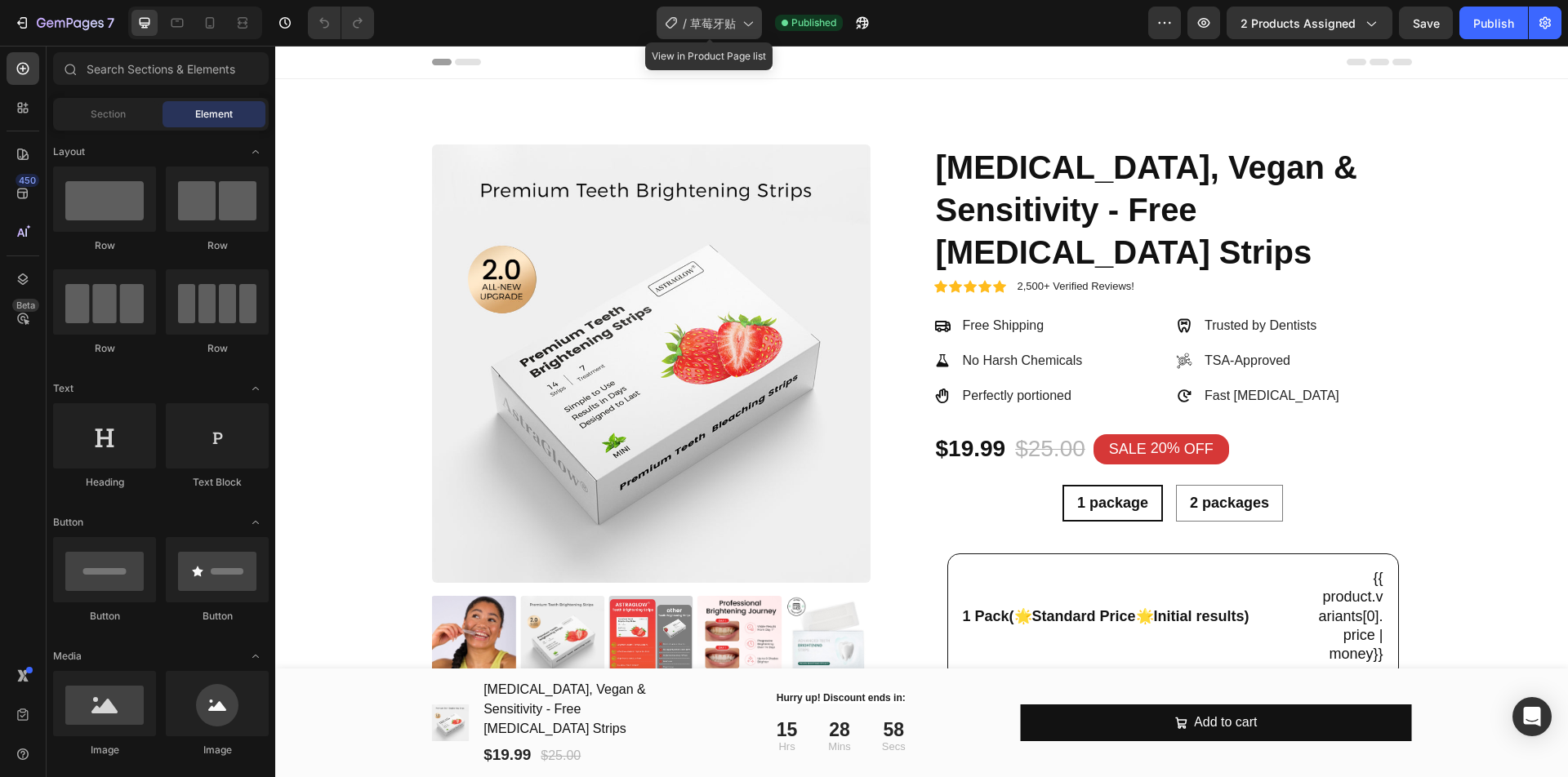
click at [705, 18] on span "草莓牙贴" at bounding box center [713, 24] width 45 height 17
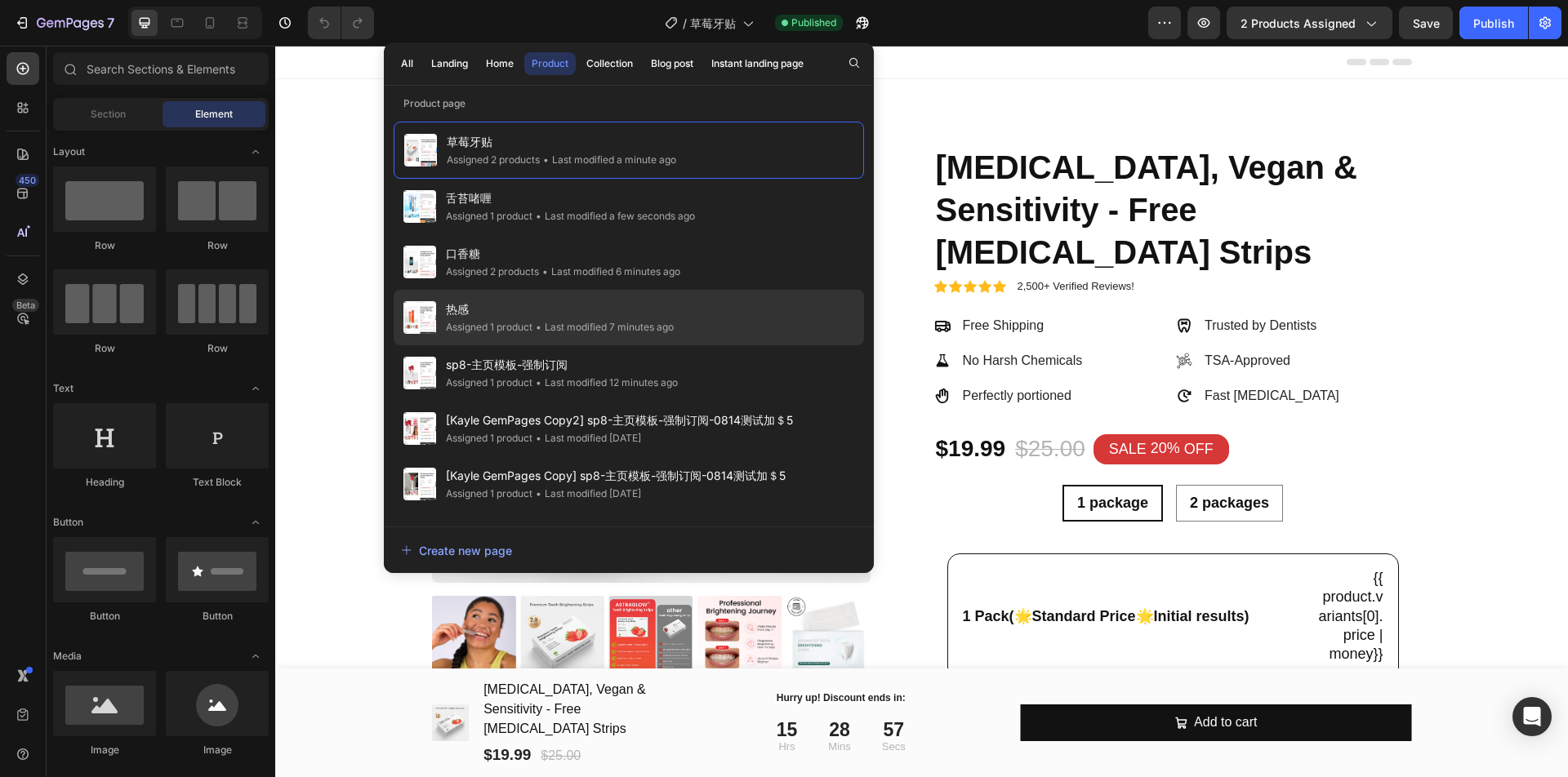
click at [645, 345] on div "热感 Assigned 1 product • Last modified 7 minutes ago" at bounding box center [628, 373] width 470 height 56
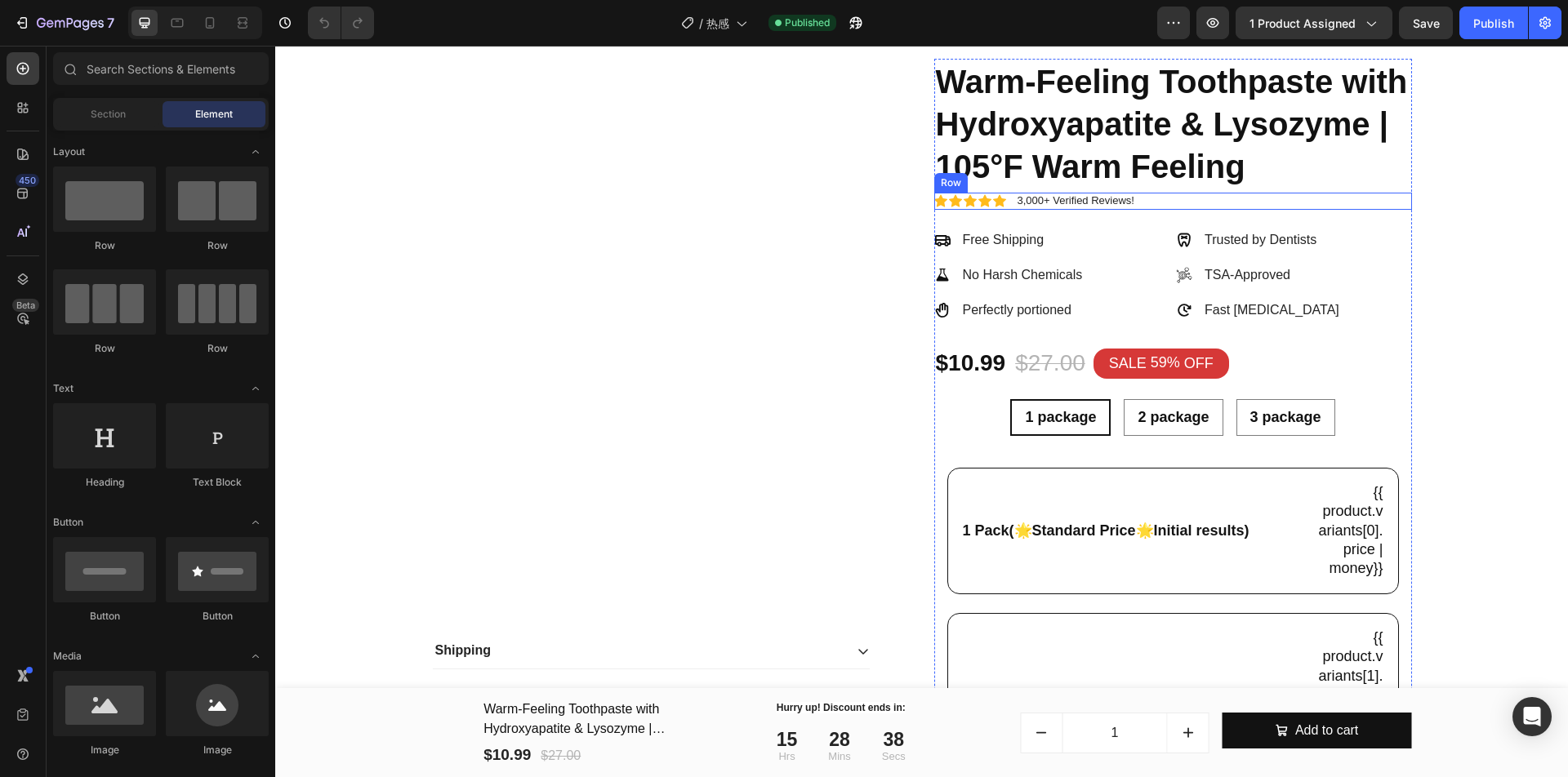
scroll to position [204, 0]
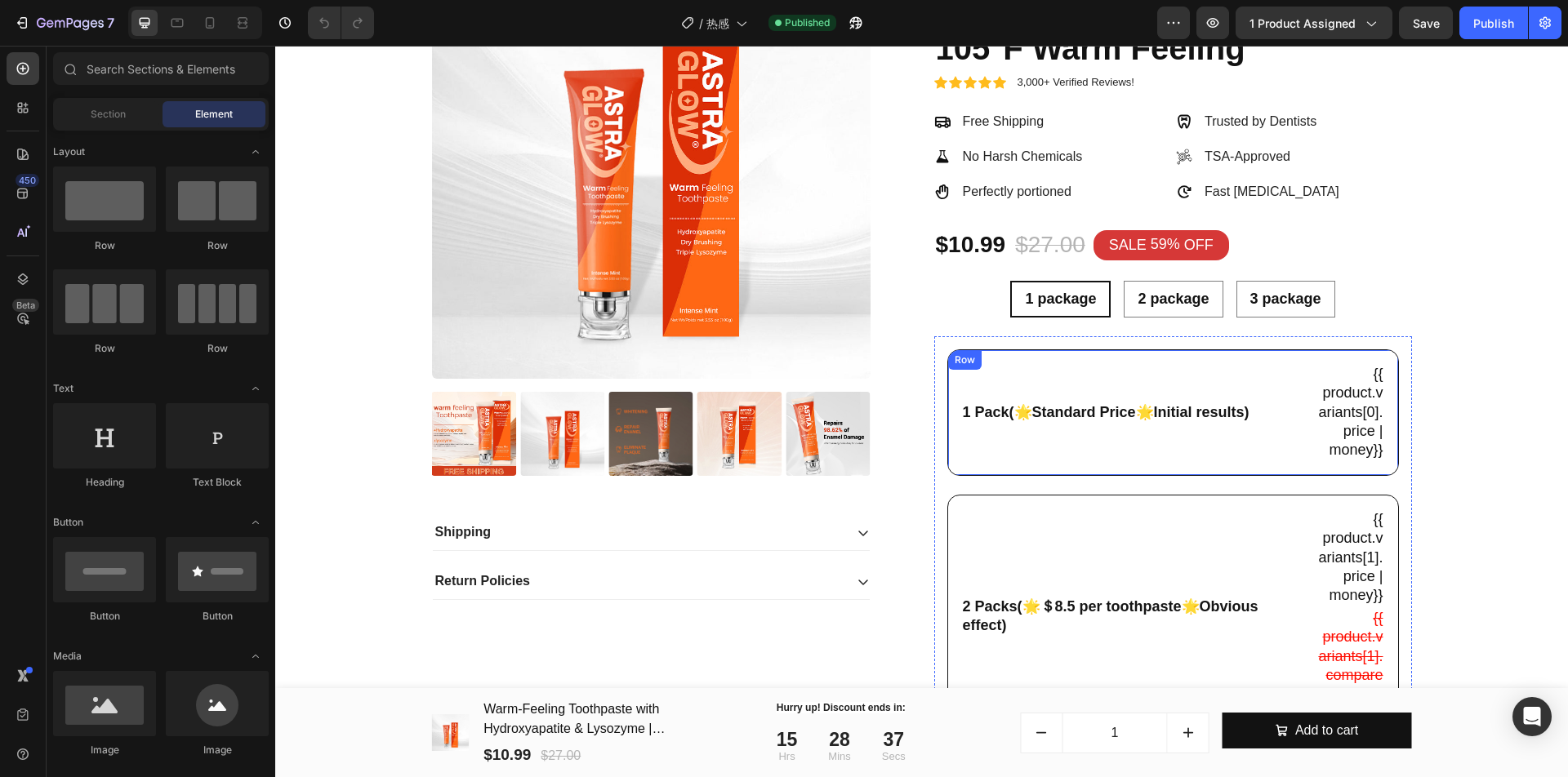
click at [1223, 410] on div "1 Pack(🌟Standard Price🌟Initial results) Text Block" at bounding box center [1132, 412] width 342 height 99
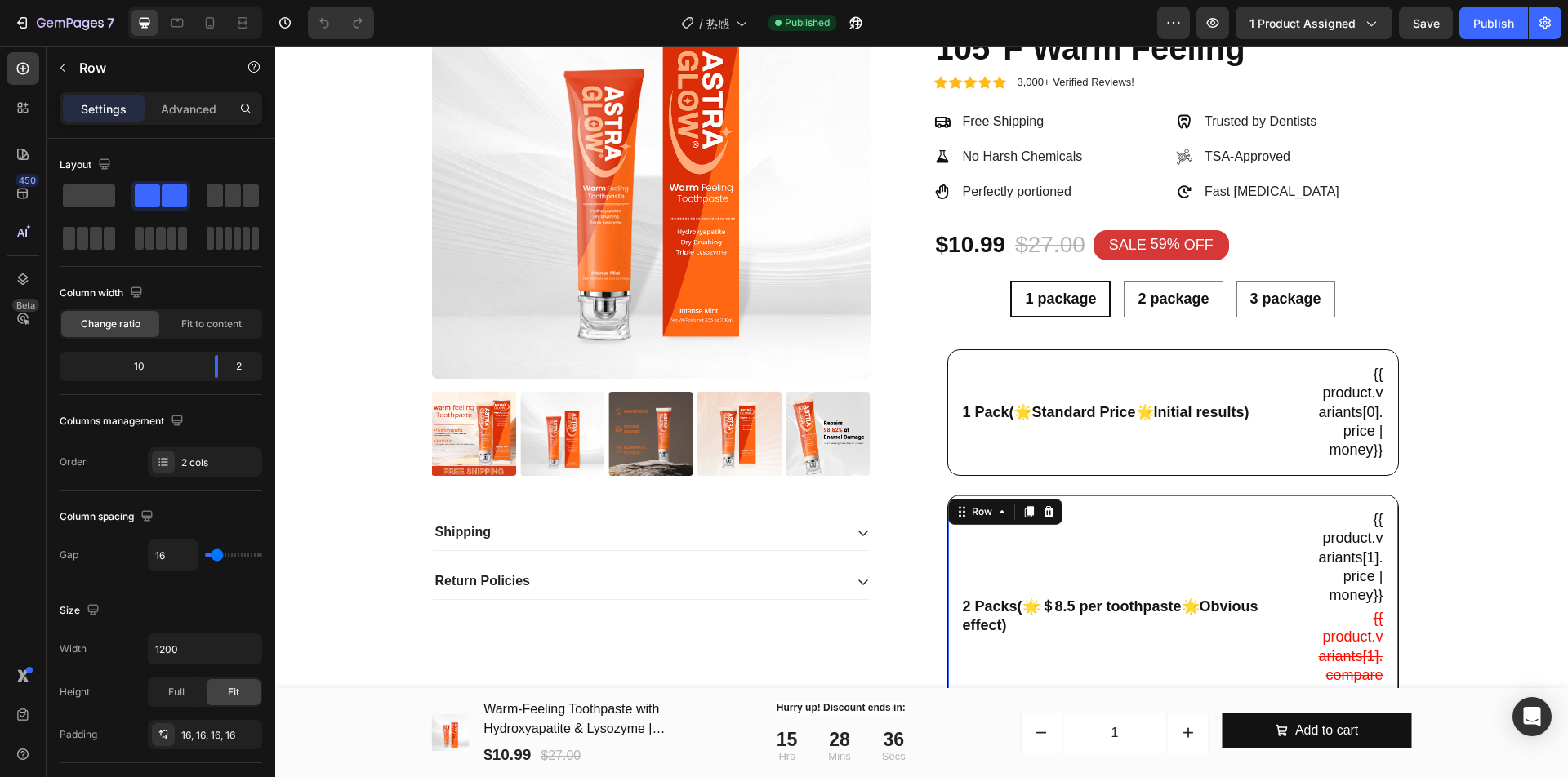
click at [1152, 566] on div "2 Packs(🌟＄8.5 per toothpaste🌟Obvious effect) Text Block" at bounding box center [1132, 617] width 342 height 216
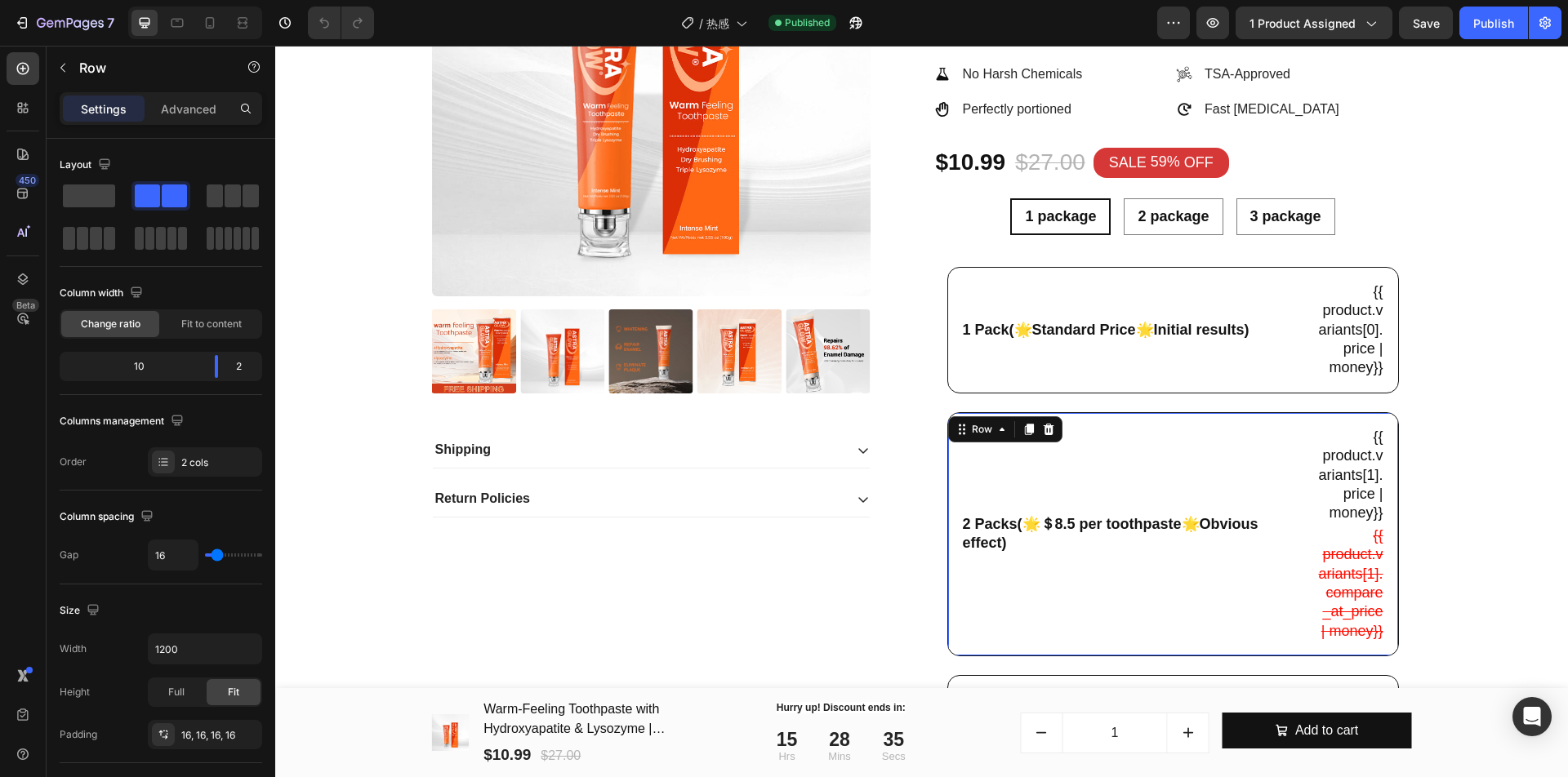
scroll to position [510, 0]
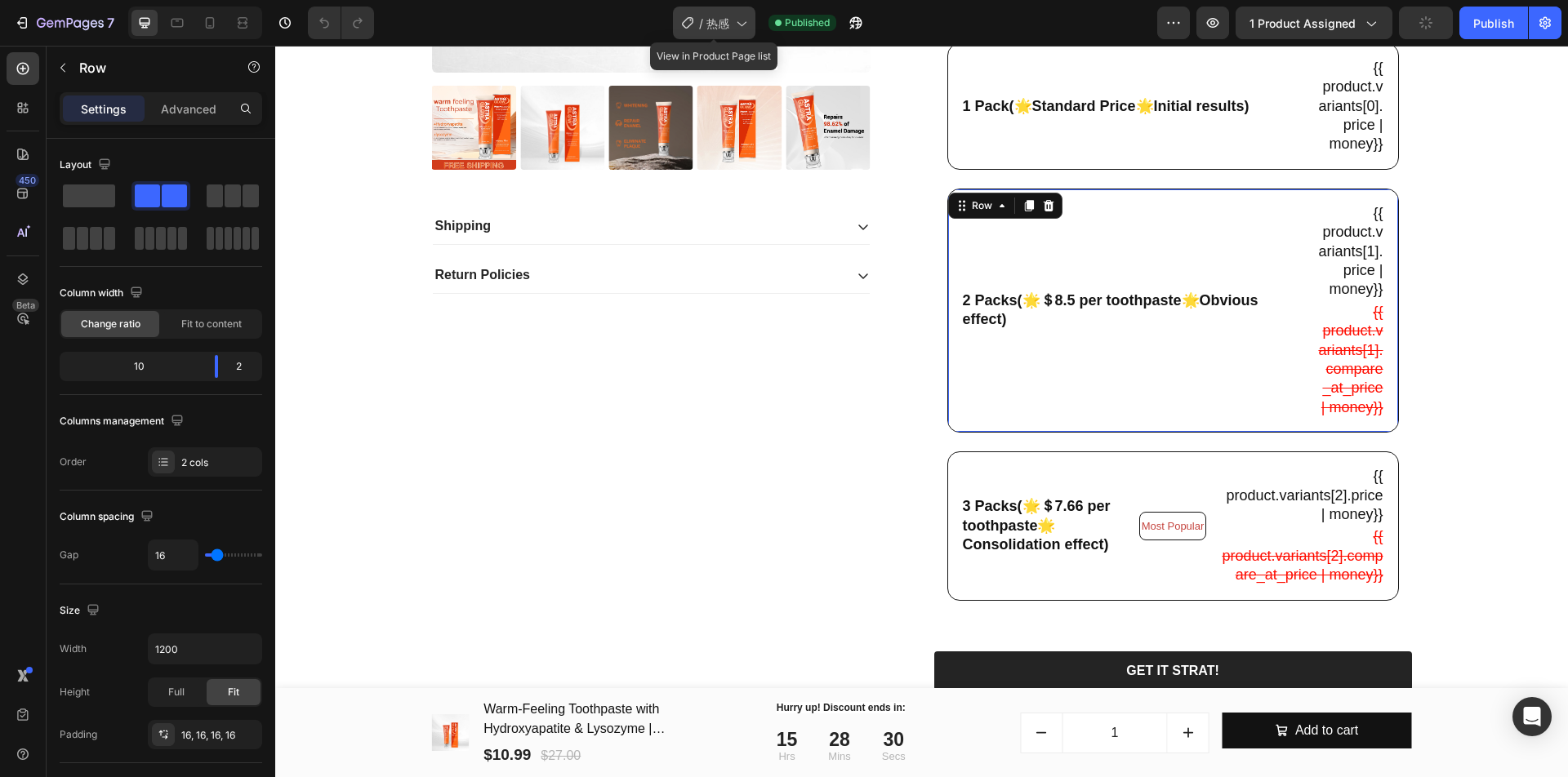
click at [721, 34] on div "/ 热感" at bounding box center [714, 22] width 83 height 32
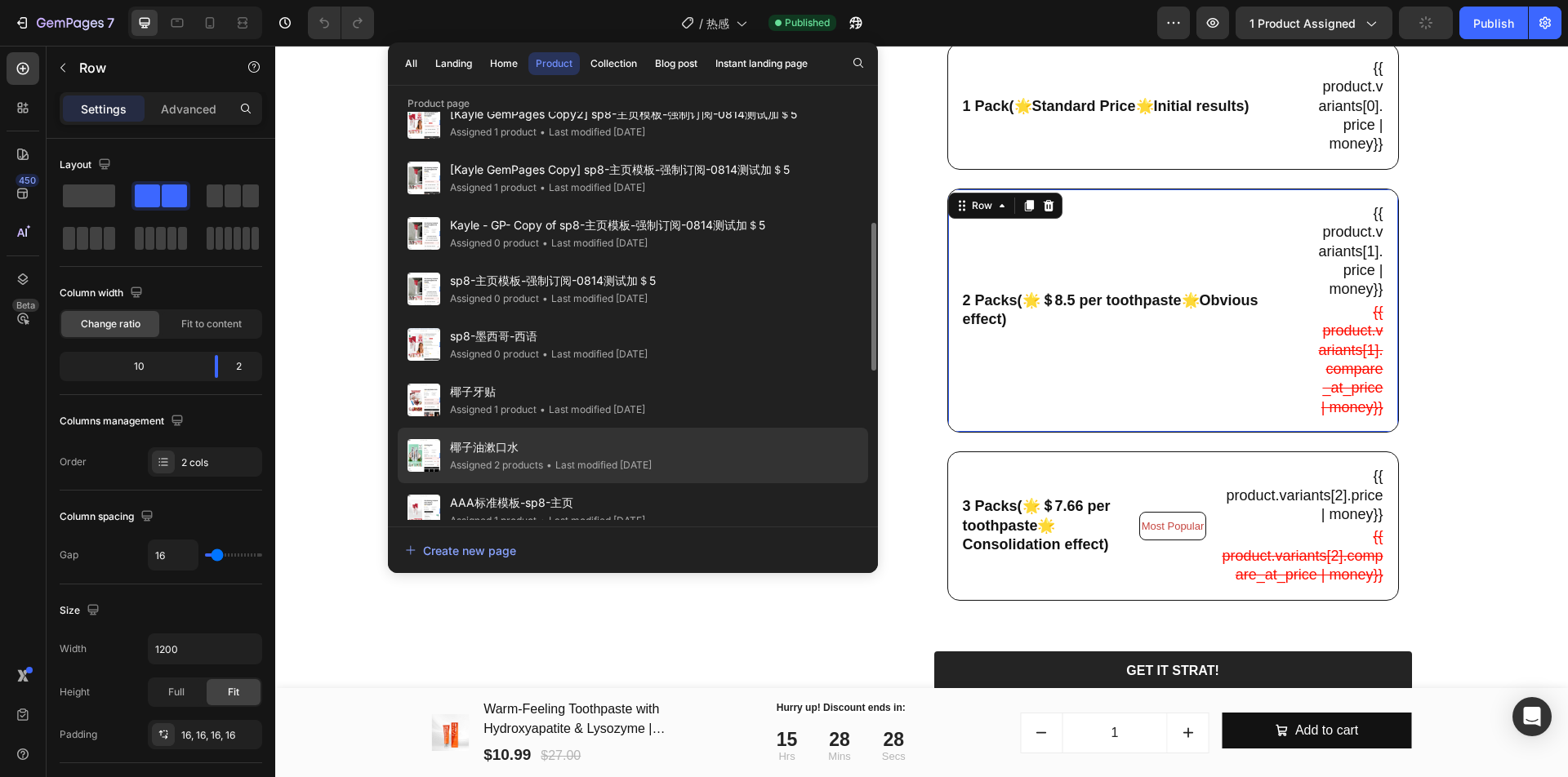
scroll to position [408, 0]
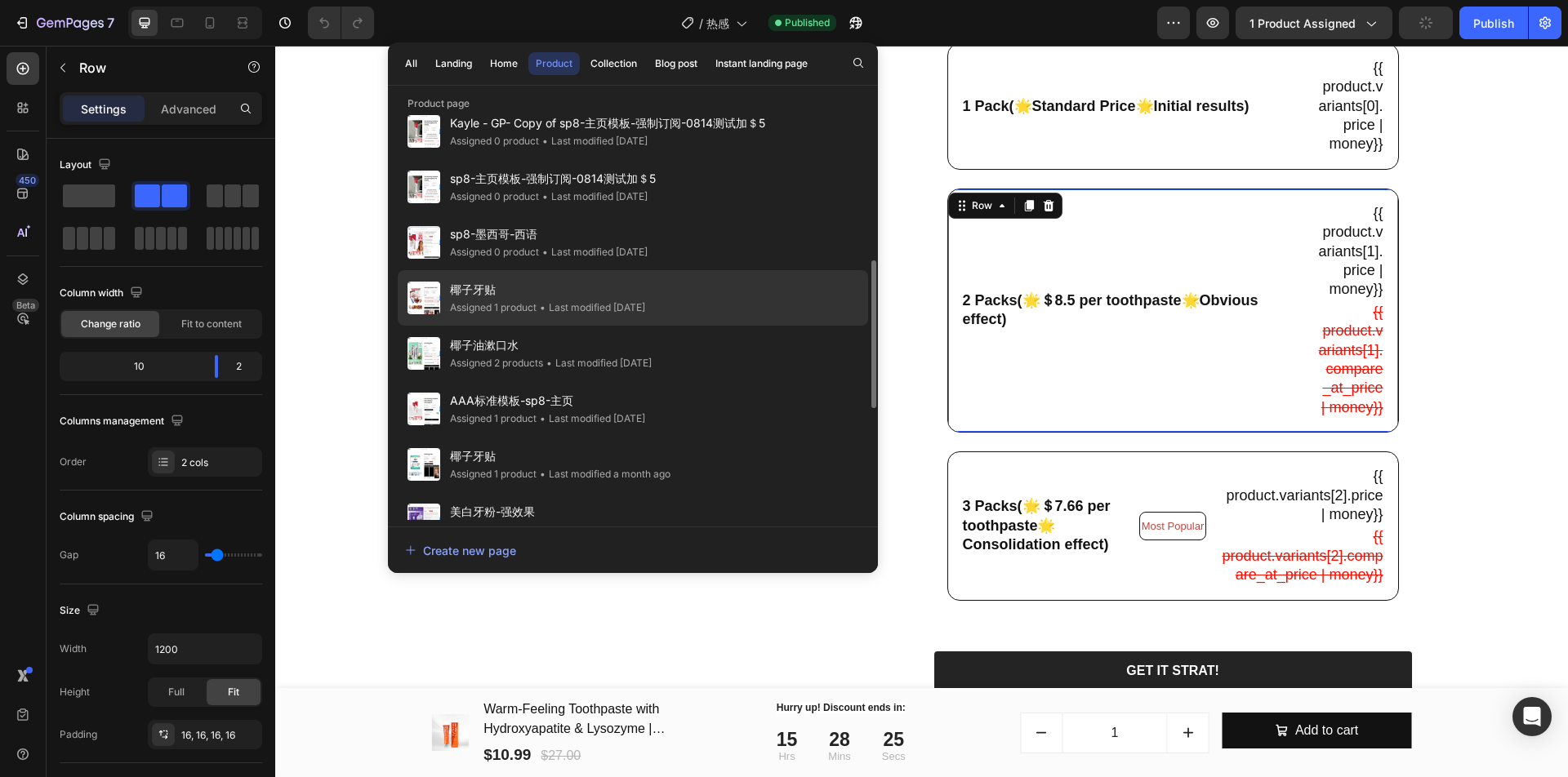
click at [704, 325] on div "椰子牙贴 Assigned 1 product • Last modified [DATE]" at bounding box center [633, 353] width 470 height 56
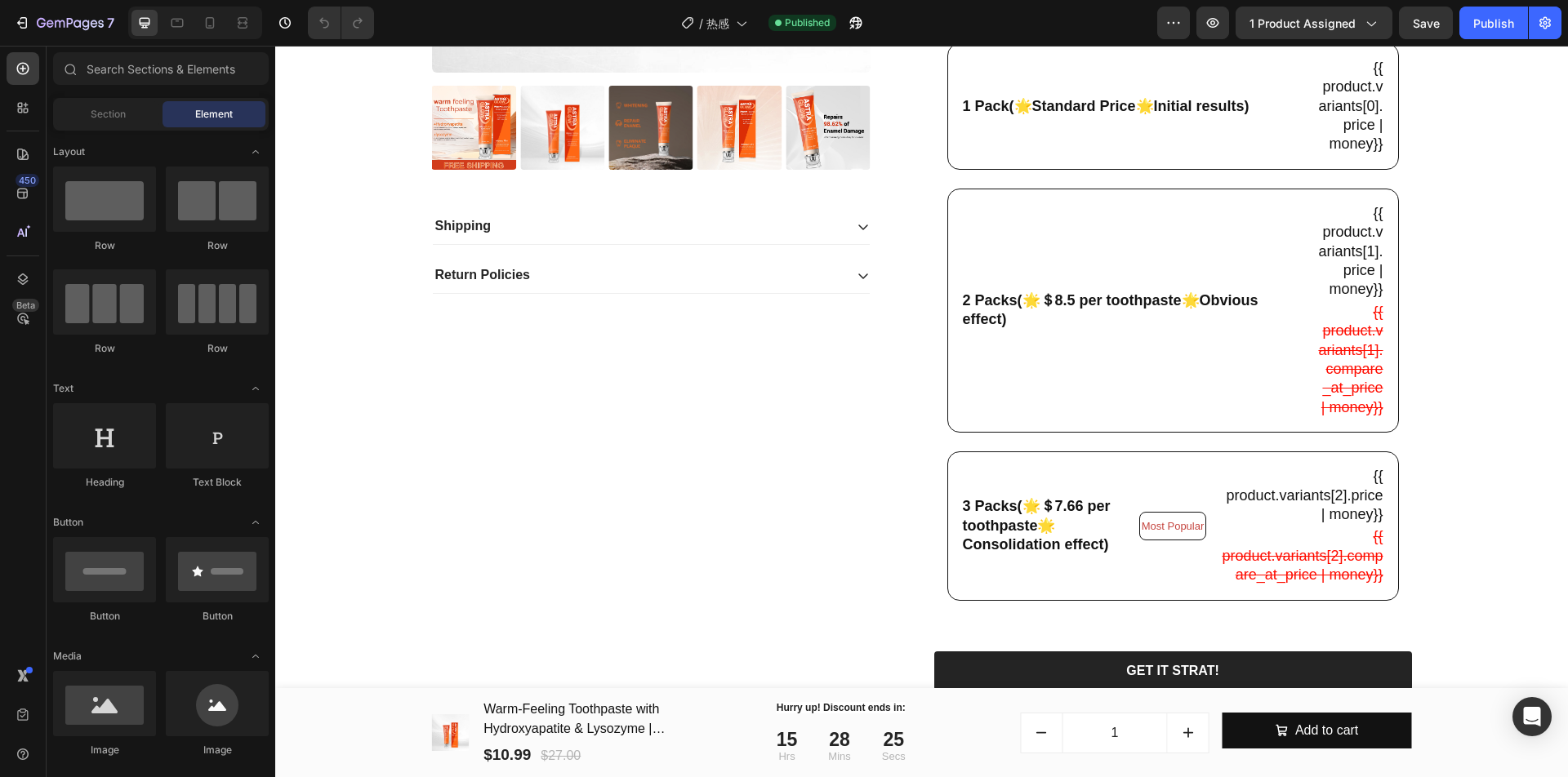
click at [870, 74] on div "All Landing Home Product Collection Blog post Instant landing page" at bounding box center [632, 65] width 490 height 44
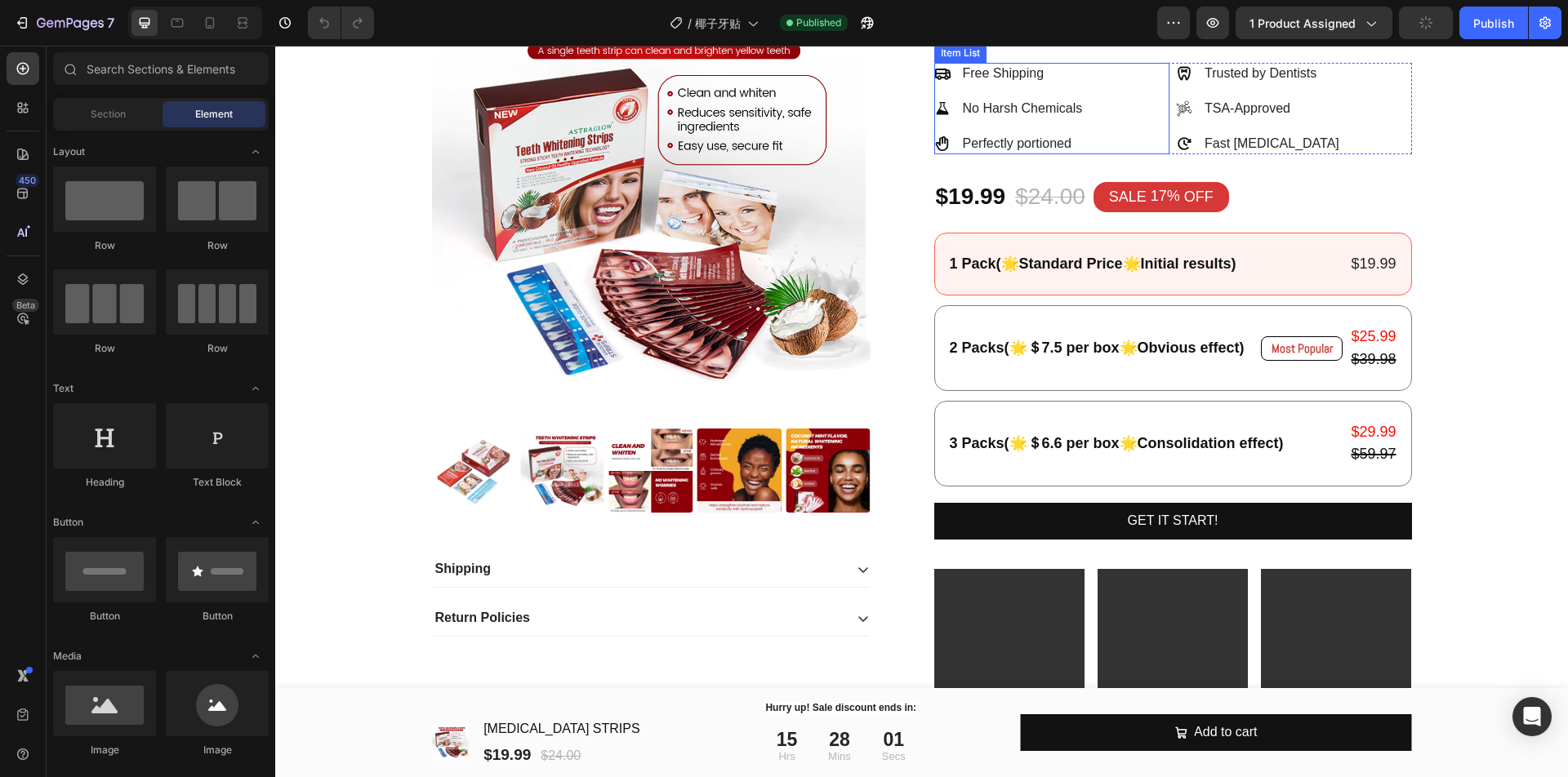
scroll to position [102, 0]
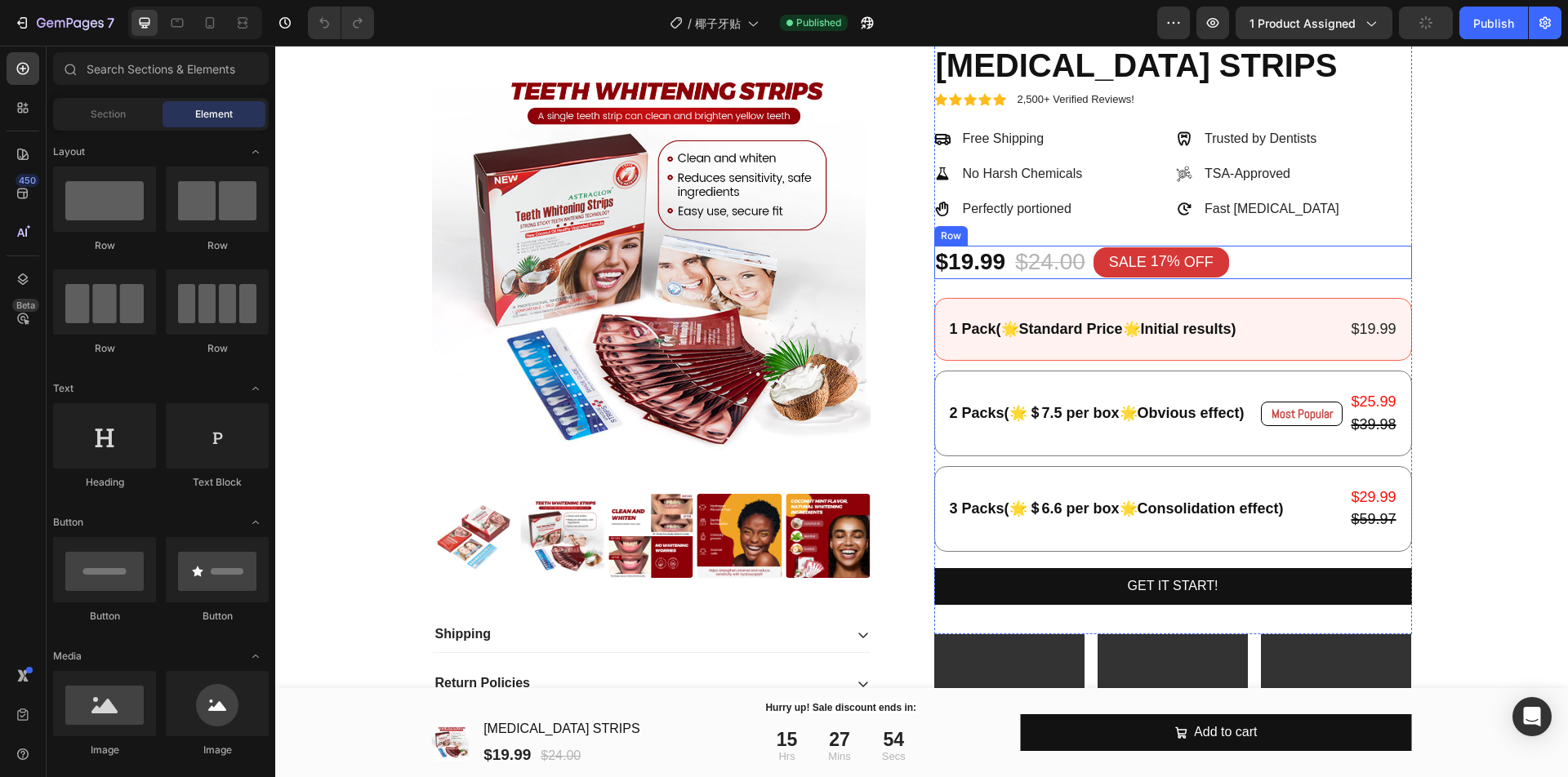
click at [1318, 267] on div "$19.99 Product Price Product Price $24.00 Product Price Product Price SALE 17% …" at bounding box center [1172, 262] width 477 height 32
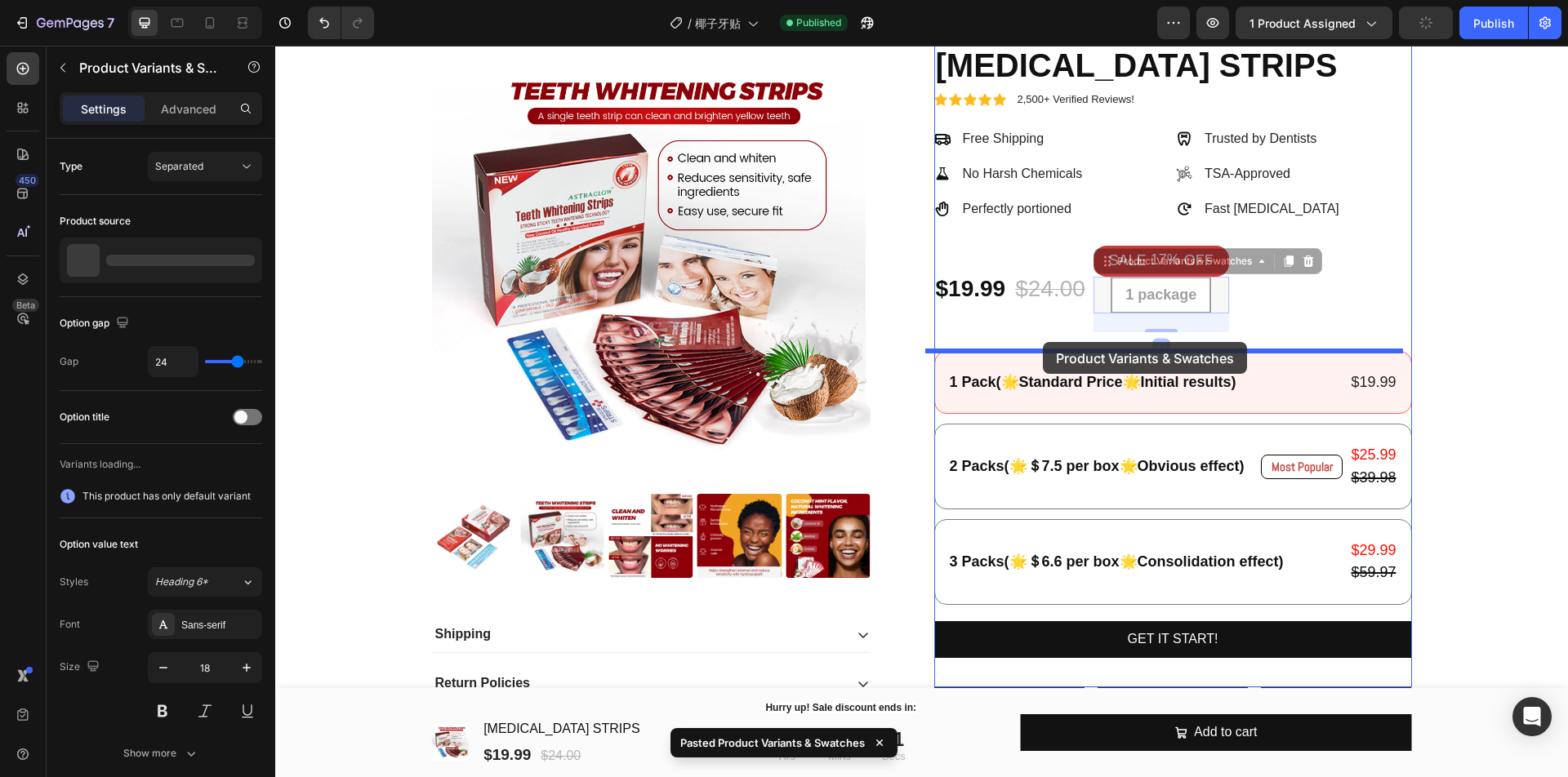
drag, startPoint x: 1104, startPoint y: 258, endPoint x: 1043, endPoint y: 342, distance: 103.8
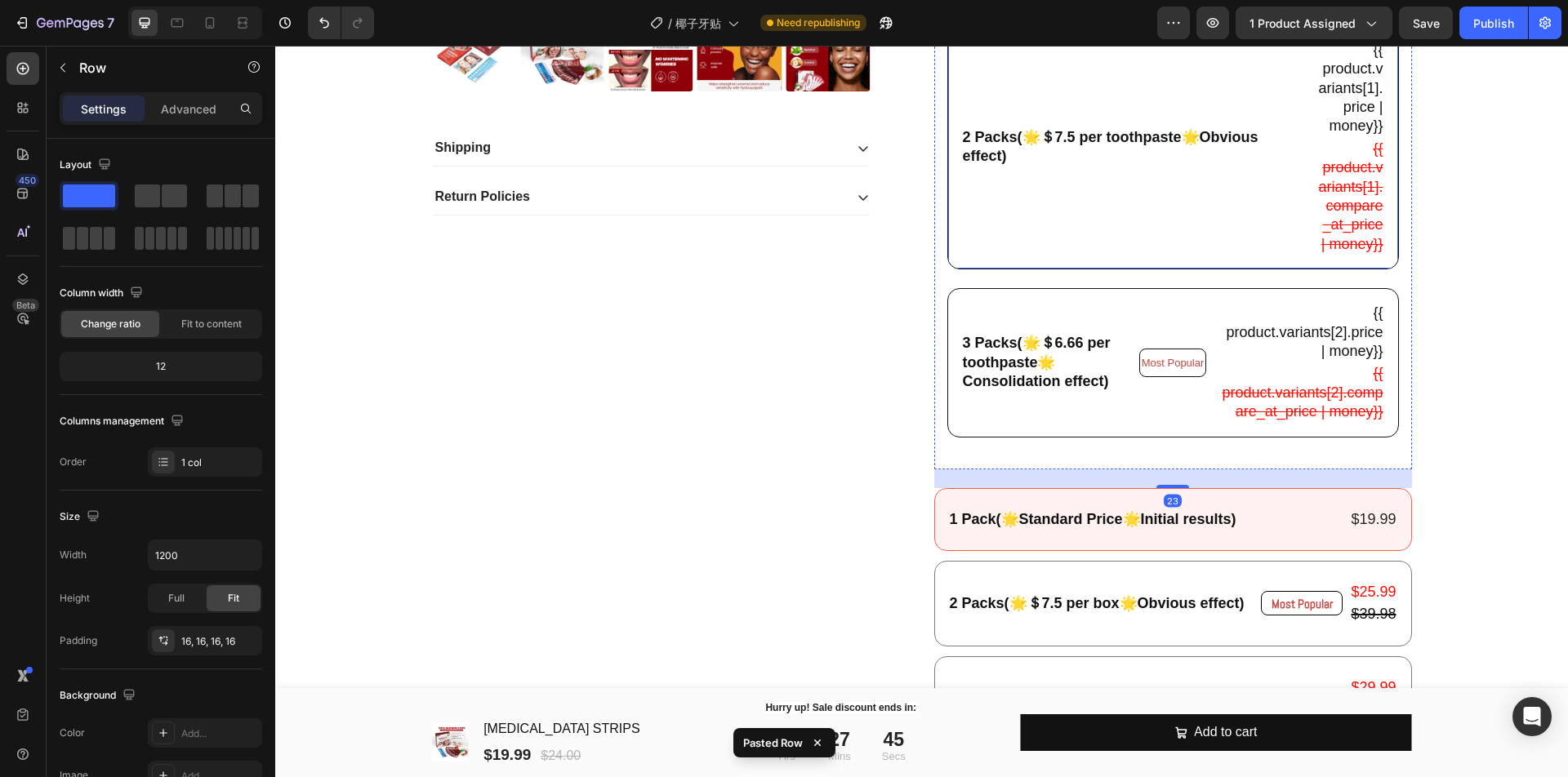
scroll to position [760, 0]
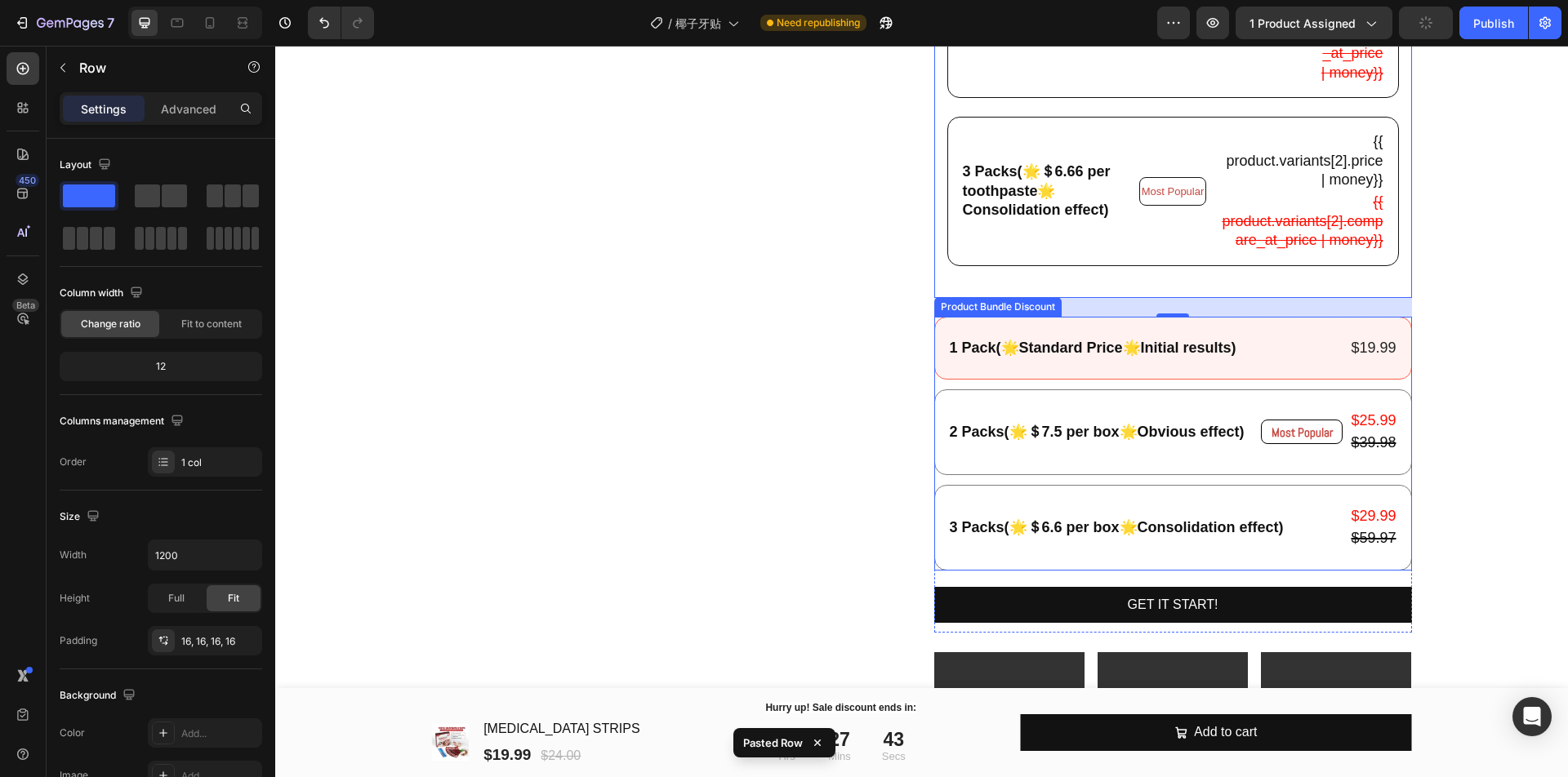
click at [1170, 417] on div "1 Pack(🌟Standard Price🌟Initial results) Text Block $19.99 Product Price Product…" at bounding box center [1172, 443] width 477 height 254
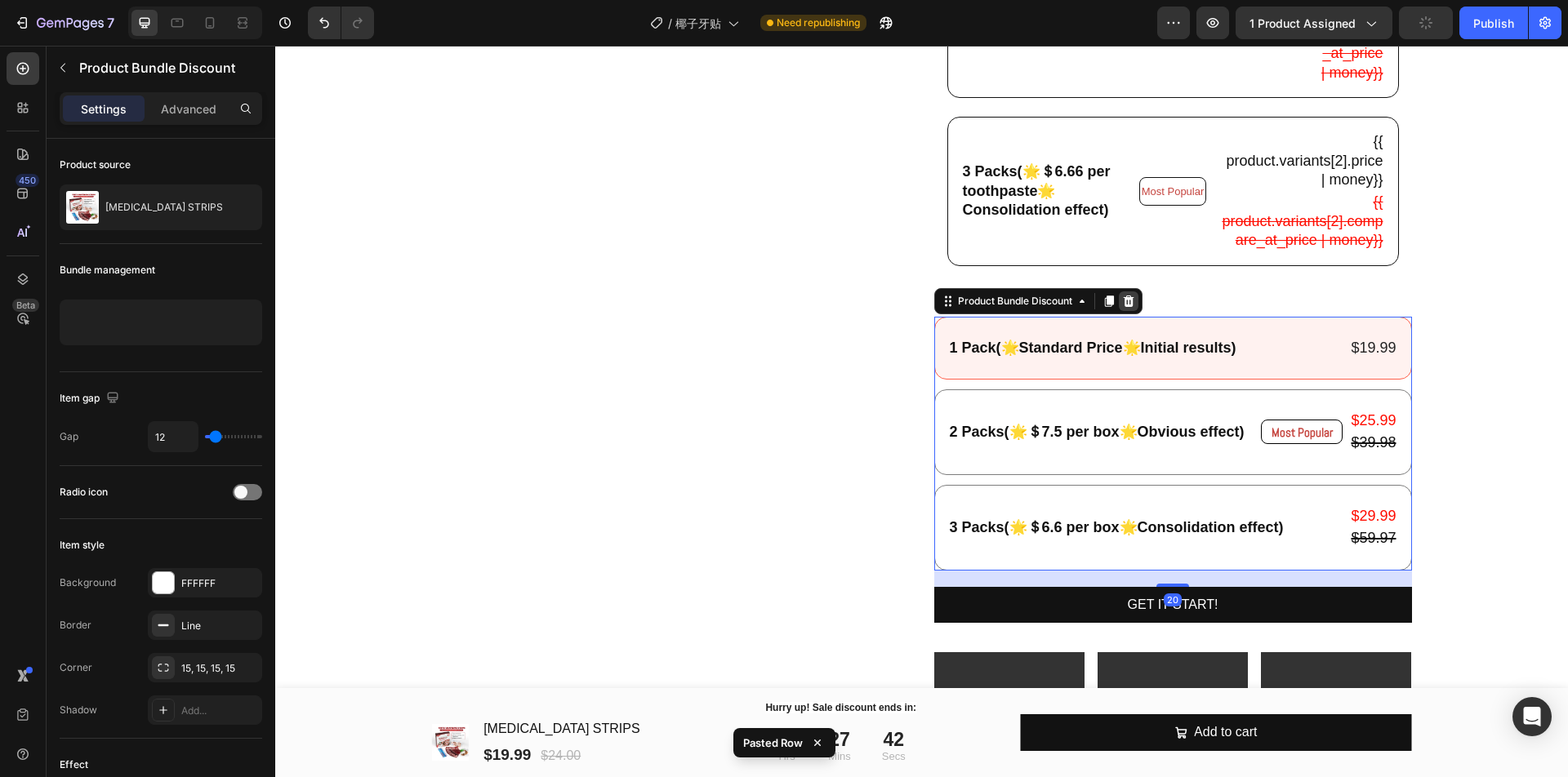
click at [1123, 307] on icon at bounding box center [1128, 301] width 10 height 11
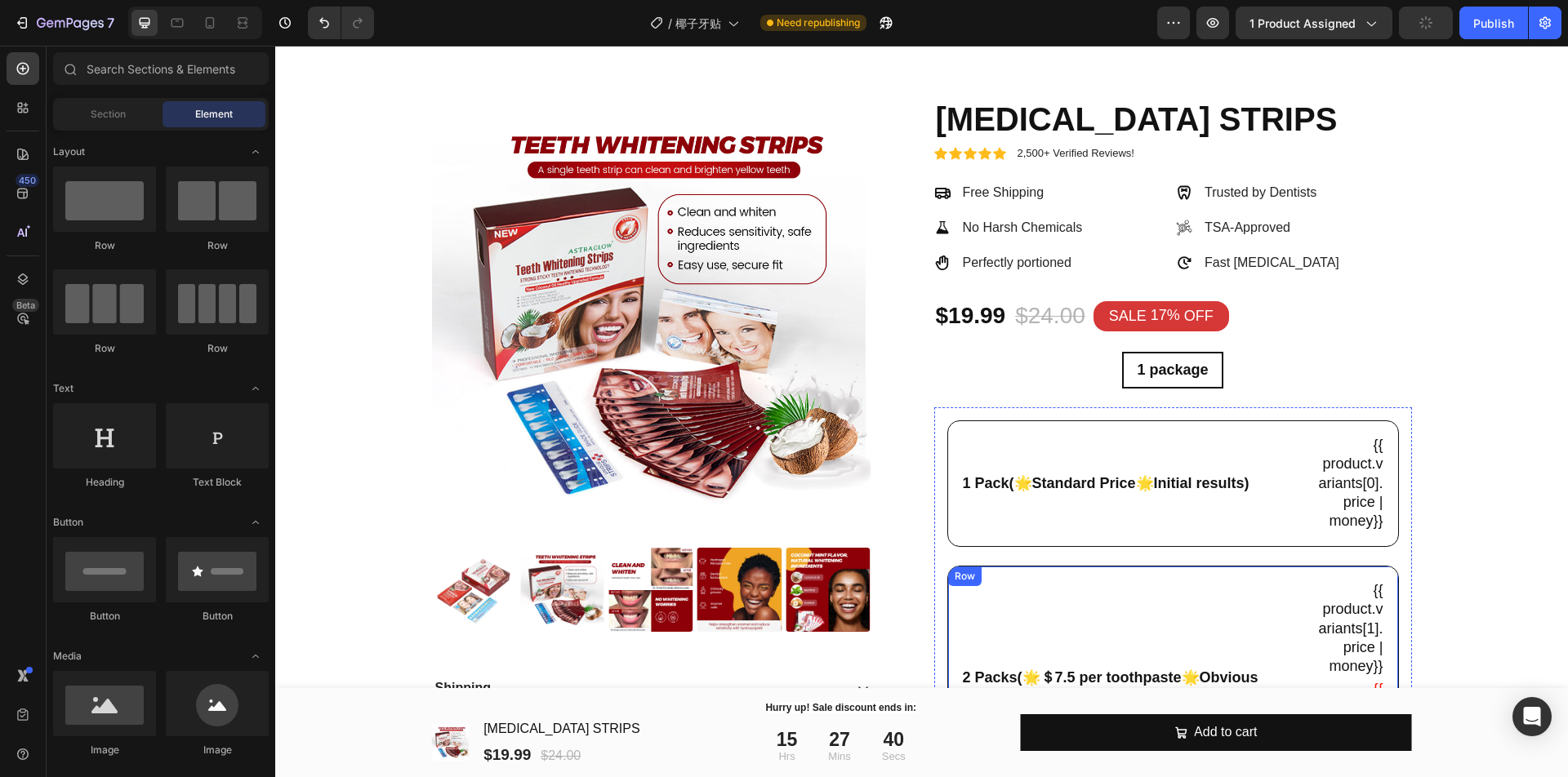
scroll to position [45, 0]
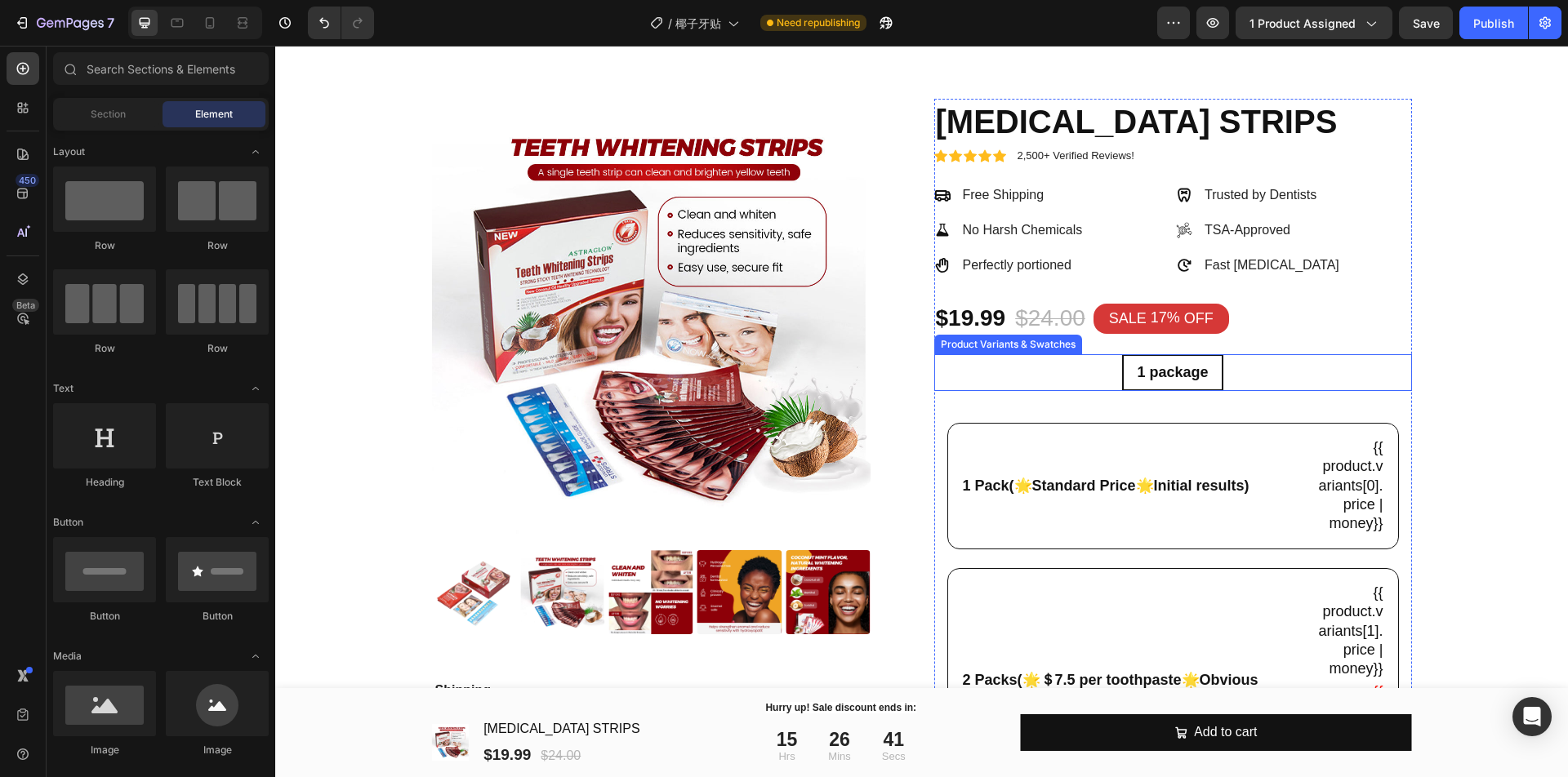
click at [1179, 364] on span "1 package" at bounding box center [1172, 371] width 71 height 17
click at [1173, 354] on input "1 package 1 package 1 package" at bounding box center [1172, 353] width 1 height 1
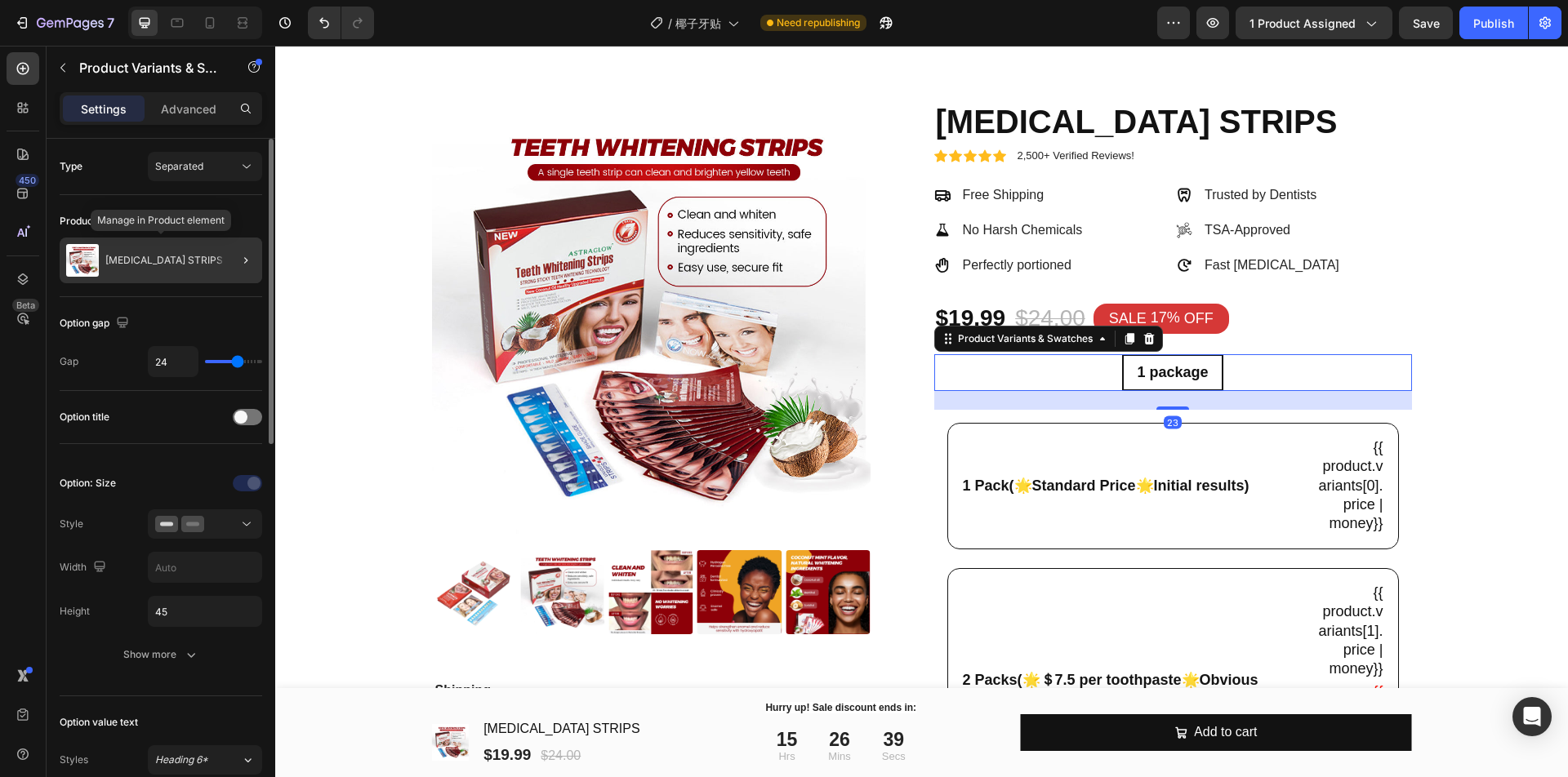
click at [196, 259] on p "[MEDICAL_DATA] STRIPS" at bounding box center [164, 260] width 118 height 11
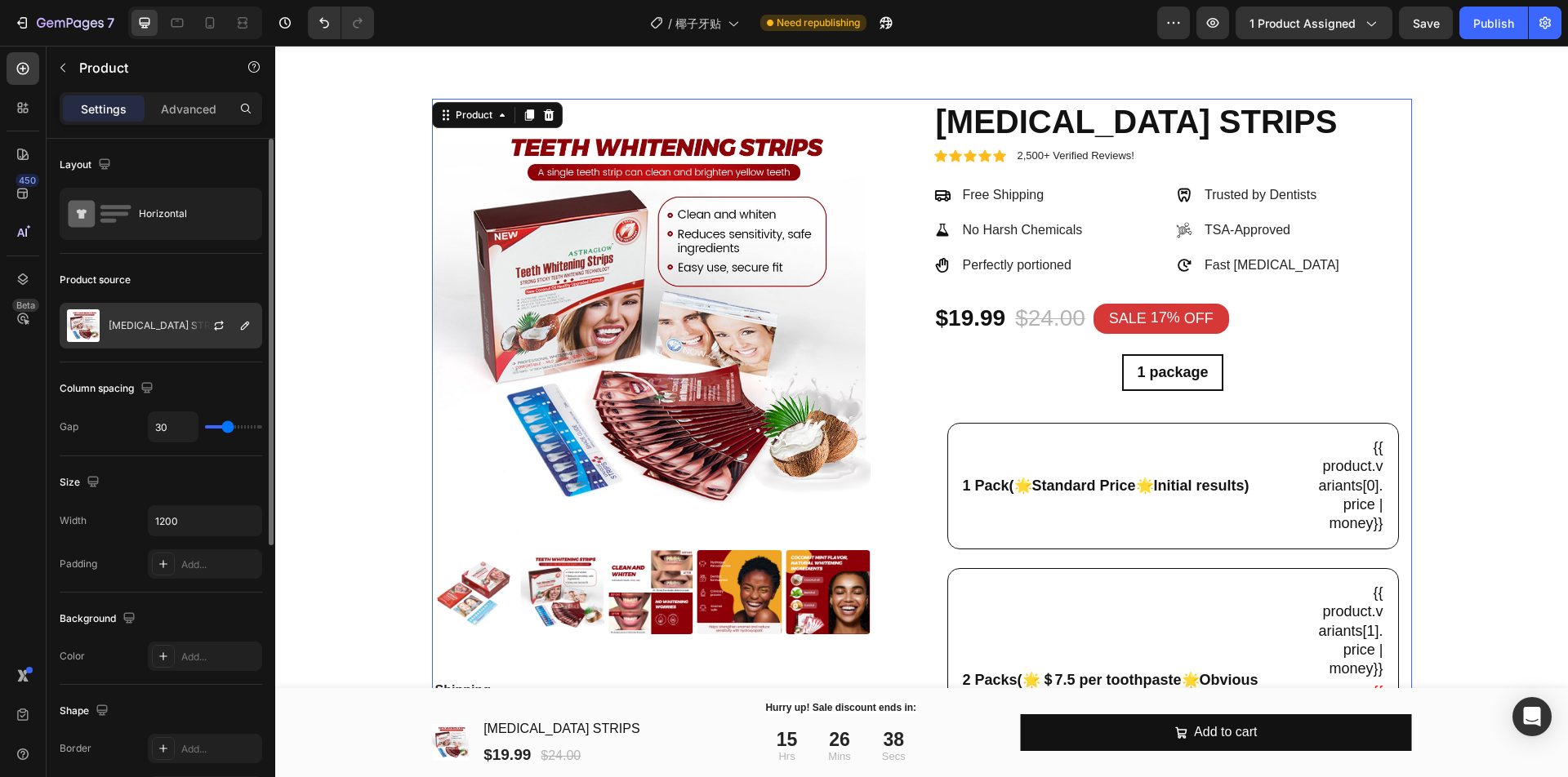
click at [180, 327] on p "[MEDICAL_DATA] STRIPS" at bounding box center [167, 325] width 118 height 11
click at [216, 329] on icon "button" at bounding box center [218, 325] width 13 height 13
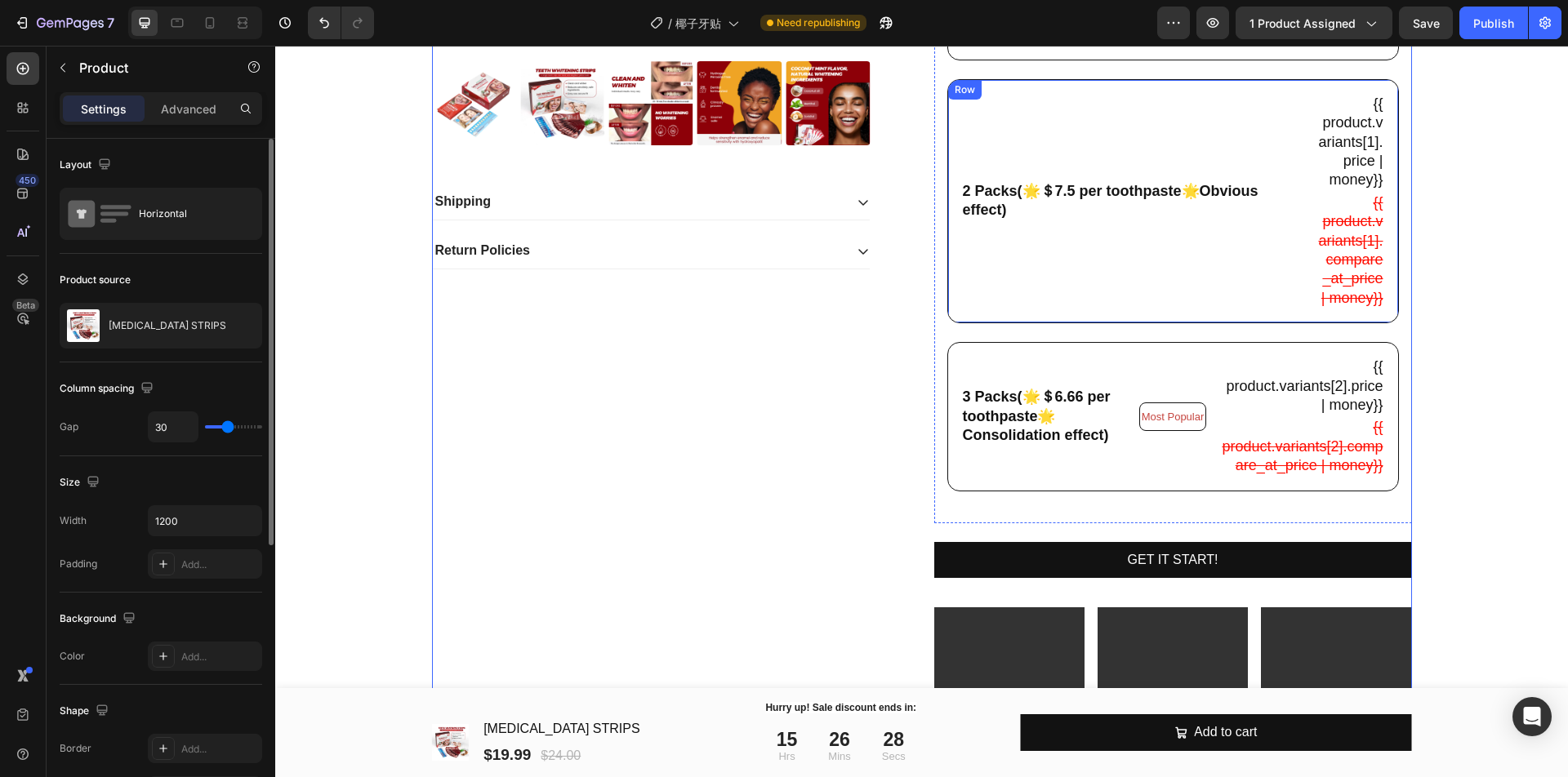
scroll to position [555, 0]
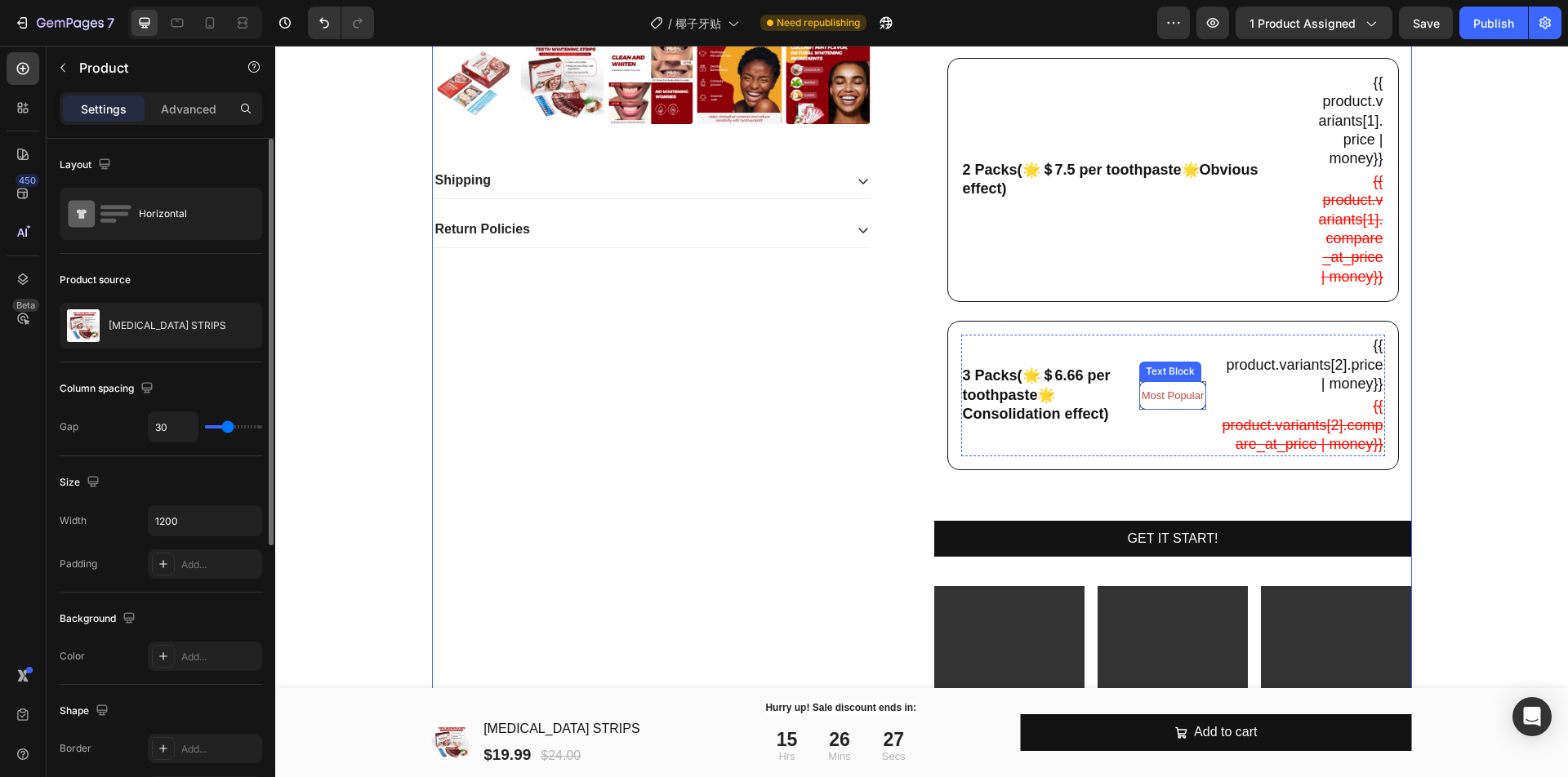
click at [1164, 401] on span "Most Popular" at bounding box center [1173, 395] width 63 height 12
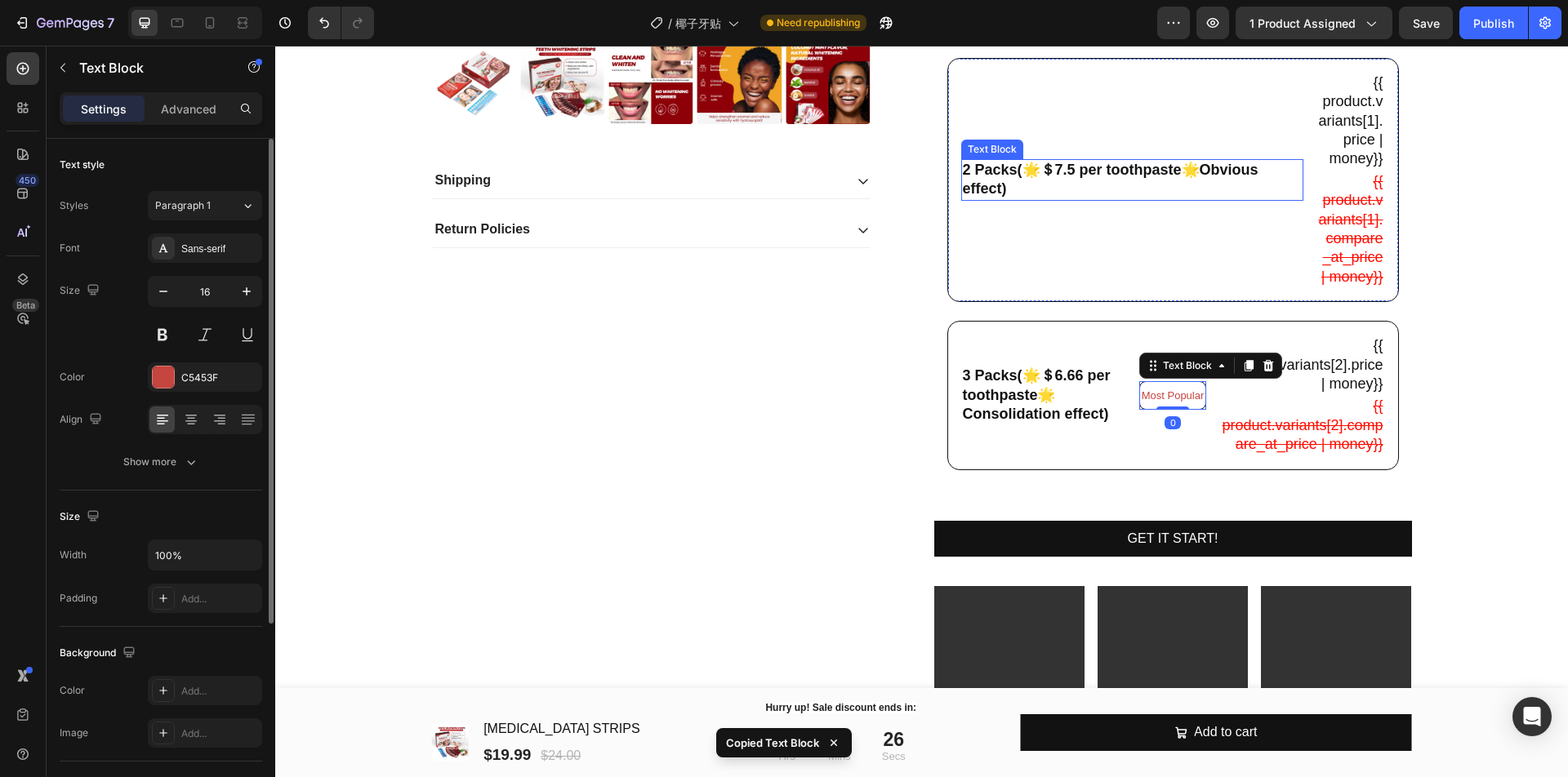
click at [1264, 185] on p "2 Packs(🌟＄7.5 per toothpaste🌟Obvious effect)" at bounding box center [1132, 180] width 339 height 38
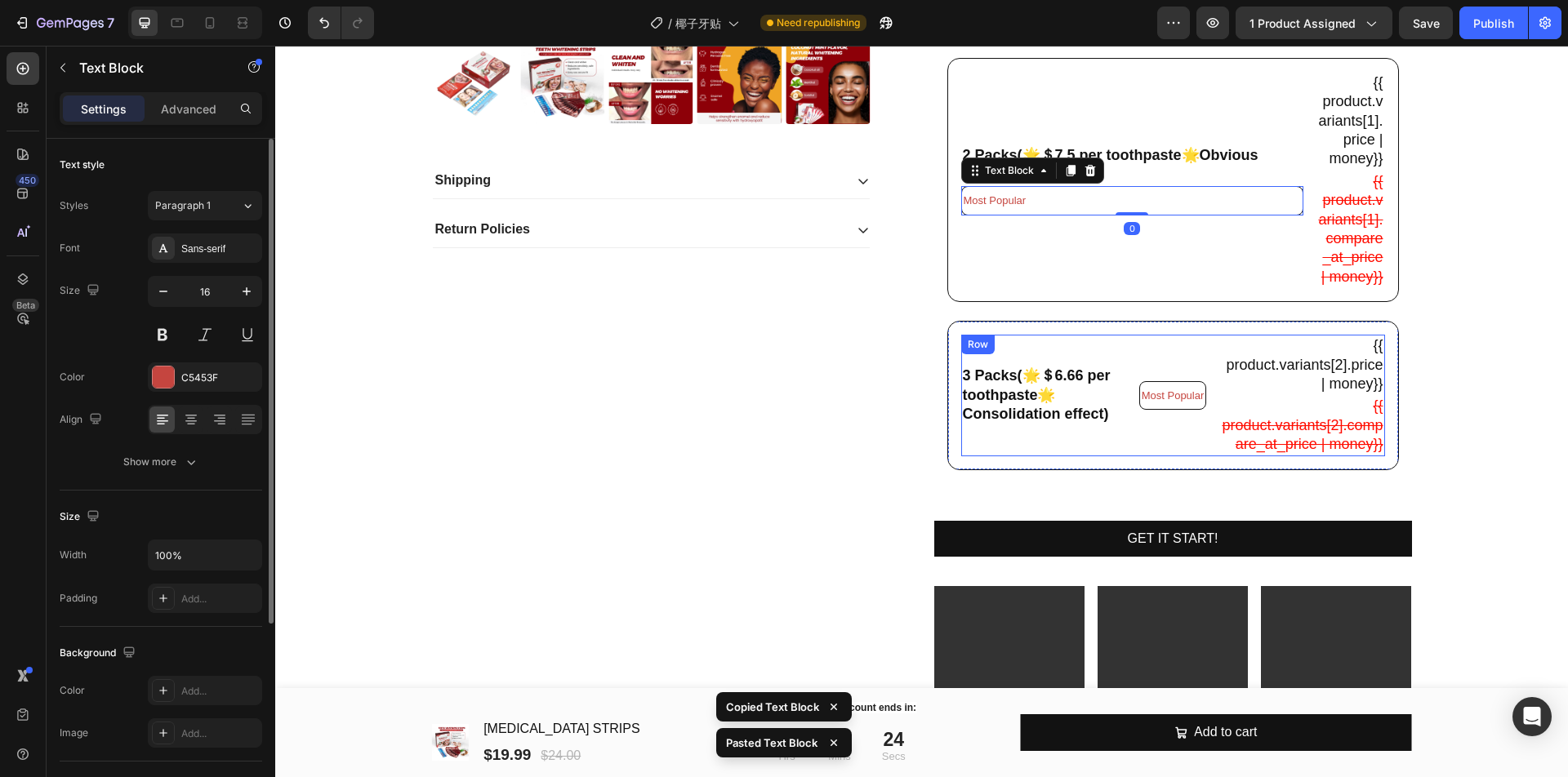
click at [1162, 365] on div "Most Popular Text Block" at bounding box center [1173, 395] width 68 height 120
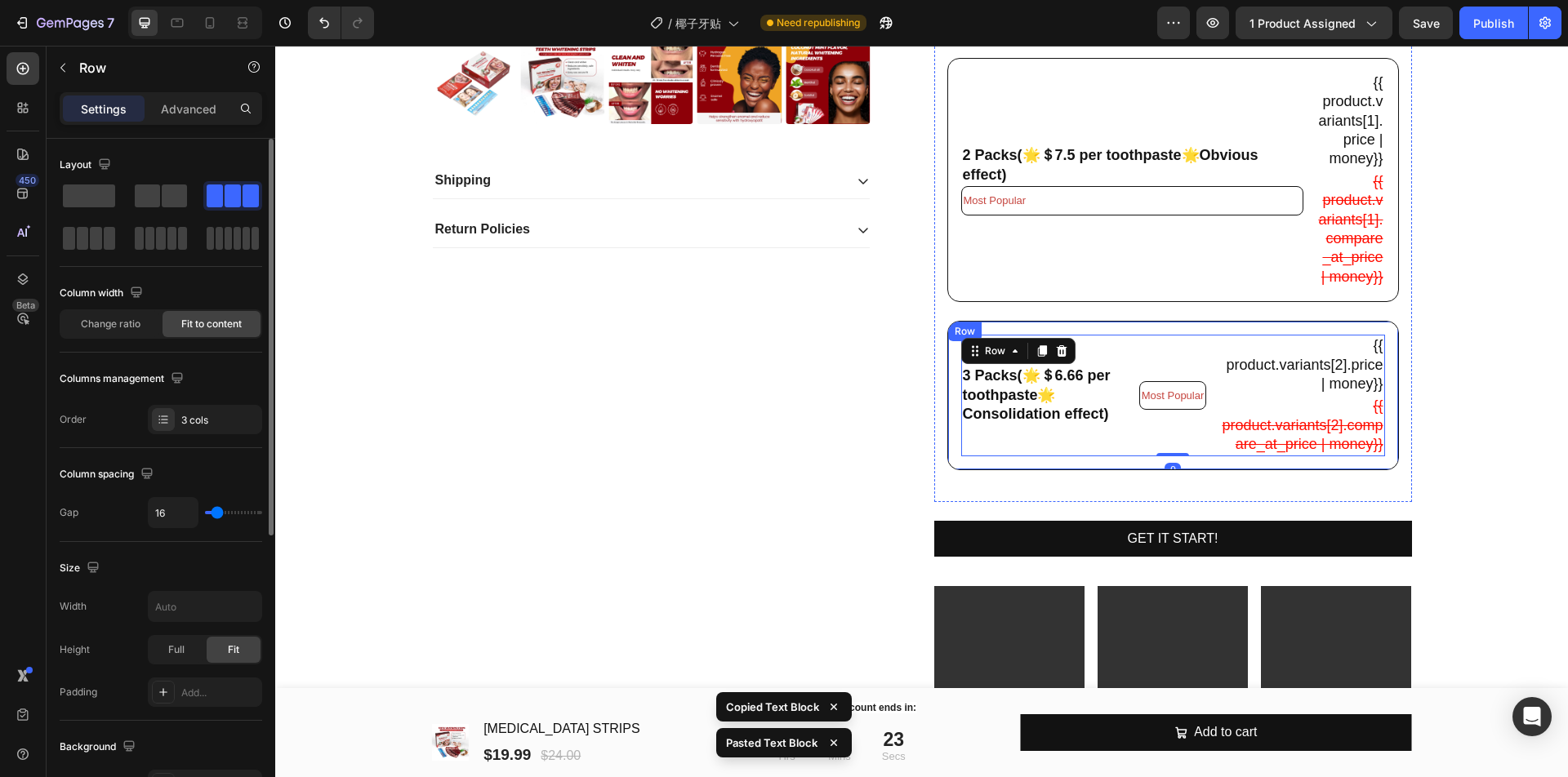
click at [1148, 346] on div "3 Packs(🌟＄6.66 per toothpaste🌟Consolidation effect) Text Block Most Popular Tex…" at bounding box center [1172, 395] width 451 height 148
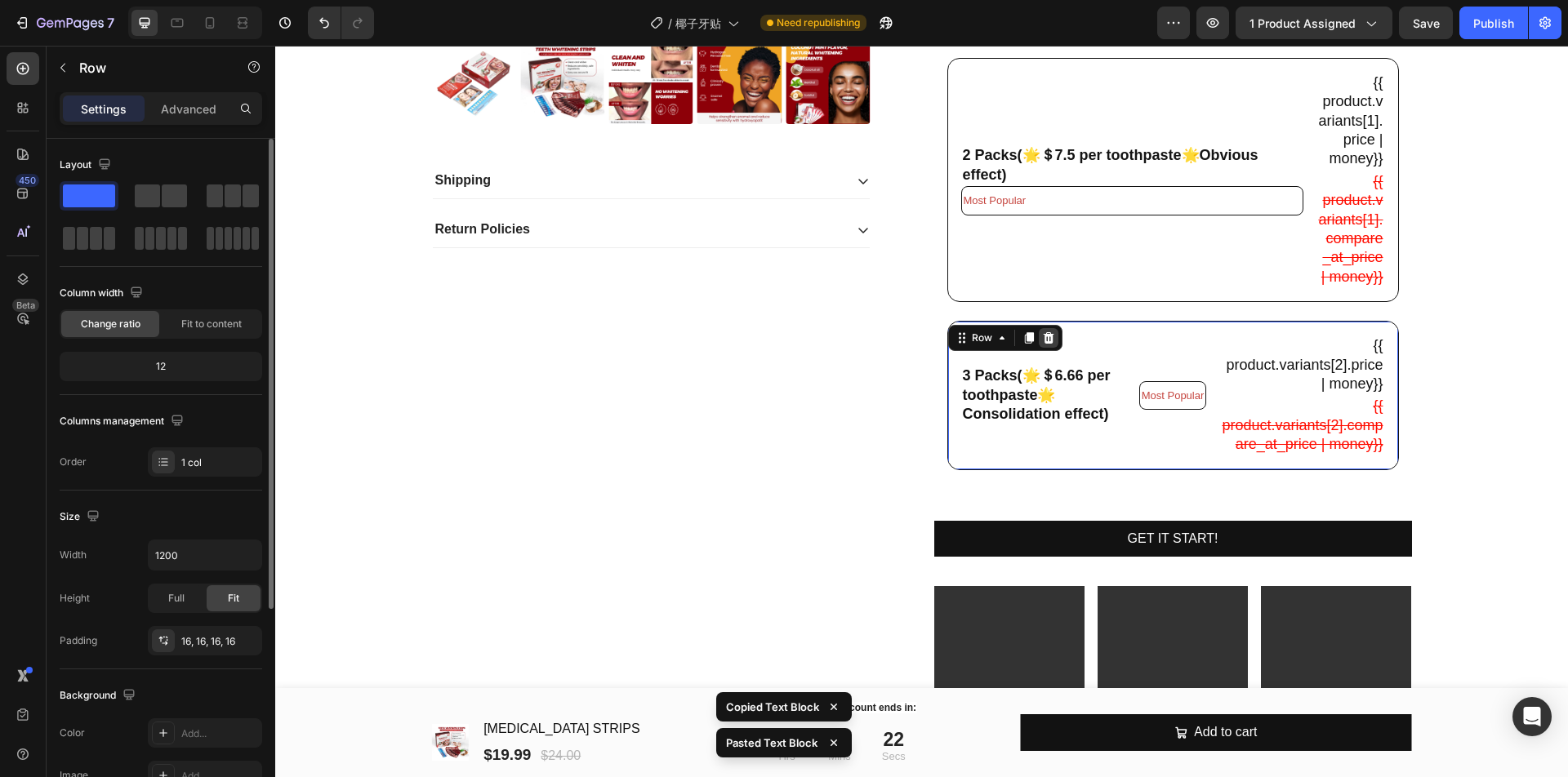
click at [1038, 348] on div at bounding box center [1048, 337] width 19 height 19
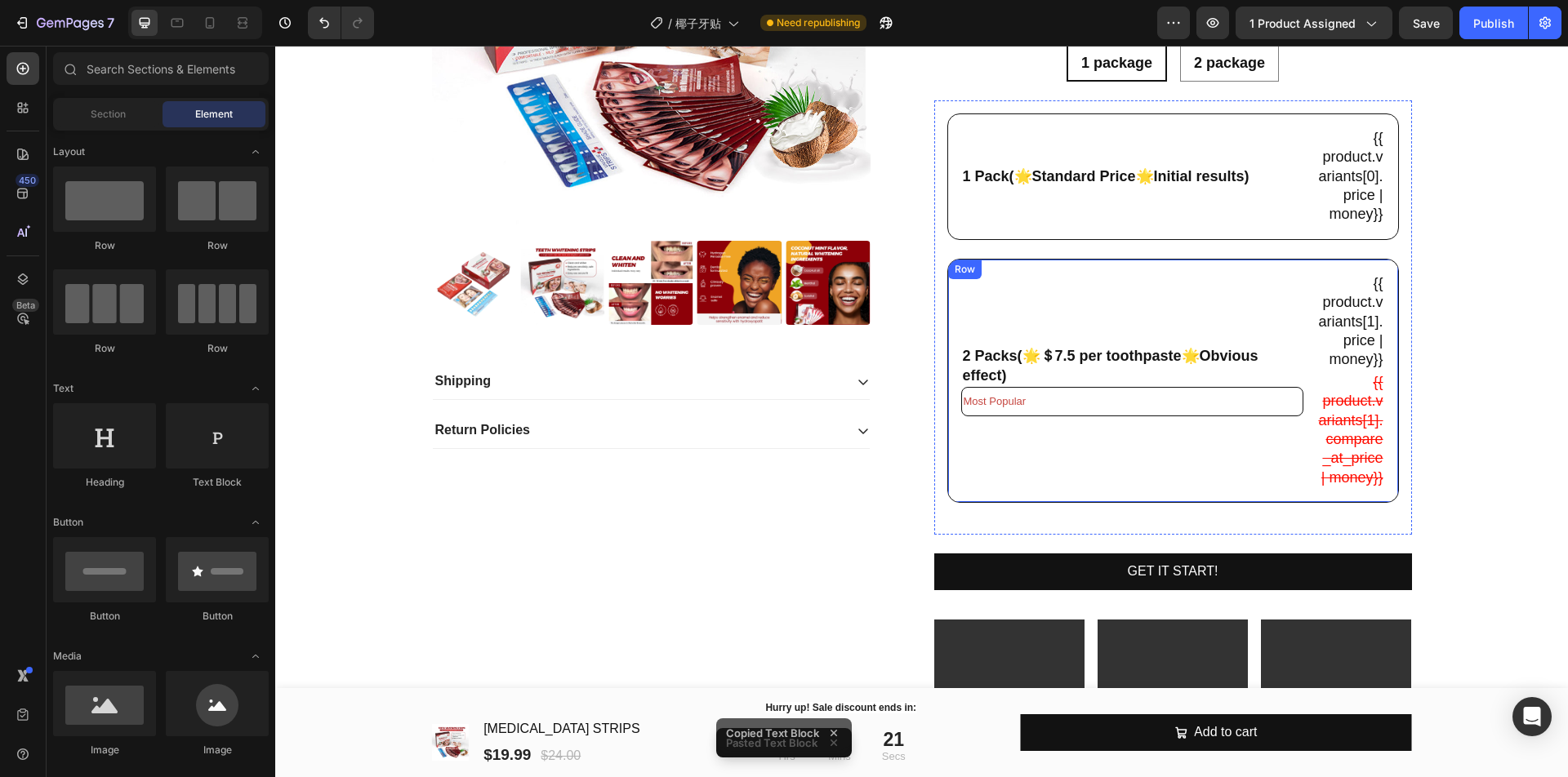
scroll to position [249, 0]
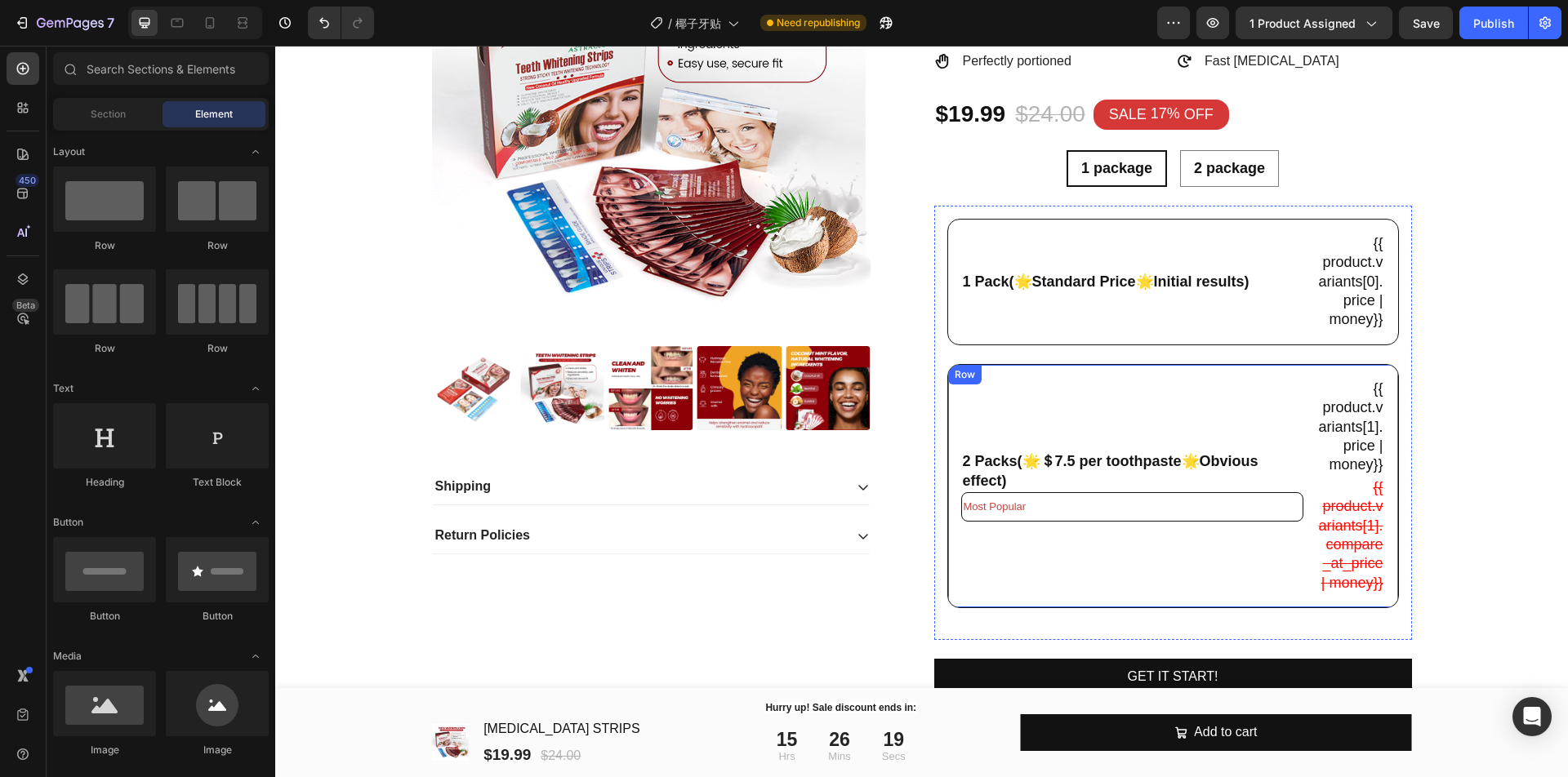
click at [1110, 585] on div "2 Packs(🌟＄7.5 per toothpaste🌟Obvious effect) Text Block Most Popular Text Block" at bounding box center [1132, 486] width 342 height 216
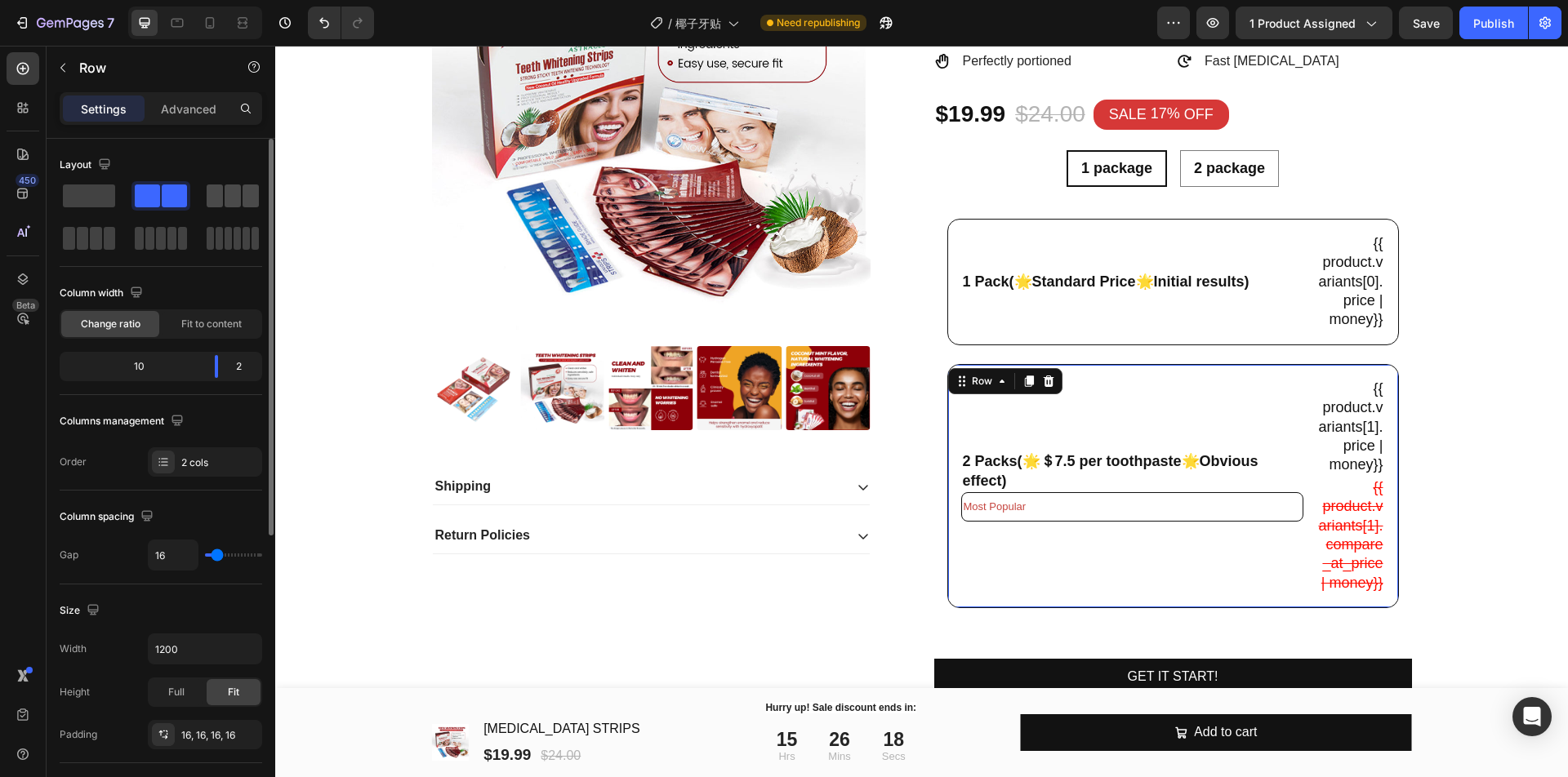
drag, startPoint x: 222, startPoint y: 198, endPoint x: 631, endPoint y: 362, distance: 440.7
click at [222, 198] on span at bounding box center [215, 195] width 17 height 23
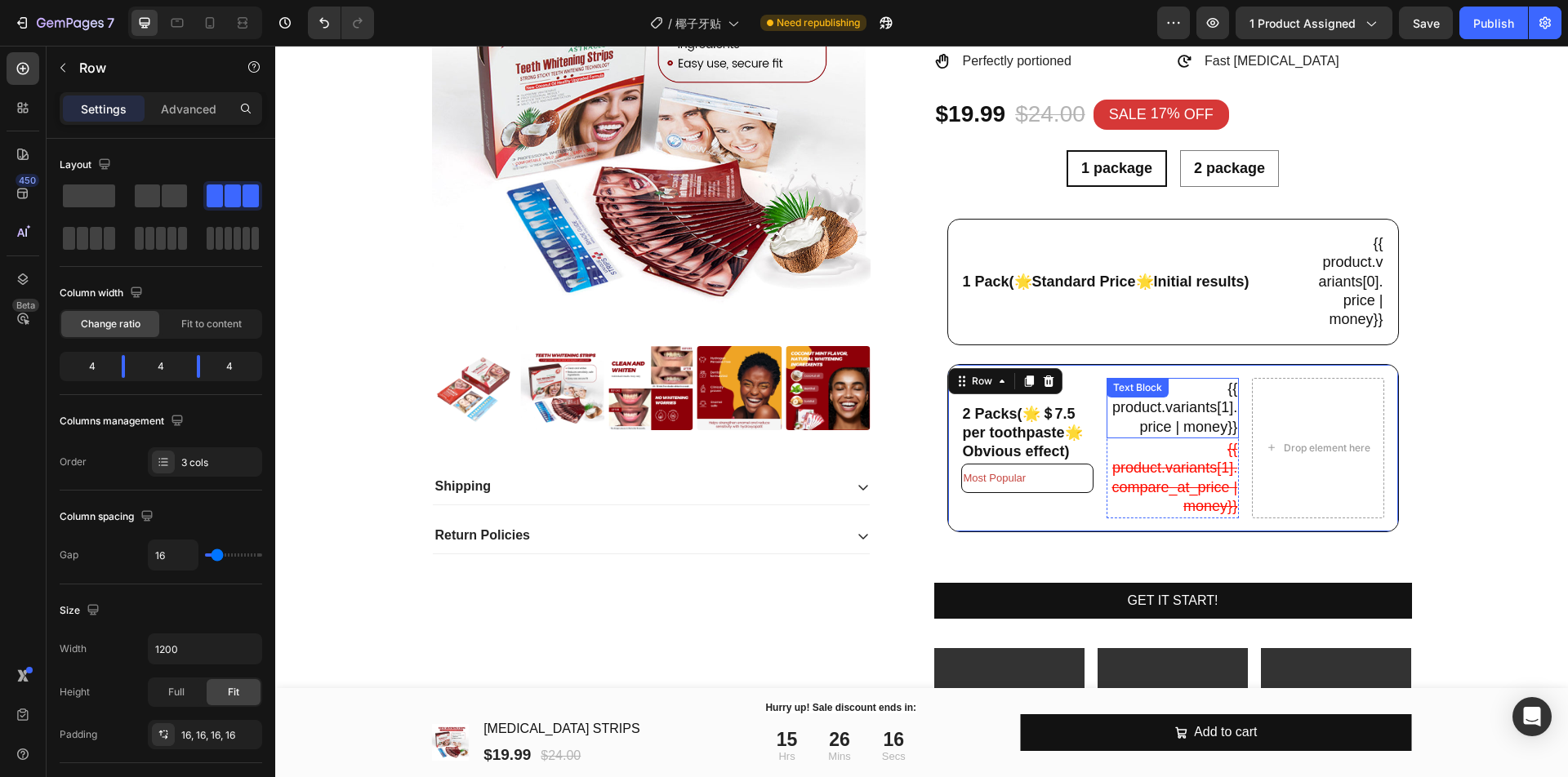
click at [1154, 436] on div "{{ product.variants[1].price | money}} Text Block" at bounding box center [1173, 407] width 133 height 60
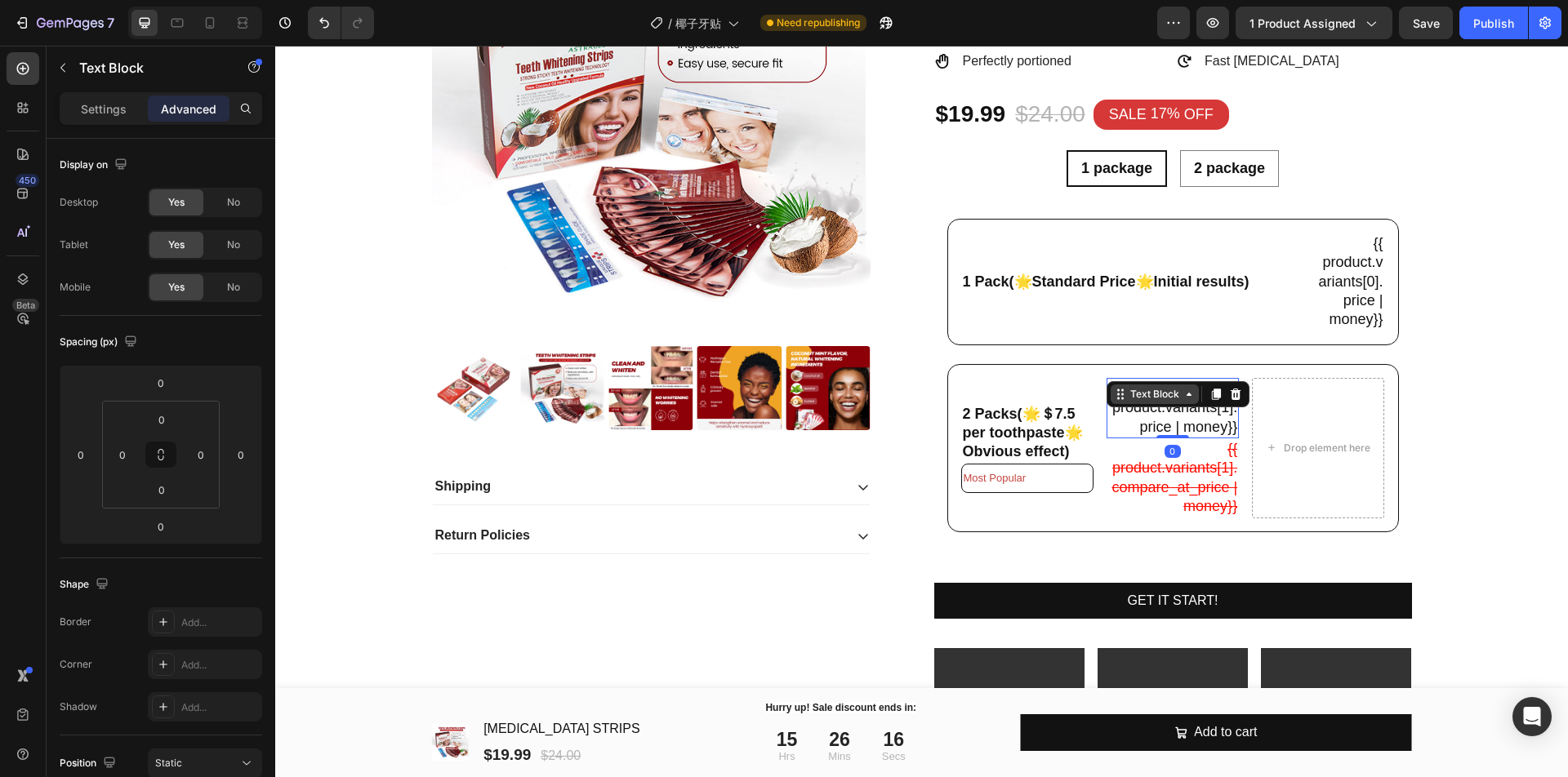
click at [1137, 390] on div "Text Block" at bounding box center [1154, 394] width 56 height 15
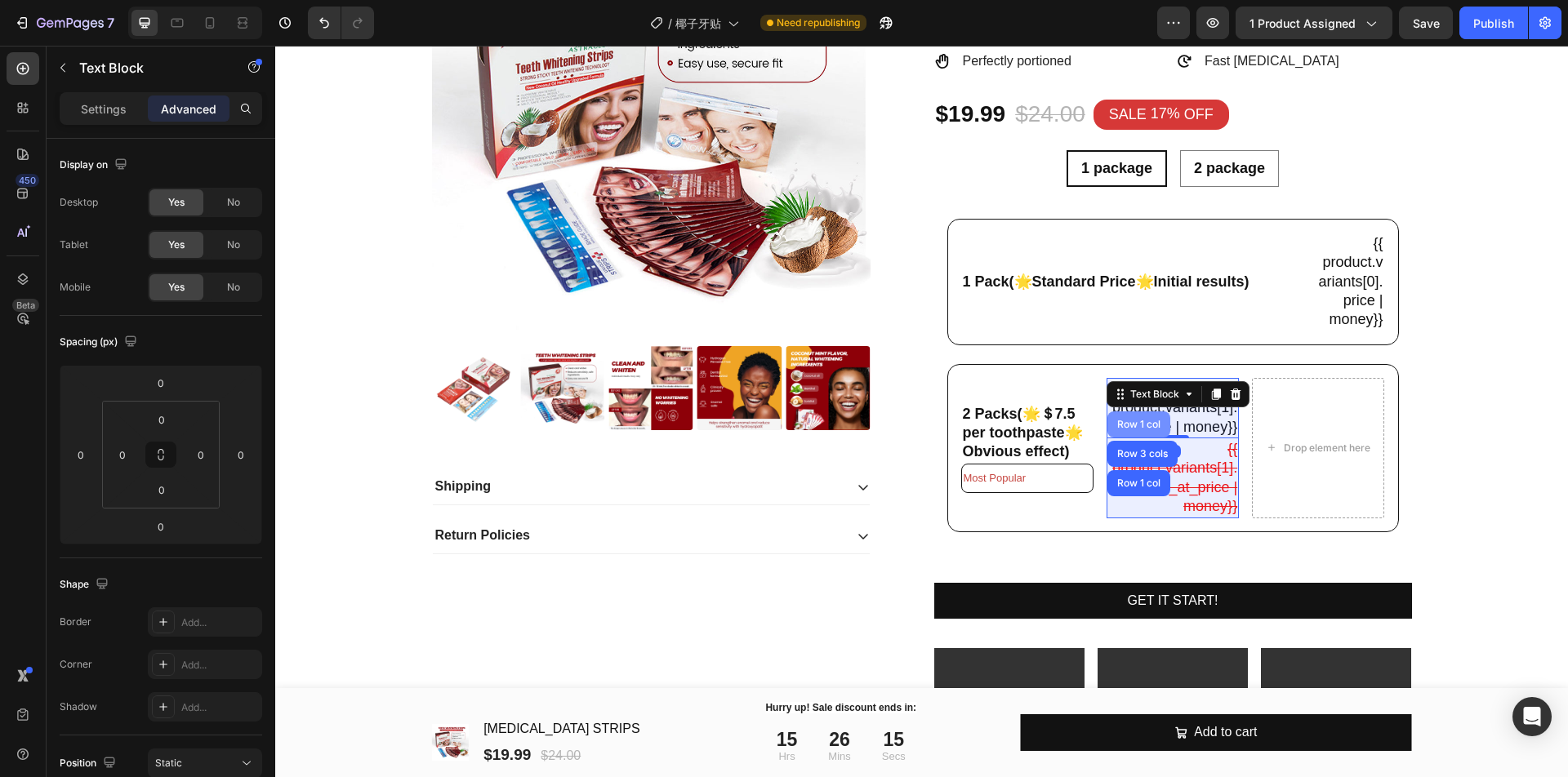
click at [1125, 427] on div "Row 1 col" at bounding box center [1138, 424] width 50 height 10
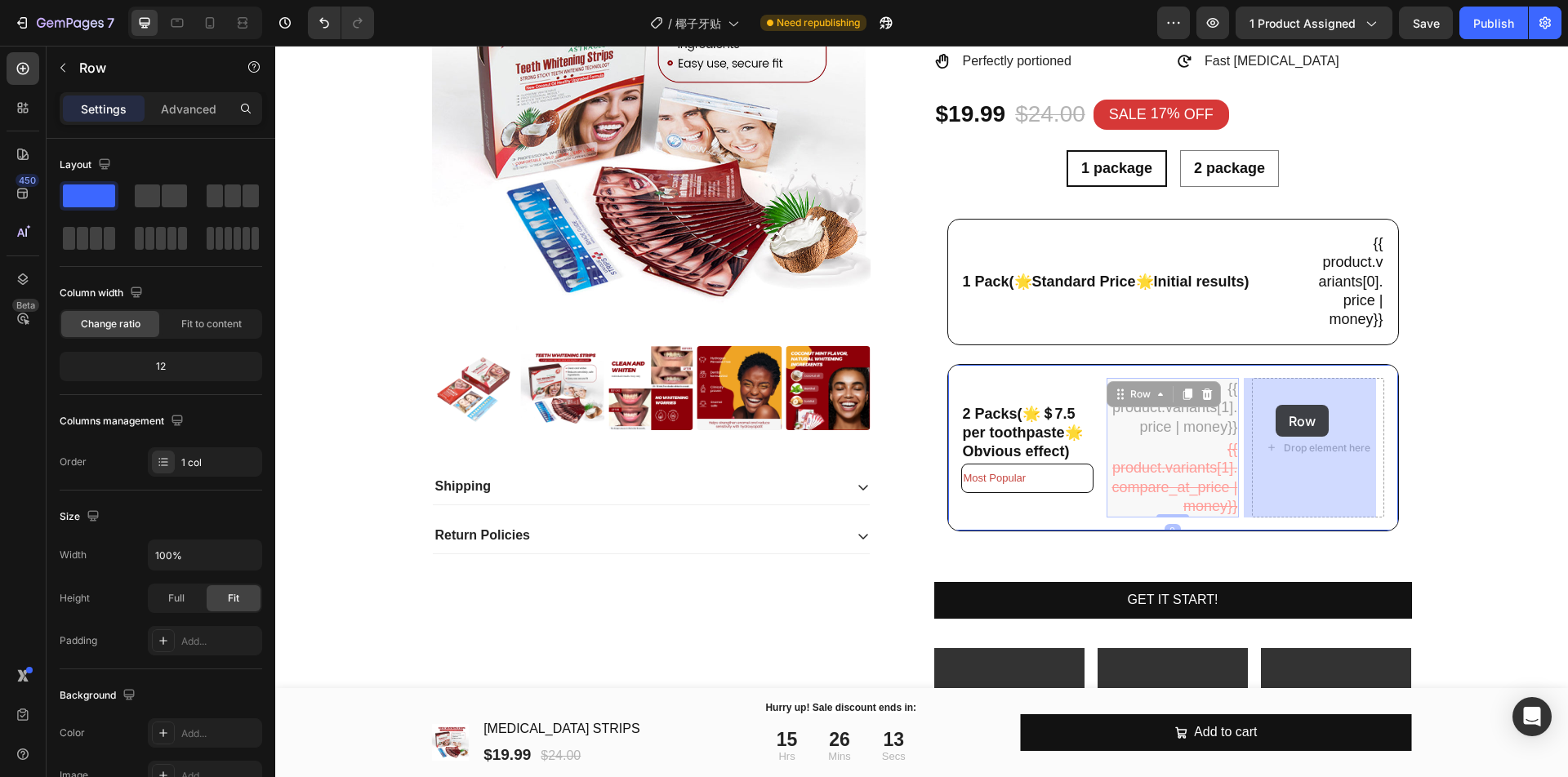
drag, startPoint x: 1109, startPoint y: 397, endPoint x: 1242, endPoint y: 406, distance: 133.3
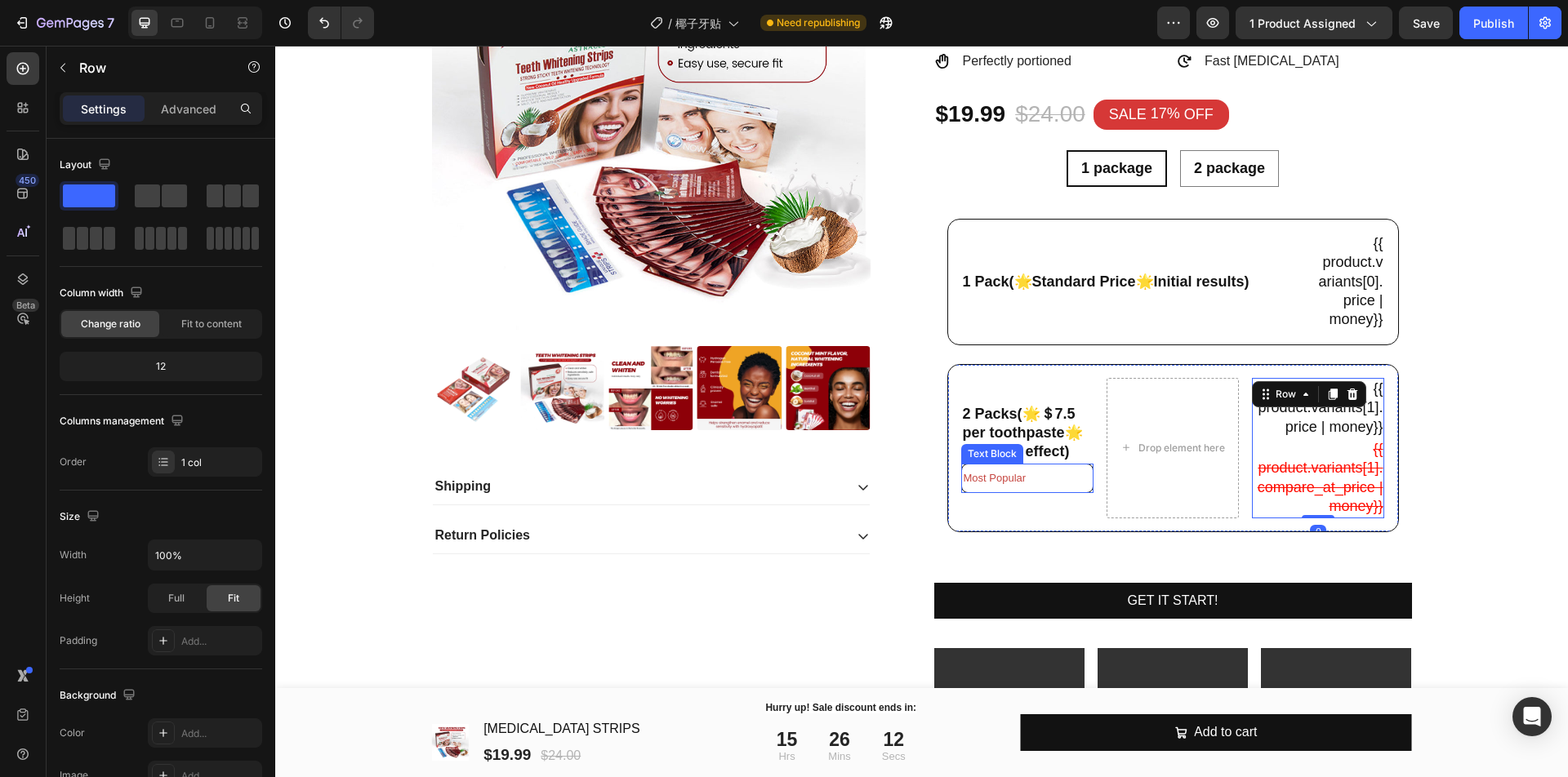
click at [1065, 481] on p "Most Popular" at bounding box center [1027, 478] width 127 height 24
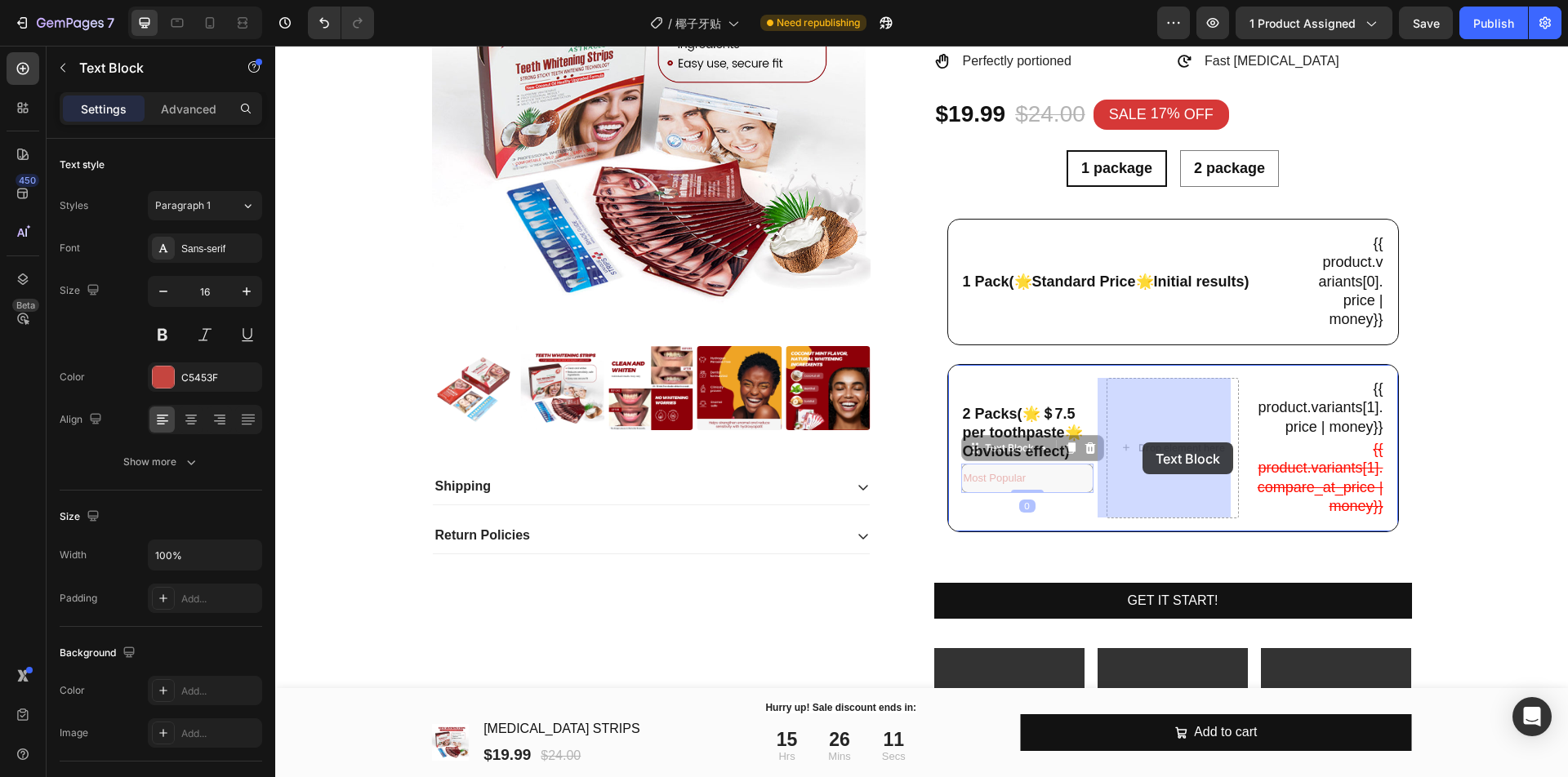
drag, startPoint x: 959, startPoint y: 460, endPoint x: 1151, endPoint y: 440, distance: 193.0
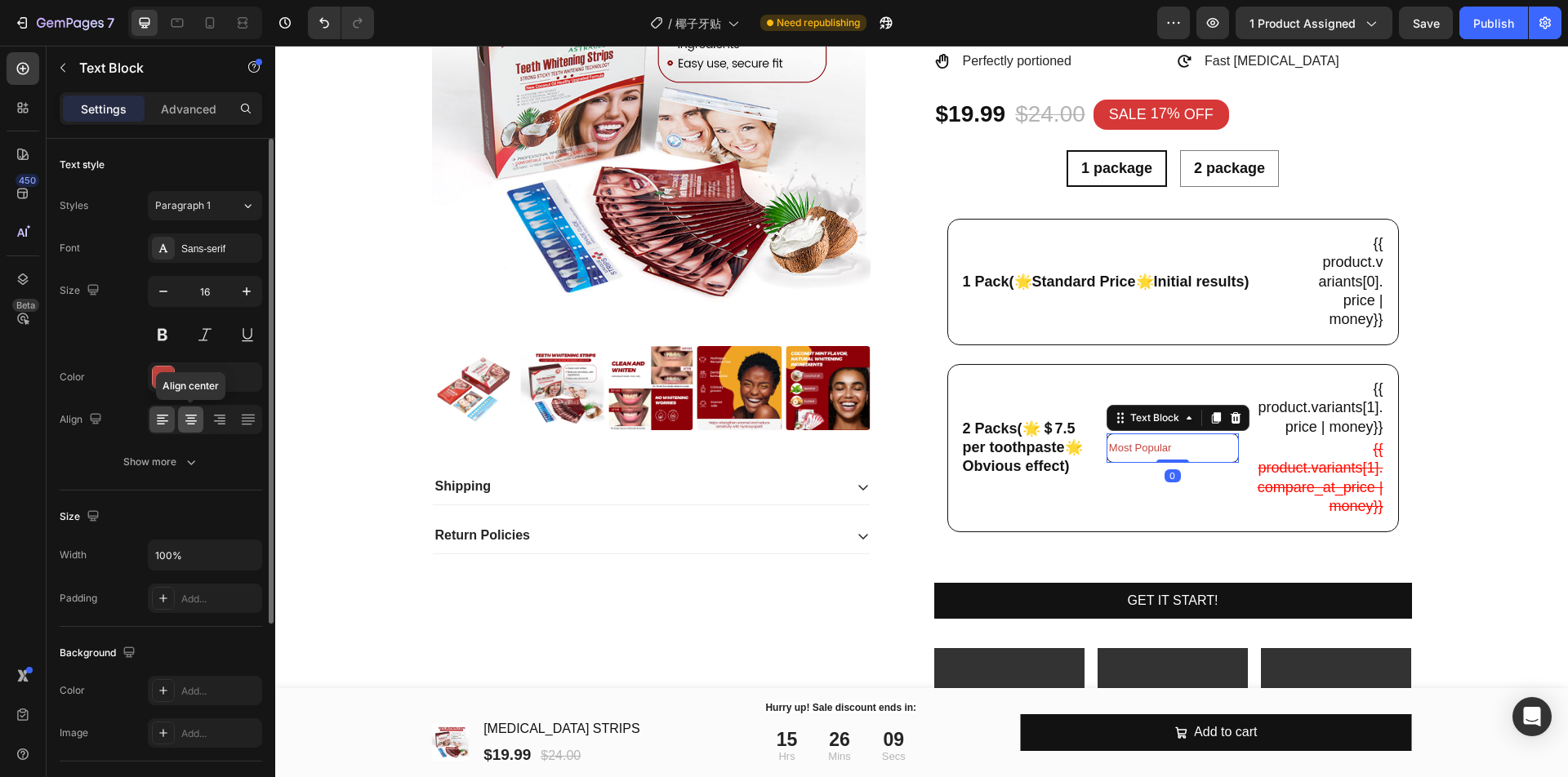
click at [186, 415] on icon at bounding box center [190, 415] width 11 height 2
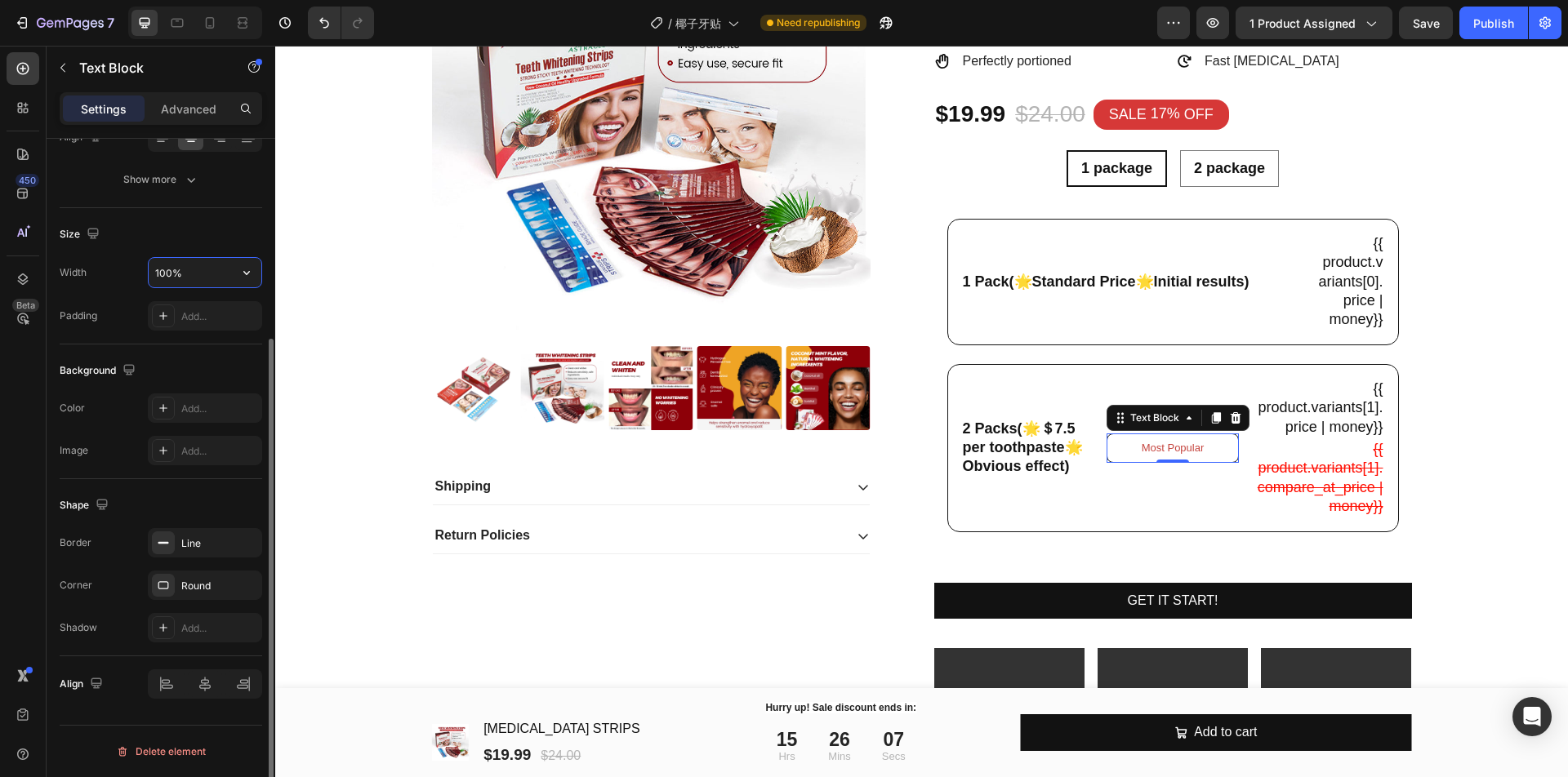
click at [228, 276] on input "100%" at bounding box center [204, 273] width 113 height 30
click at [238, 277] on icon "button" at bounding box center [246, 272] width 17 height 17
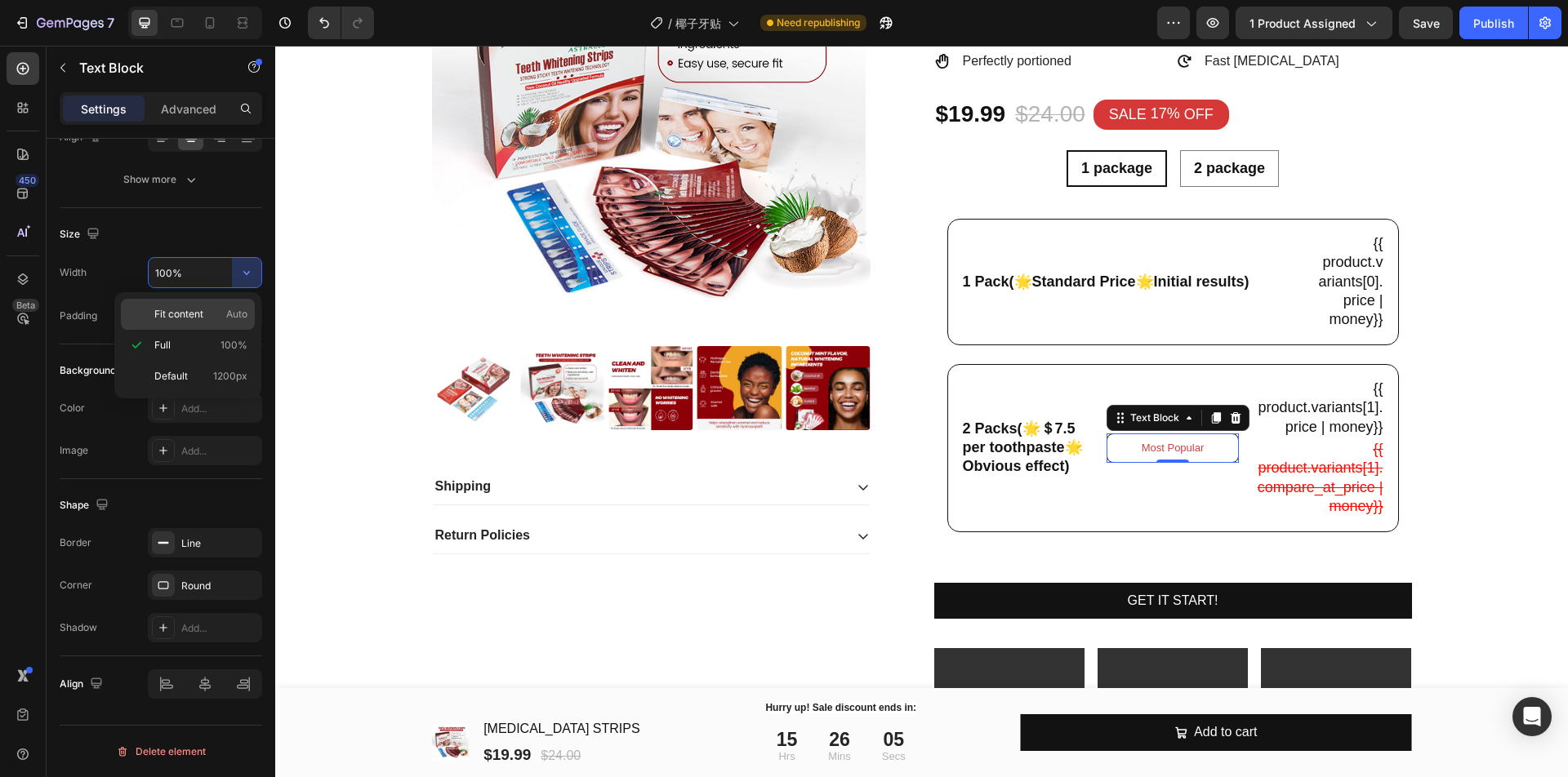
click at [241, 310] on span "Auto" at bounding box center [236, 314] width 21 height 15
type input "Auto"
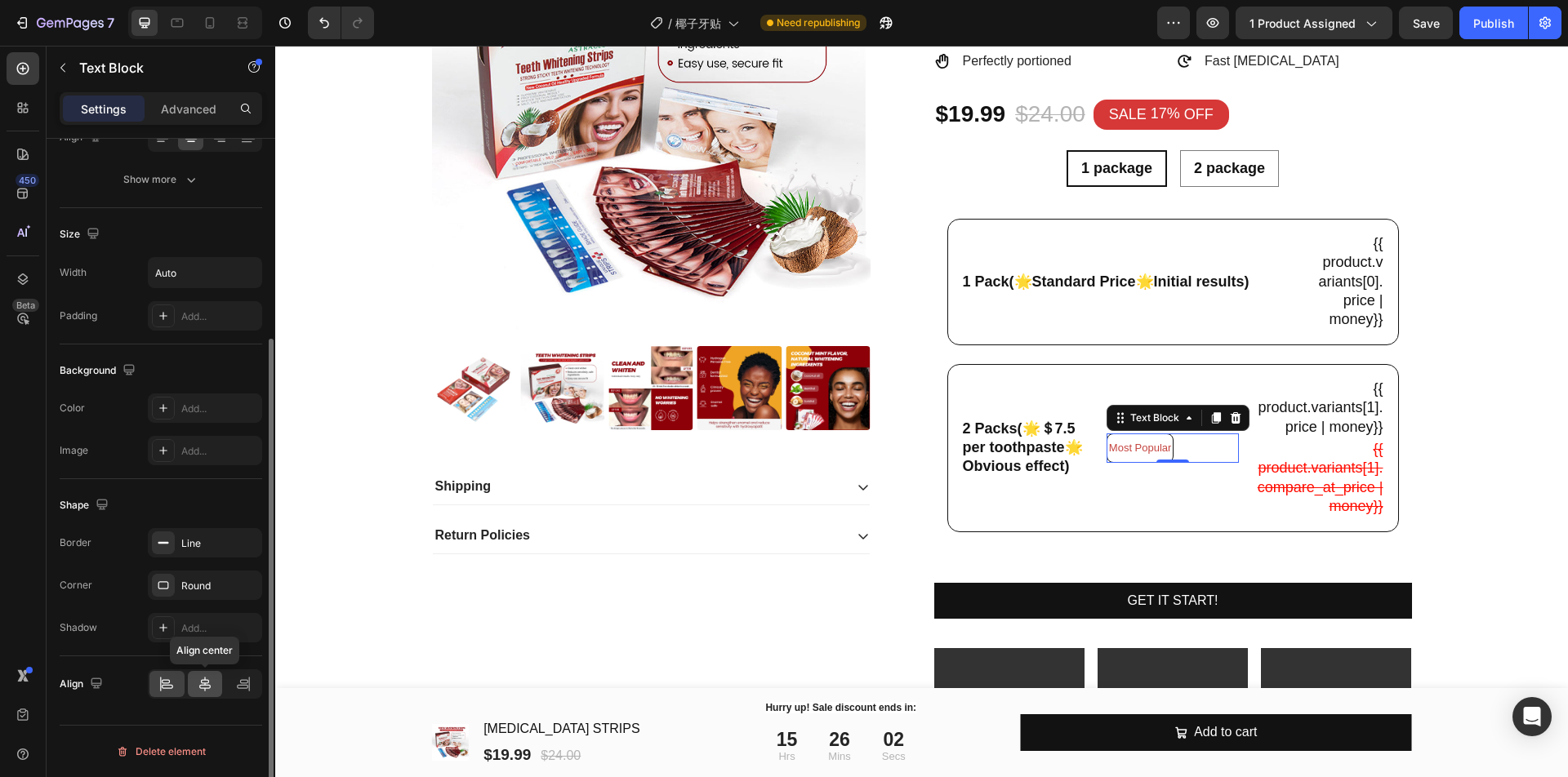
click at [195, 677] on div at bounding box center [205, 684] width 35 height 26
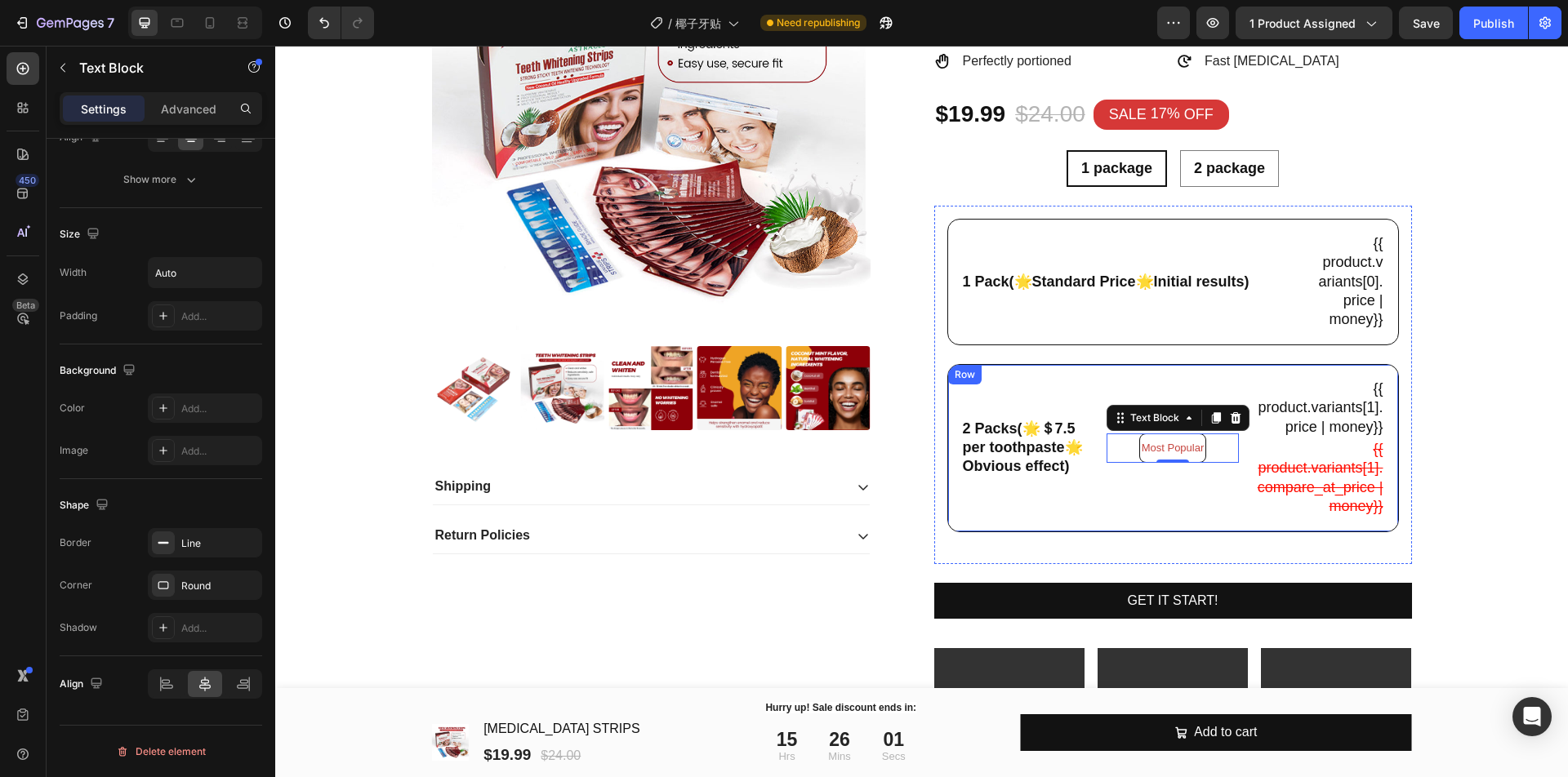
click at [993, 508] on div "2 Packs(🌟＄7.5 per toothpaste🌟Obvious effect) Text Block" at bounding box center [1027, 447] width 133 height 140
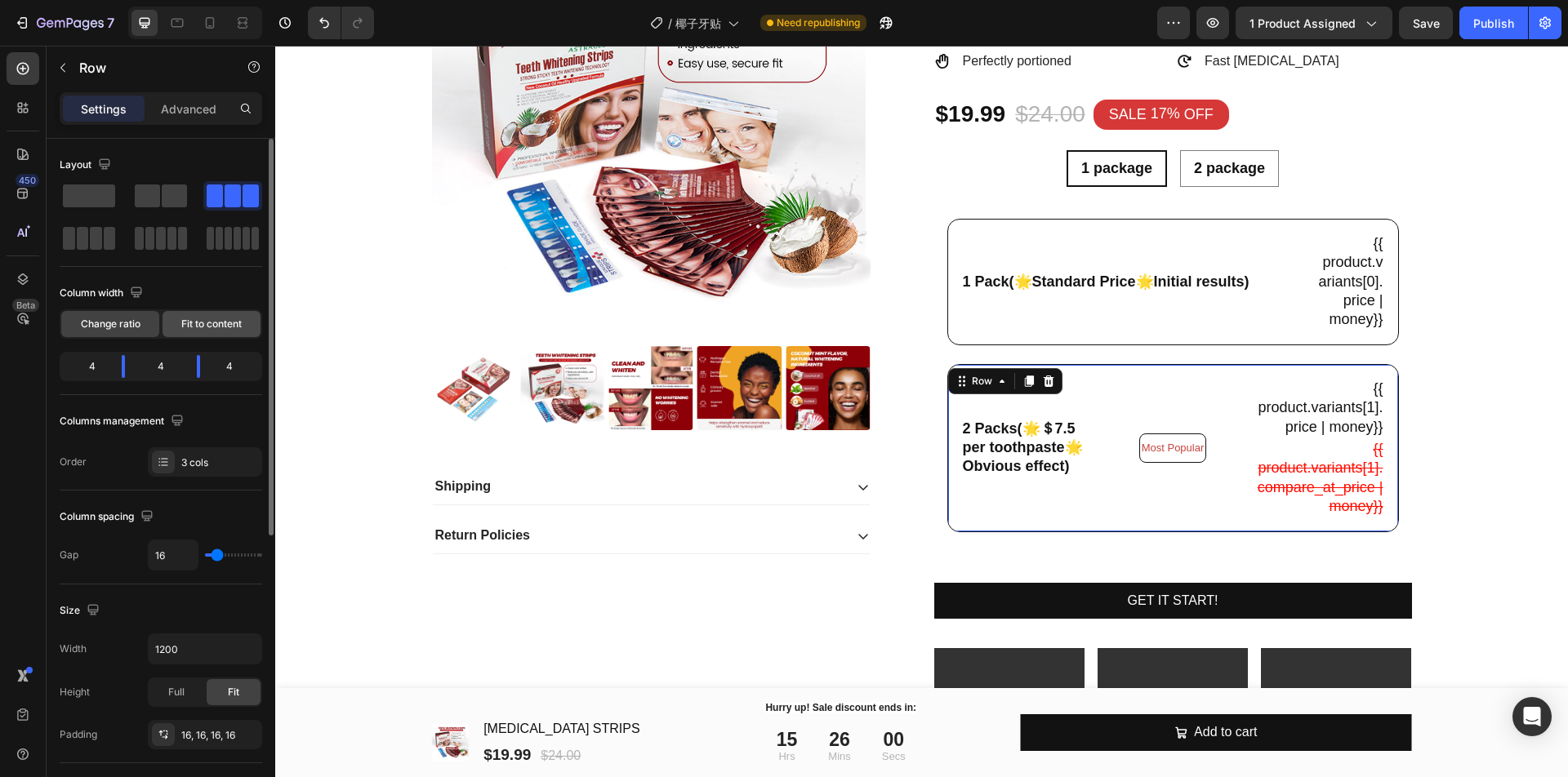
click at [188, 324] on span "Fit to content" at bounding box center [211, 324] width 60 height 15
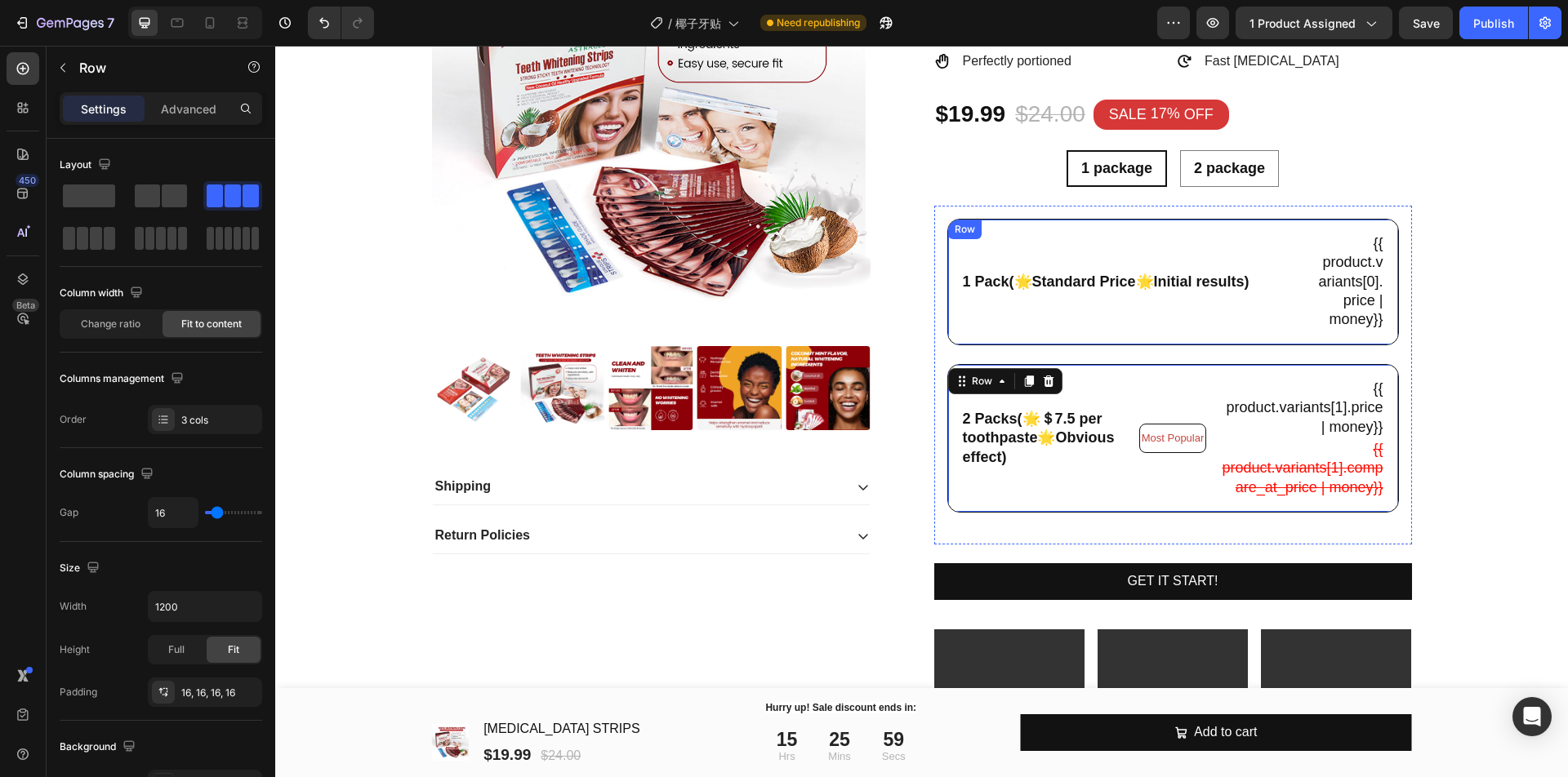
click at [1181, 318] on div "1 Pack(🌟Standard Price🌟Initial results) Text Block" at bounding box center [1132, 282] width 342 height 99
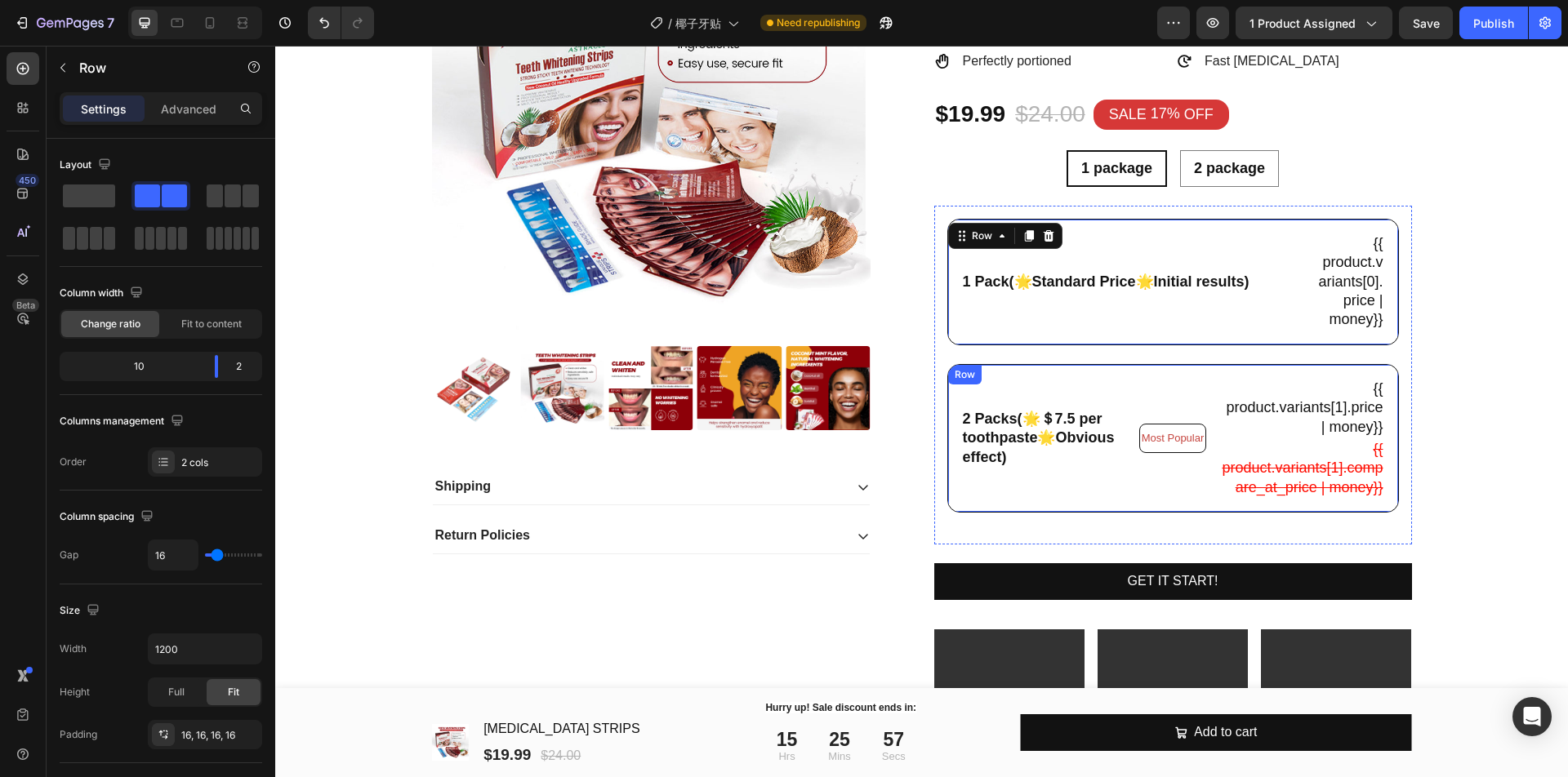
click at [1158, 491] on div "Most Popular Text Block" at bounding box center [1173, 438] width 68 height 120
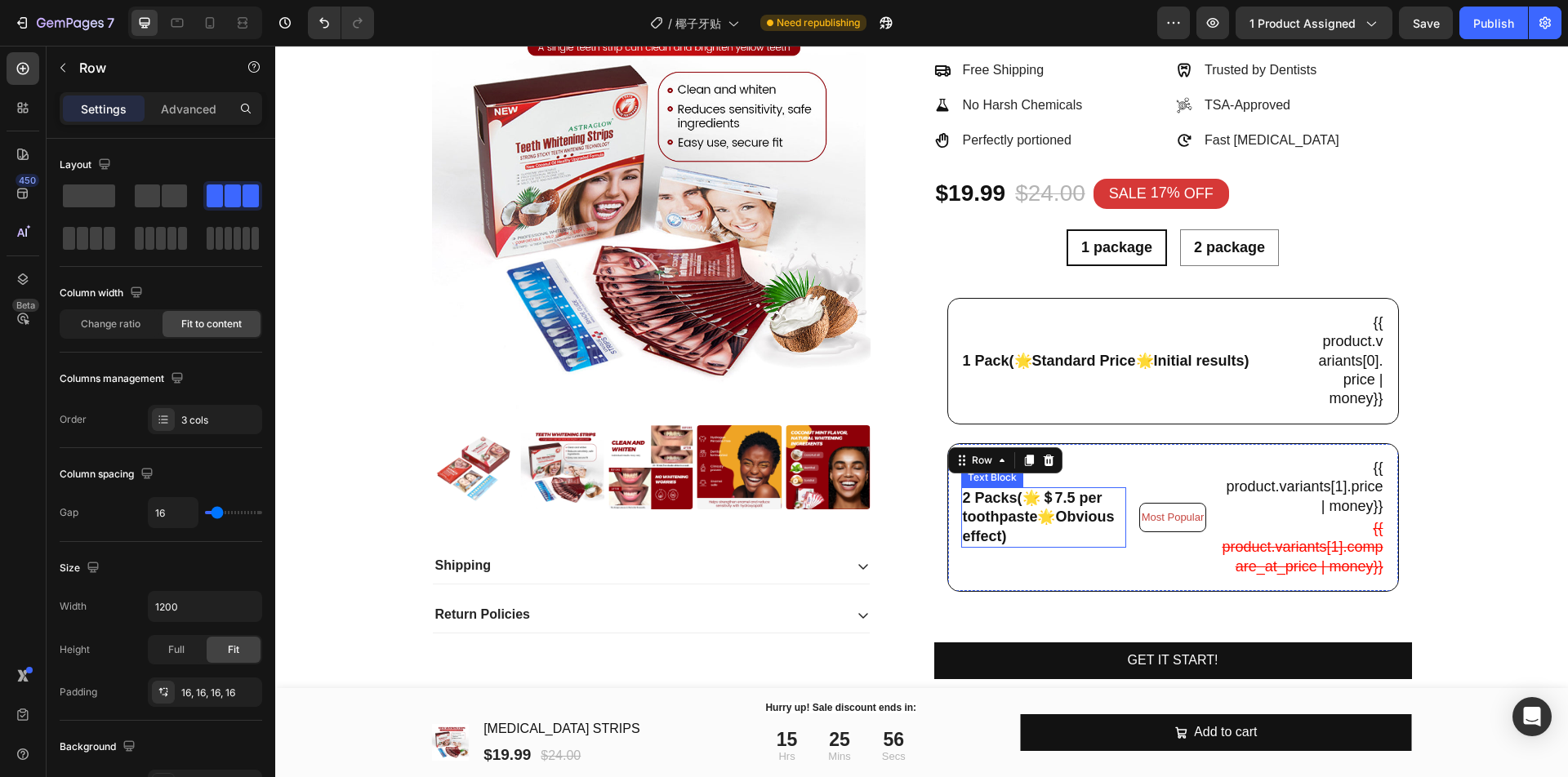
scroll to position [147, 0]
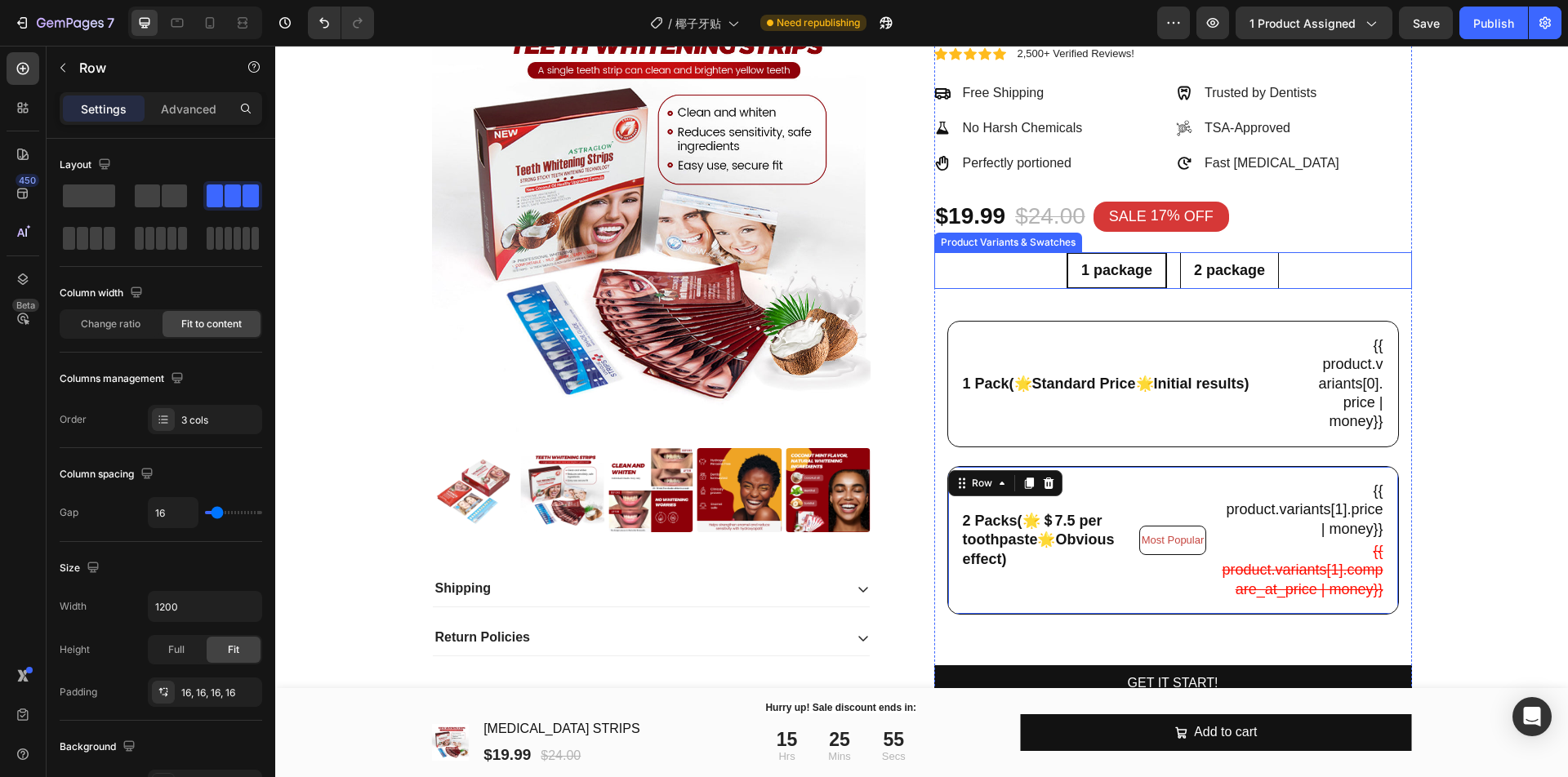
click at [1214, 270] on span "2 package" at bounding box center [1229, 269] width 71 height 17
click at [1229, 252] on input "2 package 2 package 2 package" at bounding box center [1229, 251] width 1 height 1
radio input "false"
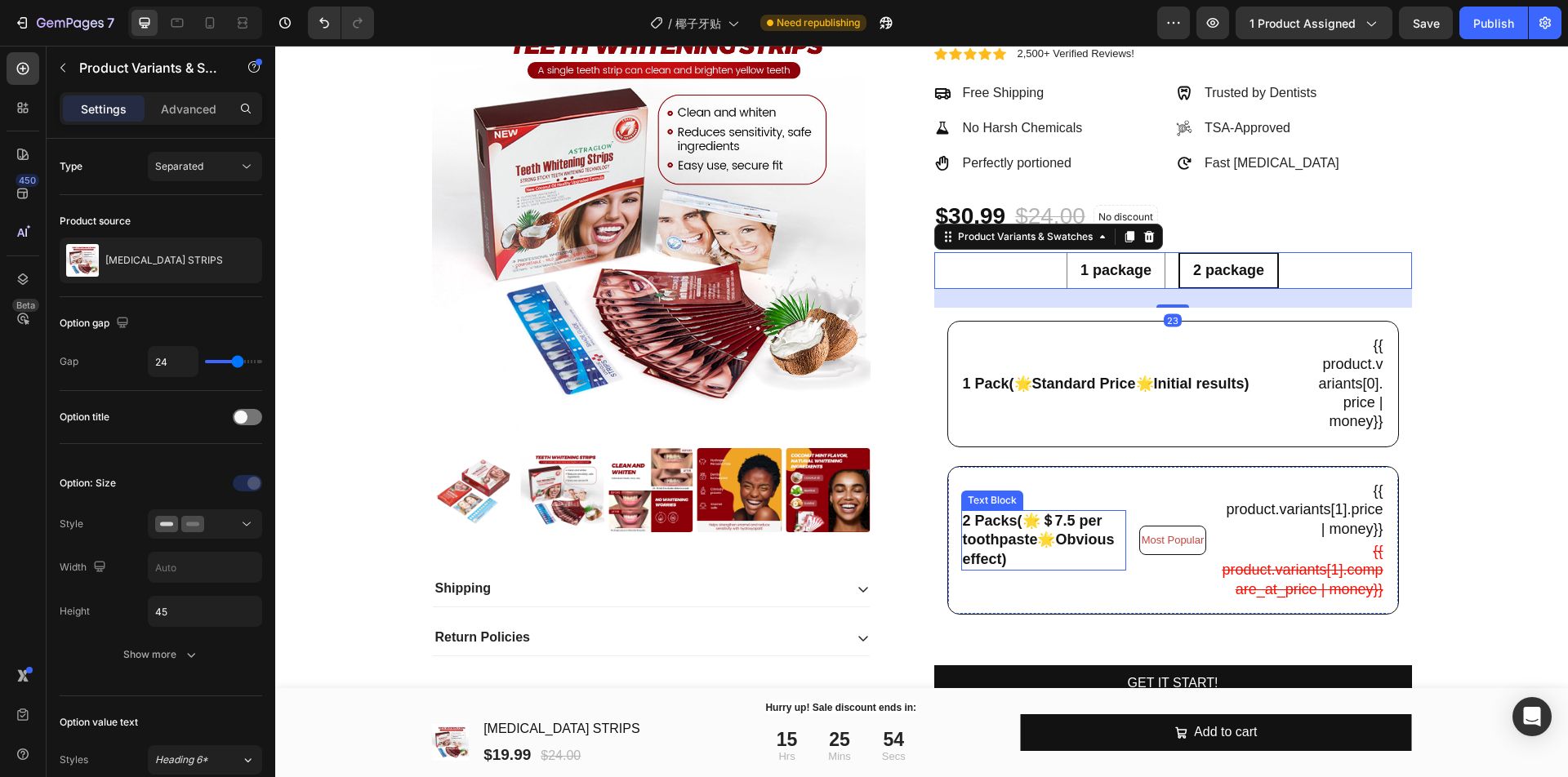
click at [1053, 535] on div "2 Packs(🌟＄7.5 per toothpaste🌟Obvious effect) Text Block" at bounding box center [1043, 540] width 165 height 60
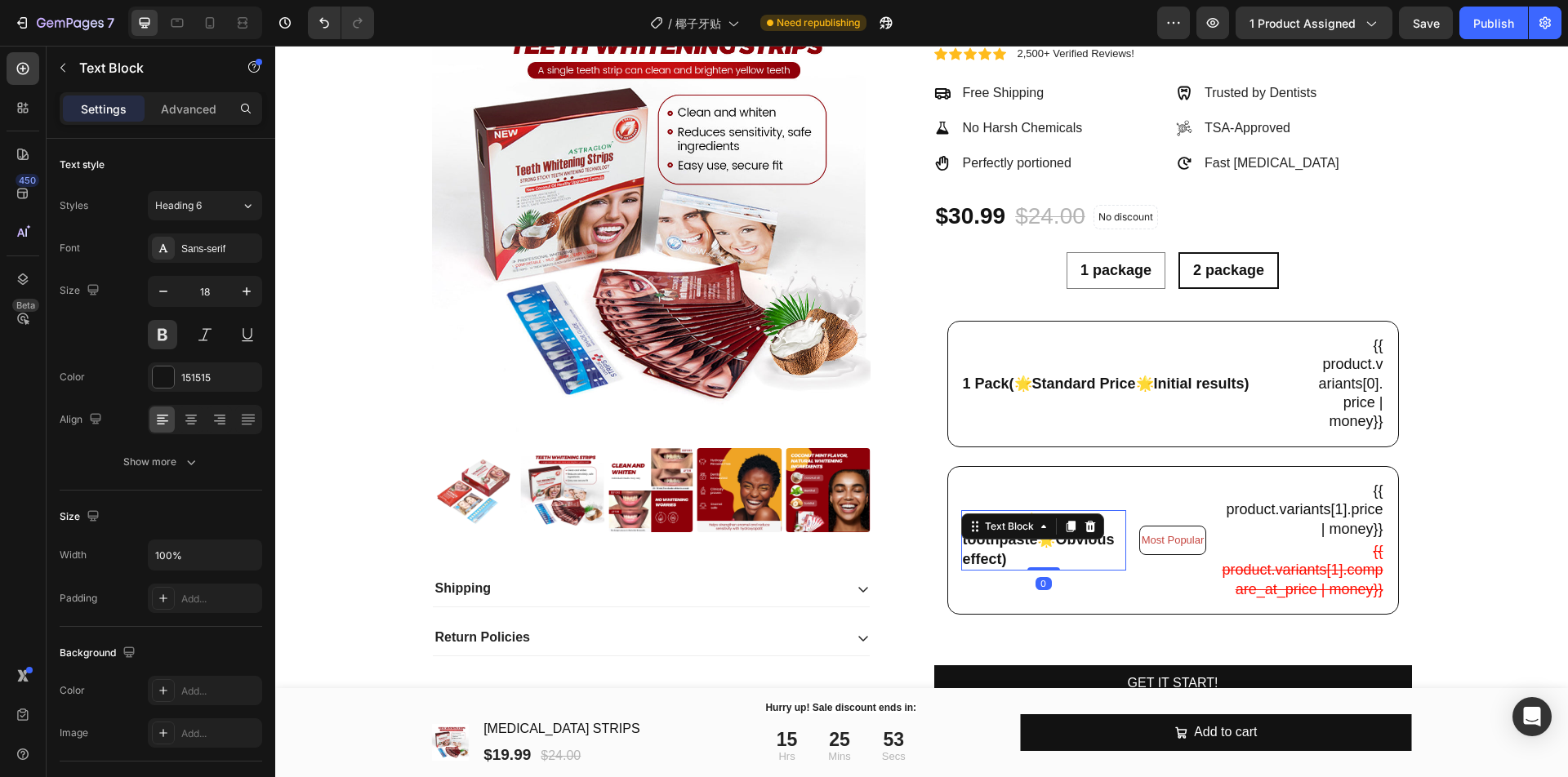
click at [1061, 535] on div at bounding box center [1071, 526] width 19 height 19
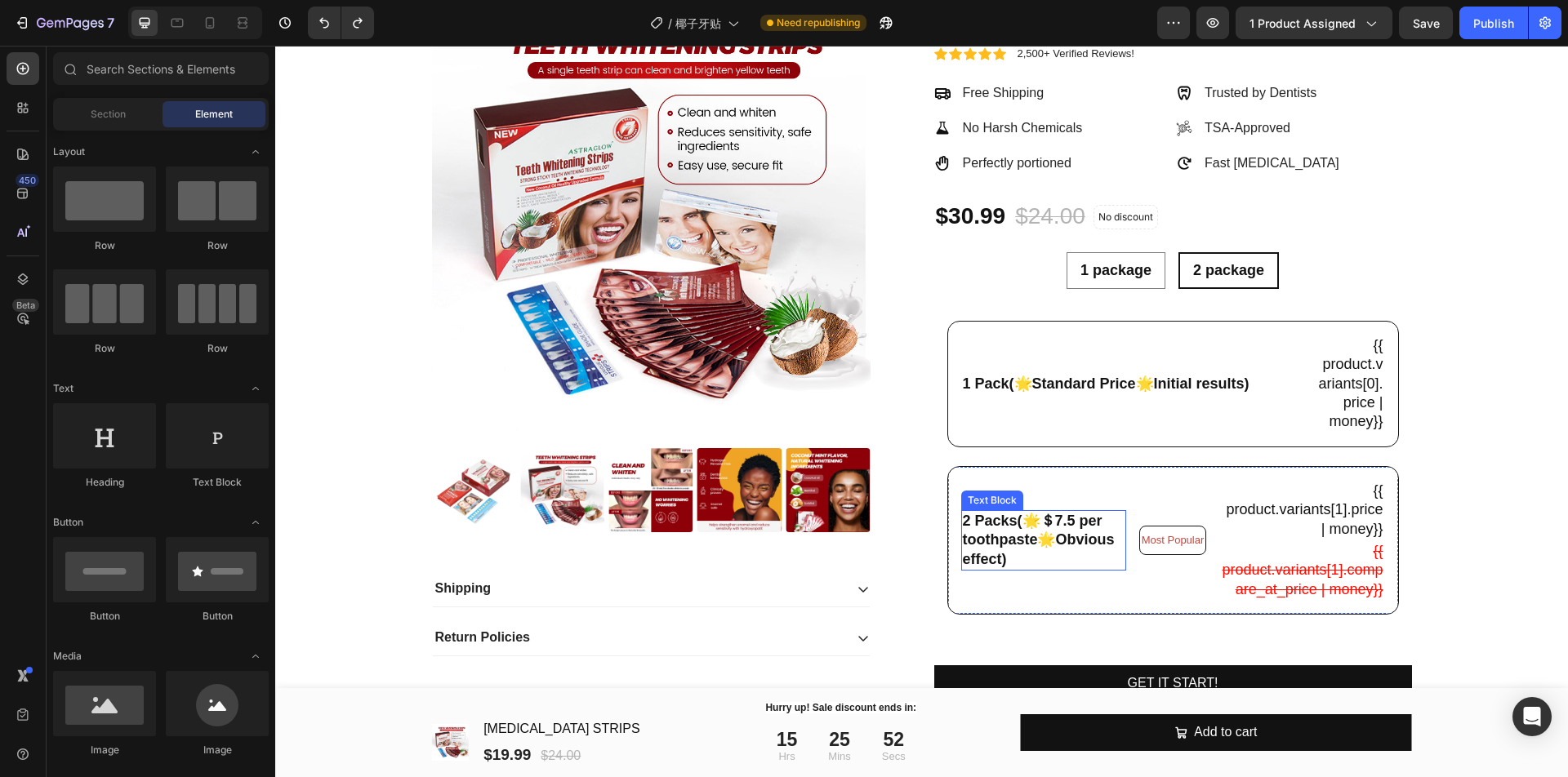
click at [1079, 547] on p "2 Packs(🌟＄7.5 per toothpaste🌟Obvious effect)" at bounding box center [1043, 541] width 161 height 58
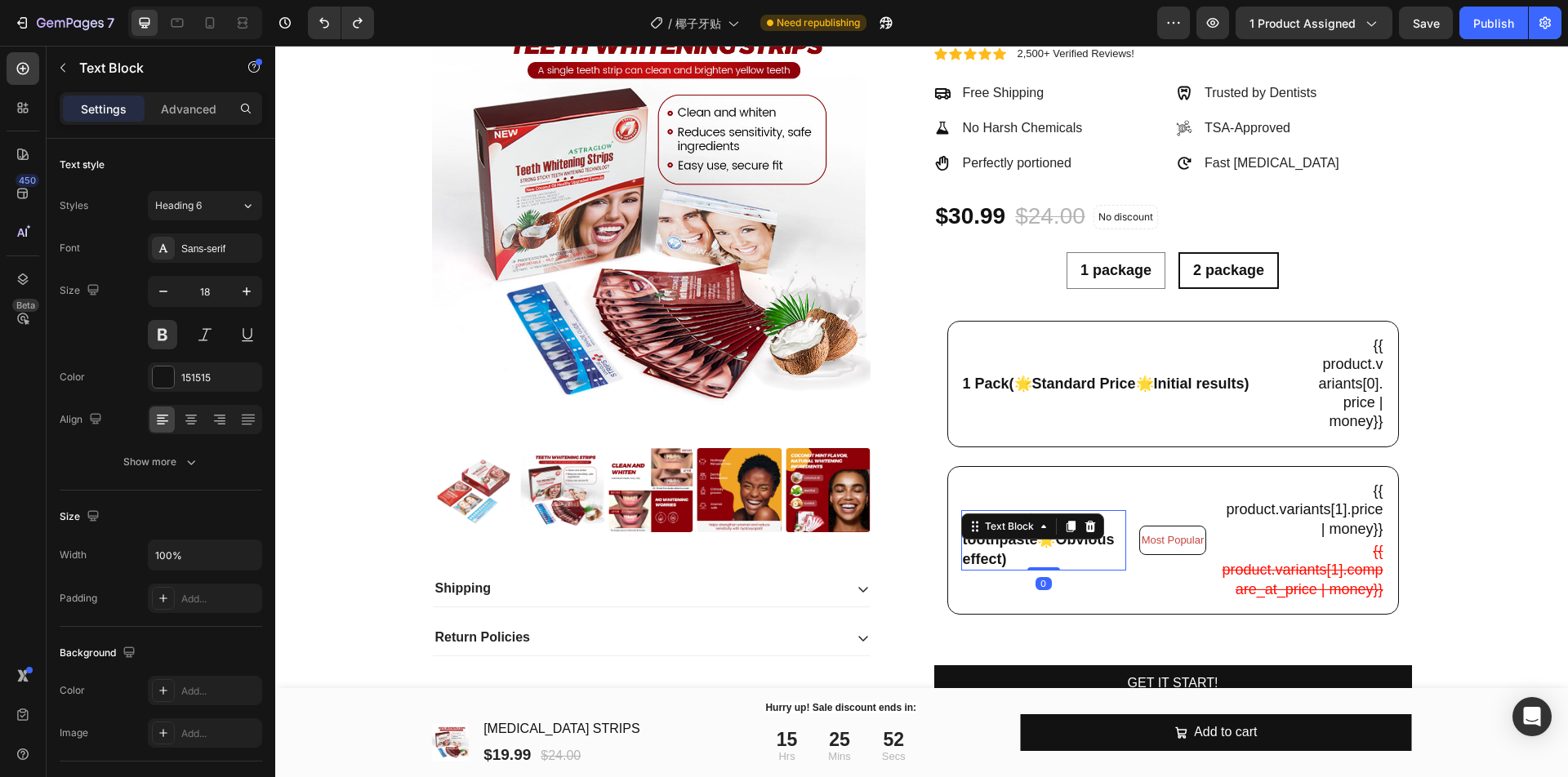
click at [1079, 540] on div "Text Block" at bounding box center [1032, 527] width 143 height 26
click at [1037, 540] on div "Text Block" at bounding box center [1032, 527] width 143 height 26
click at [1017, 560] on p "2 Packs(🌟＄7.5 per toothpaste🌟Obvious effect)" at bounding box center [1043, 541] width 161 height 58
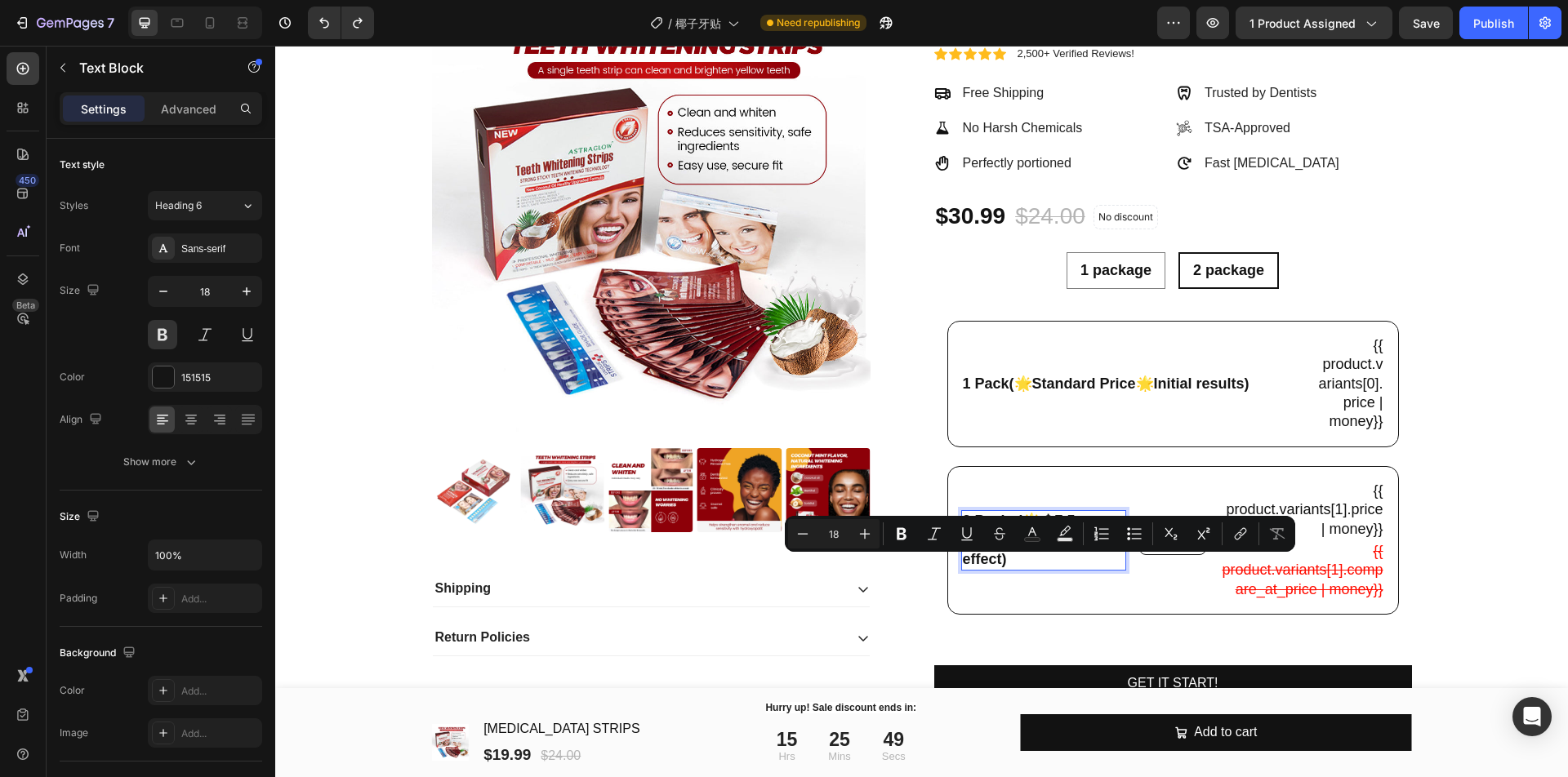
click at [1075, 564] on p "2 Packs(🌟＄7.5 per toothpaste🌟Obvious effect)" at bounding box center [1043, 541] width 161 height 58
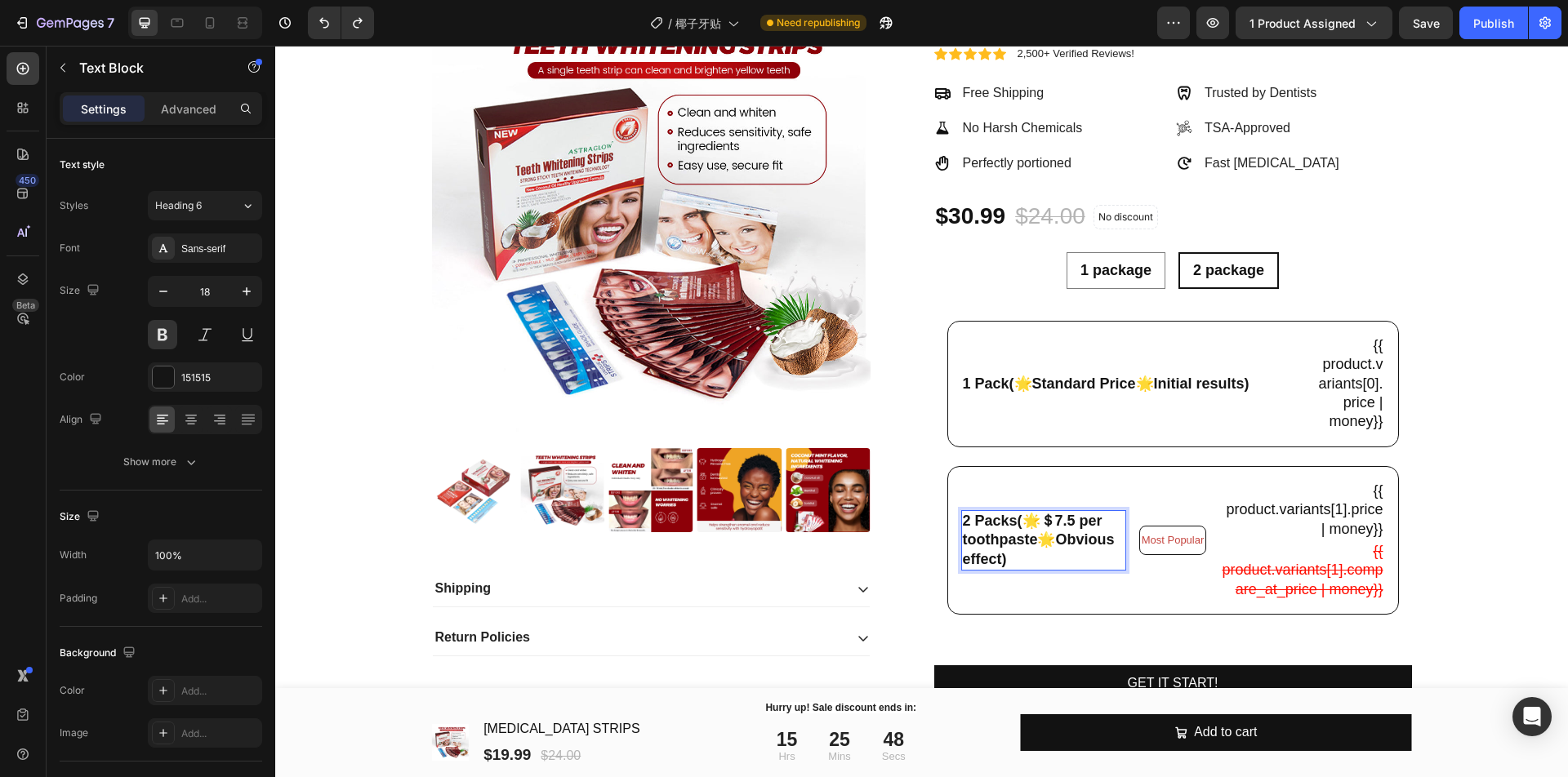
click at [1057, 529] on p "2 Packs(🌟＄7.5 per toothpaste🌟Obvious effect)" at bounding box center [1043, 541] width 161 height 58
click at [1476, 32] on button "Publish" at bounding box center [1493, 22] width 69 height 32
click at [1189, 496] on div "Most Popular Text Block" at bounding box center [1173, 540] width 68 height 120
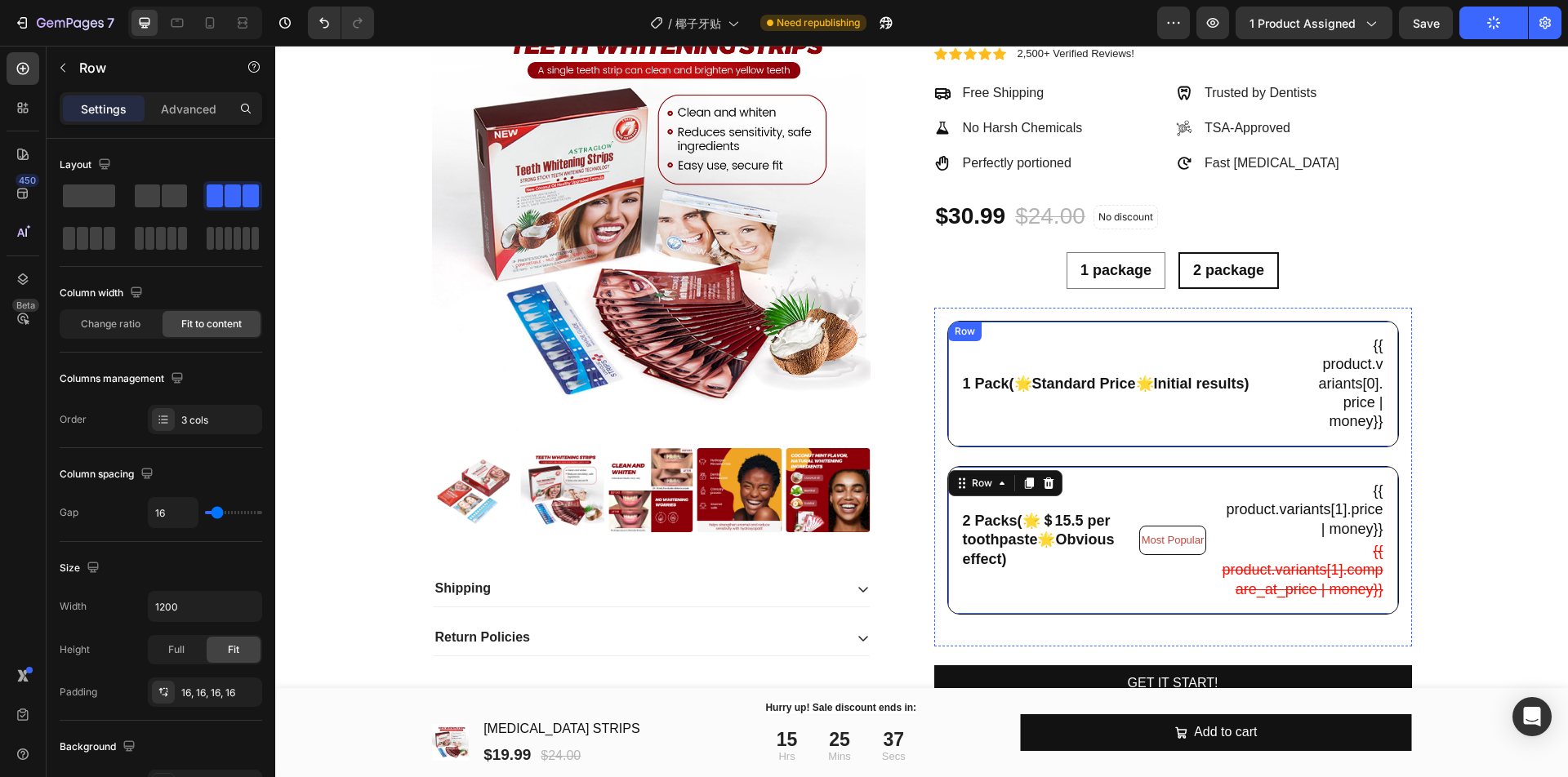
click at [1131, 424] on div "1 Pack(🌟Standard Price🌟Initial results) Text Block" at bounding box center [1132, 384] width 342 height 99
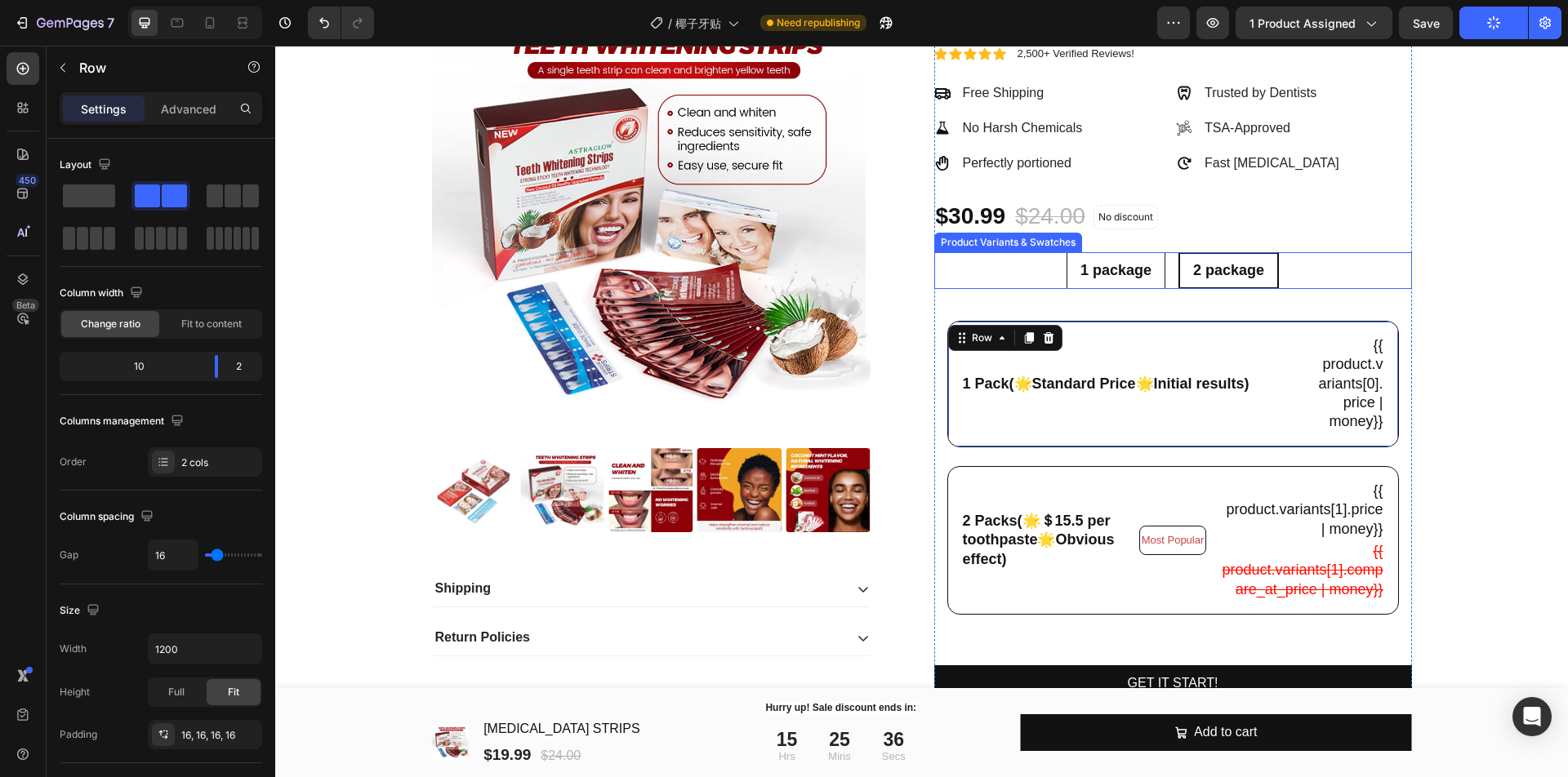
click at [1118, 269] on span "1 package" at bounding box center [1115, 269] width 71 height 17
click at [1115, 252] on input "1 package 1 package 1 package" at bounding box center [1114, 251] width 1 height 1
radio input "false"
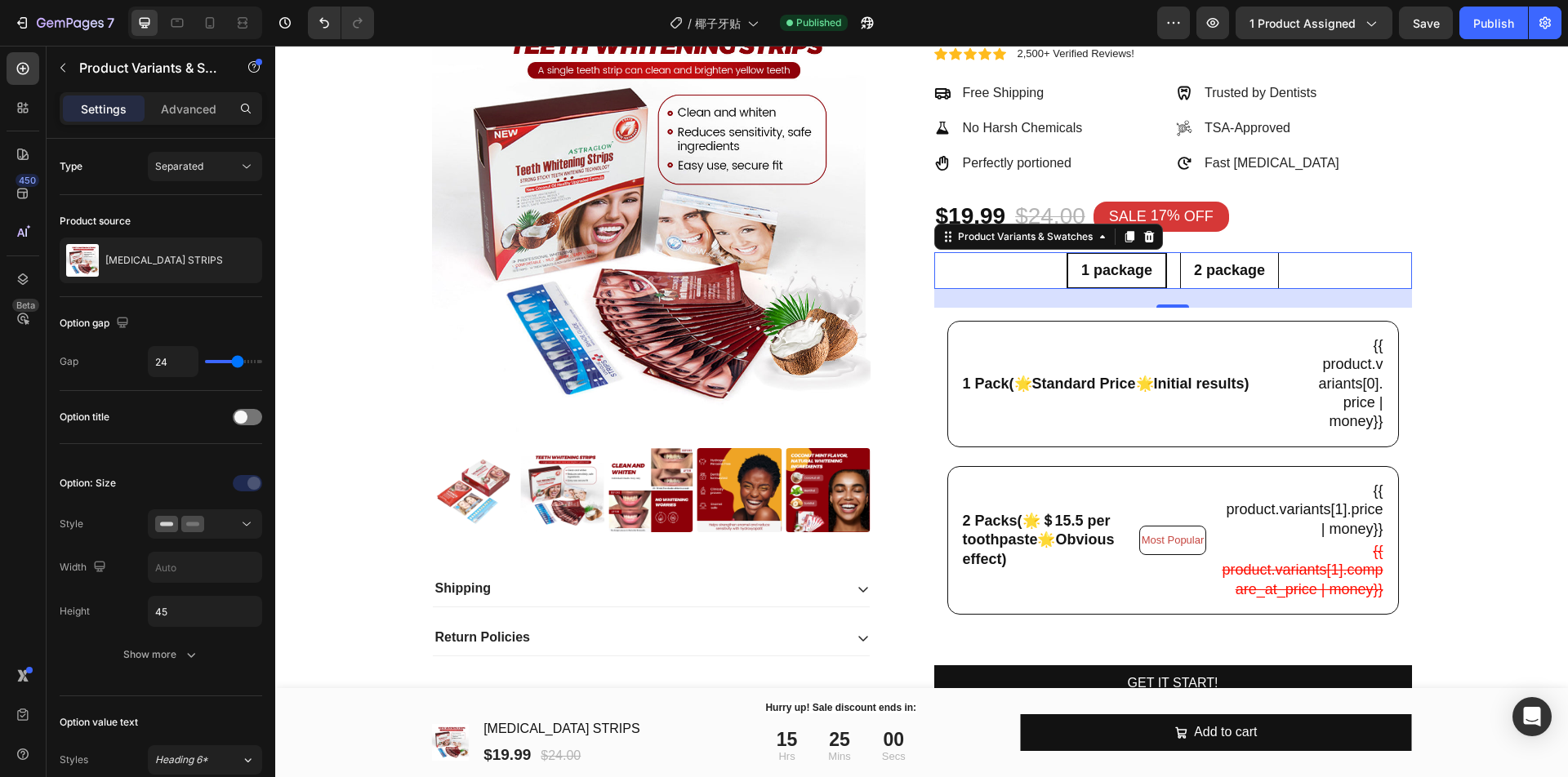
click at [1216, 276] on span "2 package" at bounding box center [1229, 269] width 71 height 17
click at [1229, 252] on input "2 package 2 package 2 package" at bounding box center [1229, 251] width 1 height 1
radio input "false"
click at [1142, 276] on span "1 package" at bounding box center [1115, 269] width 71 height 17
click at [1115, 252] on input "1 package 1 package 1 package" at bounding box center [1114, 251] width 1 height 1
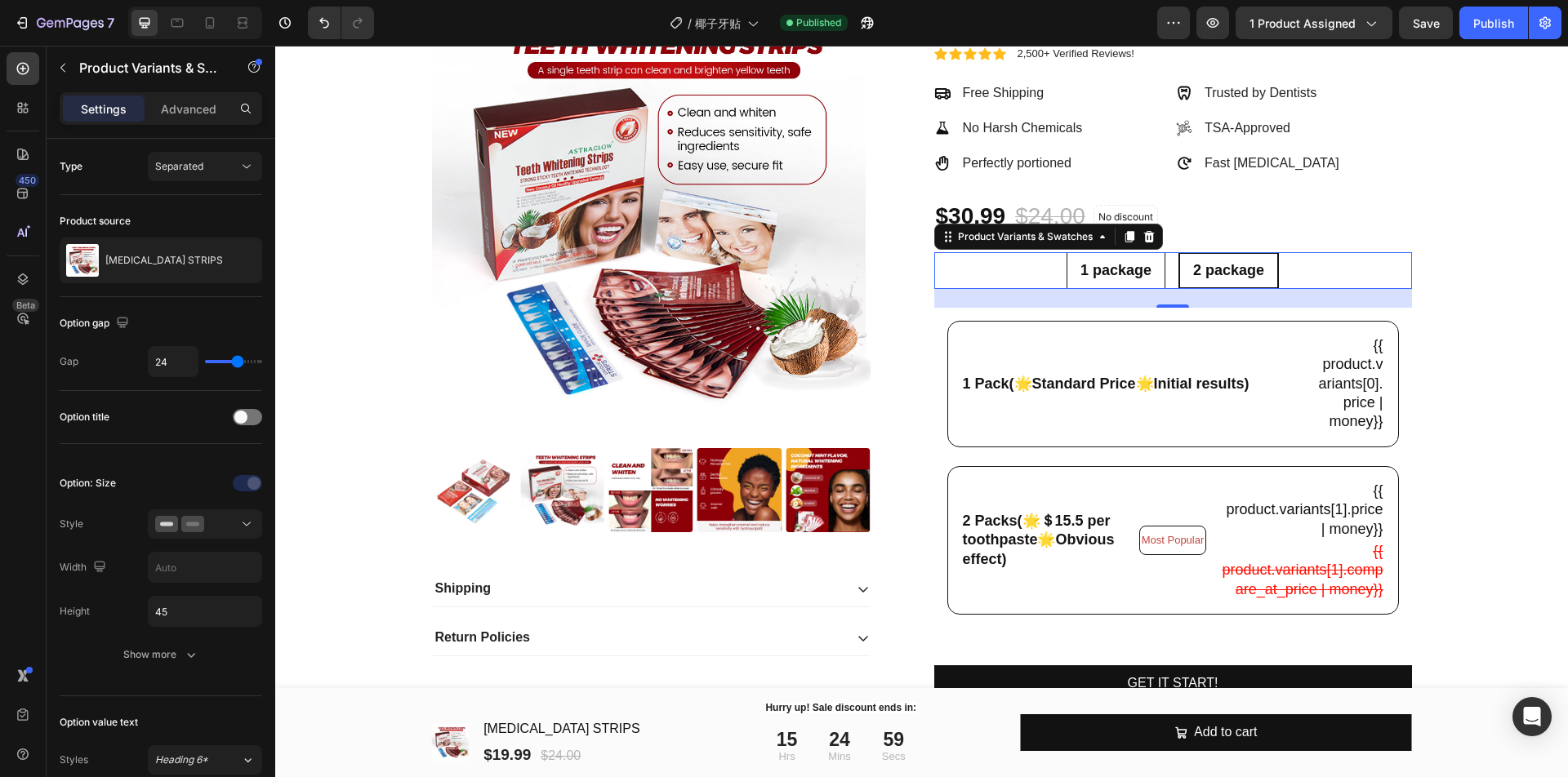
radio input "false"
click at [1196, 267] on span "2 package" at bounding box center [1229, 269] width 71 height 17
click at [1229, 252] on input "2 package 2 package 2 package" at bounding box center [1229, 251] width 1 height 1
radio input "false"
click at [1139, 262] on span "1 package" at bounding box center [1115, 269] width 71 height 17
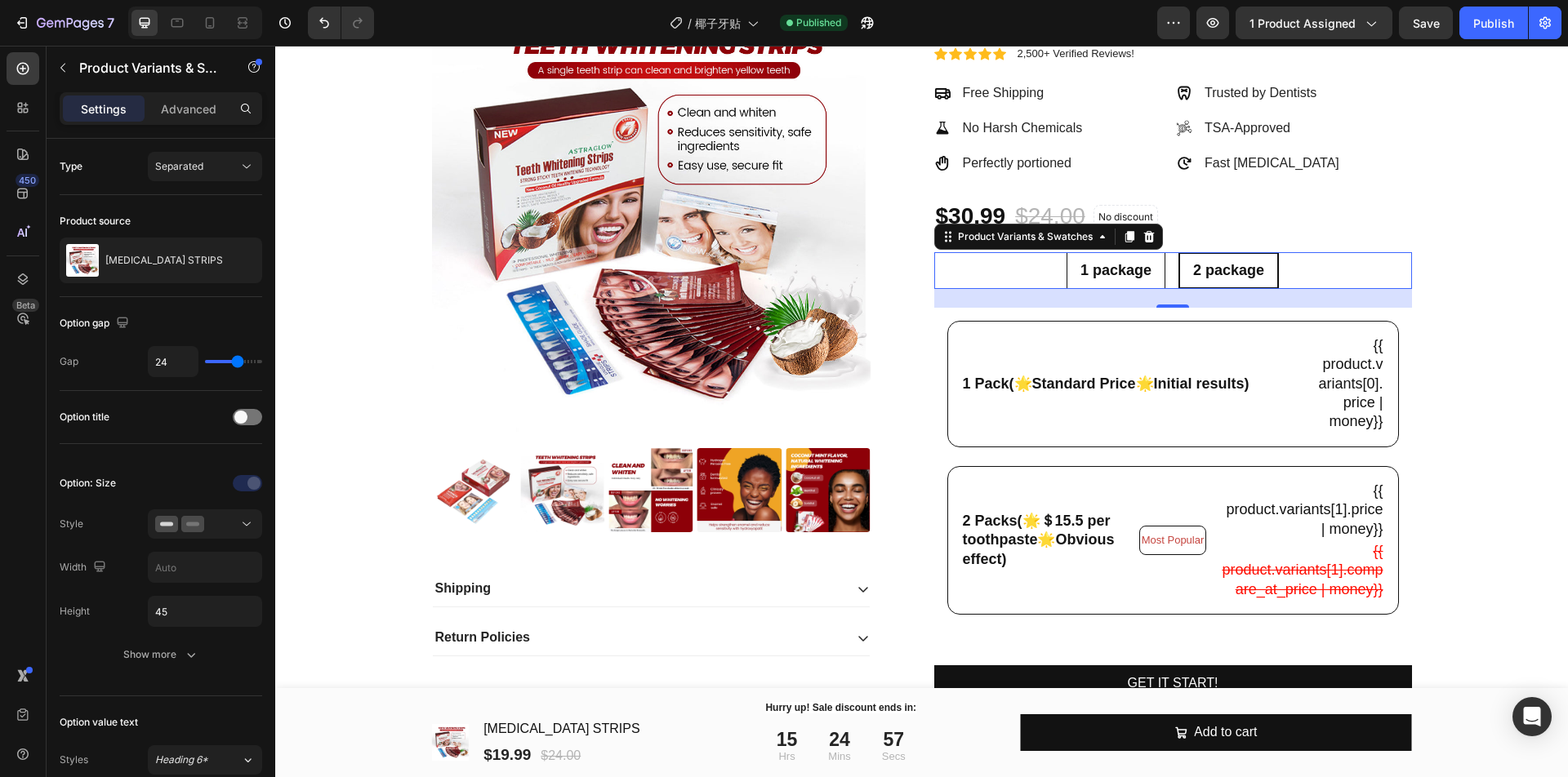
click at [1115, 252] on input "1 package 1 package 1 package" at bounding box center [1114, 251] width 1 height 1
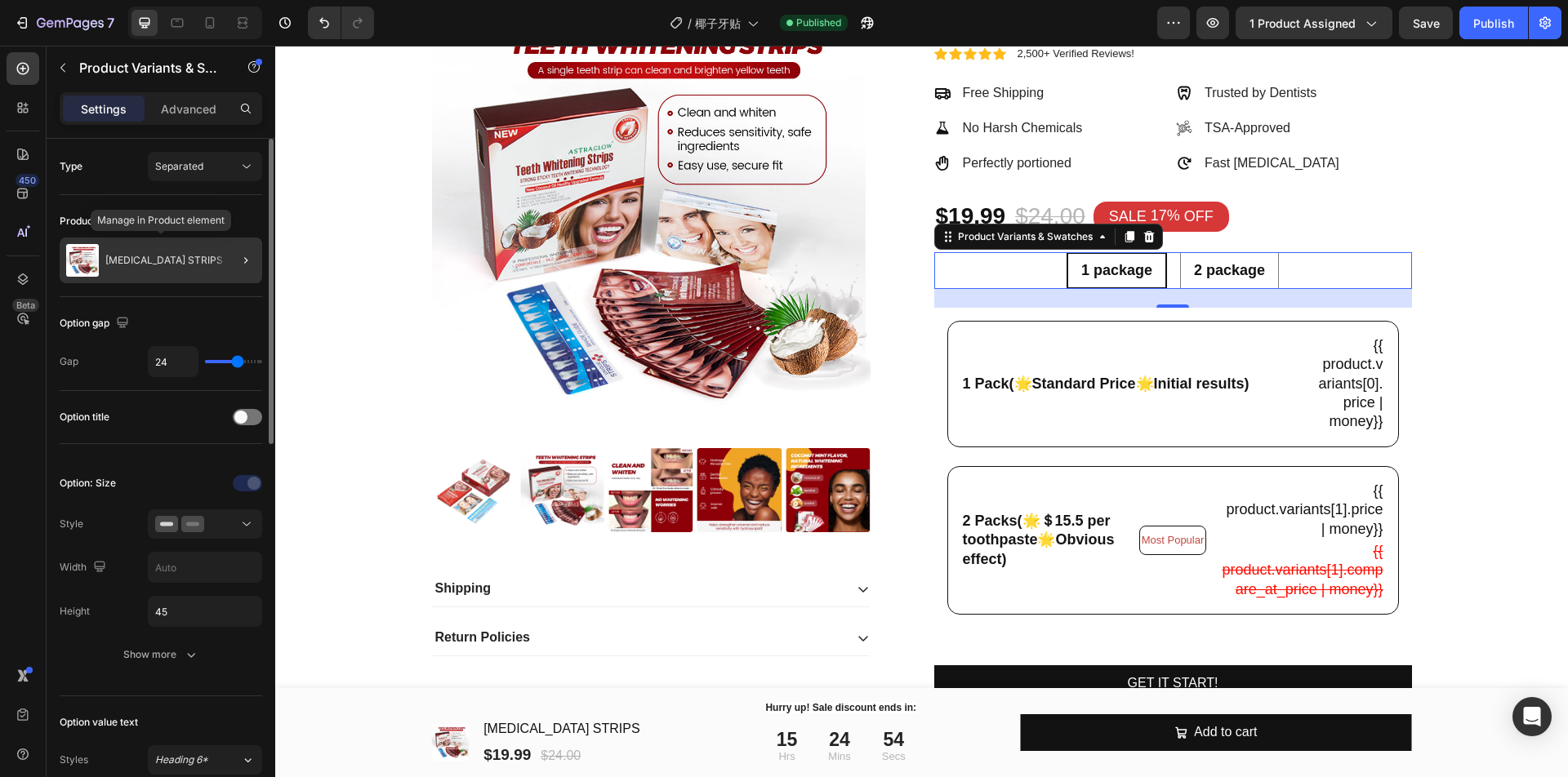
click at [184, 251] on div "[MEDICAL_DATA] STRIPS" at bounding box center [161, 260] width 202 height 45
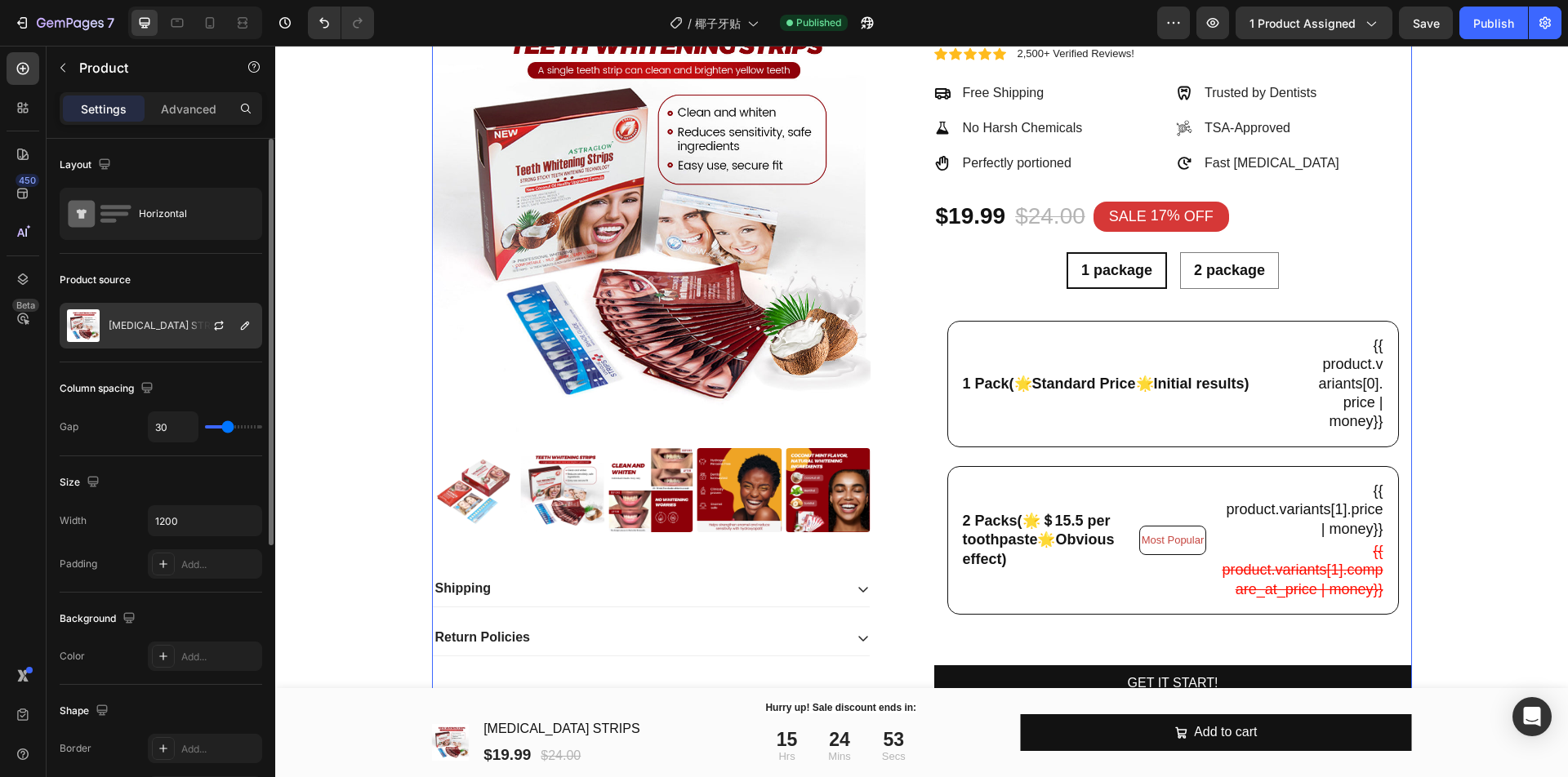
click at [208, 317] on div at bounding box center [225, 325] width 72 height 44
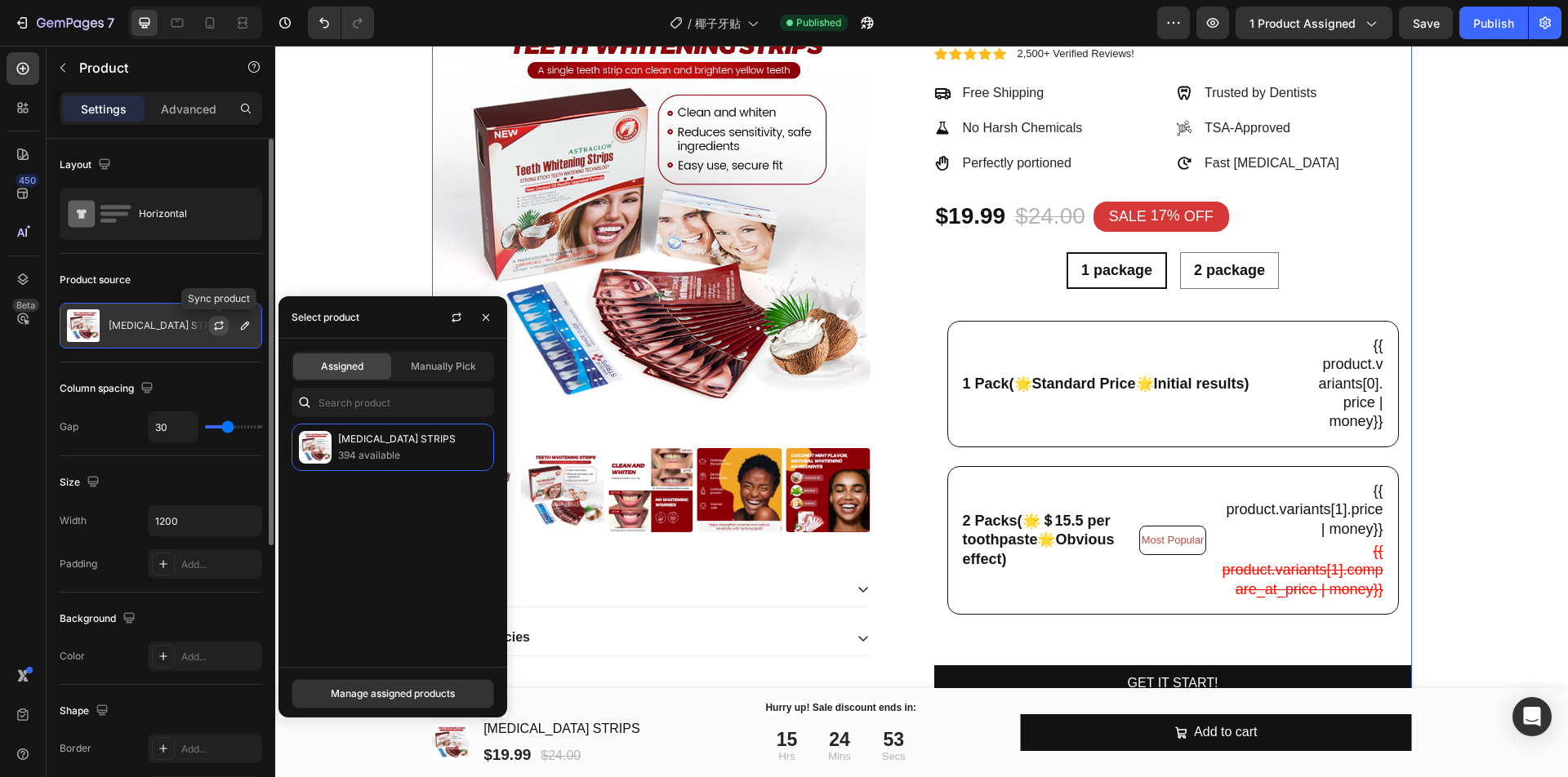
click at [215, 324] on icon "button" at bounding box center [219, 324] width 9 height 5
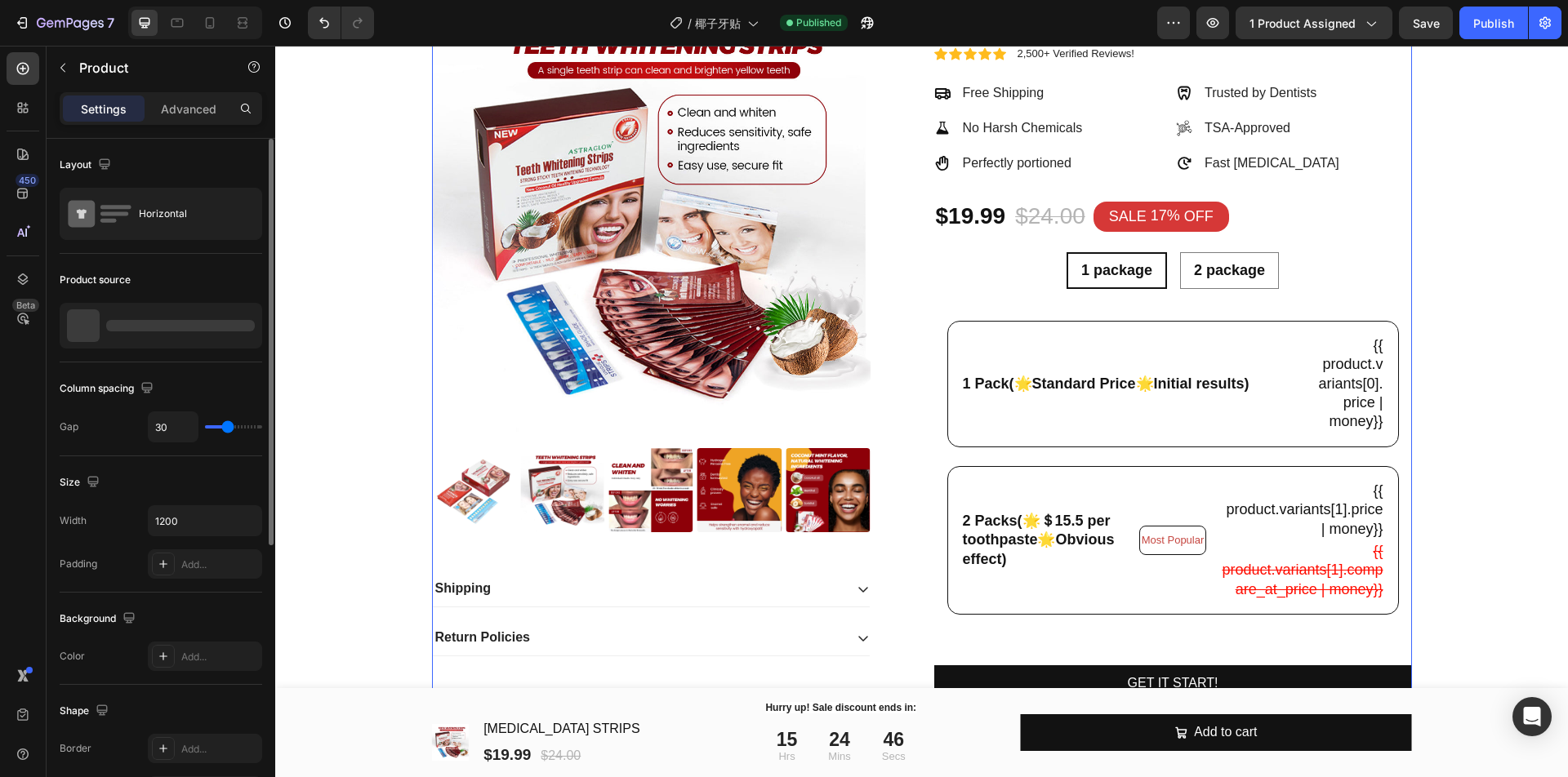
radio input "false"
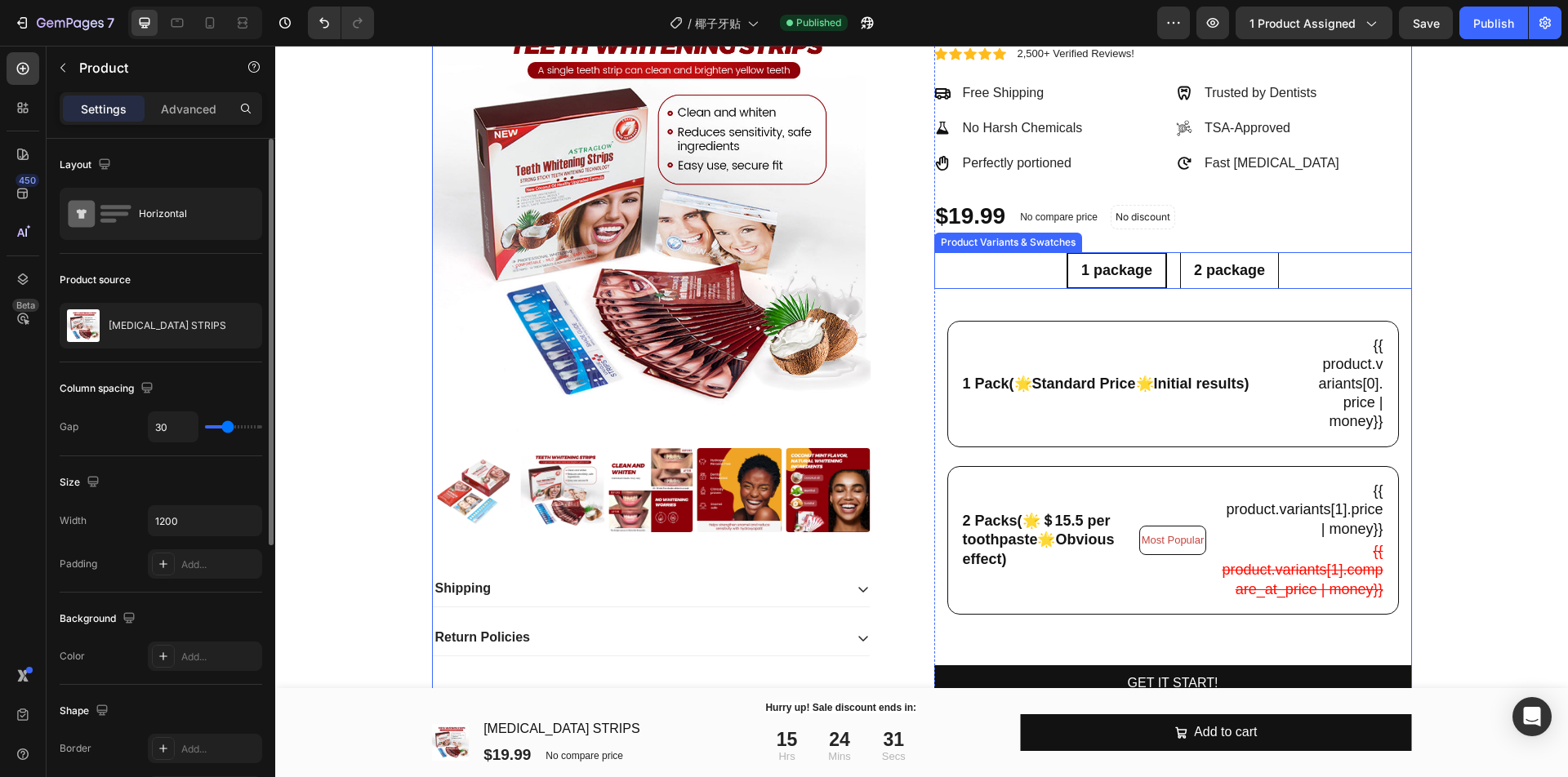
click at [1241, 284] on div "2 package" at bounding box center [1229, 270] width 97 height 31
click at [1229, 252] on input "2 package 2 package 2 package" at bounding box center [1229, 251] width 1 height 1
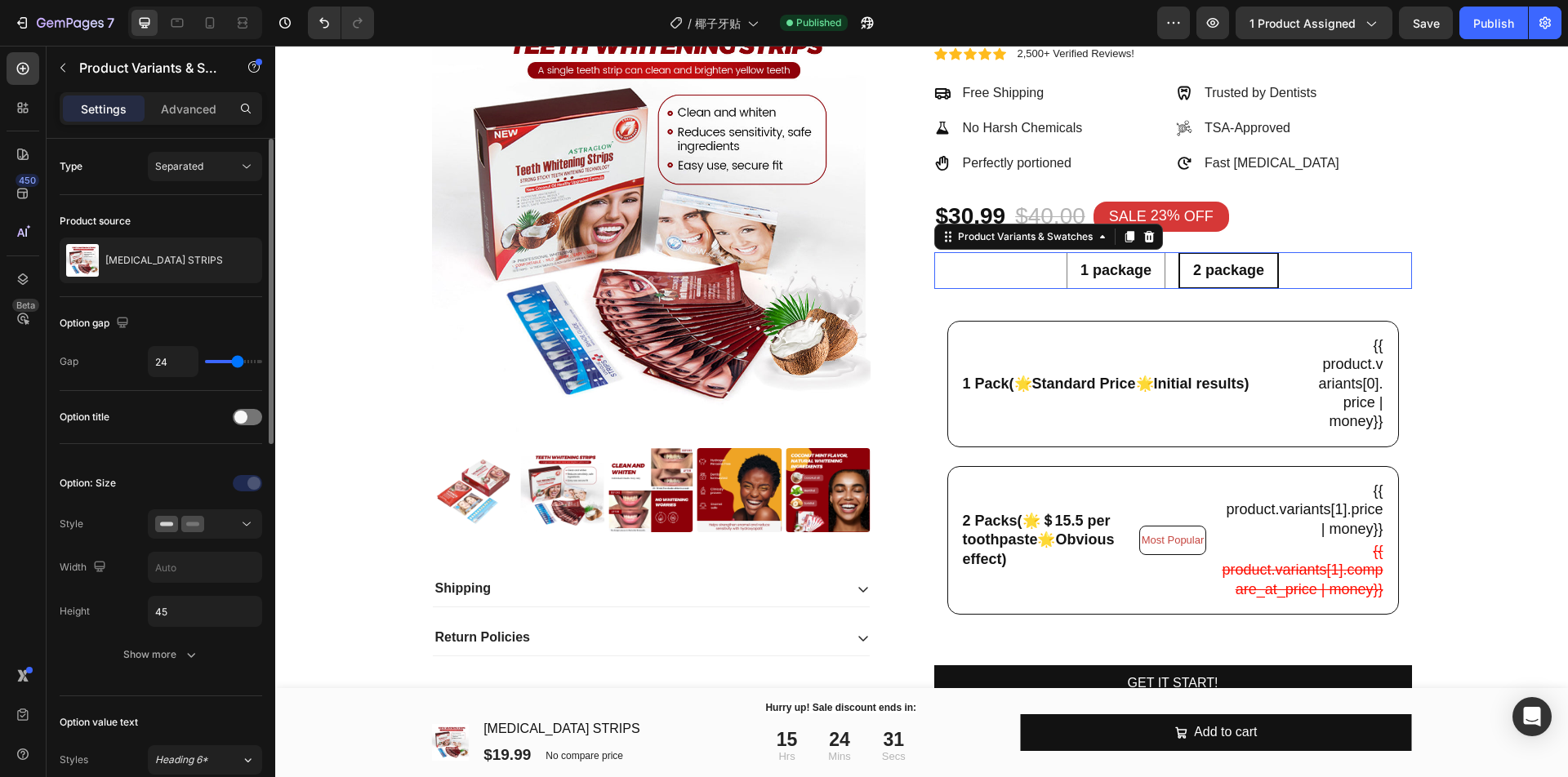
radio input "false"
click at [1150, 272] on div "1 package" at bounding box center [1115, 270] width 97 height 31
click at [1115, 252] on input "1 package 1 package 1 package" at bounding box center [1114, 251] width 1 height 1
radio input "false"
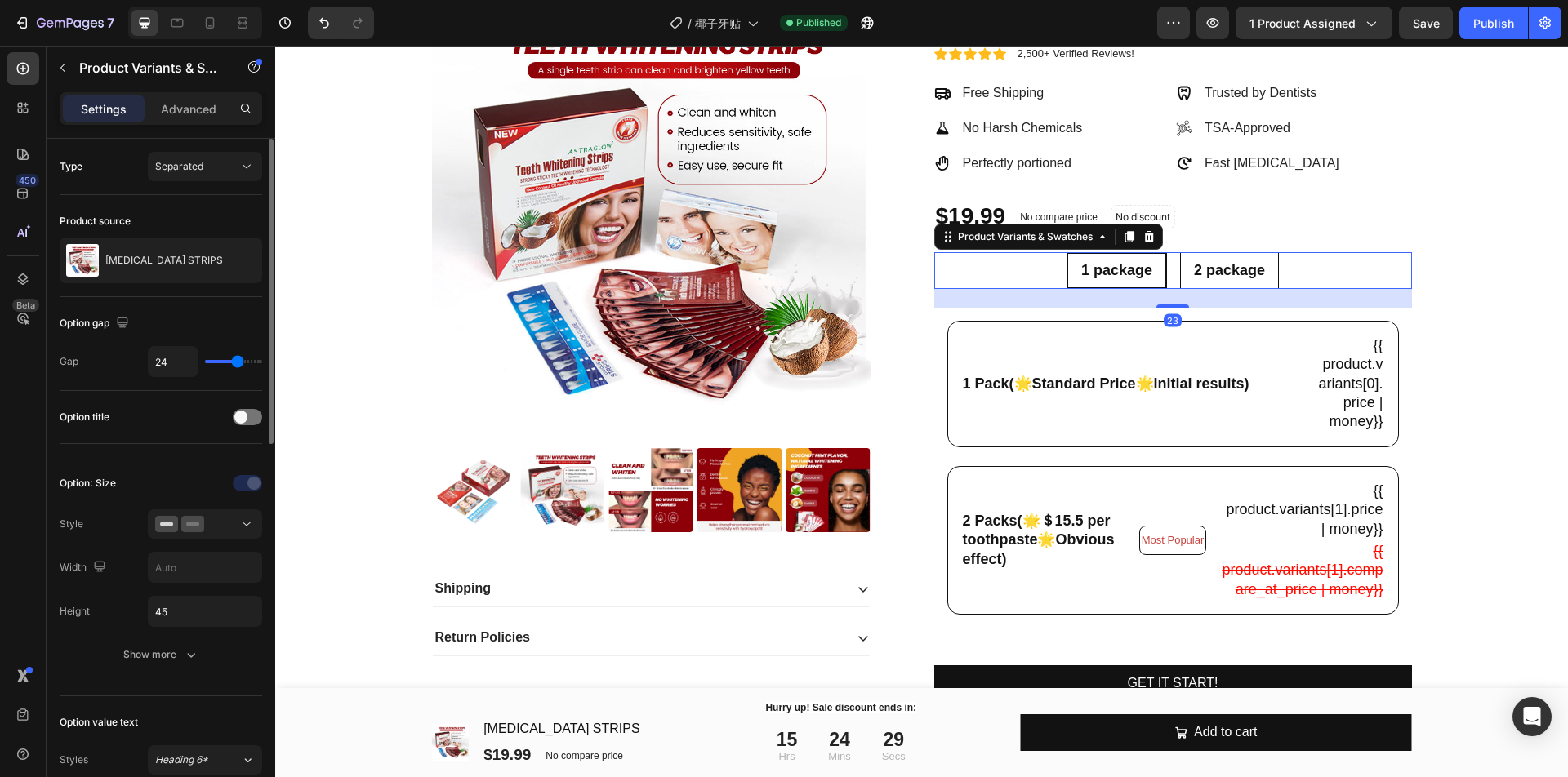
click at [1196, 274] on span "2 package" at bounding box center [1229, 269] width 71 height 17
click at [1229, 252] on input "2 package 2 package 2 package" at bounding box center [1229, 251] width 1 height 1
radio input "false"
click at [1111, 269] on span "1 package" at bounding box center [1115, 269] width 71 height 17
click at [1114, 252] on input "1 package 1 package 1 package" at bounding box center [1114, 251] width 1 height 1
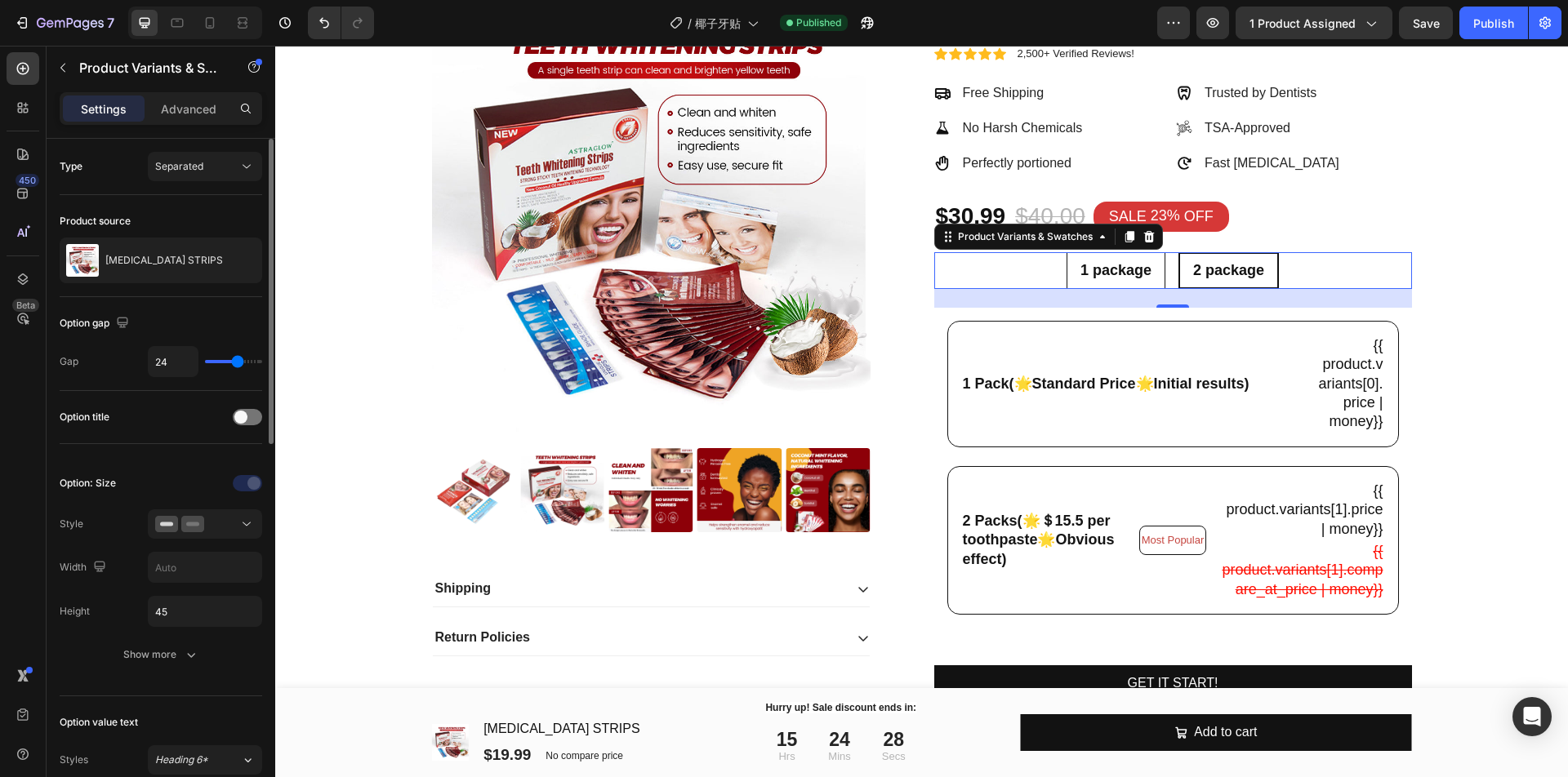
radio input "false"
click at [1200, 268] on span "2 package" at bounding box center [1229, 269] width 71 height 17
click at [1229, 252] on input "2 package 2 package 2 package" at bounding box center [1229, 251] width 1 height 1
radio input "false"
